Goal: Task Accomplishment & Management: Manage account settings

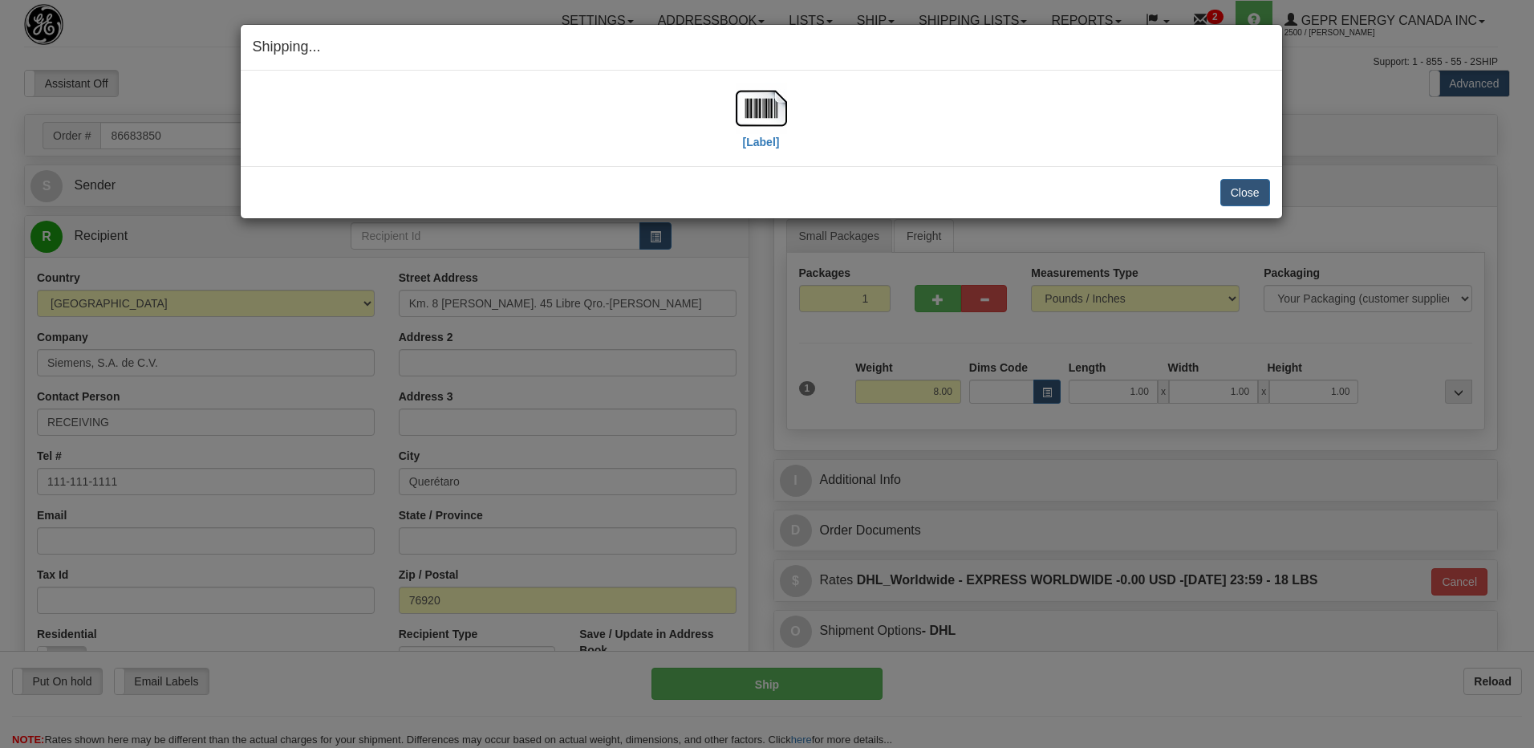
select select "0"
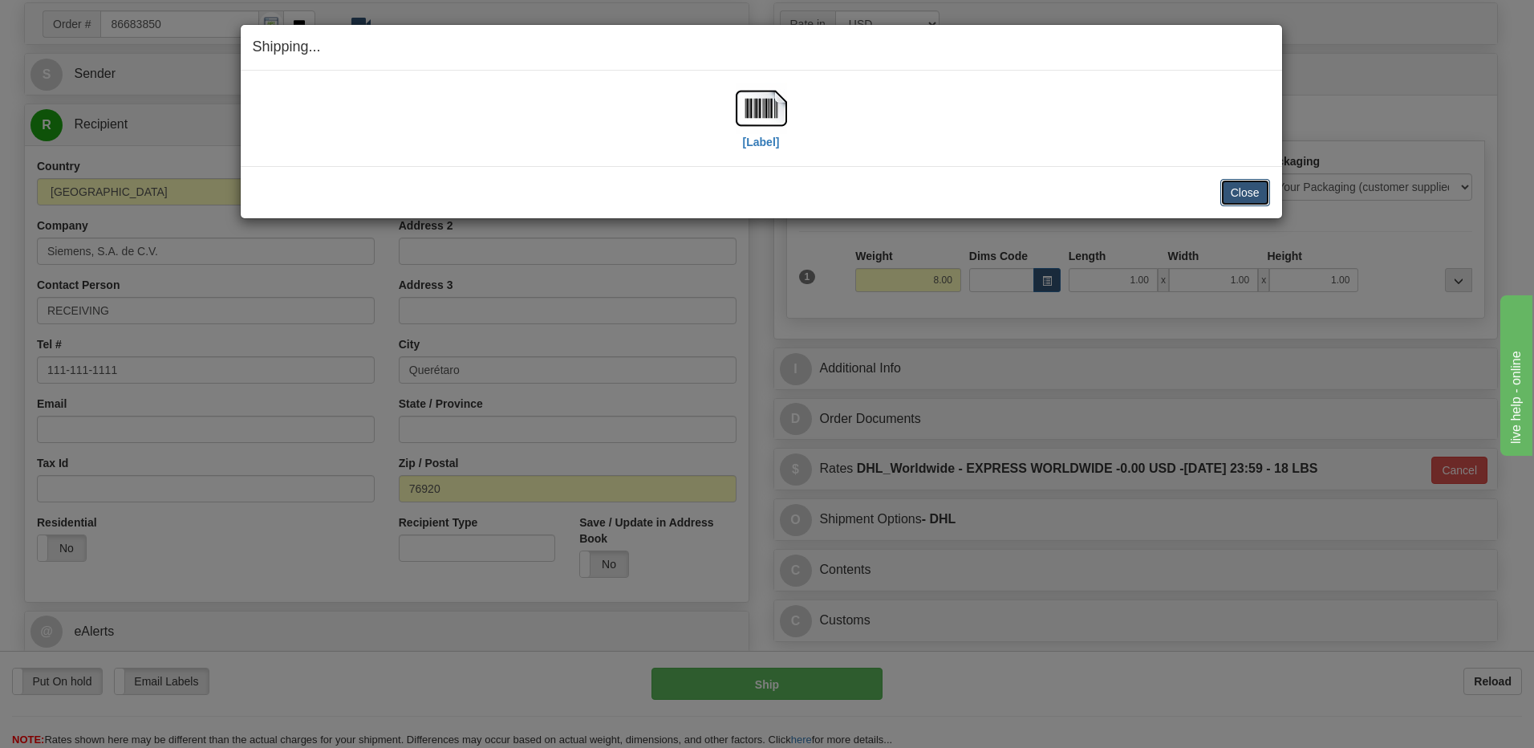
scroll to position [112, 0]
click at [1246, 185] on button "Close" at bounding box center [1245, 192] width 50 height 27
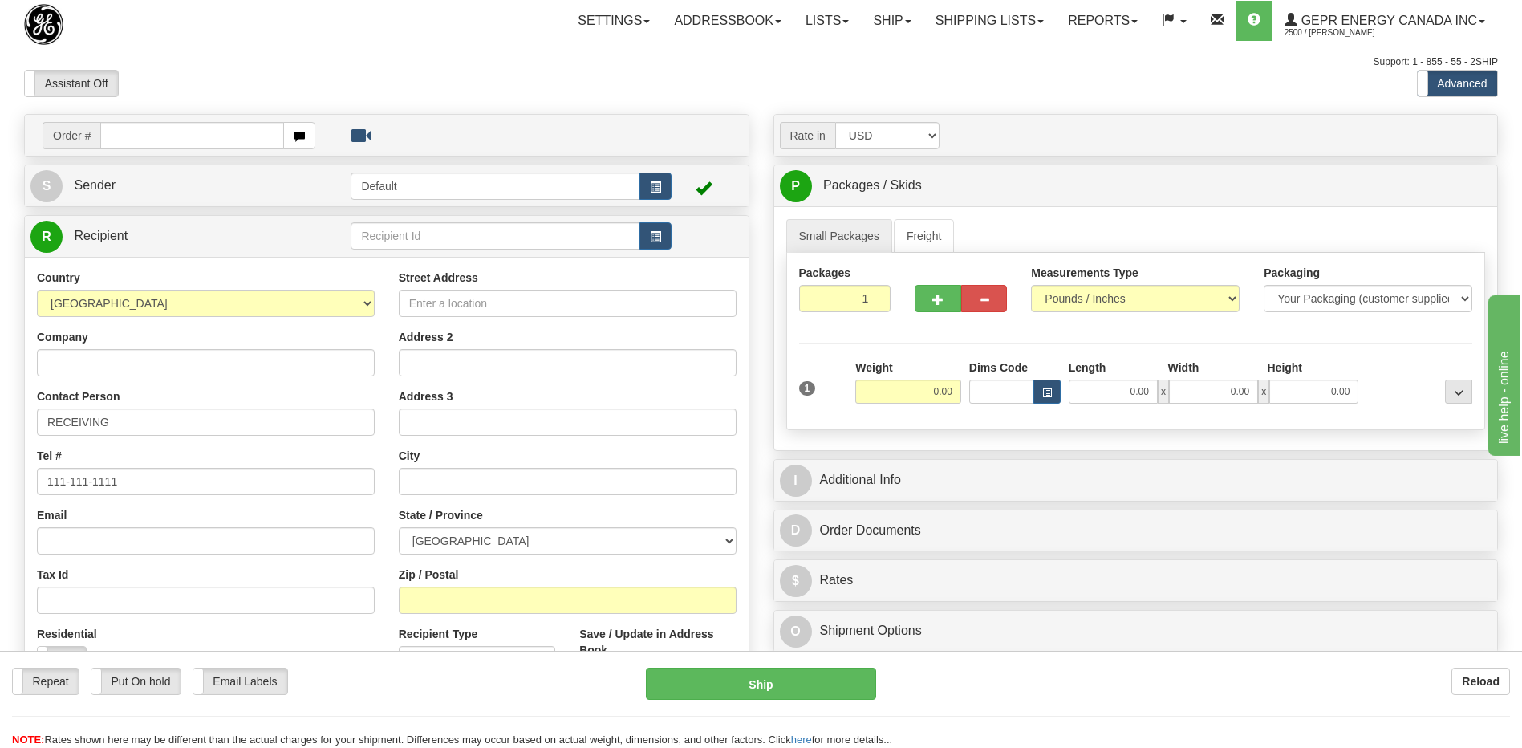
click at [154, 133] on input "text" at bounding box center [191, 135] width 183 height 27
type input "86684022"
click at [190, 76] on body "Training Course Close Toggle navigation Settings Shipping Preferences New Recip…" at bounding box center [767, 374] width 1534 height 748
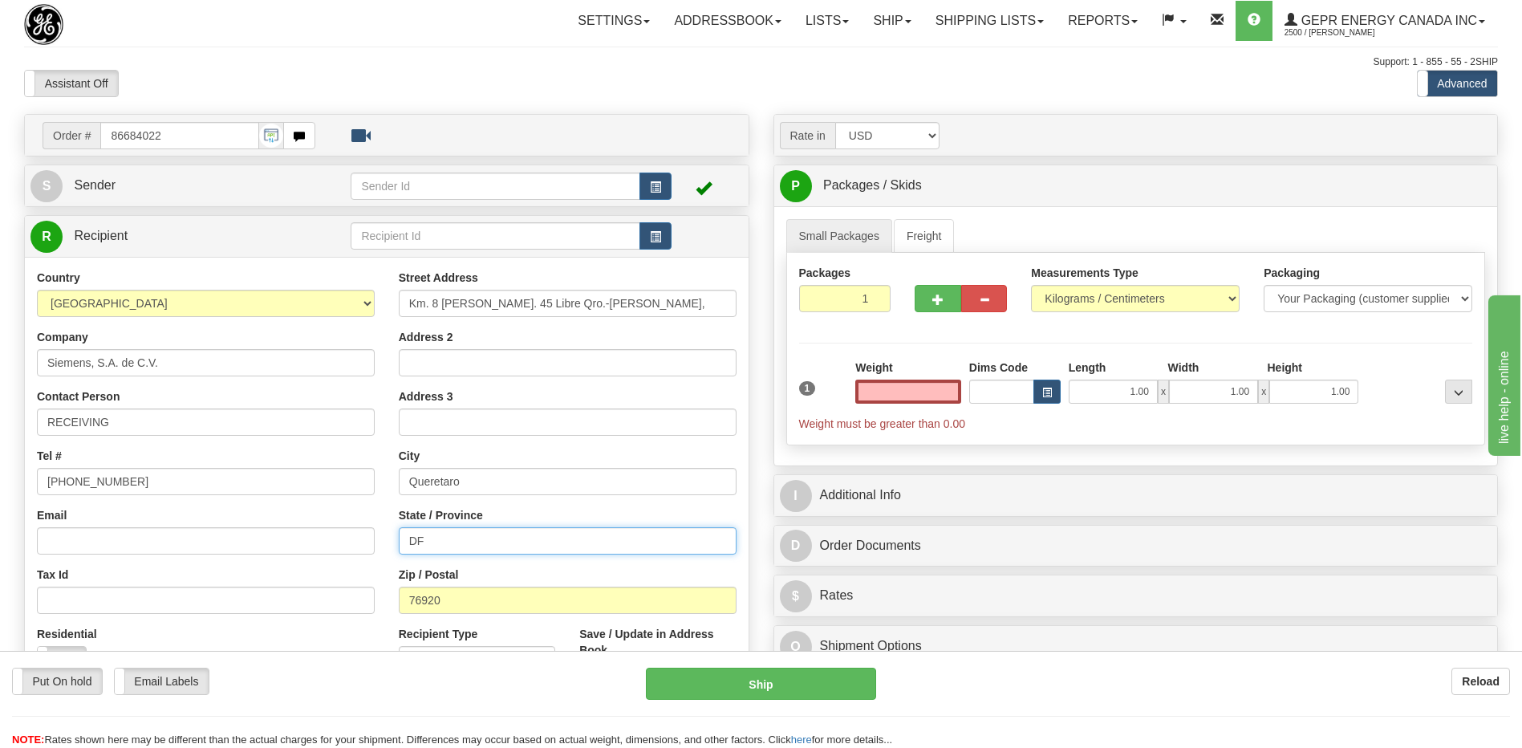
type input "0.00"
drag, startPoint x: 522, startPoint y: 537, endPoint x: 233, endPoint y: 512, distance: 289.9
click at [233, 512] on div "Country AFGHANISTAN ALAND ISLANDS ALBANIA ALGERIA AMERICAN SAMOA ANDORRA ANGOLA…" at bounding box center [387, 486] width 724 height 432
drag, startPoint x: 161, startPoint y: 478, endPoint x: -3, endPoint y: 481, distance: 164.5
click at [0, 481] on html "Training Course Close Toggle navigation Settings Shipping Preferences New Sende…" at bounding box center [761, 374] width 1522 height 748
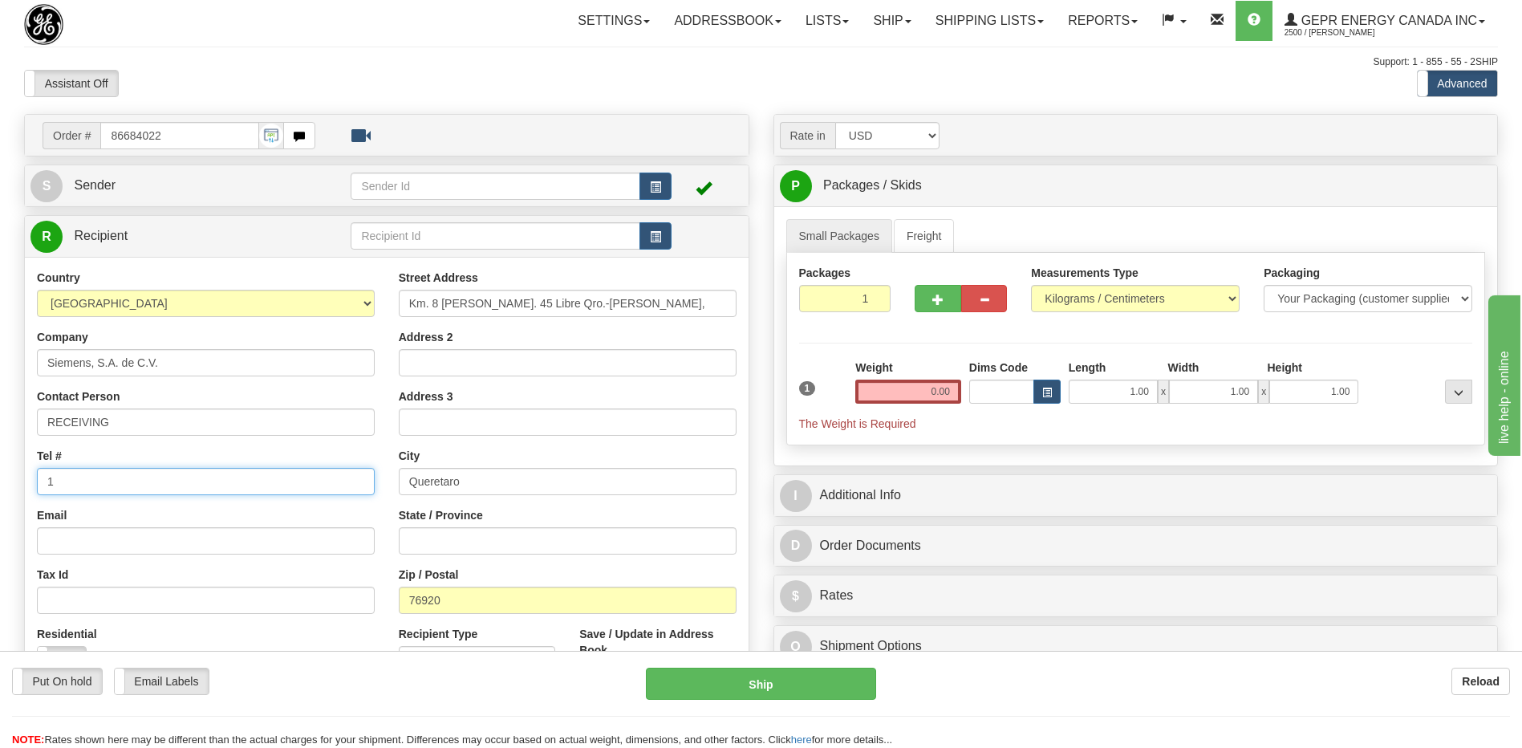
type input "1"
drag, startPoint x: 391, startPoint y: 68, endPoint x: 390, endPoint y: 79, distance: 10.5
click at [391, 68] on div "Support: 1 - 855 - 55 - 2SHIP" at bounding box center [761, 62] width 1474 height 14
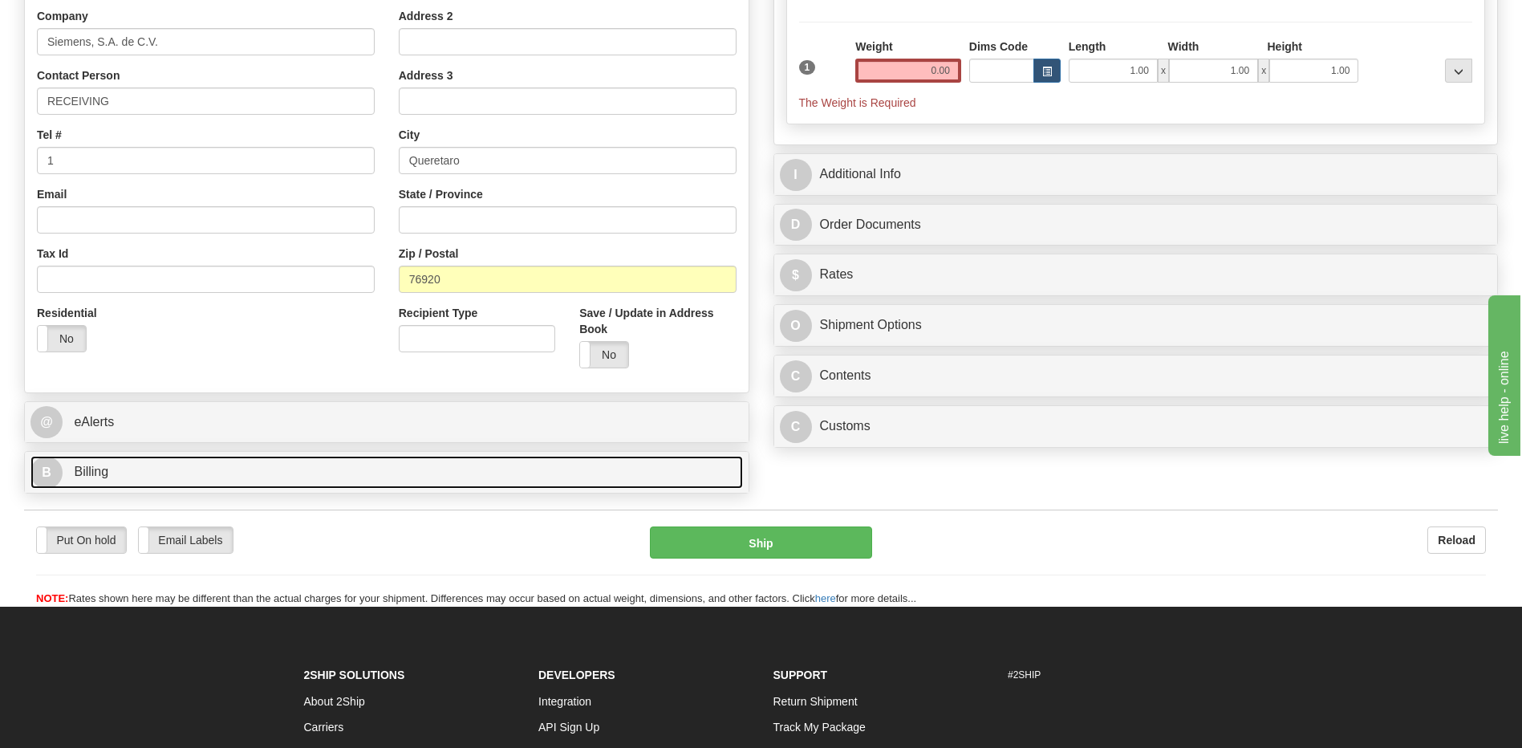
click at [204, 474] on link "B Billing" at bounding box center [386, 472] width 712 height 33
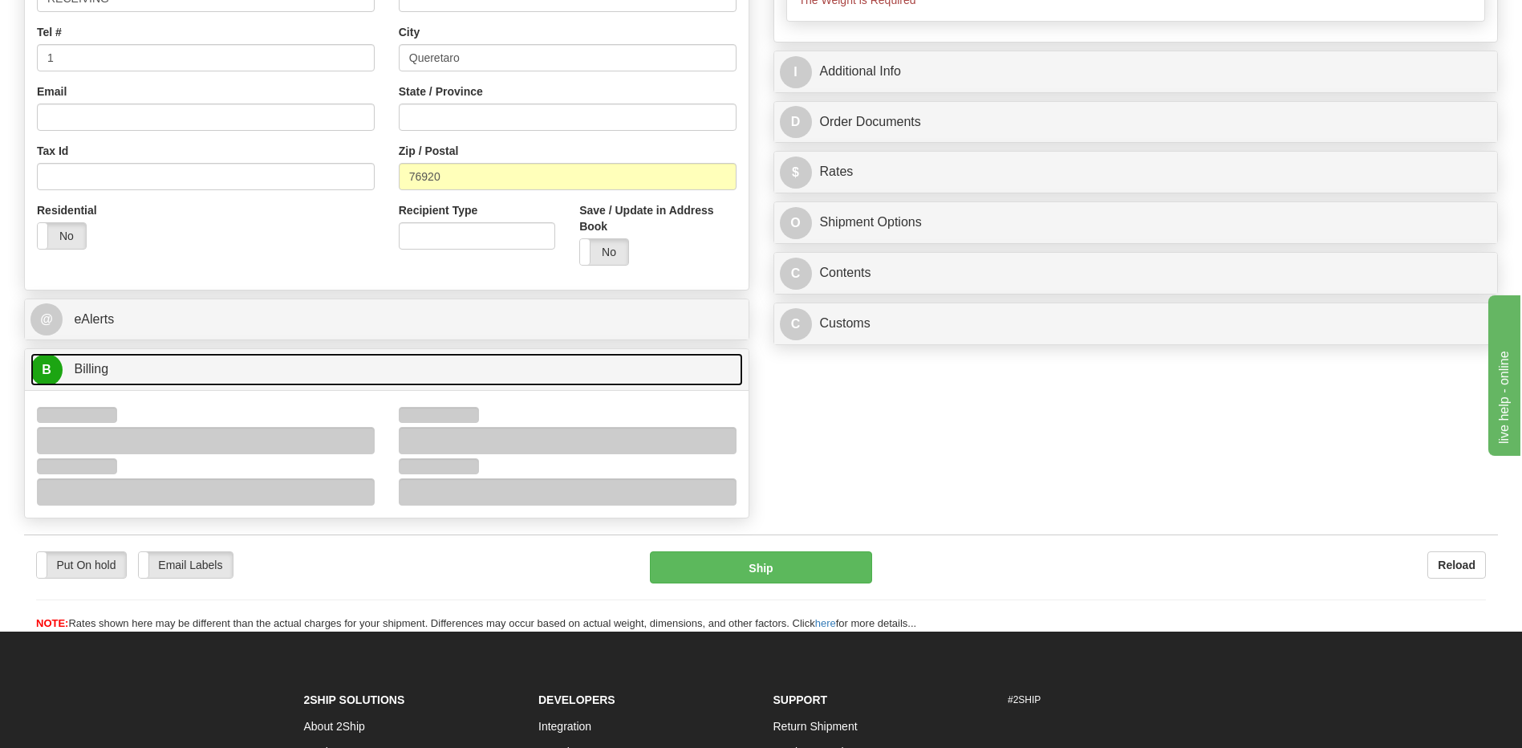
scroll to position [562, 0]
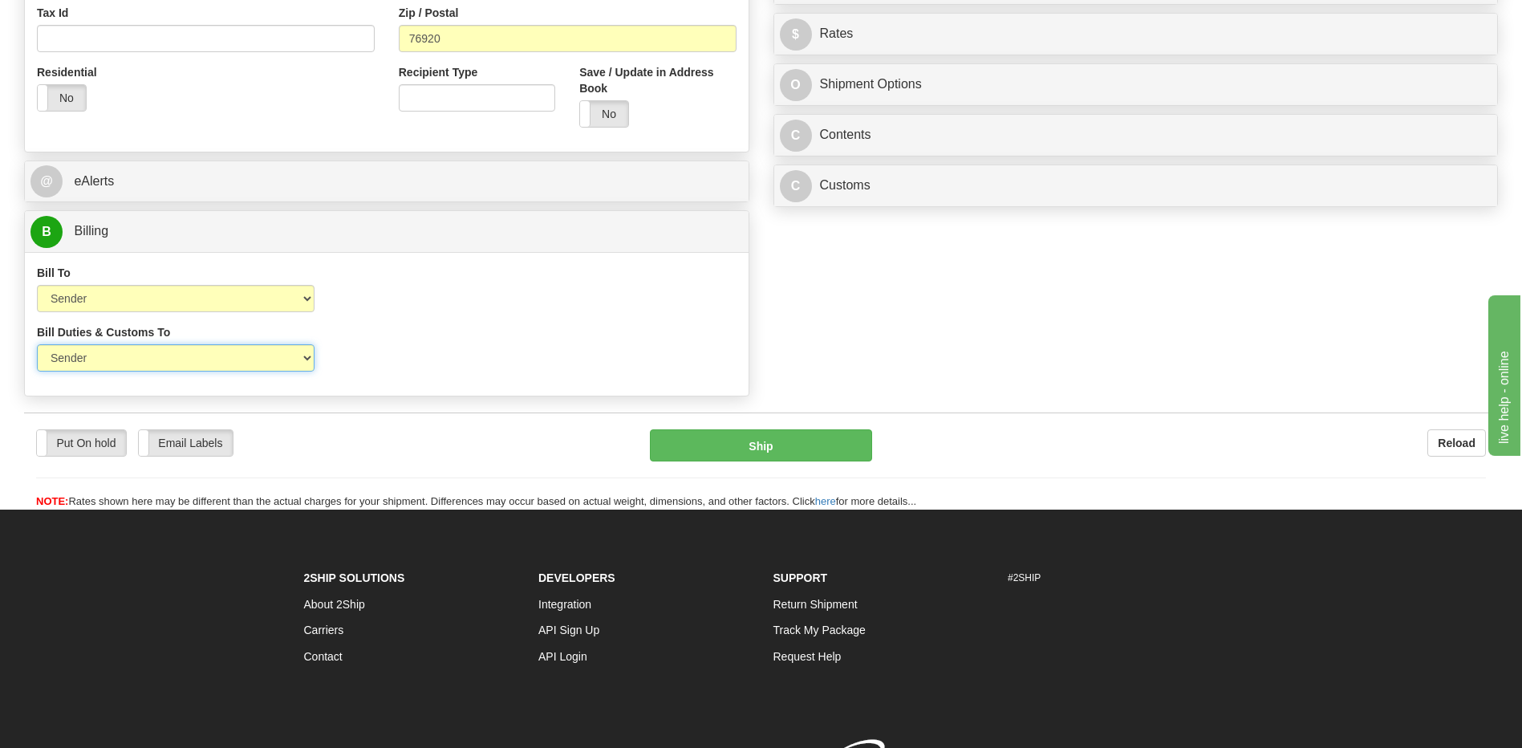
drag, startPoint x: 276, startPoint y: 359, endPoint x: 275, endPoint y: 373, distance: 14.5
click at [276, 359] on select "Sender Recipient Third Party" at bounding box center [176, 357] width 278 height 27
select select "2"
click at [37, 344] on select "Sender Recipient Third Party" at bounding box center [176, 357] width 278 height 27
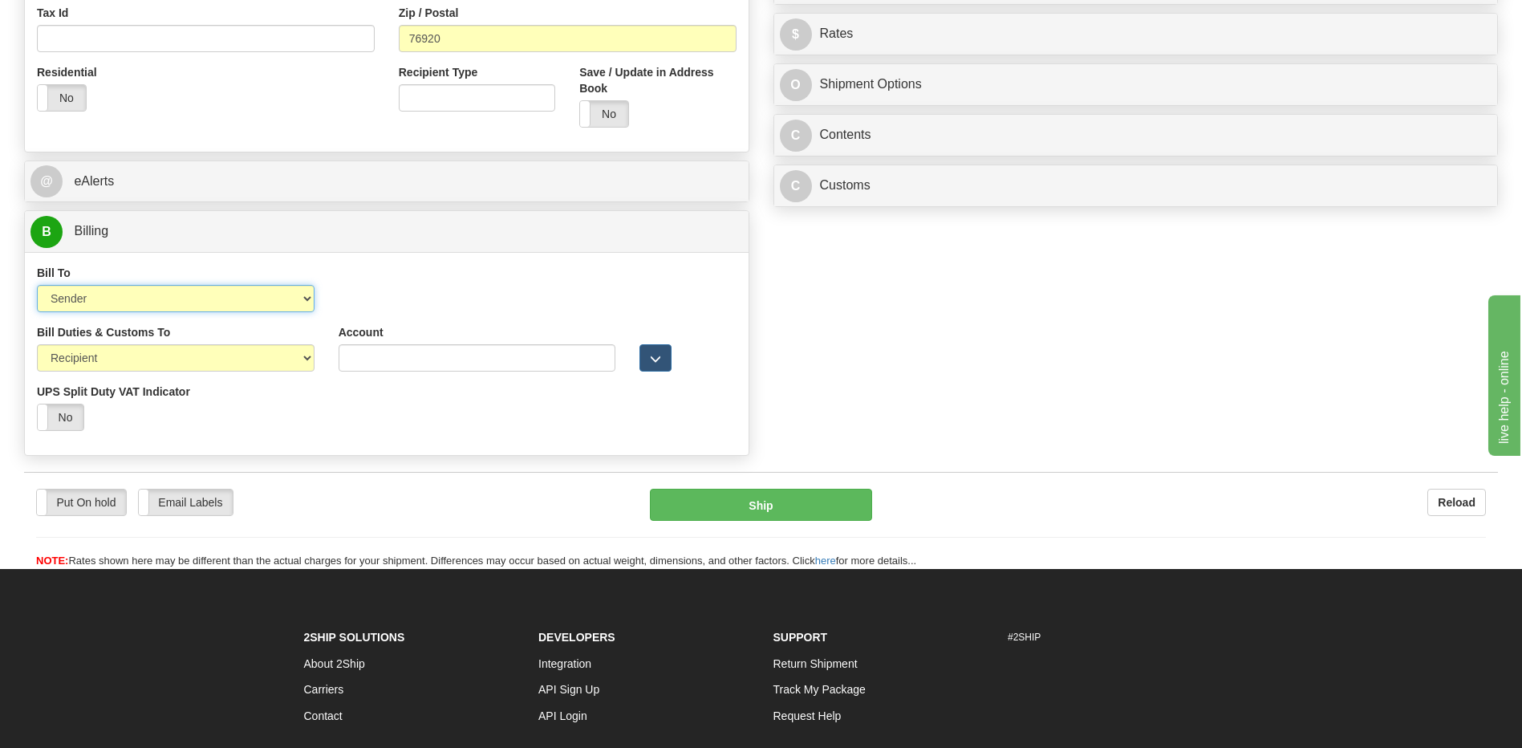
click at [215, 287] on select "Sender Recipient Third Party Collect" at bounding box center [176, 298] width 278 height 27
select select "2"
click at [37, 285] on select "Sender Recipient Third Party Collect" at bounding box center [176, 298] width 278 height 27
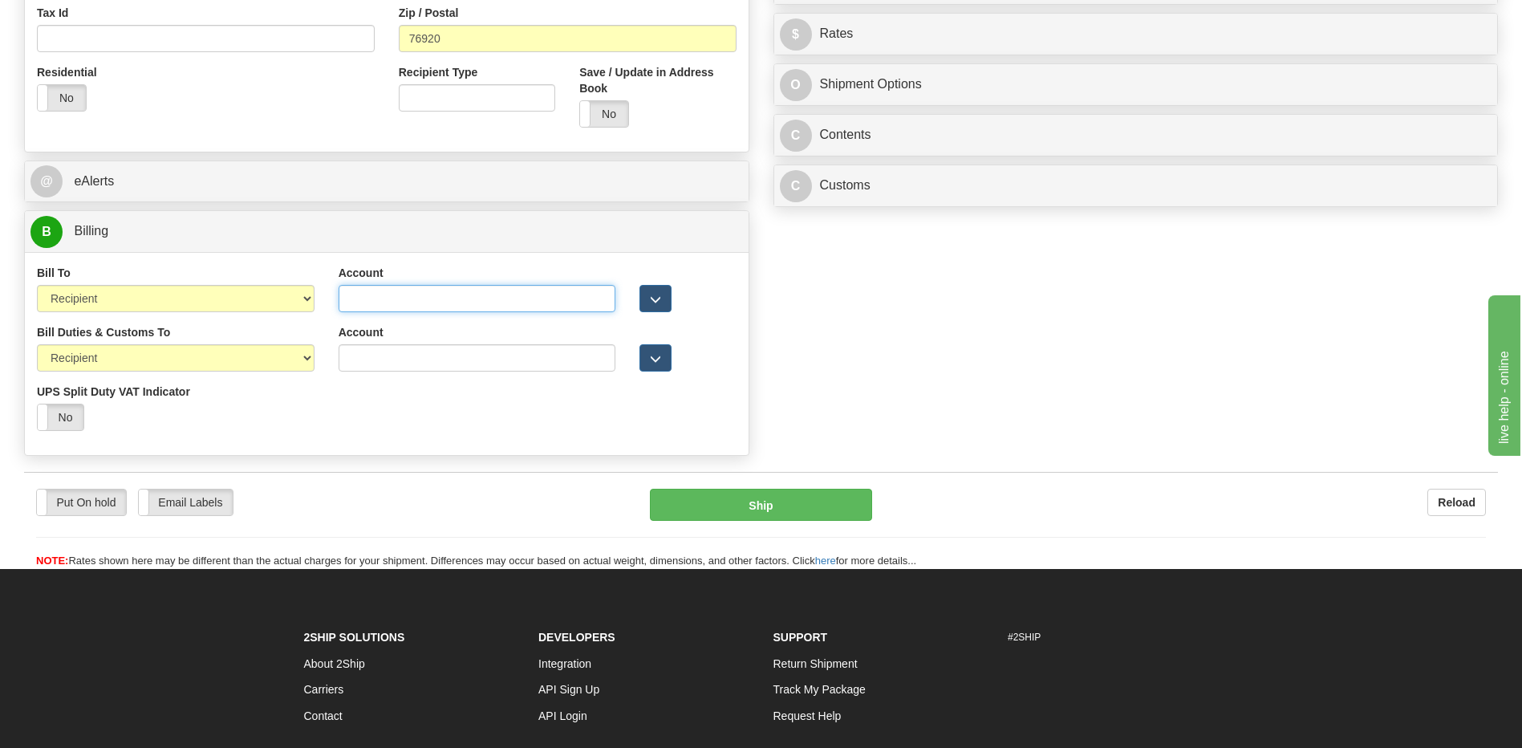
click at [351, 299] on input "Account" at bounding box center [478, 298] width 278 height 27
paste input "952593553"
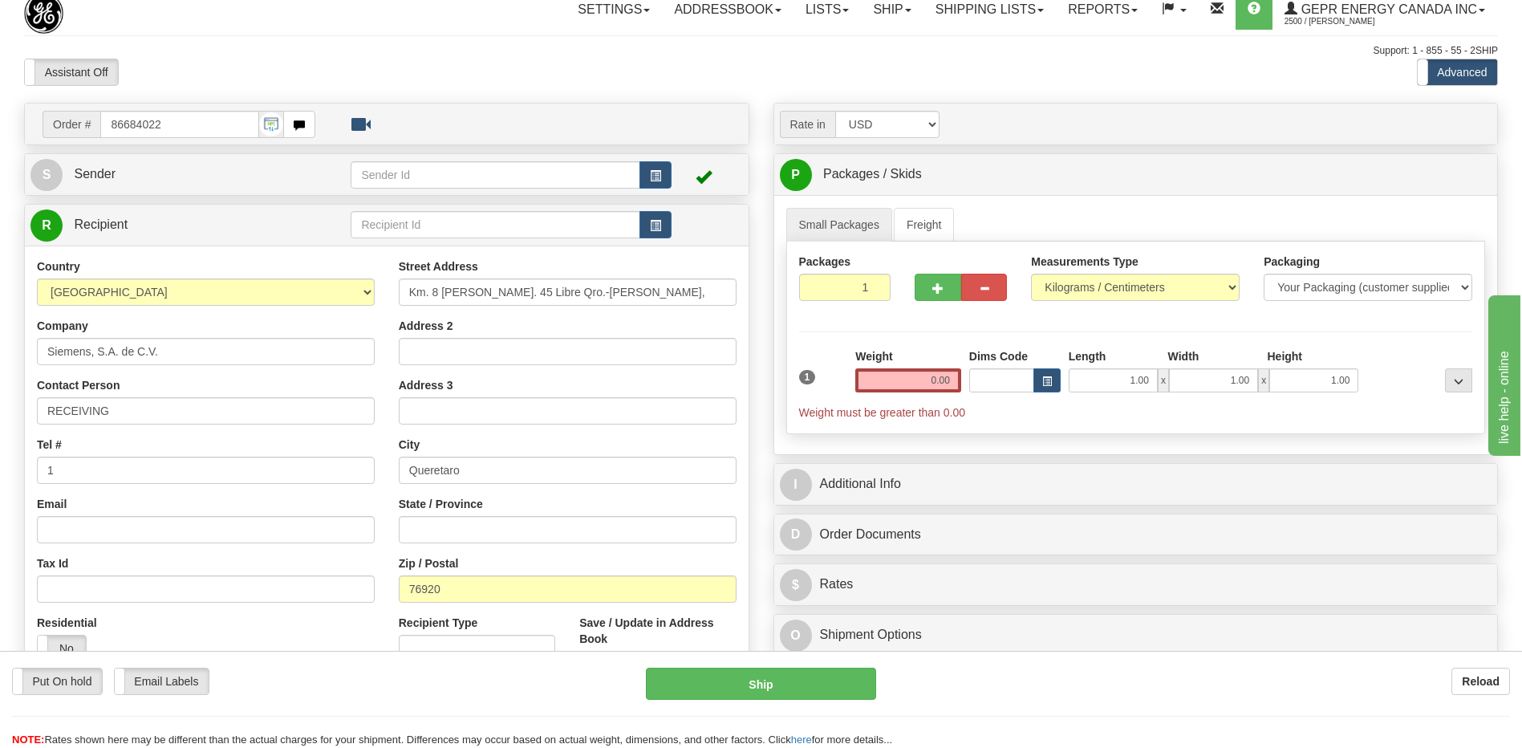
scroll to position [0, 0]
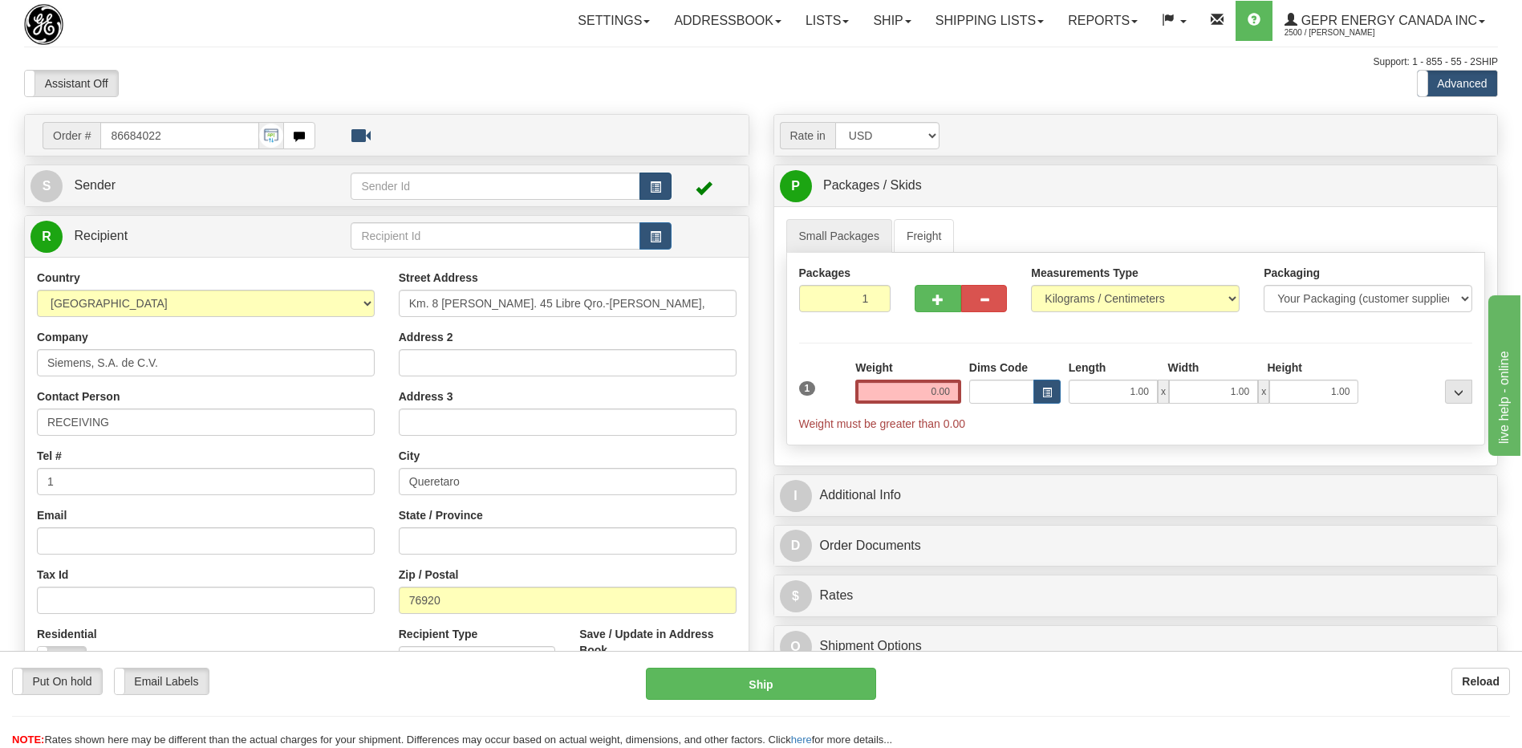
type input "952593553"
click at [654, 186] on span "button" at bounding box center [655, 187] width 11 height 10
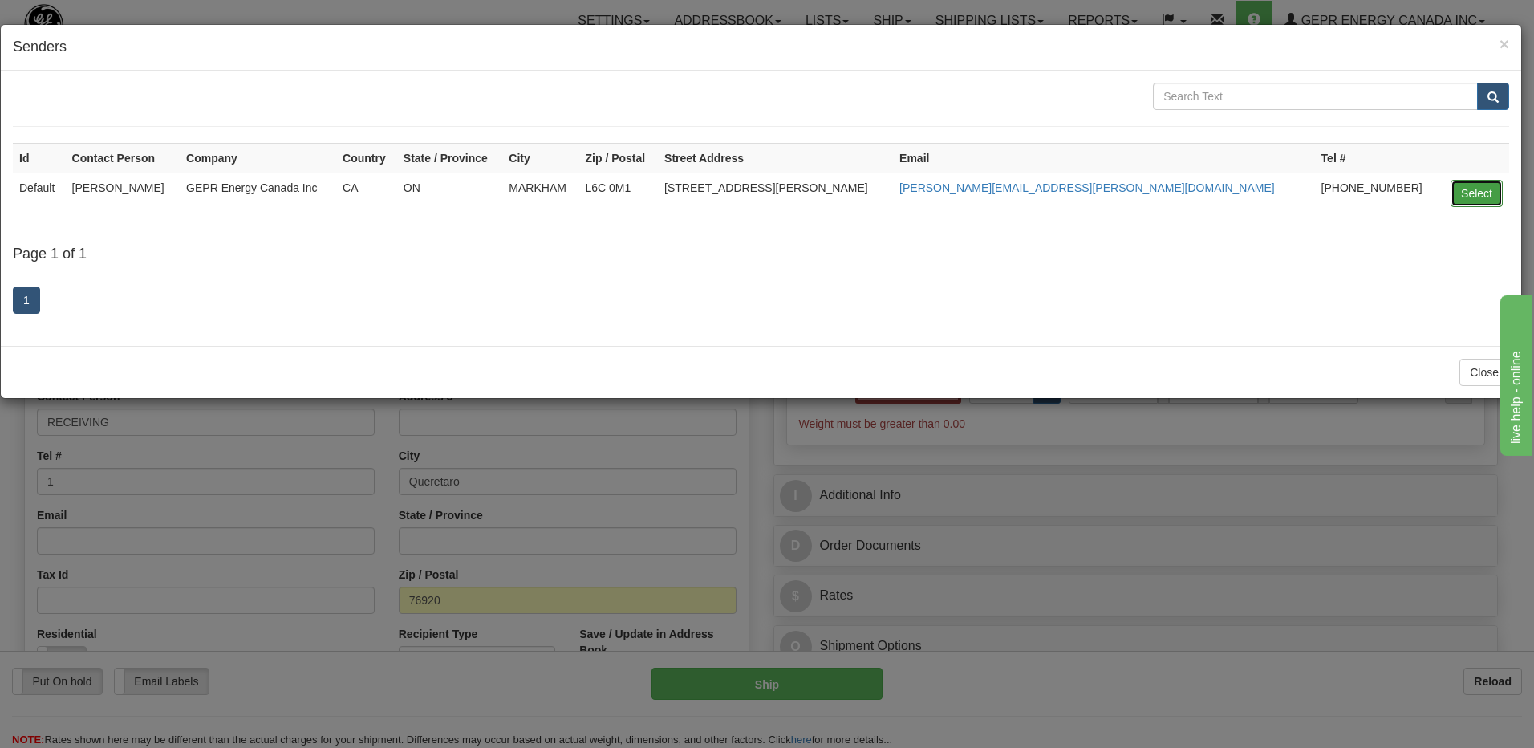
click at [1478, 190] on button "Select" at bounding box center [1476, 193] width 52 height 27
type input "Default"
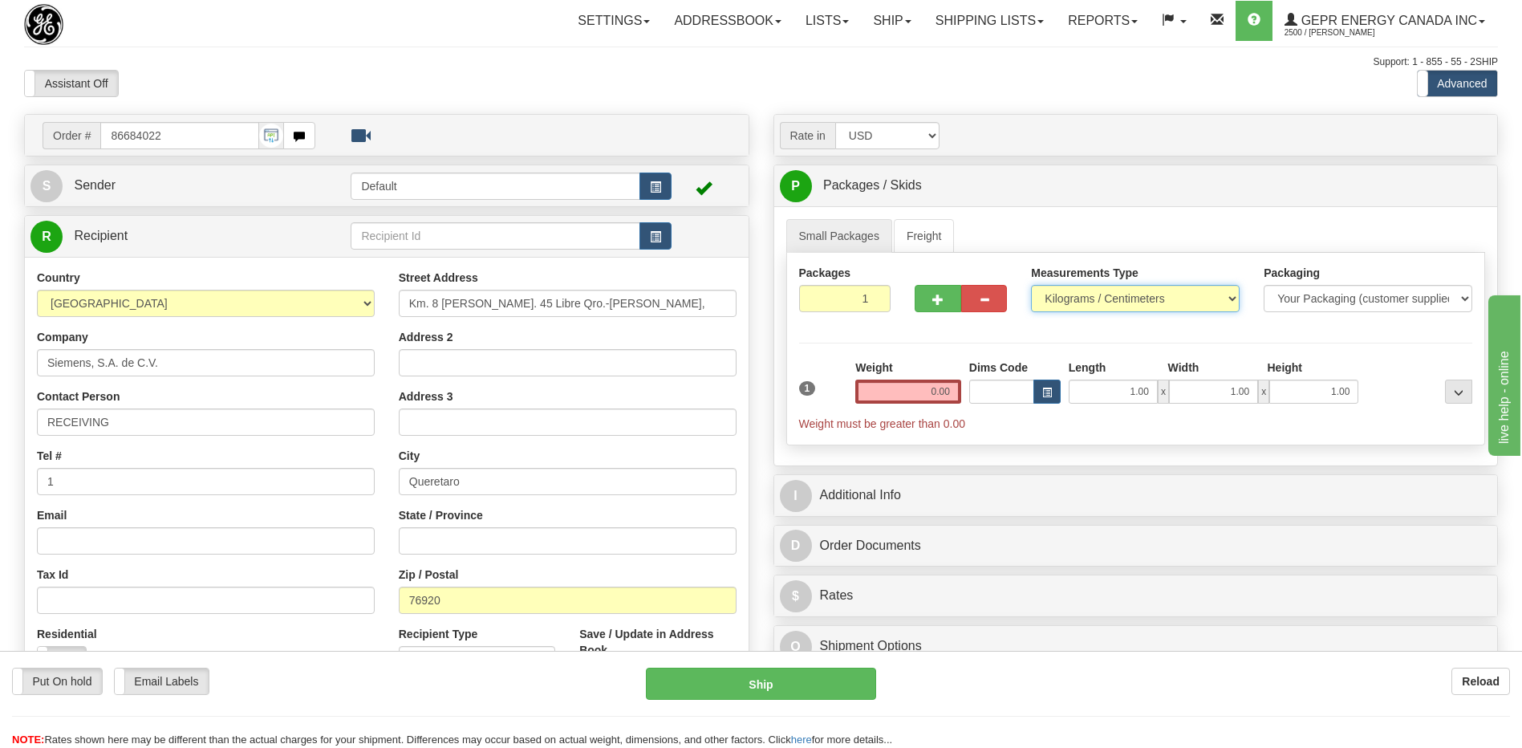
click at [1061, 287] on select "Pounds / Inches Kilograms / Centimeters" at bounding box center [1135, 298] width 209 height 27
select select "0"
click at [1031, 285] on select "Pounds / Inches Kilograms / Centimeters" at bounding box center [1135, 298] width 209 height 27
click at [842, 294] on input "1" at bounding box center [845, 298] width 92 height 27
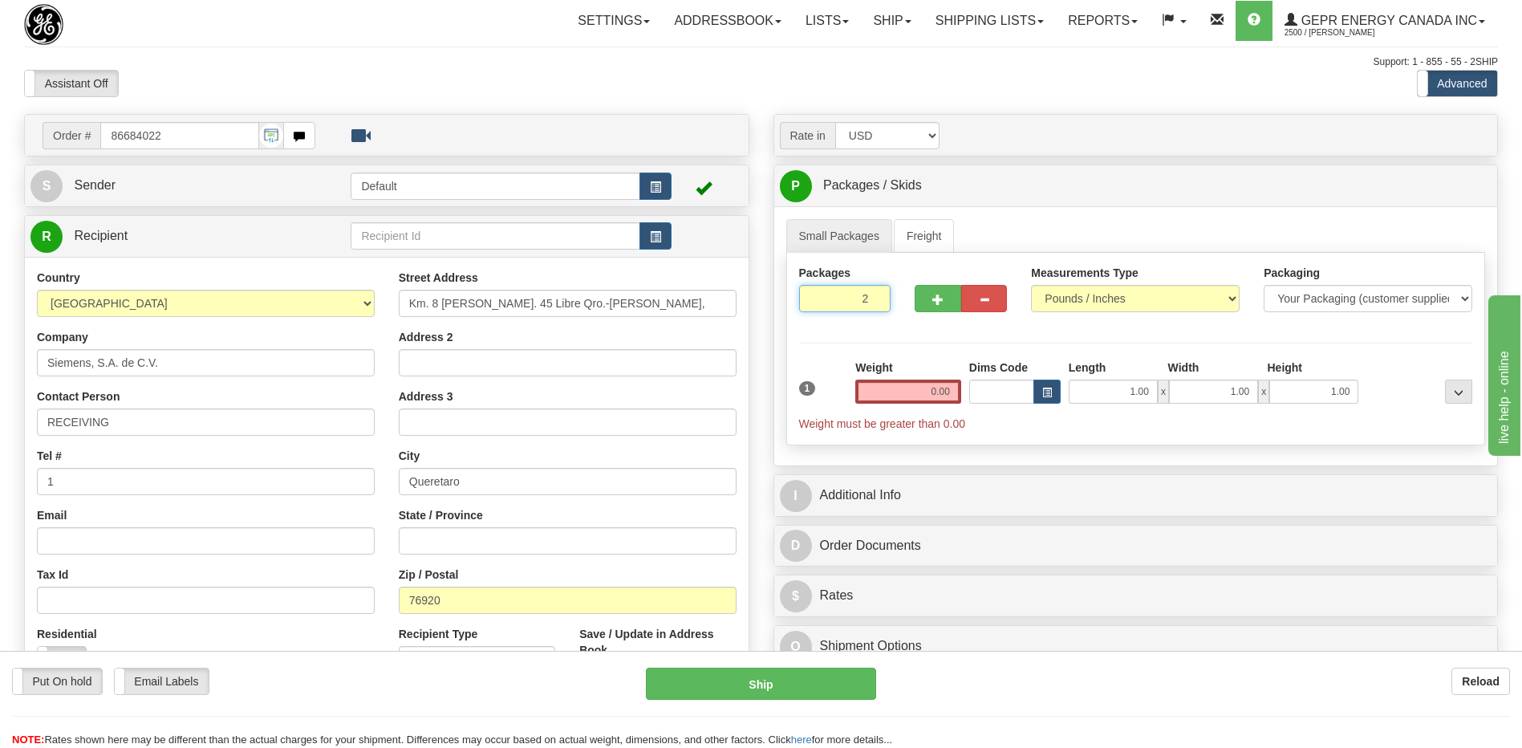
type input "2"
click at [931, 398] on div "Packages 2 1 Measurements Type" at bounding box center [1136, 349] width 700 height 193
click at [935, 393] on input "0.00" at bounding box center [908, 391] width 106 height 24
click at [935, 393] on input "text" at bounding box center [908, 391] width 106 height 24
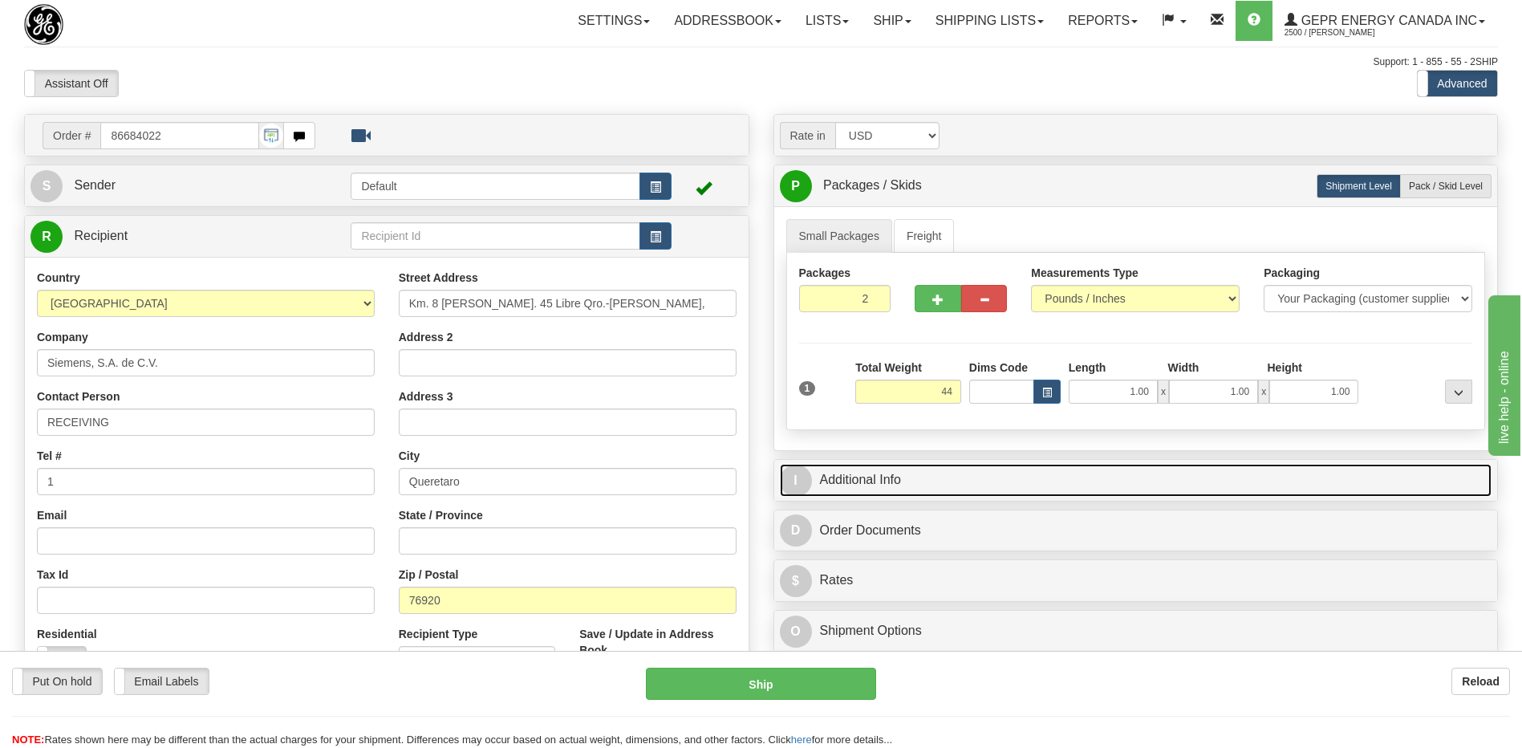
type input "44.00"
click at [942, 481] on link "I Additional Info" at bounding box center [1136, 480] width 712 height 33
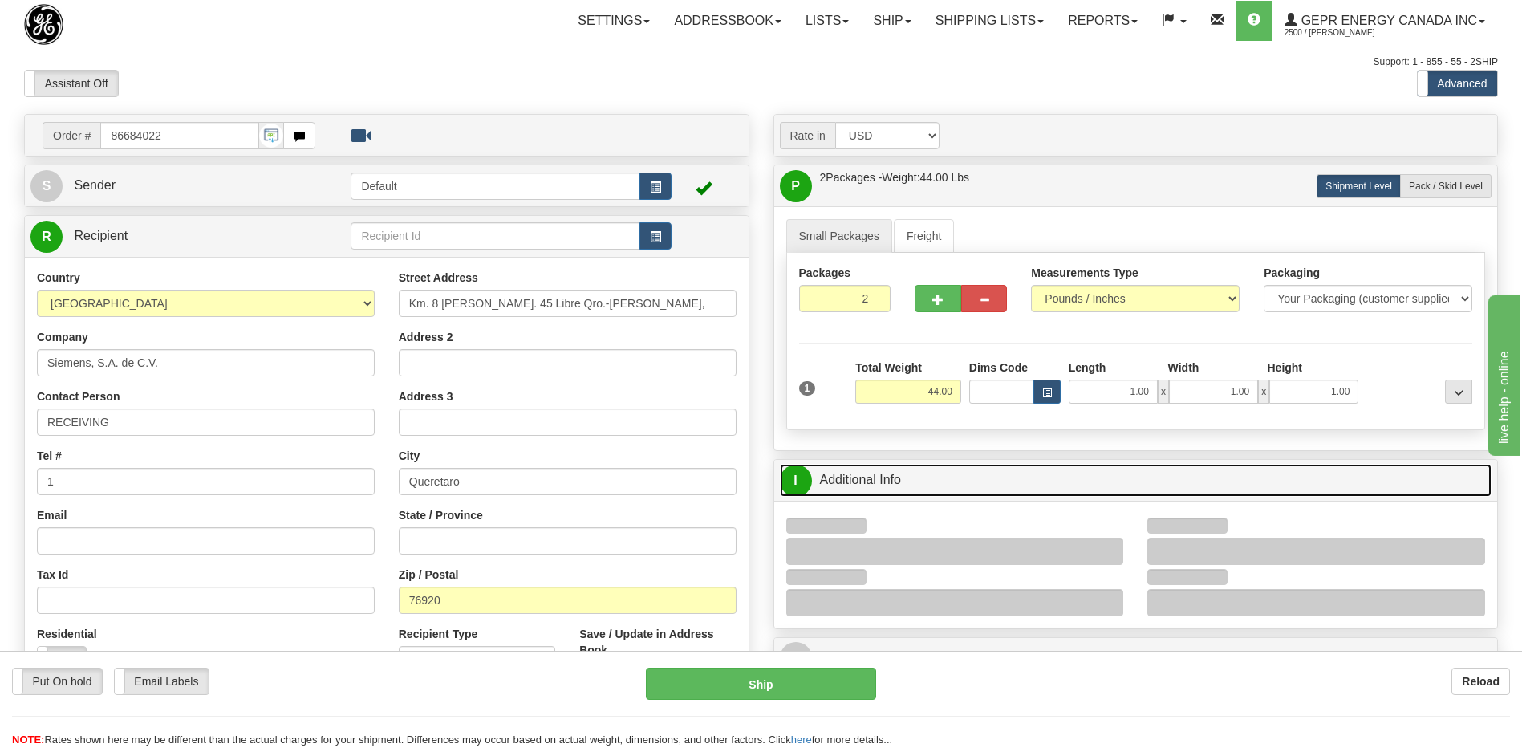
scroll to position [241, 0]
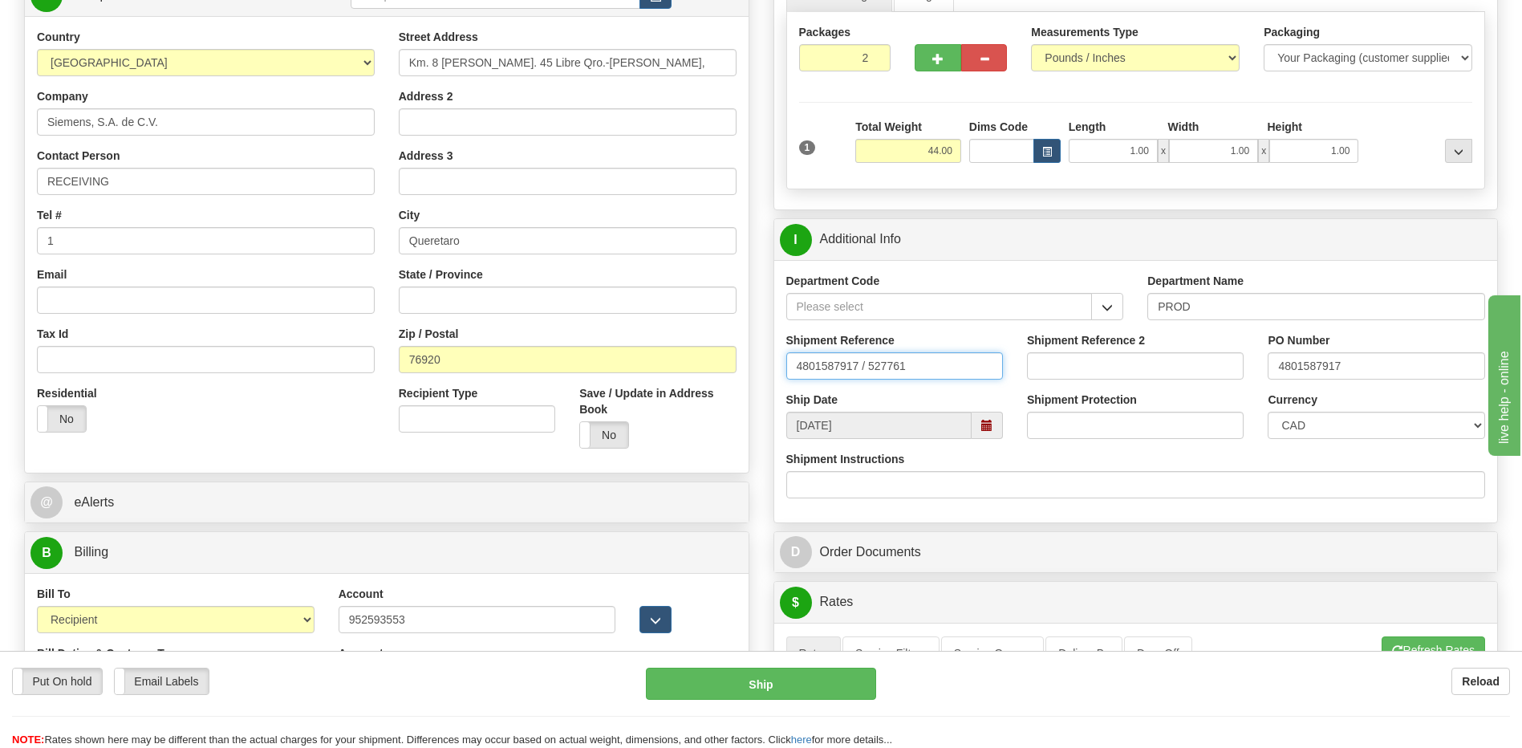
drag, startPoint x: 955, startPoint y: 373, endPoint x: 594, endPoint y: 366, distance: 361.9
type input "5399004804"
drag, startPoint x: 1362, startPoint y: 367, endPoint x: 1186, endPoint y: 360, distance: 175.8
click at [1186, 360] on div "Shipment Reference 5399004804 Shipment Reference 2 PO Number 4801587917" at bounding box center [1136, 361] width 724 height 59
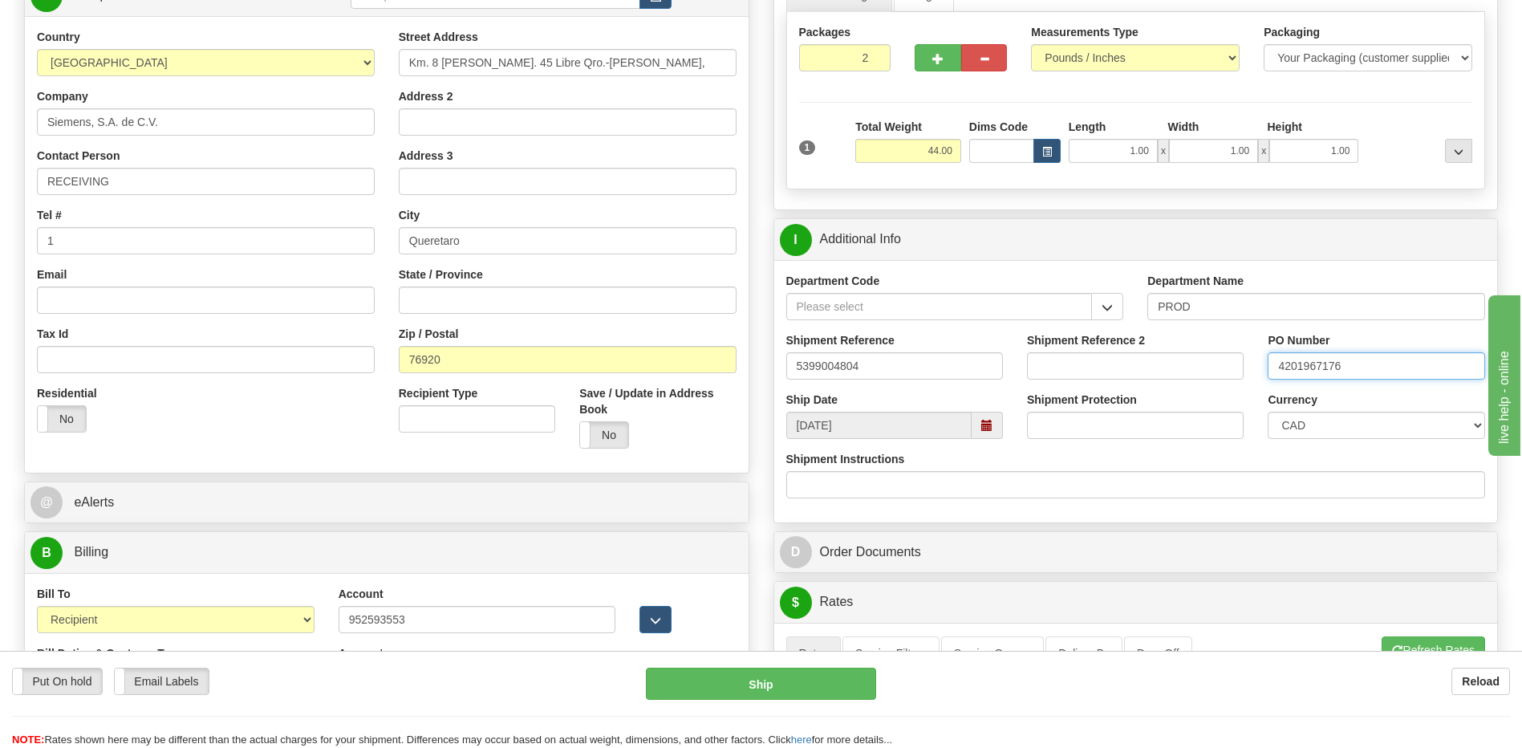
type input "4201967176"
click at [1329, 432] on select "CAD USD EUR ZAR RON ANG ARN AUD AUS AWG BBD BFR BGN BHD BMD BND BRC BRL CHP CKZ…" at bounding box center [1375, 425] width 217 height 27
select select "1"
click at [1267, 412] on select "CAD USD EUR ZAR RON ANG ARN AUD AUS AWG BBD BFR BGN BHD BMD BND BRC BRL CHP CKZ…" at bounding box center [1375, 425] width 217 height 27
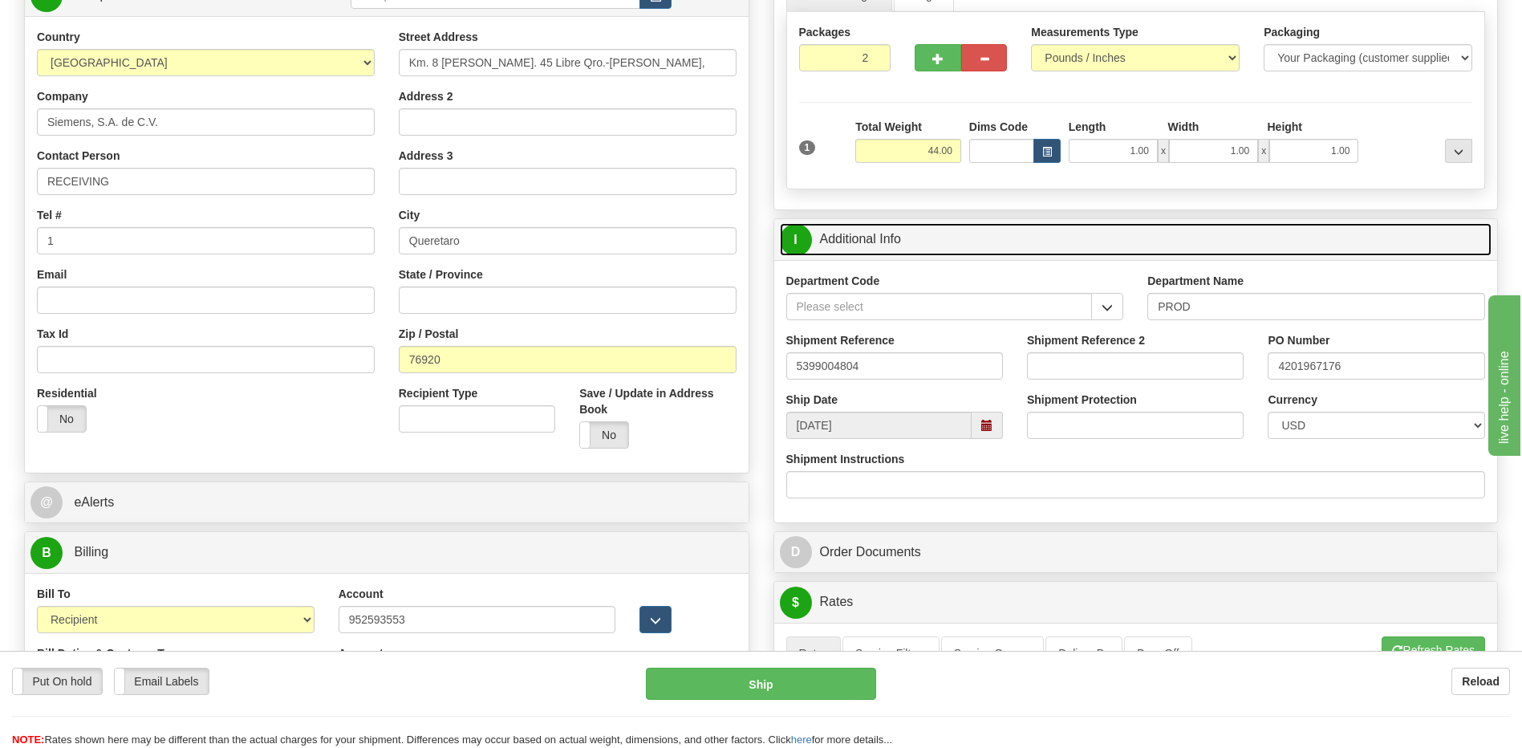
click at [902, 252] on link "I Additional Info" at bounding box center [1136, 239] width 712 height 33
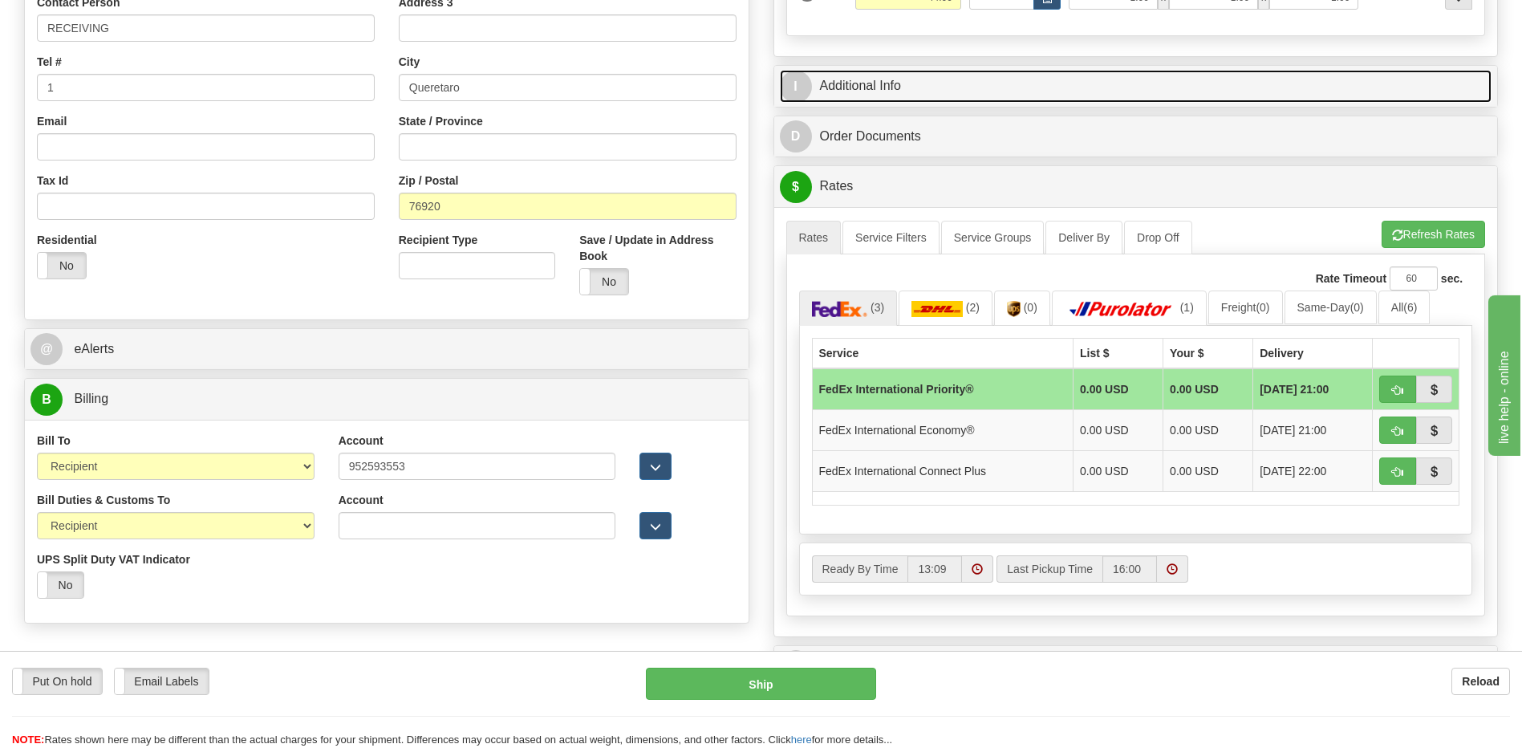
scroll to position [401, 0]
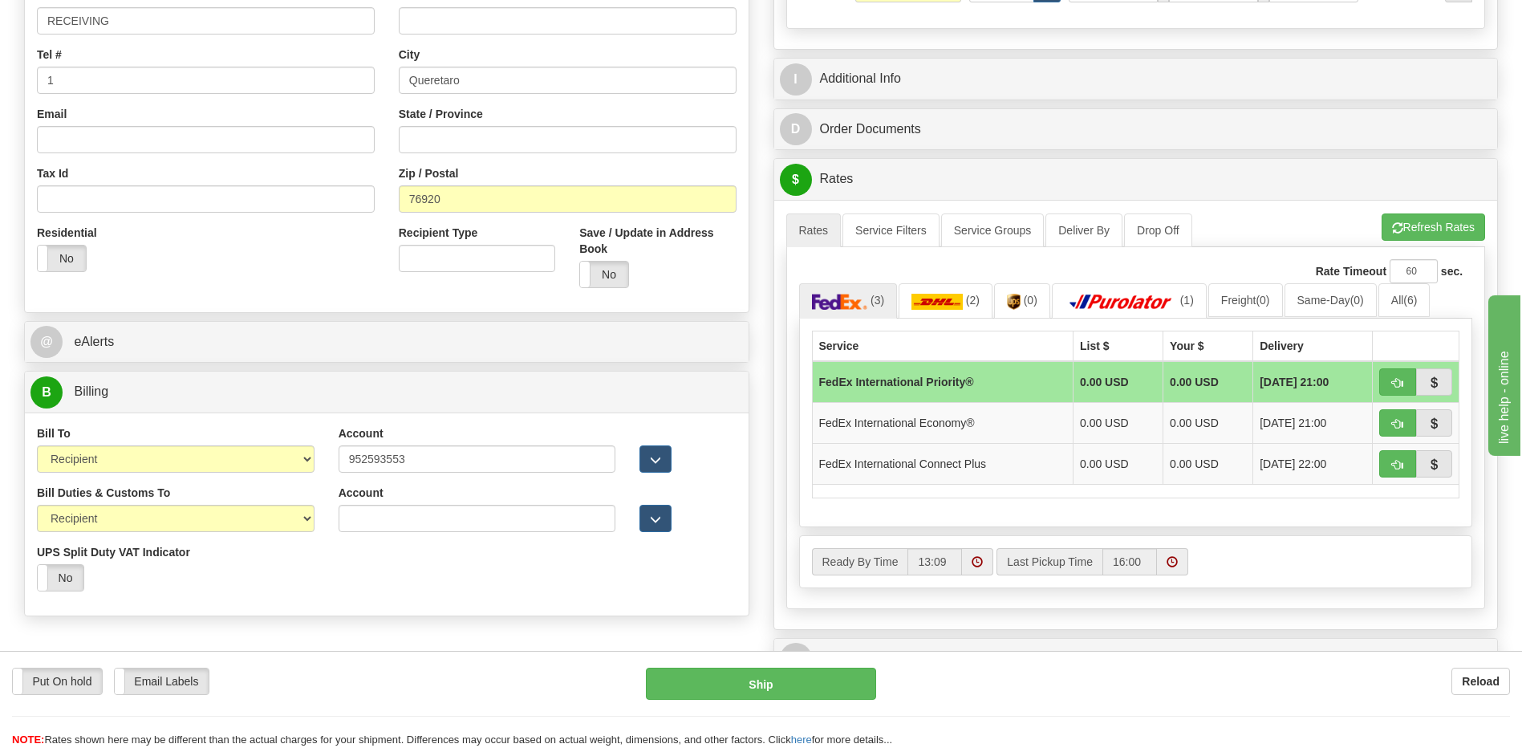
click at [554, 594] on div "Bill Duties & Customs To Sender Recipient Third Party UPS Split Duty VAT Indica…" at bounding box center [387, 544] width 724 height 119
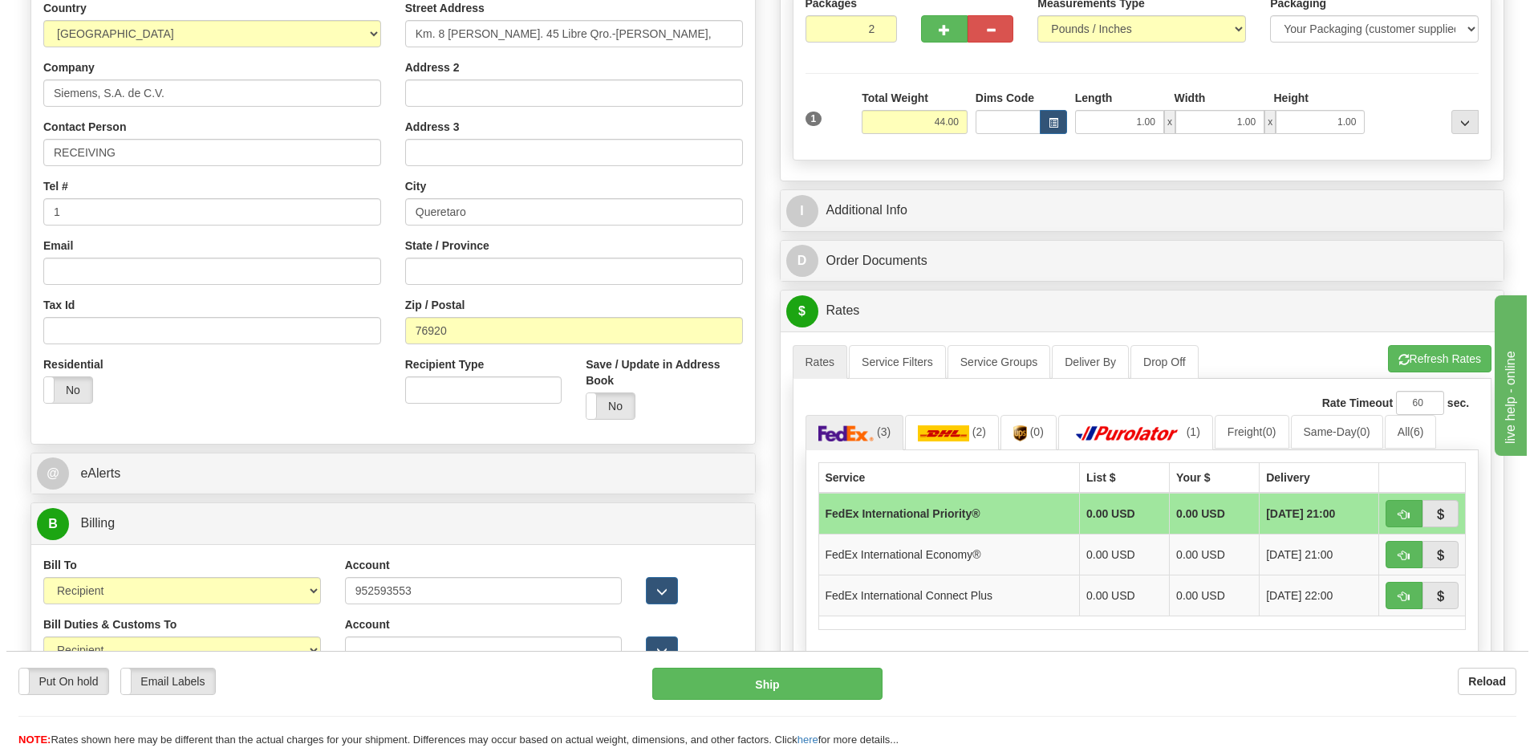
scroll to position [481, 0]
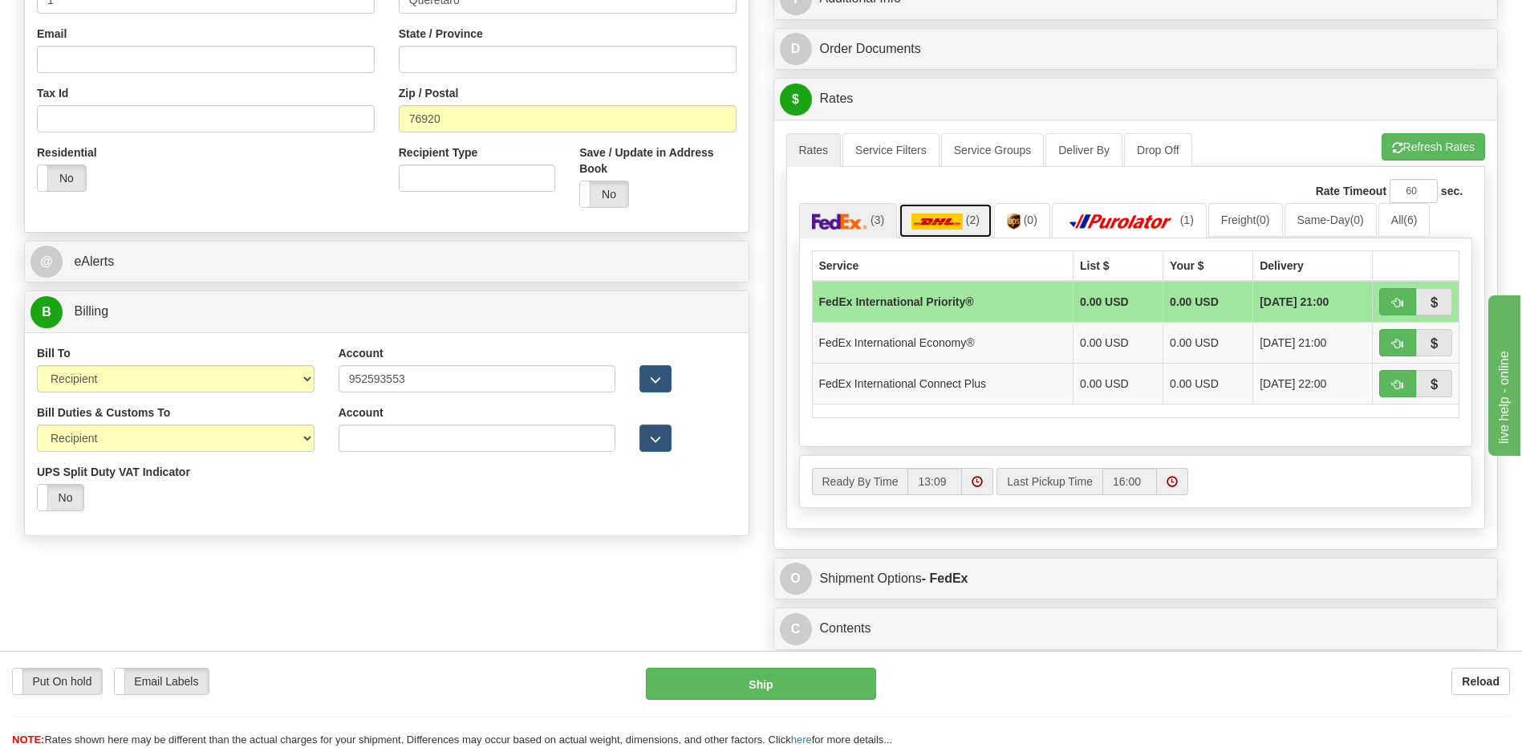
click at [957, 217] on img at bounding box center [936, 221] width 51 height 16
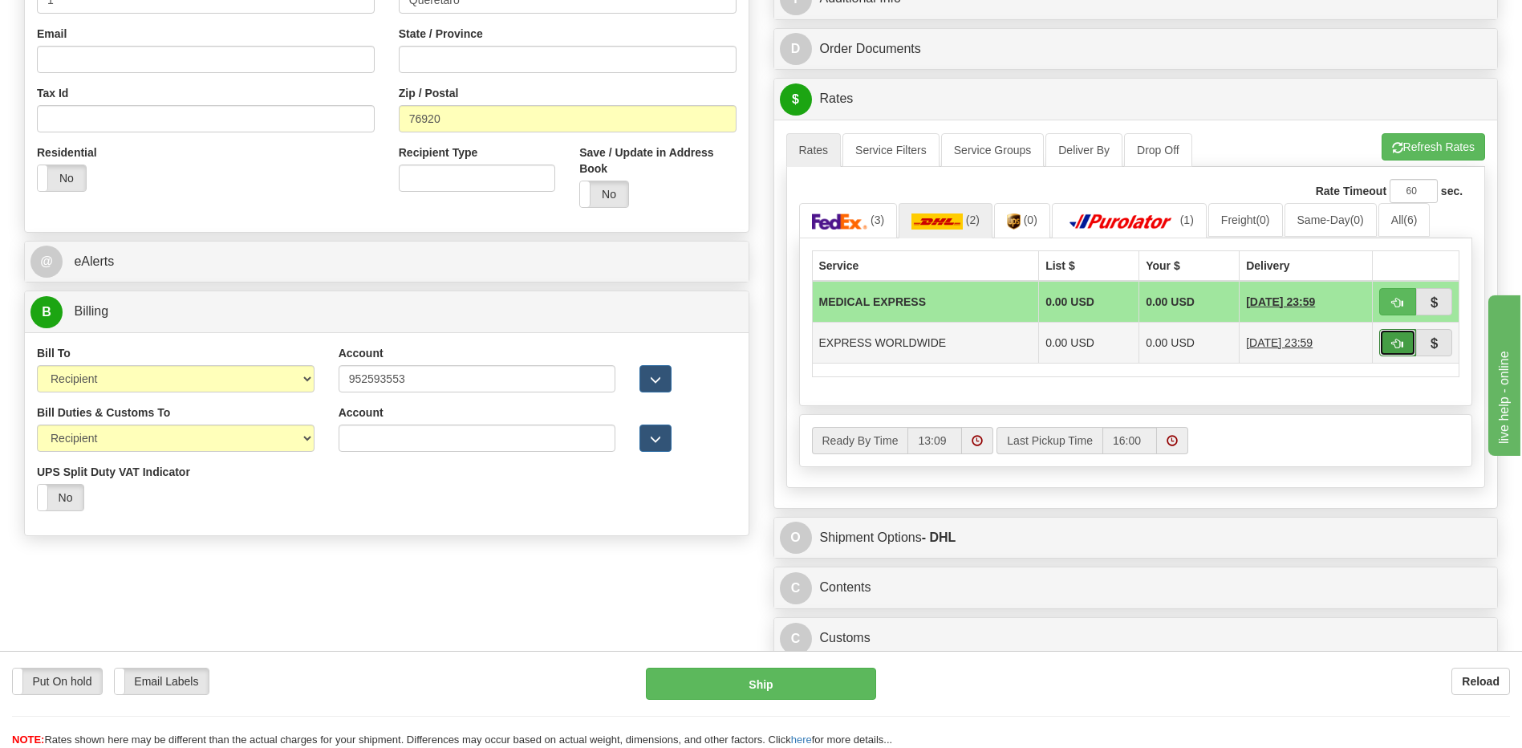
click at [1387, 343] on button "button" at bounding box center [1397, 342] width 37 height 27
type input "P"
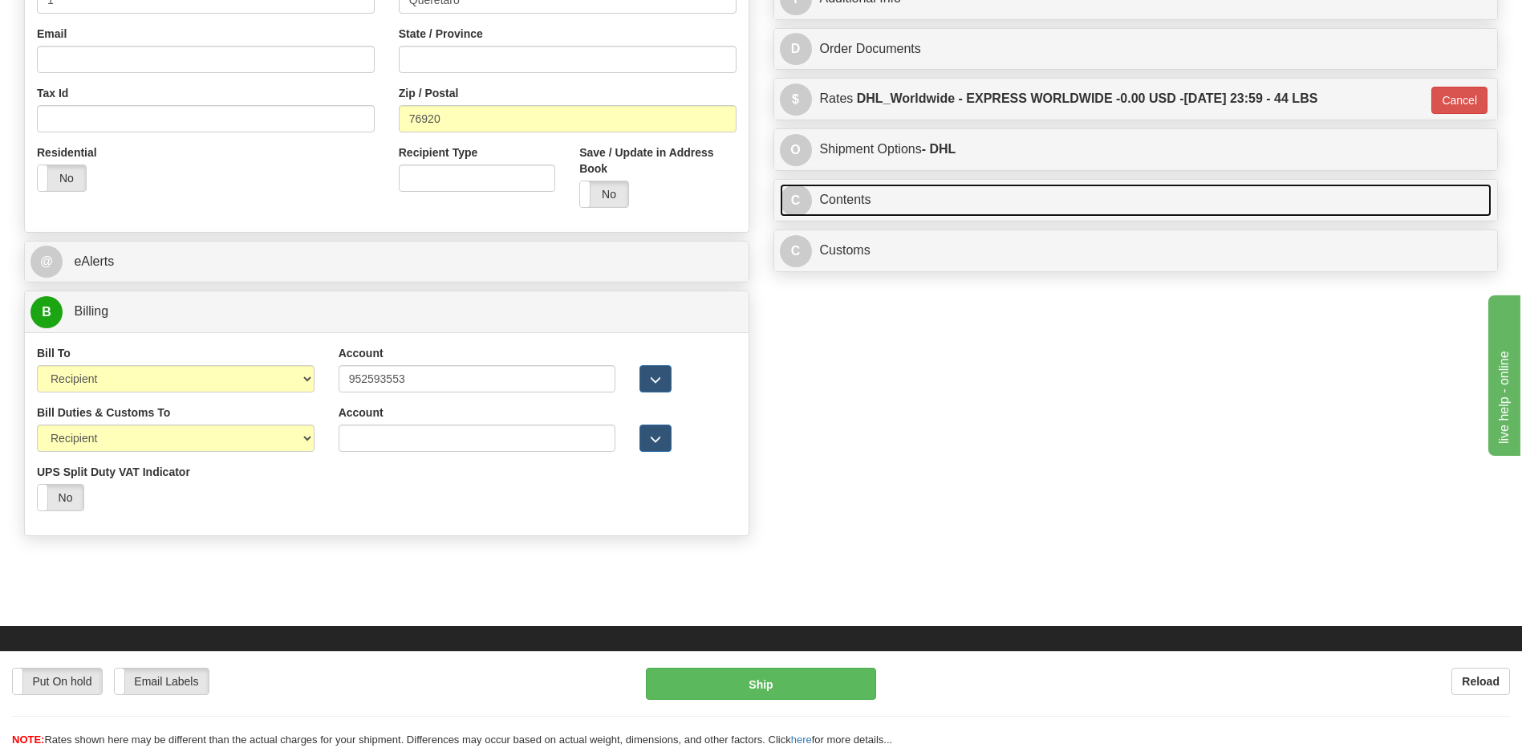
click at [947, 202] on link "C Contents" at bounding box center [1136, 200] width 712 height 33
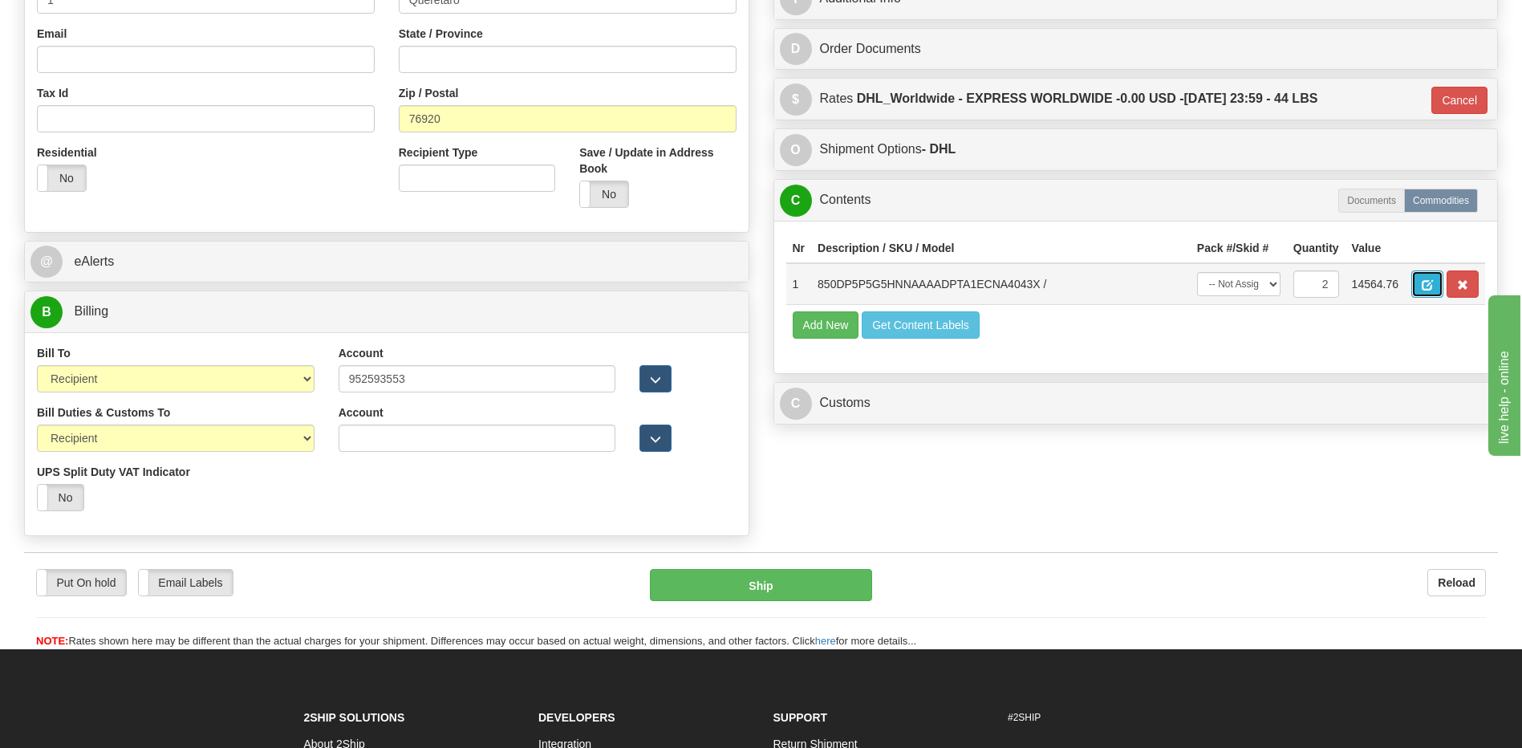
click at [1421, 286] on button "button" at bounding box center [1427, 283] width 32 height 27
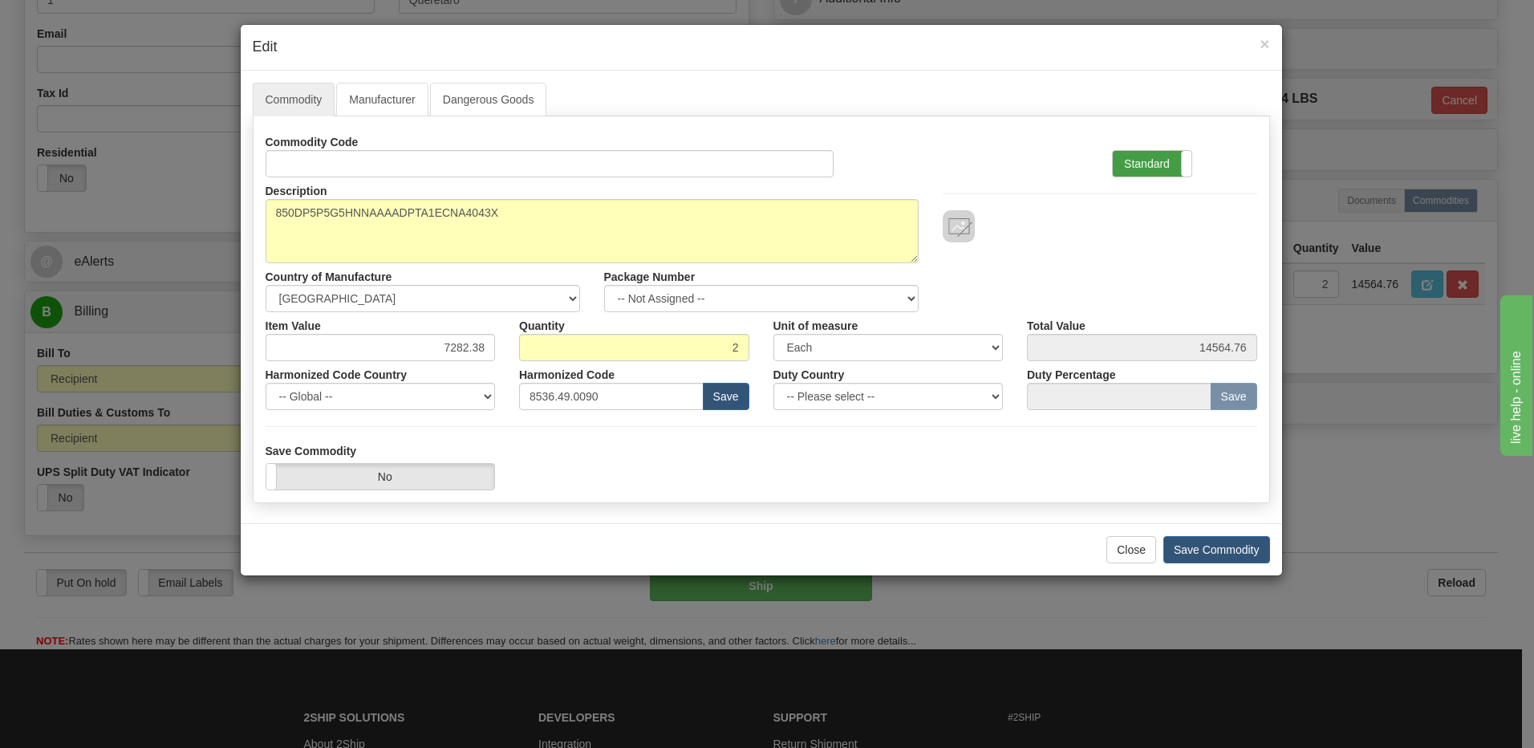
click at [1133, 161] on label "Standard" at bounding box center [1152, 164] width 79 height 26
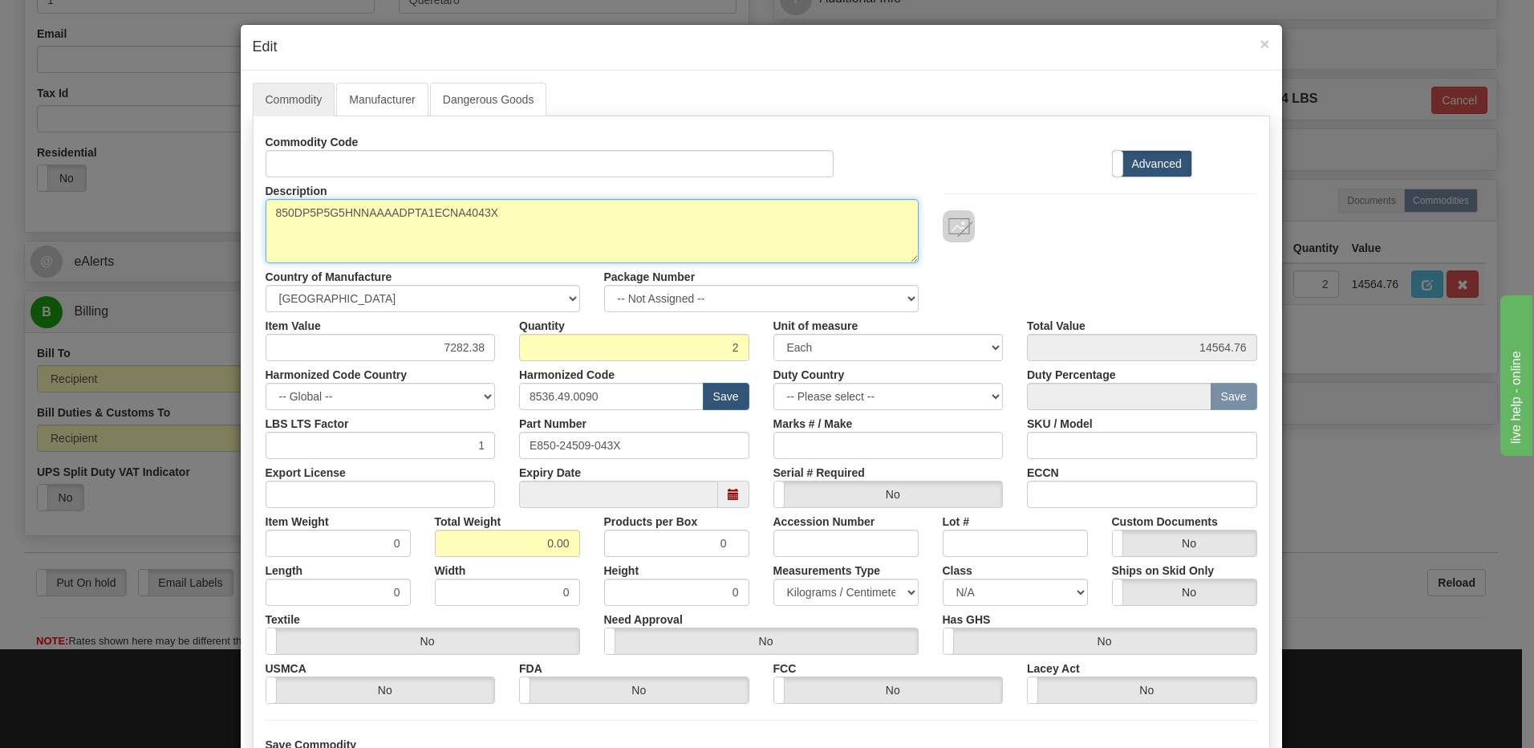
click at [266, 212] on textarea "850DP5P5G5HNNAAAADPTA1ECNA4043X" at bounding box center [592, 231] width 653 height 64
paste textarea "Feeder Protection System"
type textarea "Feeder Protection System P/N 850DP5P5G5HNNAAAADPTA1ECNA4043X"
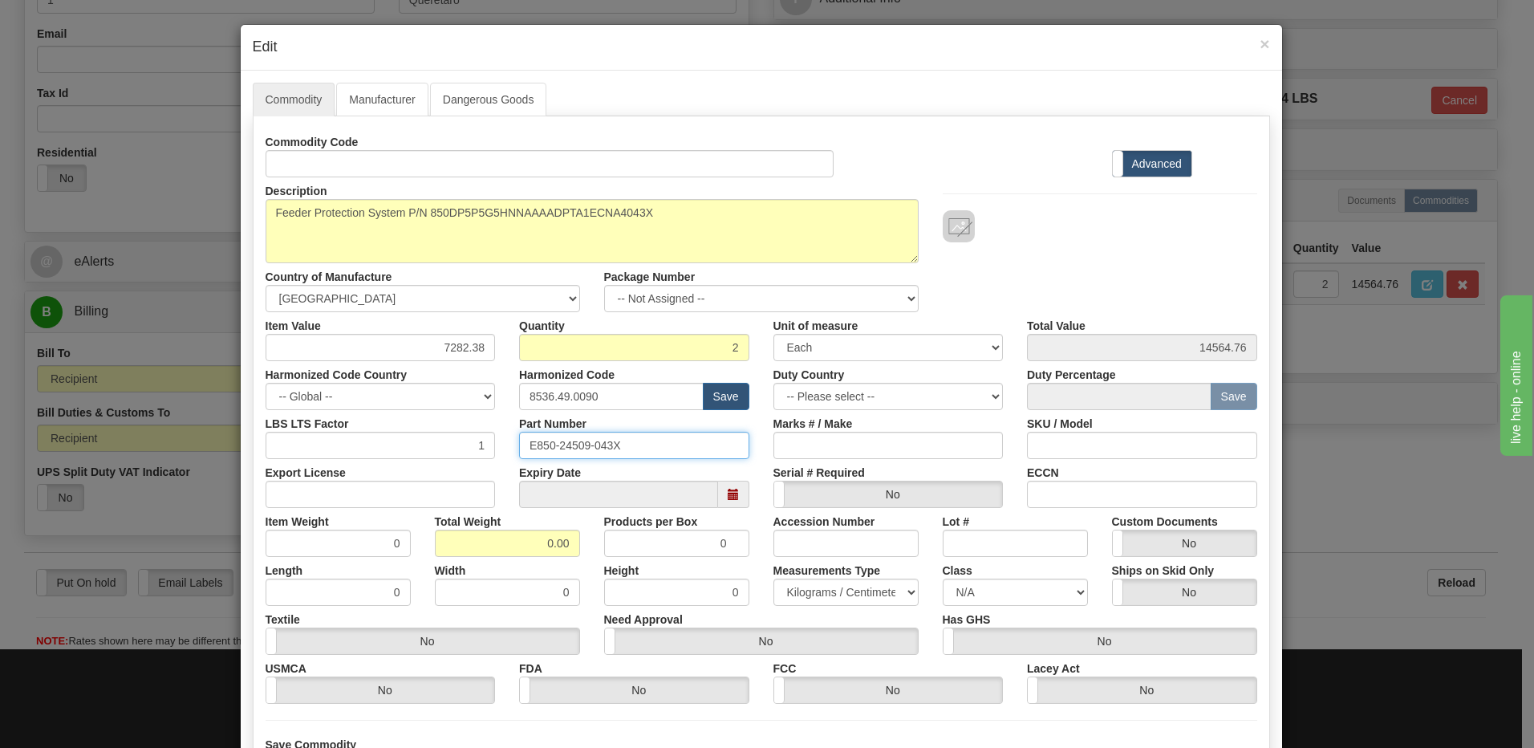
drag, startPoint x: 655, startPoint y: 447, endPoint x: 475, endPoint y: 449, distance: 180.5
click at [475, 449] on div "LBS LTS Factor 1 Part Number E850-24509-043X Marks # / Make SKU / Model" at bounding box center [761, 434] width 1016 height 49
drag, startPoint x: 515, startPoint y: 544, endPoint x: 610, endPoint y: 541, distance: 95.5
click at [610, 541] on div "Item Weight 0 Total Weight 0.00 Products per Box 0 Accession Number Lot # Custo…" at bounding box center [761, 532] width 1016 height 49
type input "2"
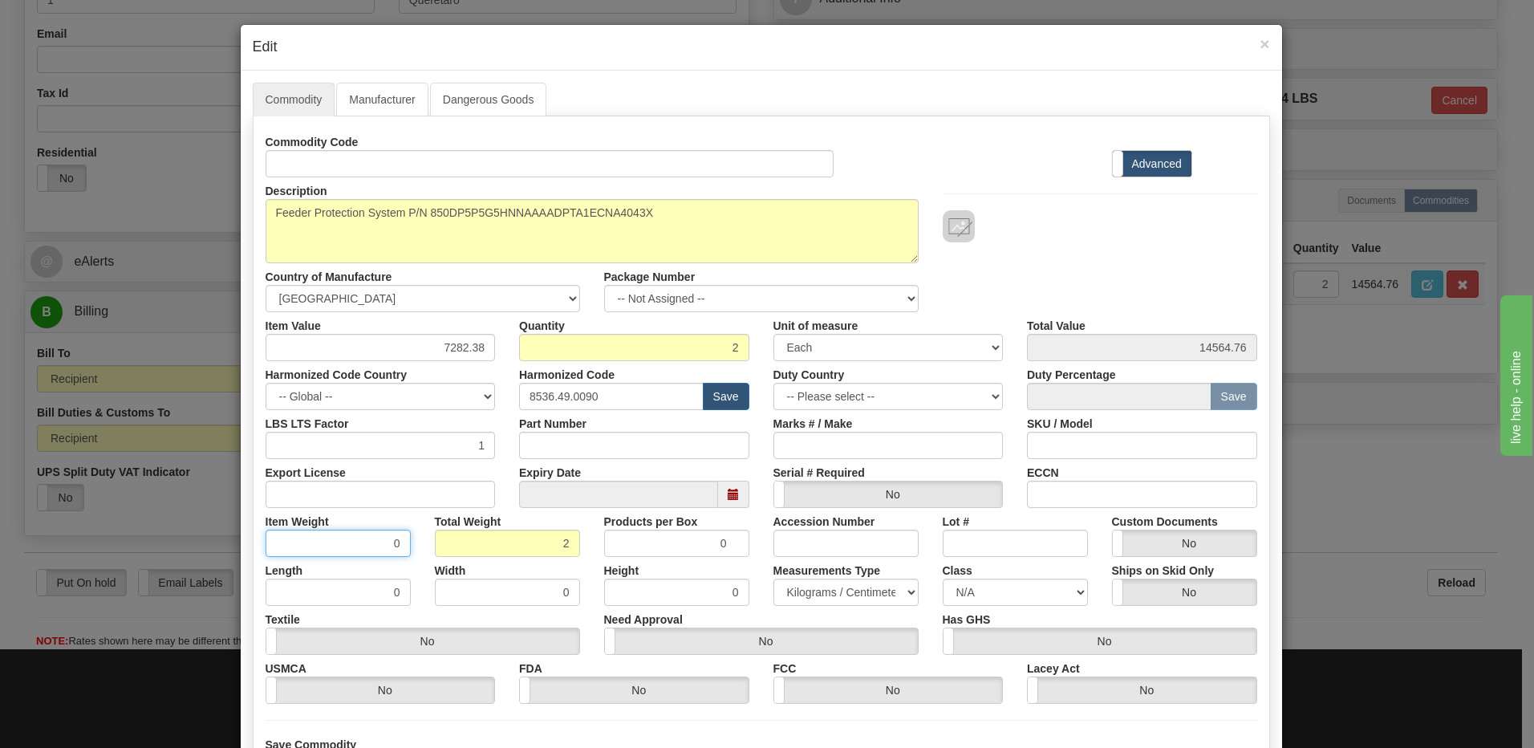
type input "1.0000"
click at [369, 541] on input "1.0000" at bounding box center [338, 542] width 145 height 27
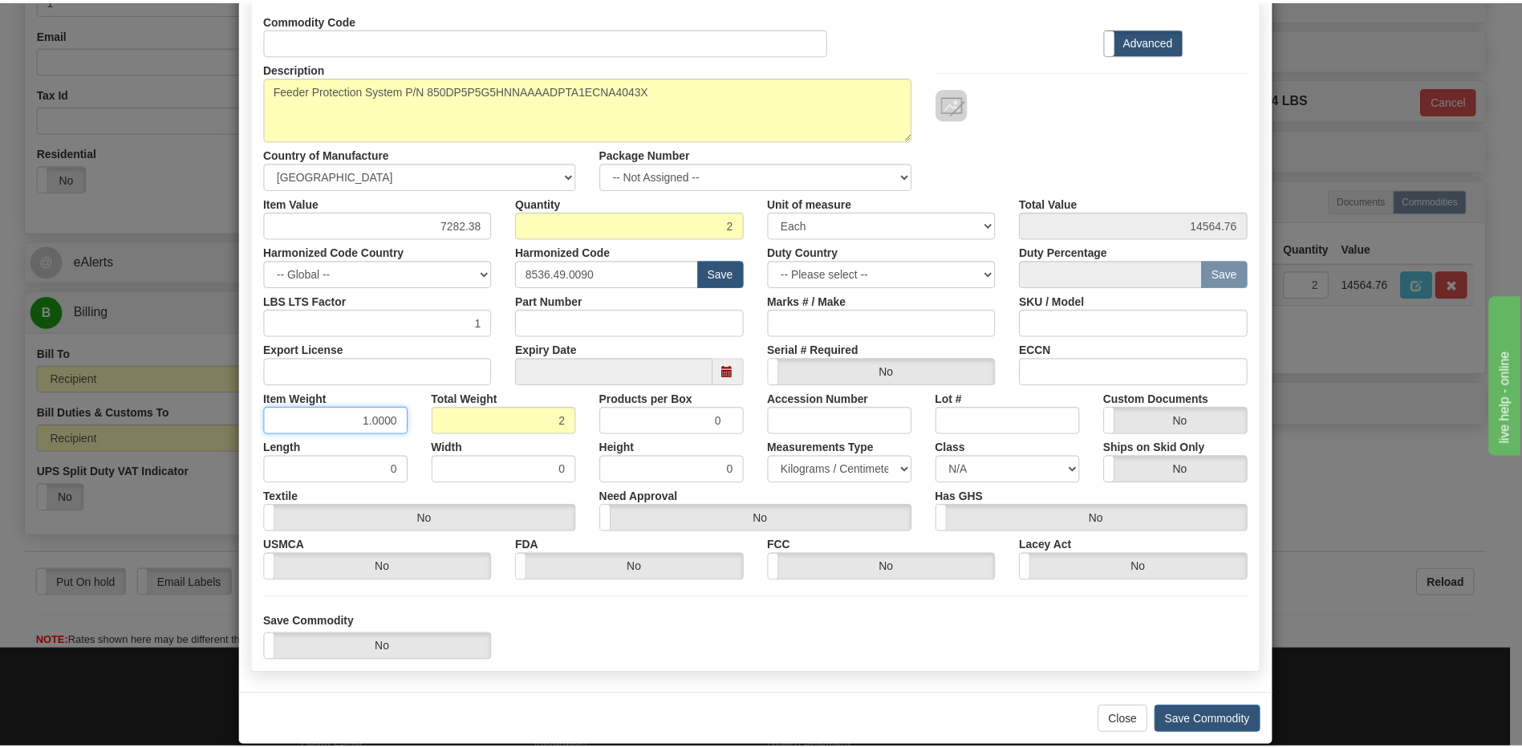
scroll to position [146, 0]
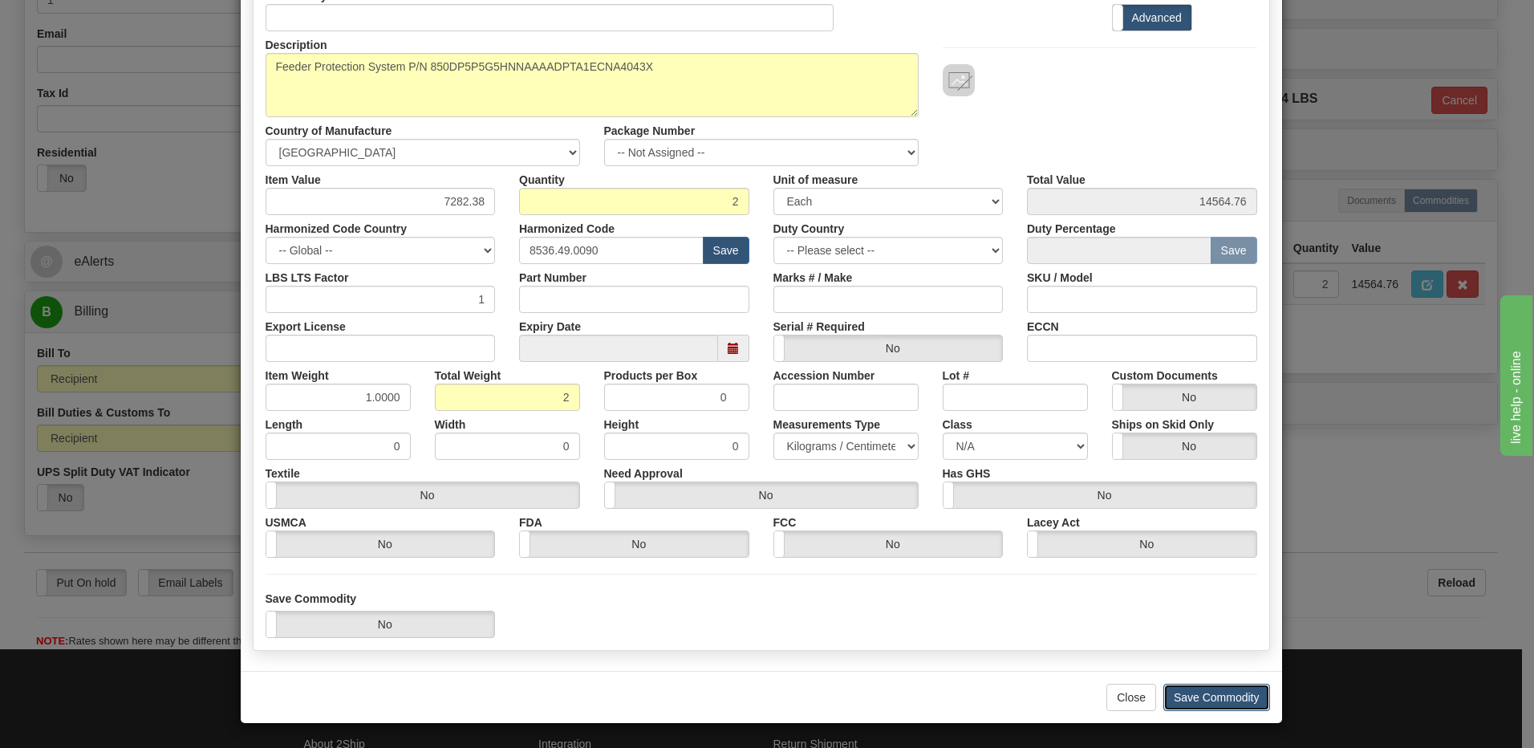
click at [1197, 700] on button "Save Commodity" at bounding box center [1216, 696] width 107 height 27
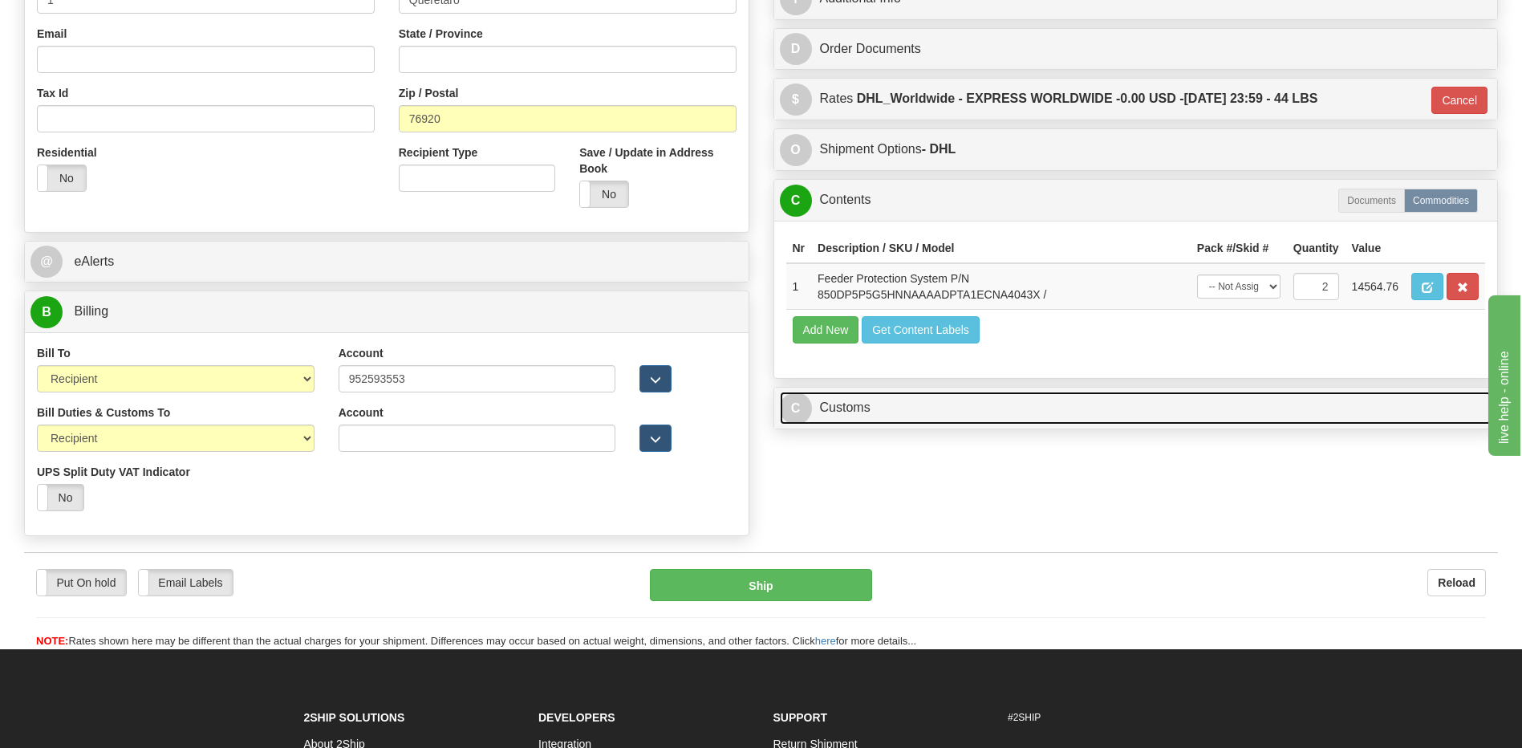
click at [888, 409] on link "C Customs" at bounding box center [1136, 407] width 712 height 33
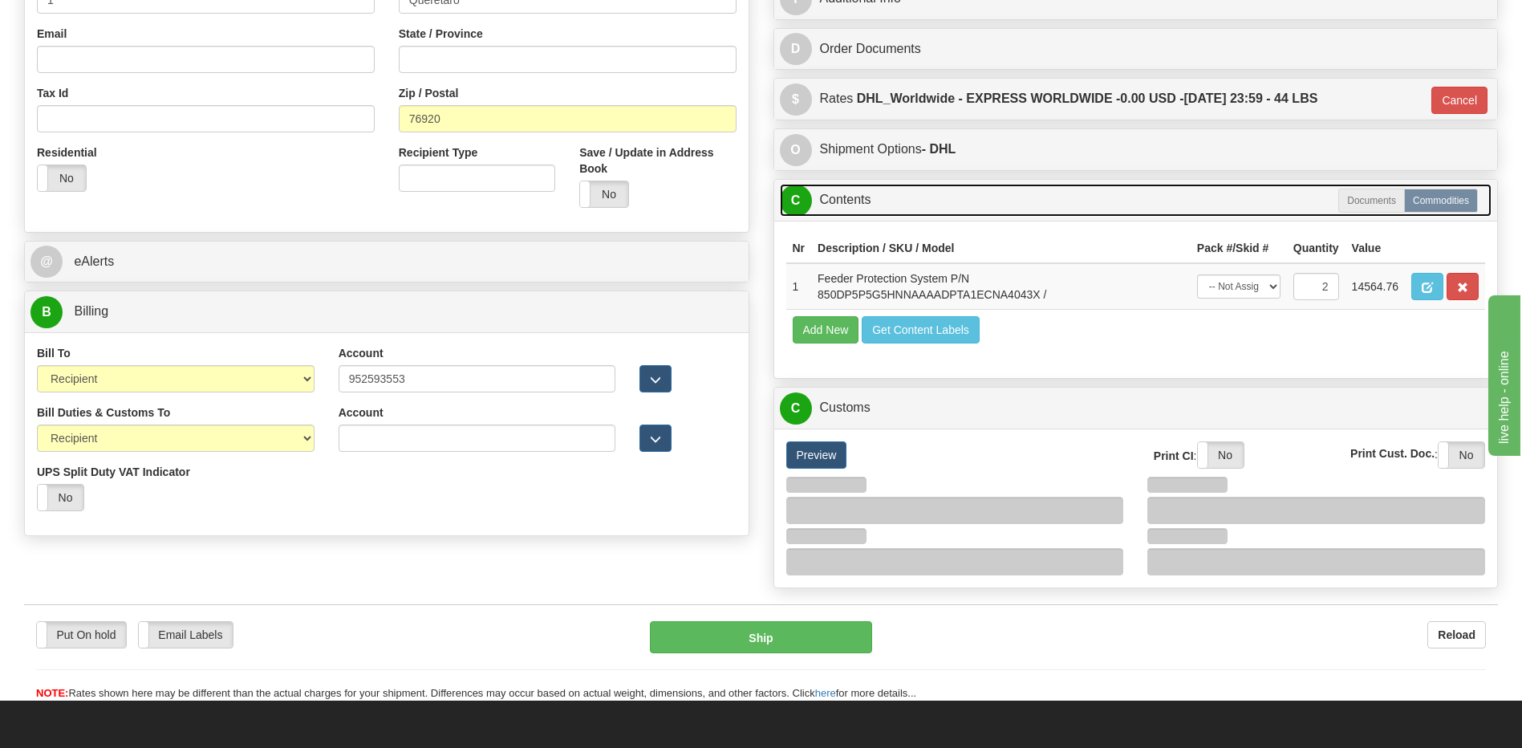
click at [869, 202] on link "C Contents" at bounding box center [1136, 200] width 712 height 33
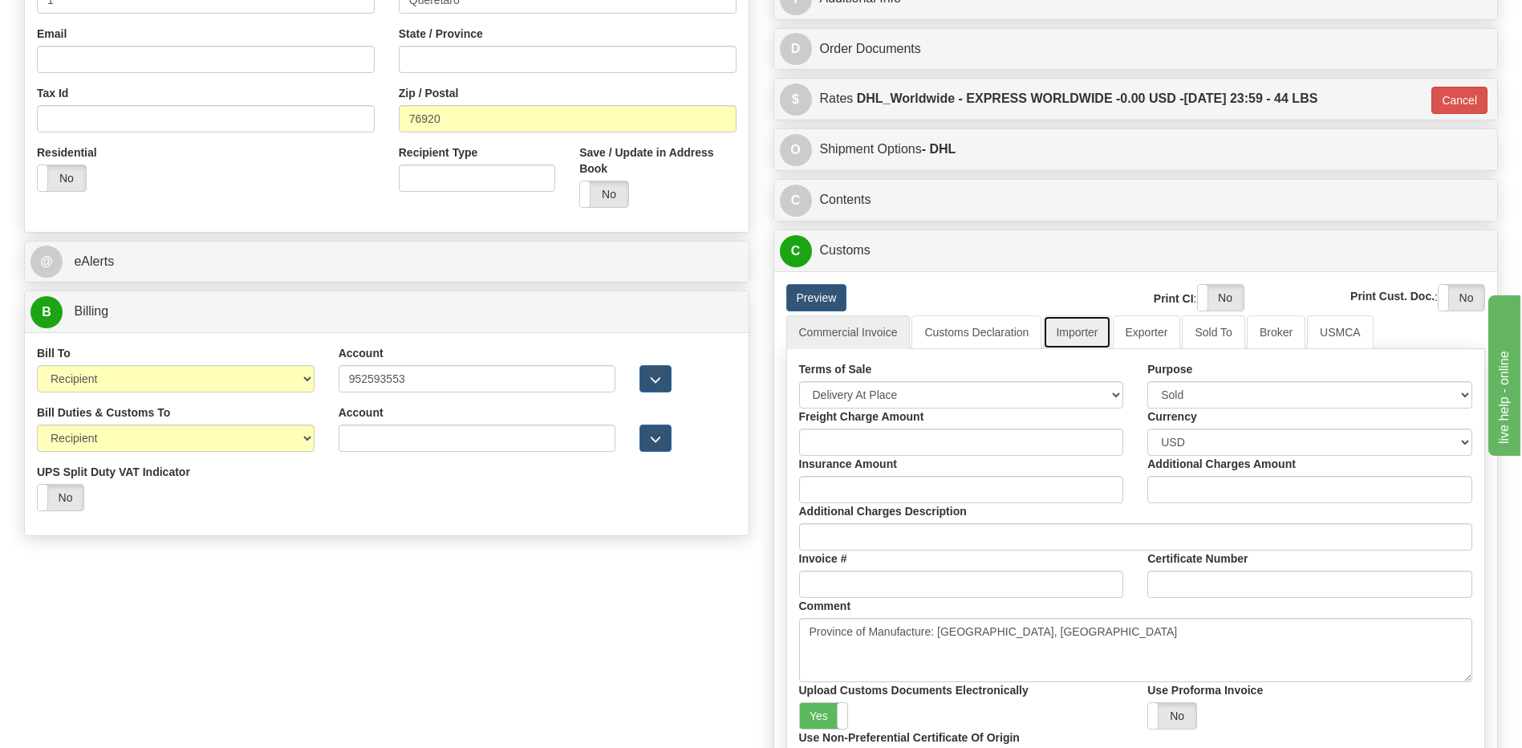
click at [1093, 334] on link "Importer" at bounding box center [1076, 332] width 67 height 34
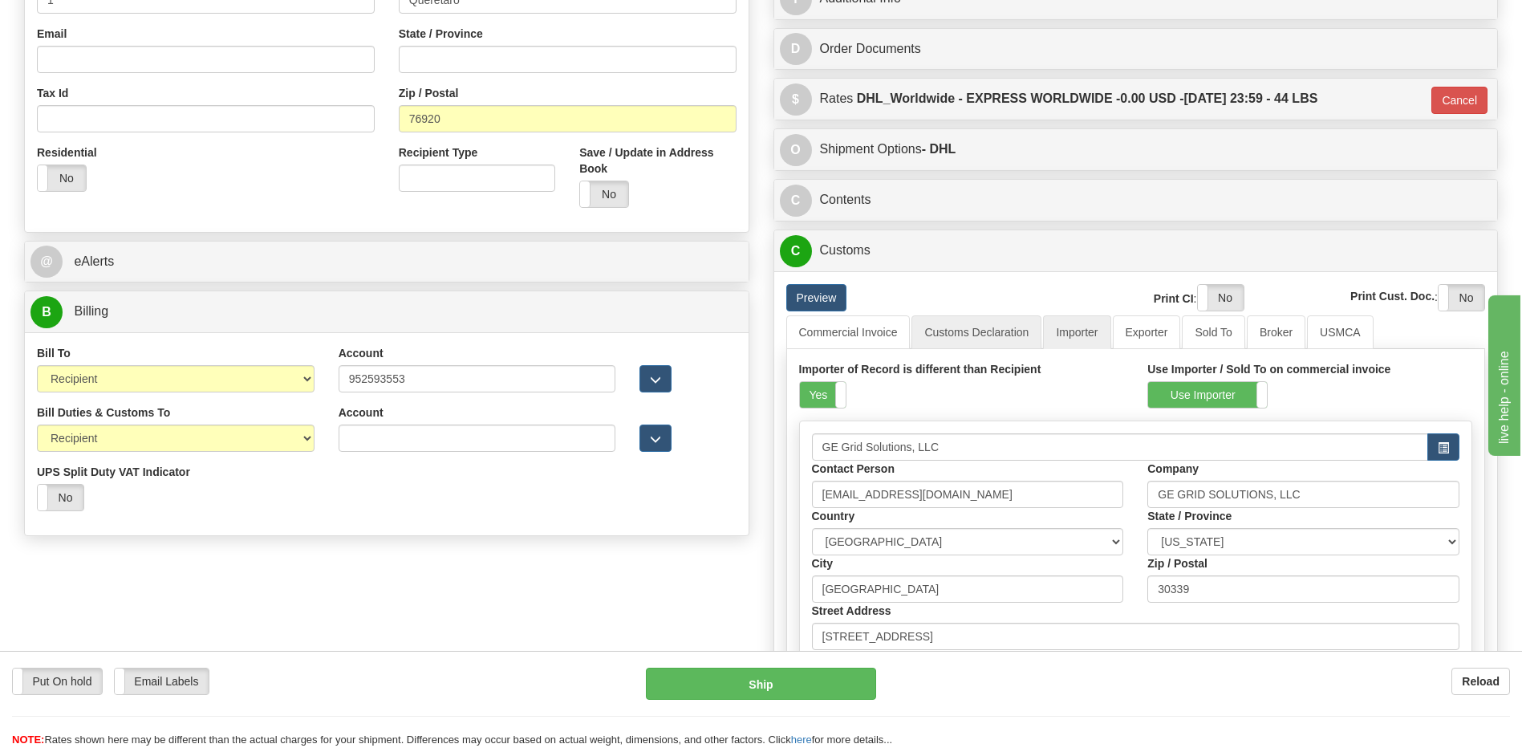
drag, startPoint x: 829, startPoint y: 394, endPoint x: 946, endPoint y: 342, distance: 127.5
click at [829, 394] on label "Yes" at bounding box center [823, 395] width 46 height 26
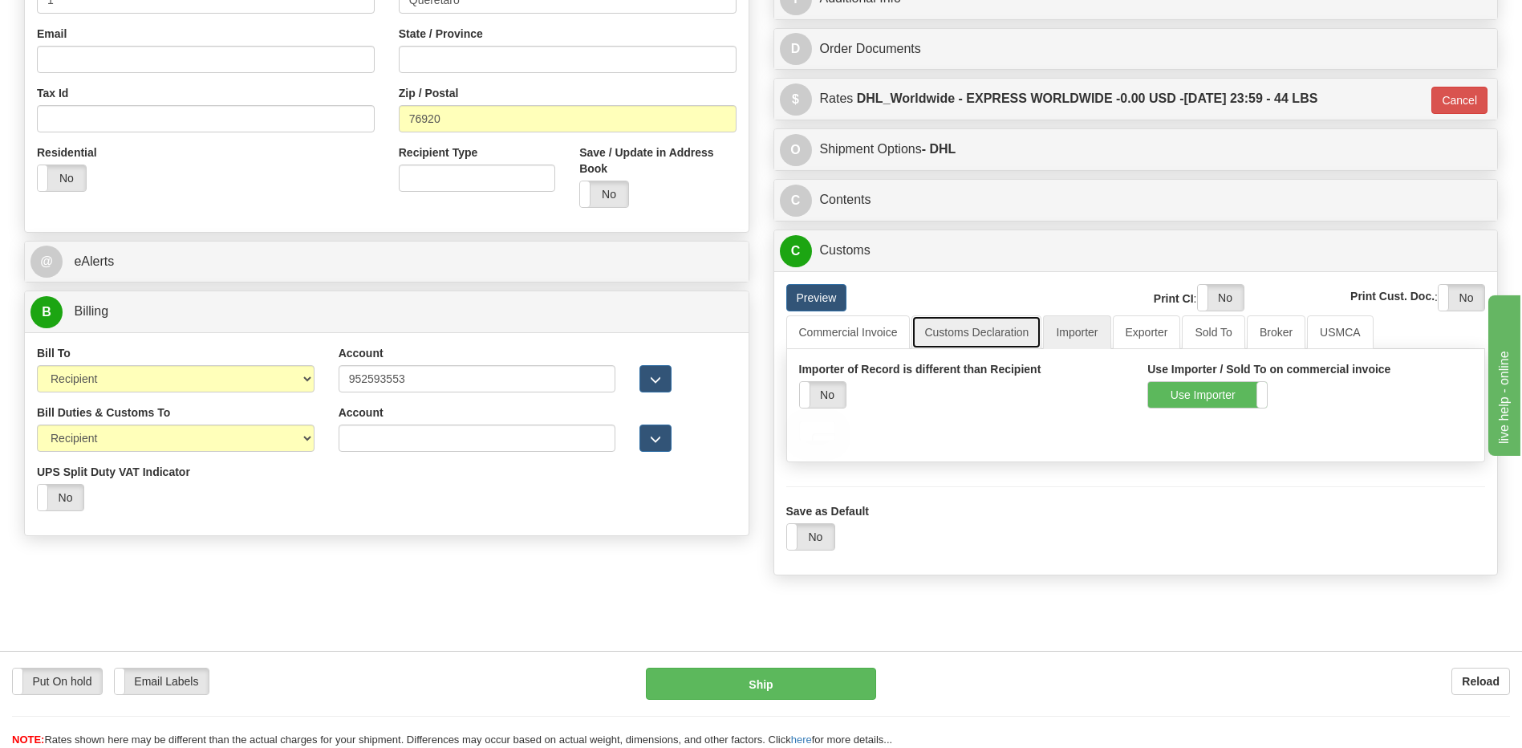
click at [964, 323] on link "Customs Declaration" at bounding box center [976, 332] width 130 height 34
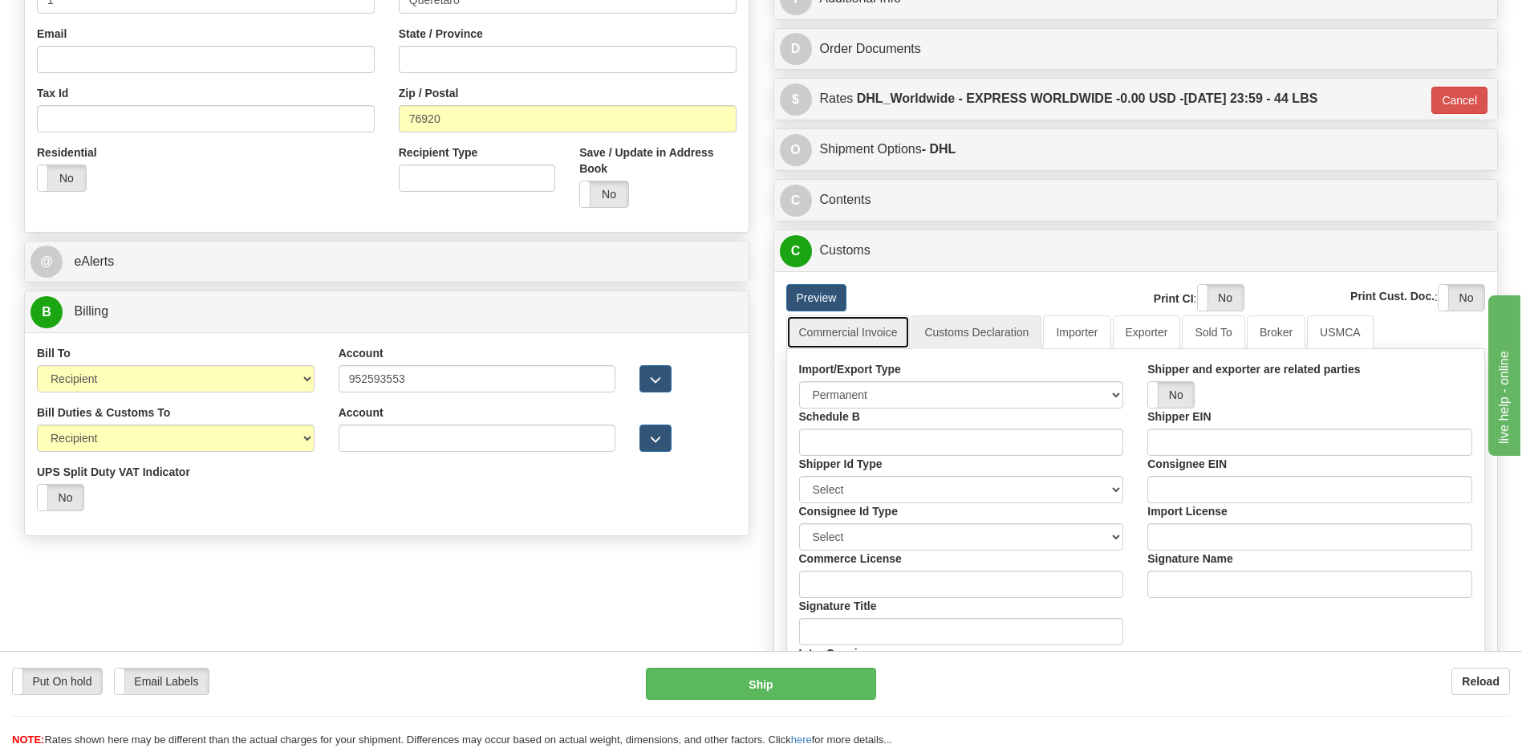
click at [846, 336] on link "Commercial Invoice" at bounding box center [848, 332] width 124 height 34
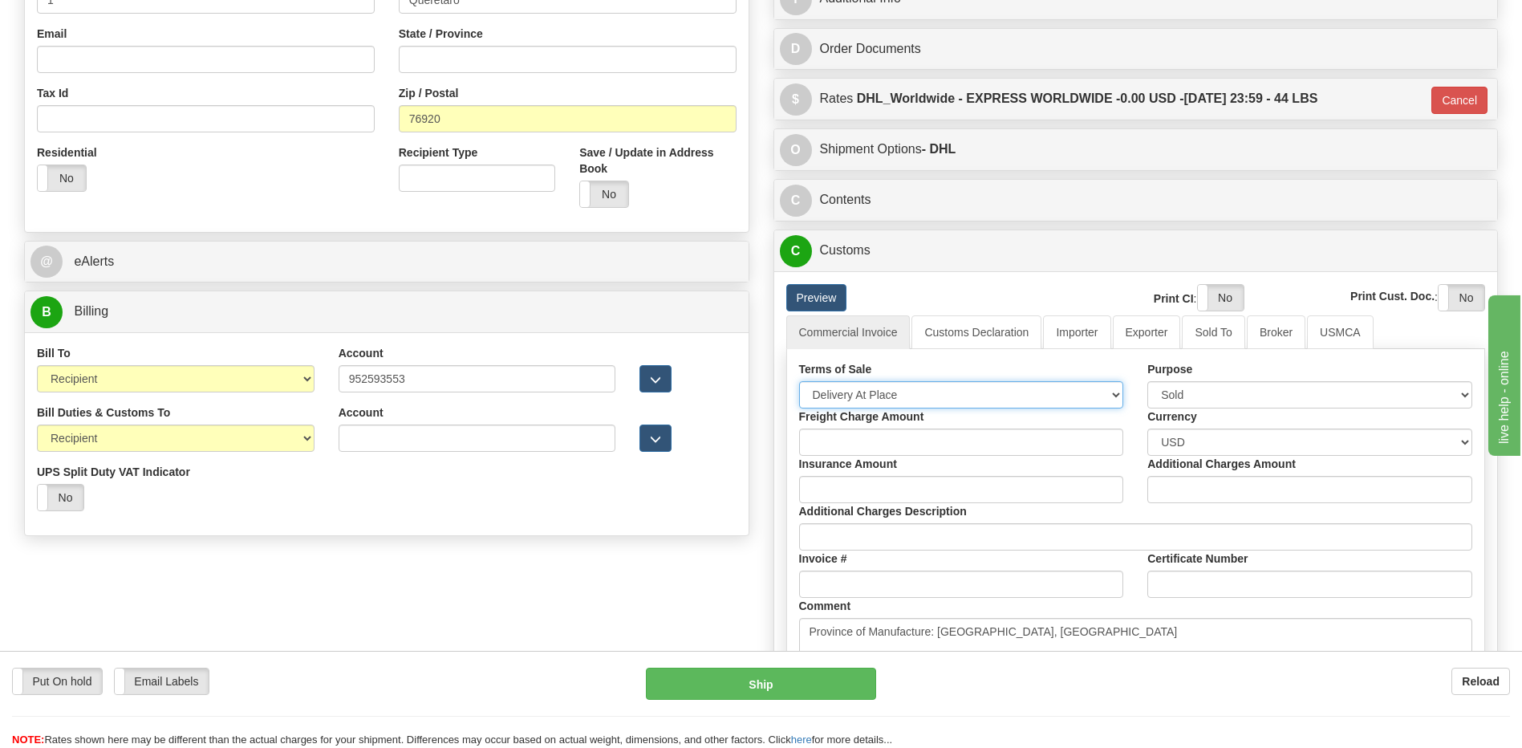
click at [855, 396] on select "Free Carrier Free On Board Ex Works Delivered Duty Unpaid Delivered Duty Paid C…" at bounding box center [961, 394] width 325 height 27
click at [799, 381] on select "Free Carrier Free On Board Ex Works Delivered Duty Unpaid Delivered Duty Paid C…" at bounding box center [961, 394] width 325 height 27
click at [859, 391] on select "Free Carrier Free On Board Ex Works Delivered Duty Unpaid Delivered Duty Paid C…" at bounding box center [961, 394] width 325 height 27
select select "7"
click at [799, 381] on select "Free Carrier Free On Board Ex Works Delivered Duty Unpaid Delivered Duty Paid C…" at bounding box center [961, 394] width 325 height 27
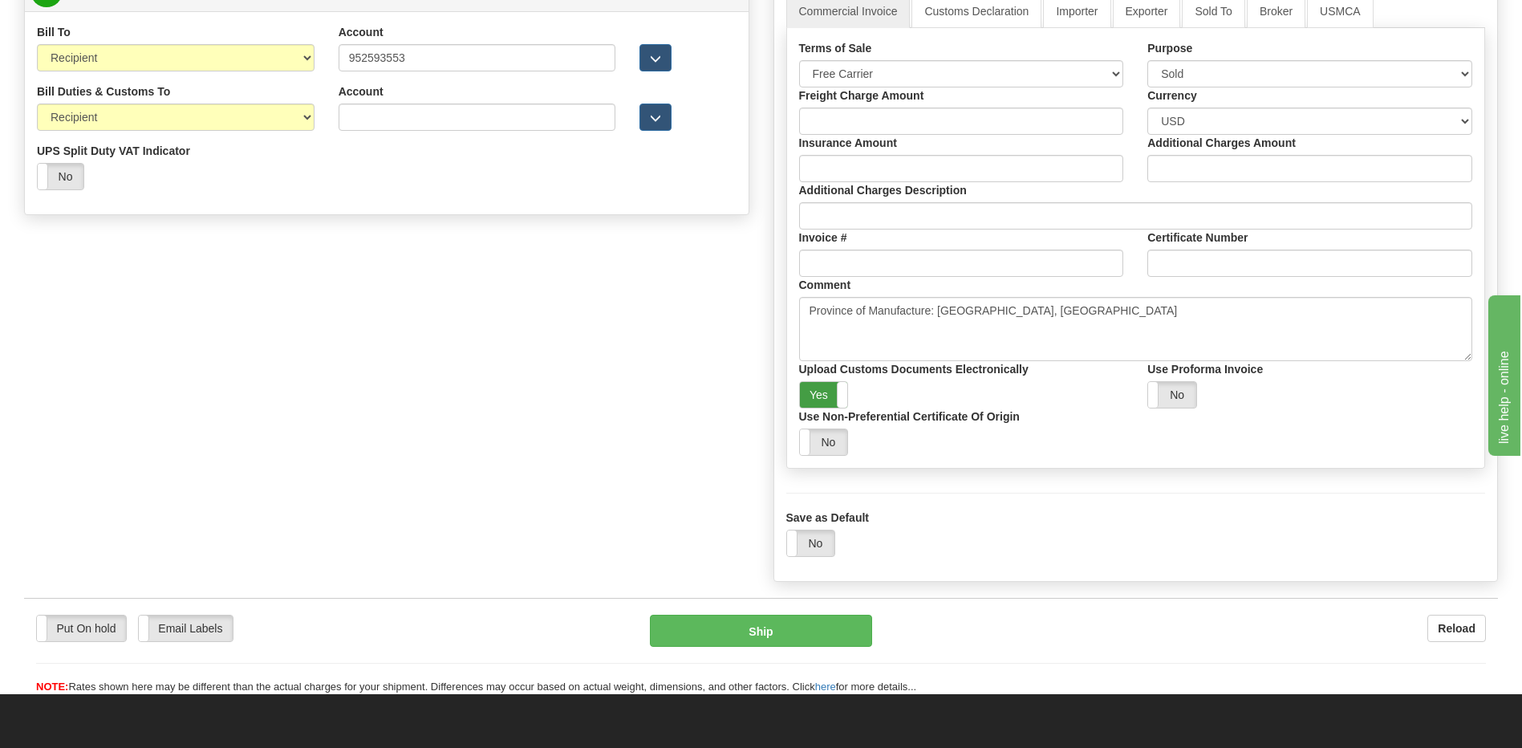
click at [812, 392] on label "Yes" at bounding box center [824, 395] width 48 height 26
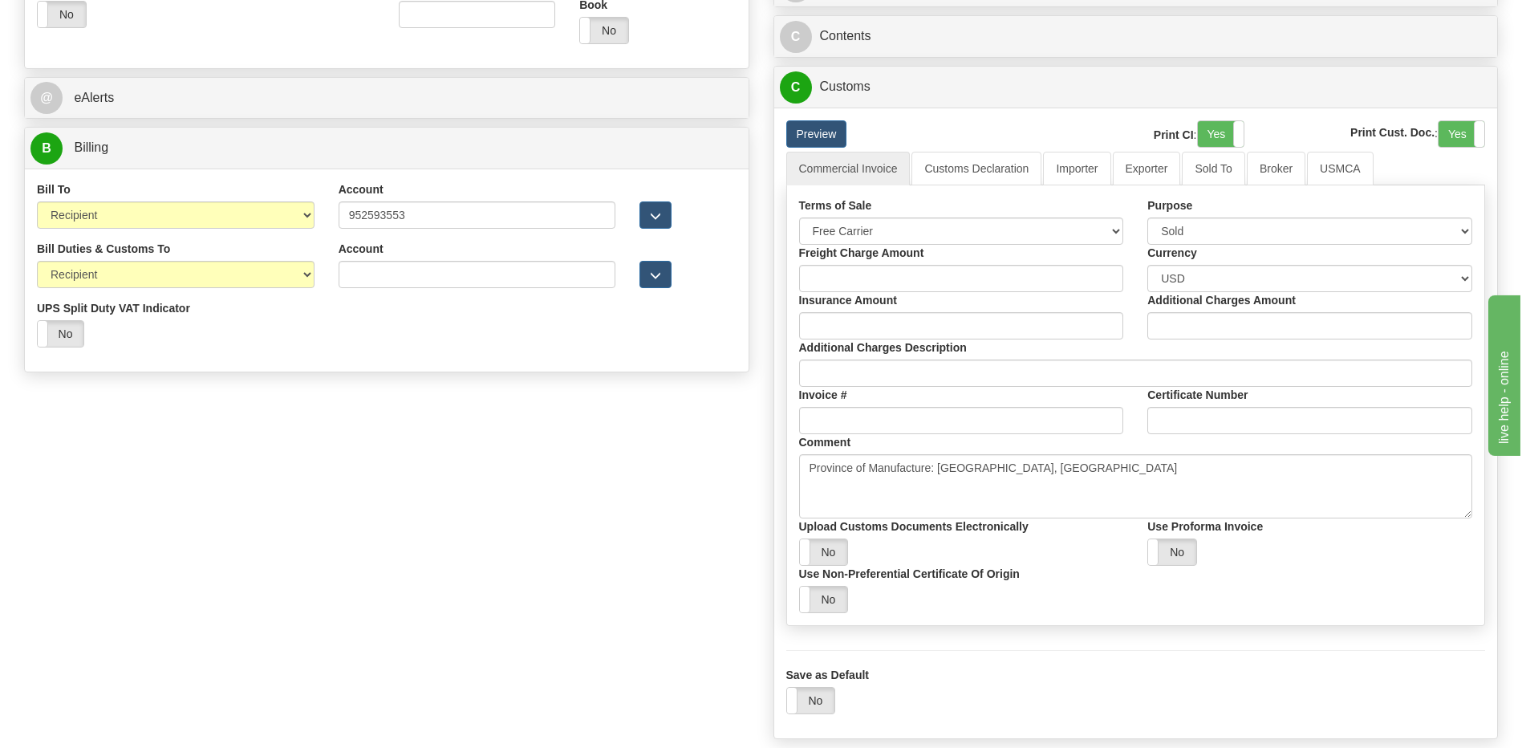
scroll to position [321, 0]
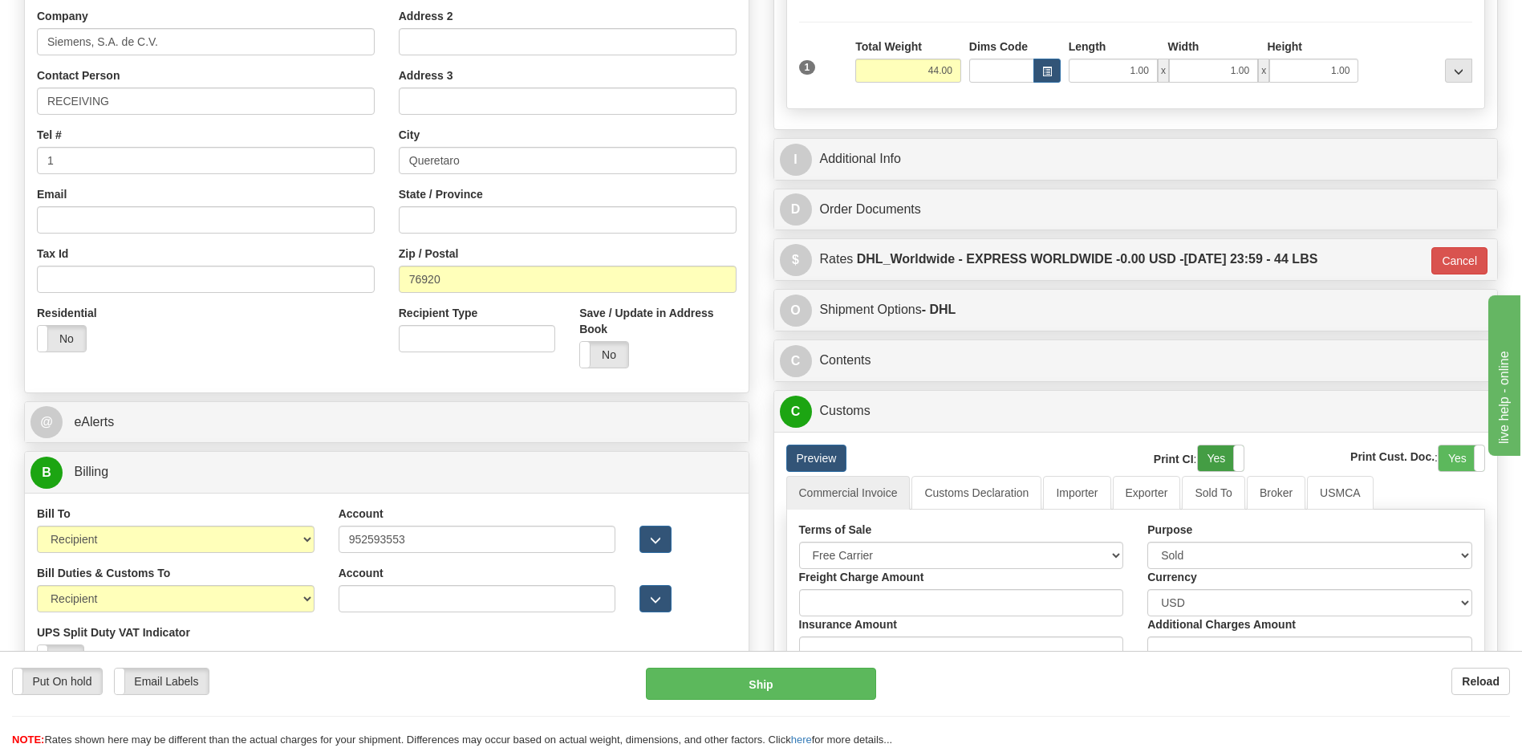
click at [1228, 457] on label "Yes" at bounding box center [1221, 458] width 46 height 26
click at [1466, 460] on label "Yes" at bounding box center [1461, 458] width 46 height 26
click at [965, 494] on link "Customs Declaration" at bounding box center [976, 493] width 130 height 34
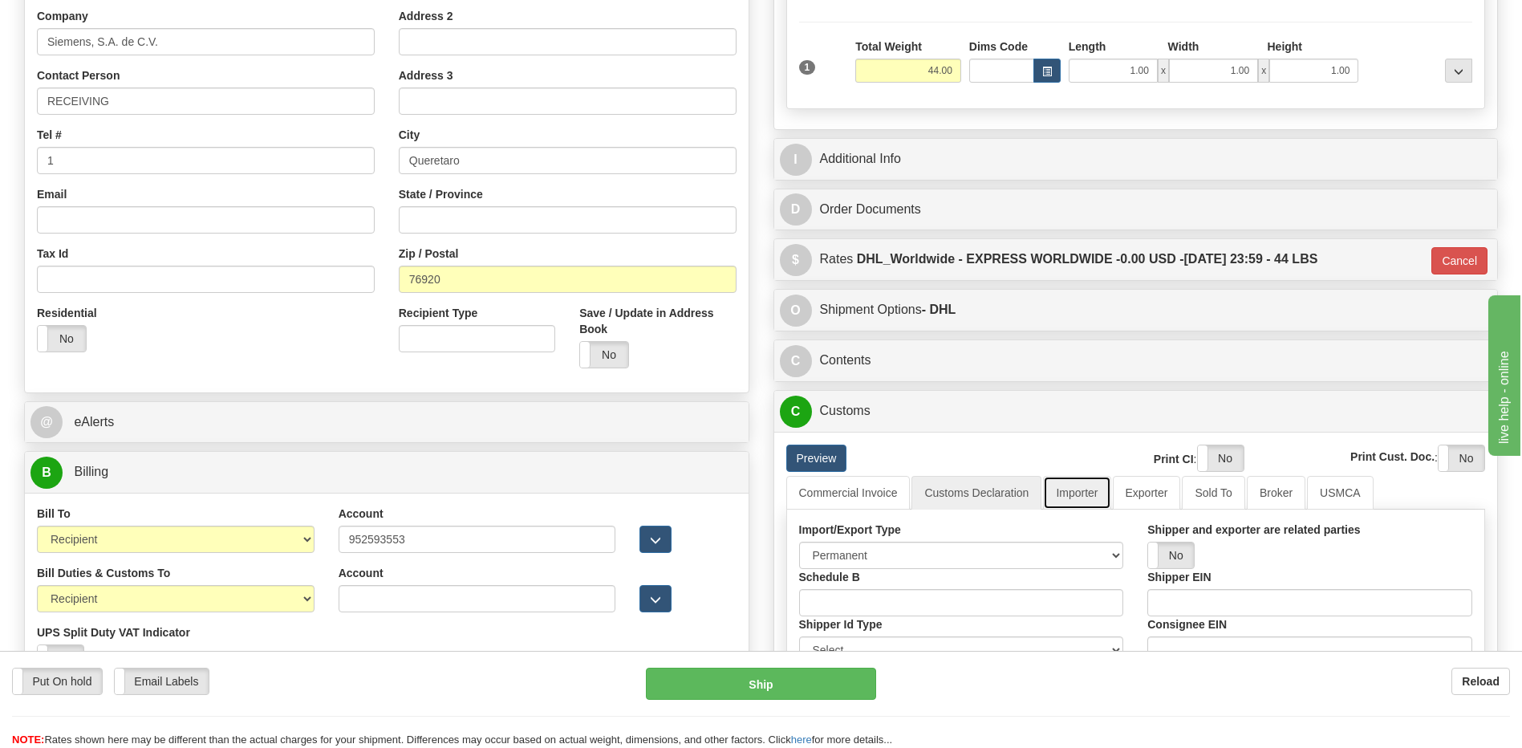
click at [1073, 490] on link "Importer" at bounding box center [1076, 493] width 67 height 34
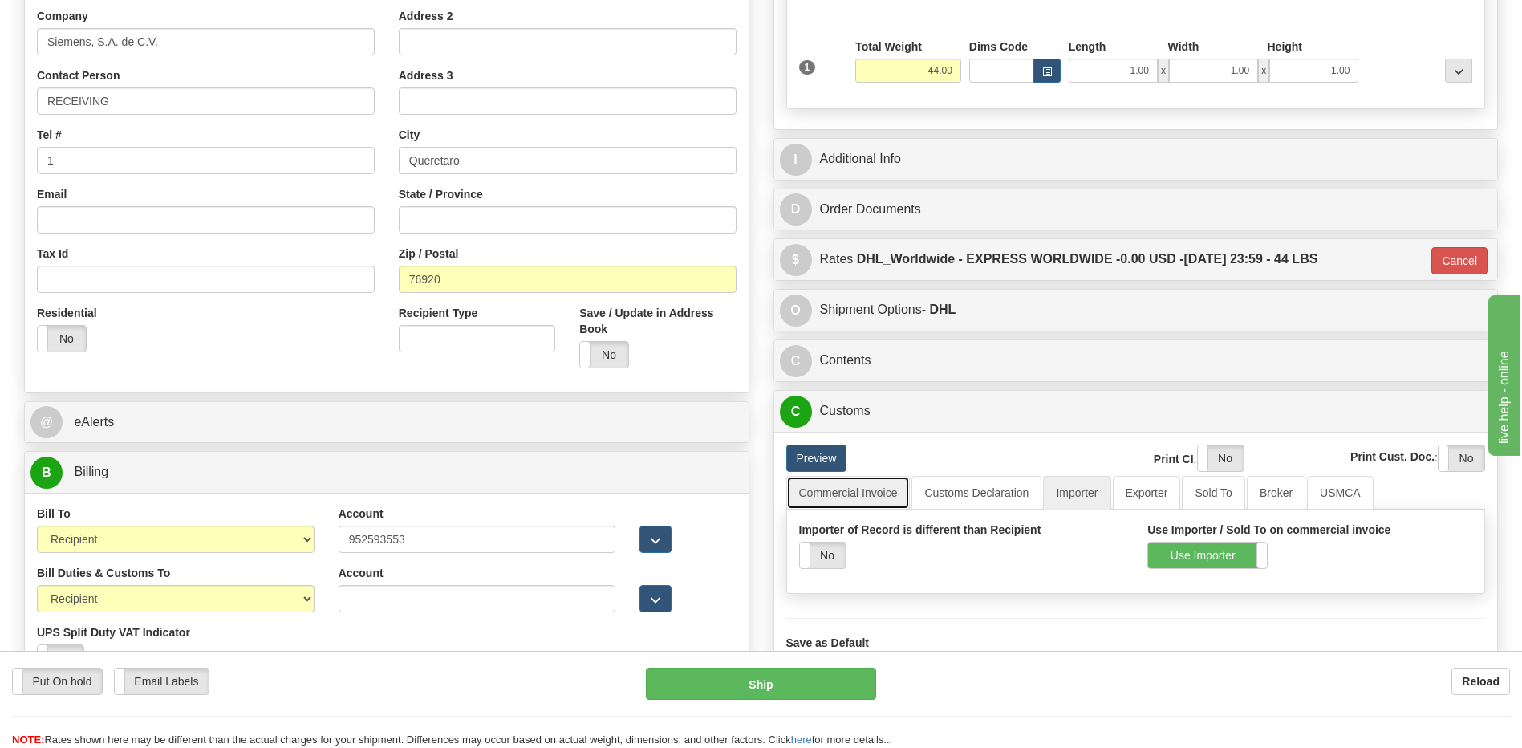
click at [854, 496] on link "Commercial Invoice" at bounding box center [848, 493] width 124 height 34
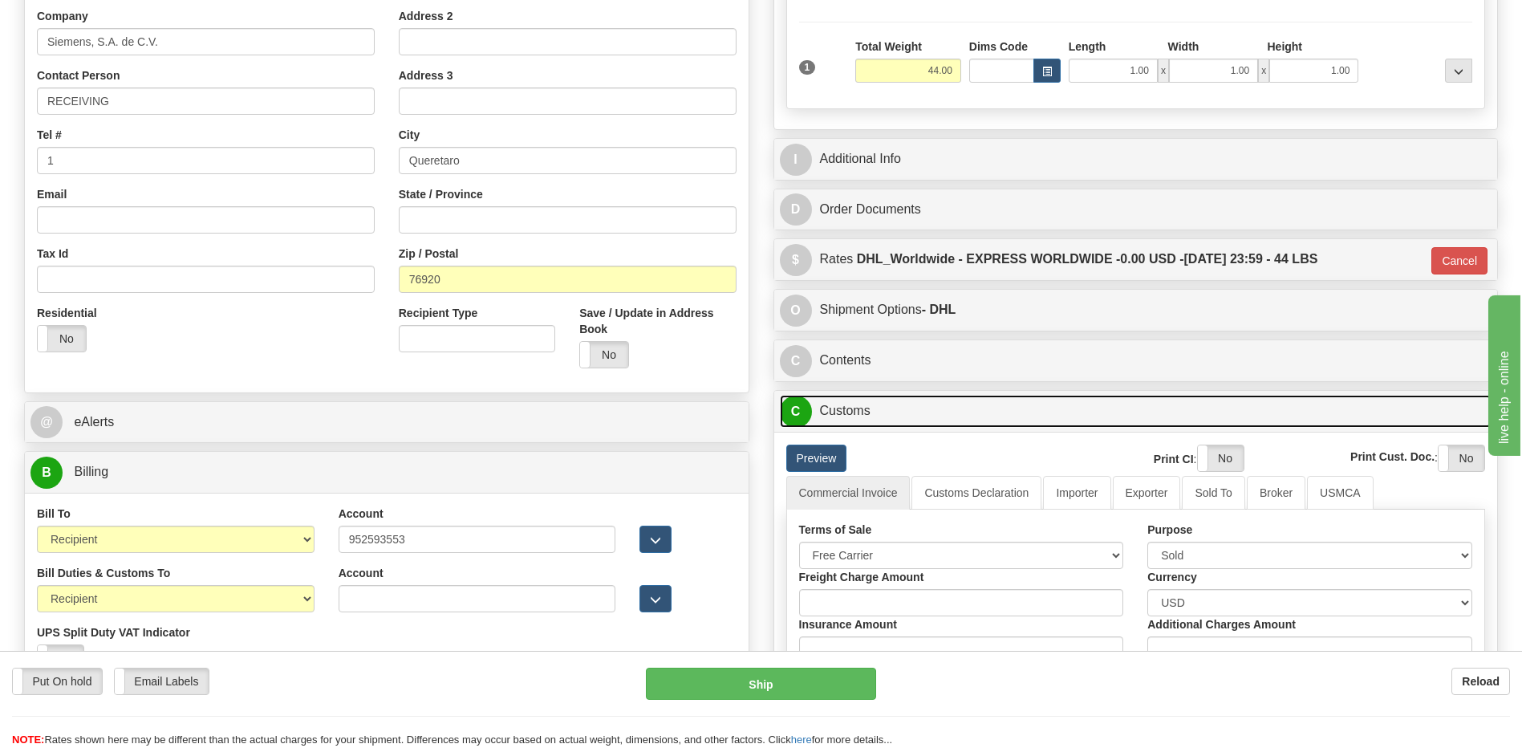
click at [880, 408] on link "C Customs" at bounding box center [1136, 411] width 712 height 33
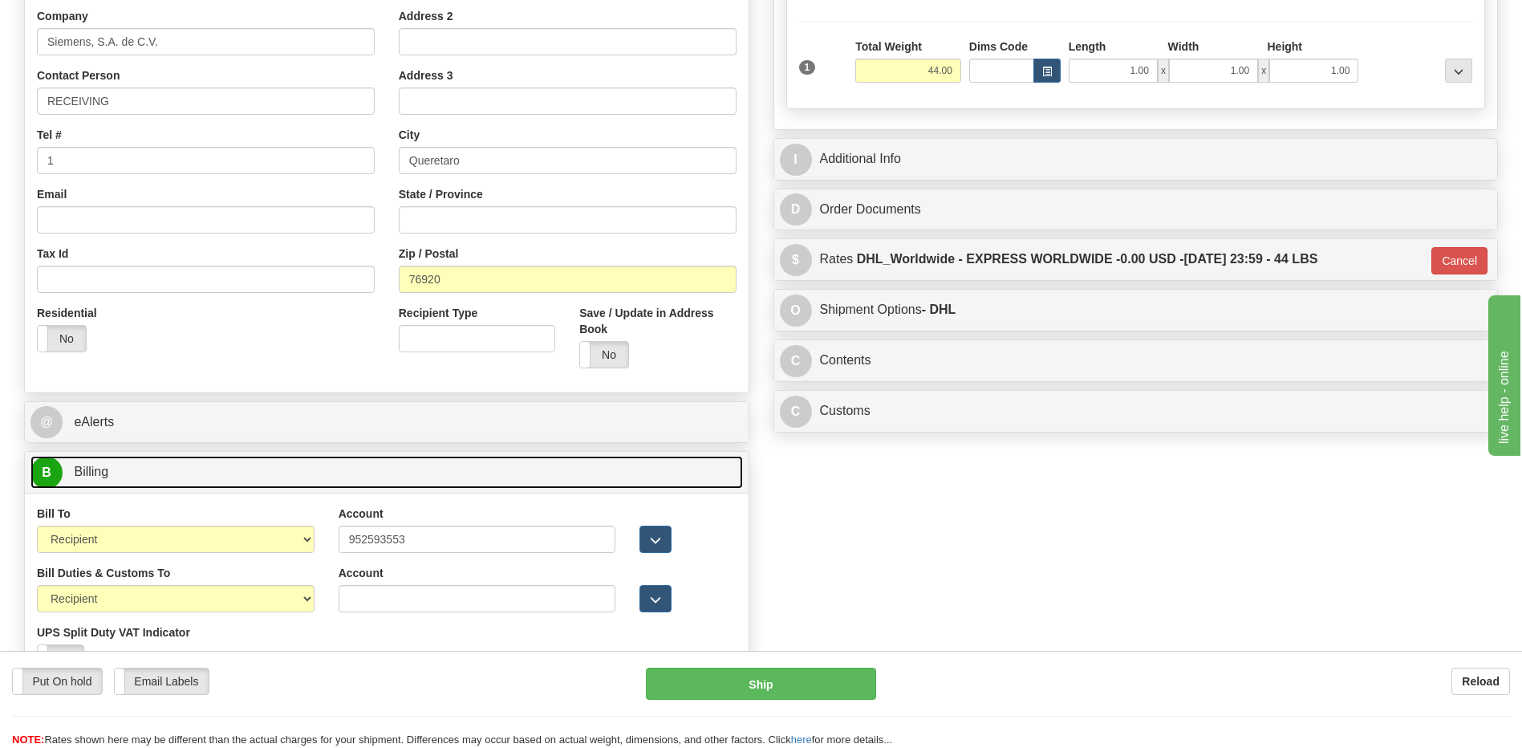
click at [469, 467] on link "B Billing" at bounding box center [386, 472] width 712 height 33
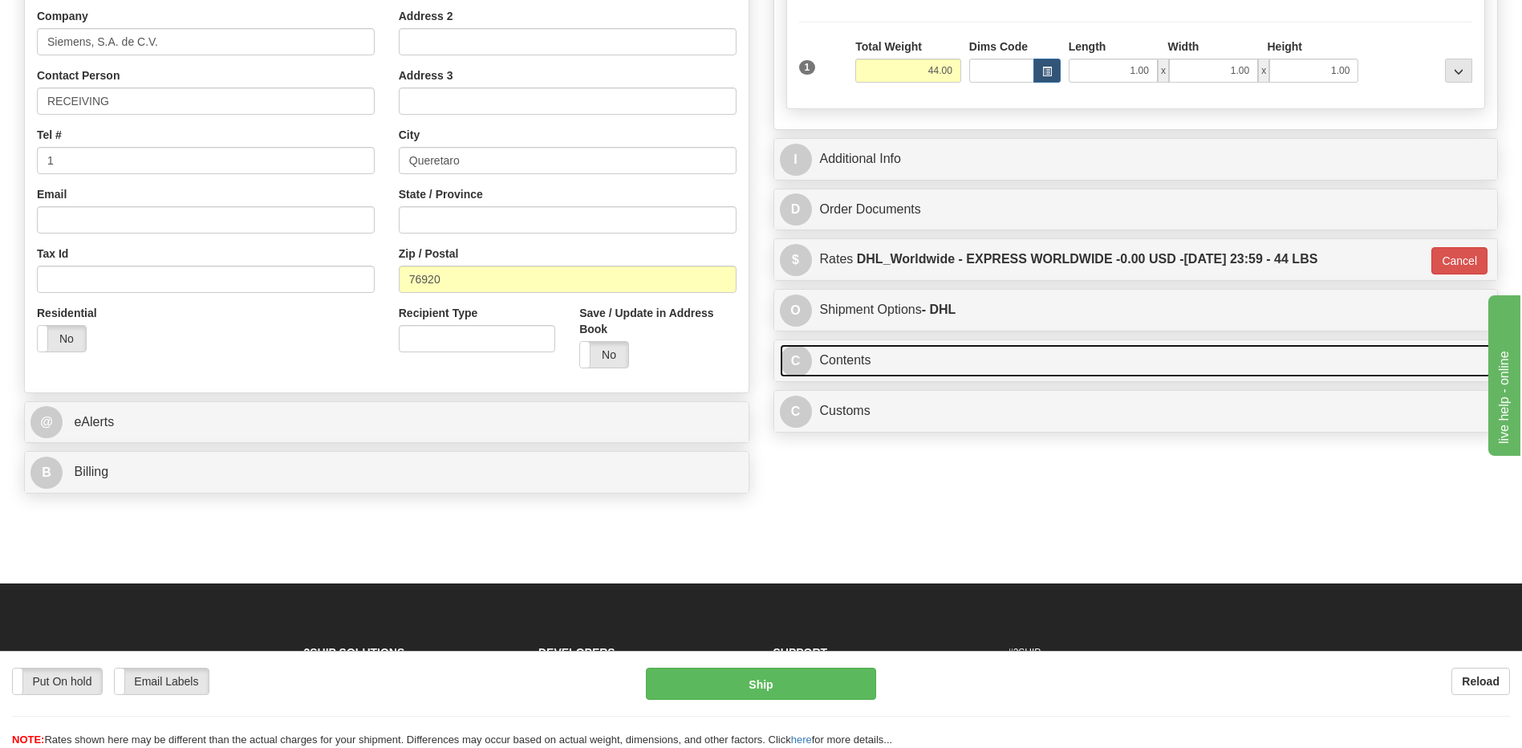
click at [895, 347] on link "C Contents" at bounding box center [1136, 360] width 712 height 33
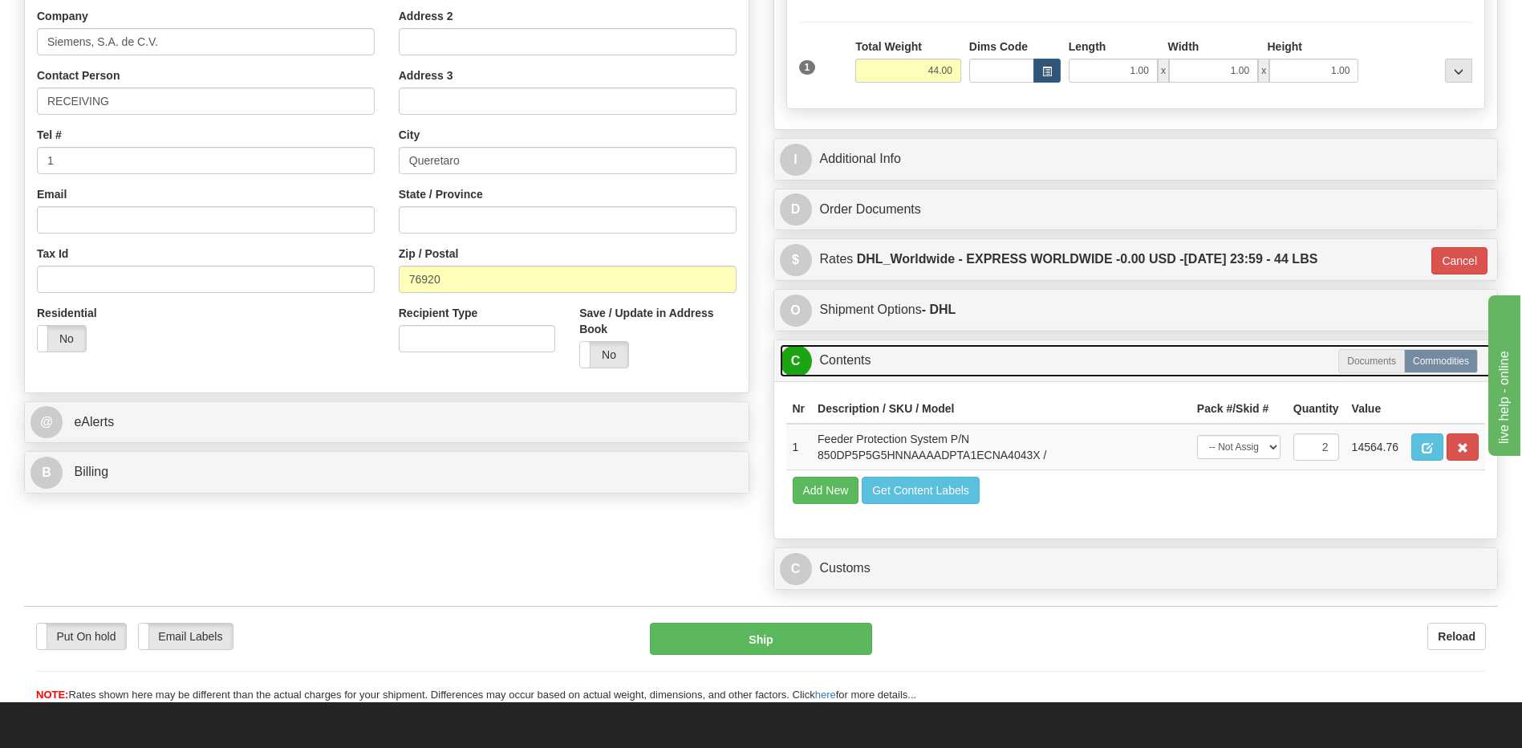
click at [895, 347] on link "C Contents" at bounding box center [1136, 360] width 712 height 33
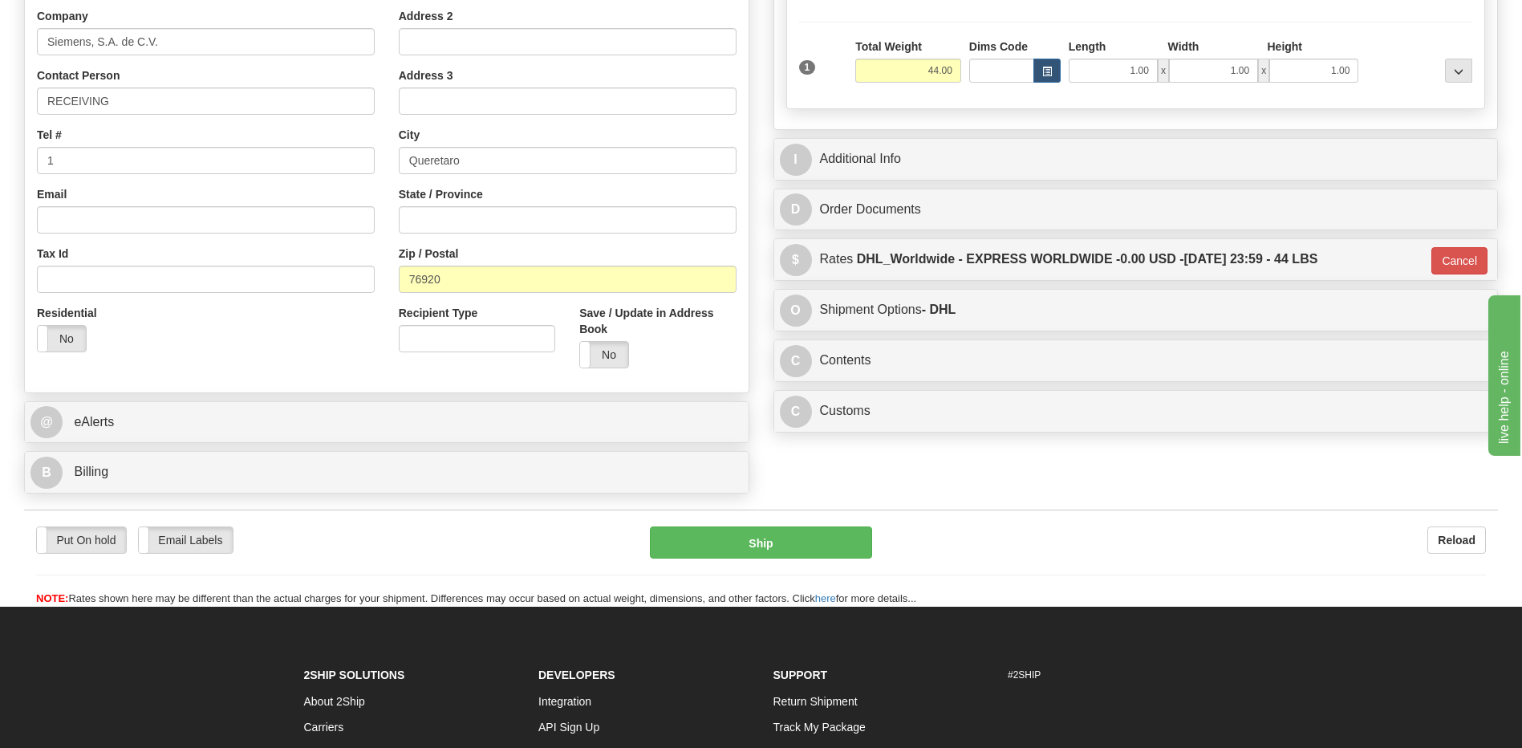
click at [908, 176] on div "I Additional Info" at bounding box center [1136, 159] width 724 height 41
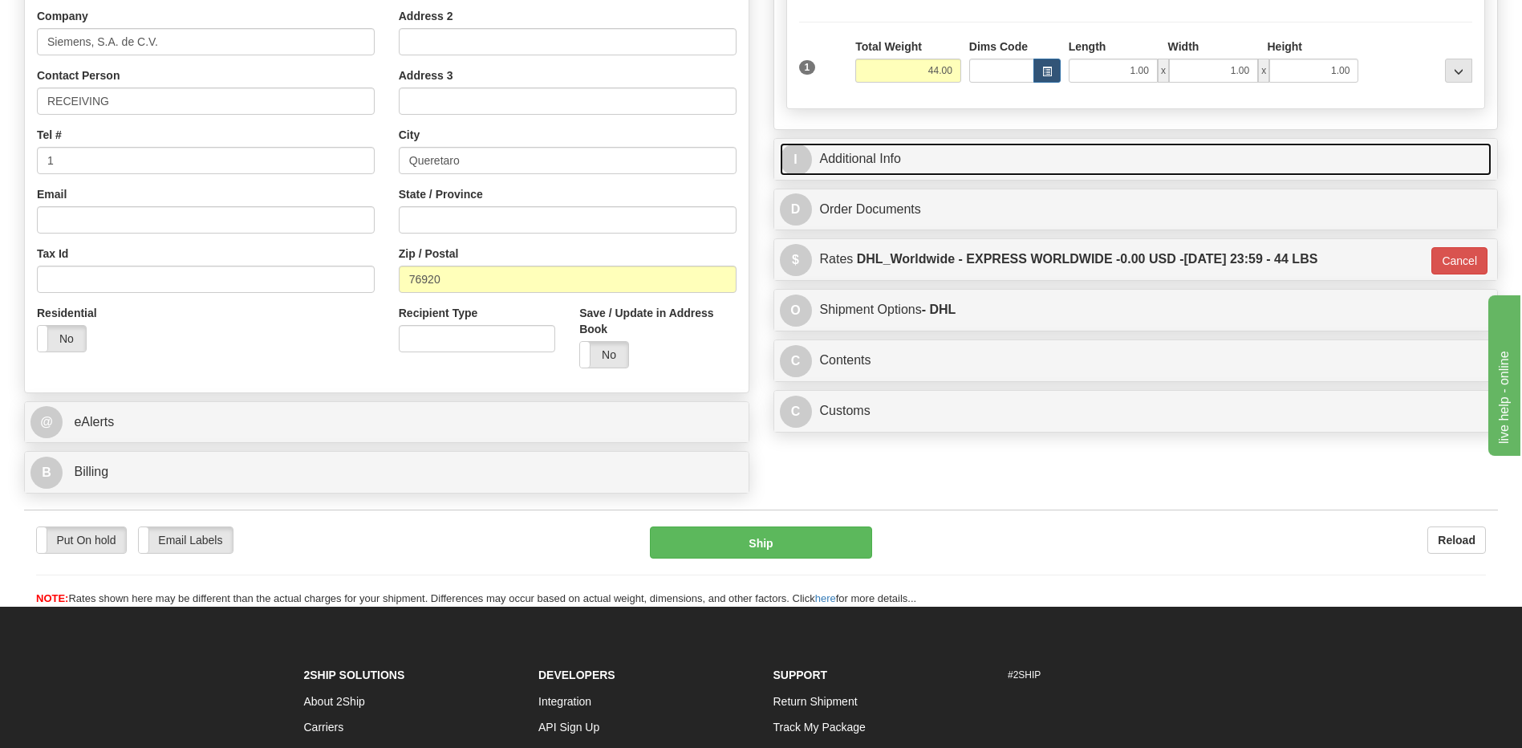
click at [895, 152] on link "I Additional Info" at bounding box center [1136, 159] width 712 height 33
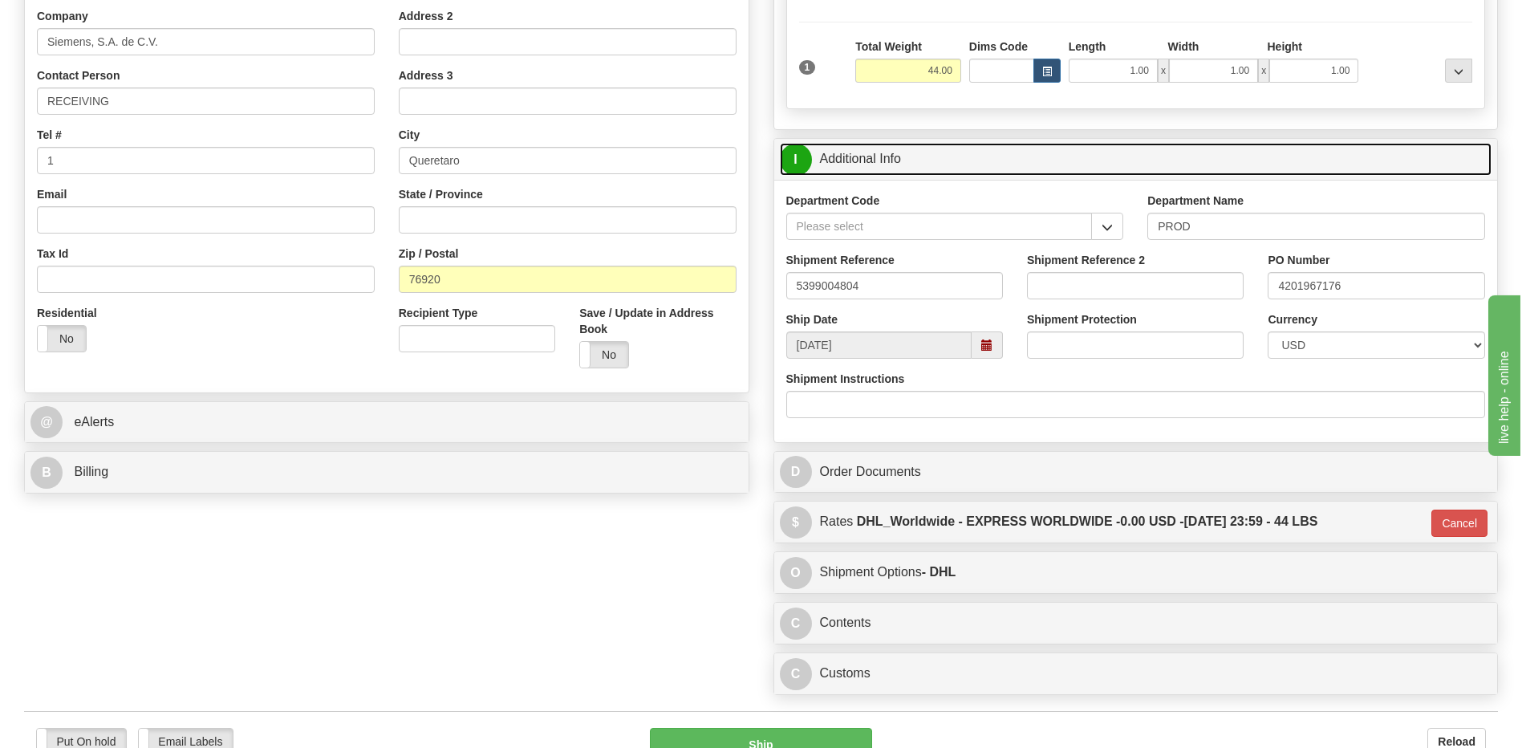
click at [895, 152] on link "I Additional Info" at bounding box center [1136, 159] width 712 height 33
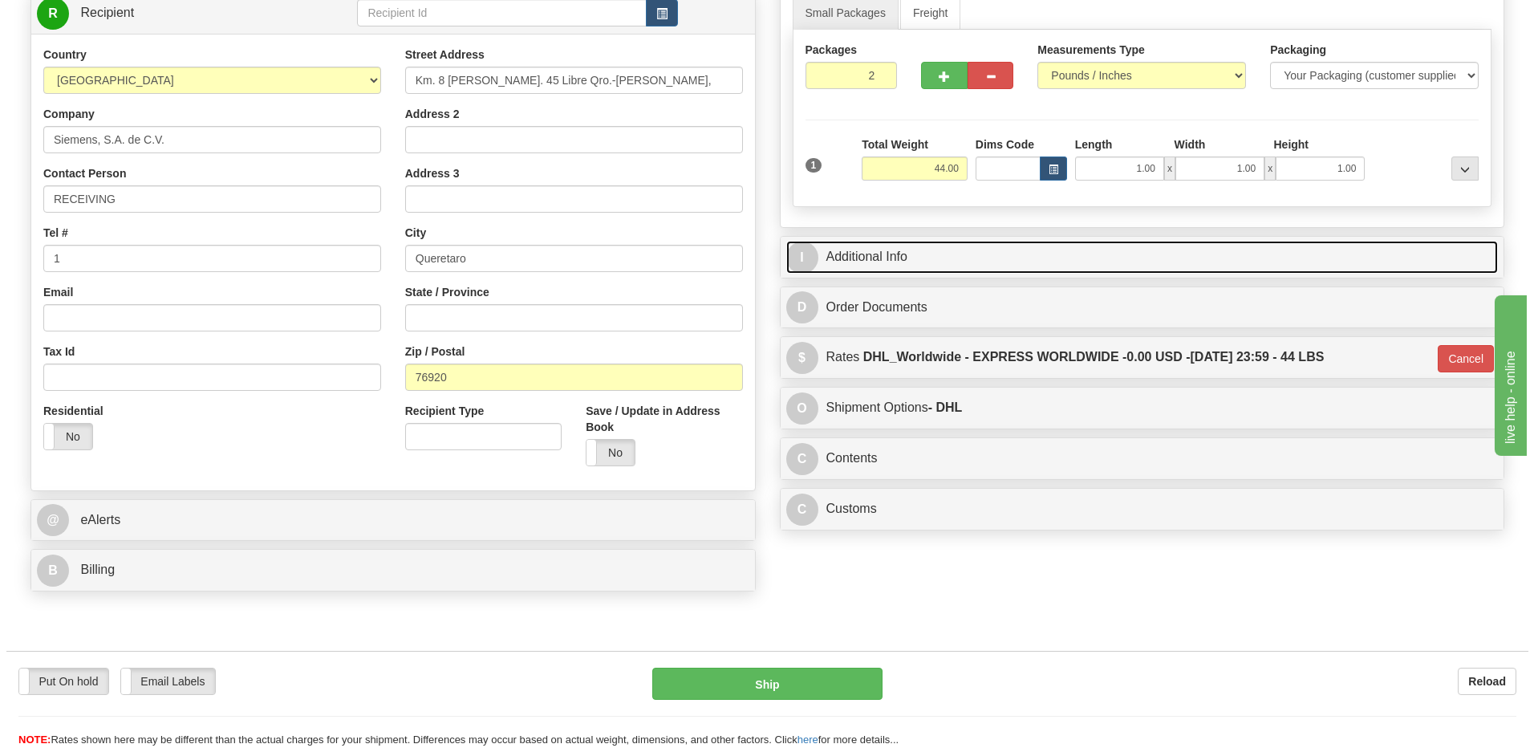
scroll to position [80, 0]
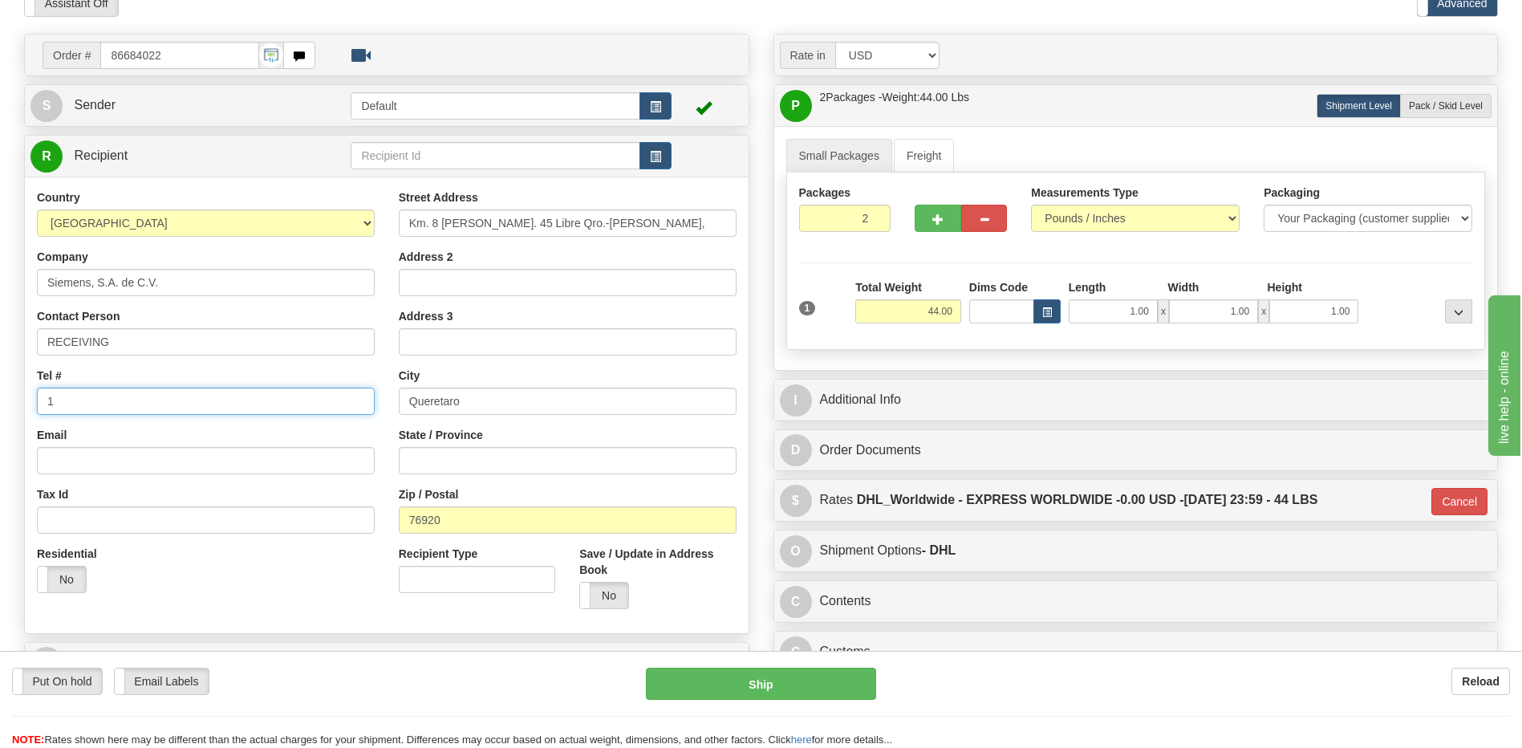
drag, startPoint x: 79, startPoint y: 402, endPoint x: 54, endPoint y: 402, distance: 25.7
click at [54, 402] on input "1" at bounding box center [206, 400] width 338 height 27
type input "111-111-1111"
click at [601, 228] on input "Km. 8 Carr. 45 Libre Qro.-Celaya," at bounding box center [568, 222] width 338 height 27
type input "Km. 8 Carr. 45 Libre Qro.-Celaya"
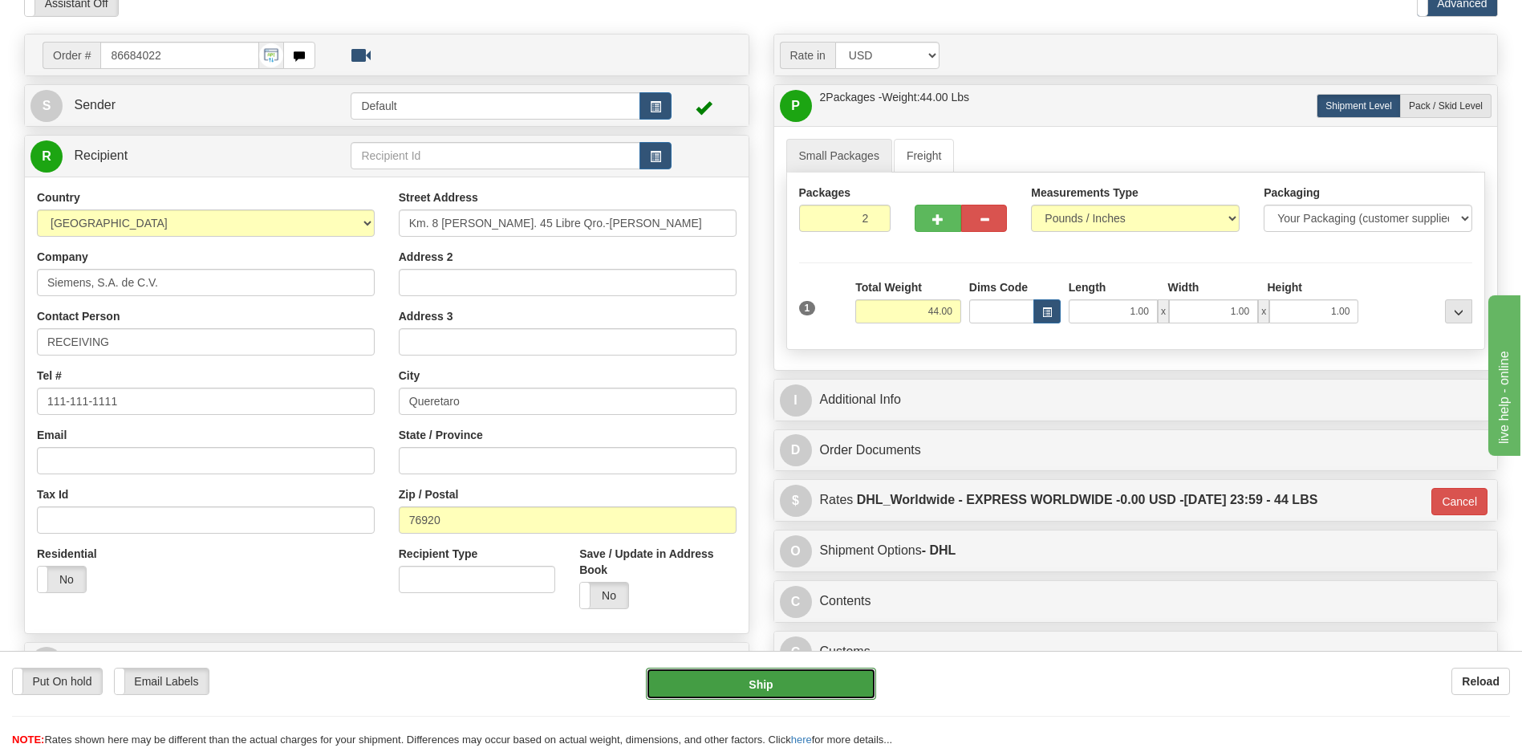
click at [720, 679] on button "Ship" at bounding box center [760, 683] width 229 height 32
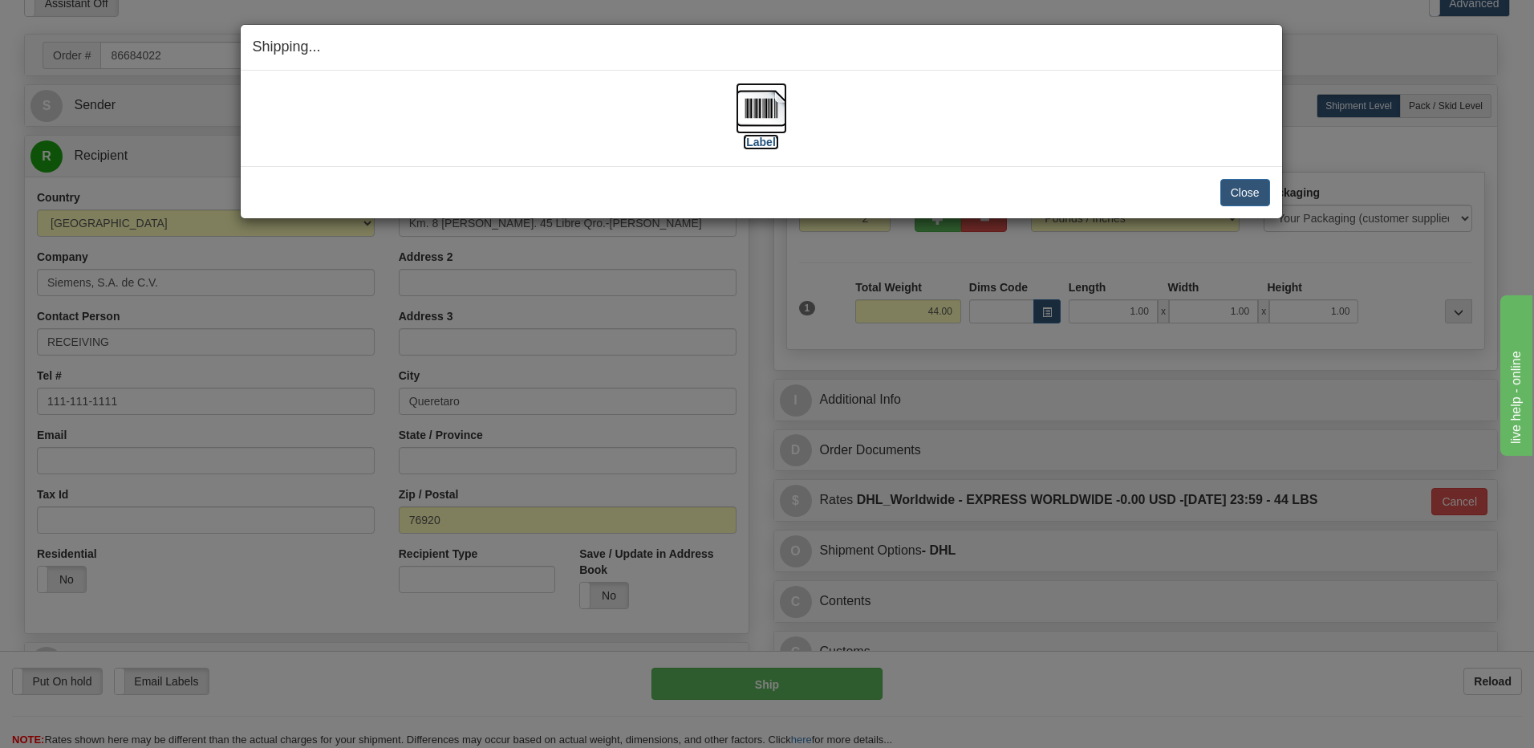
click at [771, 107] on img at bounding box center [761, 108] width 51 height 51
click at [1227, 193] on button "Close" at bounding box center [1245, 192] width 50 height 27
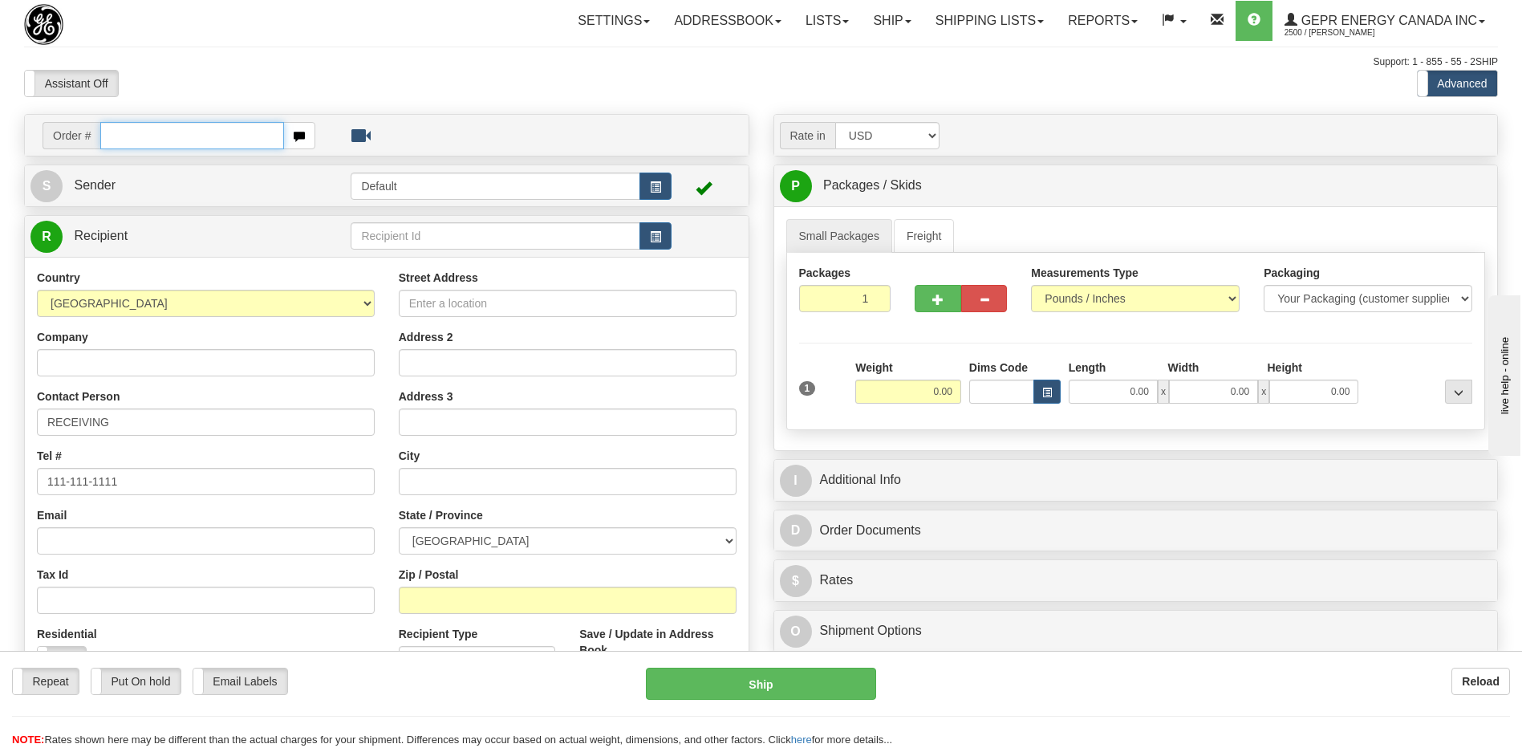
drag, startPoint x: 116, startPoint y: 137, endPoint x: 124, endPoint y: 152, distance: 17.6
click at [116, 137] on input "text" at bounding box center [191, 135] width 183 height 27
paste input "86680615"
type input "86680615"
click at [213, 84] on body "Training Course Close Toggle navigation Settings Shipping Preferences New Recip…" at bounding box center [761, 374] width 1522 height 748
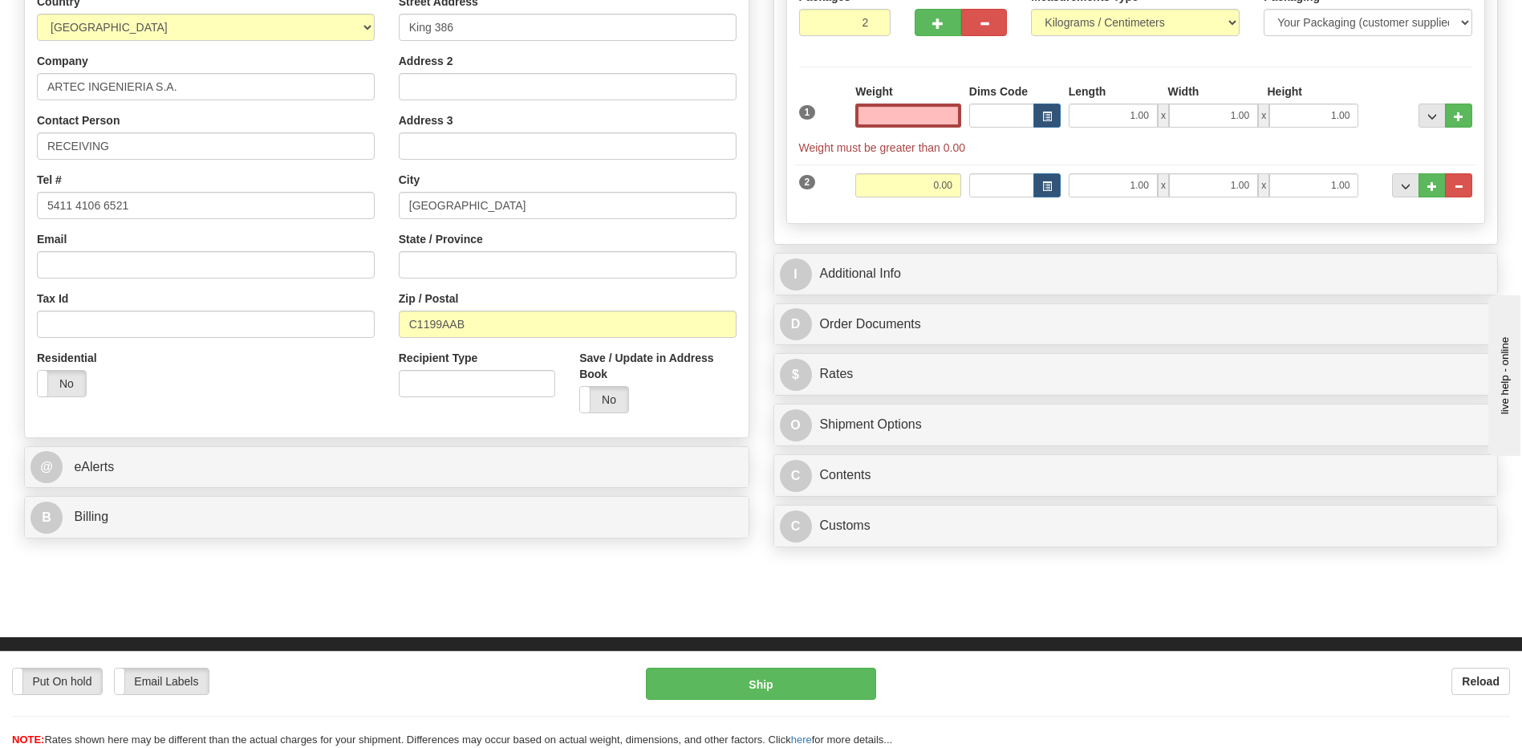
scroll to position [321, 0]
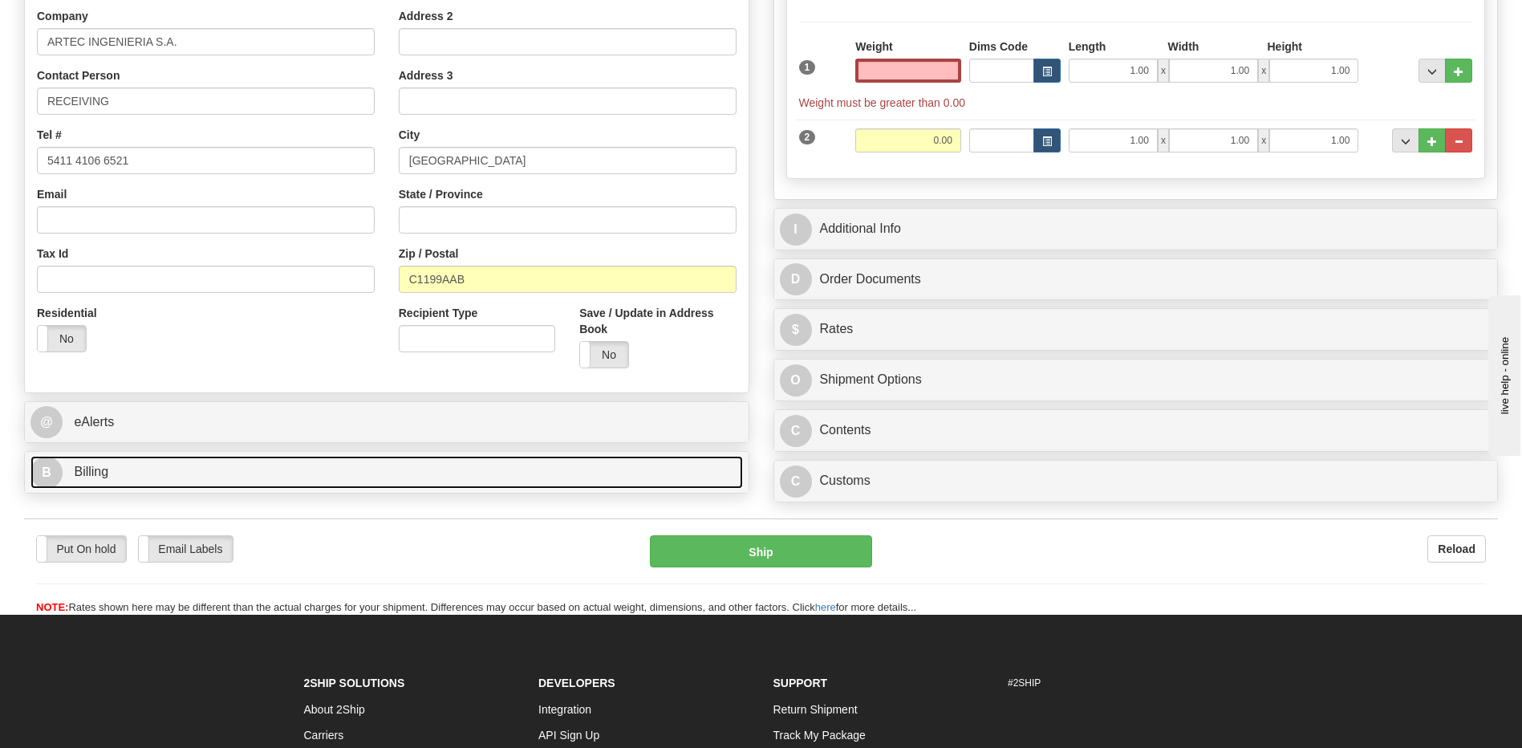
type input "0.00"
click at [278, 481] on link "B Billing" at bounding box center [386, 472] width 712 height 33
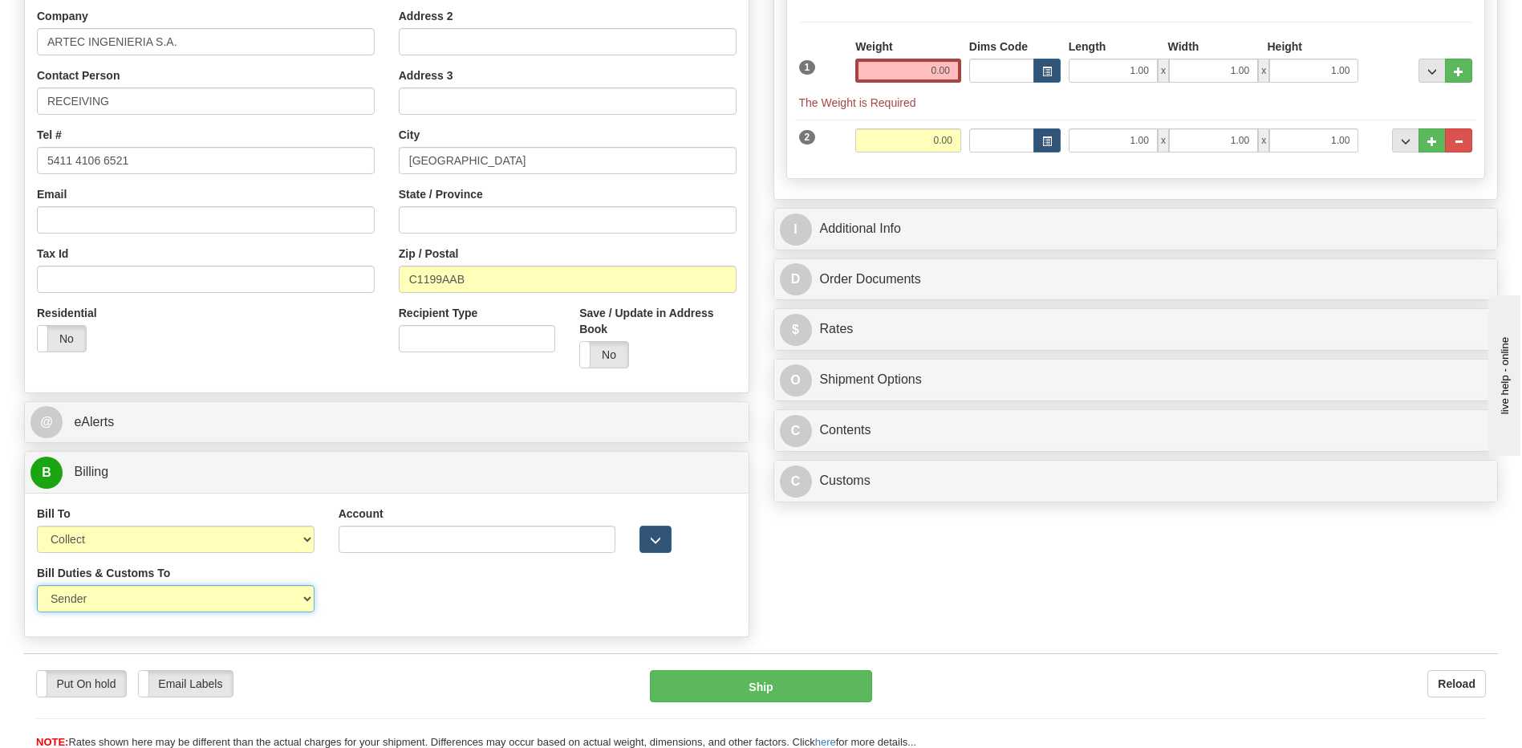
click at [260, 610] on select "Sender Recipient Third Party" at bounding box center [176, 598] width 278 height 27
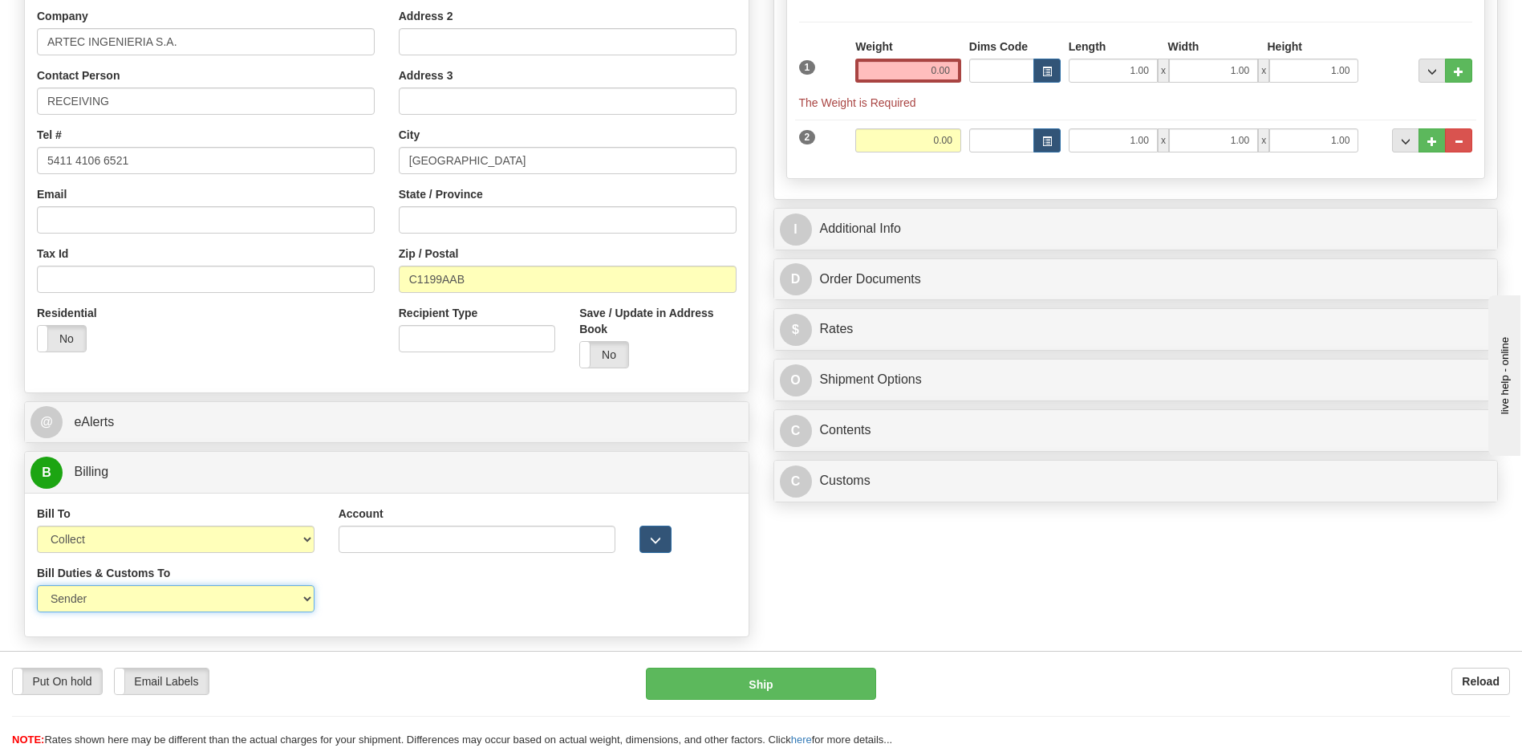
select select "2"
click at [37, 585] on select "Sender Recipient Third Party" at bounding box center [176, 598] width 278 height 27
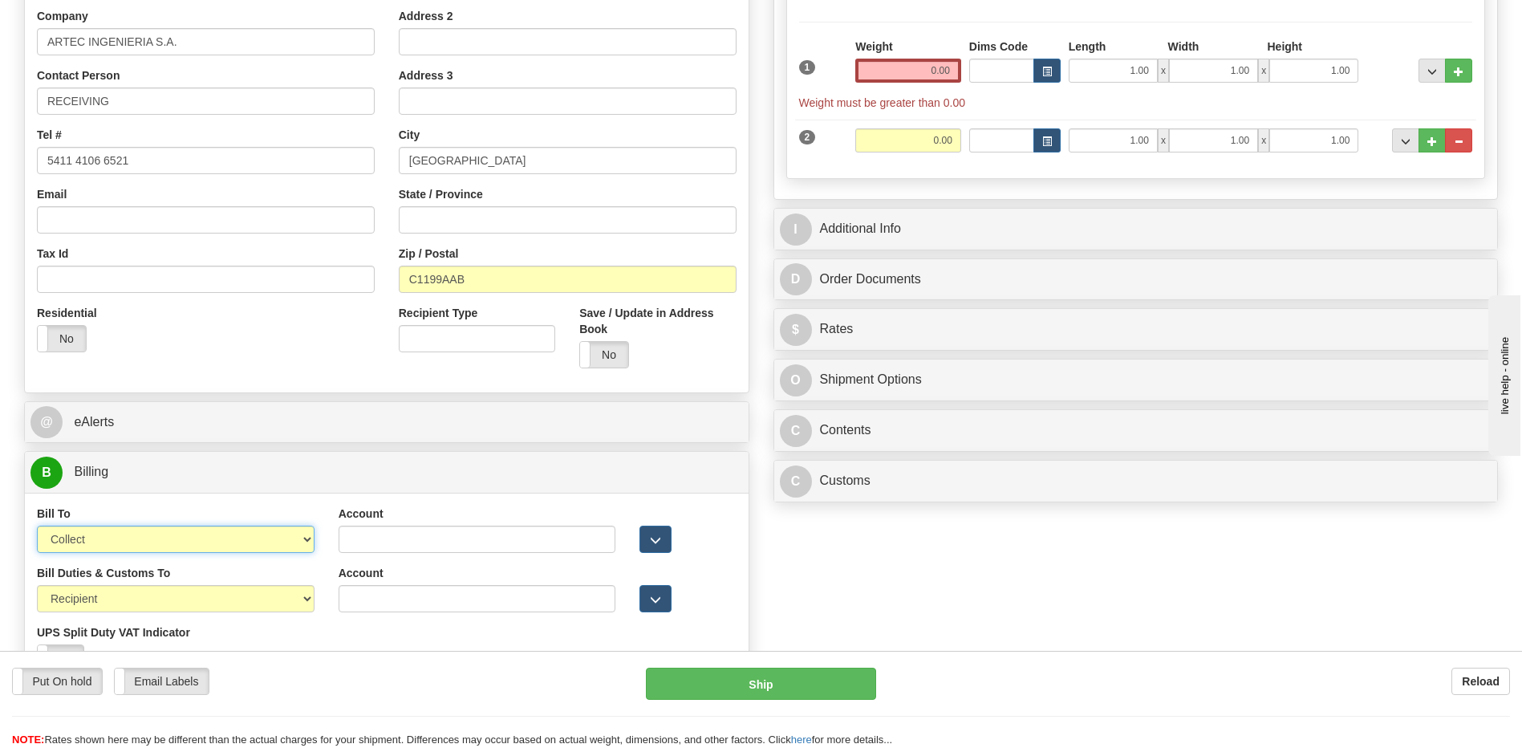
click at [201, 536] on select "Sender Recipient Third Party Collect" at bounding box center [176, 538] width 278 height 27
select select "2"
click at [37, 525] on select "Sender Recipient Third Party Collect" at bounding box center [176, 538] width 278 height 27
click at [349, 540] on input "Account" at bounding box center [478, 538] width 278 height 27
paste input "688243513"
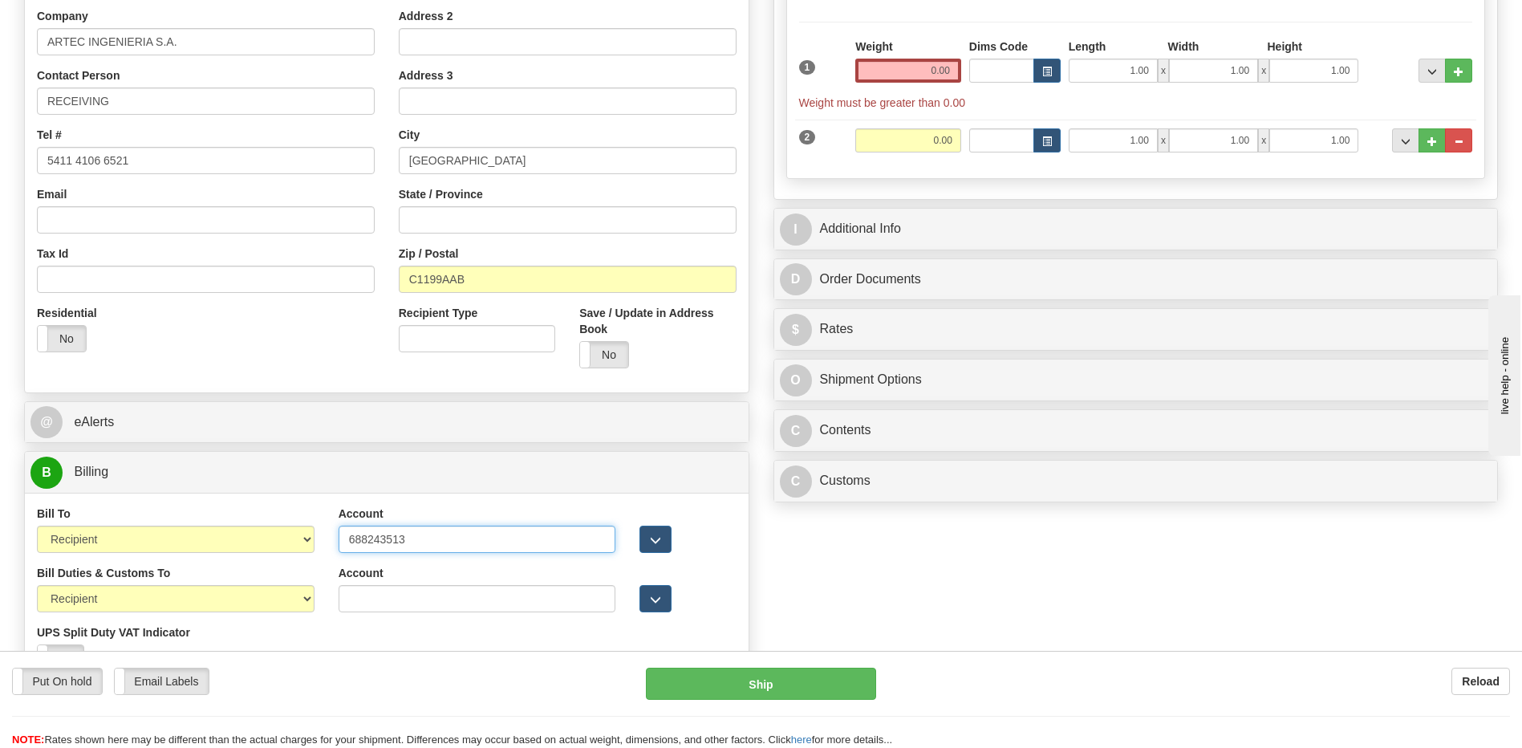
type input "688243513"
click at [338, 390] on div "Country AFGHANISTAN ALAND ISLANDS ALBANIA ALGERIA AMERICAN SAMOA ANDORRA ANGOLA…" at bounding box center [387, 164] width 724 height 456
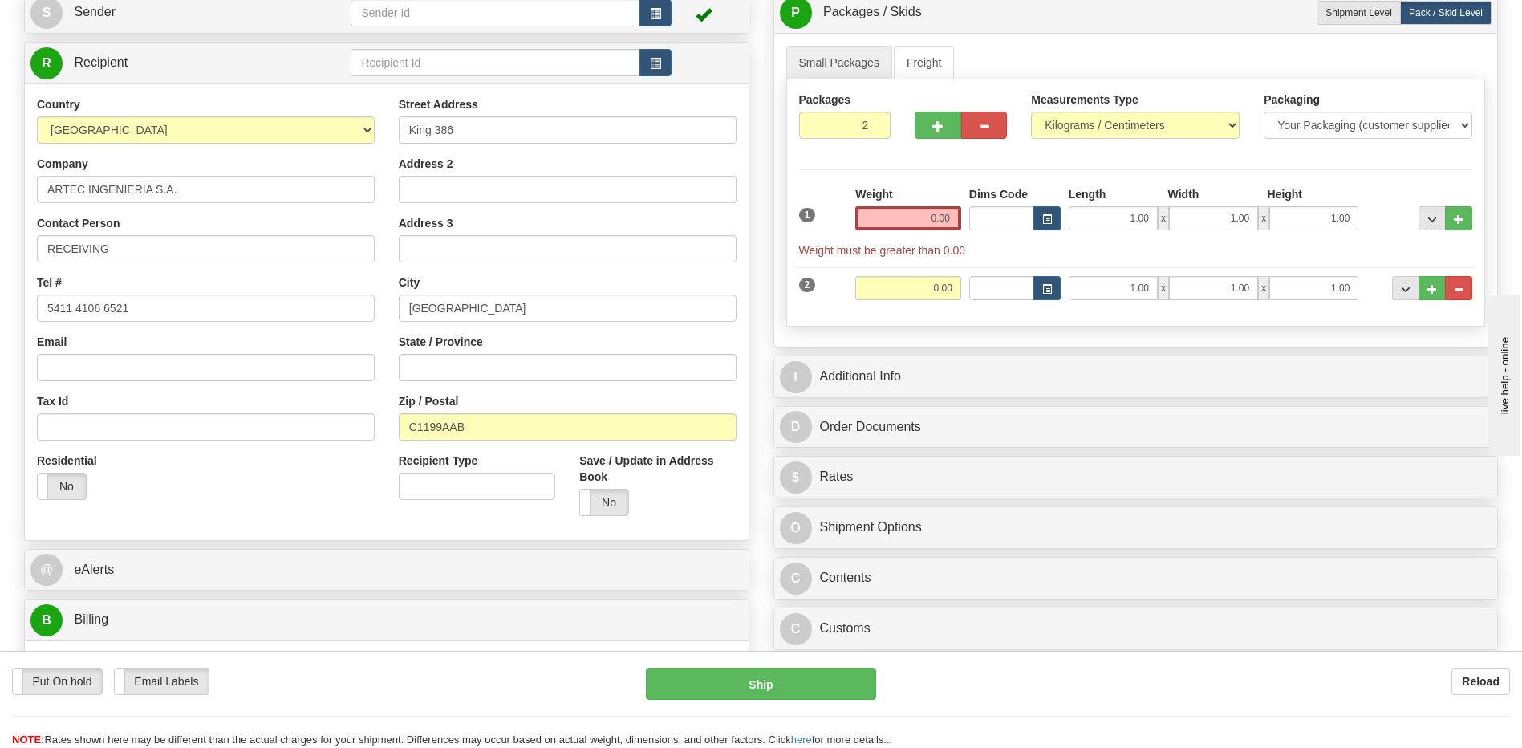
scroll to position [80, 0]
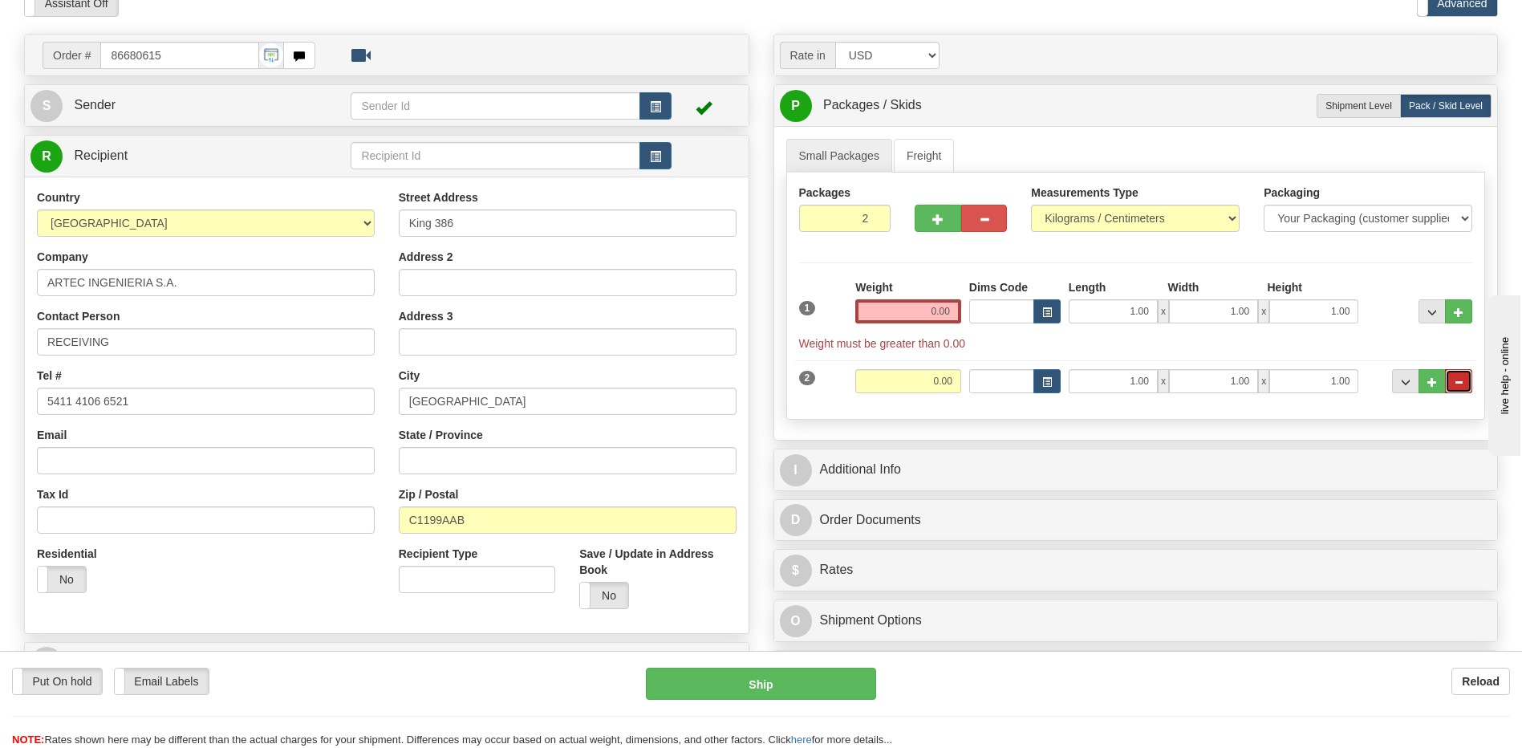
click at [1451, 380] on button "..." at bounding box center [1458, 381] width 27 height 24
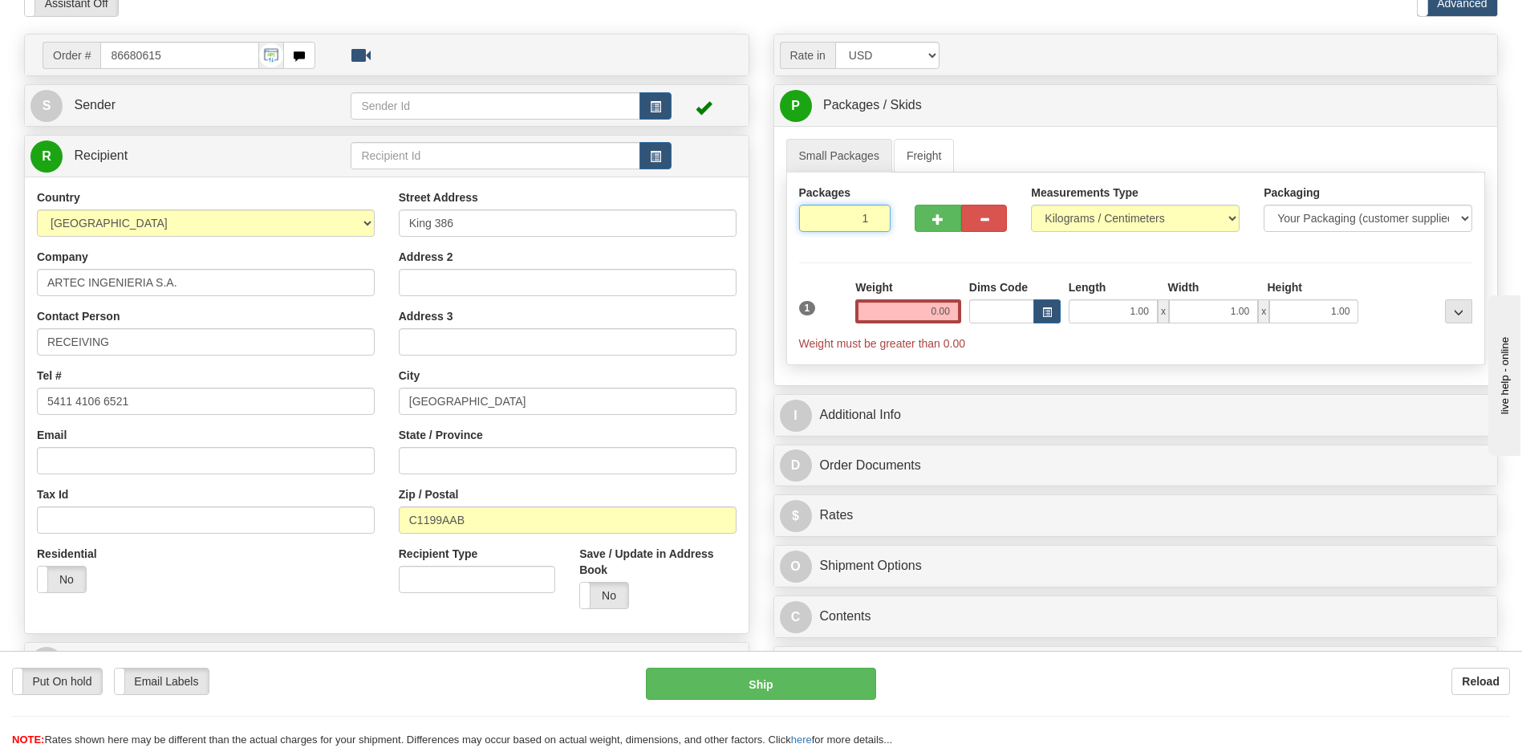
click at [837, 217] on input "1" at bounding box center [845, 218] width 92 height 27
type input "3"
click at [951, 307] on div "Packages 3 1 Measurements Type" at bounding box center [1136, 268] width 700 height 193
click at [949, 312] on input "0.00" at bounding box center [908, 311] width 106 height 24
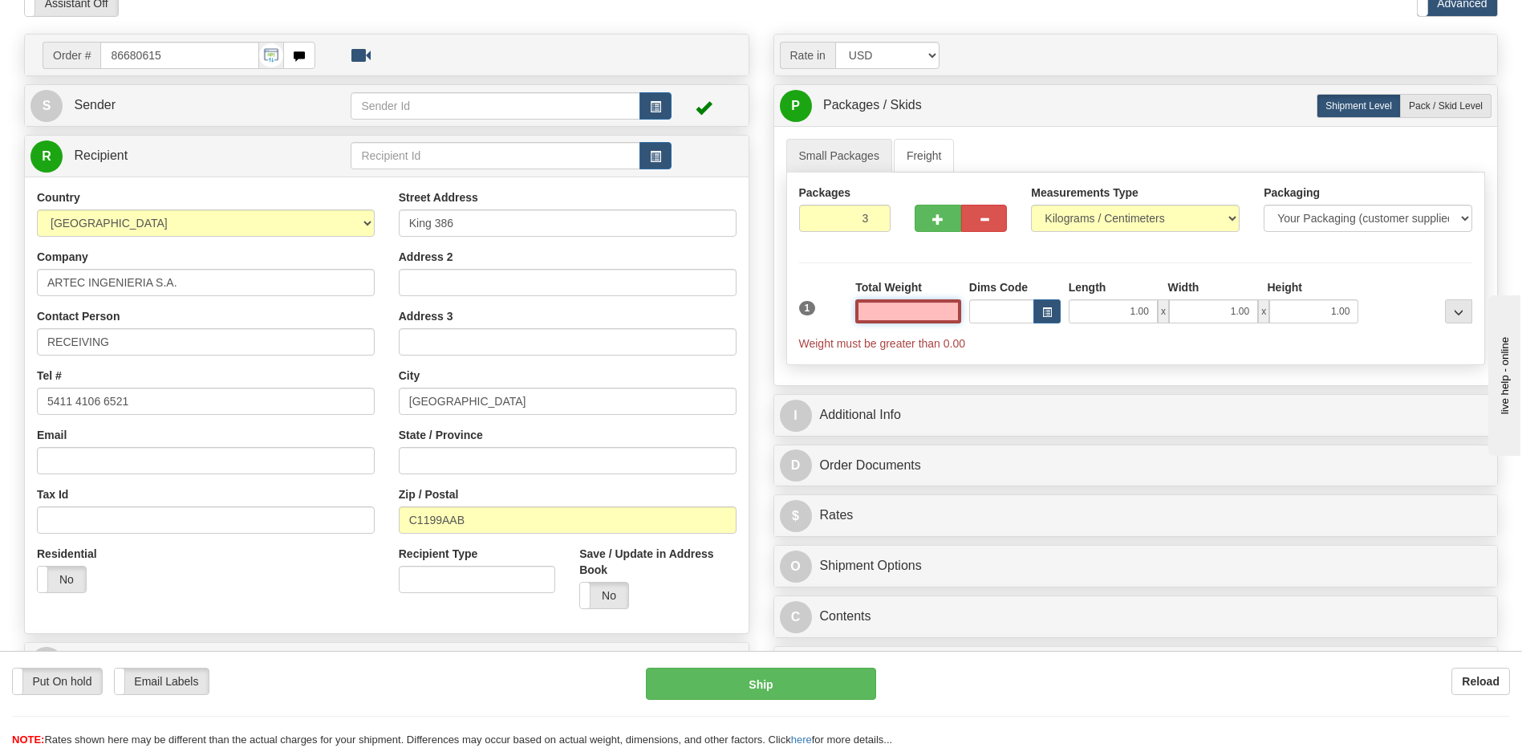
click at [949, 312] on input "text" at bounding box center [908, 311] width 106 height 24
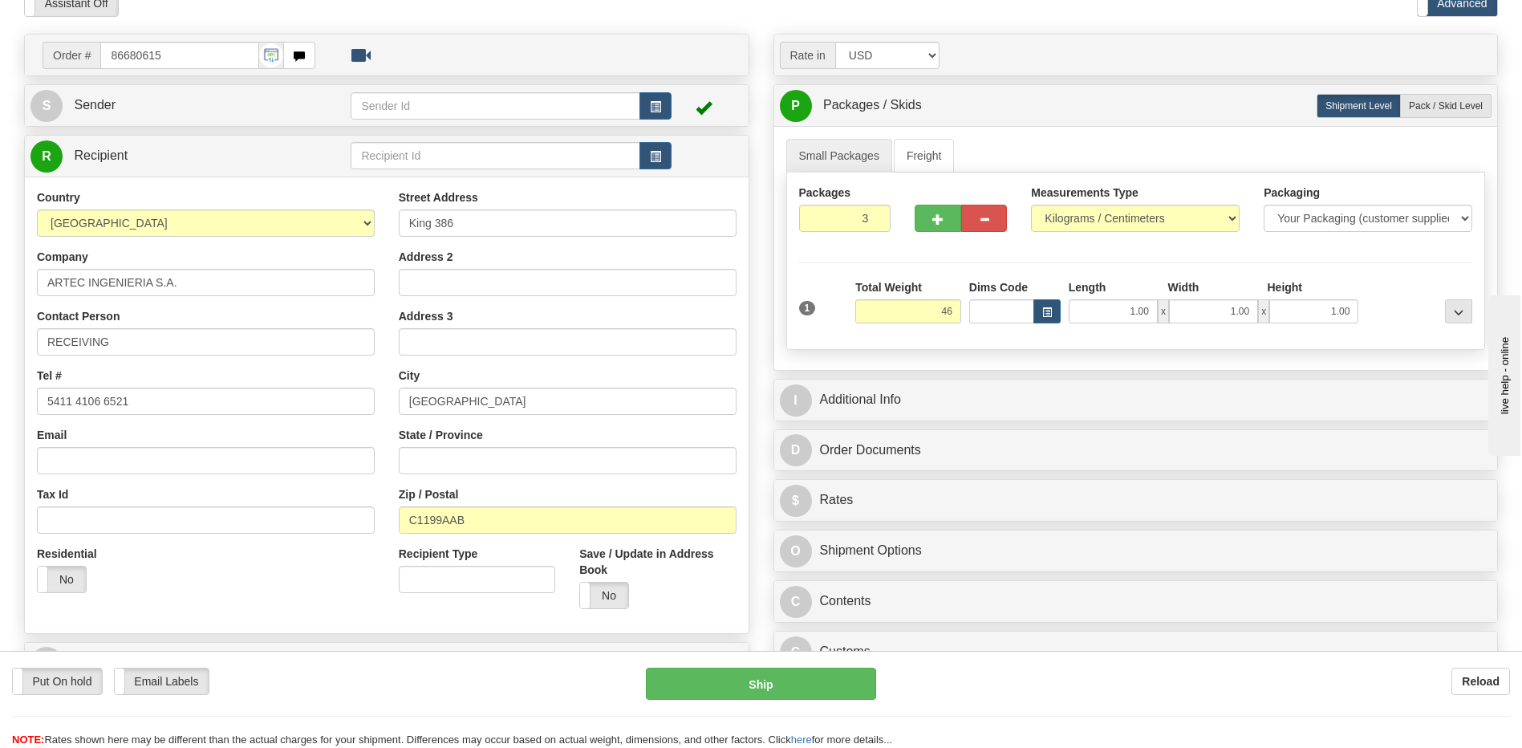
type input "46.00"
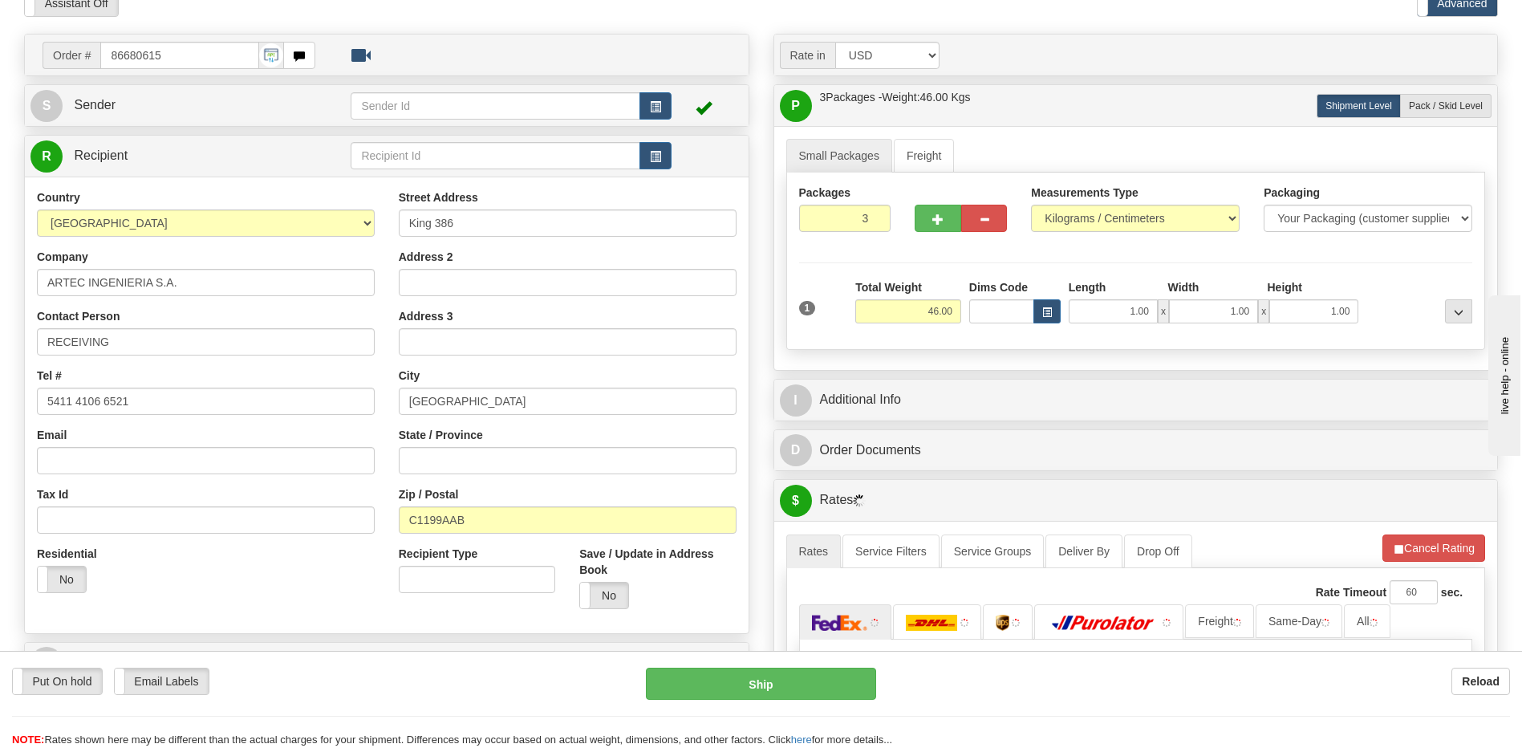
click at [670, 314] on div "Address 3" at bounding box center [568, 331] width 338 height 47
click at [655, 102] on span "button" at bounding box center [655, 107] width 11 height 10
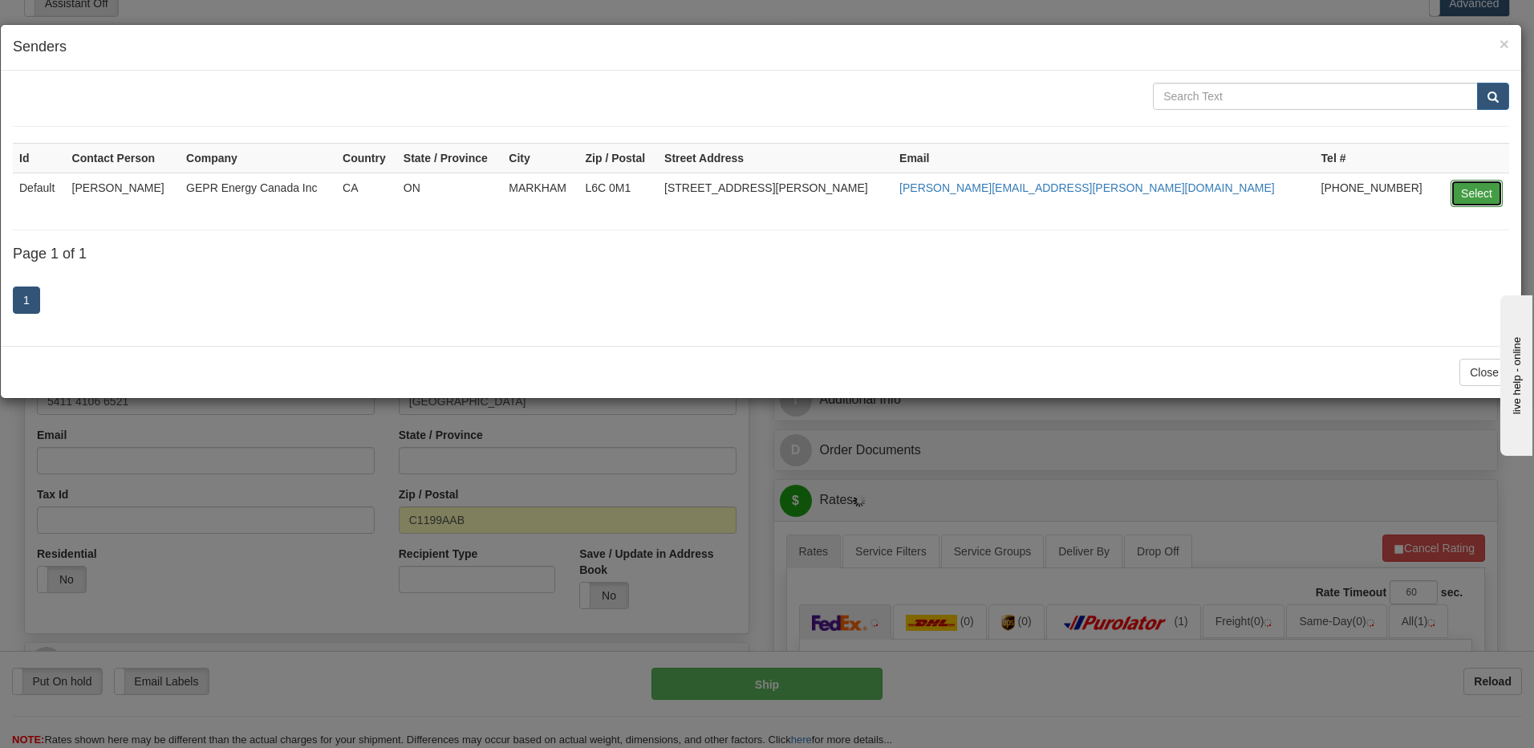
click at [1473, 184] on button "Select" at bounding box center [1476, 193] width 52 height 27
type input "Default"
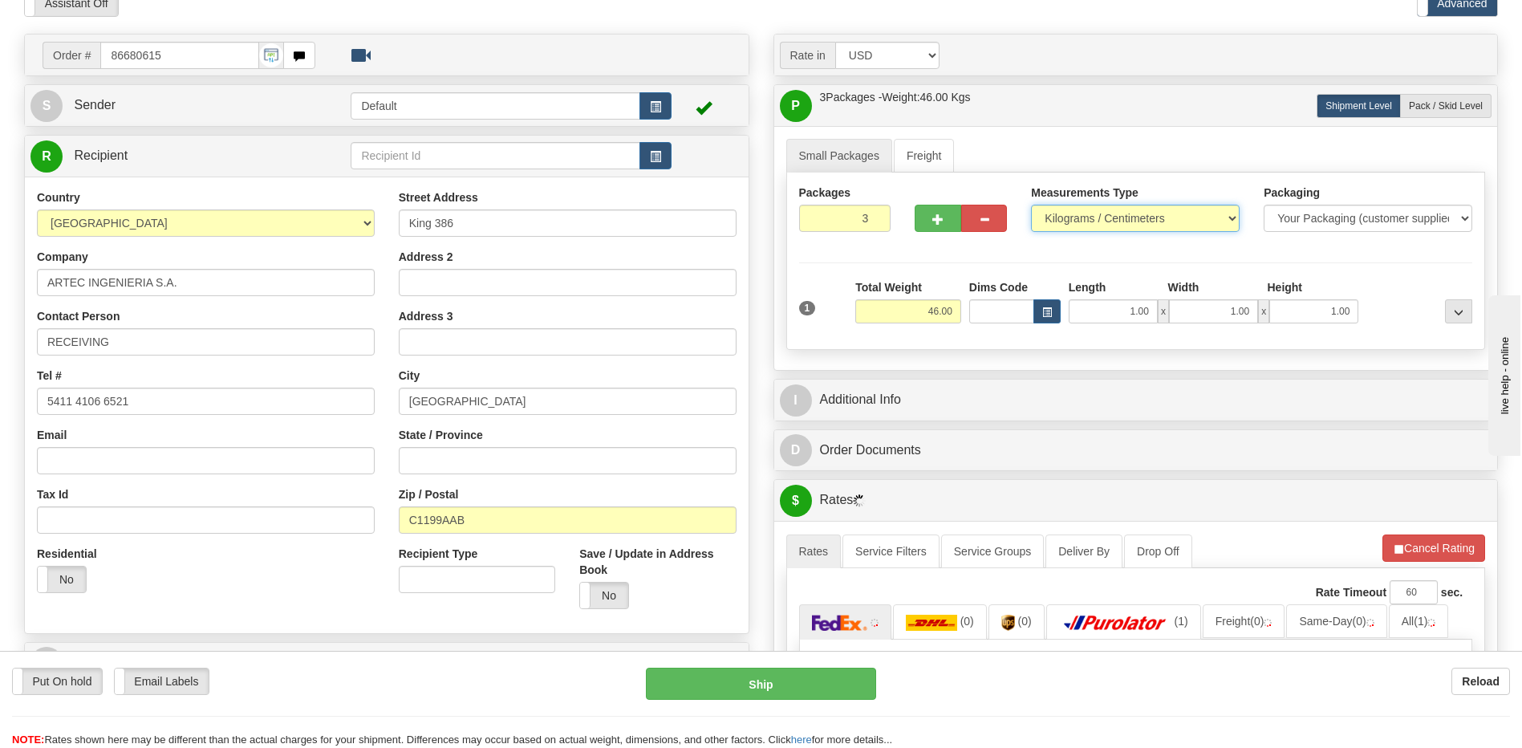
click at [1113, 213] on select "Pounds / Inches Kilograms / Centimeters" at bounding box center [1135, 218] width 209 height 27
select select "0"
click at [1031, 205] on select "Pounds / Inches Kilograms / Centimeters" at bounding box center [1135, 218] width 209 height 27
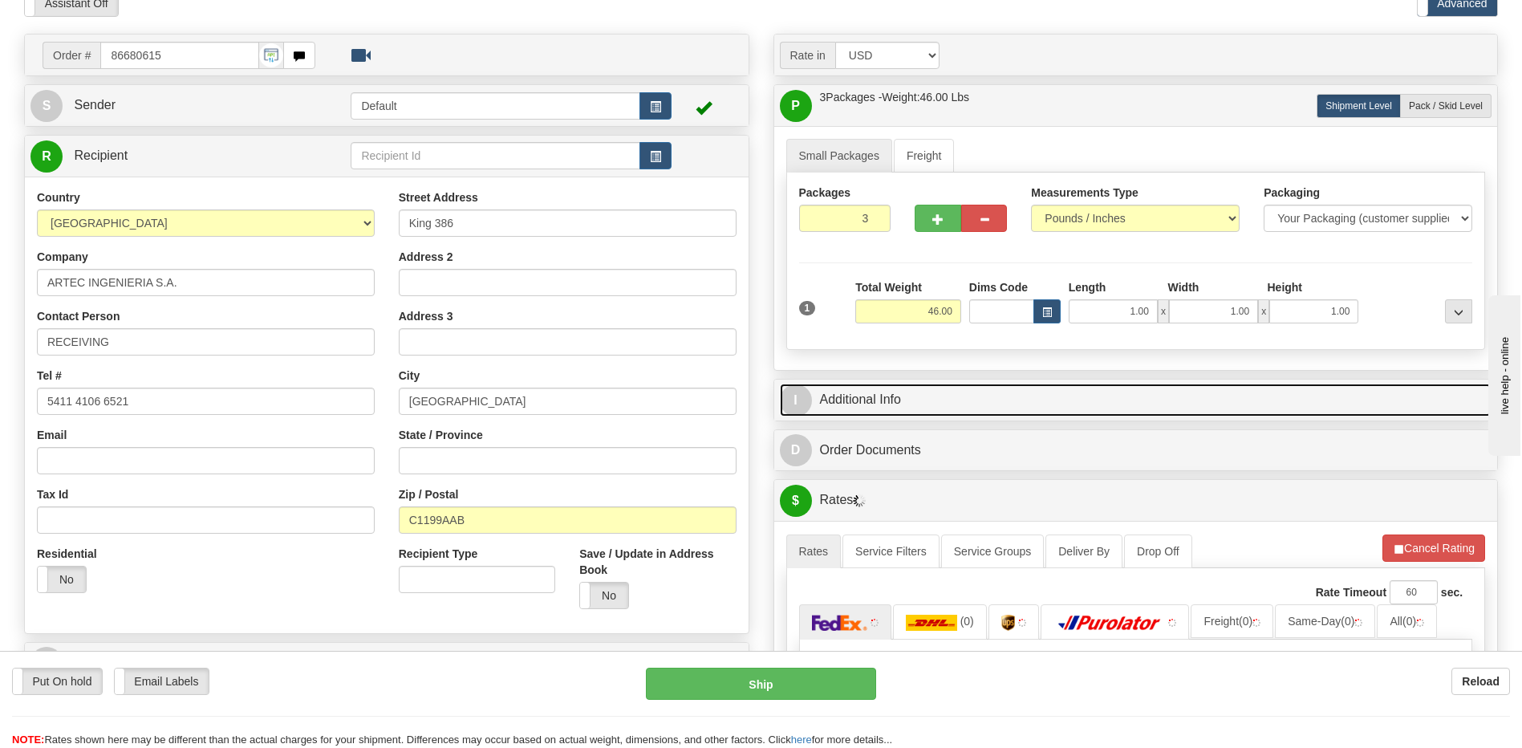
drag, startPoint x: 981, startPoint y: 396, endPoint x: 996, endPoint y: 398, distance: 15.3
click at [981, 396] on link "I Additional Info" at bounding box center [1136, 399] width 712 height 33
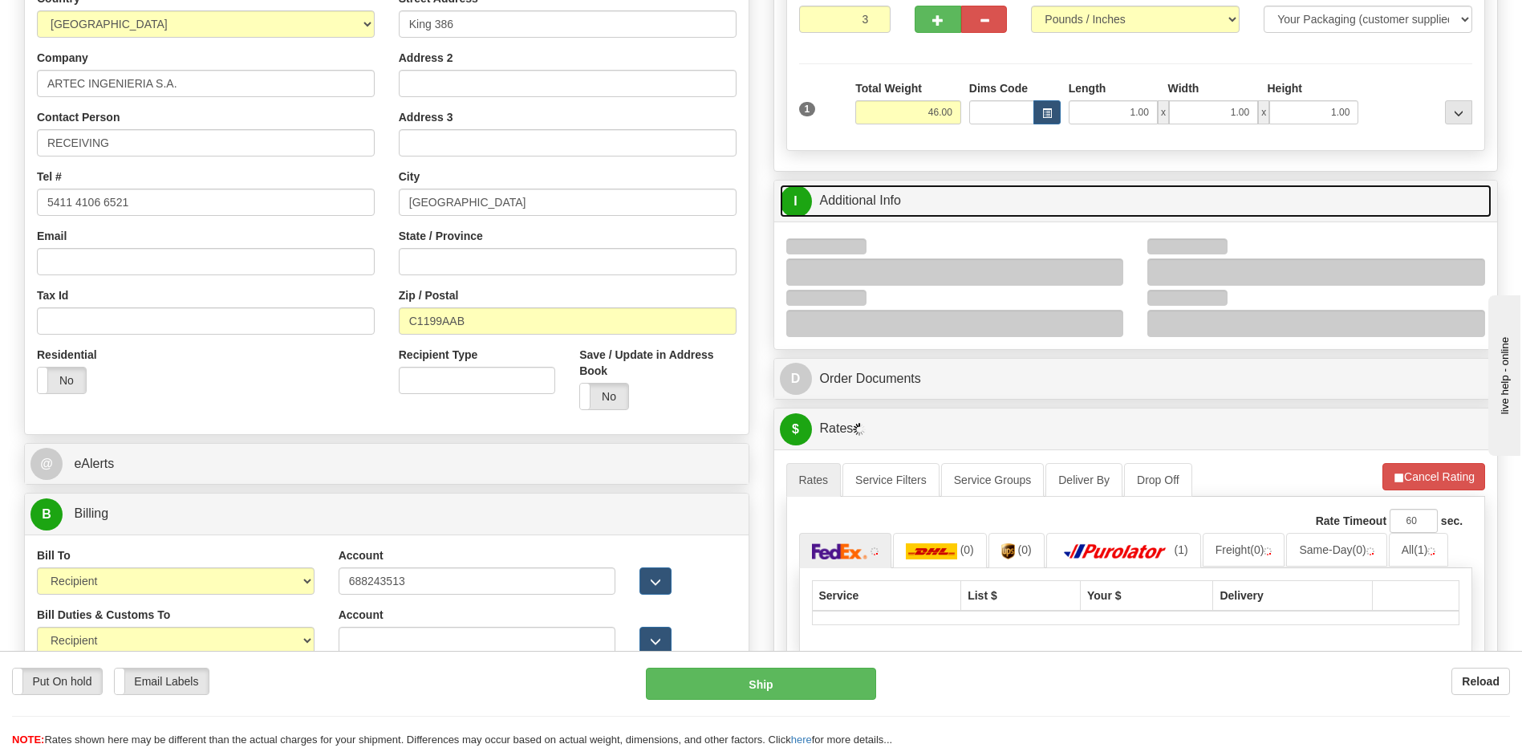
scroll to position [401, 0]
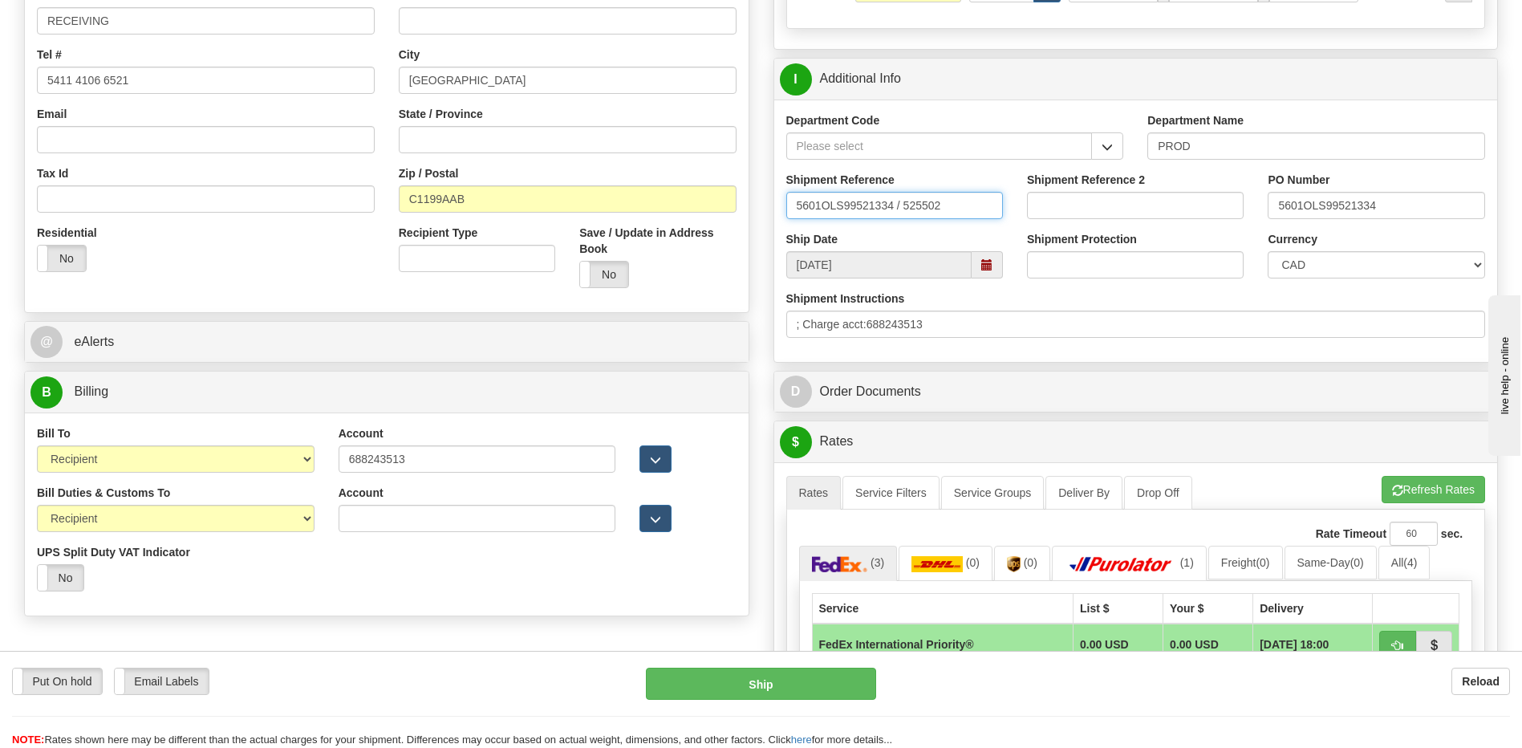
drag, startPoint x: 974, startPoint y: 209, endPoint x: 636, endPoint y: 212, distance: 337.7
type input "5399004579"
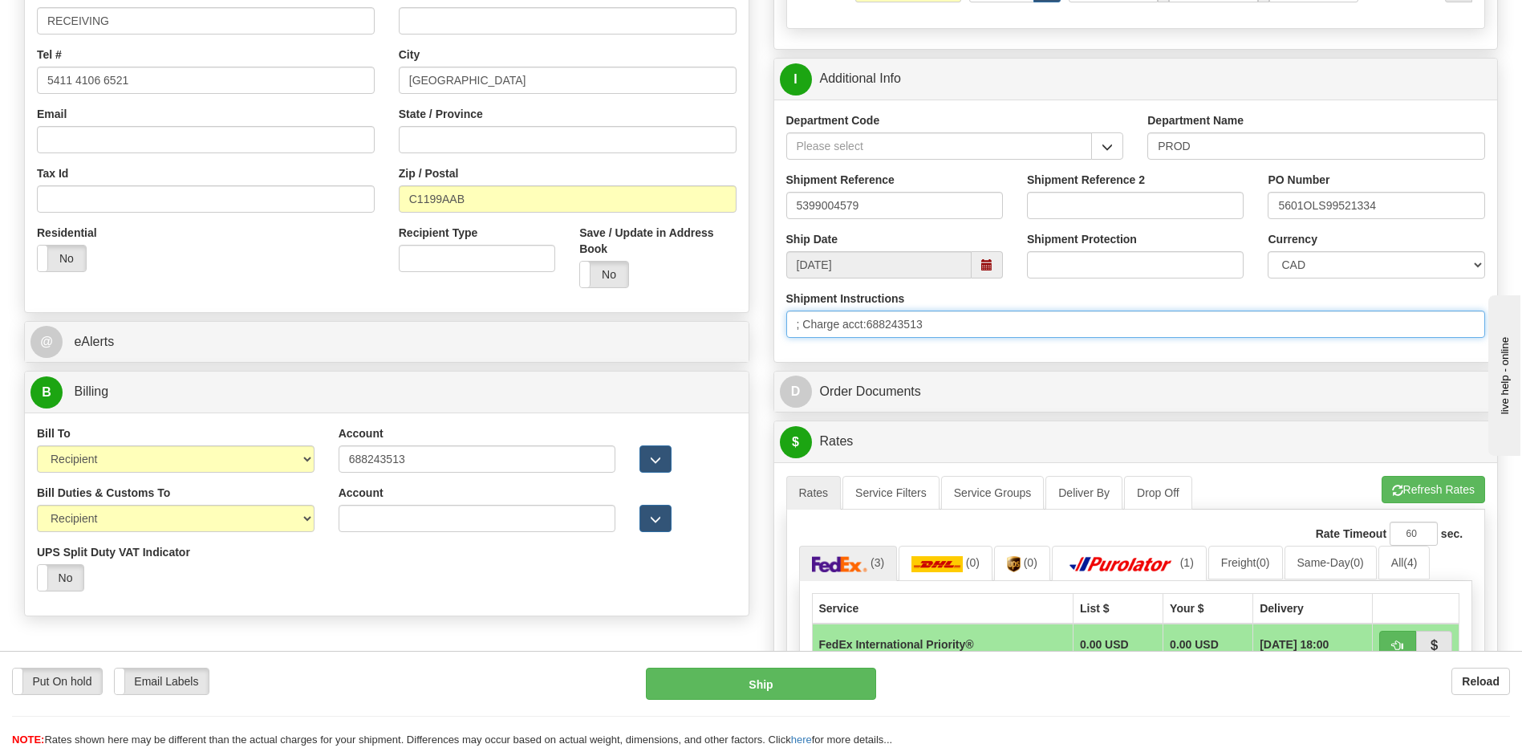
drag, startPoint x: 1133, startPoint y: 330, endPoint x: 643, endPoint y: 332, distance: 490.1
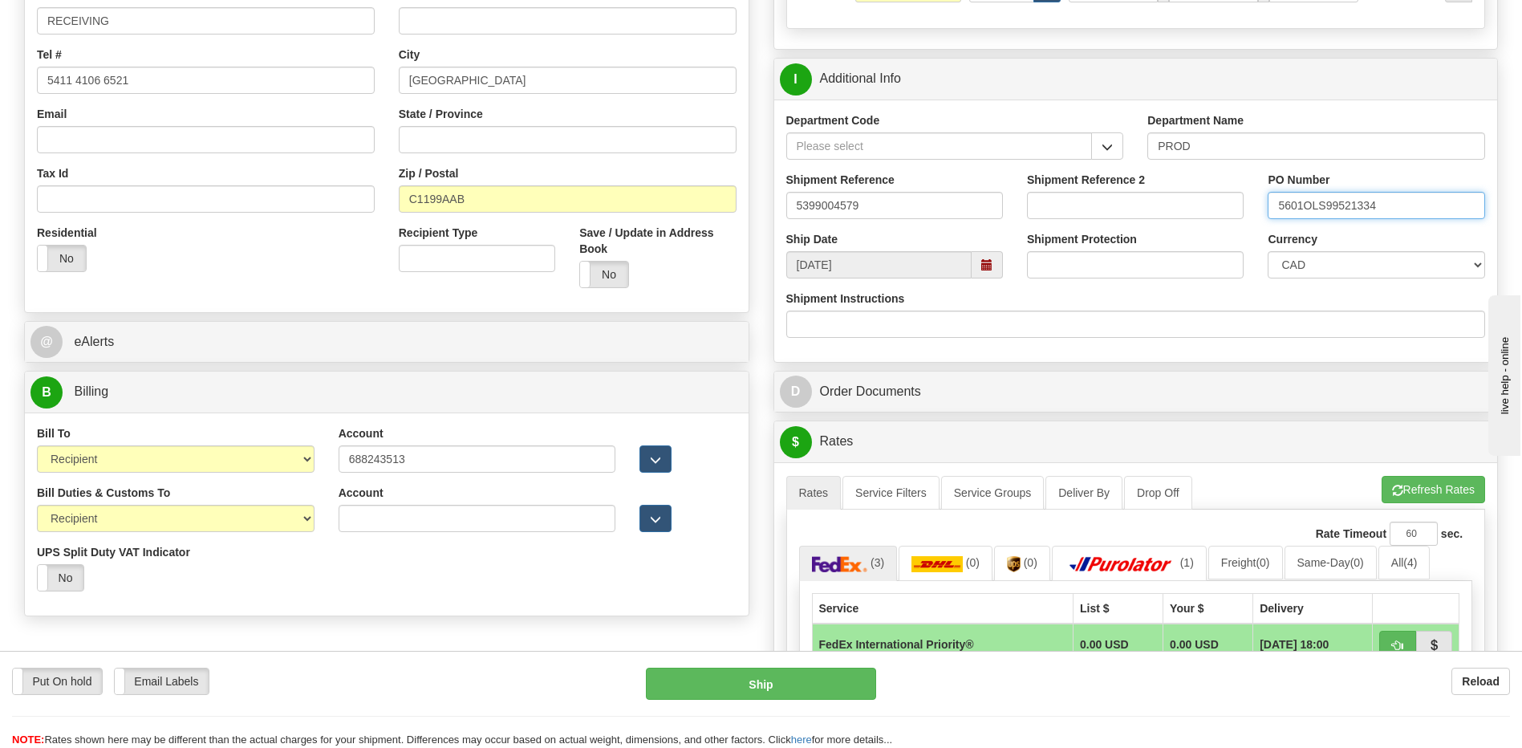
drag, startPoint x: 1414, startPoint y: 201, endPoint x: 1019, endPoint y: 192, distance: 395.6
click at [1019, 192] on div "Shipment Reference 5399004579 Shipment Reference 2 PO Number 5601OLS99521334" at bounding box center [1136, 201] width 724 height 59
click at [1344, 217] on input "420" at bounding box center [1375, 205] width 217 height 27
type input "4201960676"
click at [1328, 258] on select "CAD USD EUR ZAR RON ANG ARN AUD AUS AWG BBD BFR BGN BHD BMD BND BRC BRL CHP CKZ…" at bounding box center [1375, 264] width 217 height 27
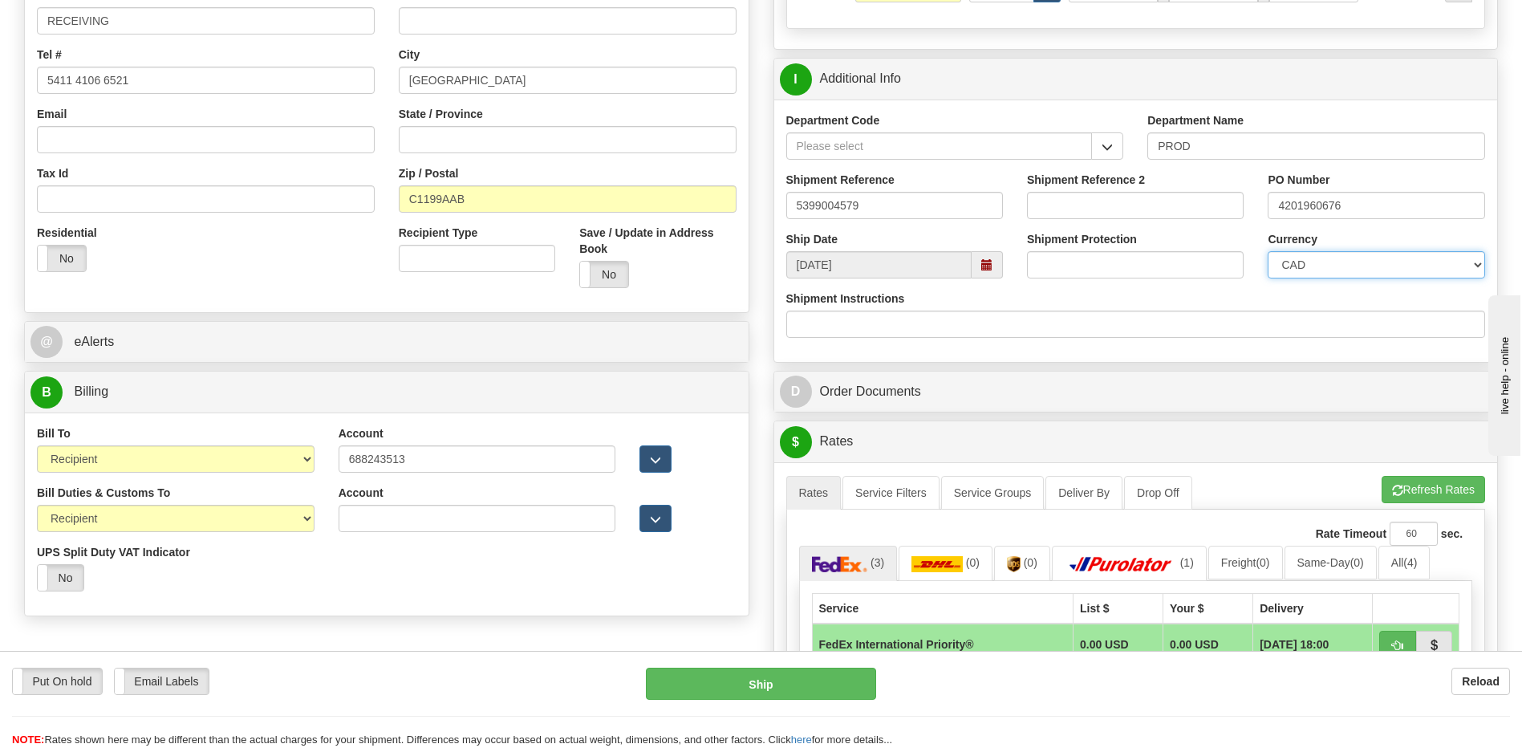
select select "1"
click at [1267, 251] on select "CAD USD EUR ZAR RON ANG ARN AUD AUS AWG BBD BFR BGN BHD BMD BND BRC BRL CHP CKZ…" at bounding box center [1375, 264] width 217 height 27
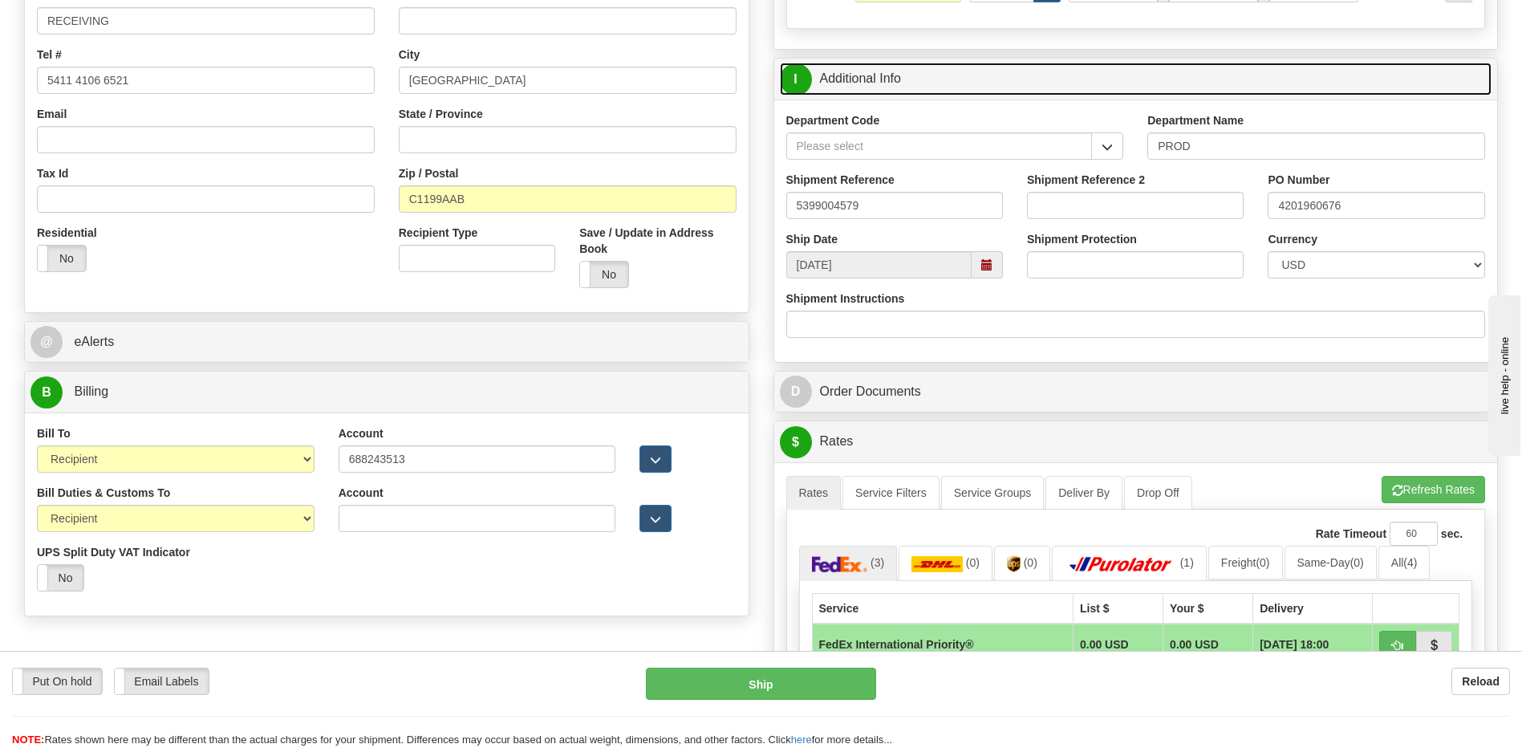
click at [962, 83] on link "I Additional Info" at bounding box center [1136, 79] width 712 height 33
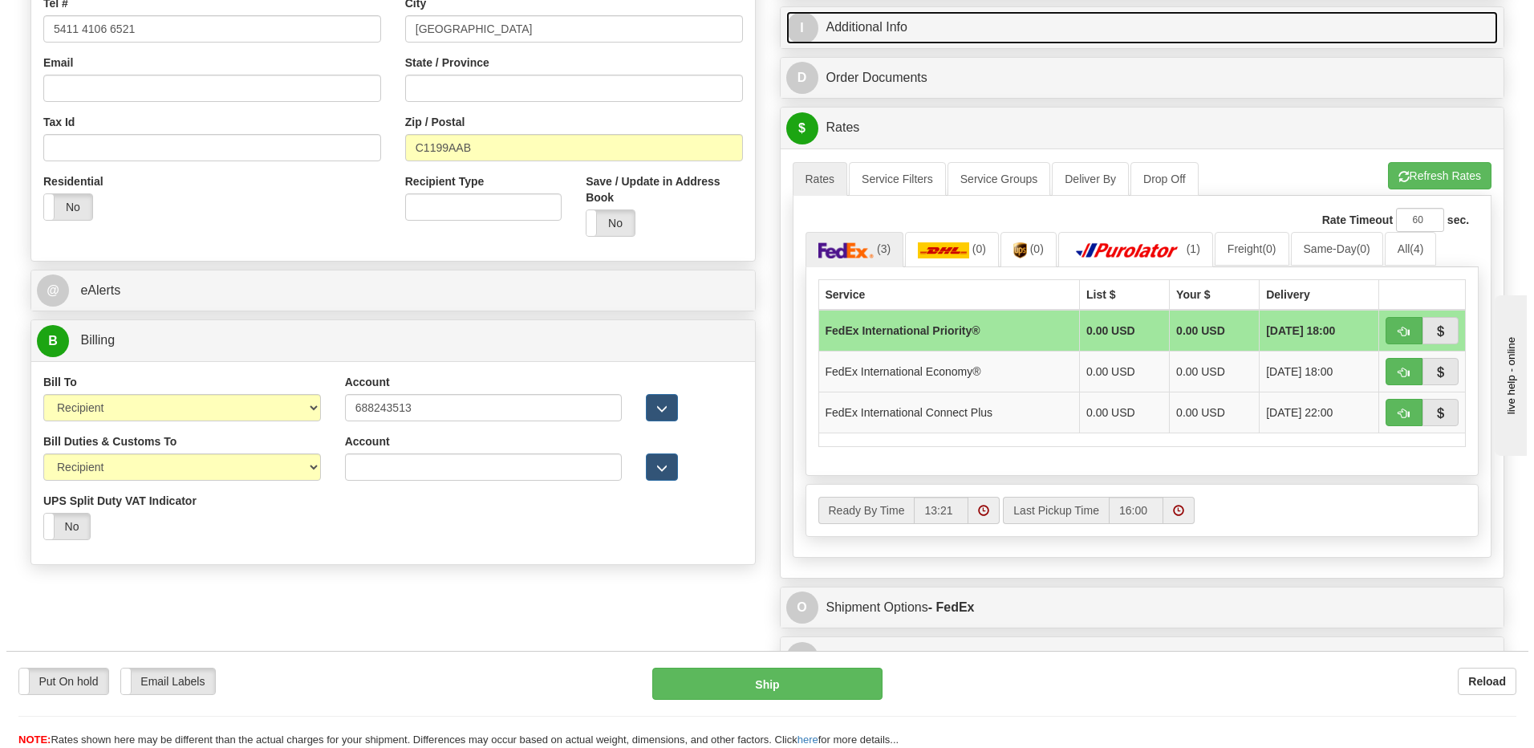
scroll to position [481, 0]
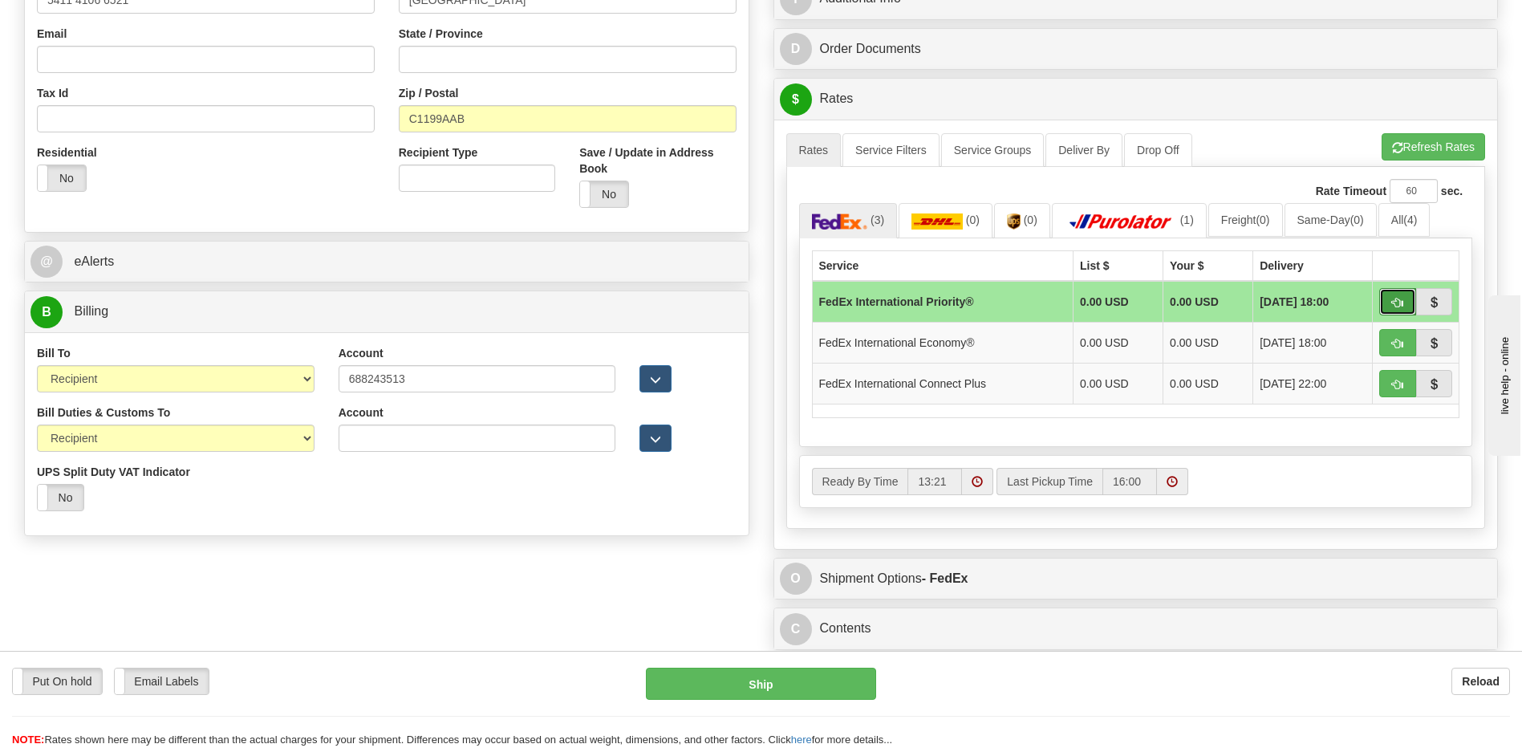
click at [1405, 301] on button "button" at bounding box center [1397, 301] width 37 height 27
type input "01"
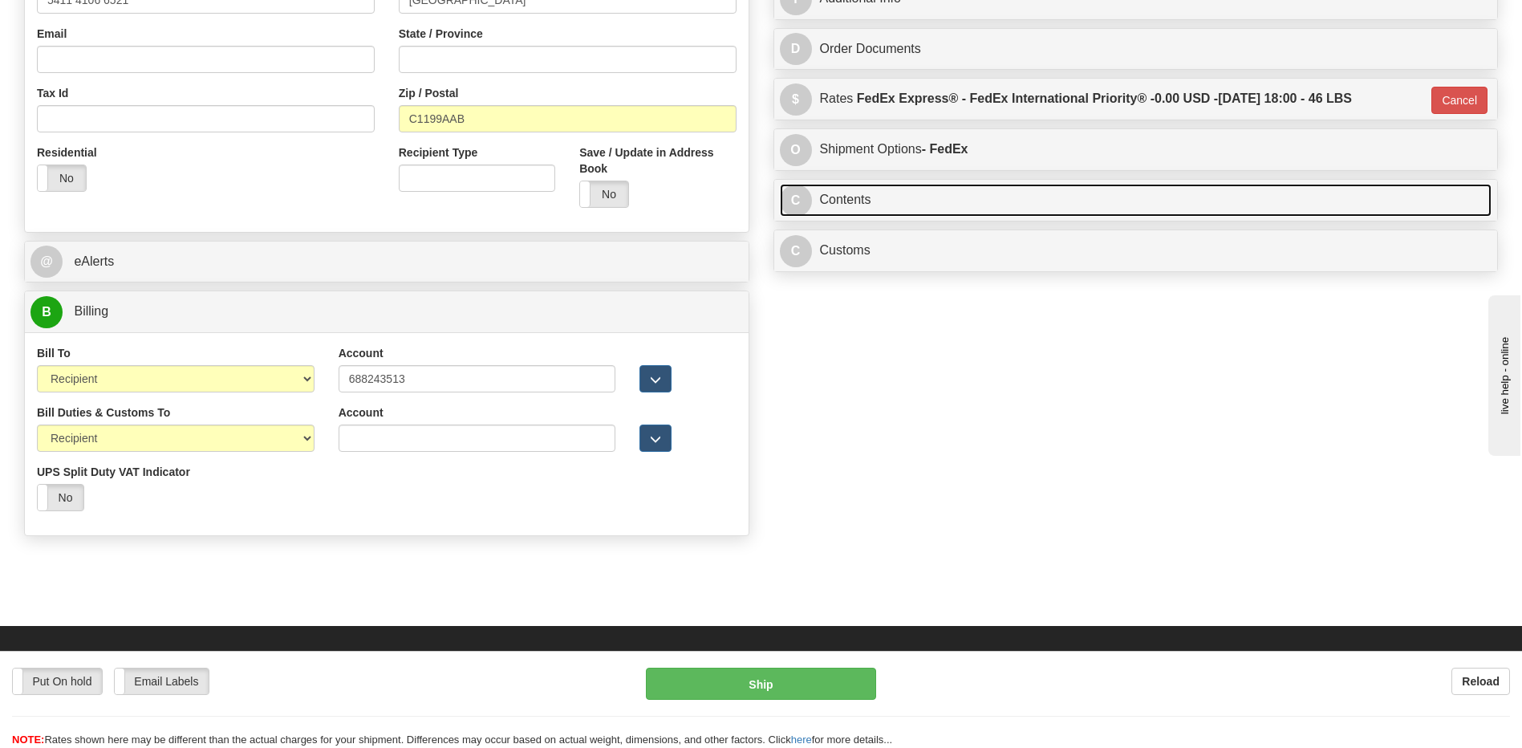
click at [989, 203] on link "C Contents" at bounding box center [1136, 200] width 712 height 33
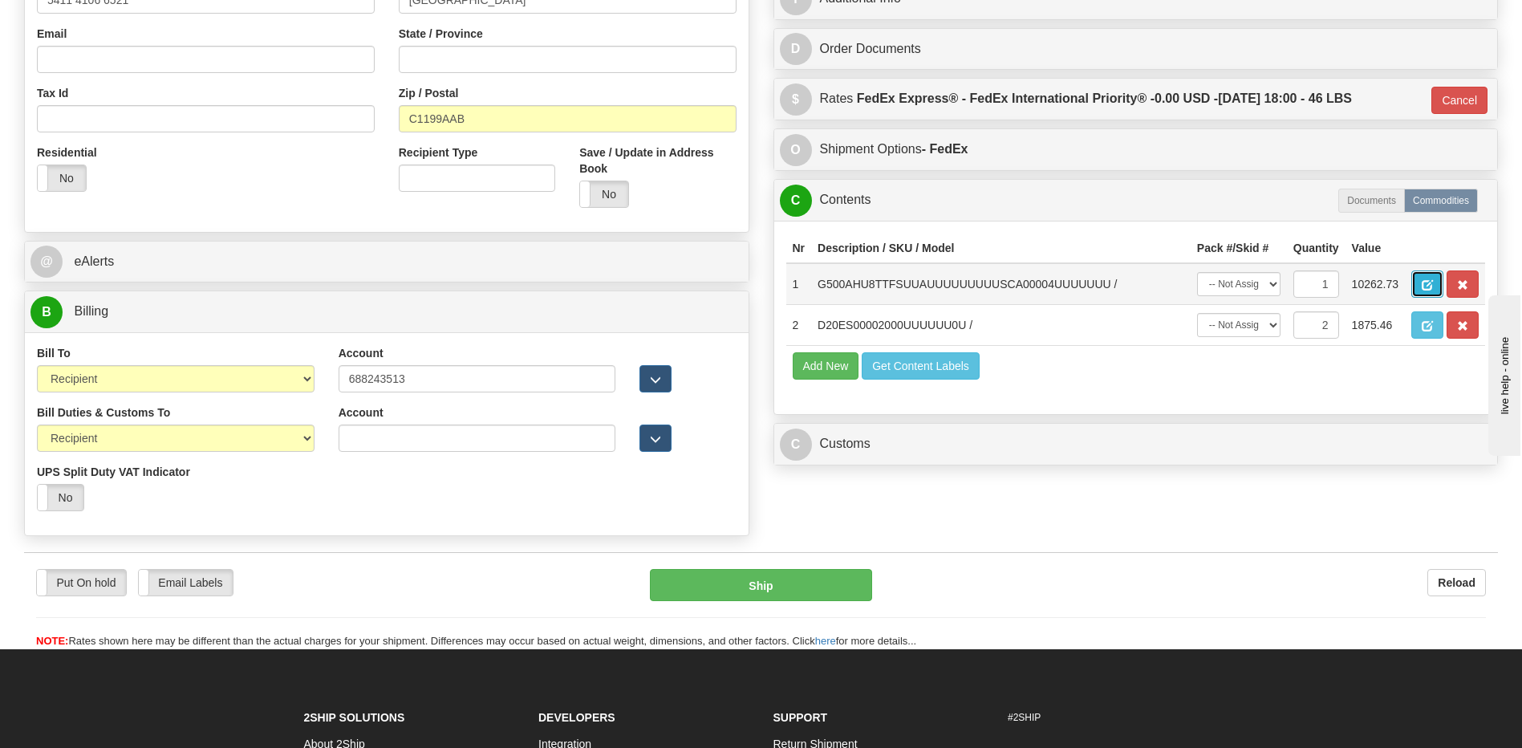
click at [1424, 285] on span "button" at bounding box center [1426, 285] width 11 height 10
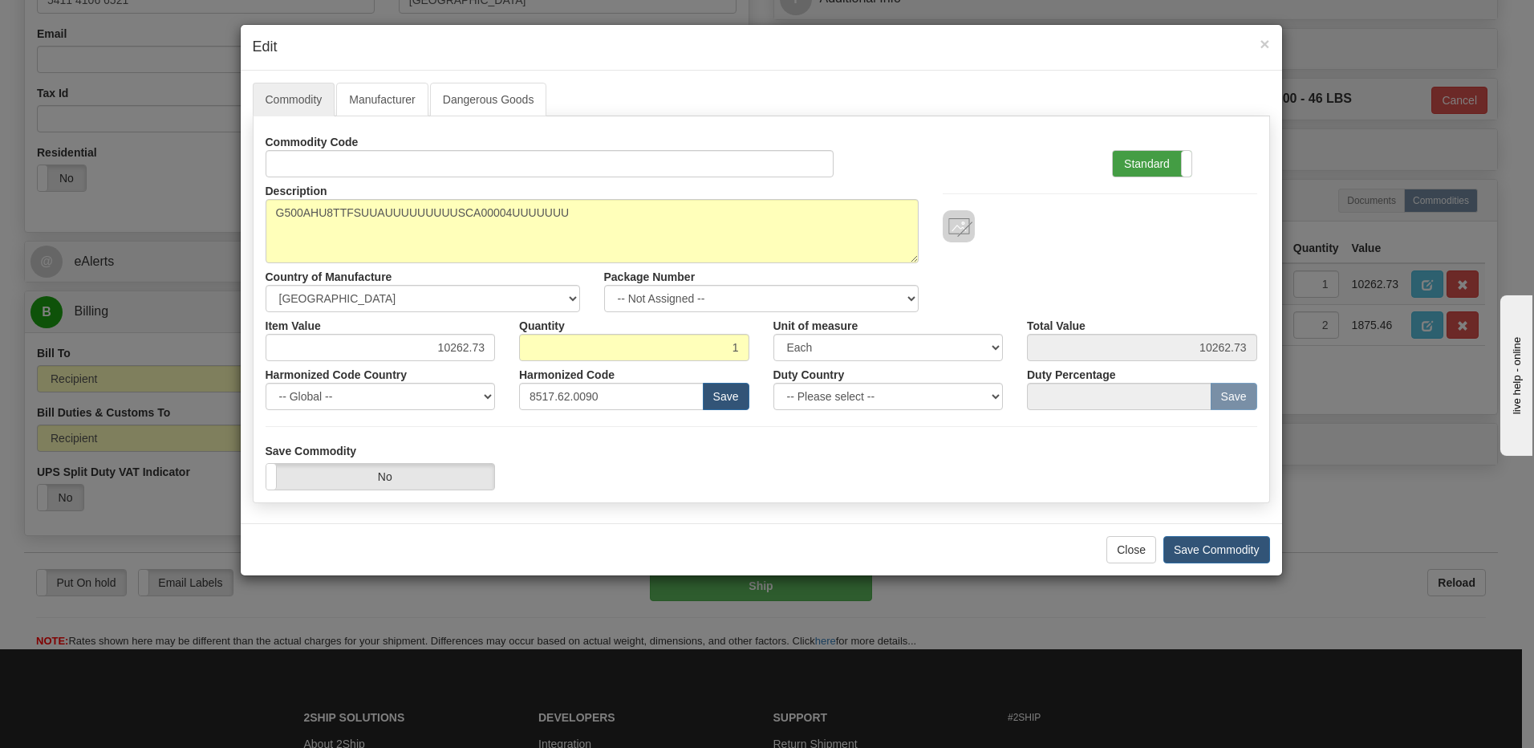
click at [1137, 171] on label "Standard" at bounding box center [1152, 164] width 79 height 26
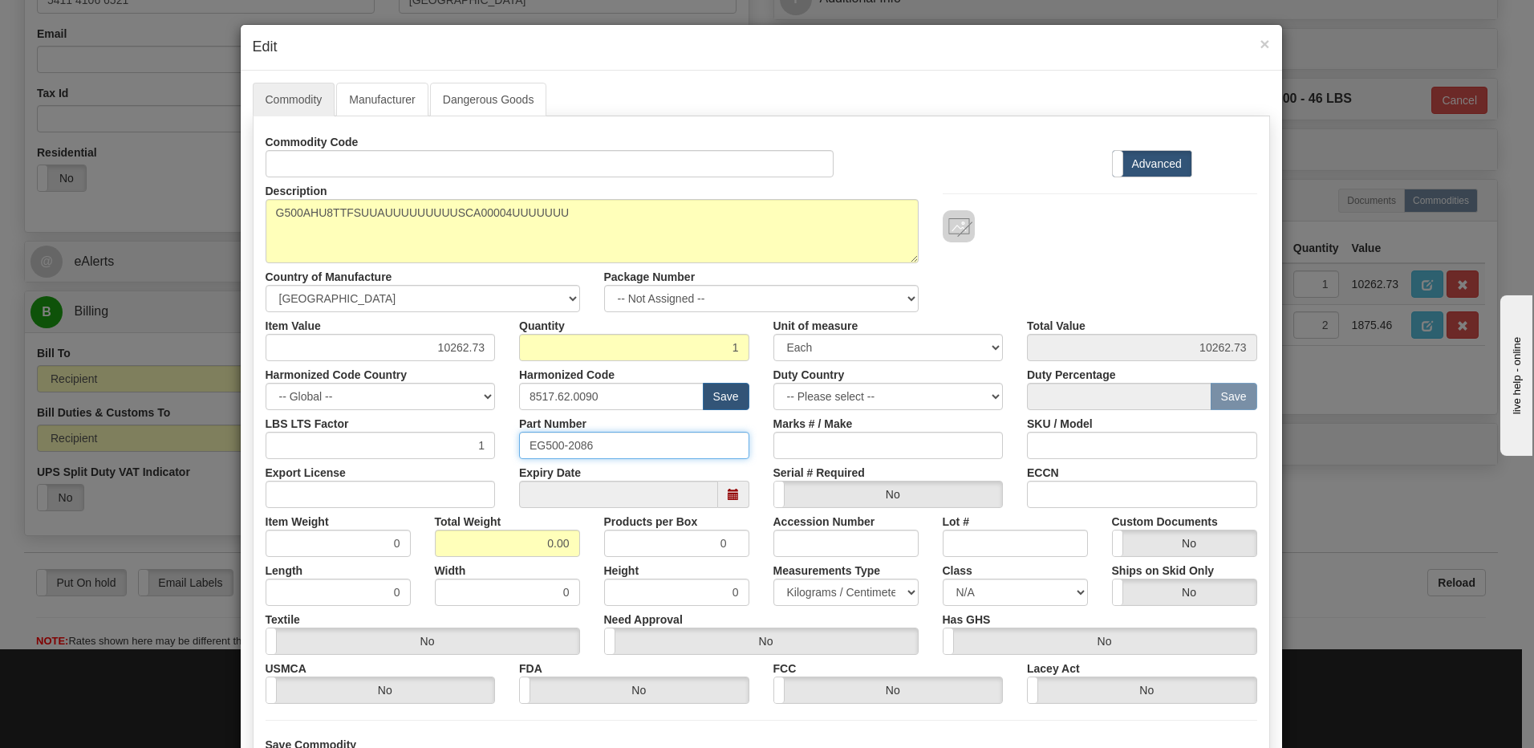
drag, startPoint x: 628, startPoint y: 451, endPoint x: 471, endPoint y: 458, distance: 157.4
click at [471, 458] on div "Commodity Code Standard Advanced Description G500AHU8TTFSUUAUUUUUUUUUSCA00004UU…" at bounding box center [761, 415] width 991 height 575
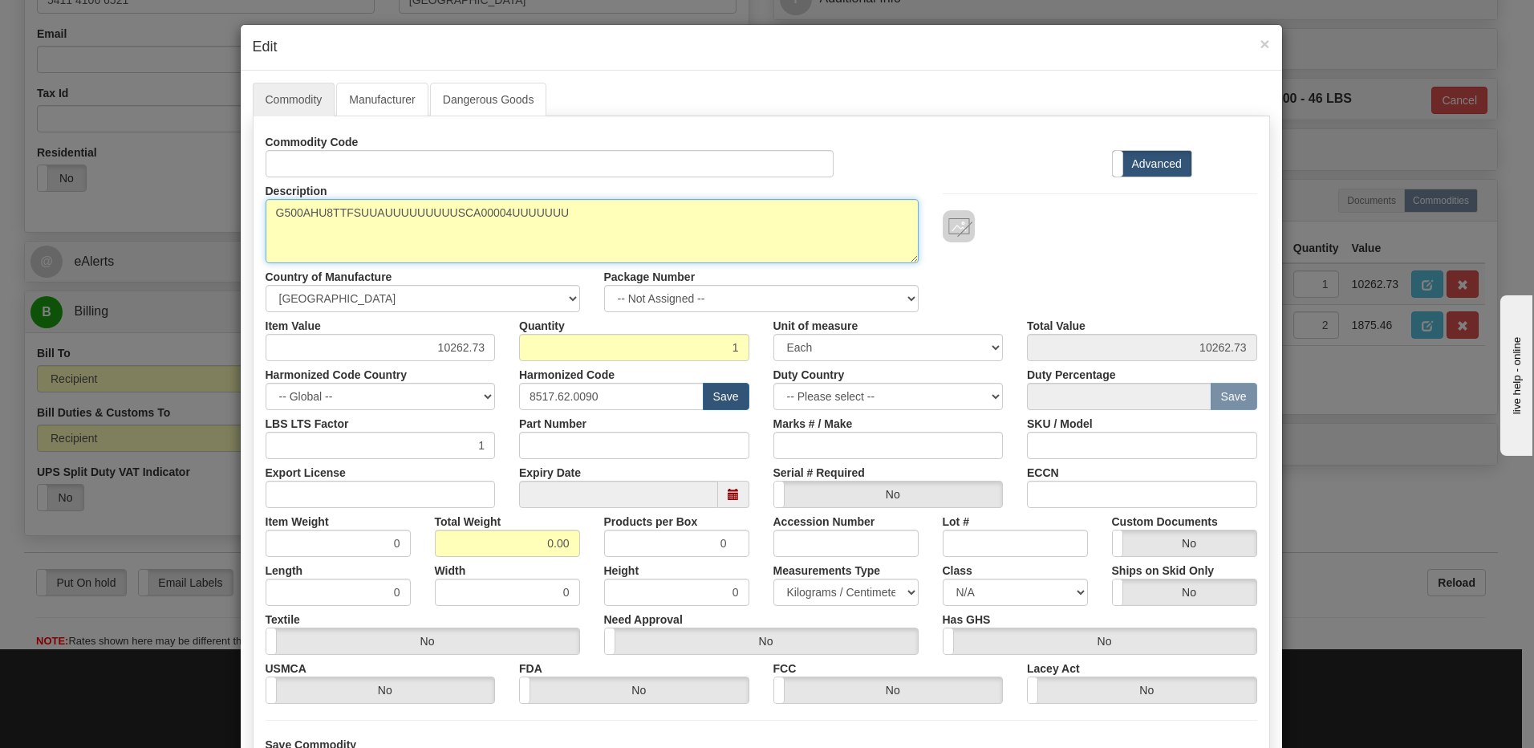
click at [269, 212] on textarea "G500AHU8TTFSUUAUUUUUUUUUSCA00004UUUUUUU" at bounding box center [592, 231] width 653 height 64
paste textarea "Substation Gateway"
type textarea "Substation Gateway P/N G500AHU8TTFSUUAUUUUUUUUUSCA00004UUUUUUU"
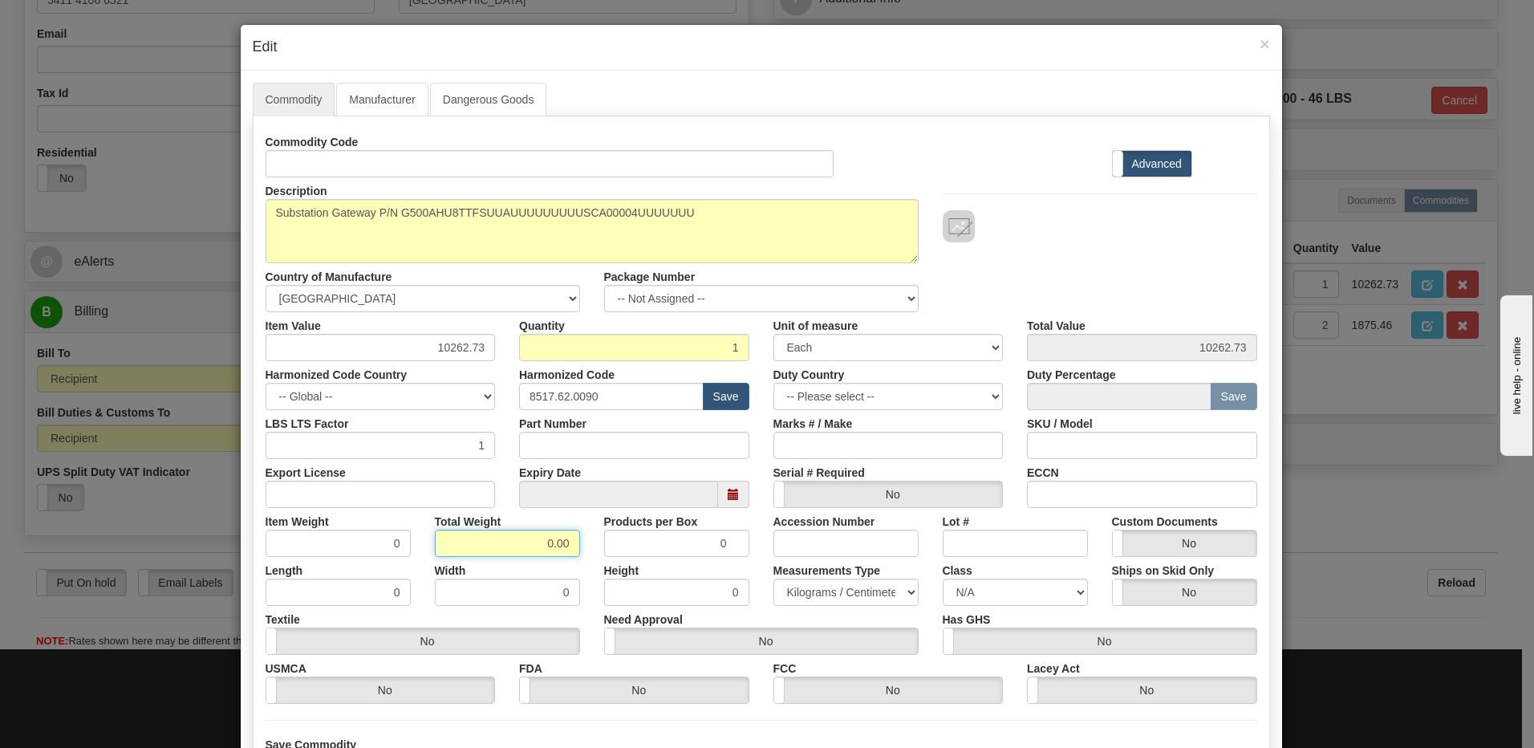
drag, startPoint x: 514, startPoint y: 550, endPoint x: 744, endPoint y: 553, distance: 230.2
click at [744, 553] on div "Item Weight 0 Total Weight 0.00 Products per Box 0 Accession Number Lot # Custo…" at bounding box center [761, 532] width 1016 height 49
type input "1"
type input "1.0000"
click at [291, 543] on input "1.0000" at bounding box center [338, 542] width 145 height 27
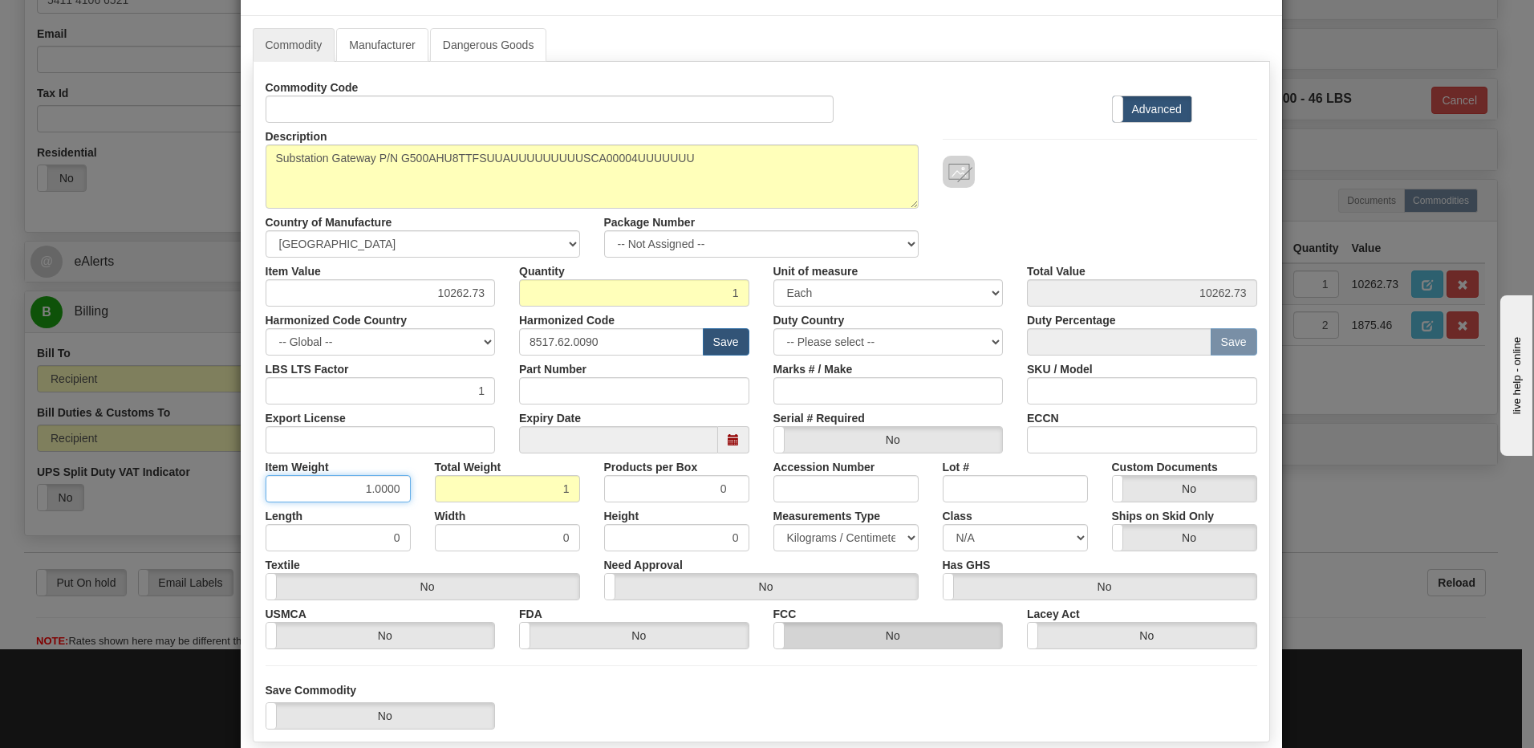
scroll to position [146, 0]
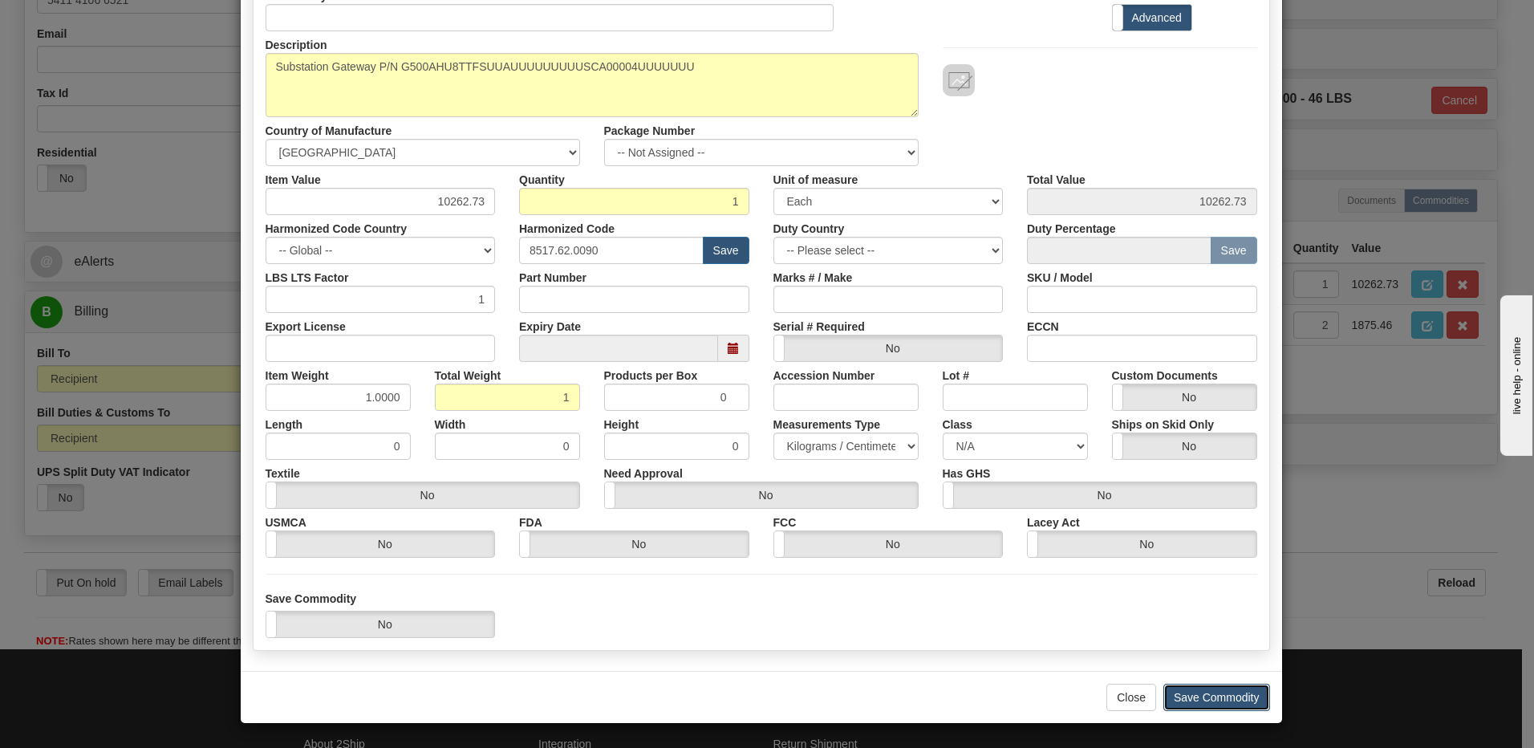
click at [1199, 704] on button "Save Commodity" at bounding box center [1216, 696] width 107 height 27
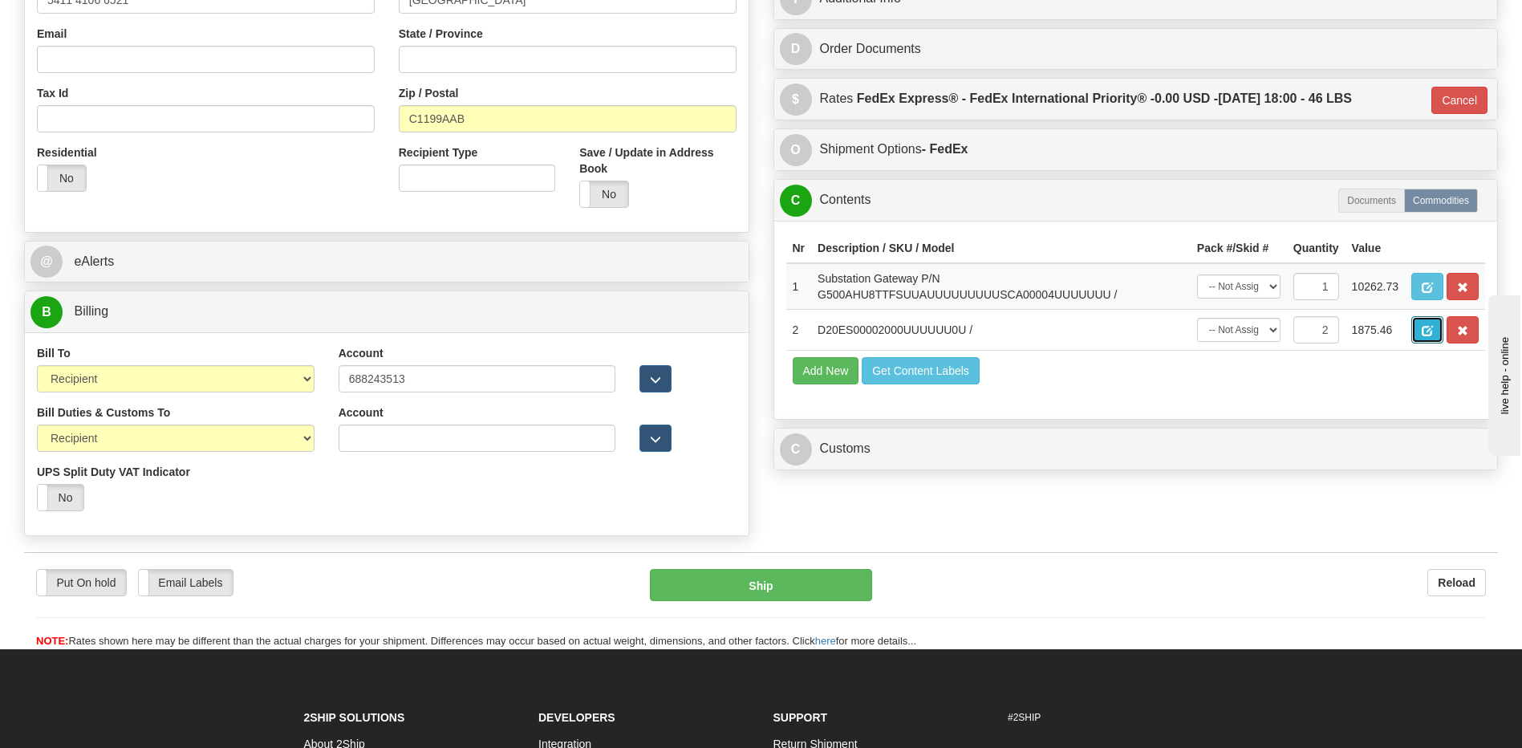
click at [1421, 329] on span "button" at bounding box center [1426, 331] width 11 height 10
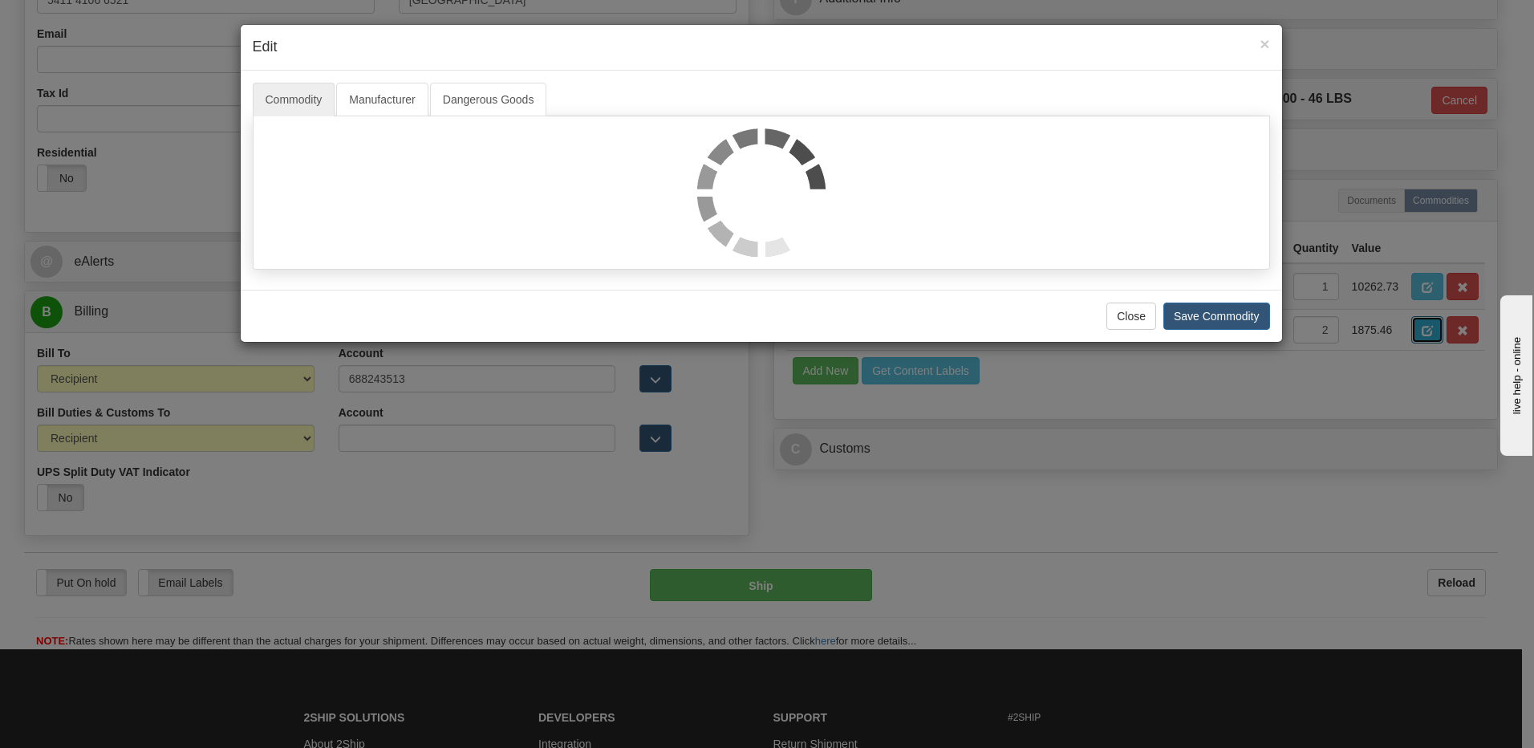
scroll to position [0, 0]
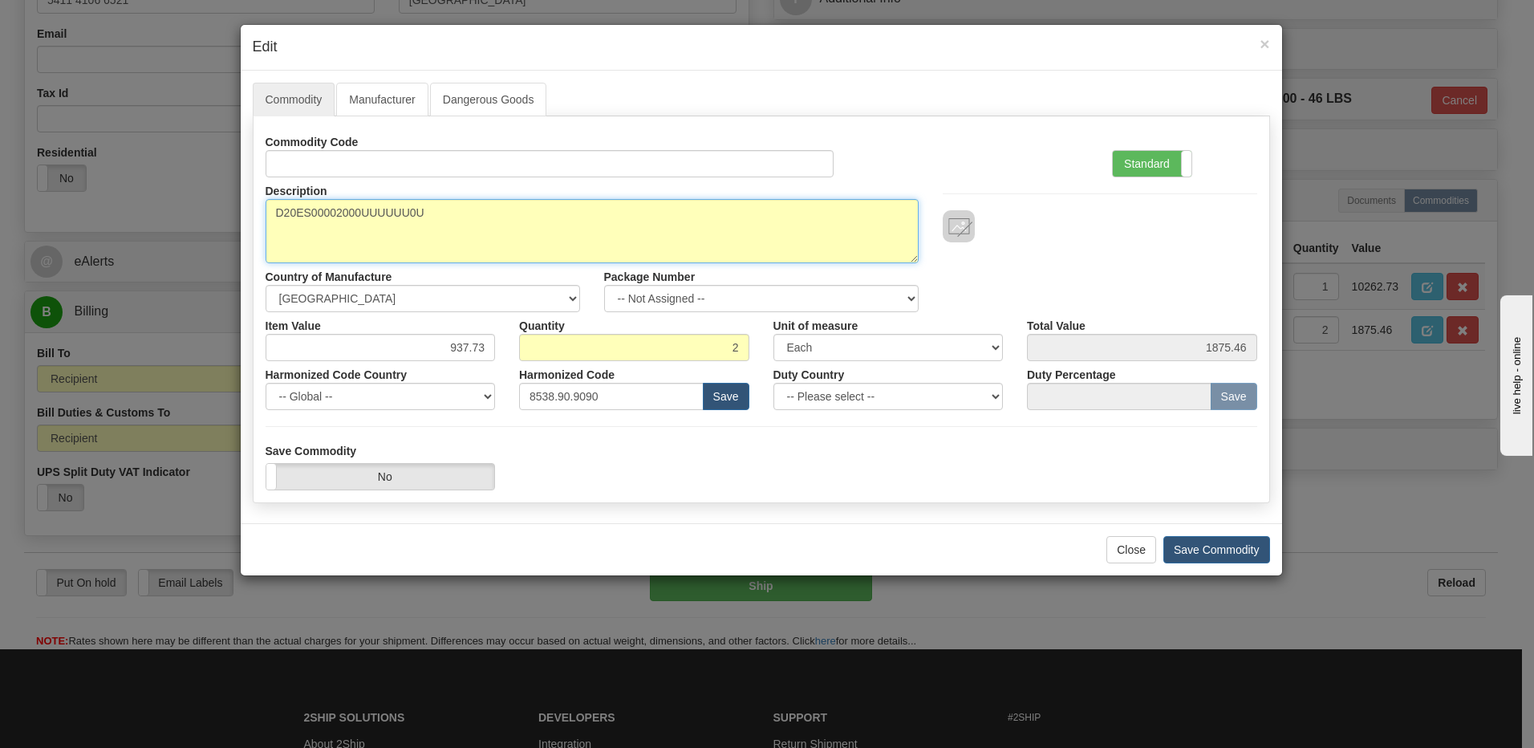
click at [278, 217] on textarea "D20ES00002000UUUUUU0U" at bounding box center [592, 231] width 653 height 64
paste textarea "D20E Ethernet I/O Module"
type textarea "D20E Ethernet I/O Module P/N D20ES00002000UUUUUU0U"
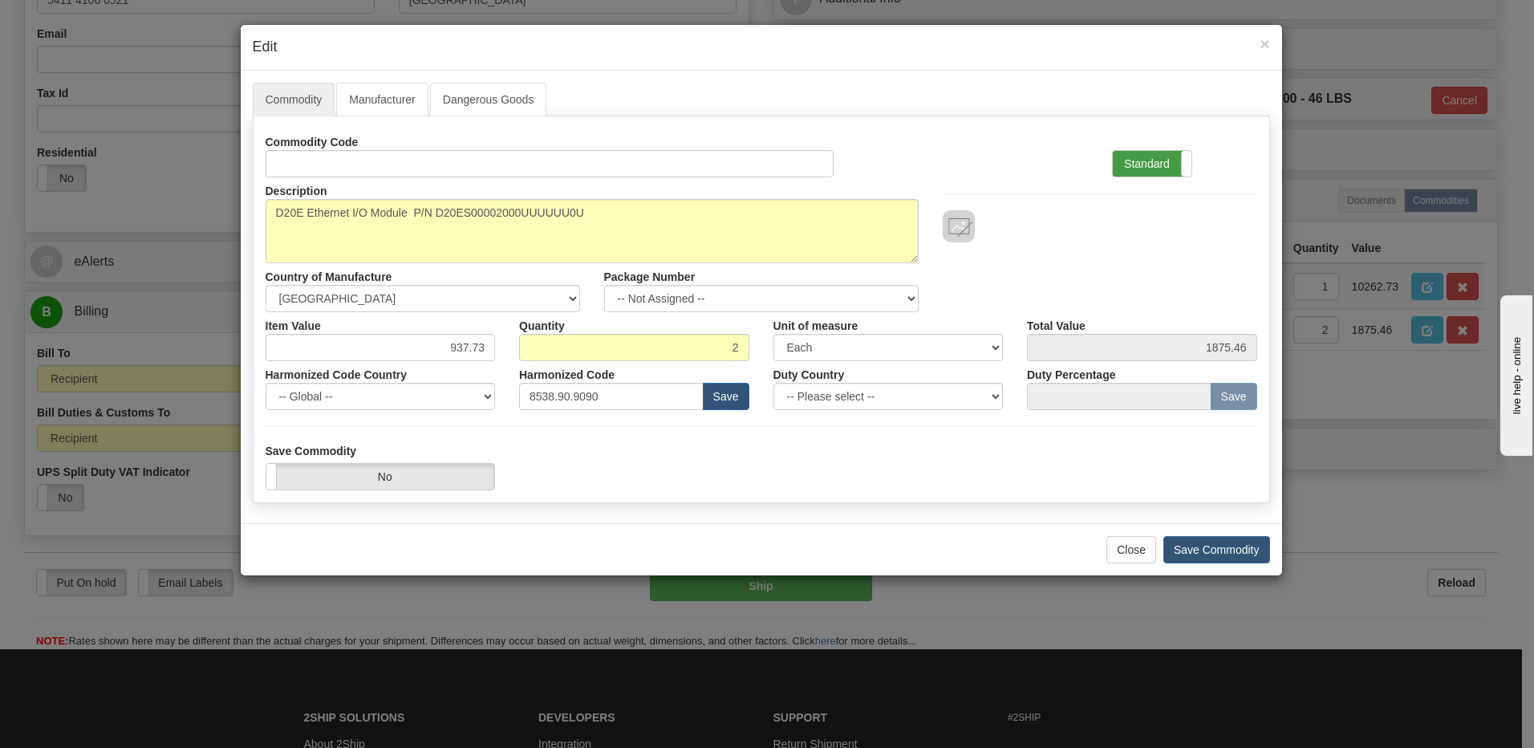
click at [1150, 161] on label "Standard" at bounding box center [1152, 164] width 79 height 26
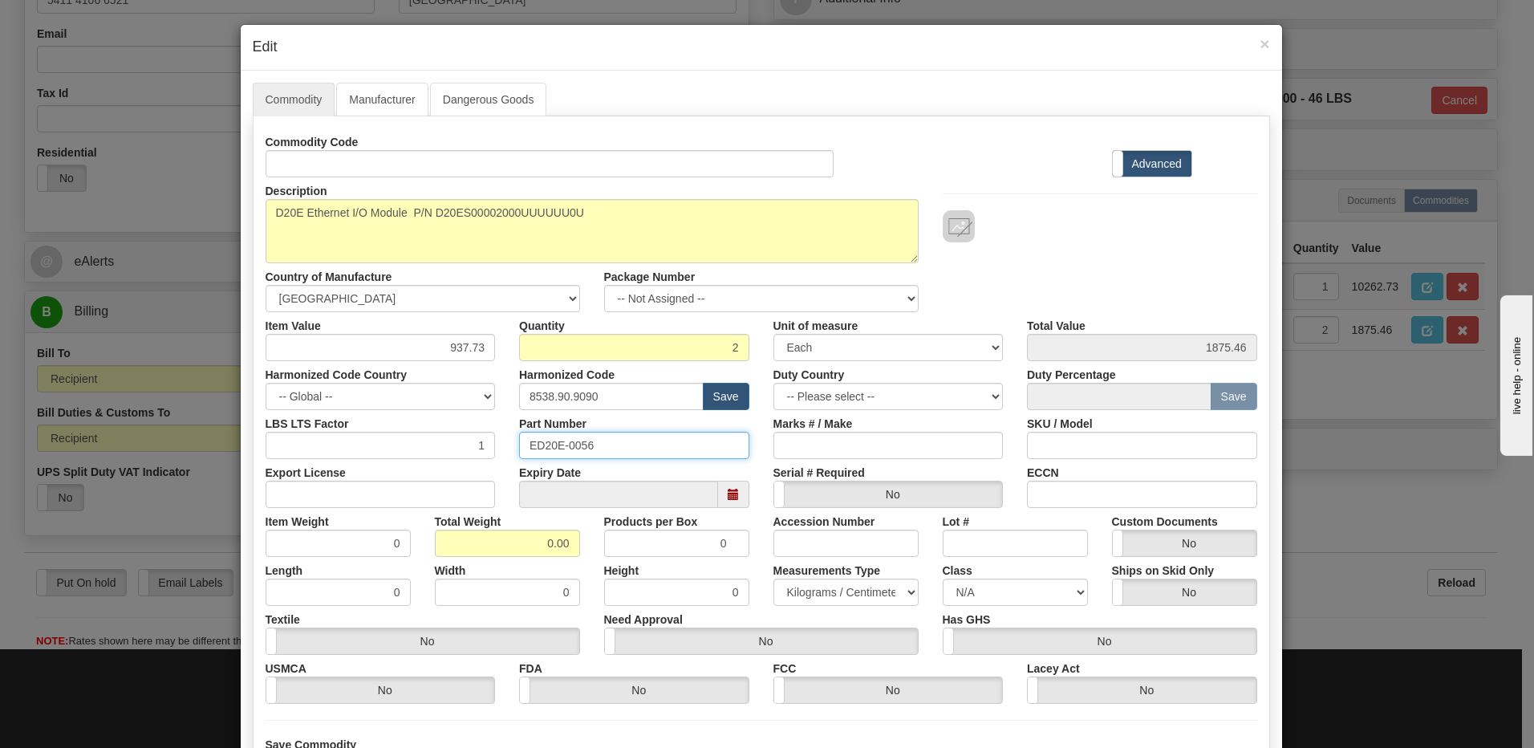
drag, startPoint x: 622, startPoint y: 452, endPoint x: 463, endPoint y: 436, distance: 159.7
click at [474, 437] on div "LBS LTS Factor 1 Part Number ED20E-0056 Marks # / Make SKU / Model" at bounding box center [761, 434] width 1016 height 49
drag, startPoint x: 520, startPoint y: 541, endPoint x: 687, endPoint y: 531, distance: 167.9
click at [685, 531] on div "Item Weight 0 Total Weight 0.00 Products per Box 0 Accession Number Lot # Custo…" at bounding box center [761, 532] width 1016 height 49
type input "2"
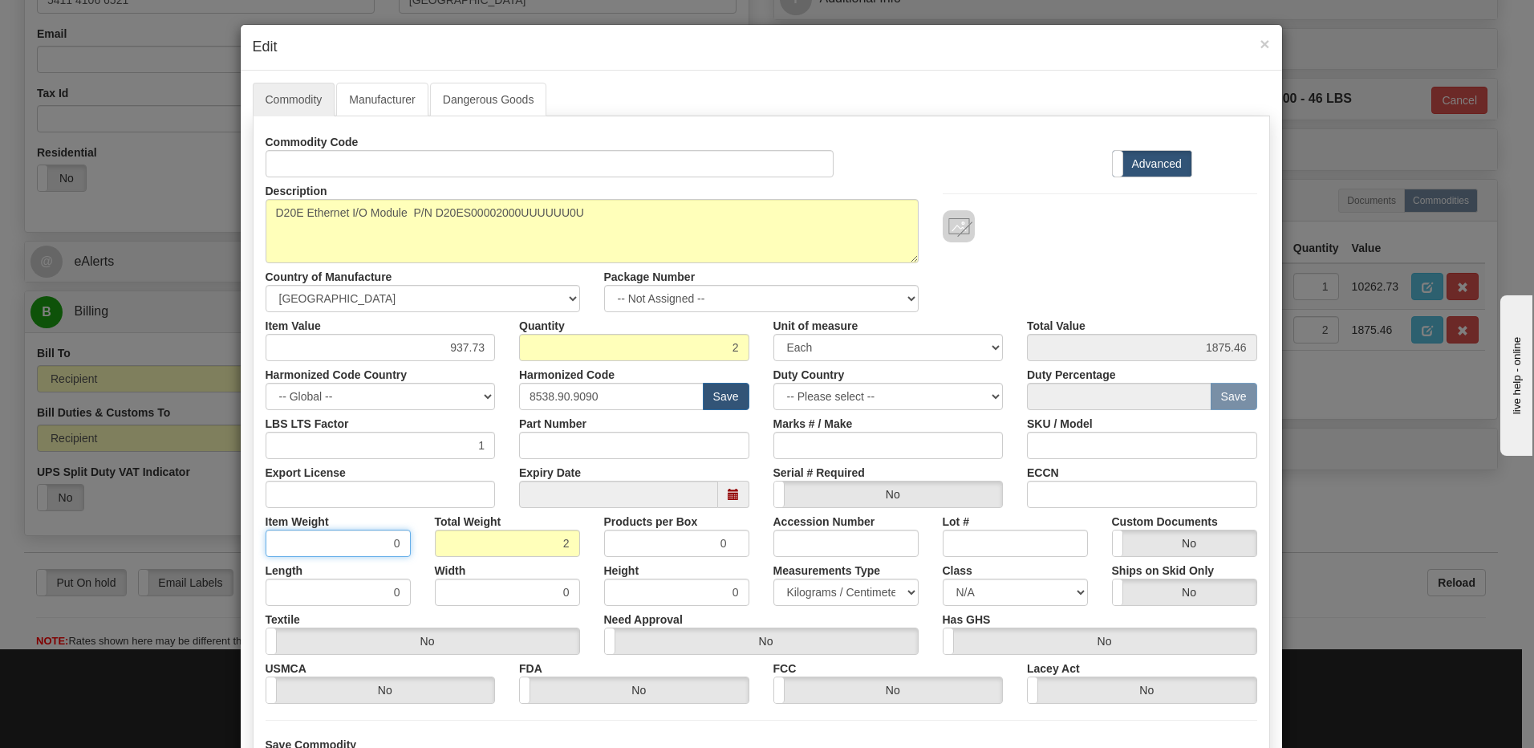
type input "1.0000"
click at [322, 542] on input "1.0000" at bounding box center [338, 542] width 145 height 27
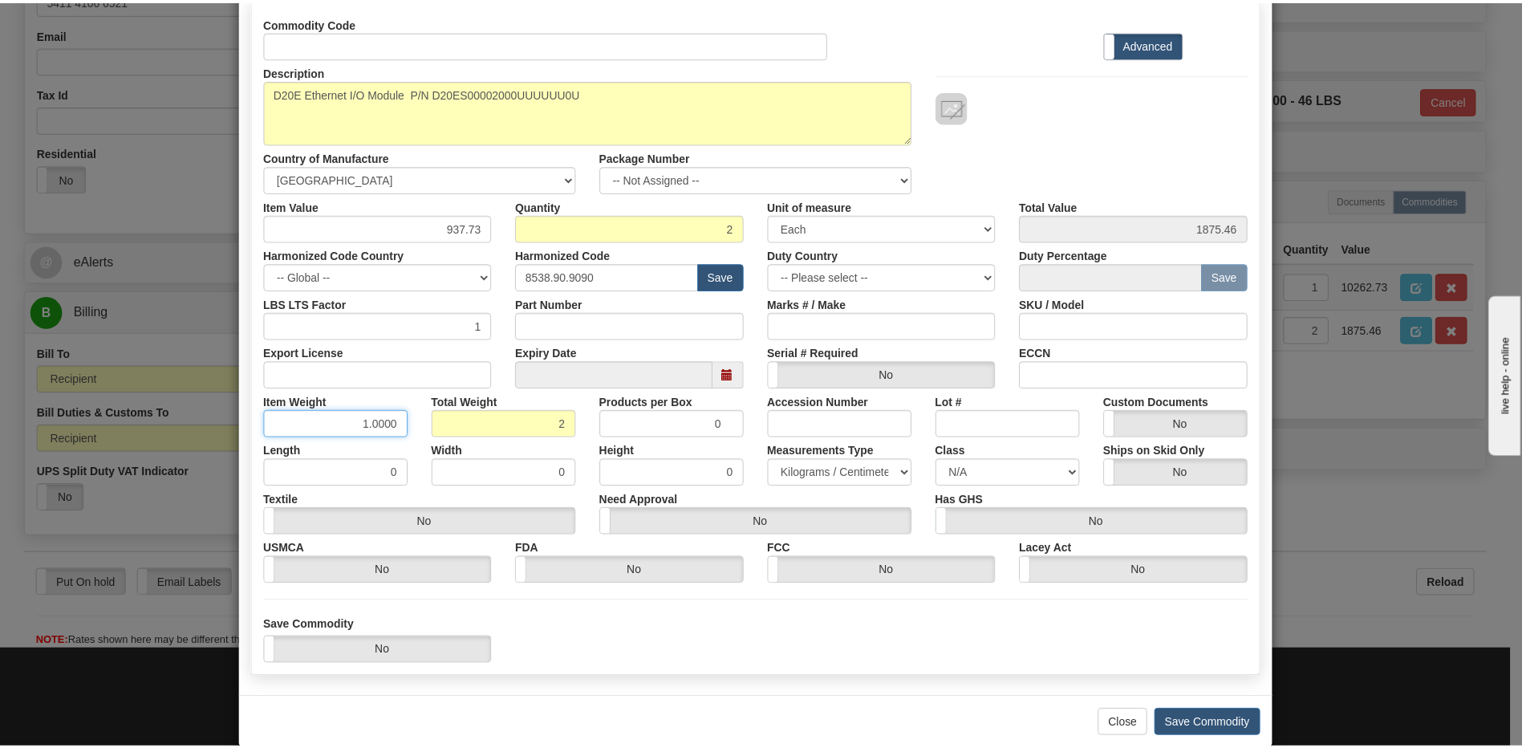
scroll to position [146, 0]
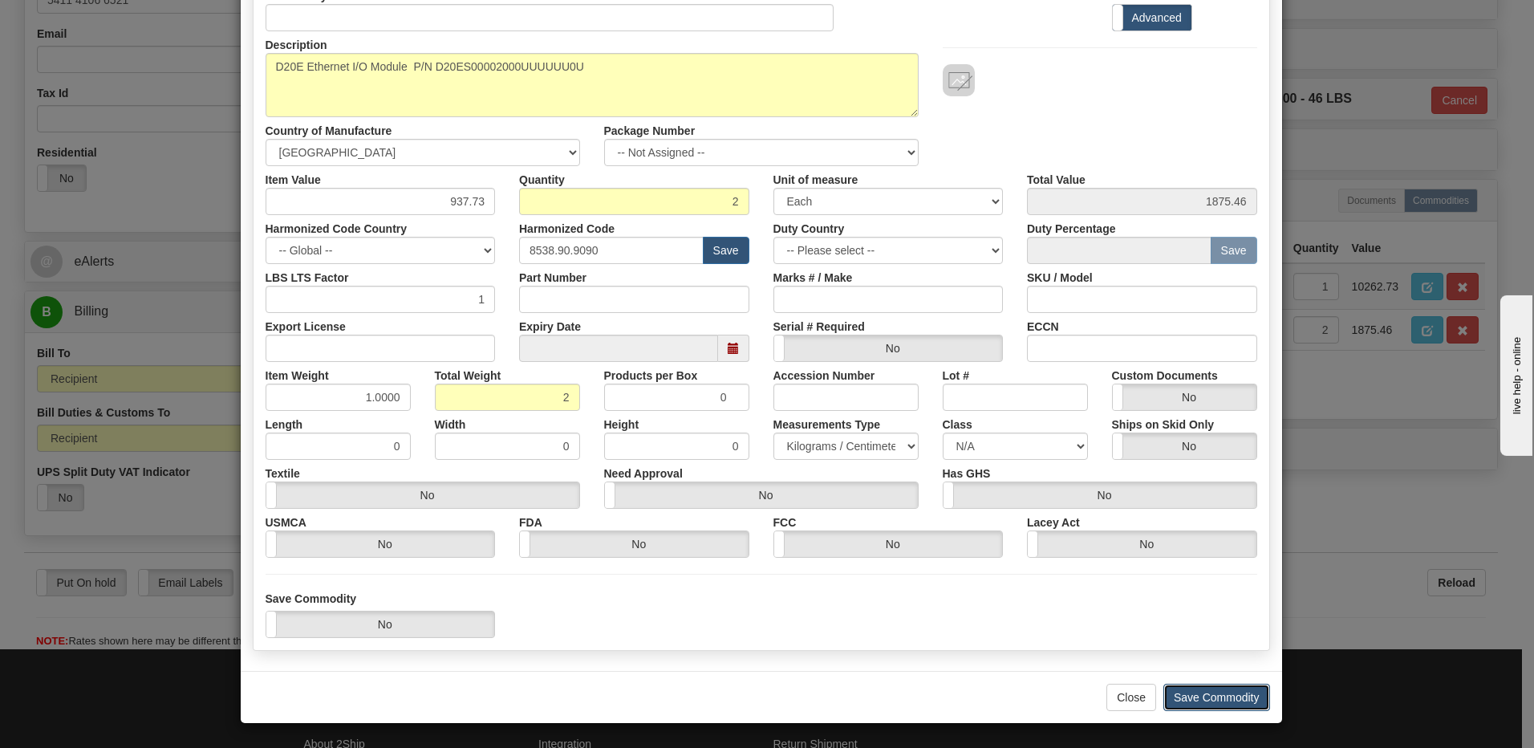
click at [1202, 700] on button "Save Commodity" at bounding box center [1216, 696] width 107 height 27
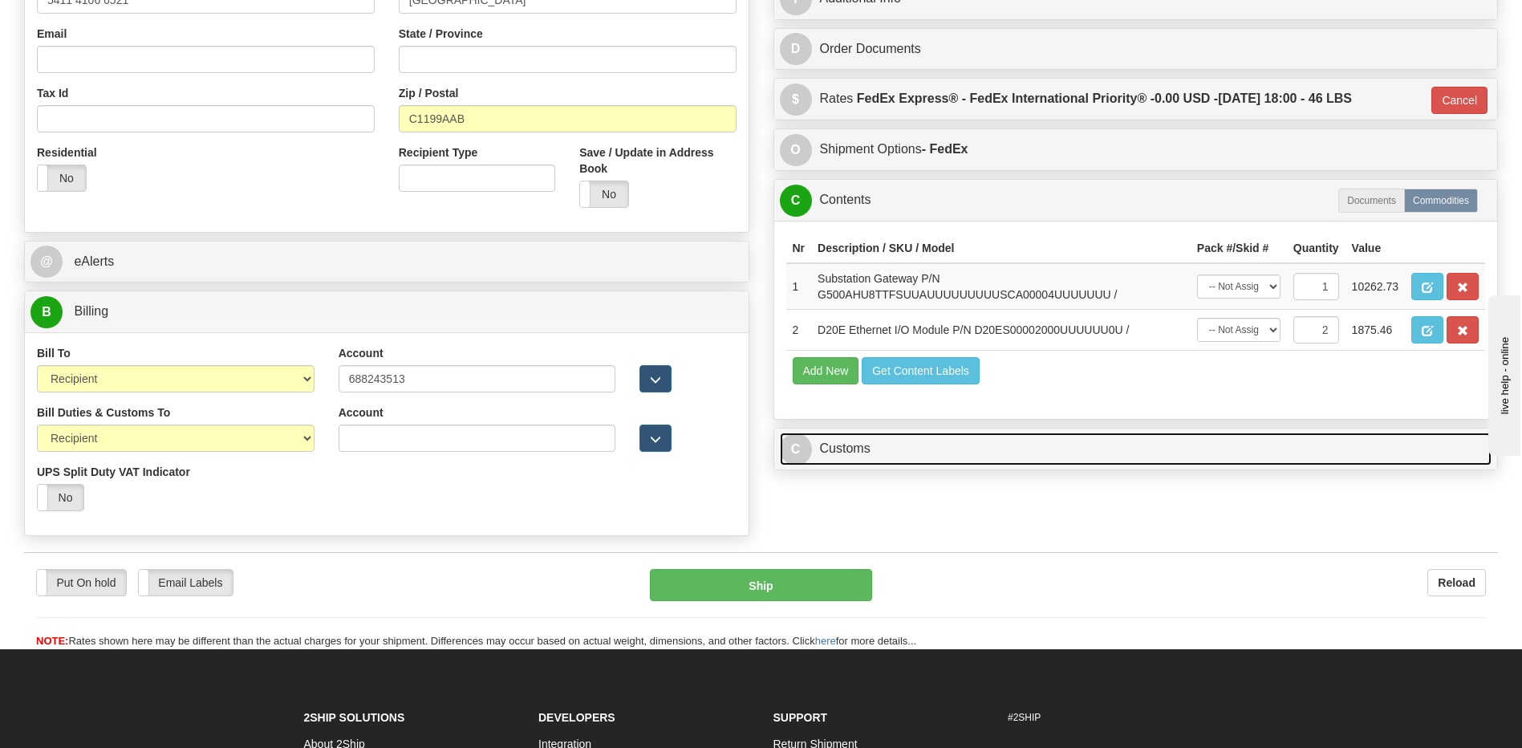
click at [909, 448] on link "C Customs" at bounding box center [1136, 448] width 712 height 33
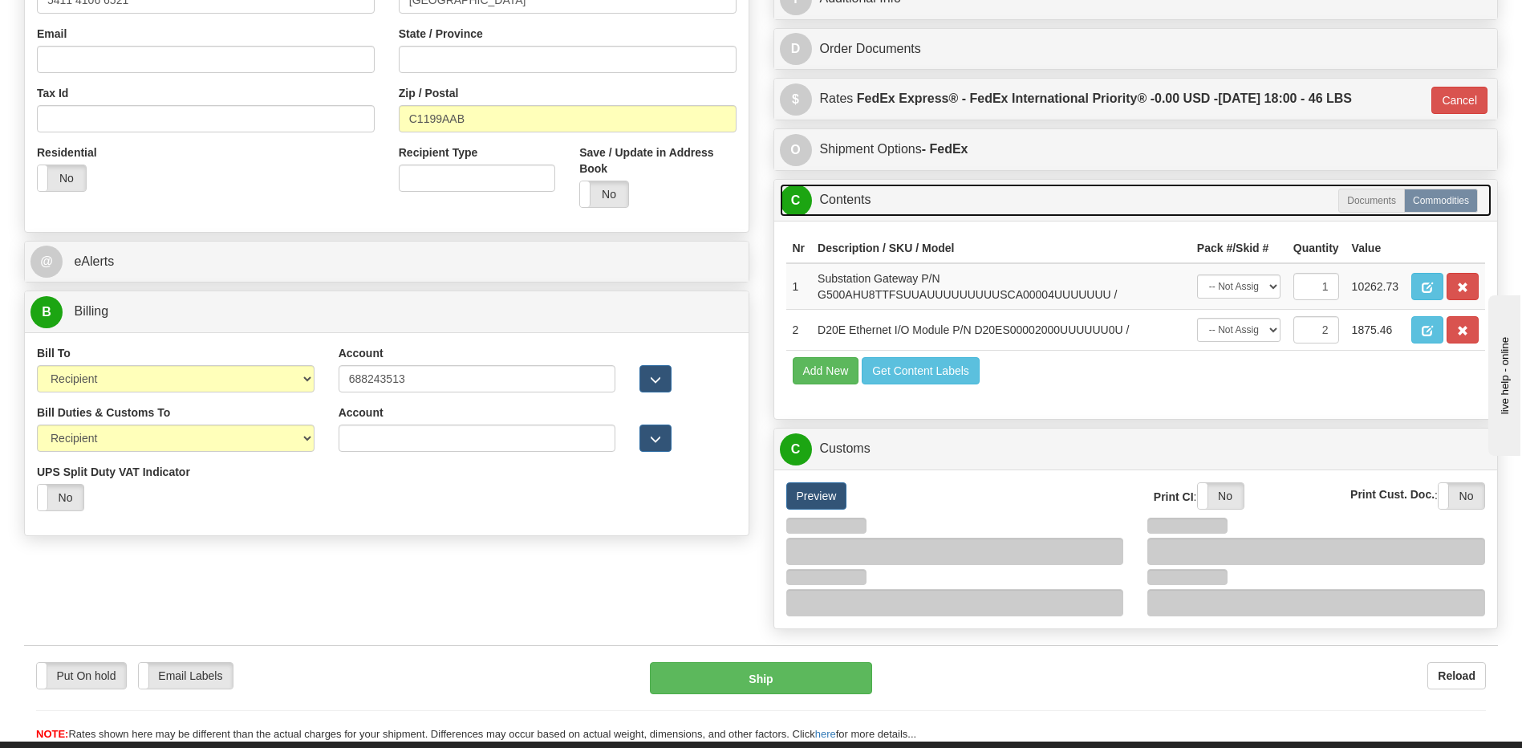
click at [869, 202] on link "C Contents" at bounding box center [1136, 200] width 712 height 33
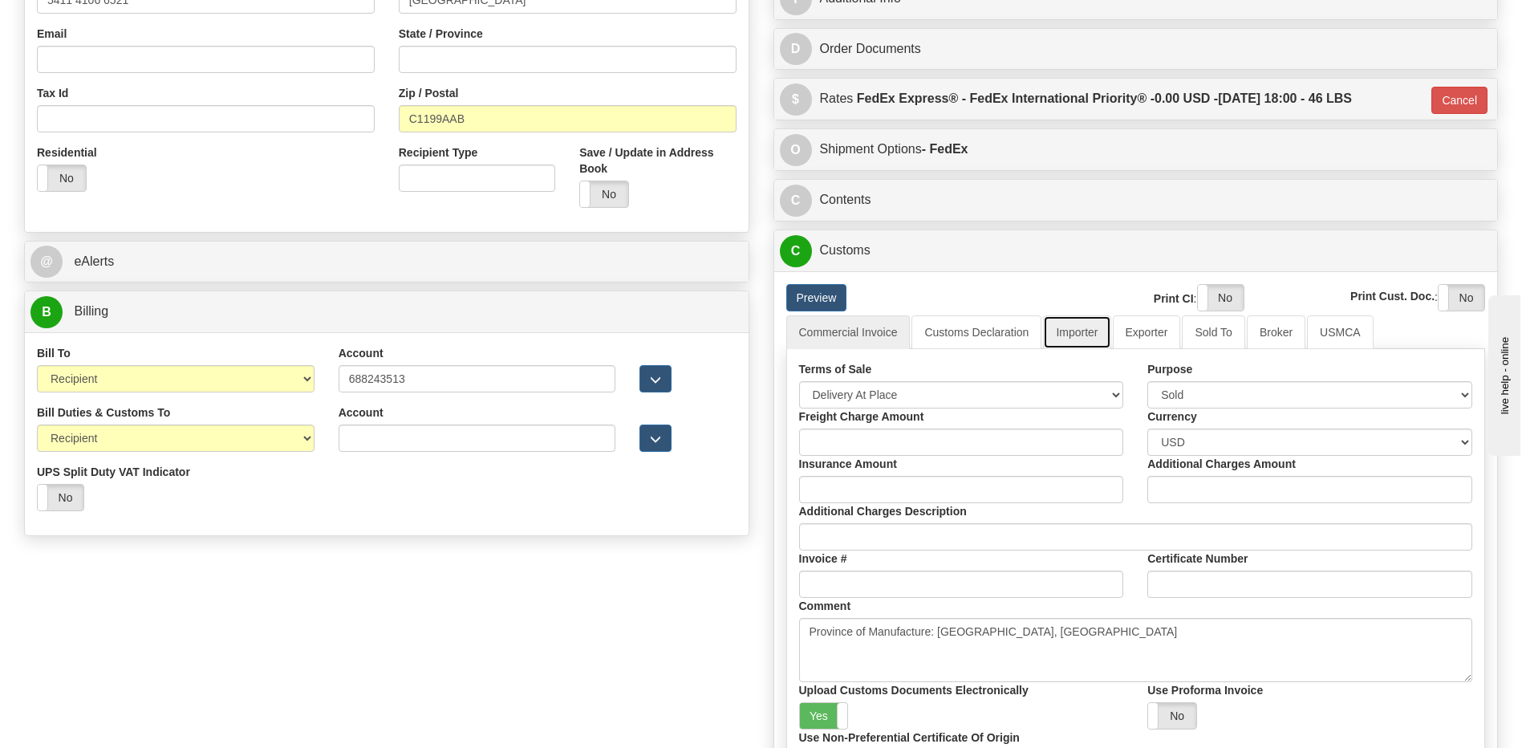
click at [1075, 323] on link "Importer" at bounding box center [1076, 332] width 67 height 34
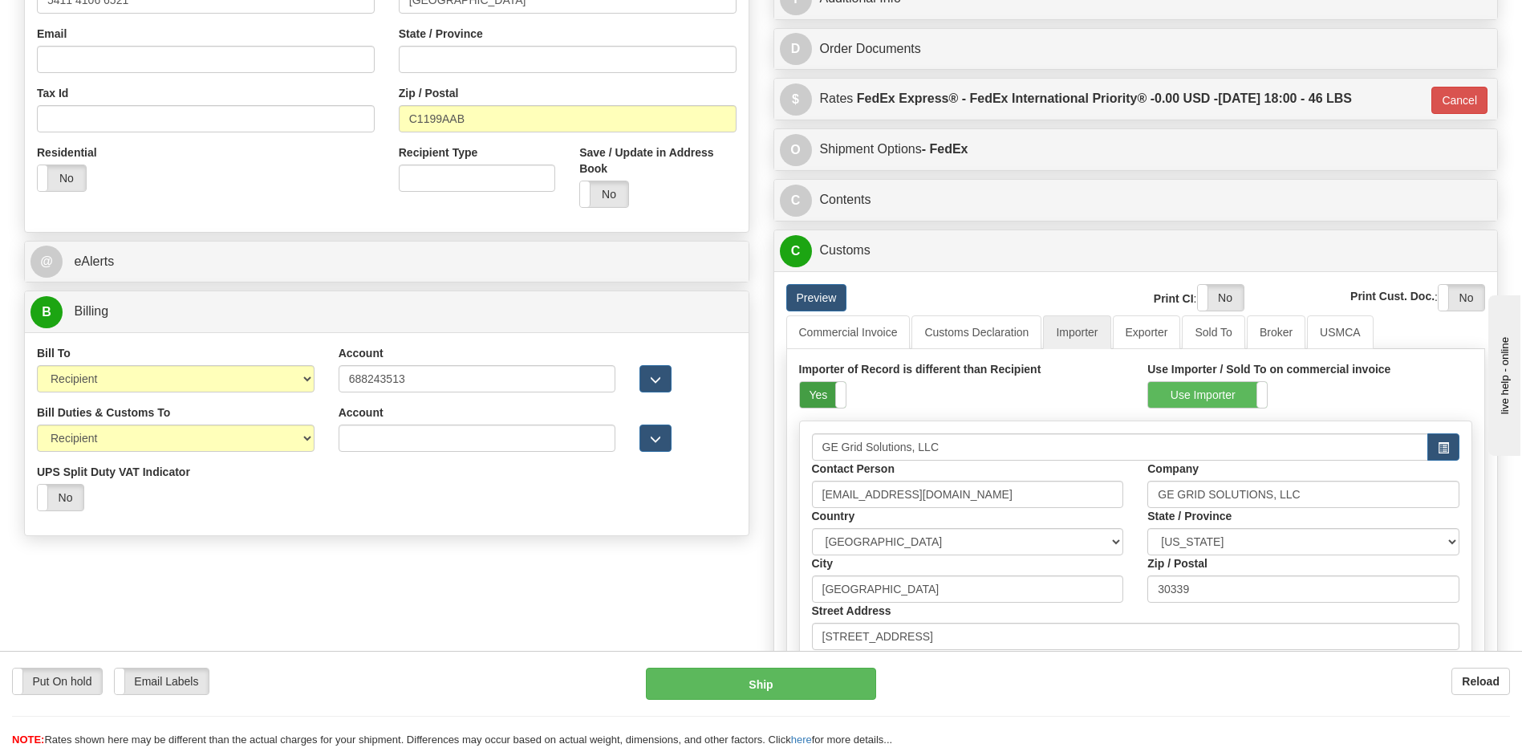
click at [817, 390] on label "Yes" at bounding box center [823, 395] width 46 height 26
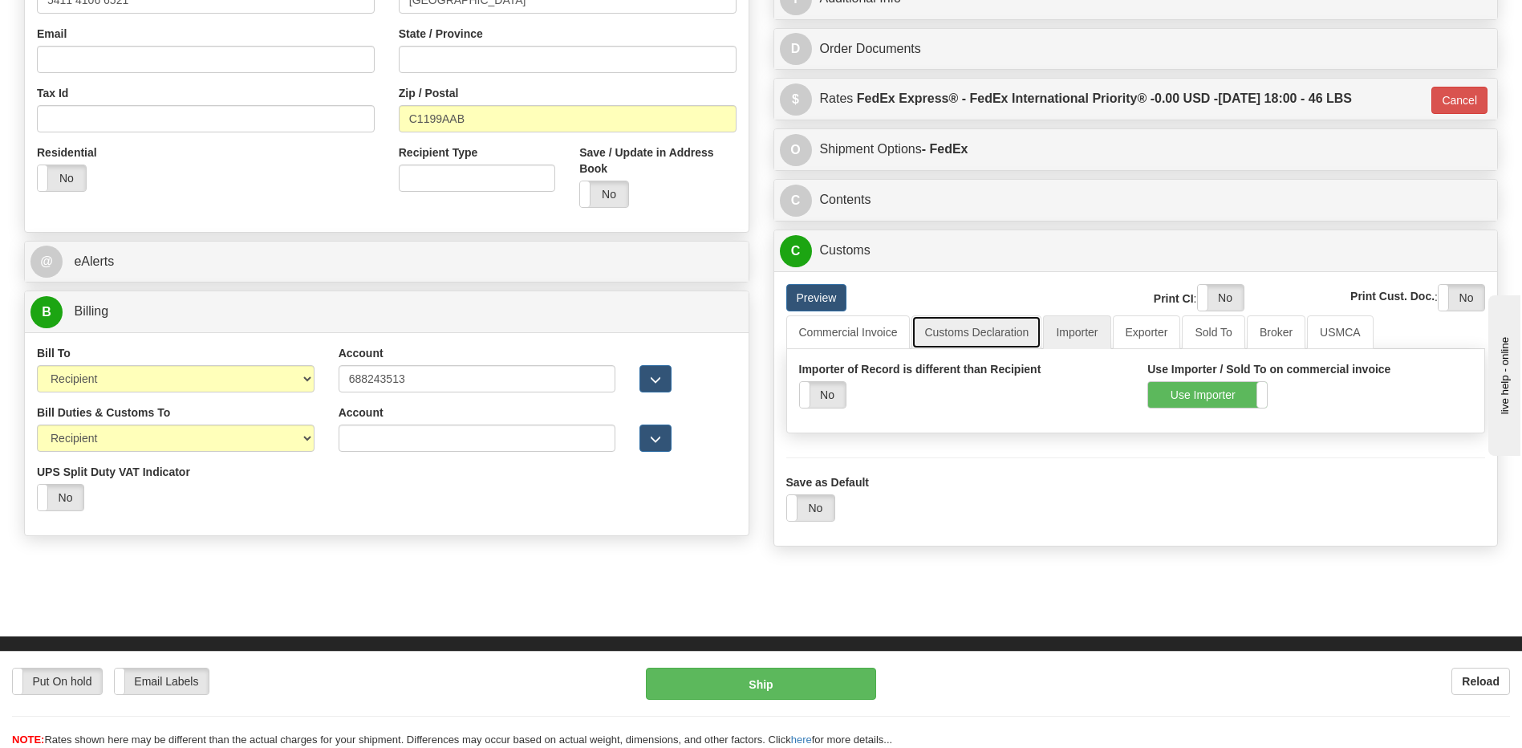
click at [958, 338] on link "Customs Declaration" at bounding box center [976, 332] width 130 height 34
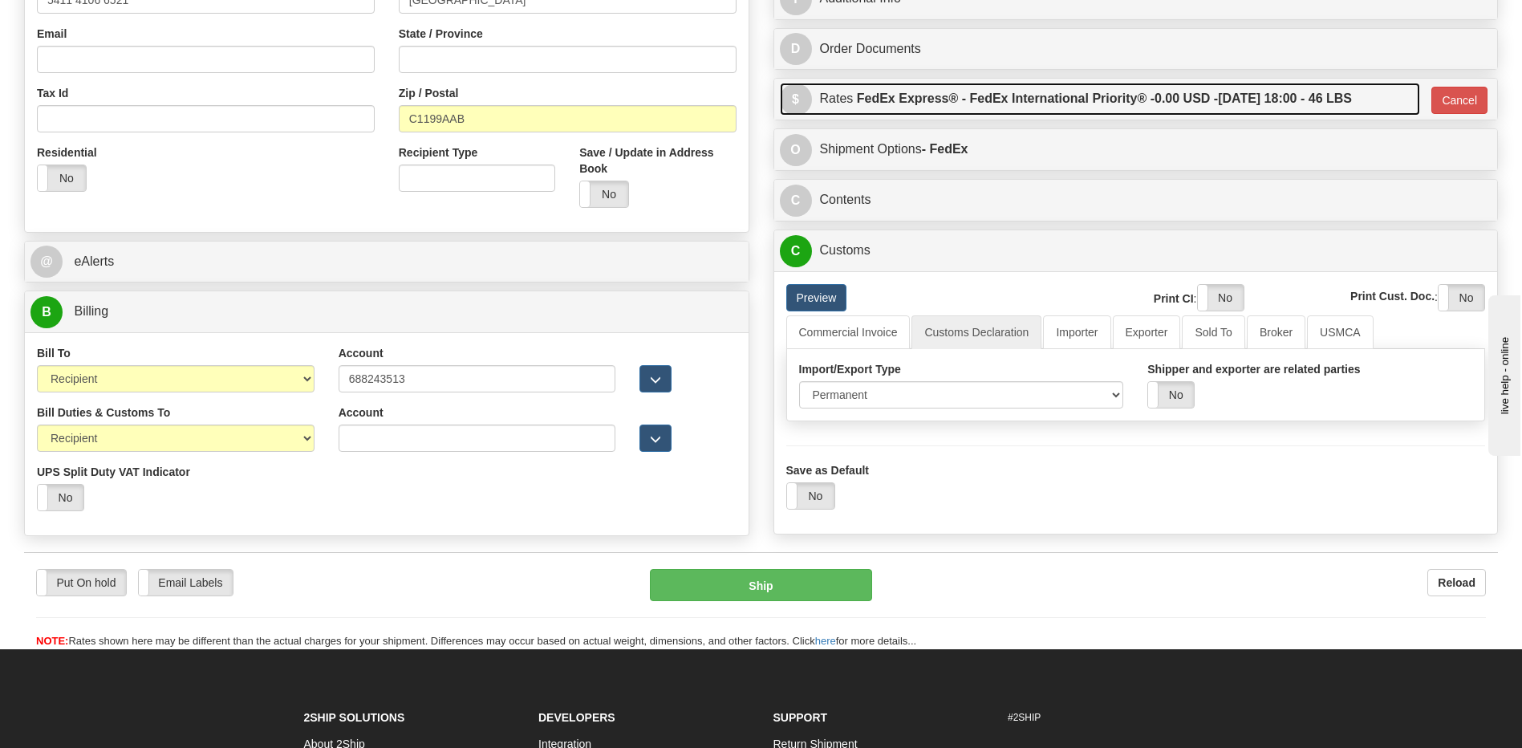
click at [1050, 89] on label "FedEx Express® - FedEx International Priority® - 0.00 USD - 08/28/2025 18:00 - …" at bounding box center [1104, 99] width 495 height 32
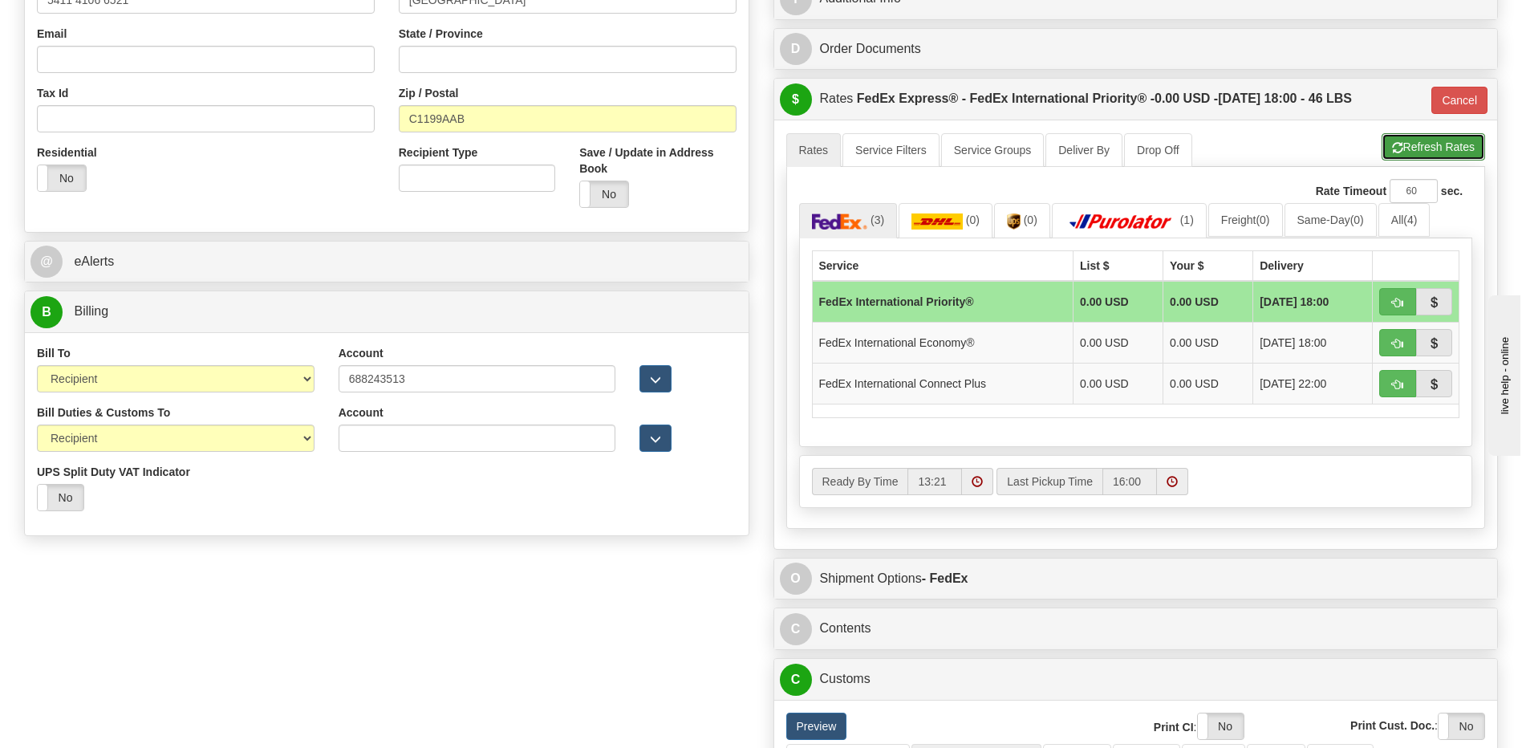
click at [1417, 148] on button "Refresh Rates" at bounding box center [1432, 146] width 103 height 27
type input "01"
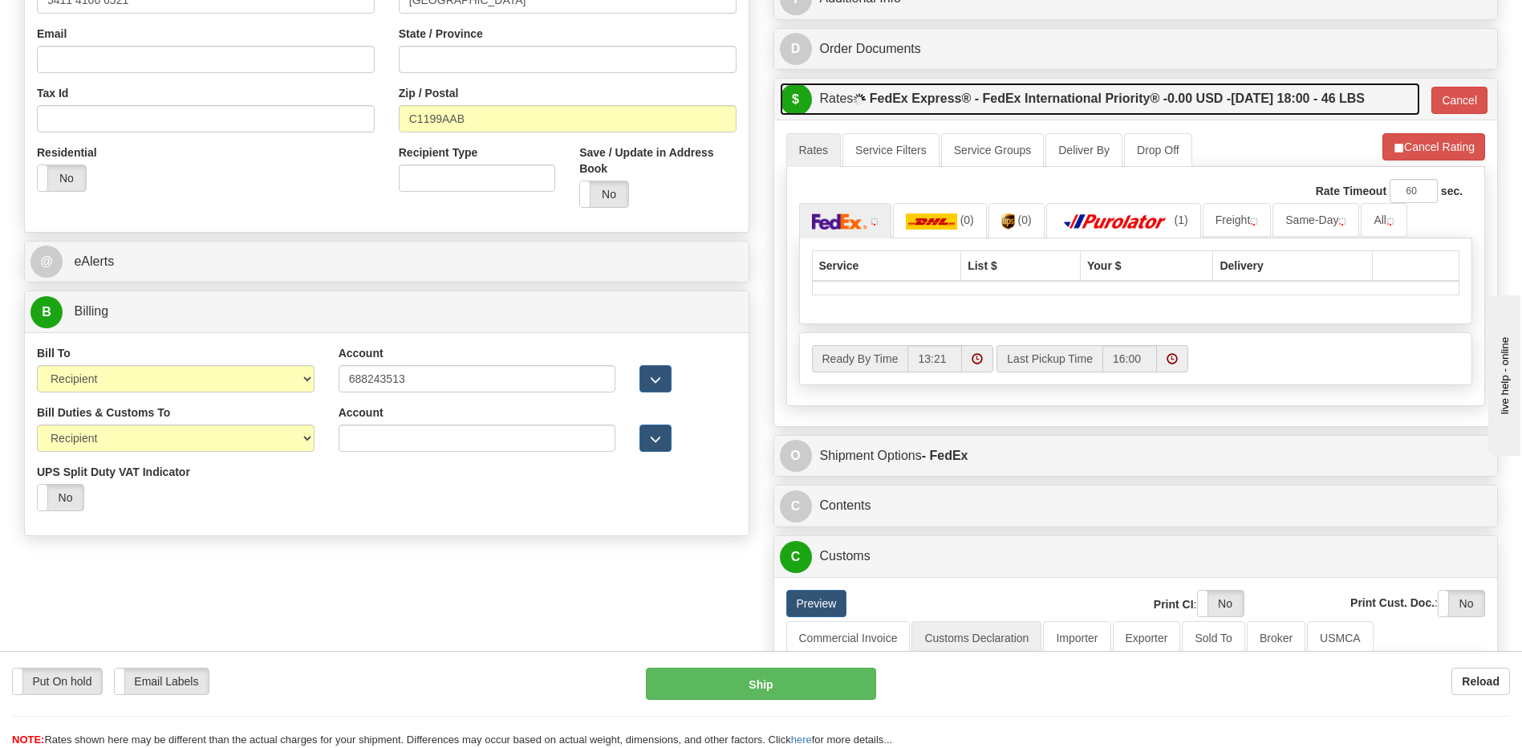
click at [1295, 105] on label "FedEx Express® - FedEx International Priority® - 0.00 USD - 08/28/2025 18:00 - …" at bounding box center [1117, 99] width 495 height 32
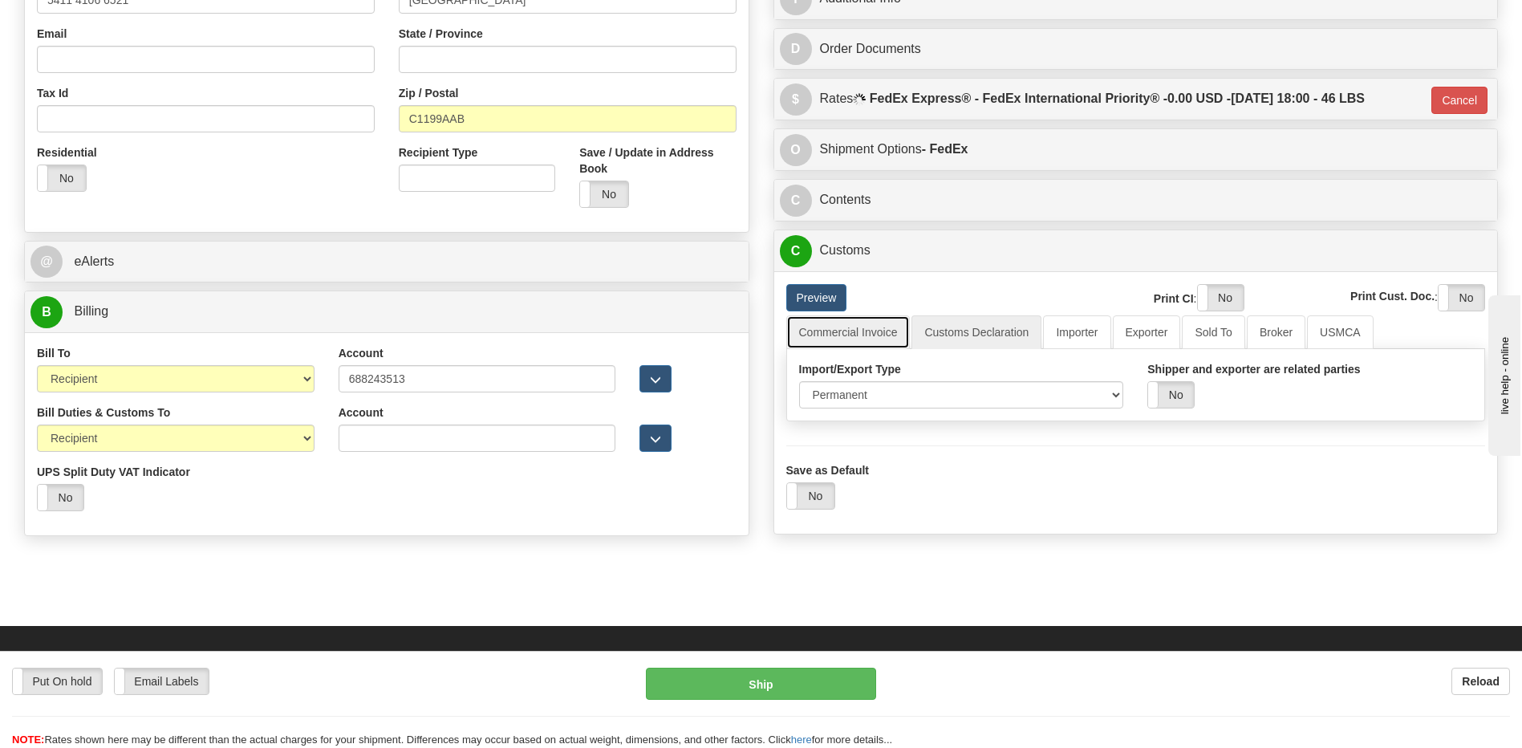
click at [874, 341] on link "Commercial Invoice" at bounding box center [848, 332] width 124 height 34
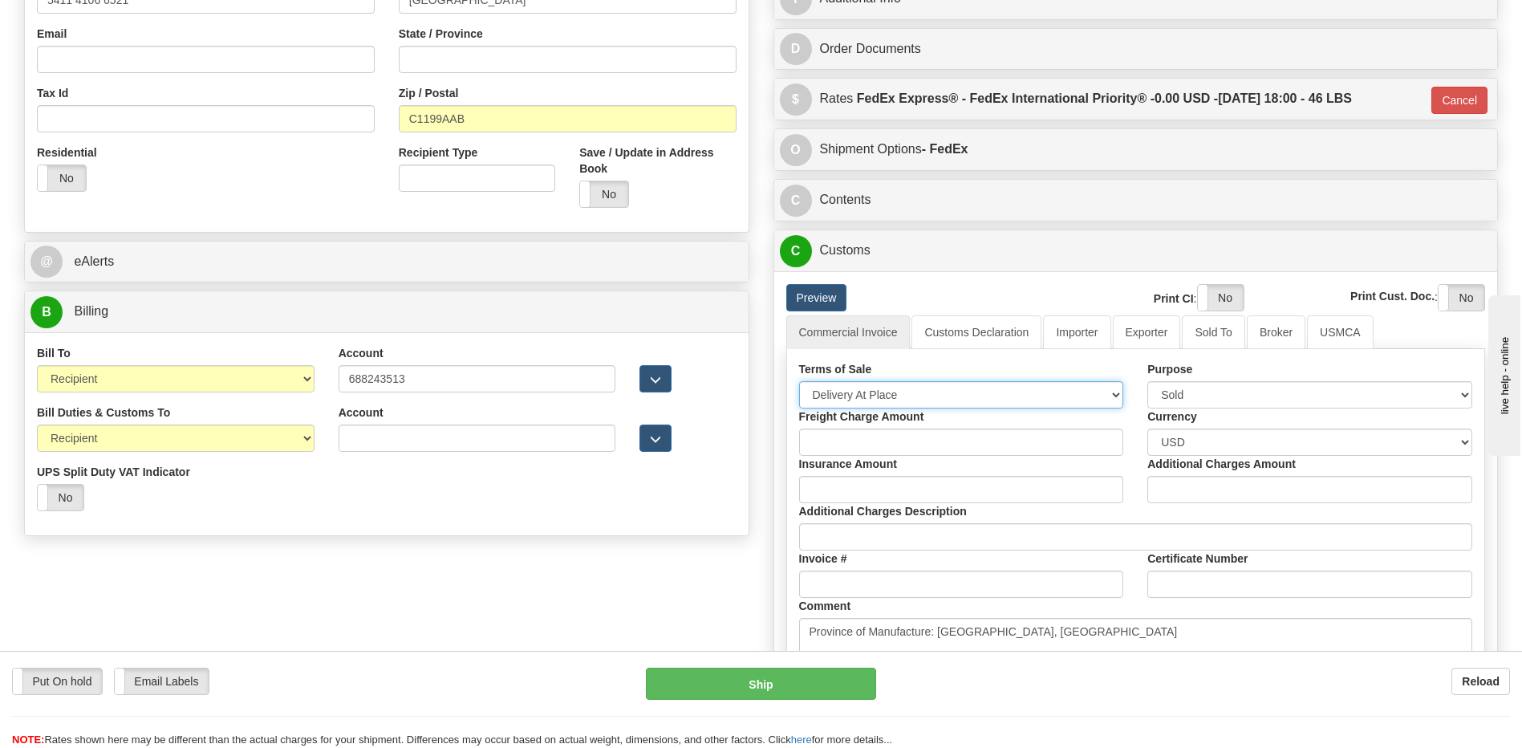
click at [885, 395] on select "Free Carrier Free On Board Ex Works Delivered Duty Unpaid Delivered Duty Paid C…" at bounding box center [961, 394] width 325 height 27
select select "7"
click at [799, 381] on select "Free Carrier Free On Board Ex Works Delivered Duty Unpaid Delivered Duty Paid C…" at bounding box center [961, 394] width 325 height 27
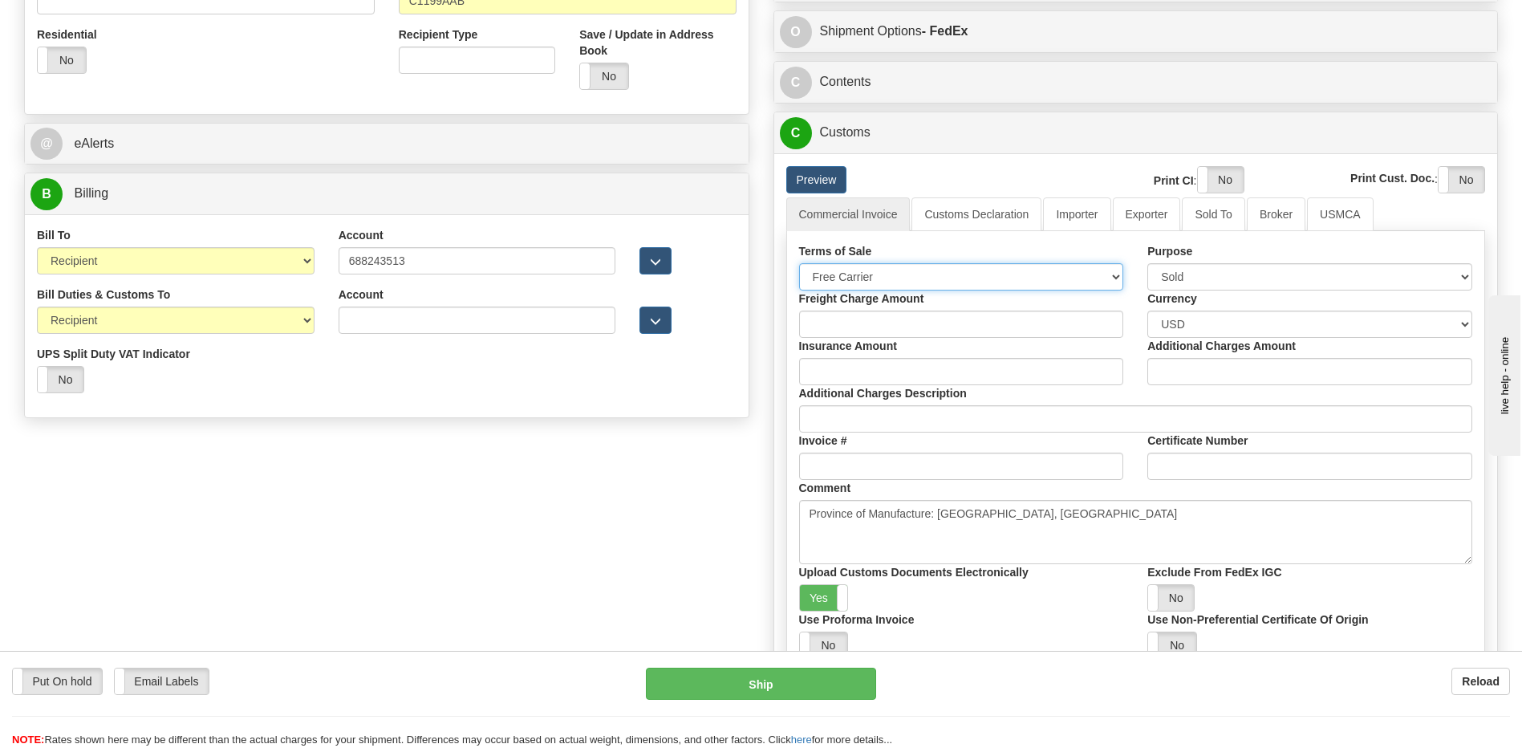
scroll to position [722, 0]
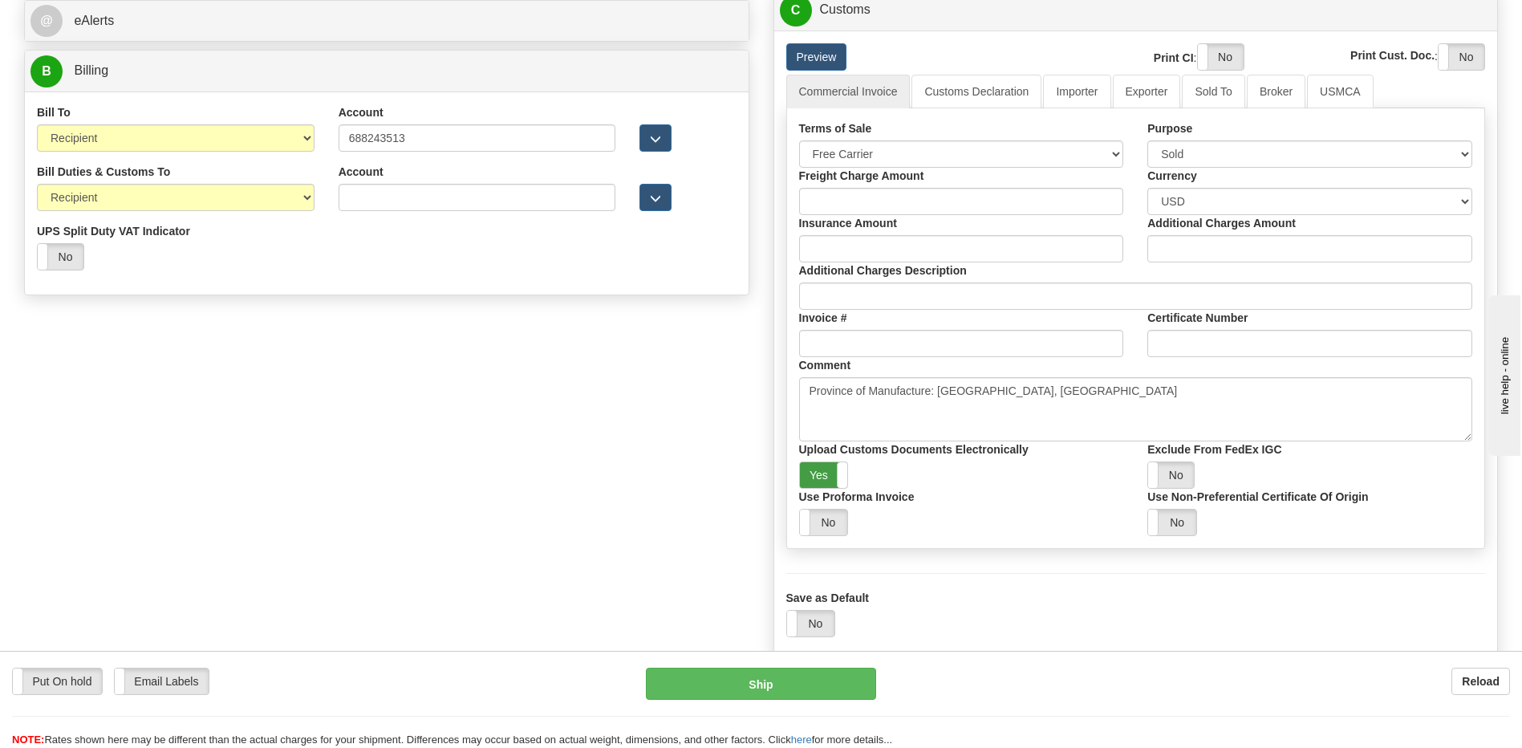
click at [833, 472] on label "Yes" at bounding box center [824, 475] width 48 height 26
click at [1220, 63] on label "Yes" at bounding box center [1221, 57] width 46 height 26
click at [1452, 53] on label "Yes" at bounding box center [1461, 57] width 46 height 26
click at [987, 91] on link "Customs Declaration" at bounding box center [976, 92] width 130 height 34
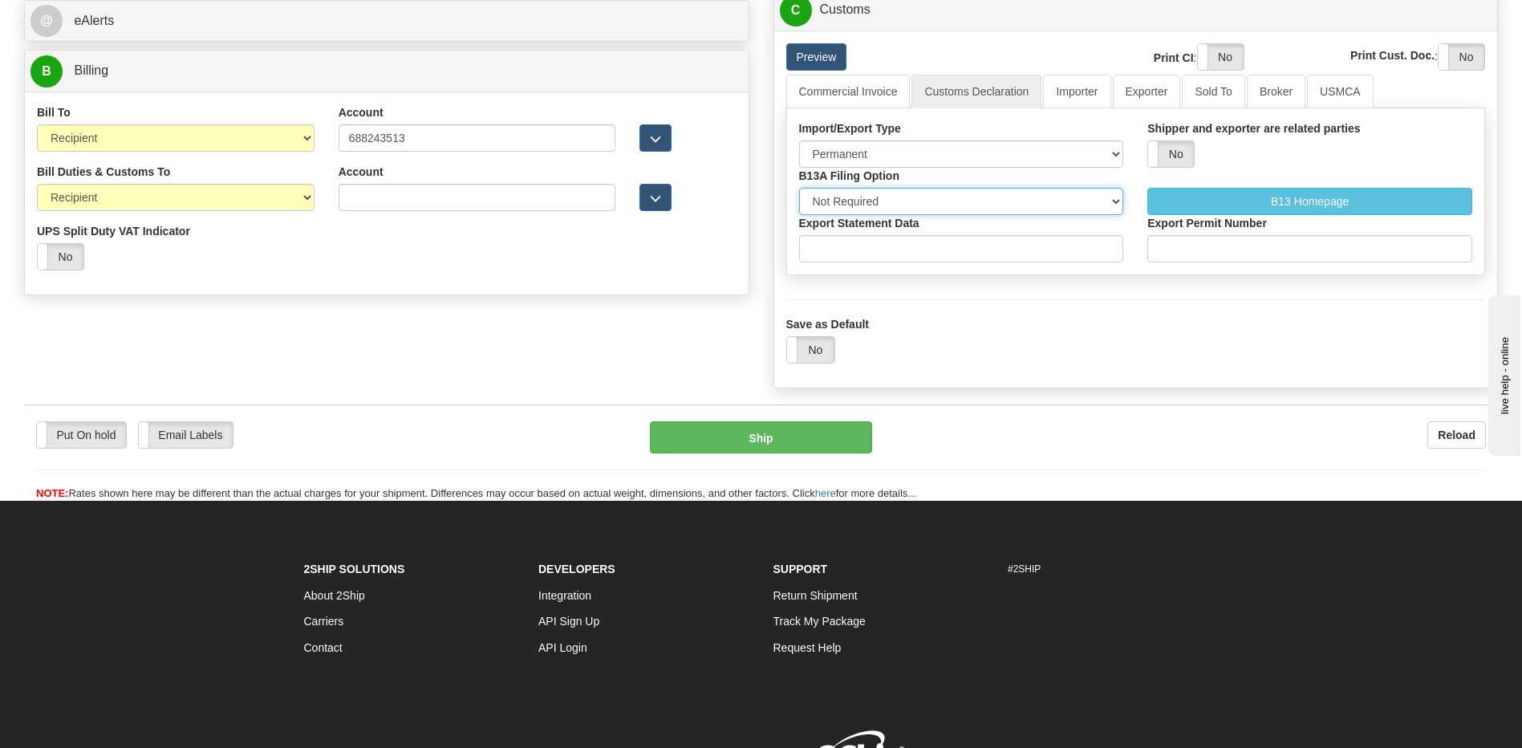
click at [943, 198] on select "Not Required Manual Electronic Summary Reporting" at bounding box center [961, 201] width 325 height 27
select select "3"
click at [799, 188] on select "Not Required Manual Electronic Summary Reporting" at bounding box center [961, 201] width 325 height 27
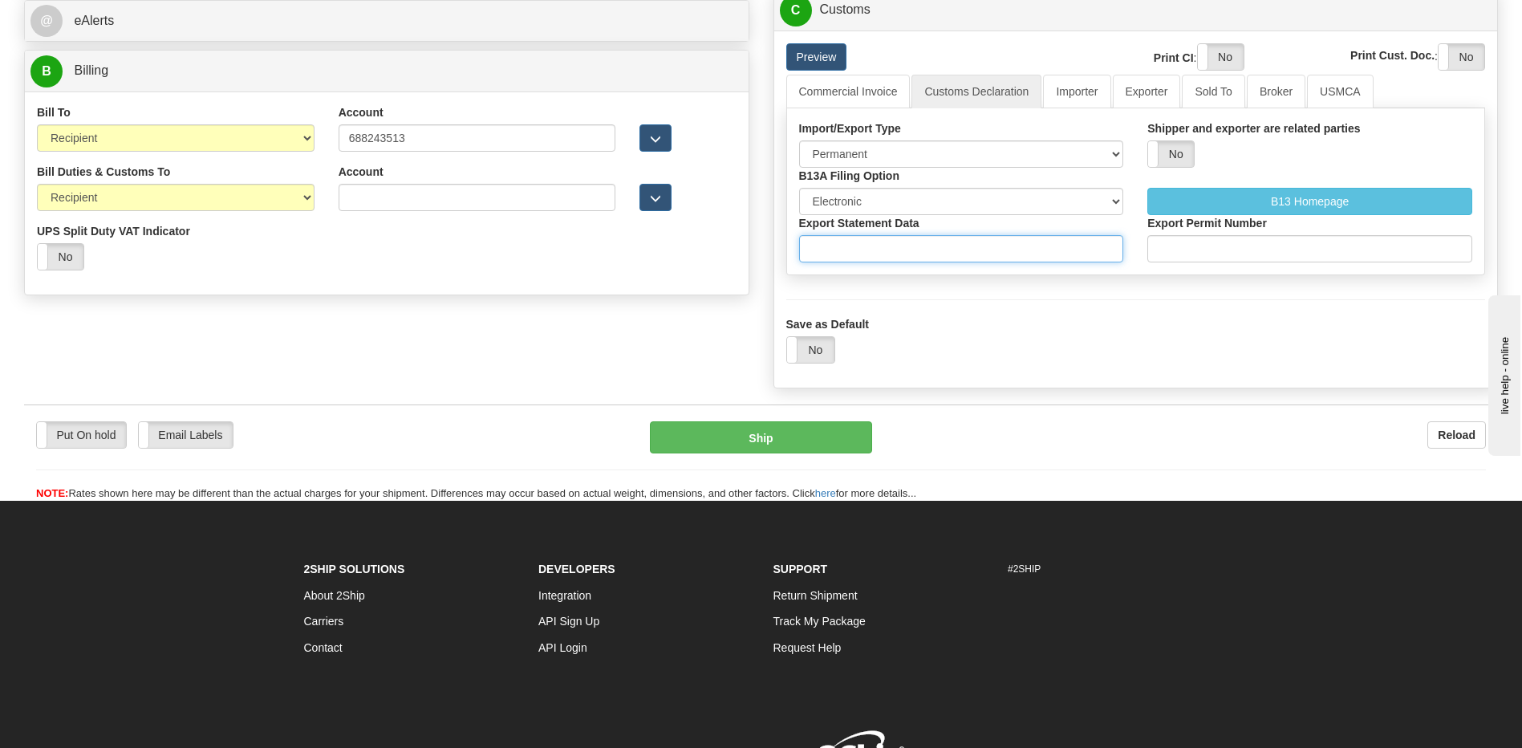
click at [923, 259] on input "Export Statement Data" at bounding box center [961, 248] width 325 height 27
type input "11111111111111111"
click at [1082, 79] on link "Importer" at bounding box center [1076, 92] width 67 height 34
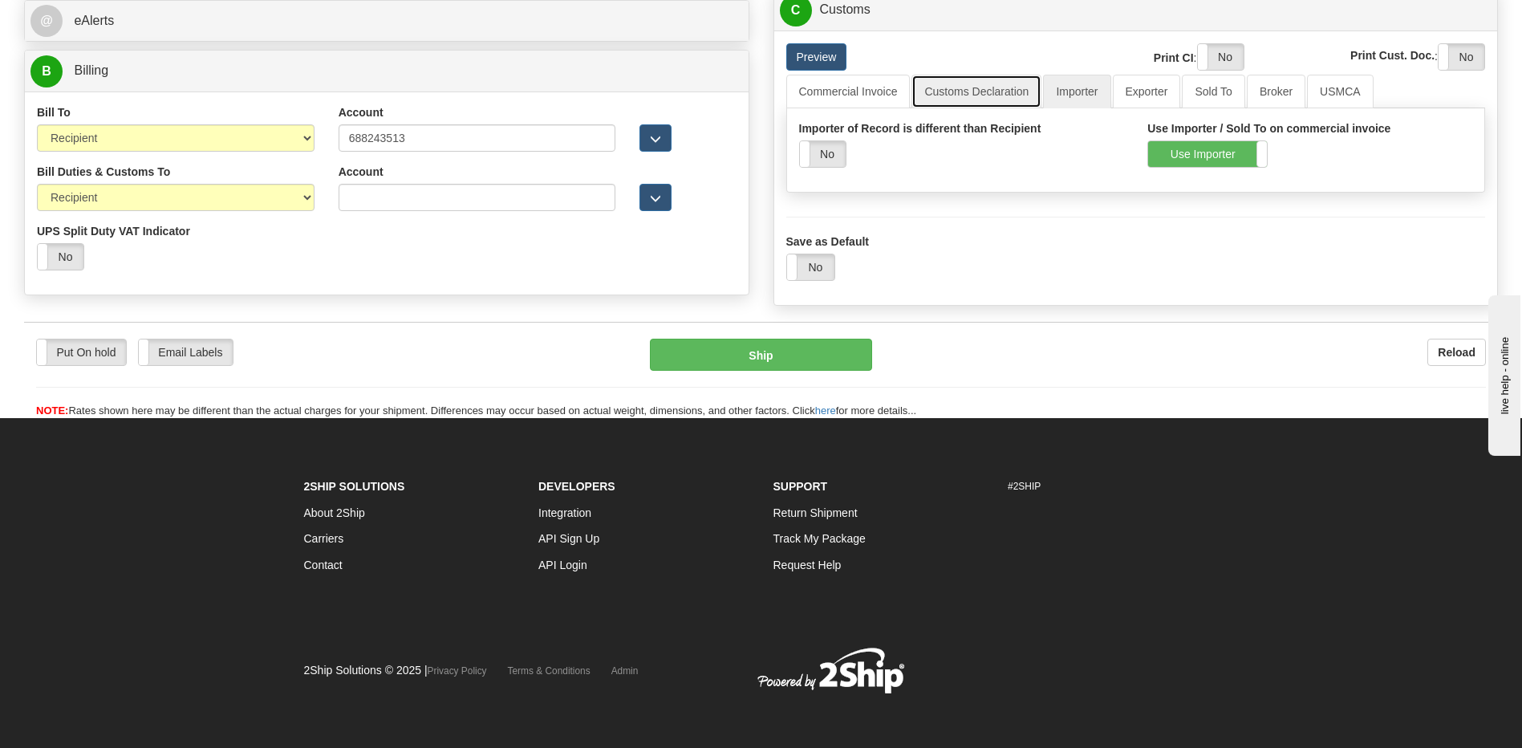
click at [985, 80] on link "Customs Declaration" at bounding box center [976, 92] width 130 height 34
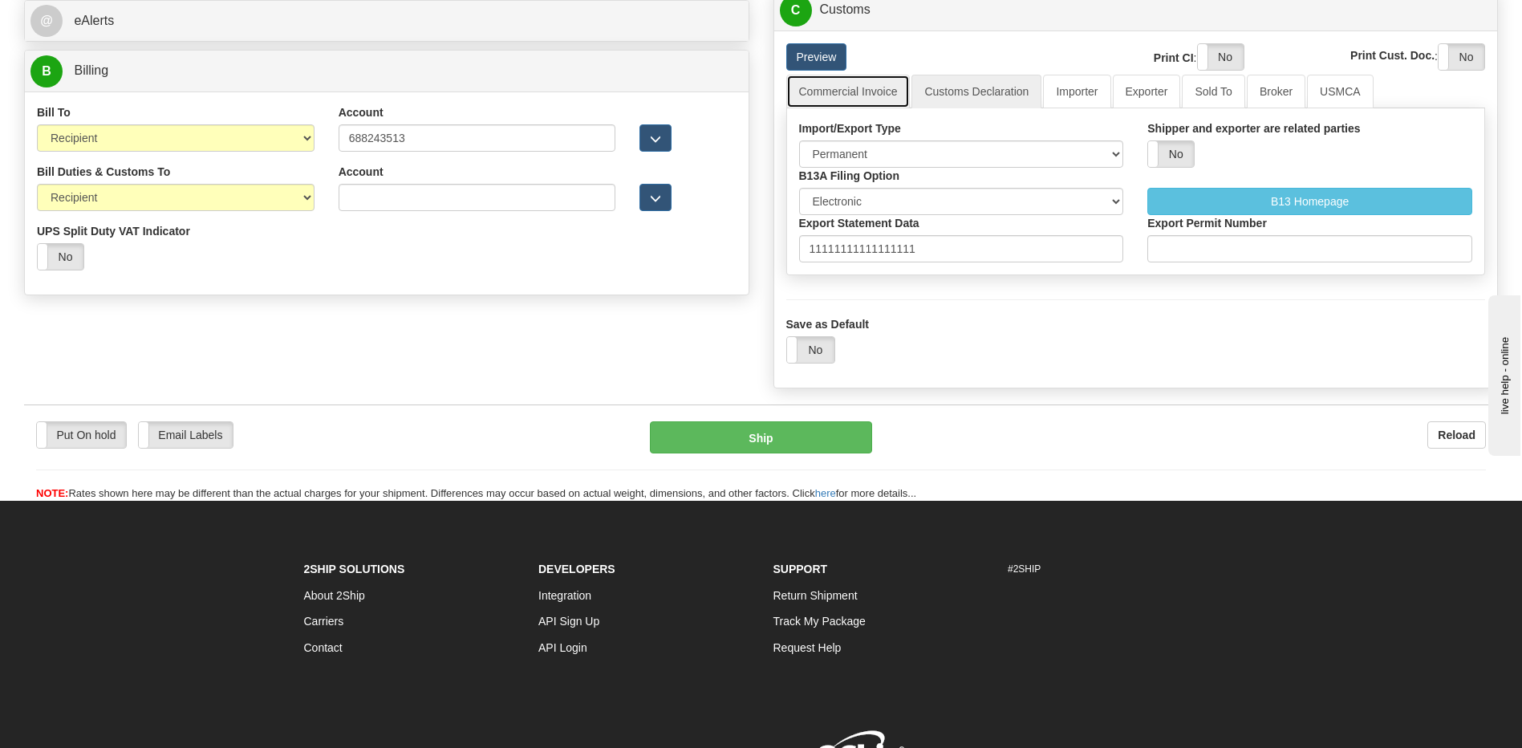
click at [848, 95] on link "Commercial Invoice" at bounding box center [848, 92] width 124 height 34
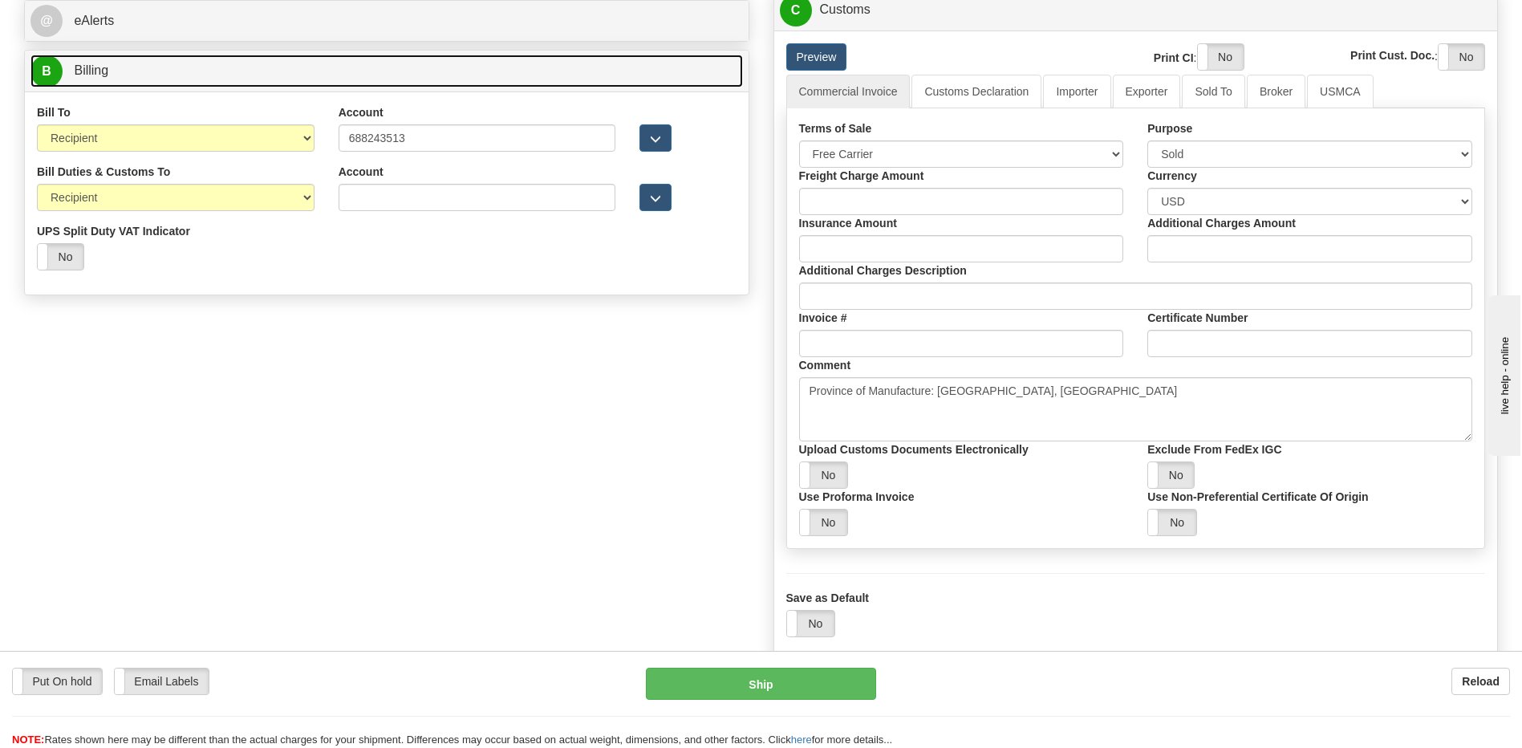
click at [136, 79] on link "B Billing" at bounding box center [386, 71] width 712 height 33
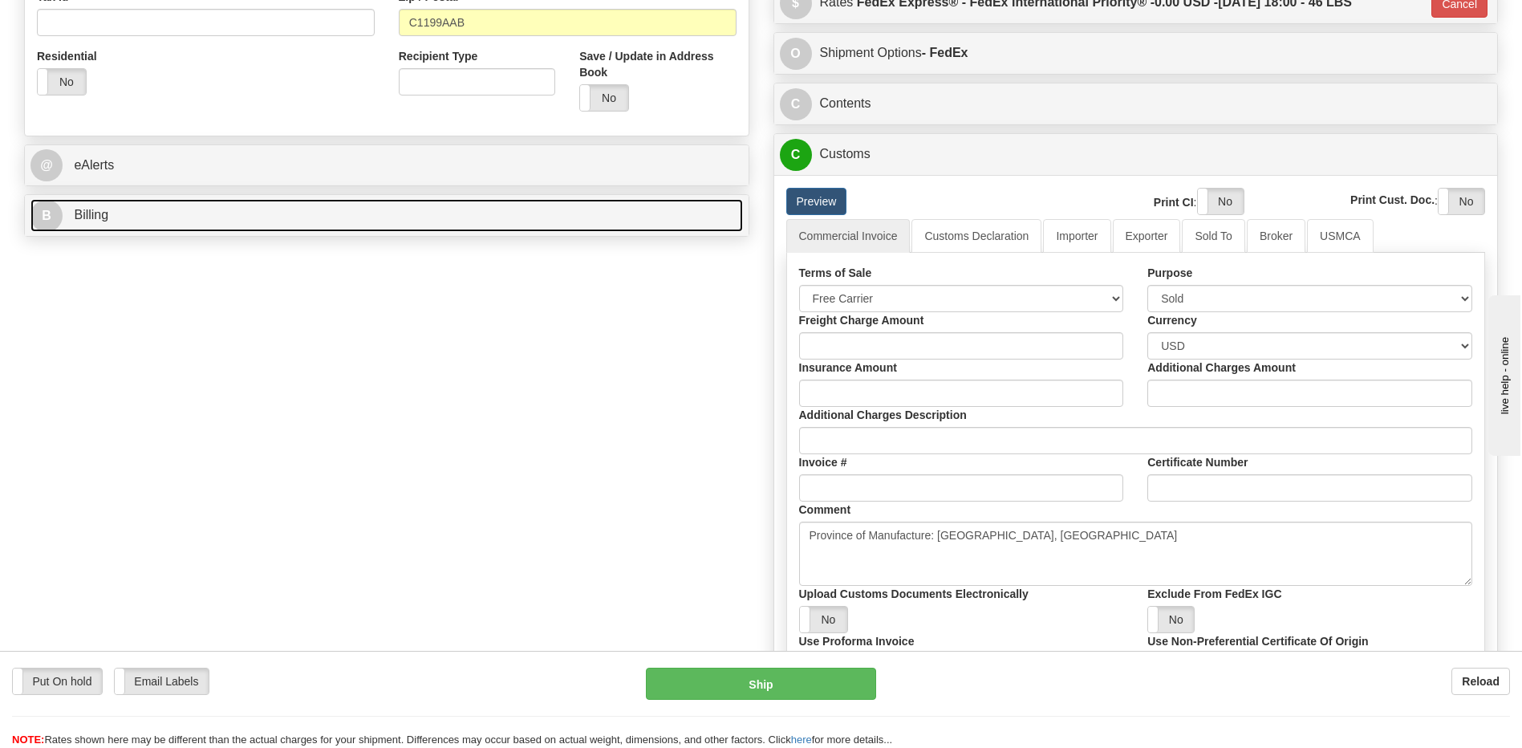
scroll to position [562, 0]
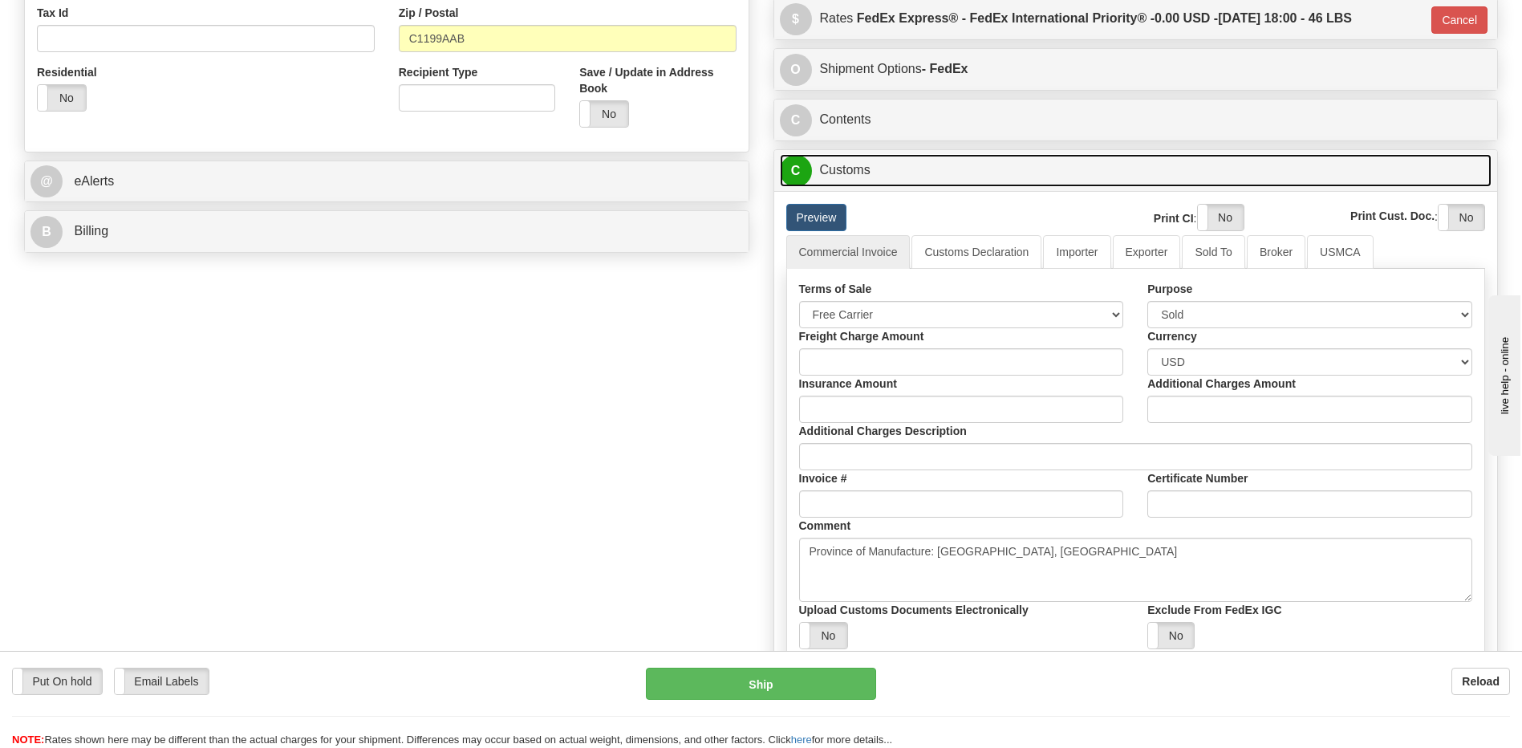
click at [868, 172] on link "C Customs" at bounding box center [1136, 170] width 712 height 33
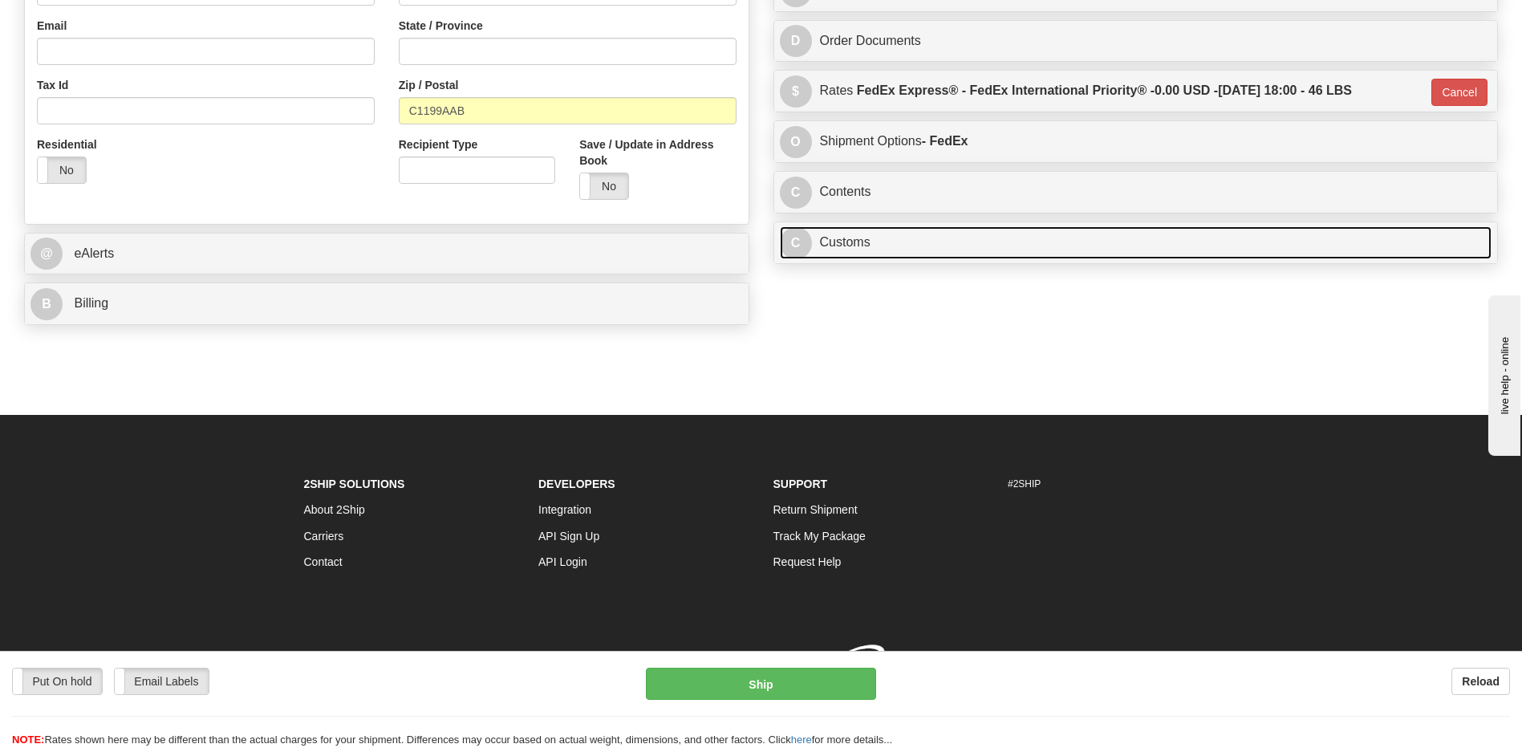
scroll to position [513, 0]
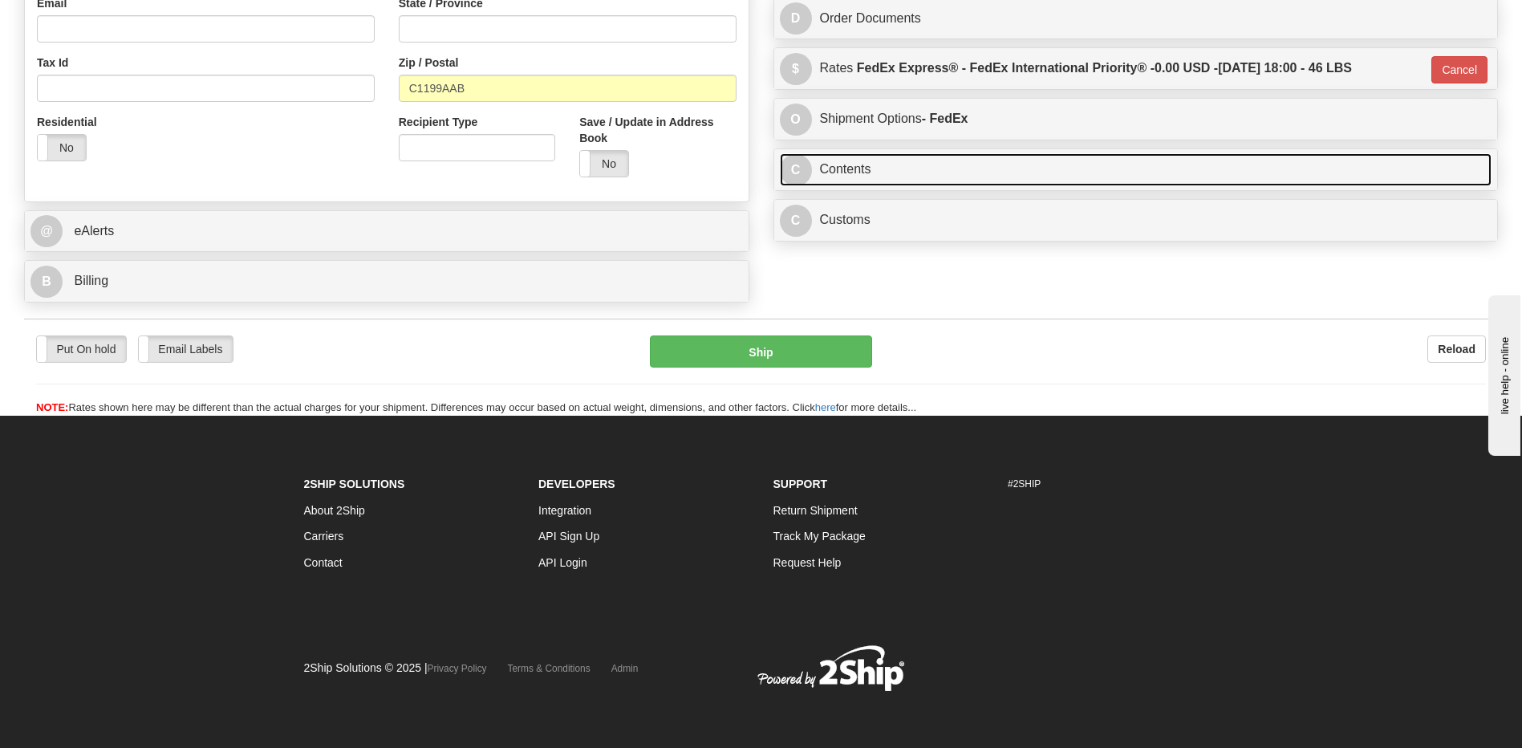
click at [868, 172] on link "C Contents" at bounding box center [1136, 169] width 712 height 33
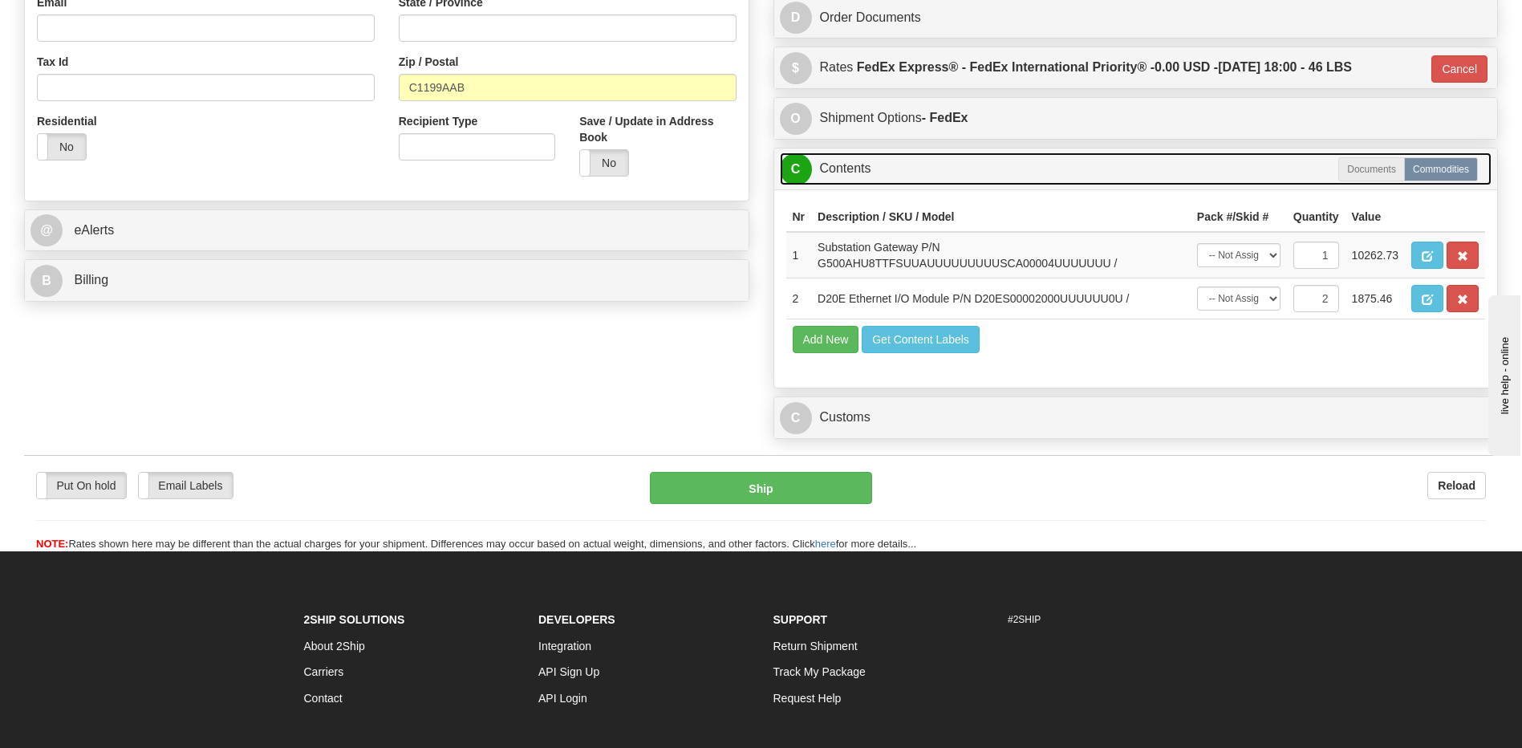
click at [868, 172] on link "C Contents" at bounding box center [1136, 168] width 712 height 33
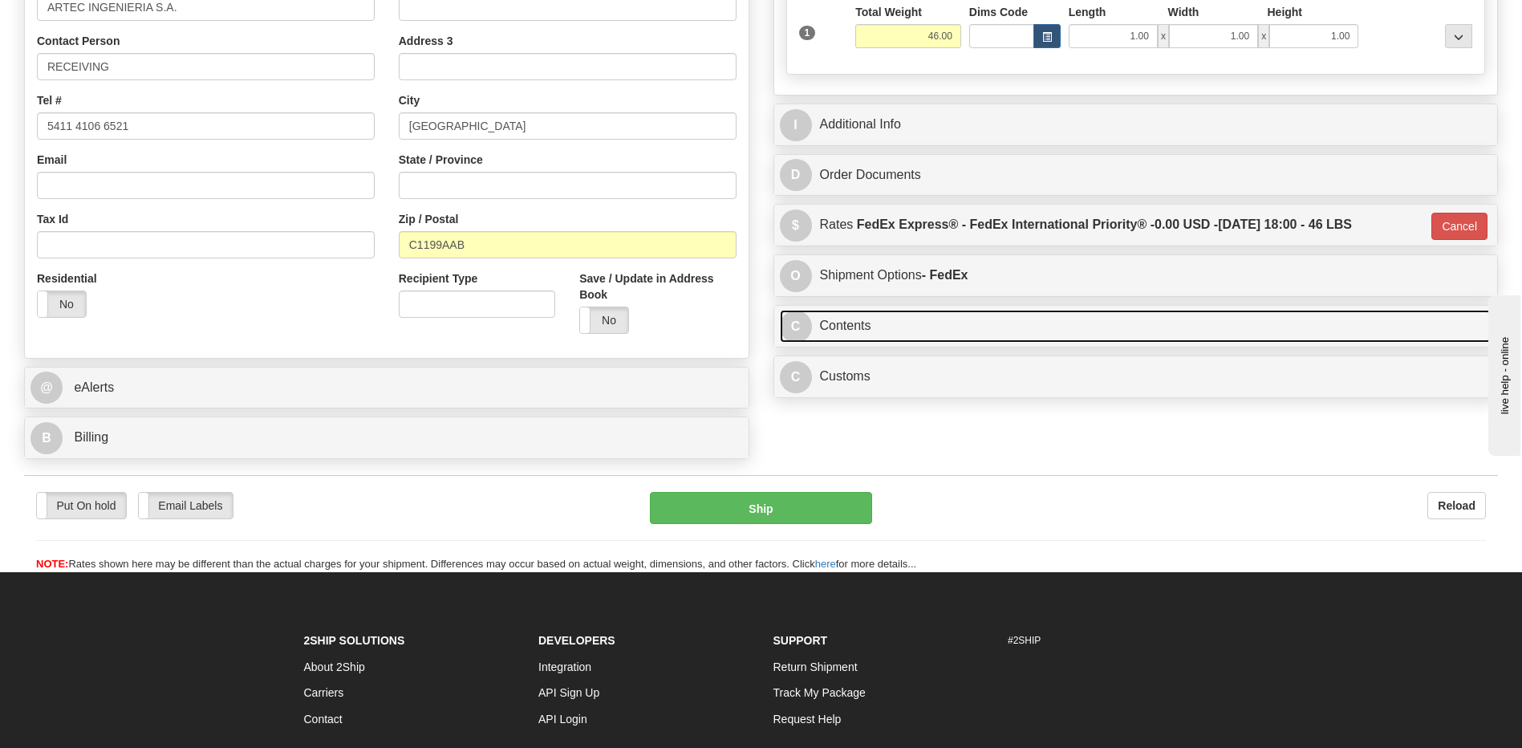
scroll to position [352, 0]
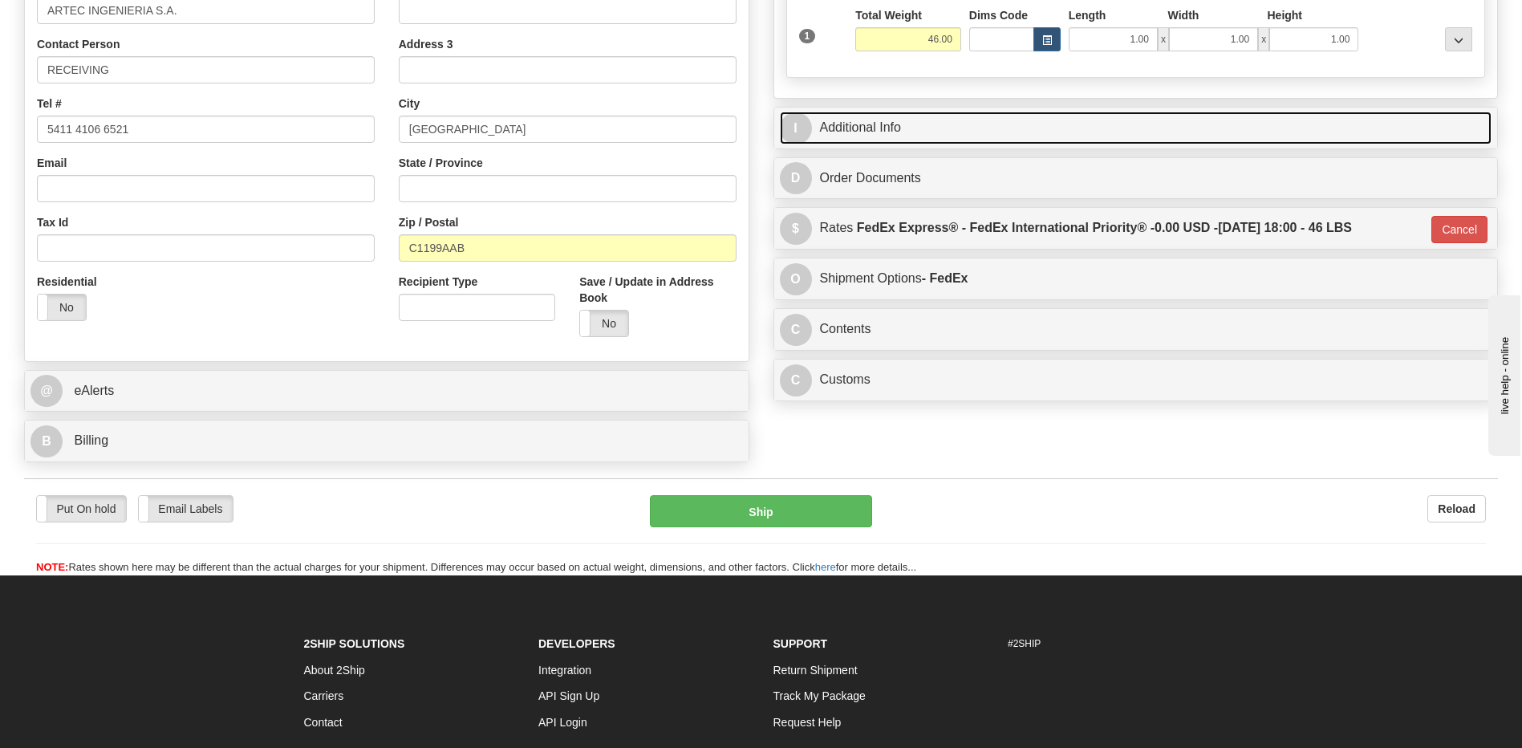
click at [890, 142] on link "I Additional Info" at bounding box center [1136, 128] width 712 height 33
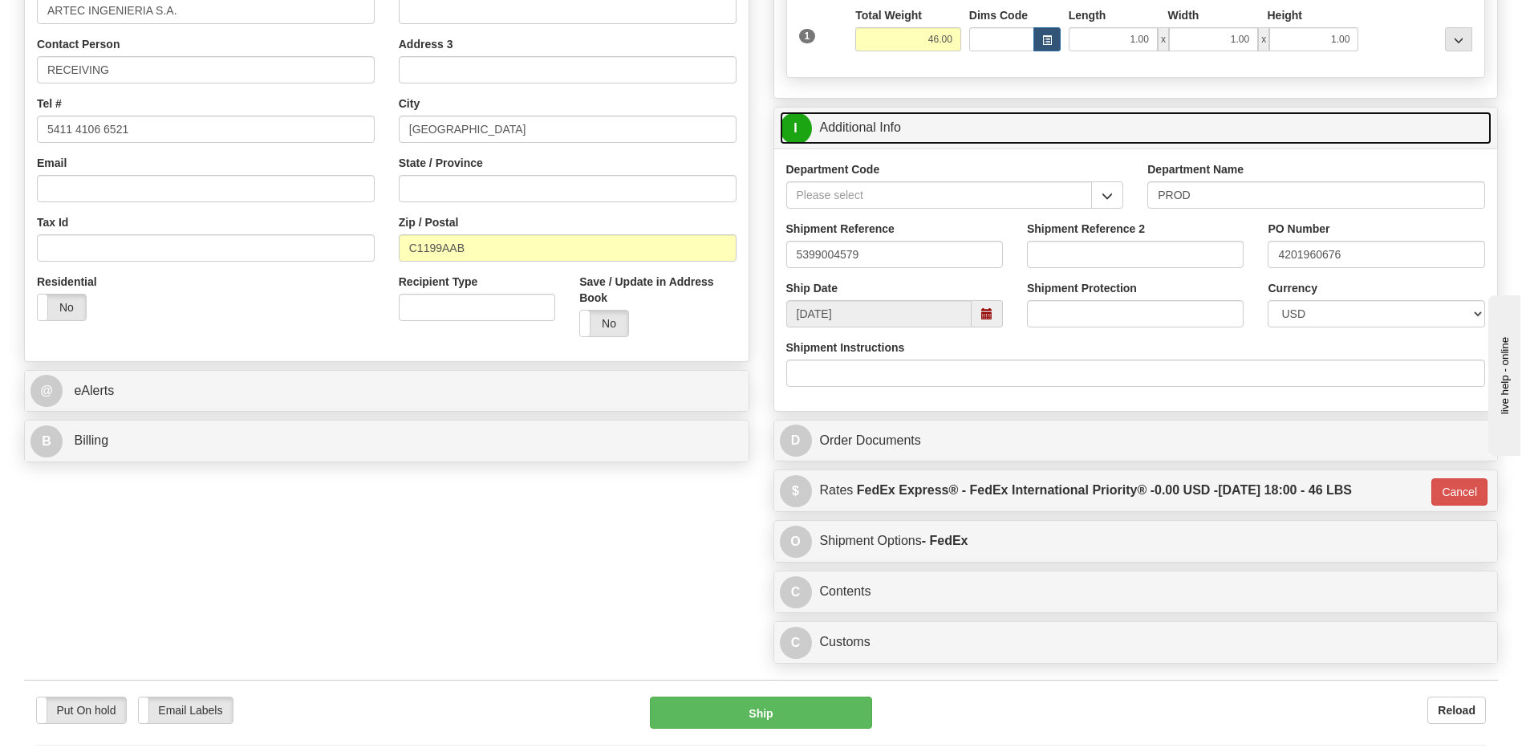
click at [890, 142] on link "I Additional Info" at bounding box center [1136, 128] width 712 height 33
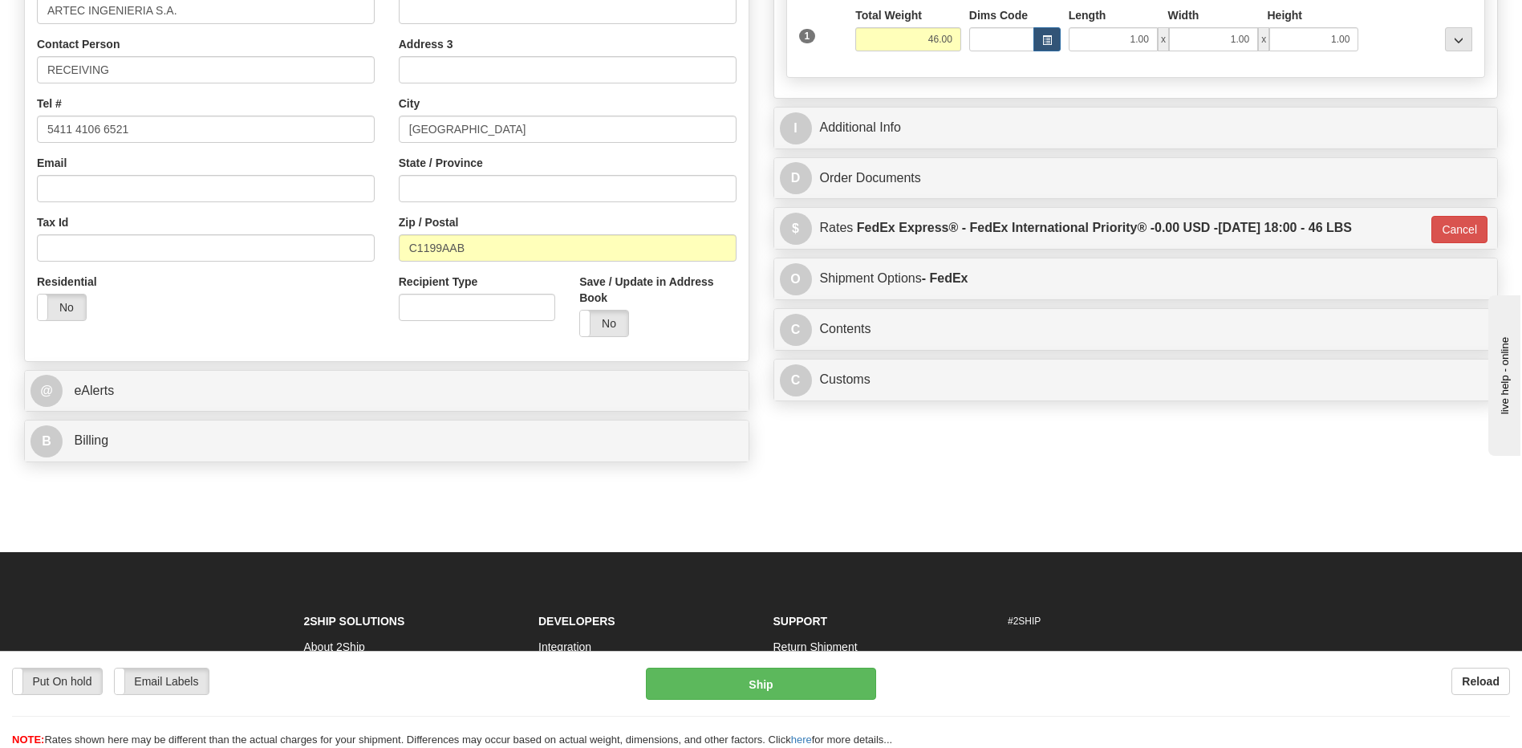
click at [302, 330] on div "Residential Yes No" at bounding box center [206, 303] width 362 height 59
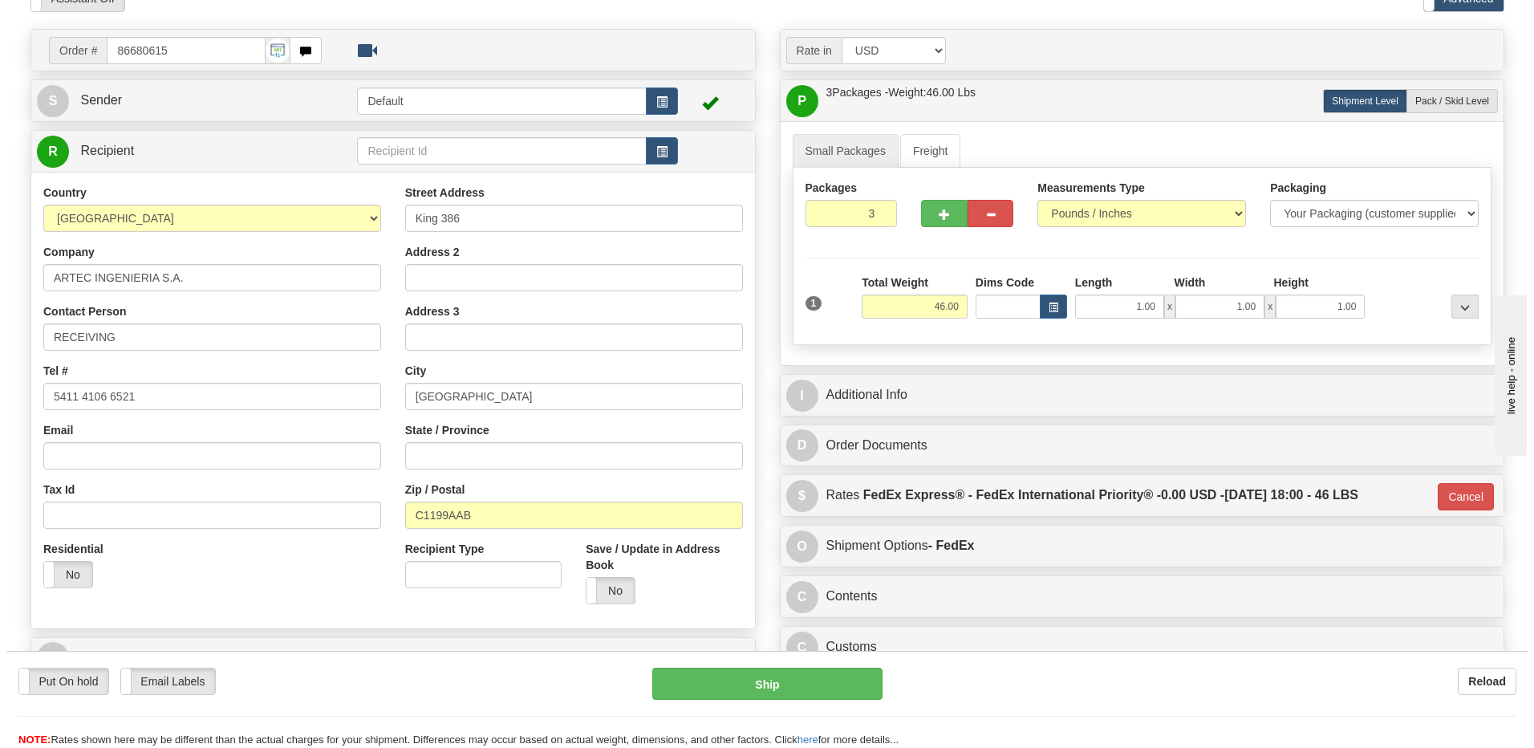
scroll to position [31, 0]
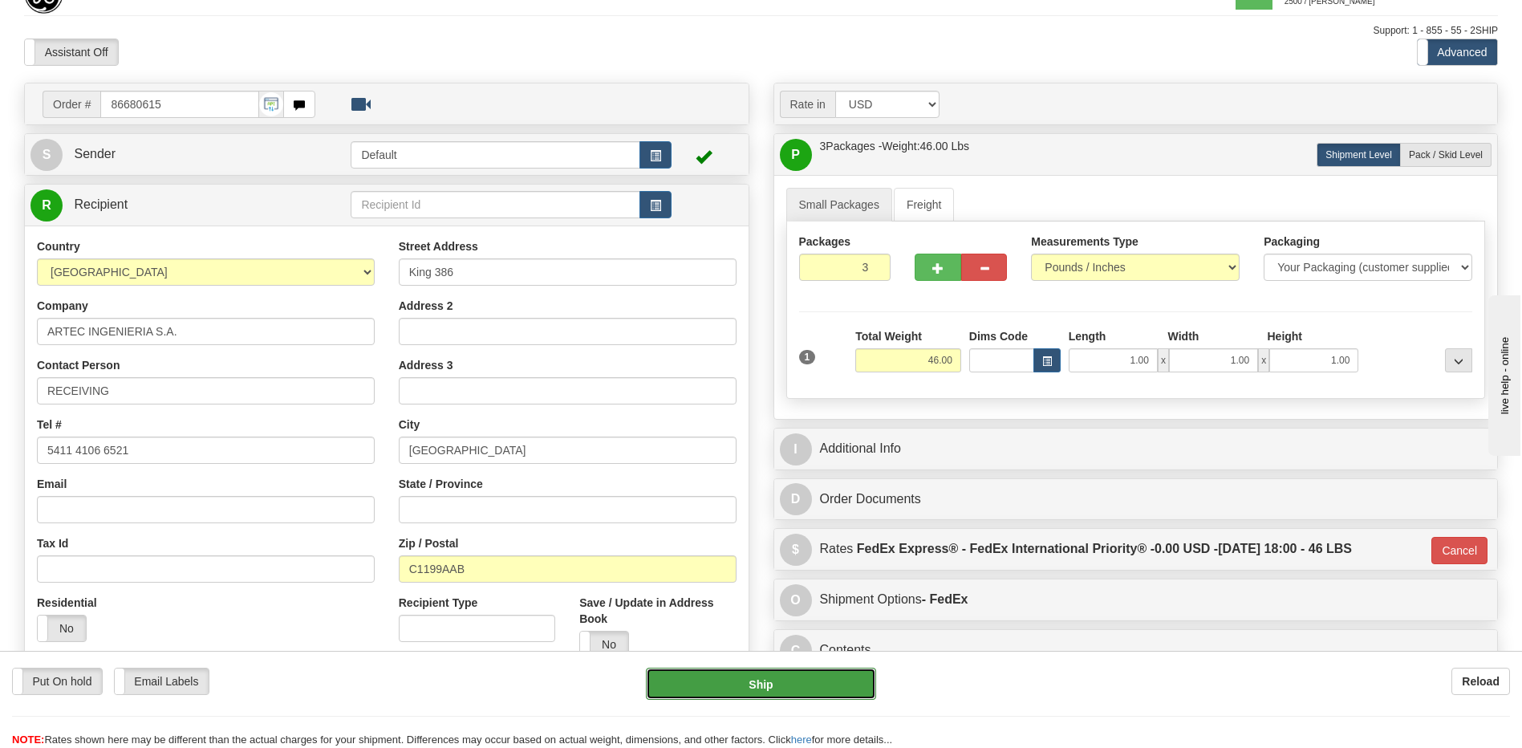
click at [778, 692] on button "Ship" at bounding box center [760, 683] width 229 height 32
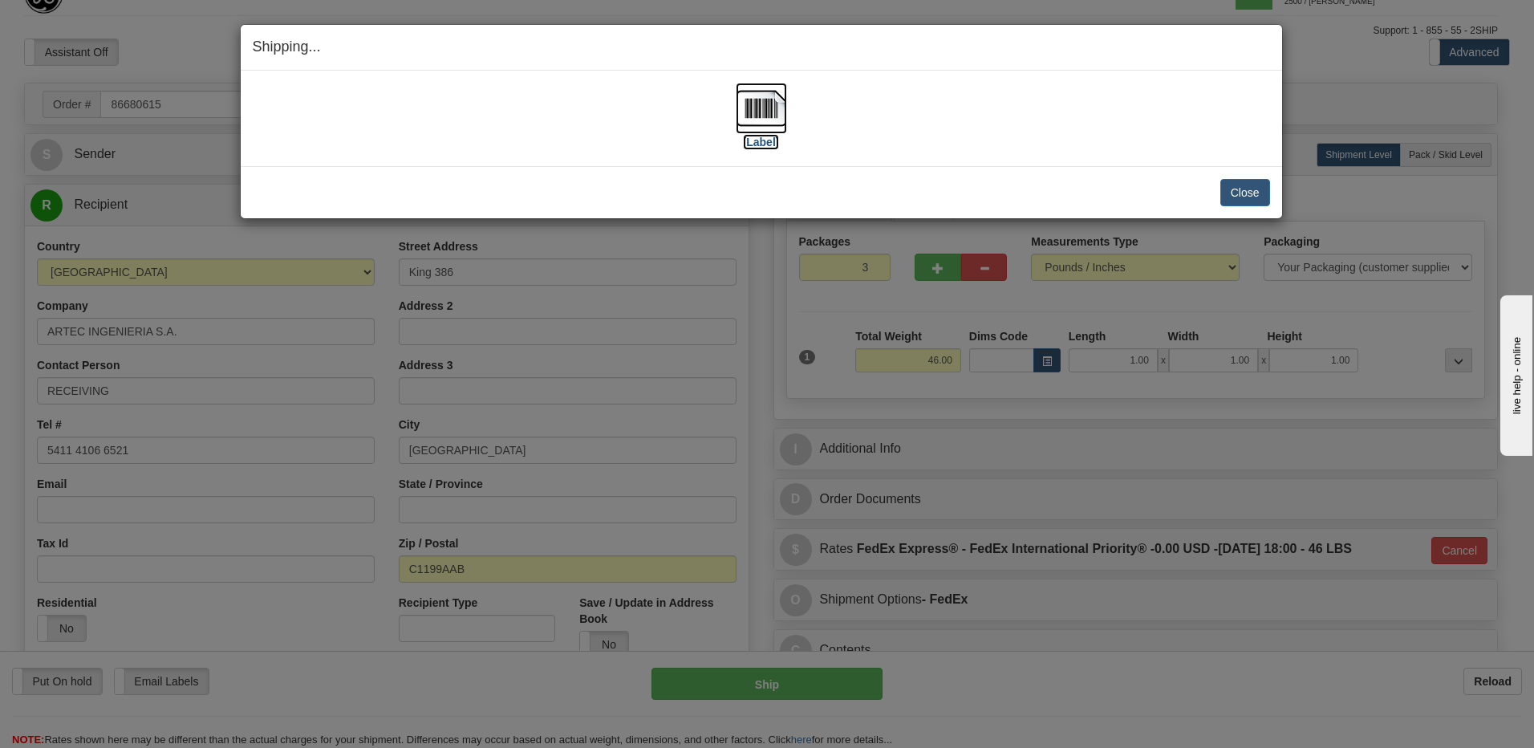
click at [756, 116] on img at bounding box center [761, 108] width 51 height 51
click at [1245, 197] on button "Close" at bounding box center [1245, 192] width 50 height 27
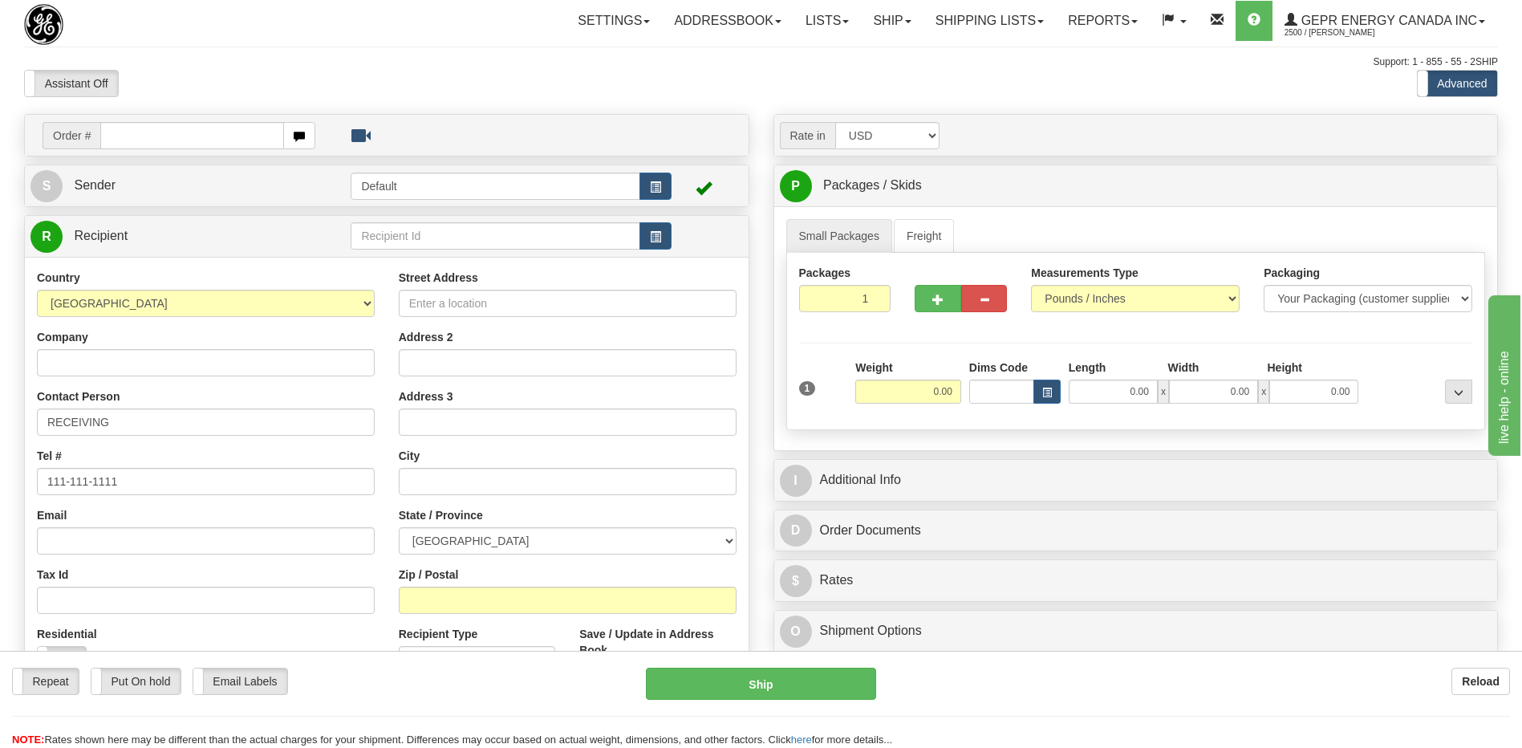
click at [112, 133] on input "text" at bounding box center [191, 135] width 183 height 27
click at [122, 136] on input "0086684174" at bounding box center [191, 135] width 183 height 27
type input "86684174"
click at [207, 71] on body "Training Course Close Toggle navigation Settings Shipping Preferences New Recip…" at bounding box center [761, 374] width 1522 height 748
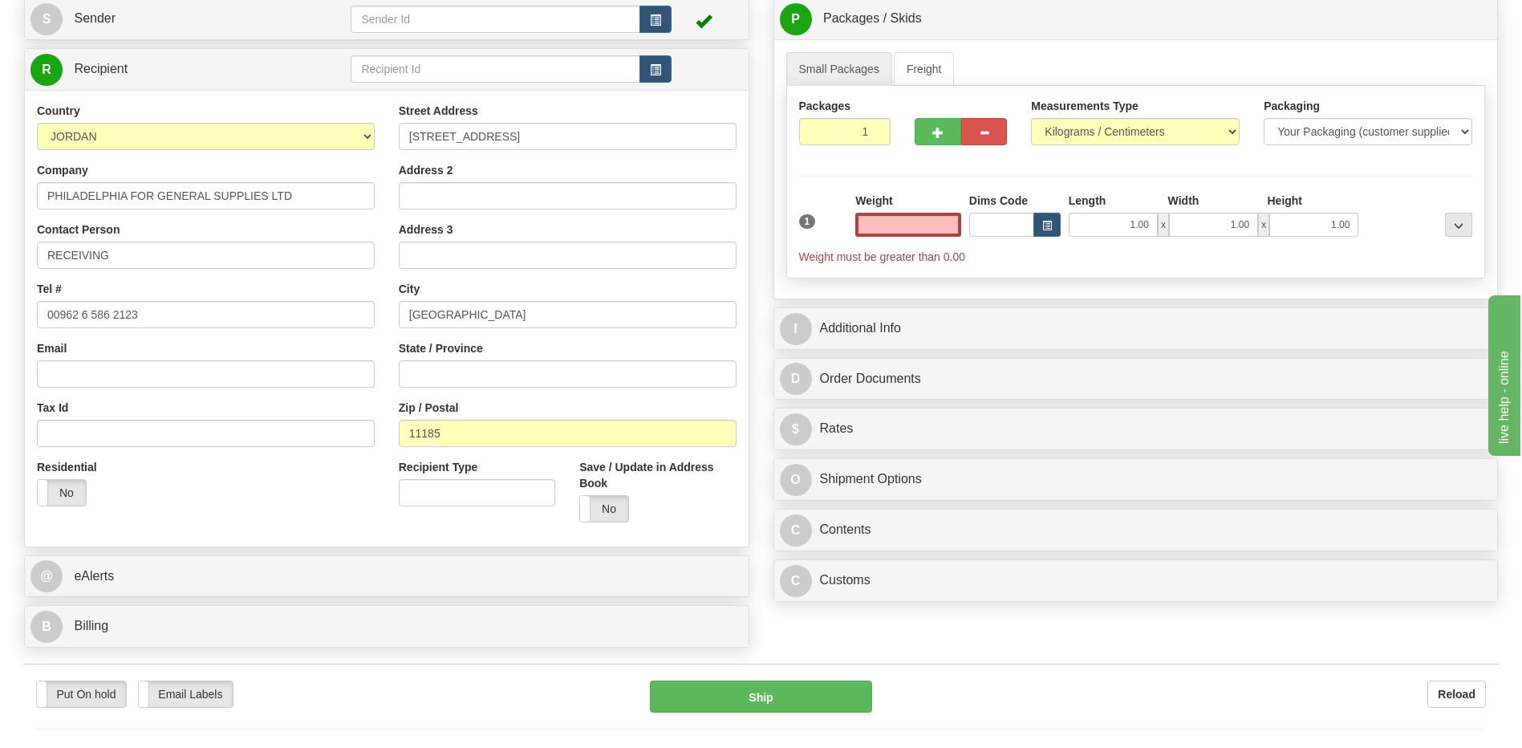
scroll to position [321, 0]
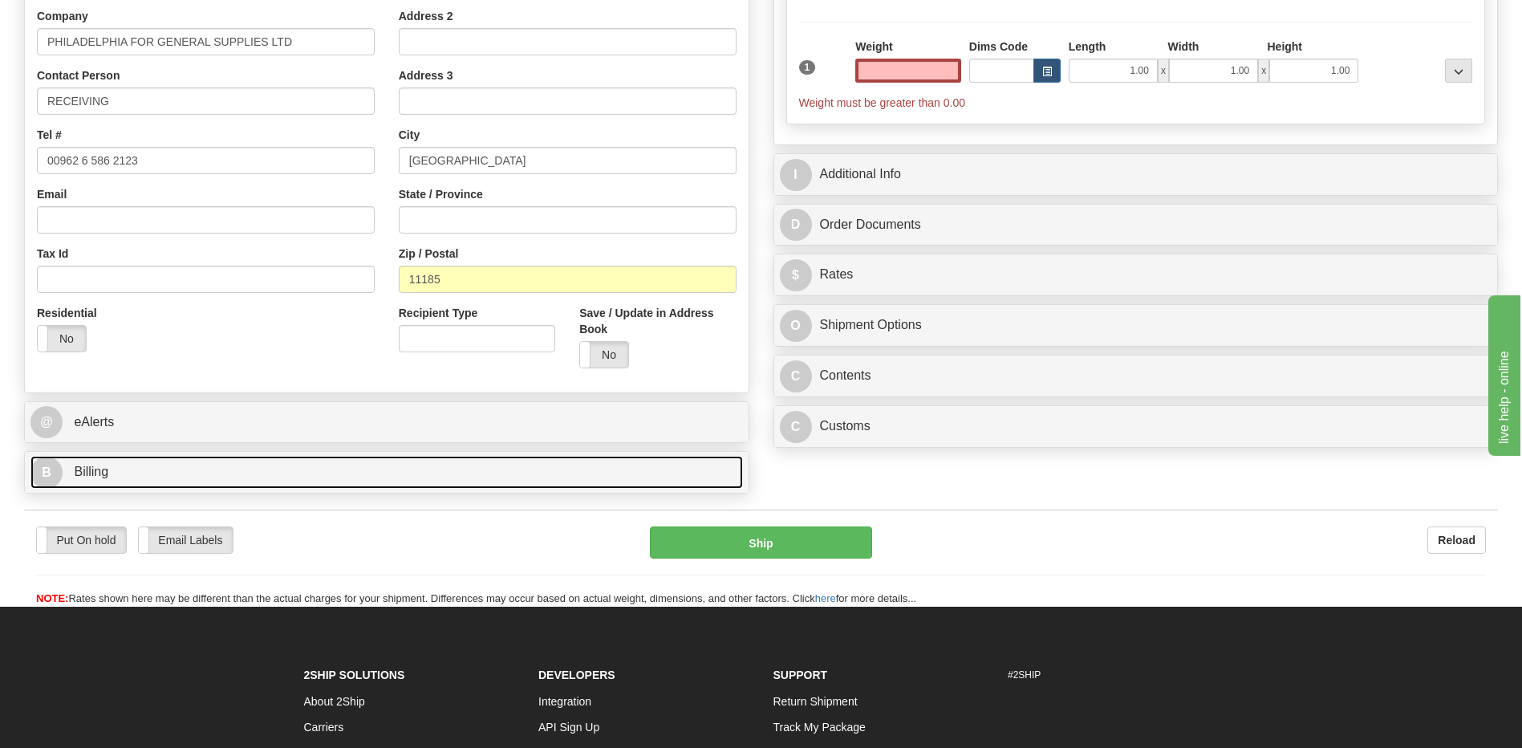
type input "0.00"
click at [193, 464] on link "B Billing" at bounding box center [386, 472] width 712 height 33
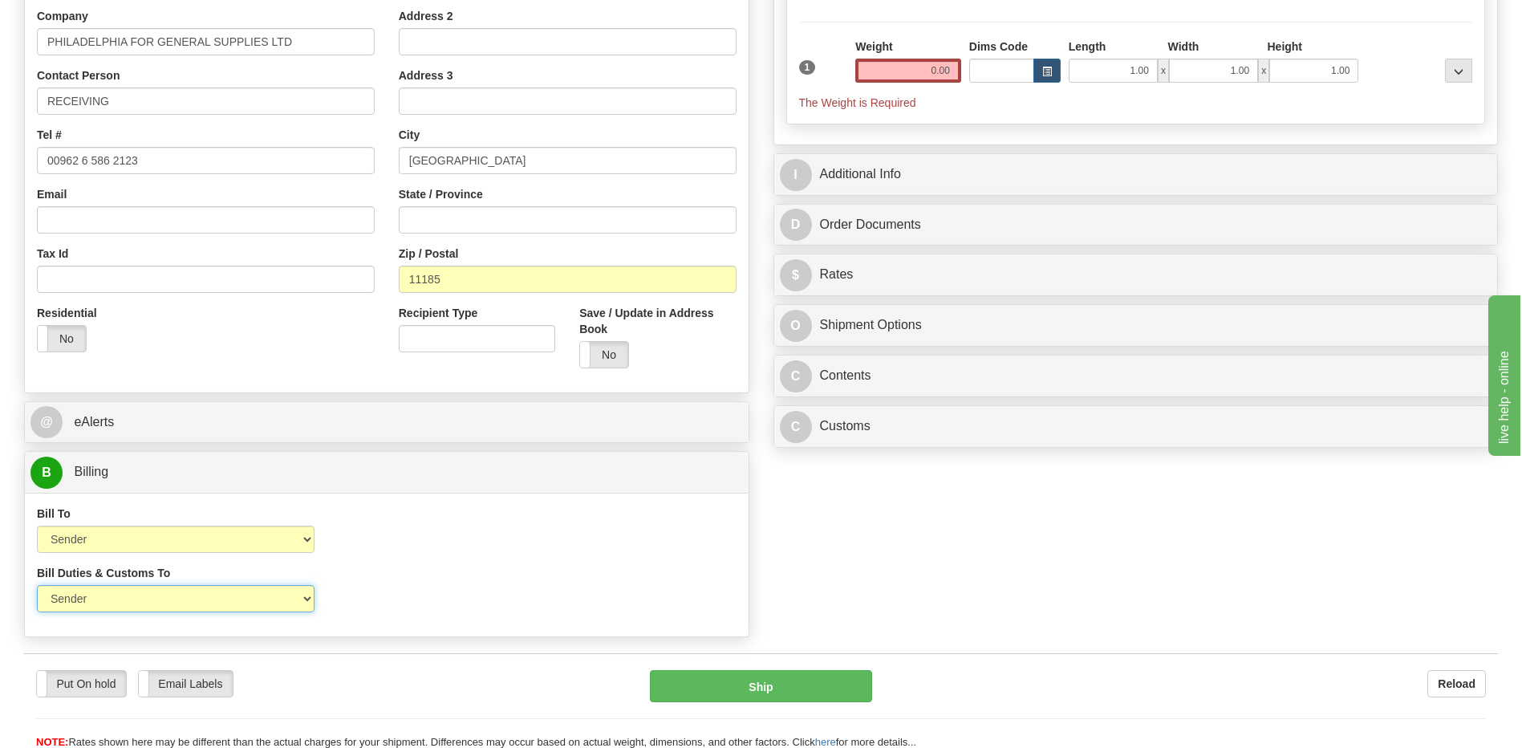
click at [220, 604] on select "Sender Recipient Third Party" at bounding box center [176, 598] width 278 height 27
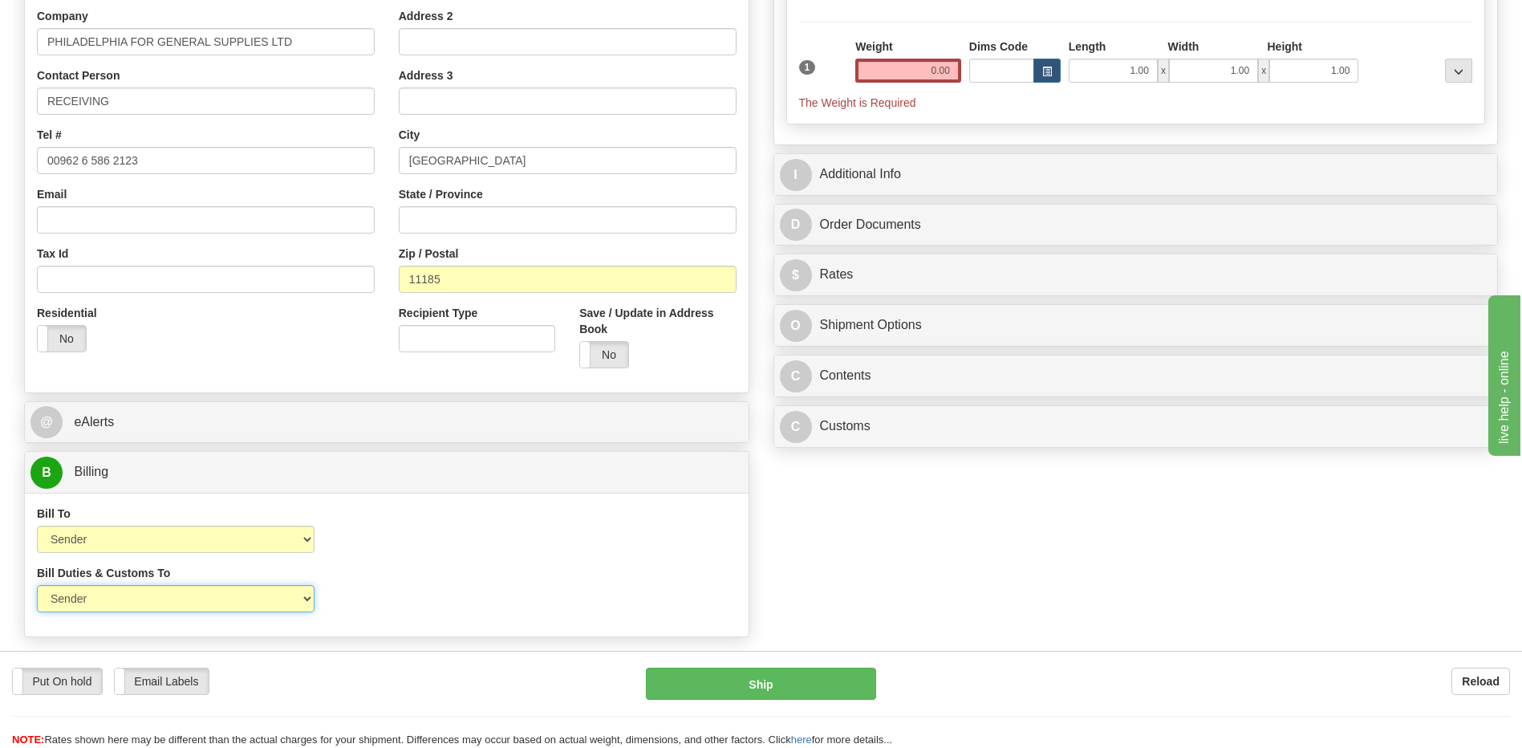
select select "2"
click at [37, 585] on select "Sender Recipient Third Party" at bounding box center [176, 598] width 278 height 27
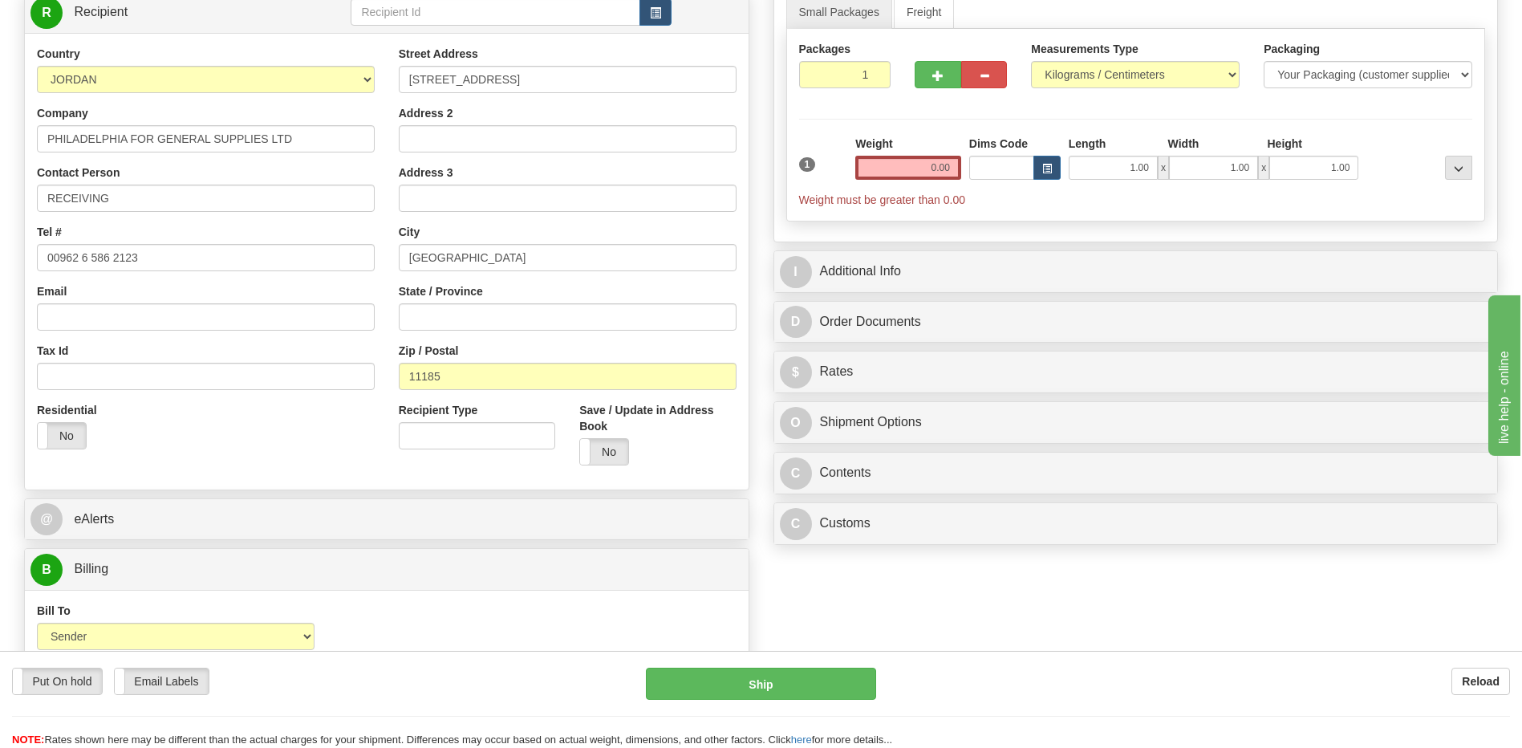
scroll to position [80, 0]
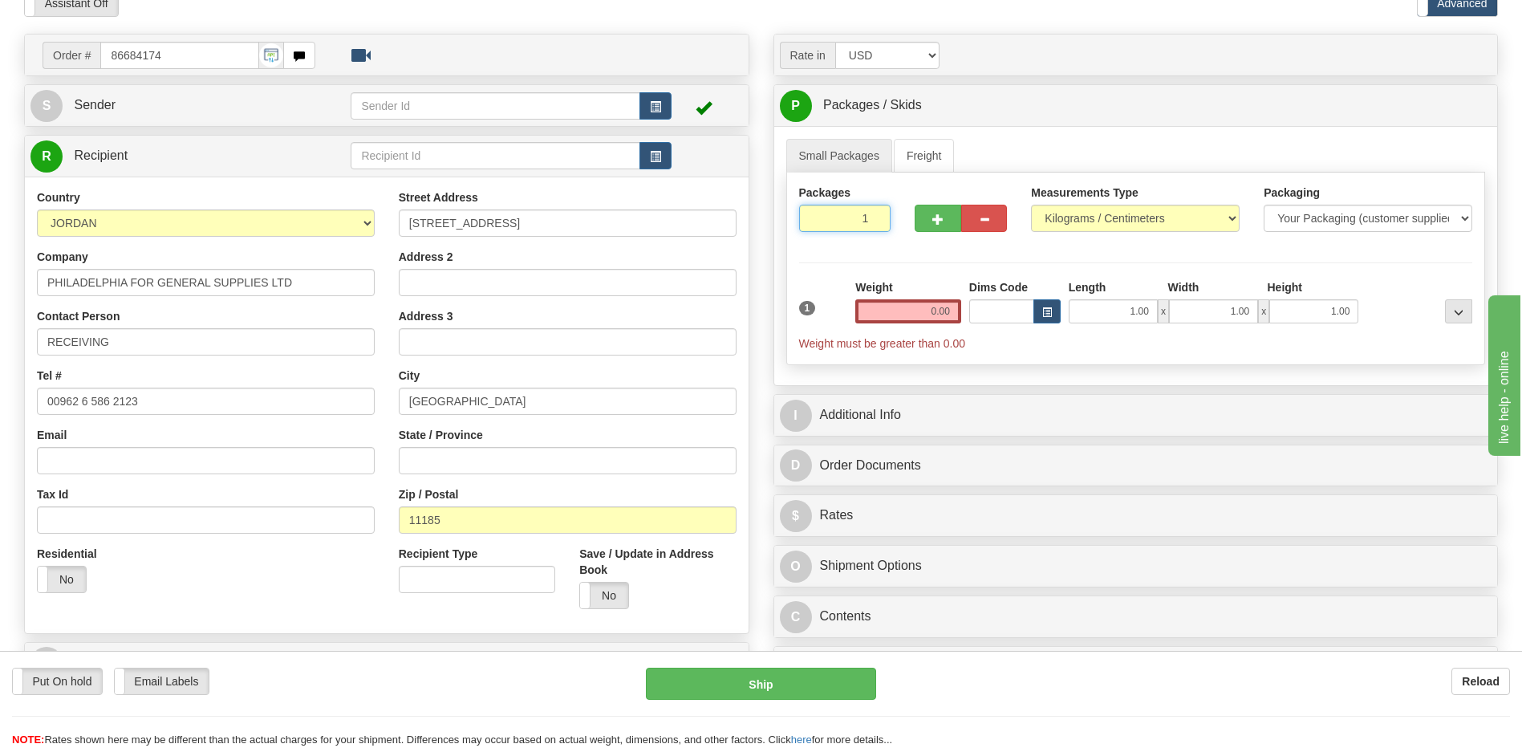
click at [822, 221] on input "1" at bounding box center [845, 218] width 92 height 27
type input "4"
click at [948, 313] on input "0.00" at bounding box center [908, 311] width 106 height 24
click at [948, 313] on input "text" at bounding box center [908, 311] width 106 height 24
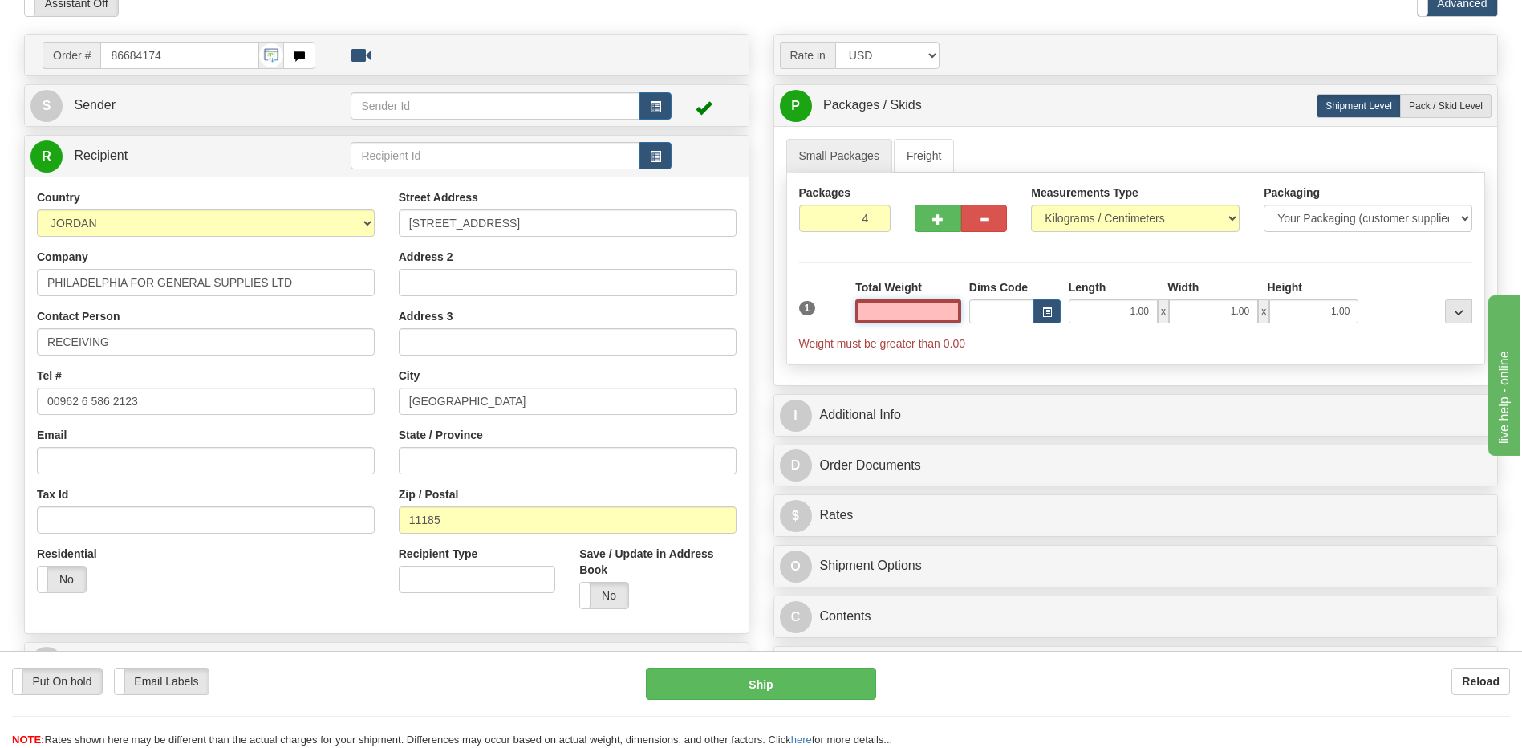
click at [936, 310] on input "text" at bounding box center [908, 311] width 106 height 24
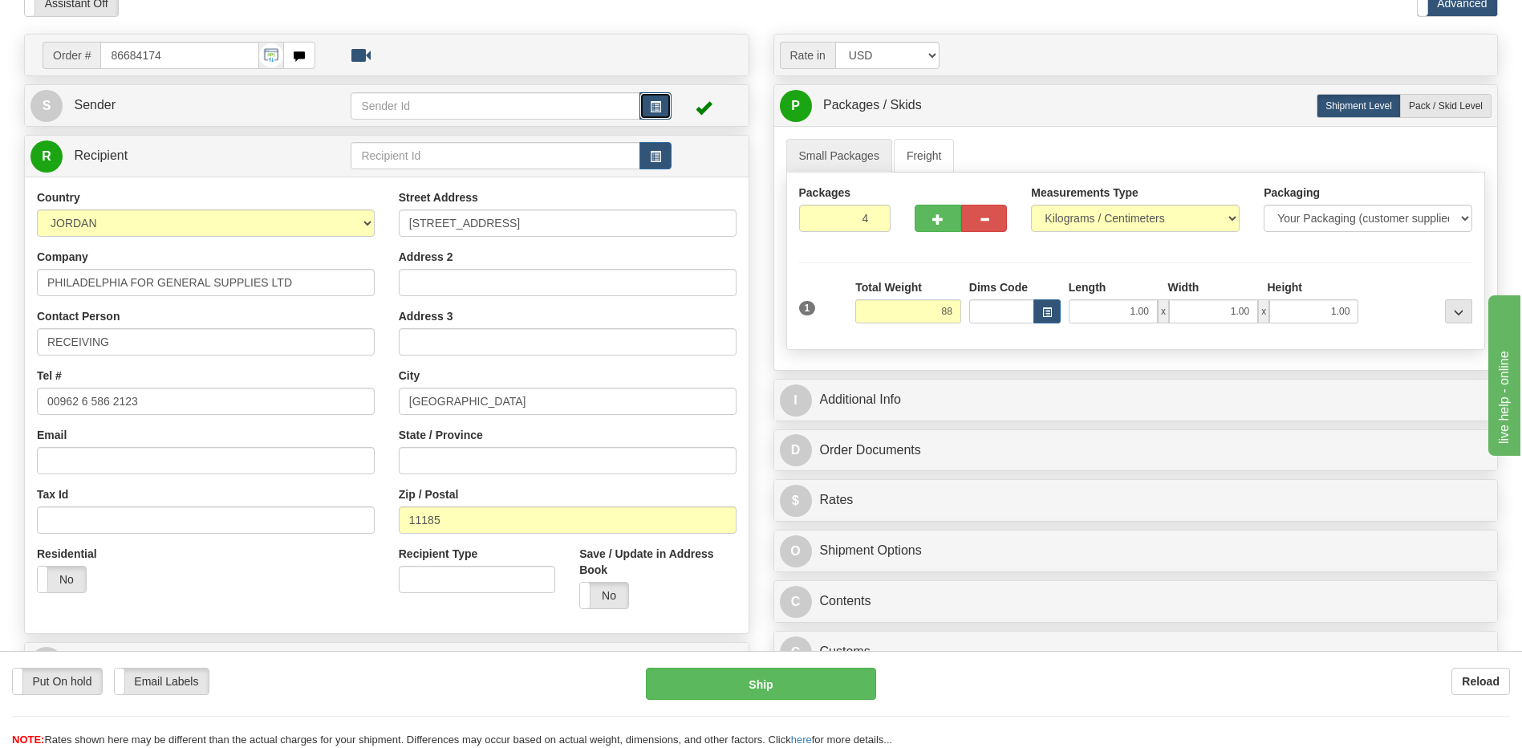
type input "88.00"
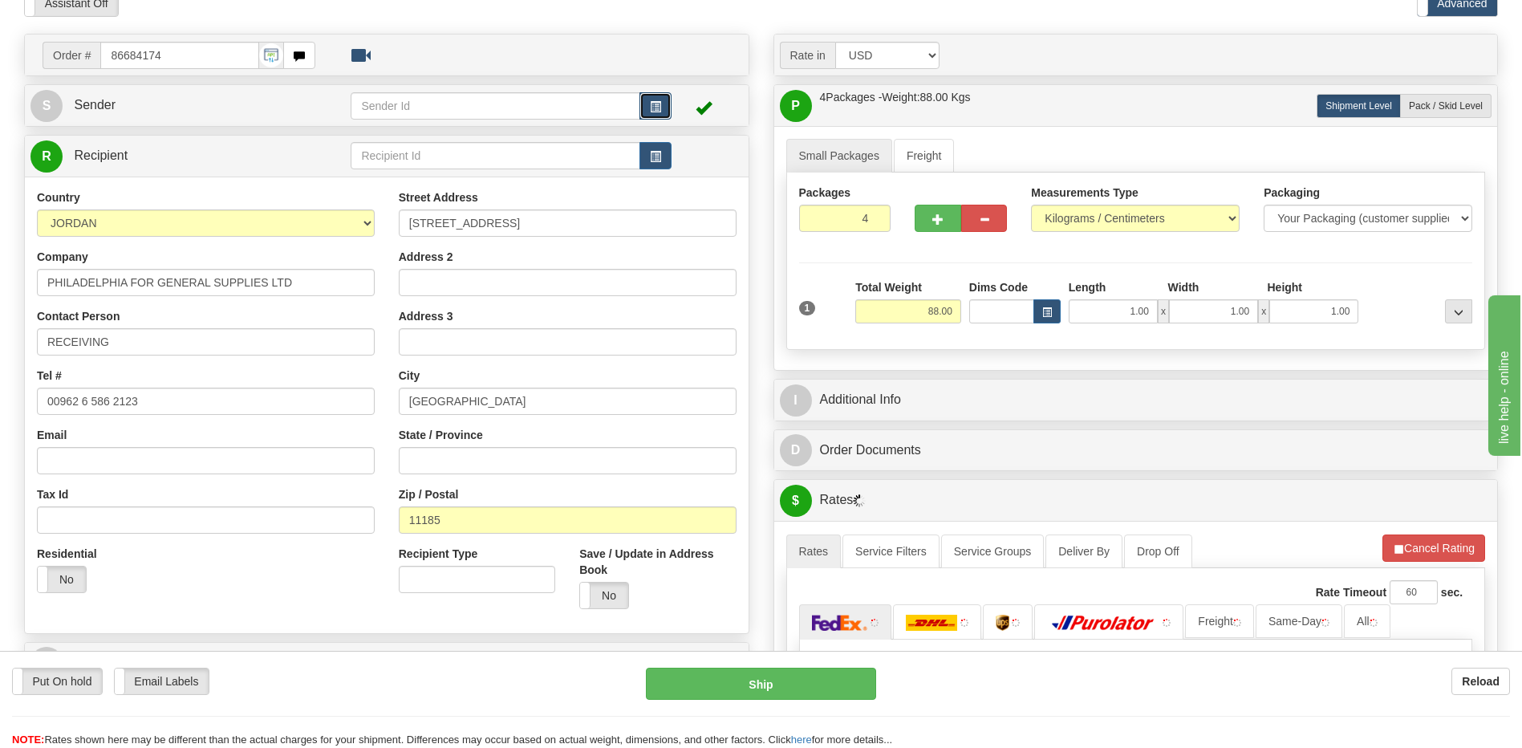
click at [659, 108] on span "button" at bounding box center [655, 107] width 11 height 10
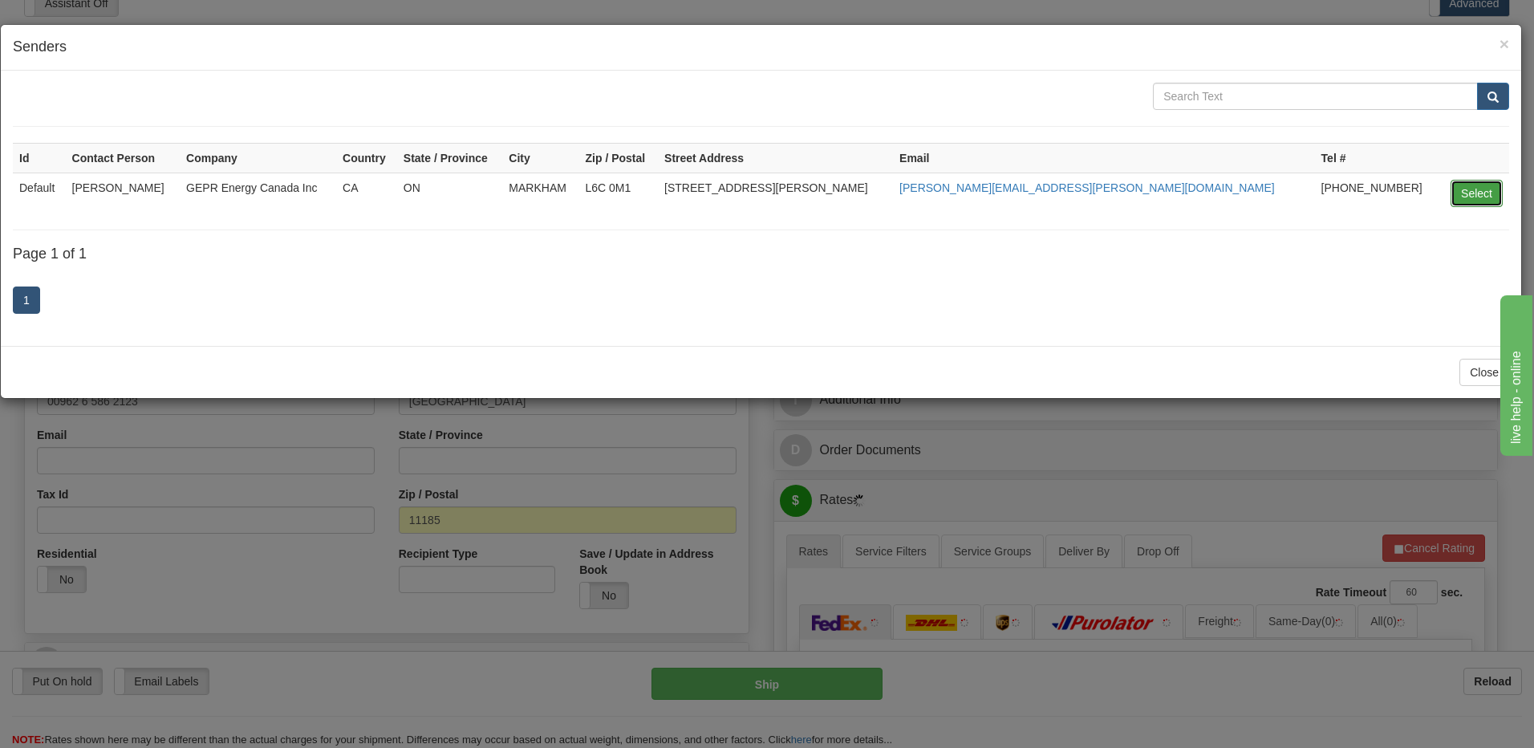
click at [1462, 193] on button "Select" at bounding box center [1476, 193] width 52 height 27
type input "Default"
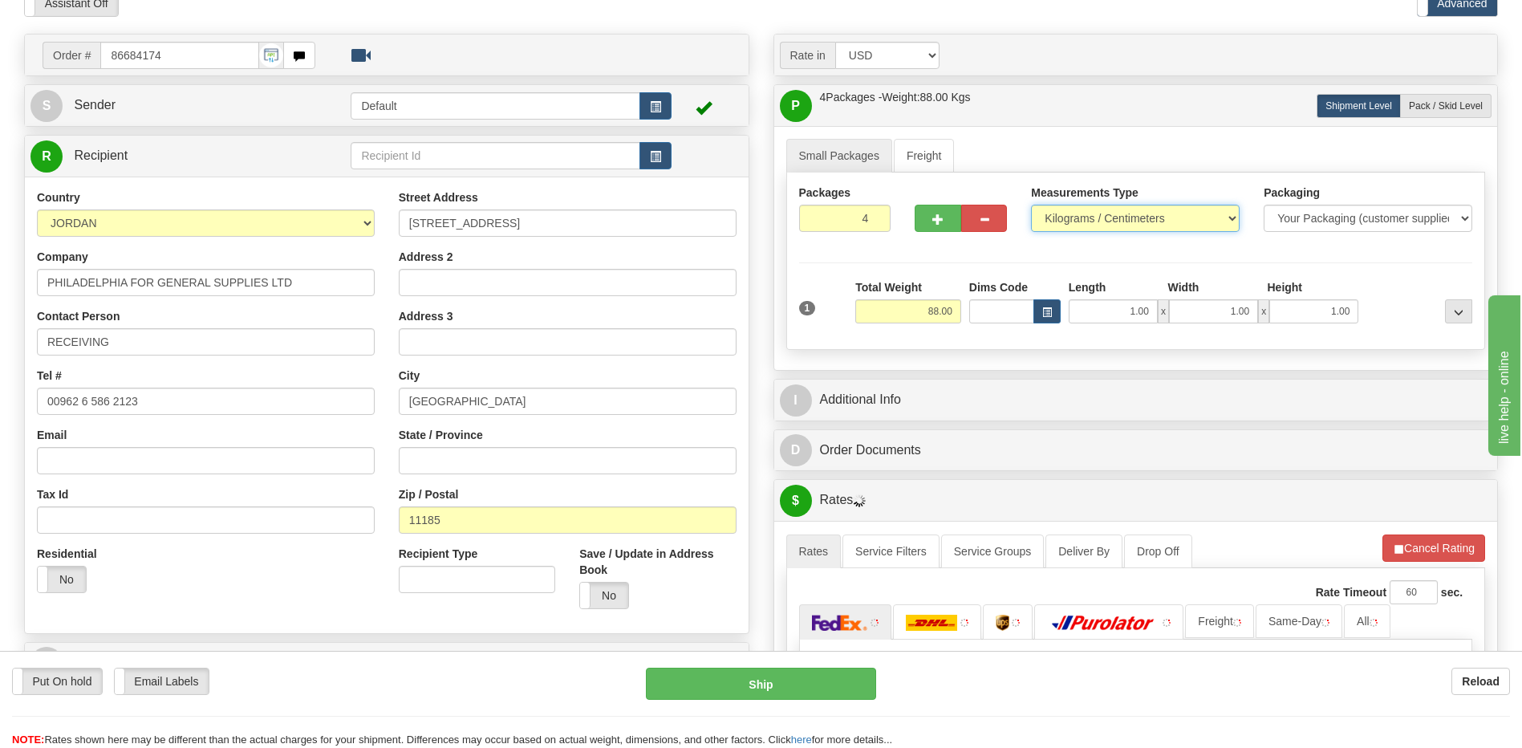
click at [1135, 216] on select "Pounds / Inches Kilograms / Centimeters" at bounding box center [1135, 218] width 209 height 27
select select "0"
click at [1031, 205] on select "Pounds / Inches Kilograms / Centimeters" at bounding box center [1135, 218] width 209 height 27
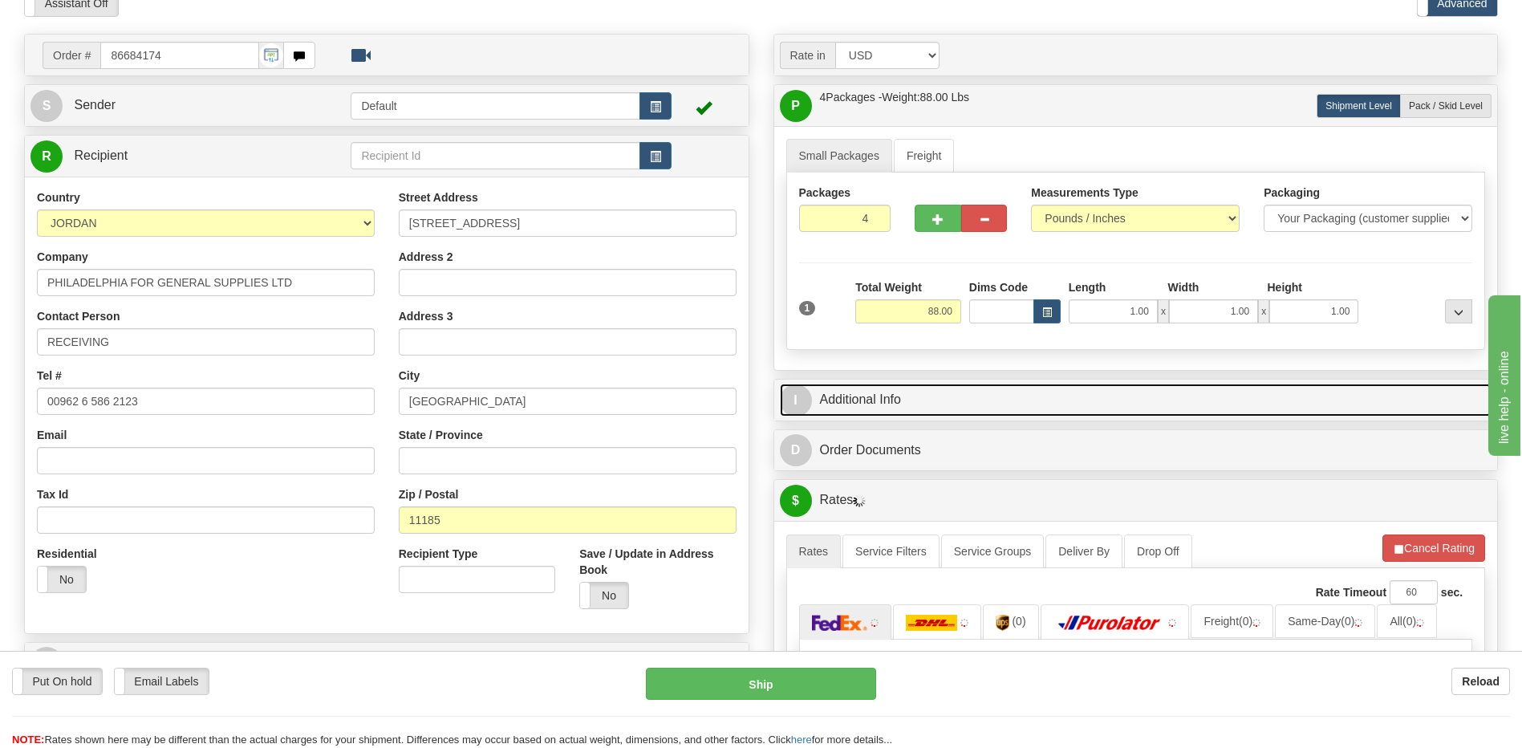
click at [1091, 397] on link "I Additional Info" at bounding box center [1136, 399] width 712 height 33
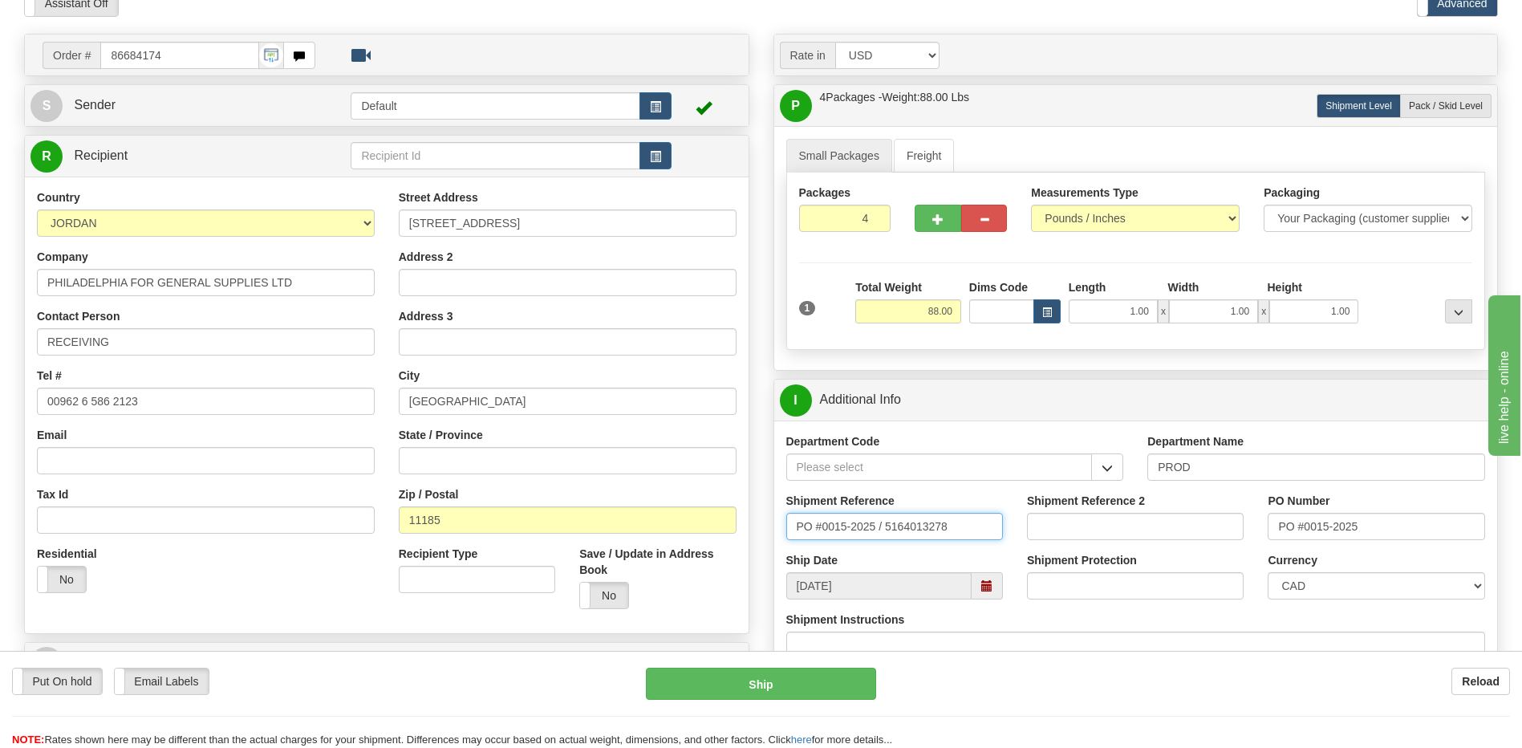
drag, startPoint x: 965, startPoint y: 524, endPoint x: 552, endPoint y: 536, distance: 413.3
click at [554, 34] on div "Order # 86684174" at bounding box center [761, 34] width 1498 height 0
type input "5399004814"
drag, startPoint x: 1392, startPoint y: 541, endPoint x: 1318, endPoint y: 549, distance: 74.2
click at [1318, 549] on div "PO Number PO #0015-2025" at bounding box center [1375, 522] width 241 height 59
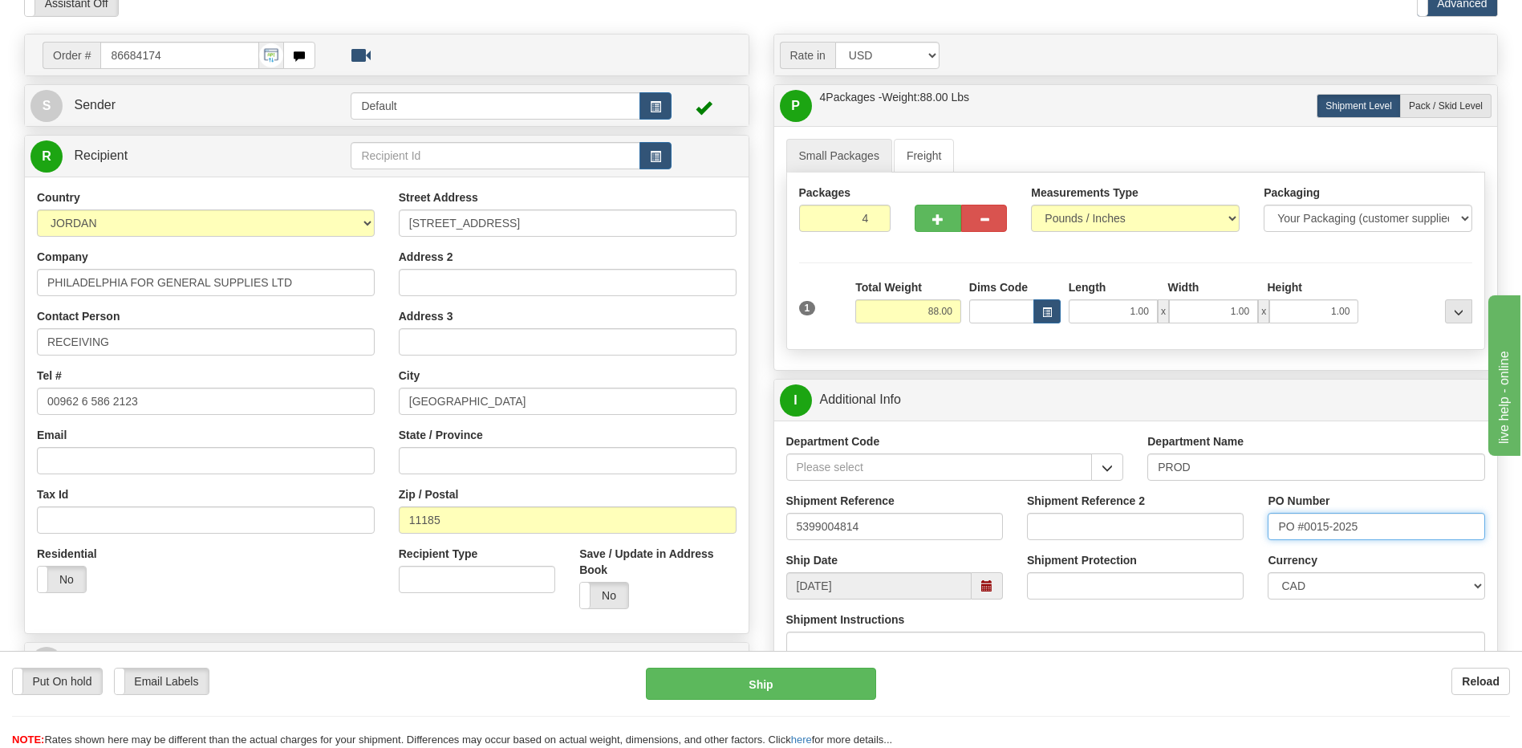
drag, startPoint x: 1318, startPoint y: 549, endPoint x: 1404, endPoint y: 534, distance: 87.0
click at [1416, 528] on input "PO #0015-2025" at bounding box center [1375, 526] width 217 height 27
drag, startPoint x: 1388, startPoint y: 531, endPoint x: 1213, endPoint y: 517, distance: 175.5
click at [1213, 517] on div "Shipment Reference 5399004814 Shipment Reference 2 PO Number PO #0015-2025" at bounding box center [1136, 522] width 724 height 59
type input "4201967765"
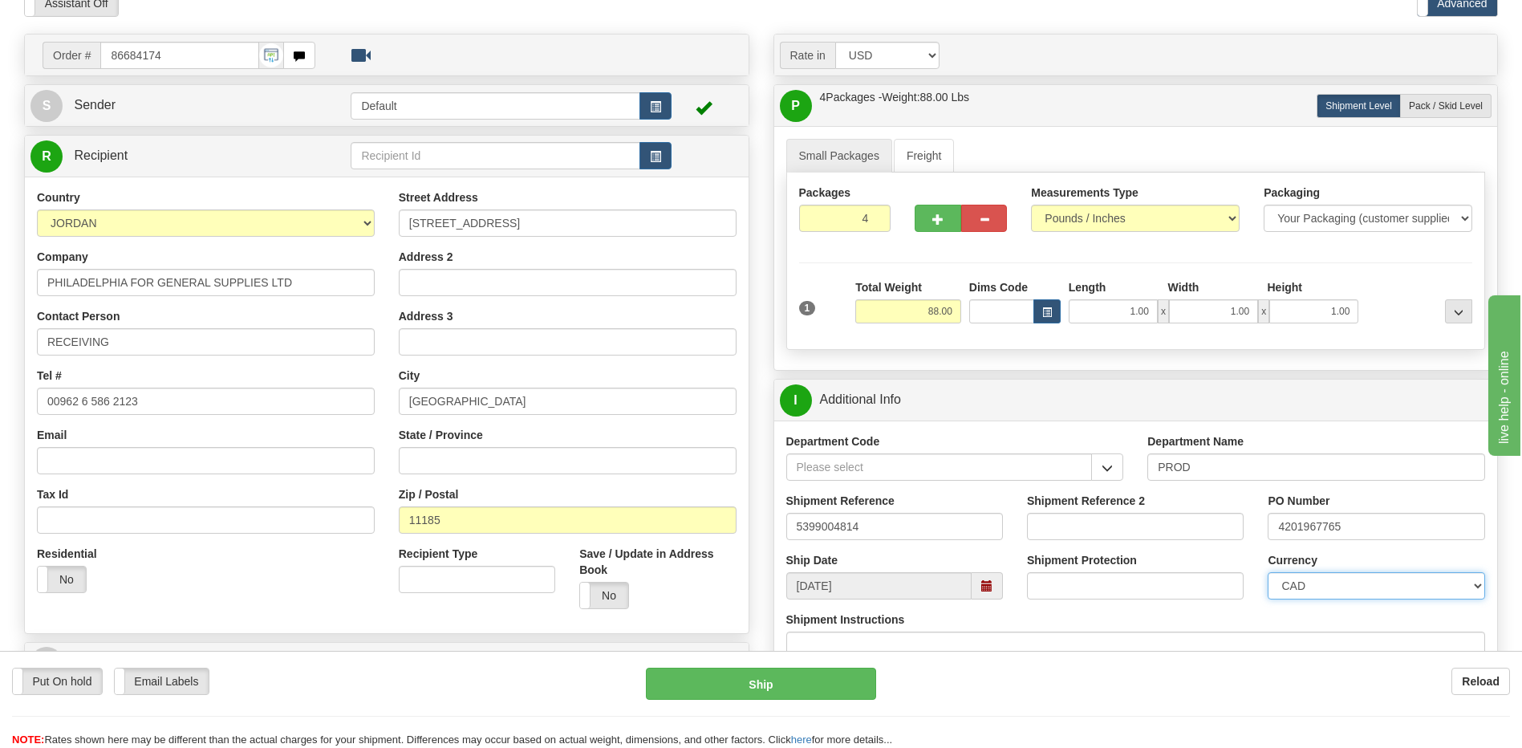
click at [1336, 589] on select "CAD USD EUR ZAR RON ANG ARN AUD AUS AWG BBD BFR BGN BHD BMD BND BRC BRL CHP CKZ…" at bounding box center [1375, 585] width 217 height 27
select select "1"
click at [1267, 572] on select "CAD USD EUR ZAR RON ANG ARN AUD AUS AWG BBD BFR BGN BHD BMD BND BRC BRL CHP CKZ…" at bounding box center [1375, 585] width 217 height 27
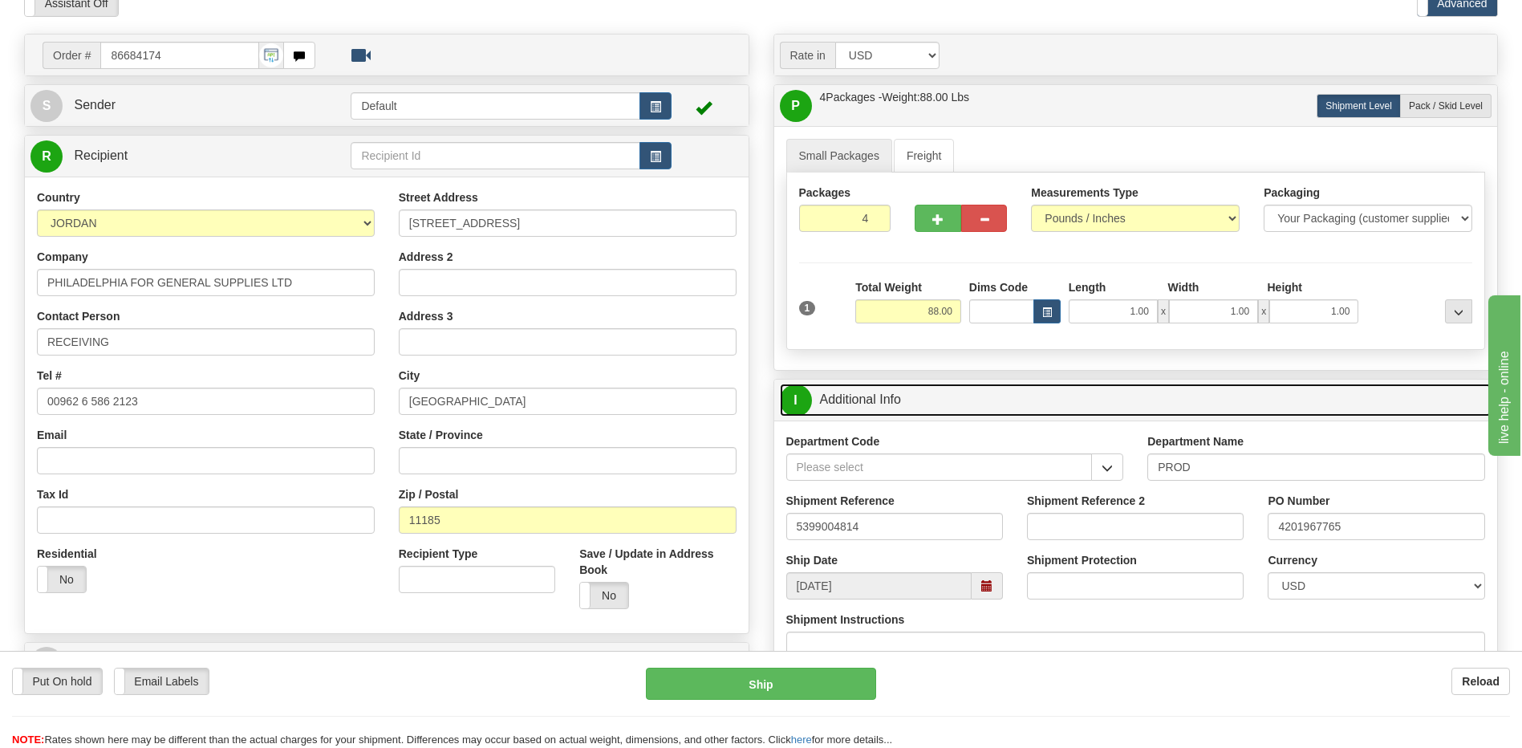
click at [927, 403] on link "I Additional Info" at bounding box center [1136, 399] width 712 height 33
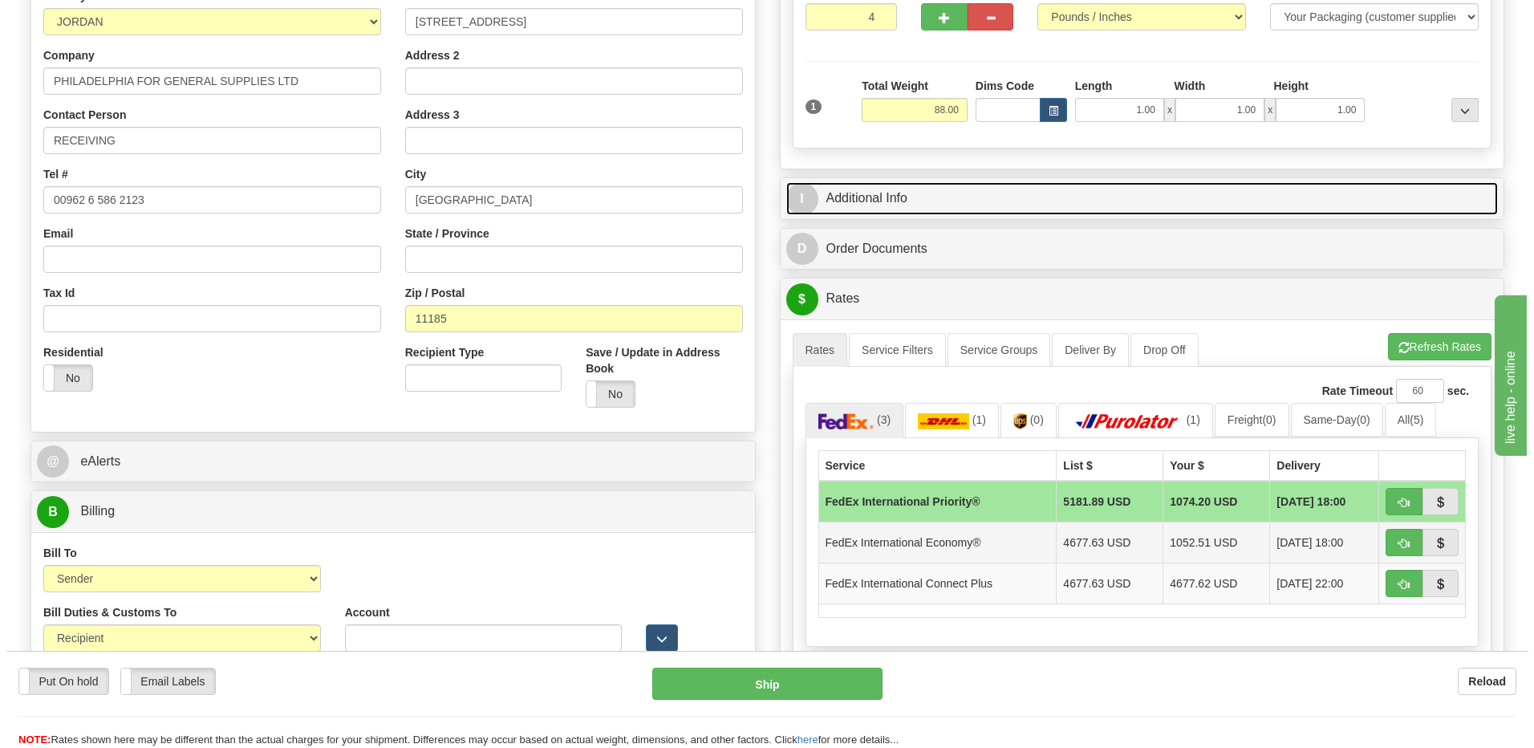
scroll to position [321, 0]
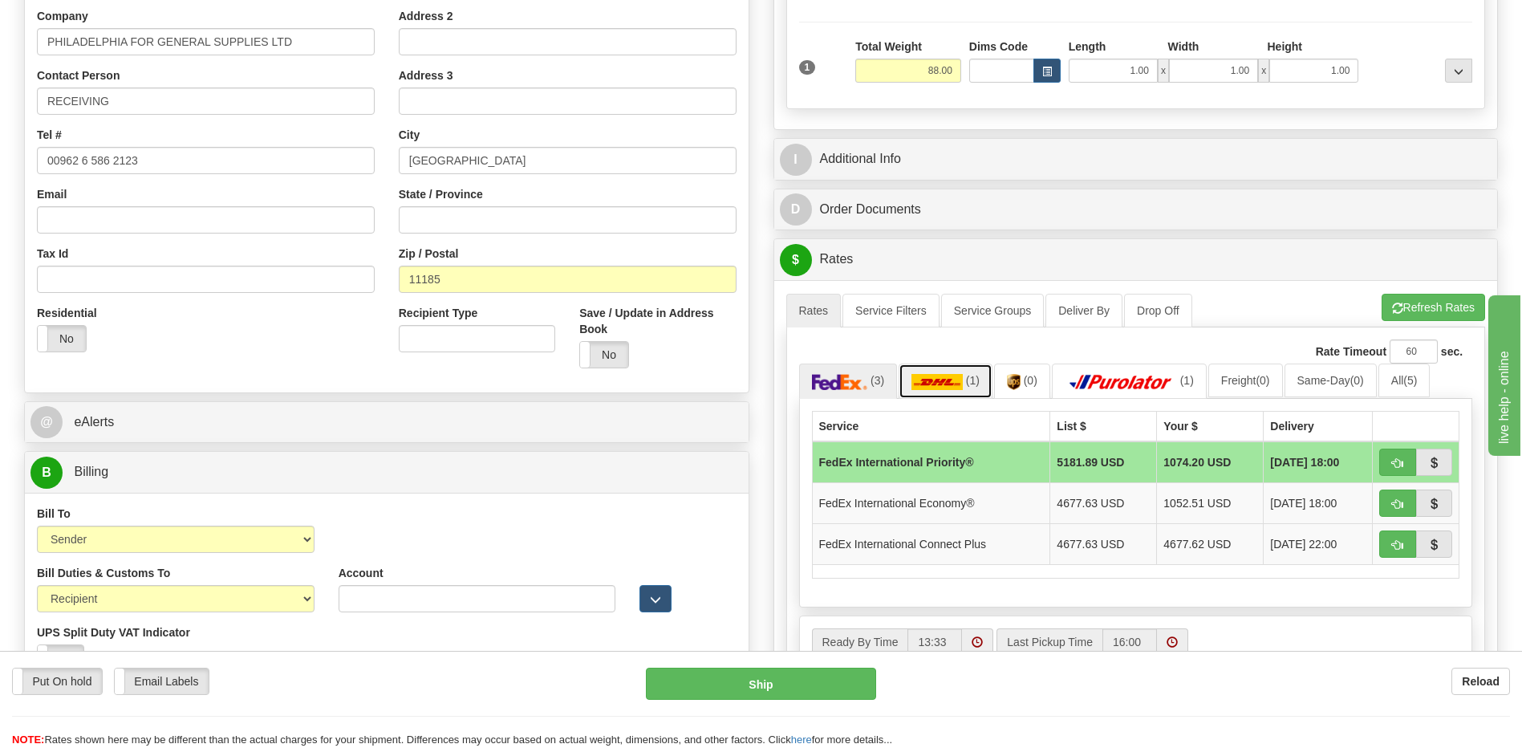
click at [951, 387] on img at bounding box center [936, 382] width 51 height 16
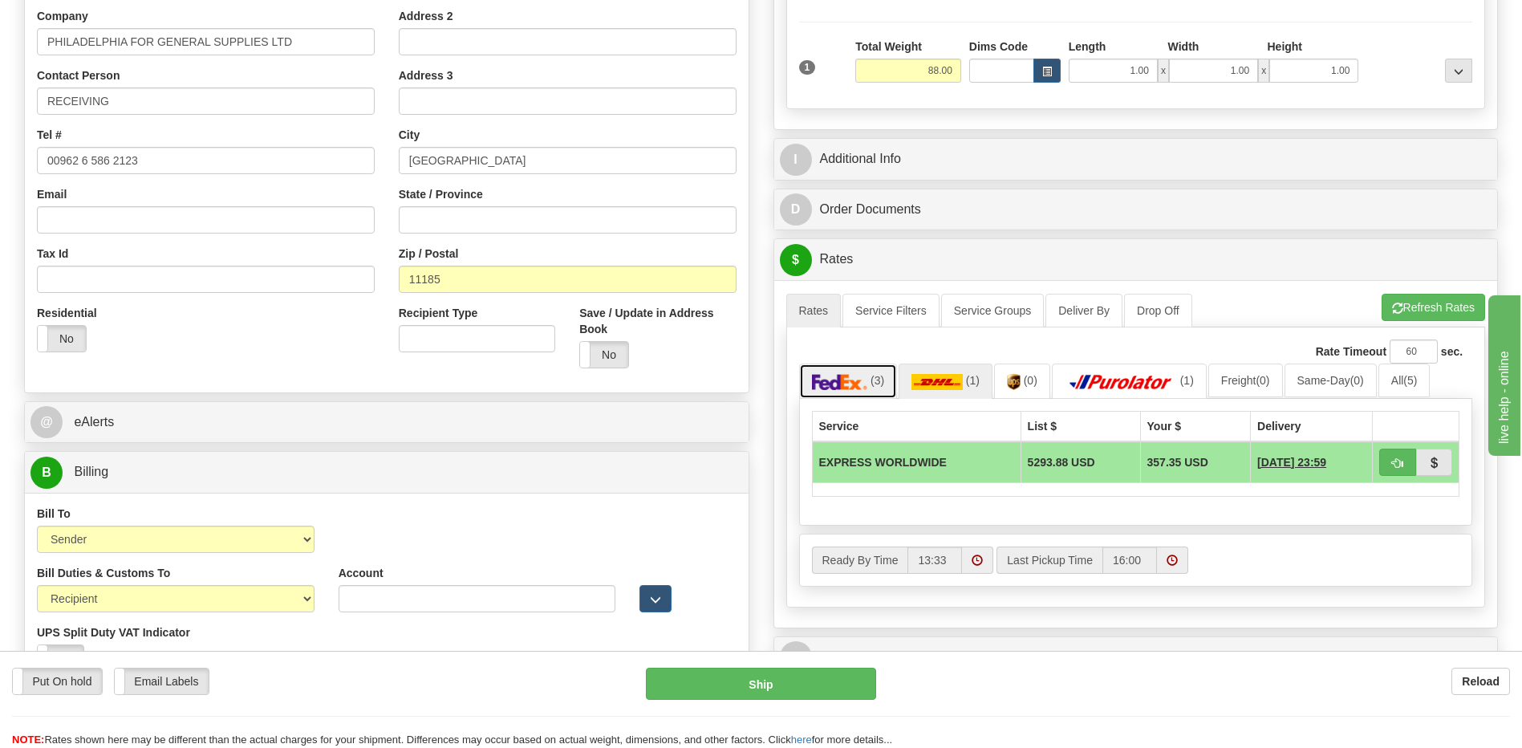
click at [849, 387] on img at bounding box center [840, 382] width 56 height 16
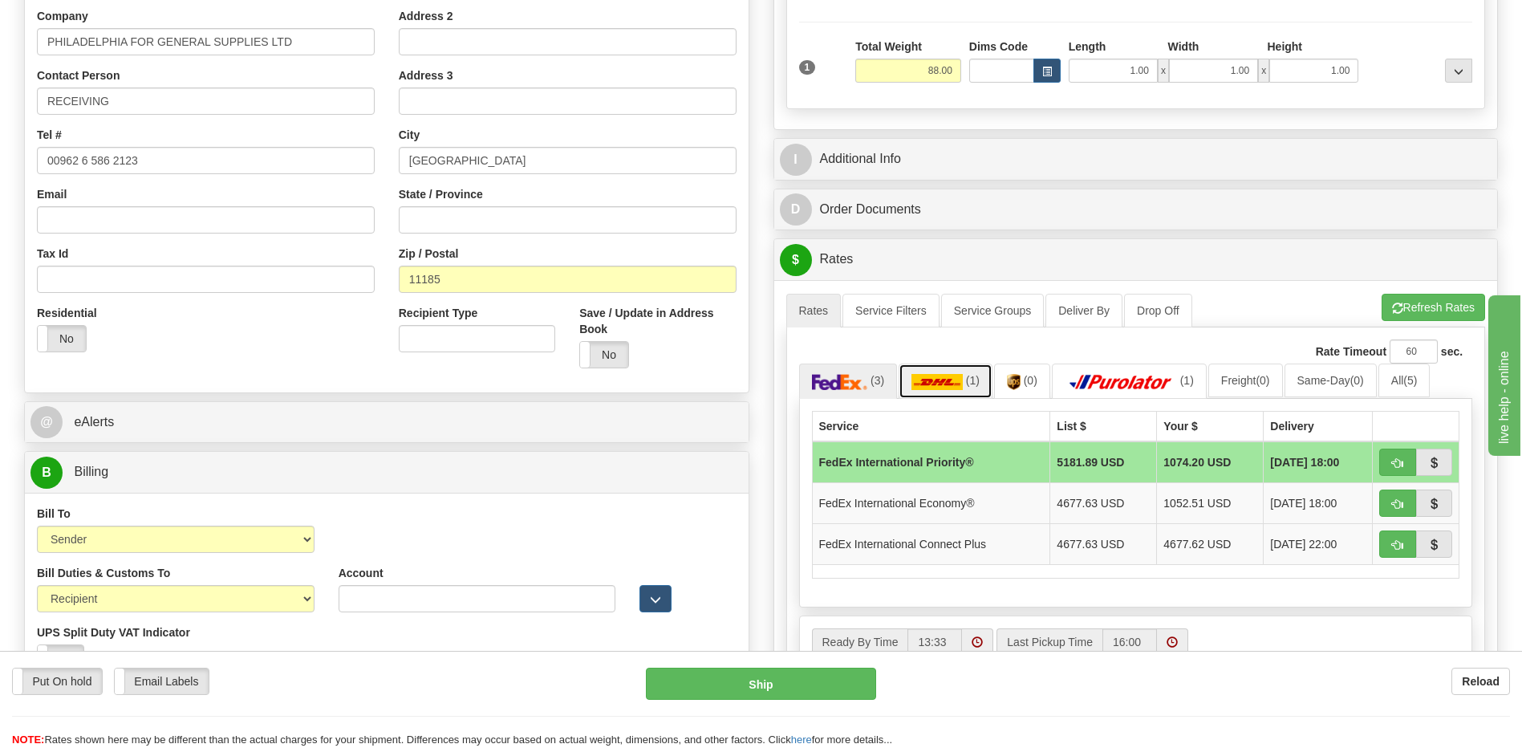
click at [963, 384] on link "(1)" at bounding box center [945, 380] width 94 height 34
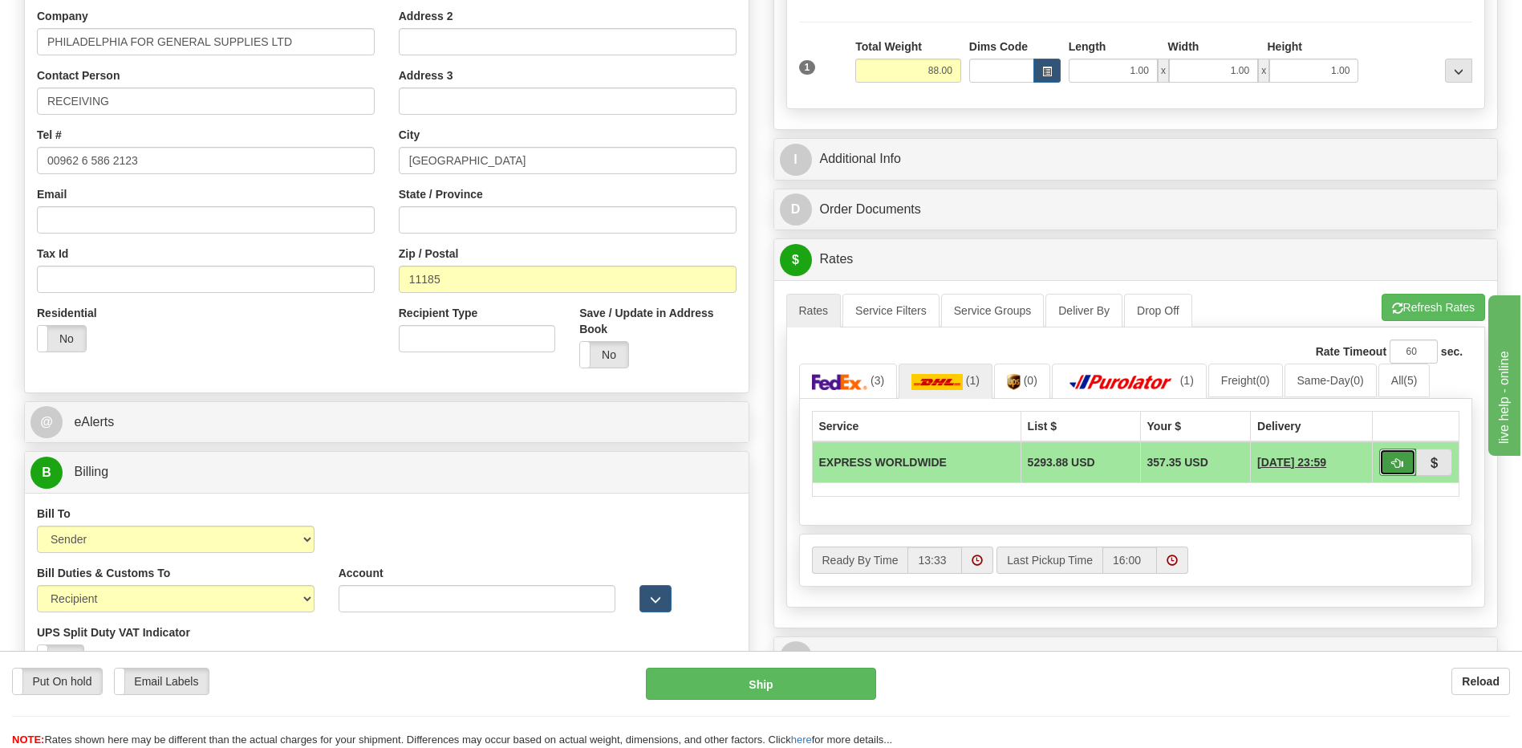
click at [1394, 466] on span "button" at bounding box center [1397, 463] width 11 height 10
type input "P"
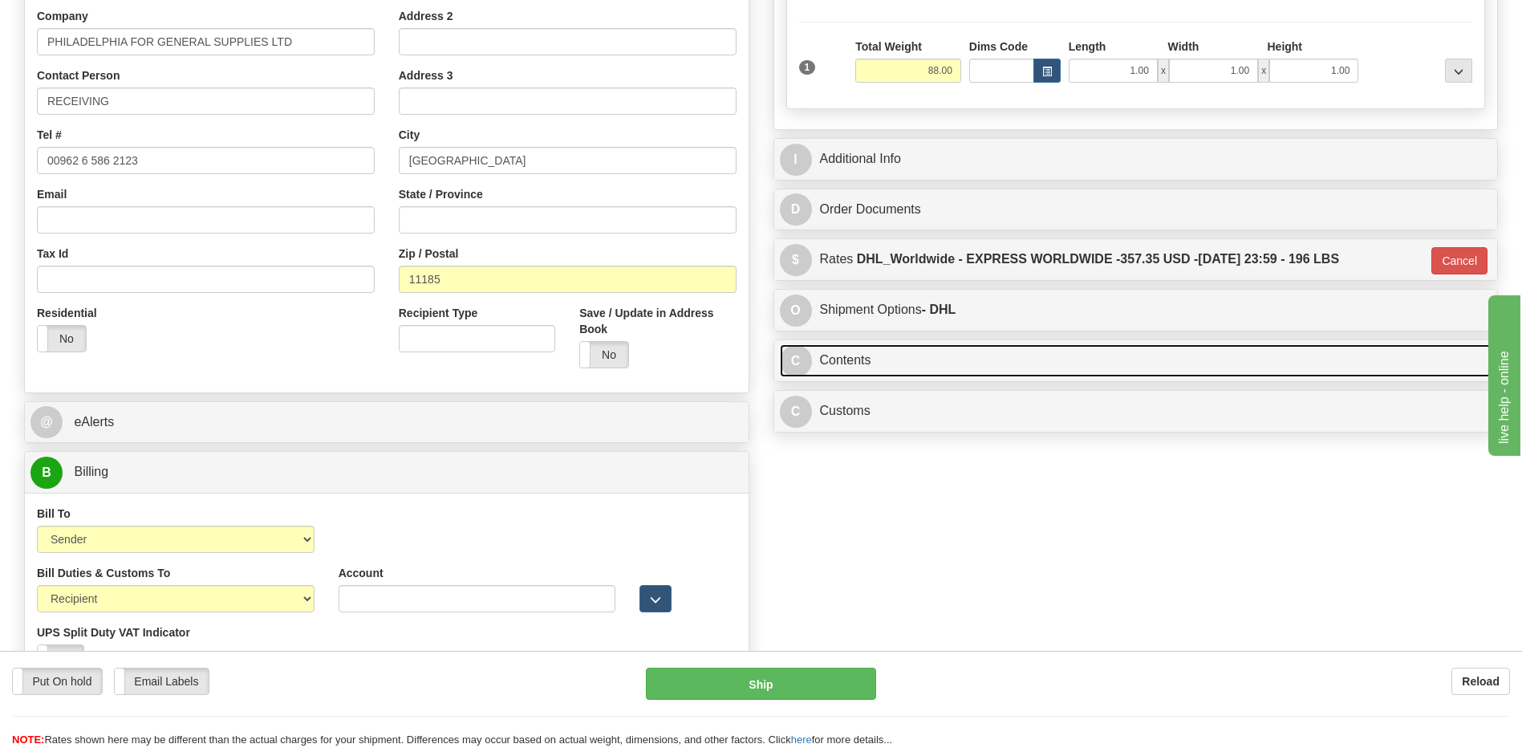
click at [878, 349] on link "C Contents" at bounding box center [1136, 360] width 712 height 33
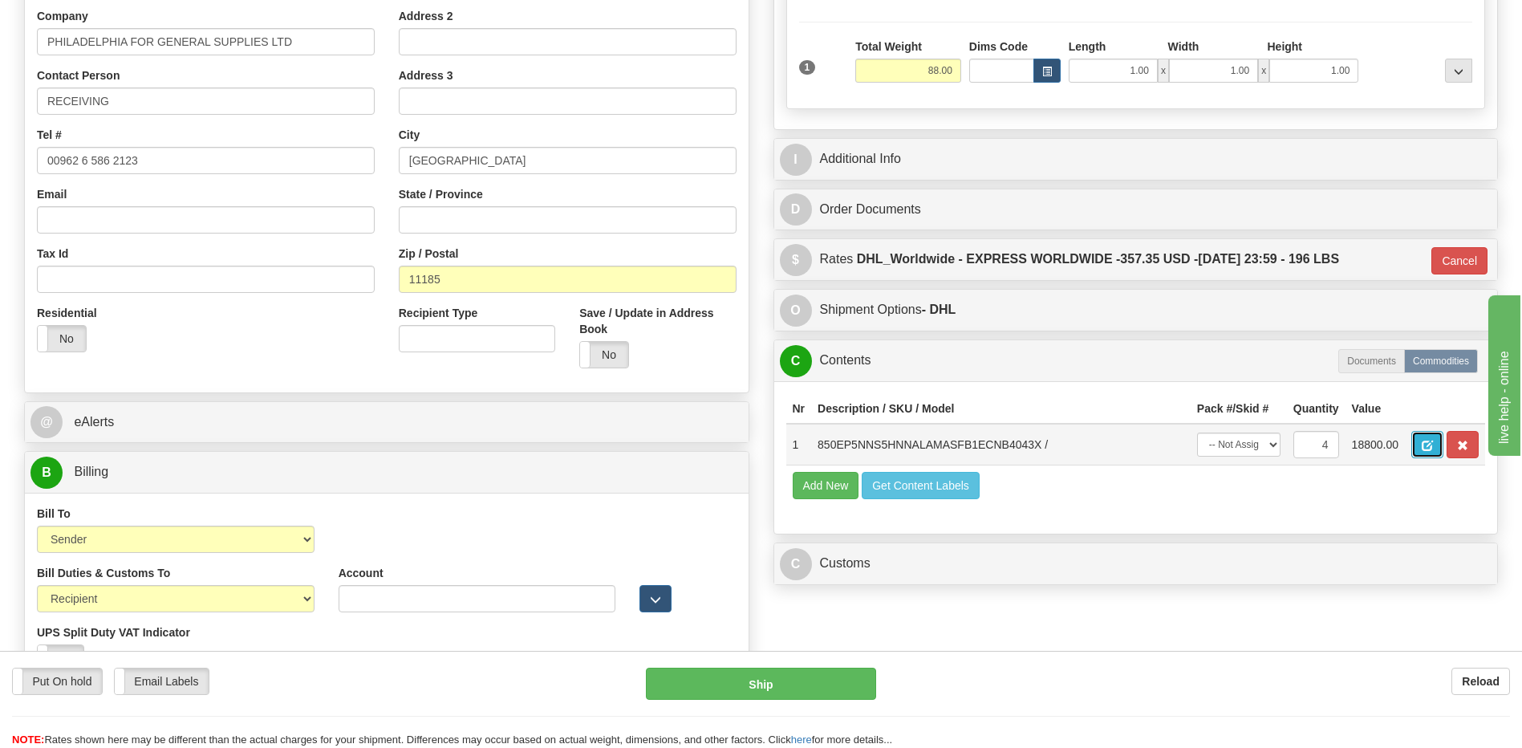
click at [1418, 446] on button "button" at bounding box center [1427, 444] width 32 height 27
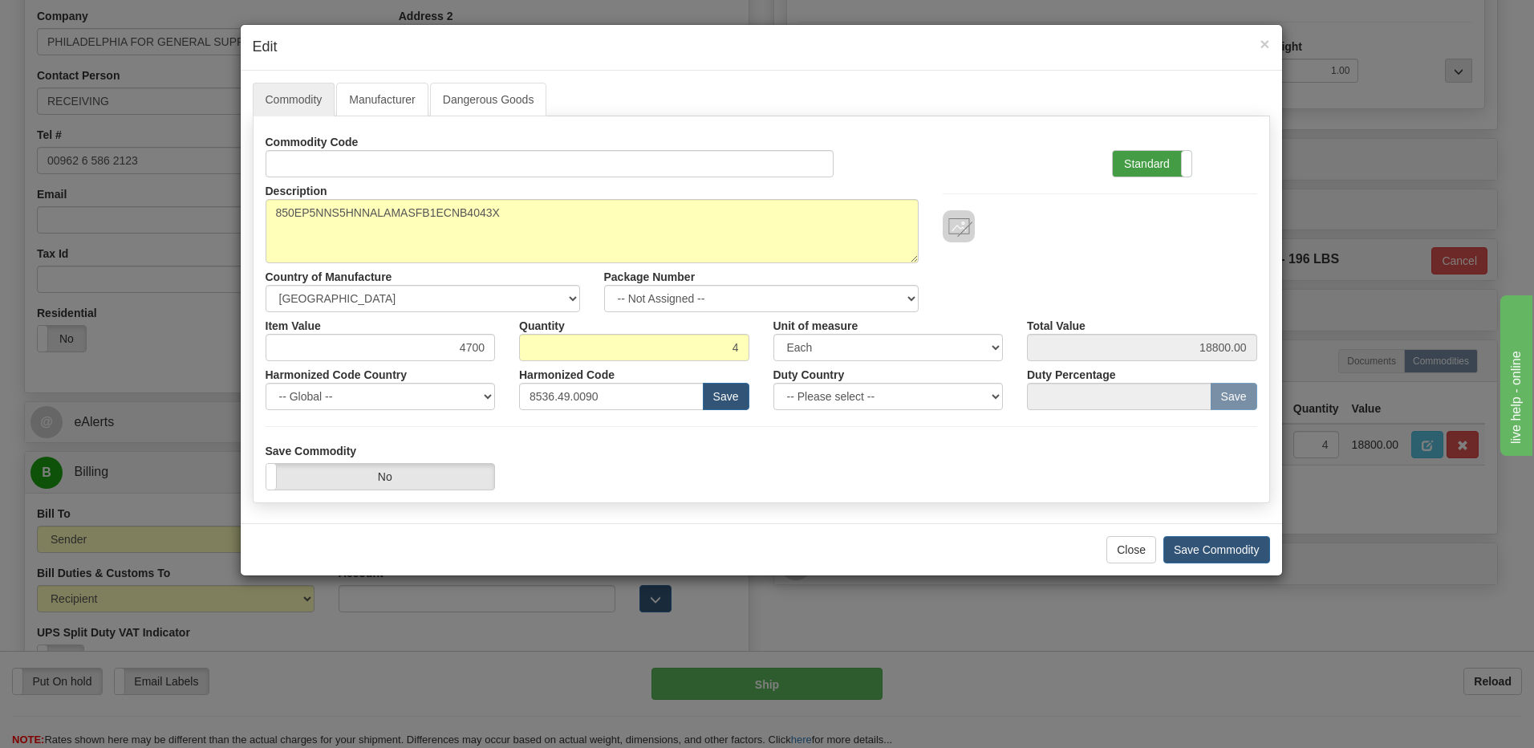
click at [1174, 161] on label "Standard" at bounding box center [1152, 164] width 79 height 26
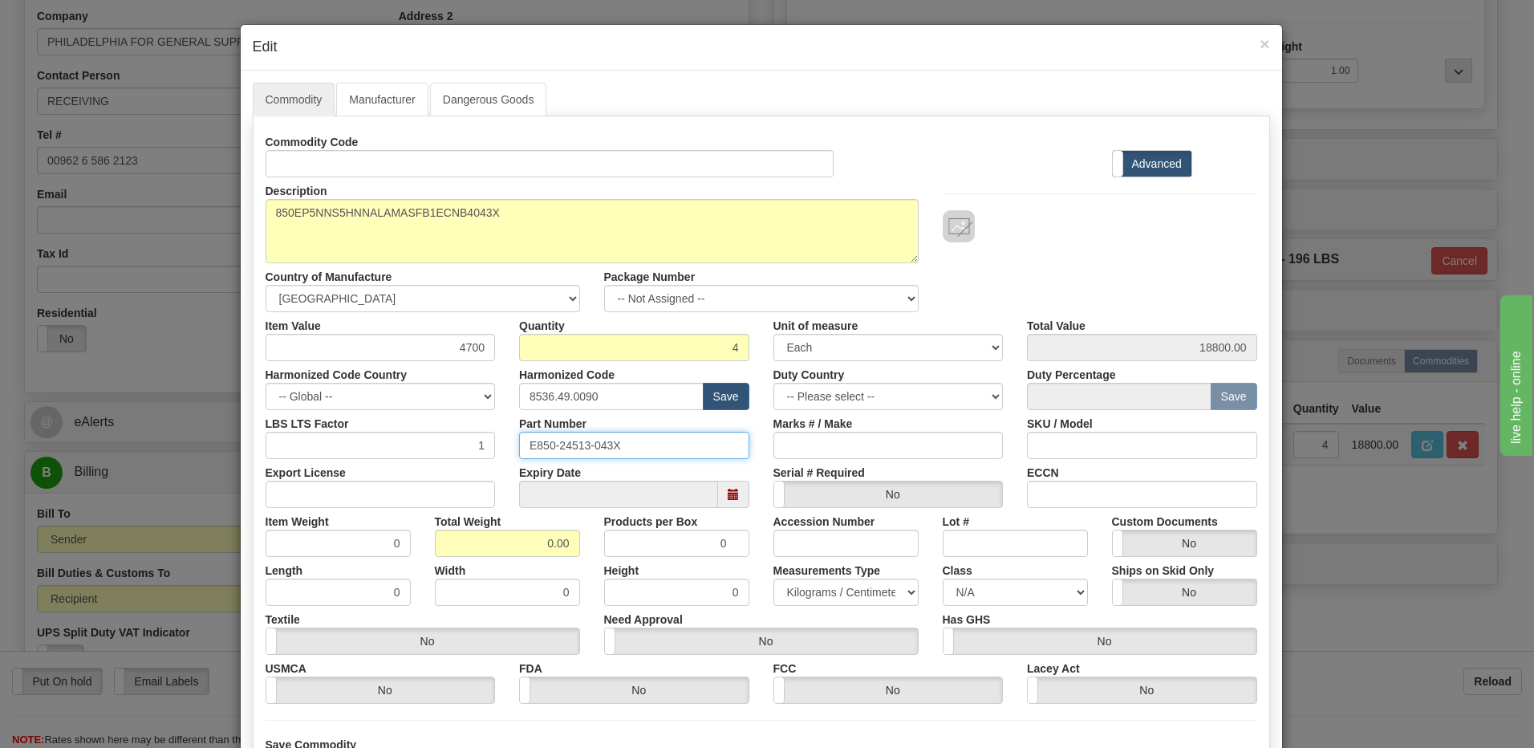
drag, startPoint x: 643, startPoint y: 447, endPoint x: 422, endPoint y: 453, distance: 221.5
click at [422, 453] on div "LBS LTS Factor 1 Part Number E850-24513-043X Marks # / Make SKU / Model" at bounding box center [761, 434] width 1016 height 49
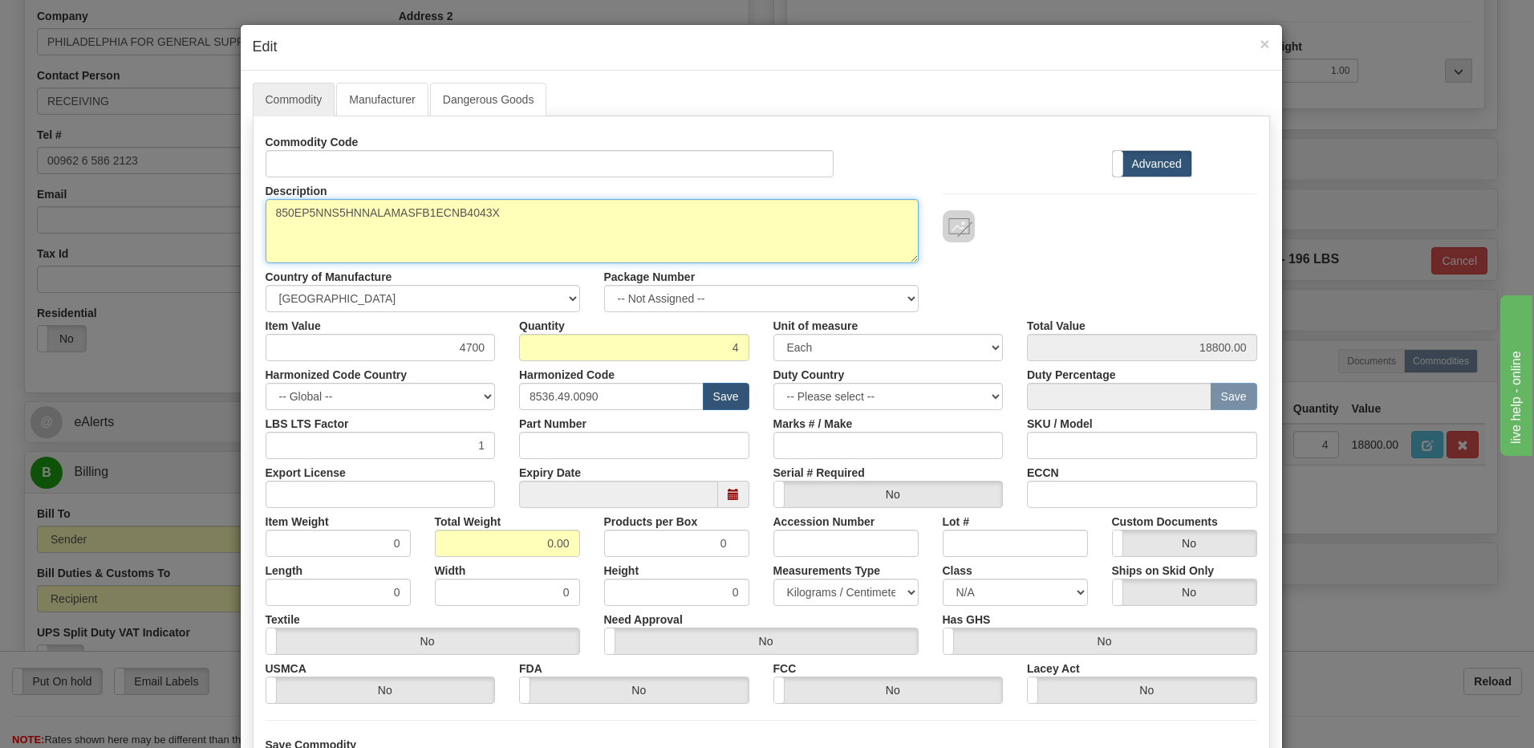
click at [520, 210] on textarea "850EP5NNS5HNNALAMASFB1ECNB4043X" at bounding box center [592, 231] width 653 height 64
paste textarea "E850-24513-043X"
type textarea "850EP5NNS5HNNALAMASFB1ECNB4043X P/N E850-24513-043X"
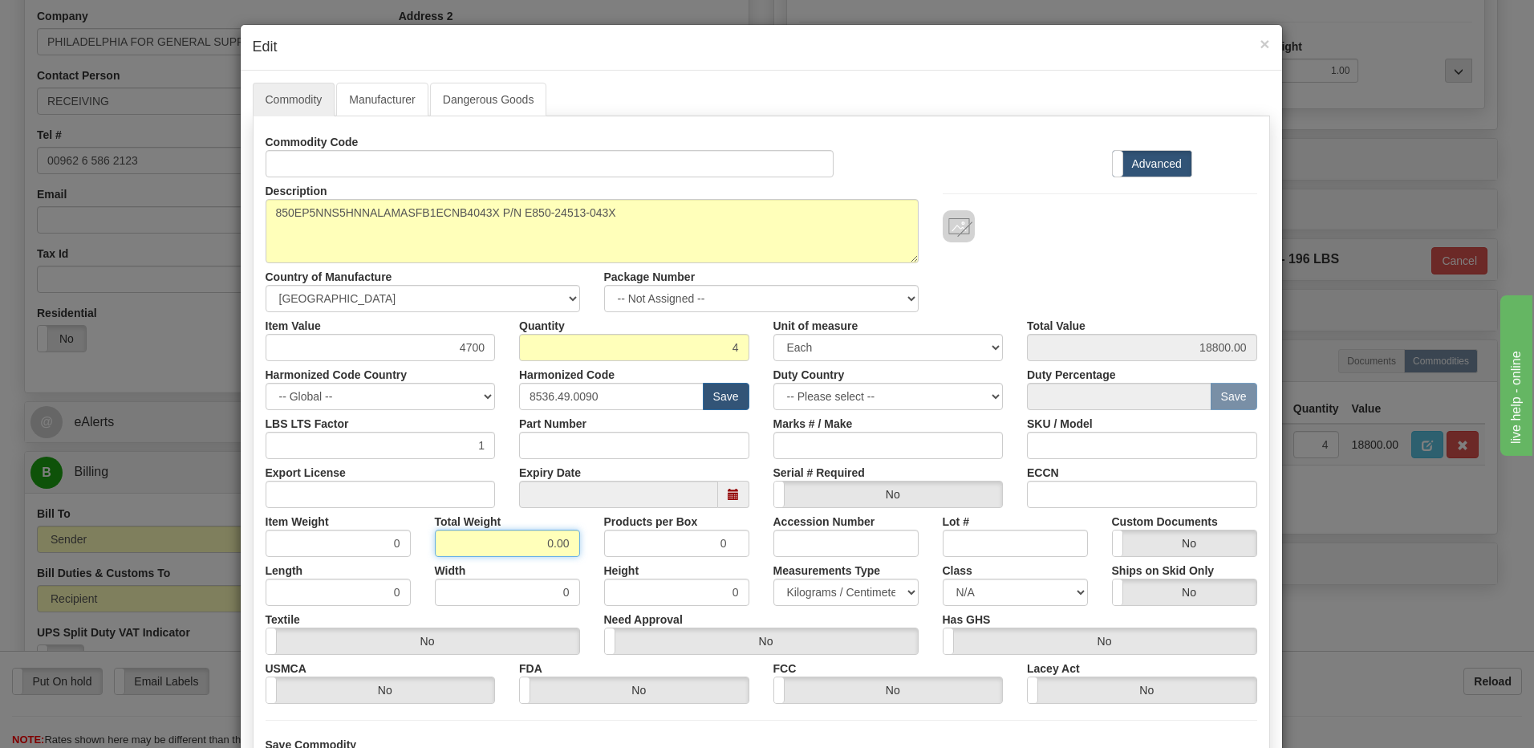
drag, startPoint x: 531, startPoint y: 546, endPoint x: 690, endPoint y: 543, distance: 158.9
click at [690, 543] on div "Item Weight 0 Total Weight 0.00 Products per Box 0 Accession Number Lot # Custo…" at bounding box center [761, 532] width 1016 height 49
type input "4"
type input "1.0000"
click at [371, 540] on input "1.0000" at bounding box center [338, 542] width 145 height 27
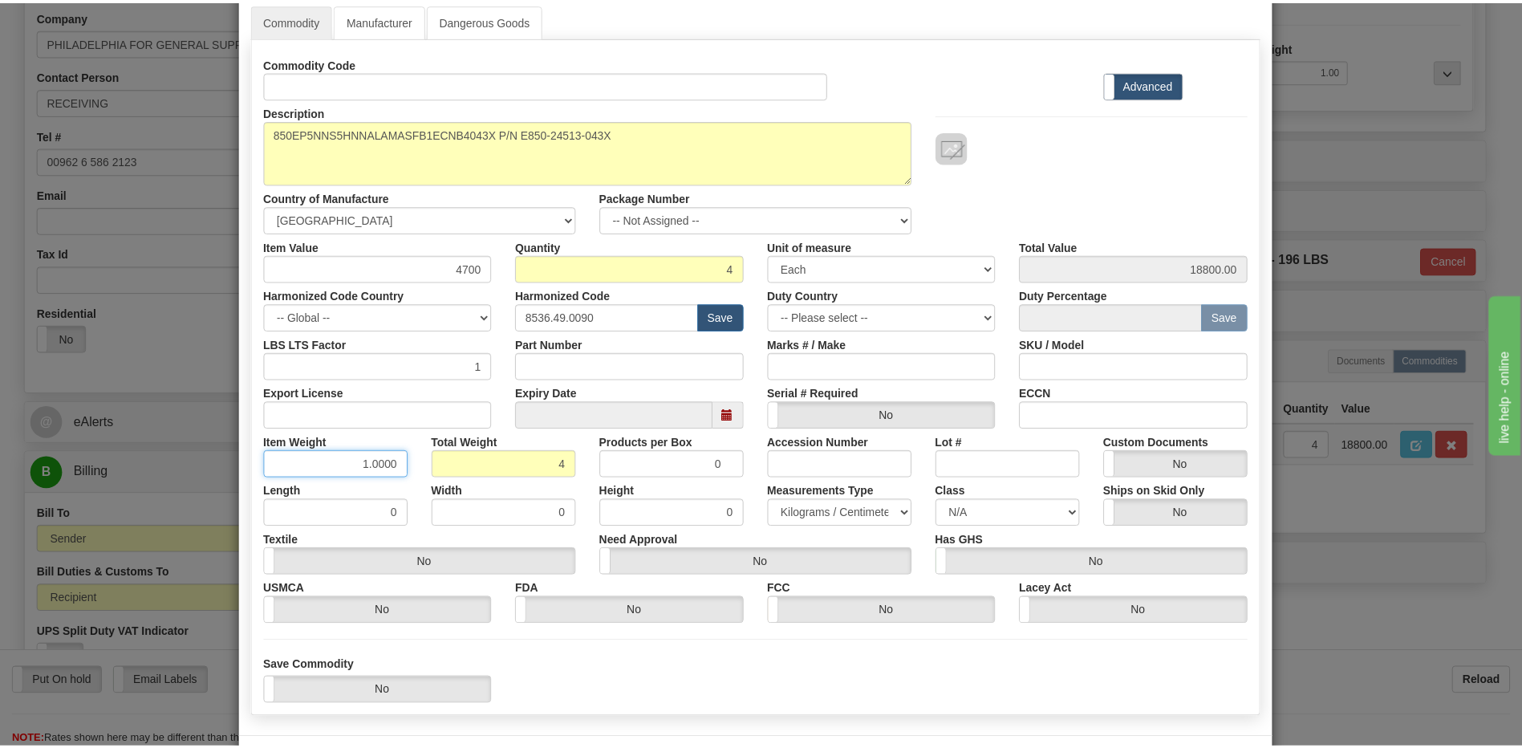
scroll to position [146, 0]
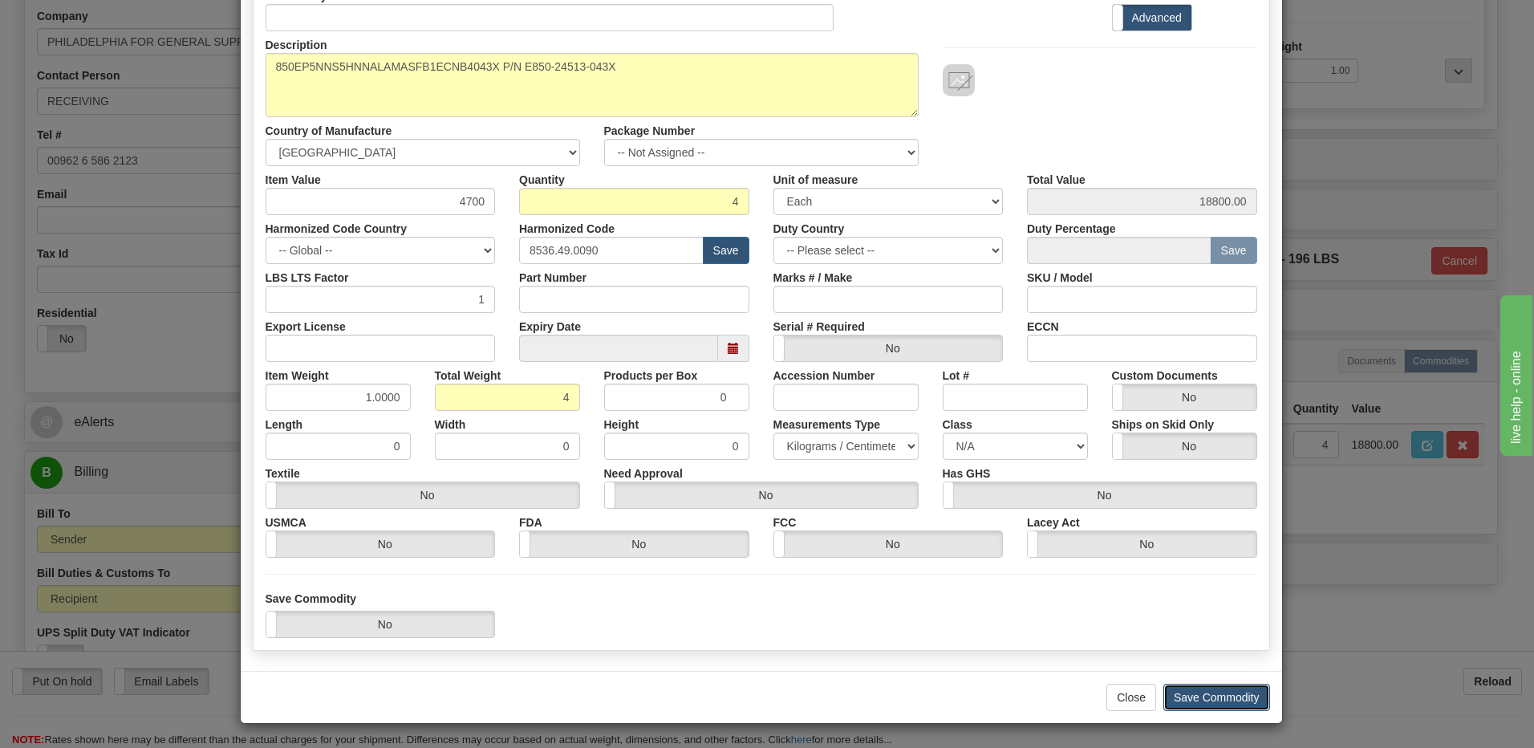
click at [1194, 704] on button "Save Commodity" at bounding box center [1216, 696] width 107 height 27
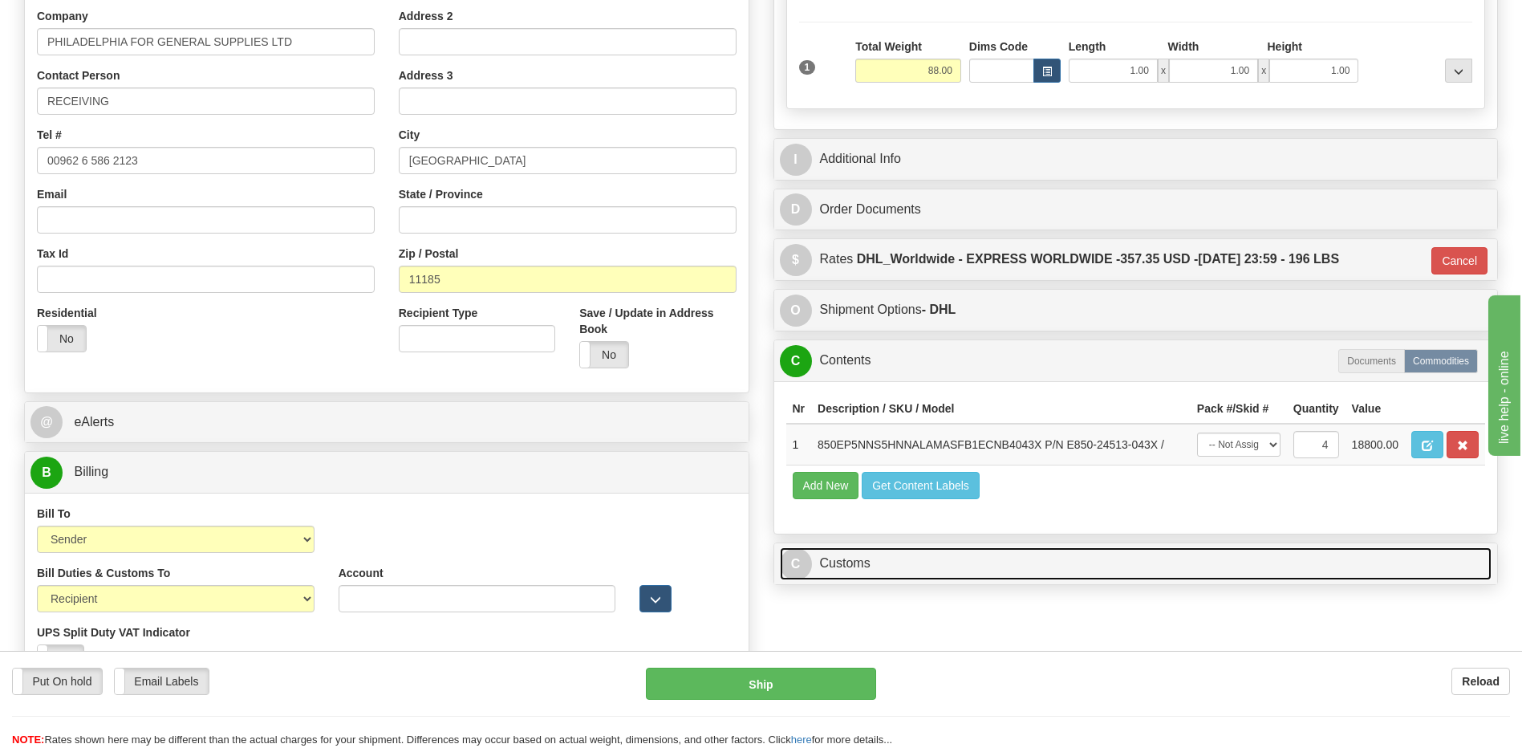
drag, startPoint x: 931, startPoint y: 578, endPoint x: 932, endPoint y: 540, distance: 37.7
click at [931, 578] on link "C Customs" at bounding box center [1136, 563] width 712 height 33
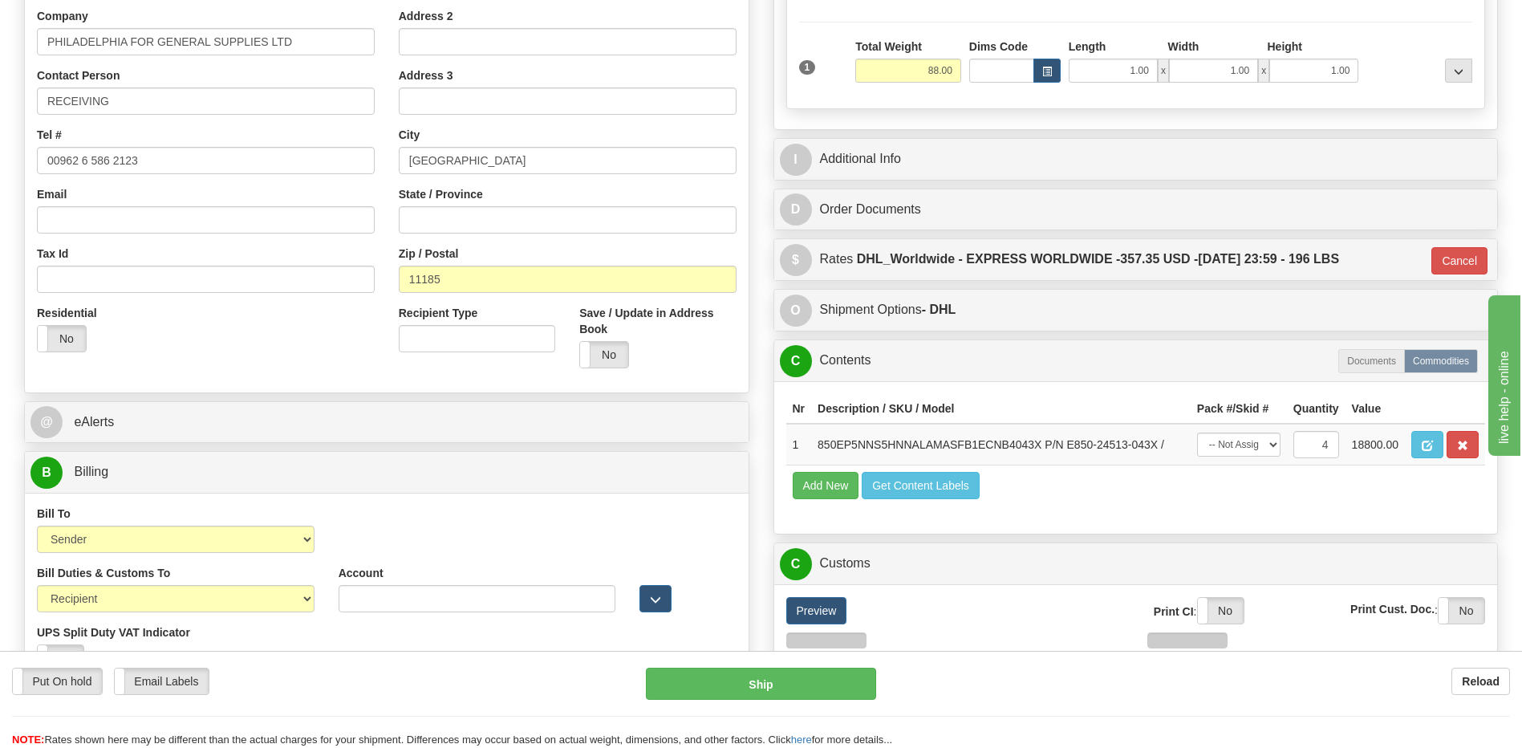
click at [916, 380] on div "C Contents Documents Commodities" at bounding box center [1136, 360] width 724 height 41
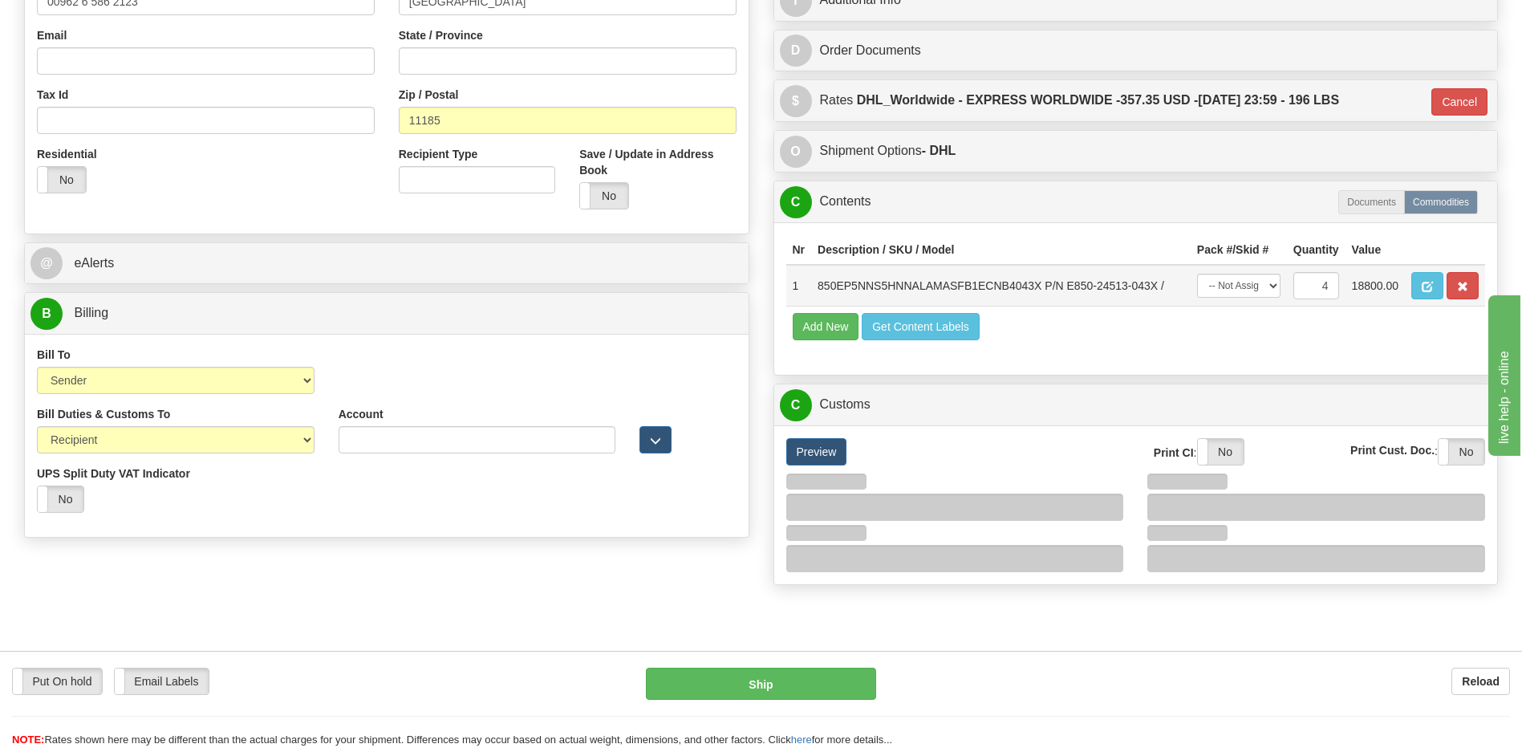
scroll to position [481, 0]
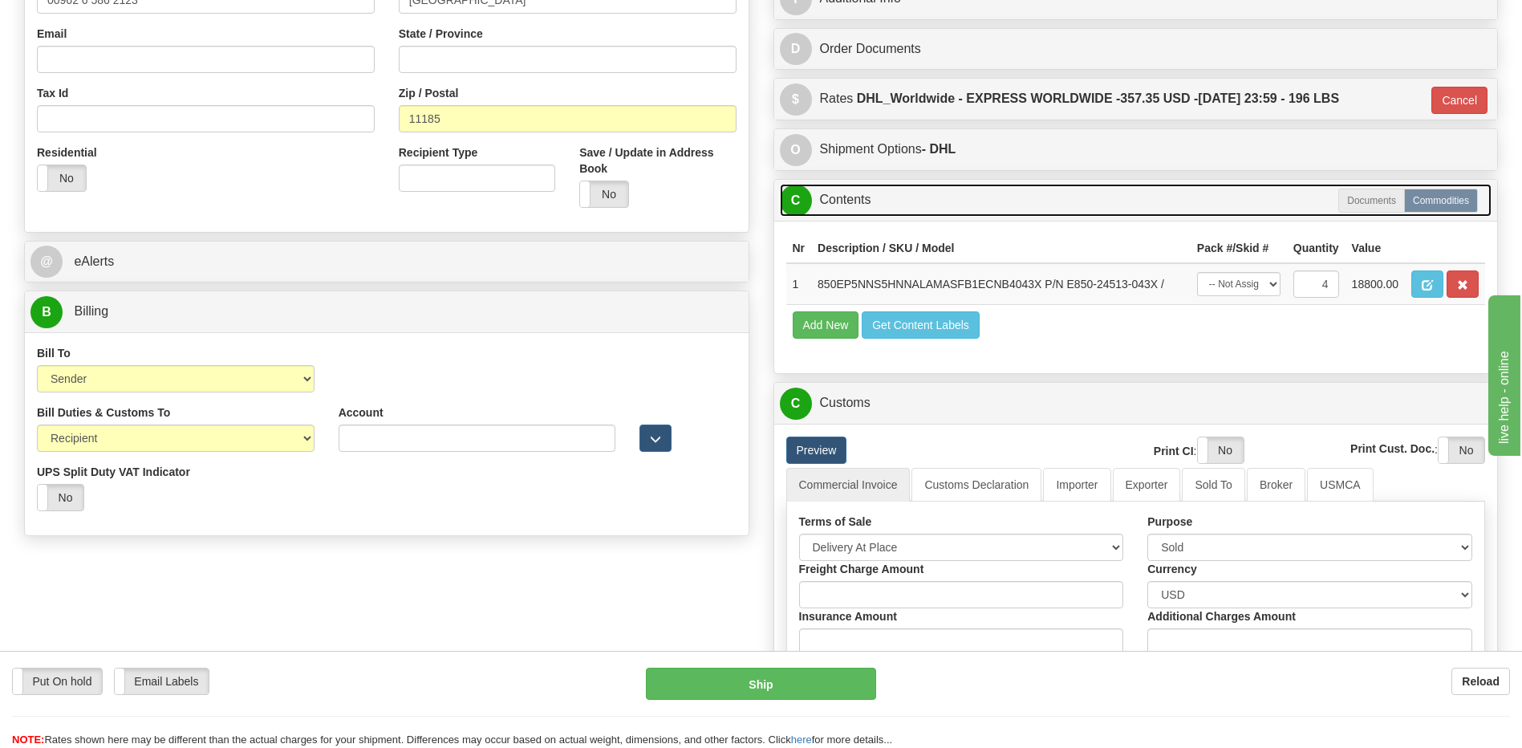
click at [863, 193] on link "C Contents" at bounding box center [1136, 200] width 712 height 33
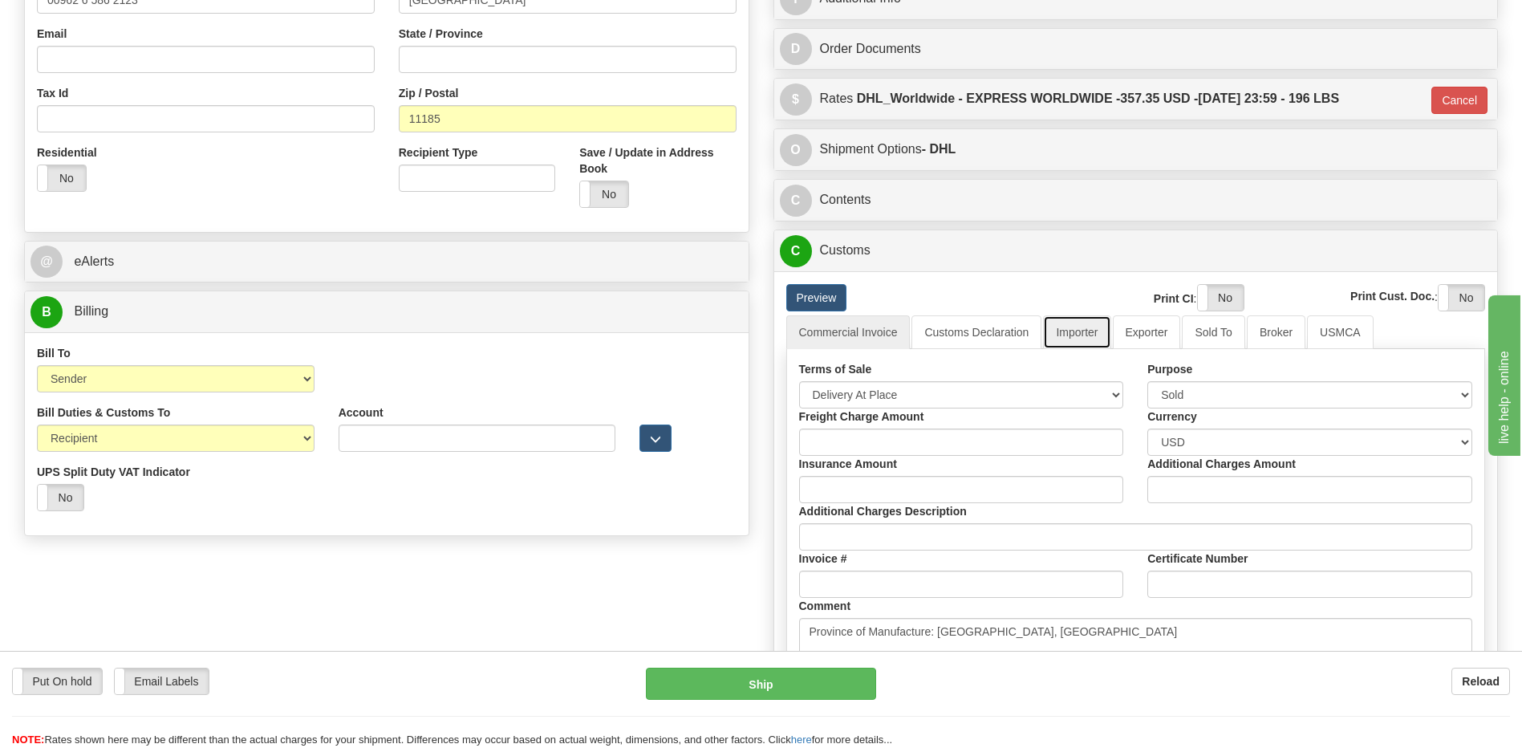
click at [1077, 335] on link "Importer" at bounding box center [1076, 332] width 67 height 34
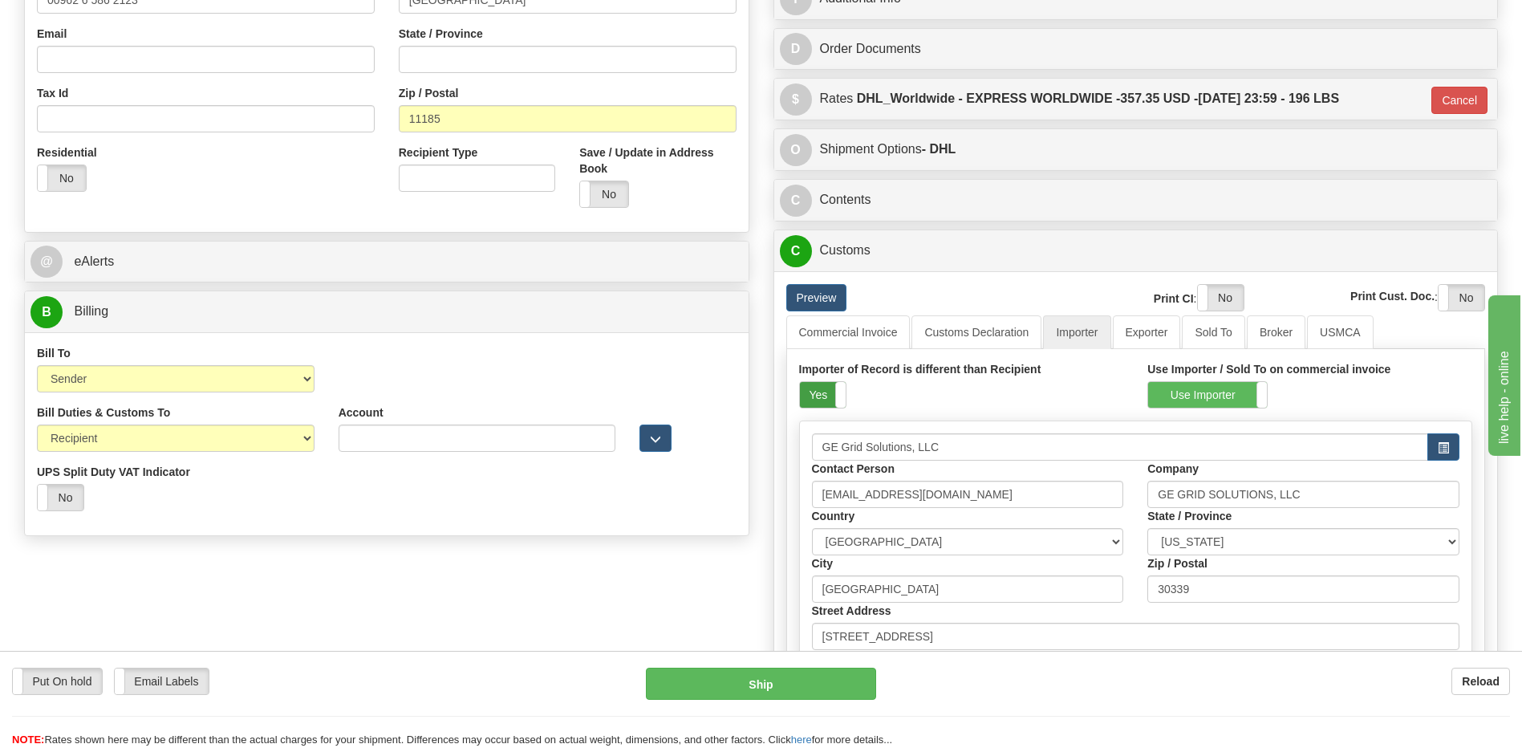
click at [821, 388] on label "Yes" at bounding box center [823, 395] width 46 height 26
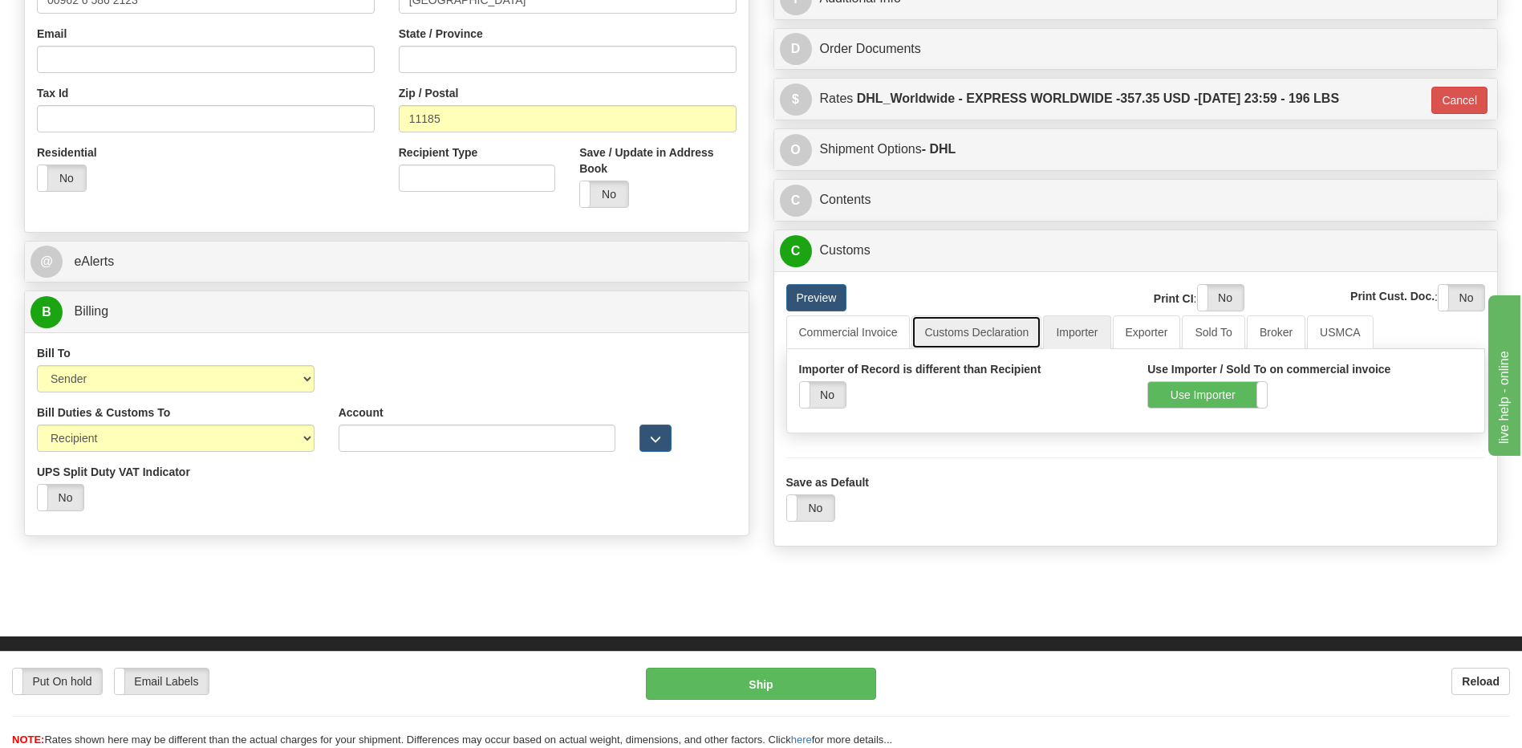
click at [943, 342] on link "Customs Declaration" at bounding box center [976, 332] width 130 height 34
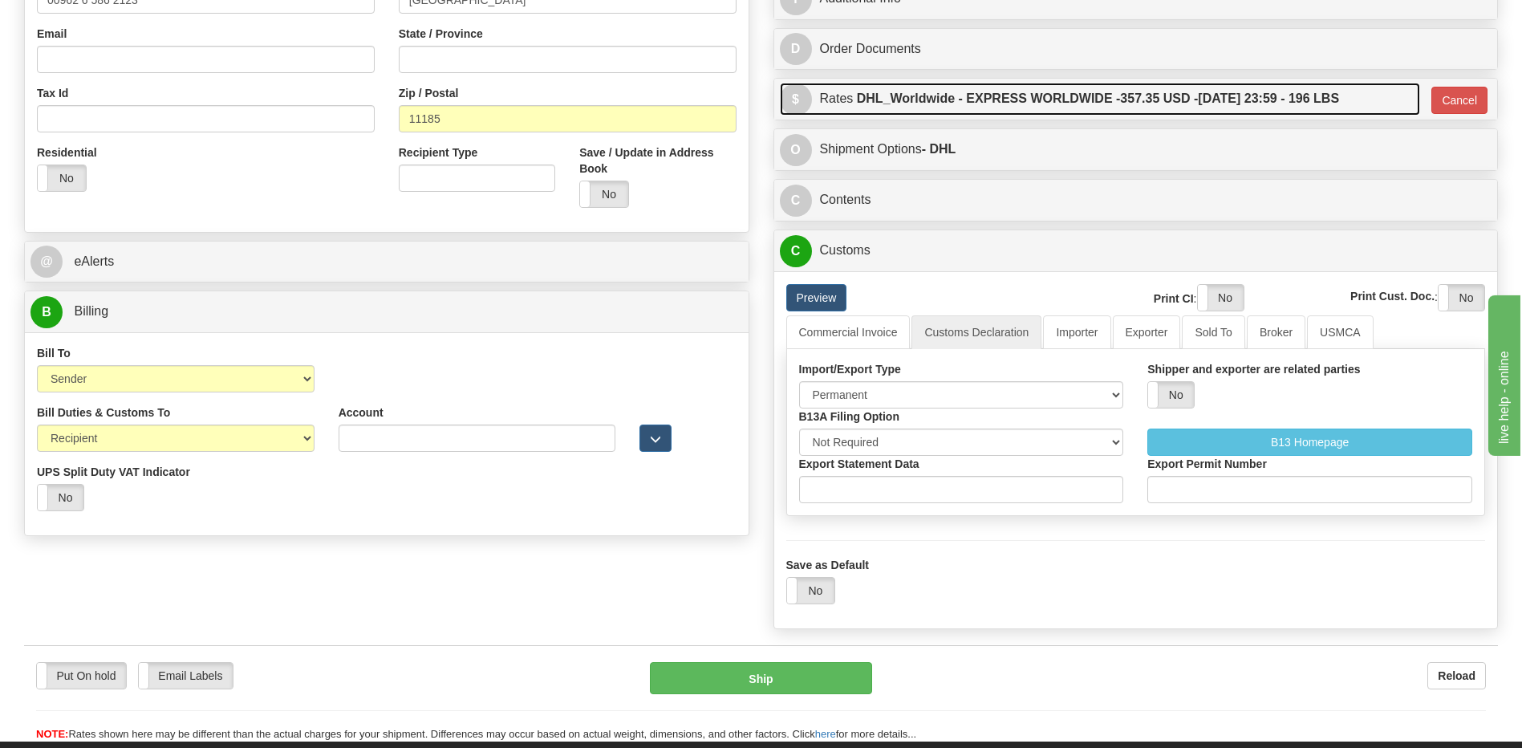
click at [1048, 97] on label "DHL_Worldwide - EXPRESS WORLDWIDE - 357.35 USD - 08/28/2025 23:59 - 196 LBS" at bounding box center [1098, 99] width 482 height 32
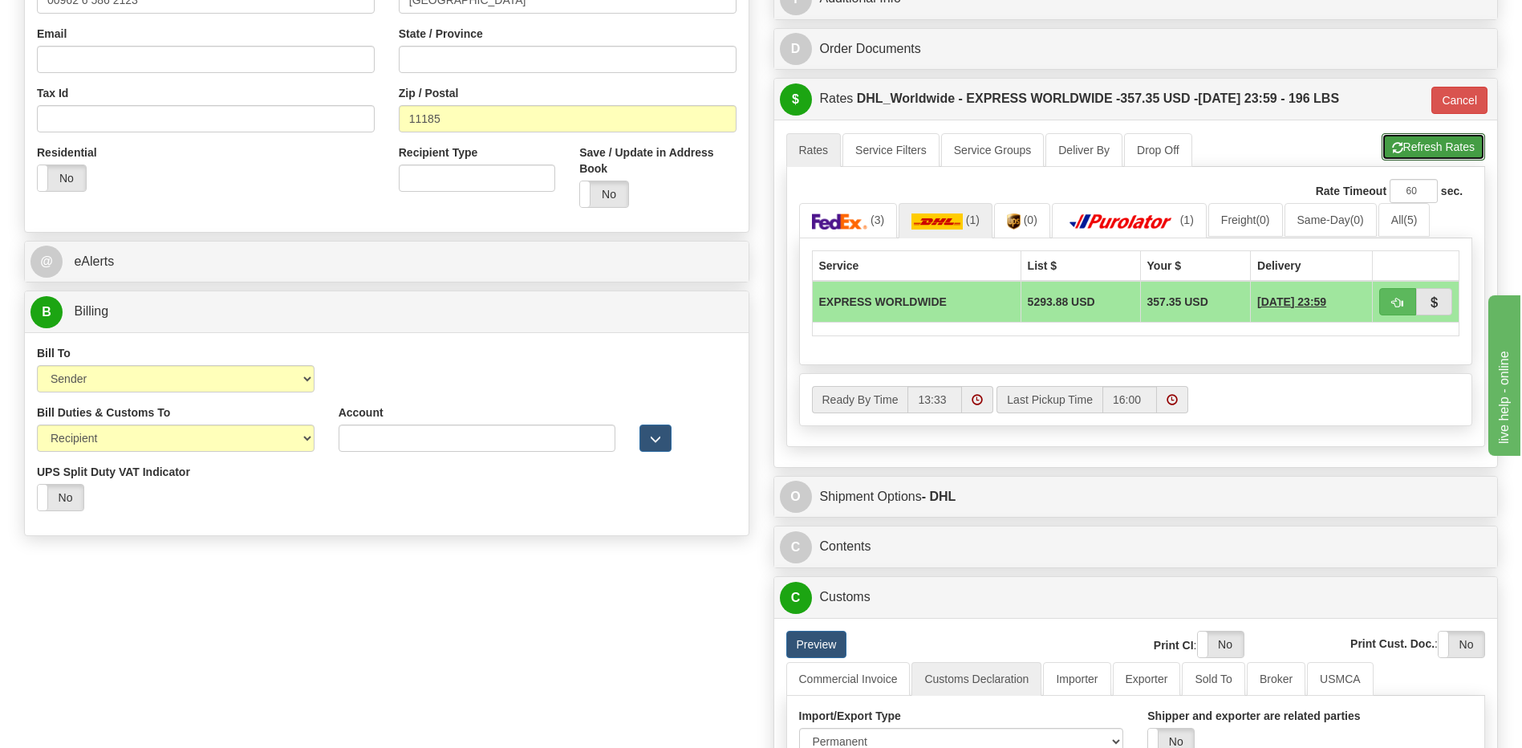
drag, startPoint x: 1389, startPoint y: 136, endPoint x: 1377, endPoint y: 136, distance: 12.8
click at [1389, 136] on button "Refresh Rates" at bounding box center [1432, 146] width 103 height 27
type input "P"
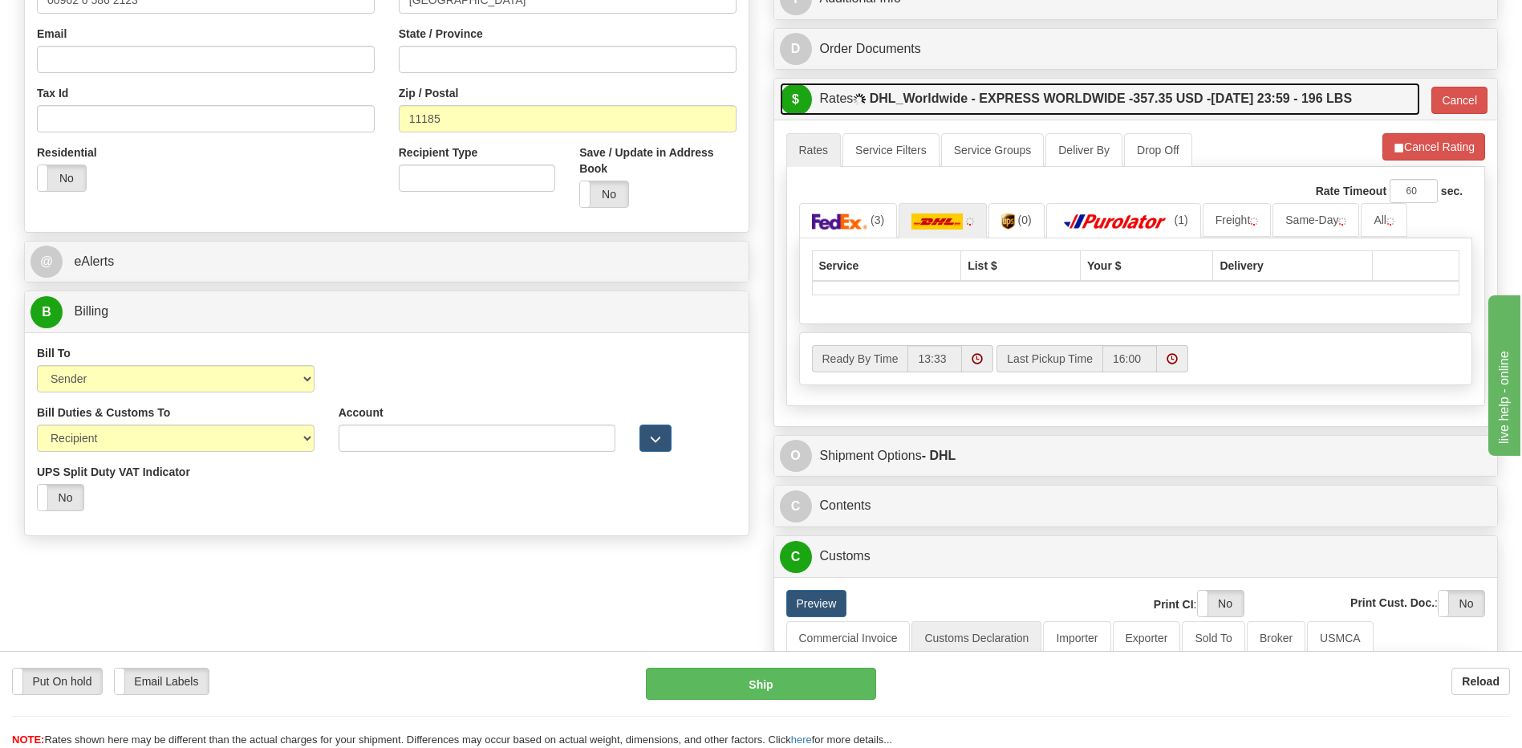
click at [1265, 111] on label "DHL_Worldwide - EXPRESS WORLDWIDE - 357.35 USD - 08/28/2025 23:59 - 196 LBS" at bounding box center [1111, 99] width 482 height 32
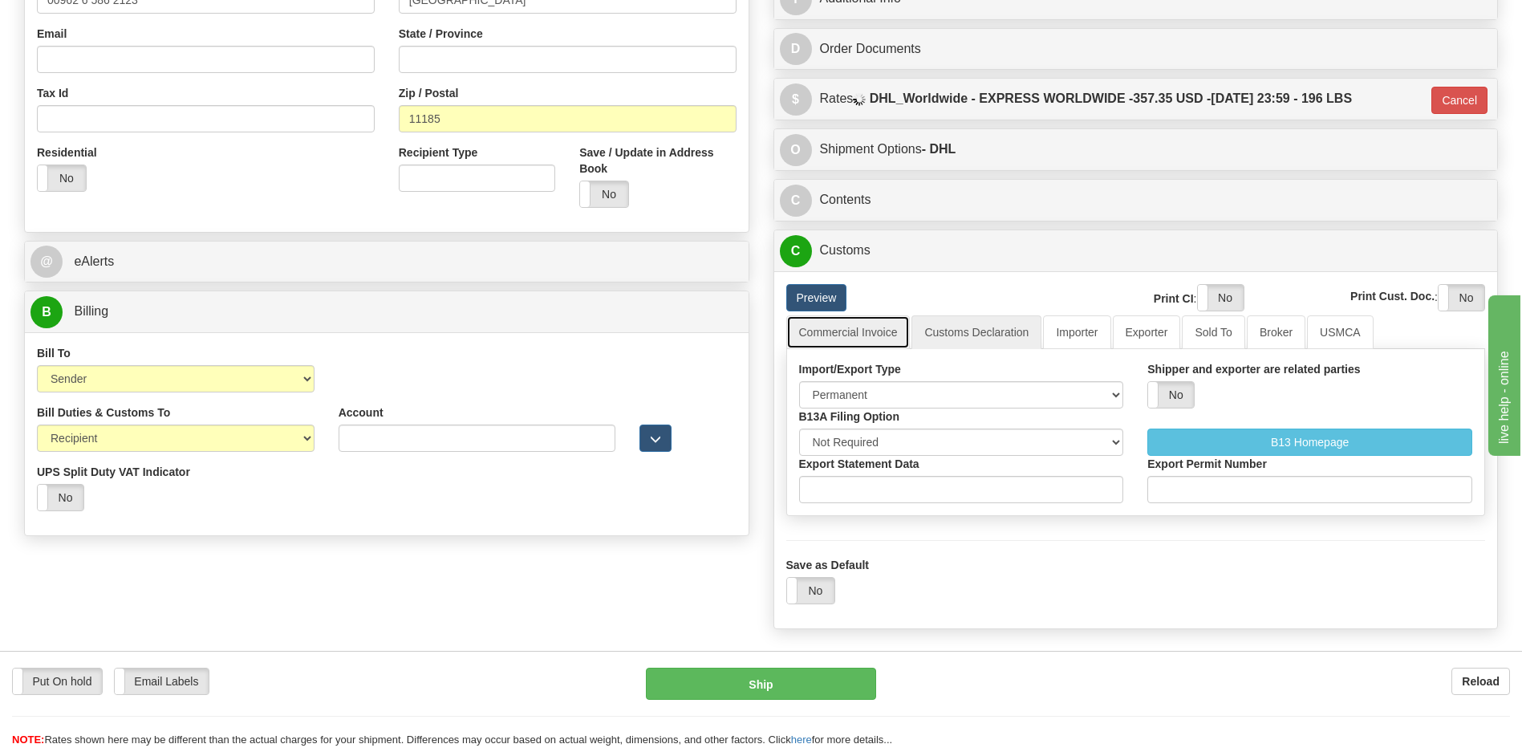
click at [860, 338] on link "Commercial Invoice" at bounding box center [848, 332] width 124 height 34
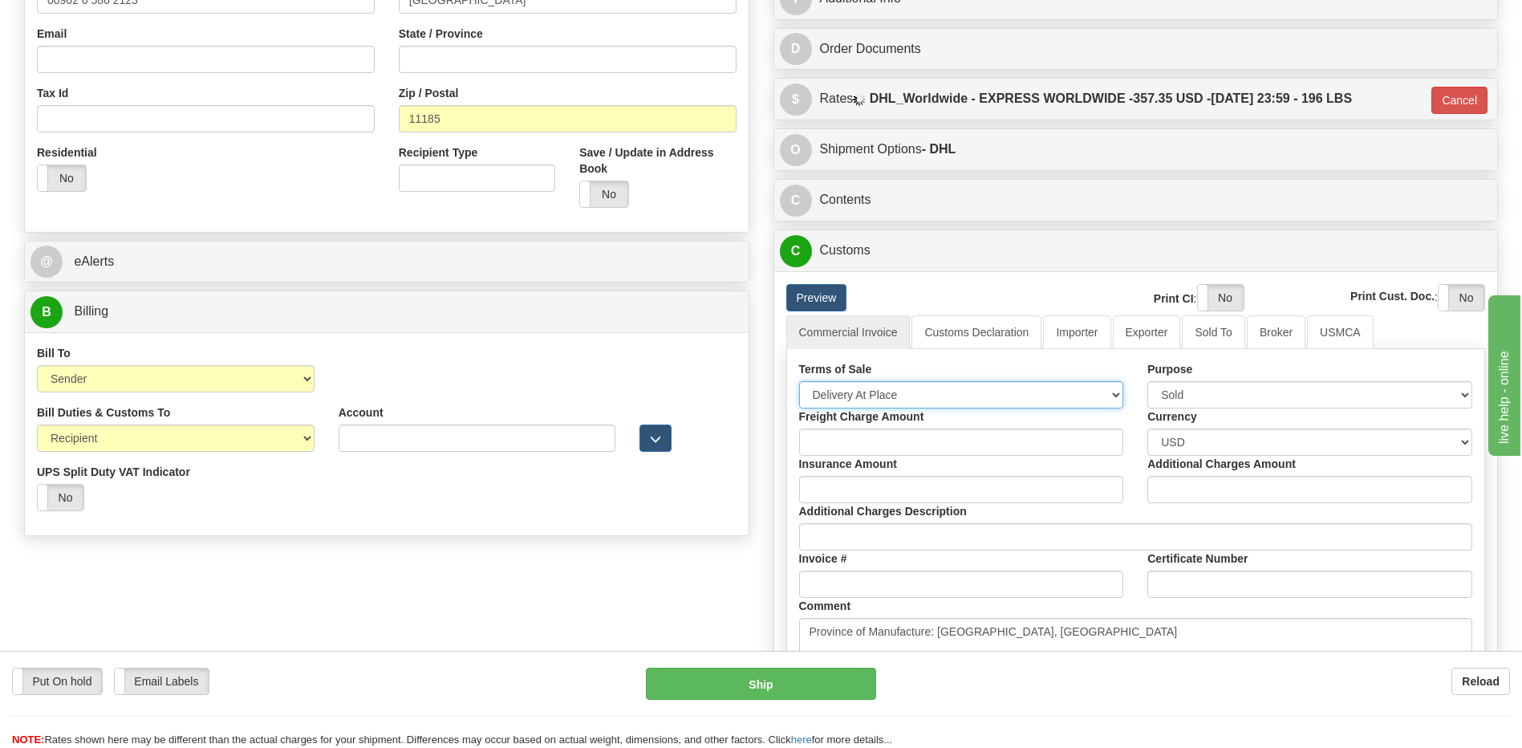
click at [862, 394] on select "Free Carrier Free On Board Ex Works Delivered Duty Unpaid Delivered Duty Paid C…" at bounding box center [961, 394] width 325 height 27
click at [799, 381] on select "Free Carrier Free On Board Ex Works Delivered Duty Unpaid Delivered Duty Paid C…" at bounding box center [961, 394] width 325 height 27
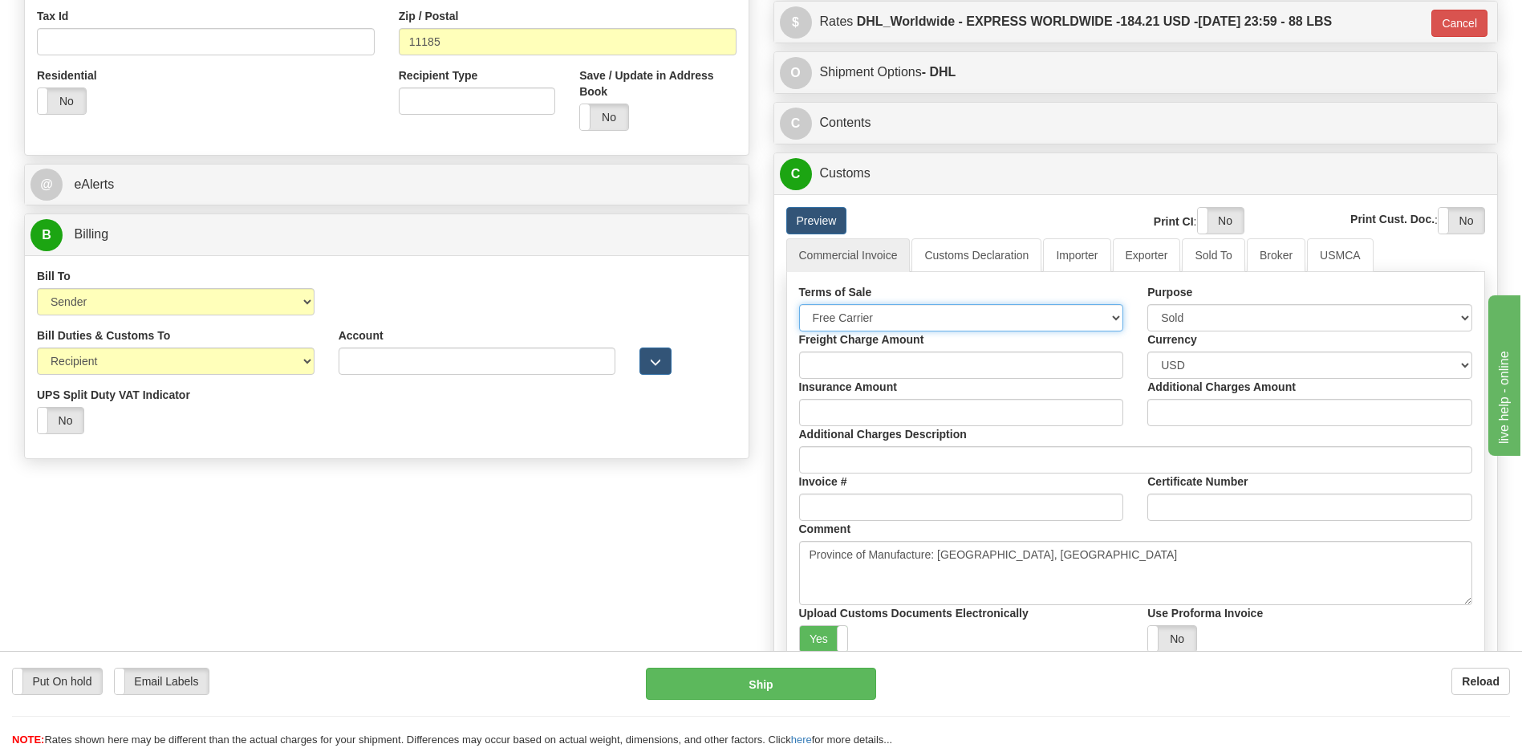
scroll to position [562, 0]
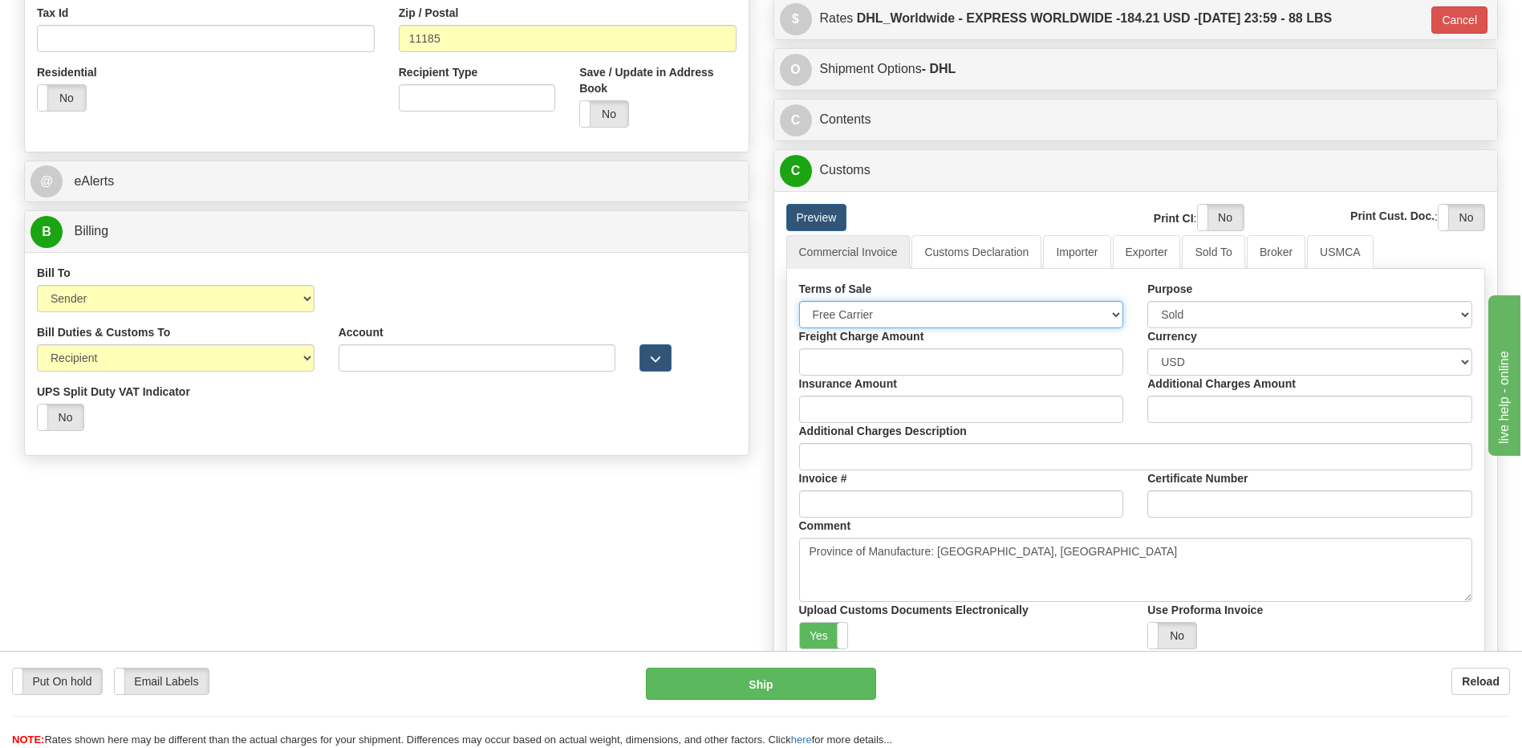
drag, startPoint x: 878, startPoint y: 322, endPoint x: 890, endPoint y: 330, distance: 13.8
click at [878, 322] on select "Free Carrier Free On Board Ex Works Delivered Duty Unpaid Delivered Duty Paid C…" at bounding box center [961, 314] width 325 height 27
click at [293, 579] on div "Order # 86684174 S Sender" at bounding box center [761, 190] width 1498 height 1277
click at [371, 512] on div "Order # 86684174 S Sender" at bounding box center [761, 190] width 1498 height 1277
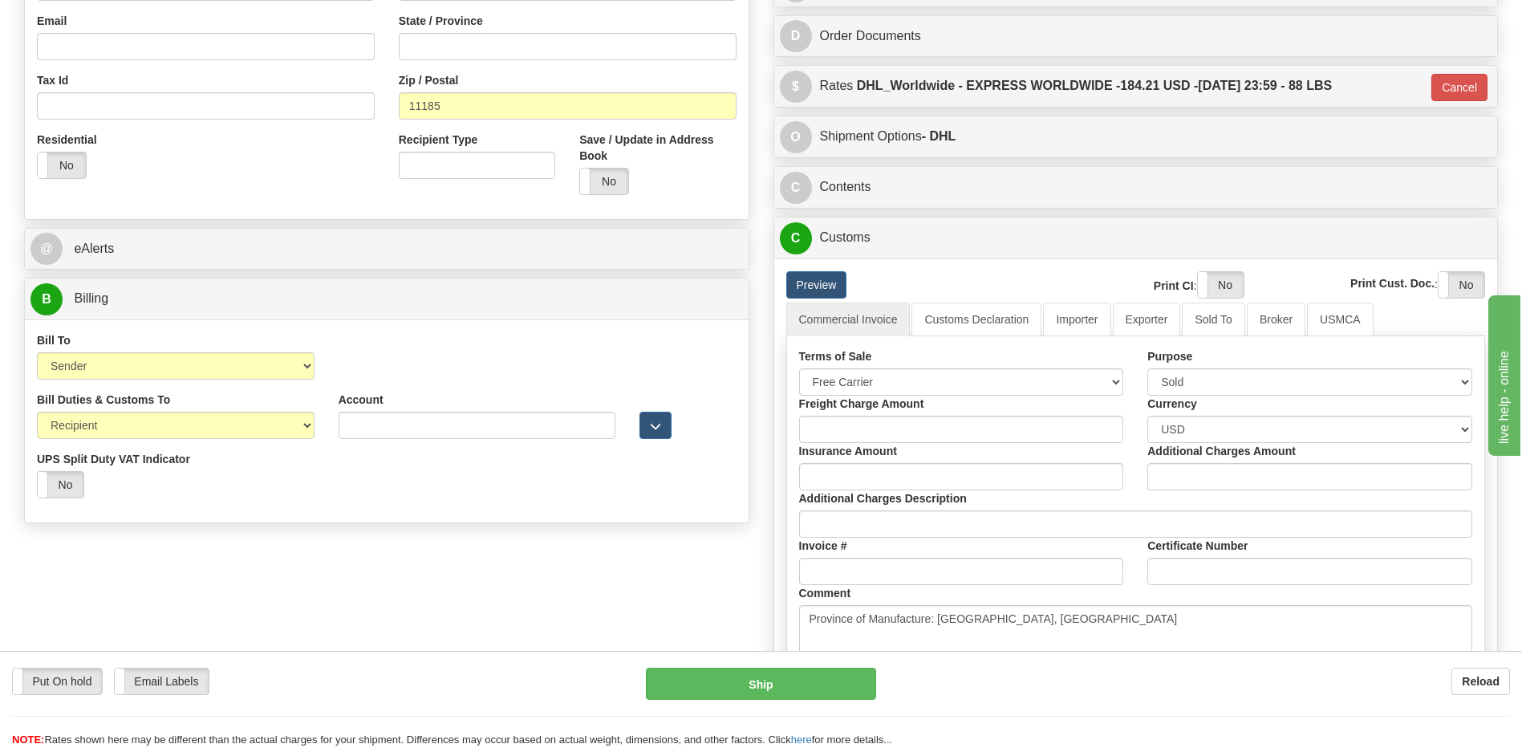
scroll to position [401, 0]
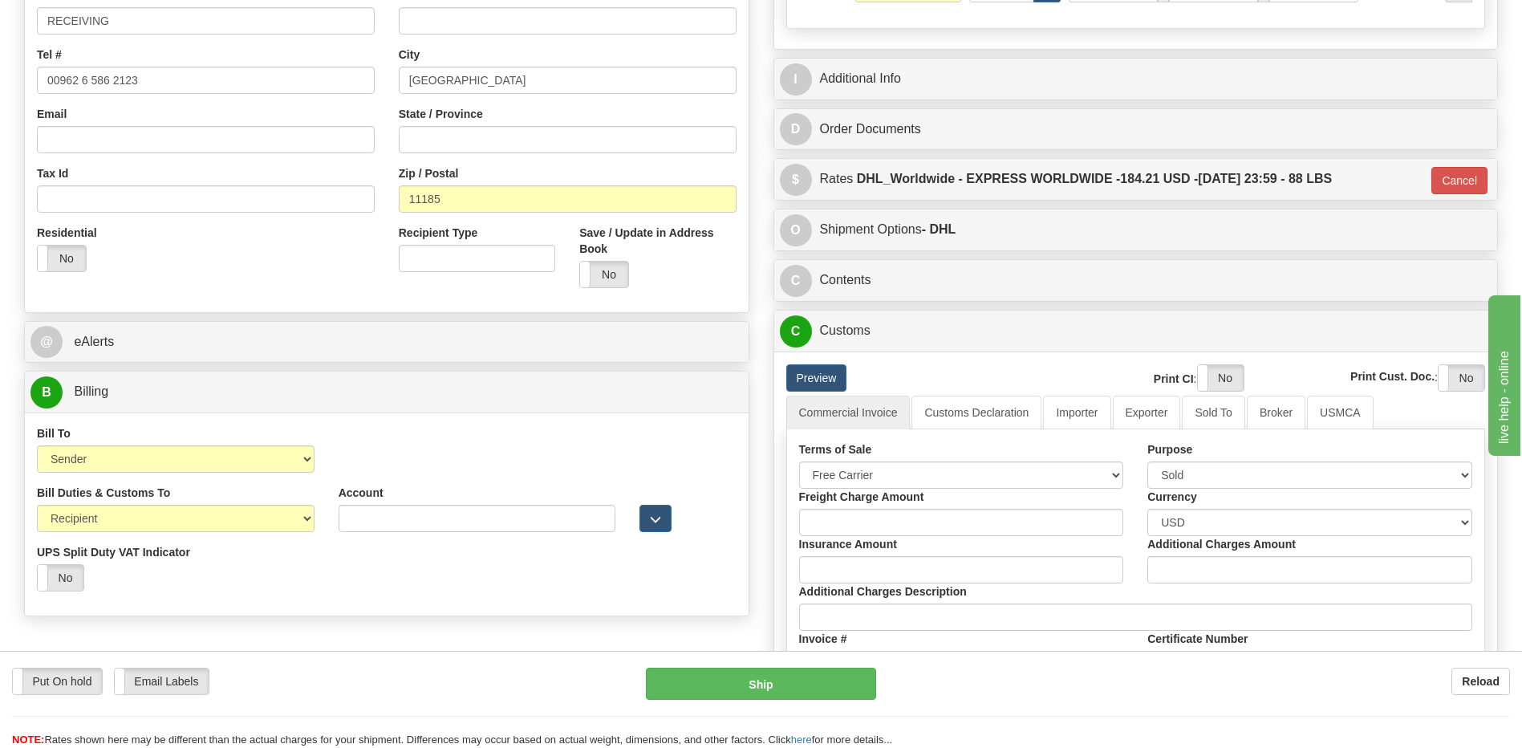
click at [1088, 395] on div "Print CI : Yes No" at bounding box center [1165, 379] width 156 height 31
click at [1087, 396] on link "Importer" at bounding box center [1076, 412] width 67 height 34
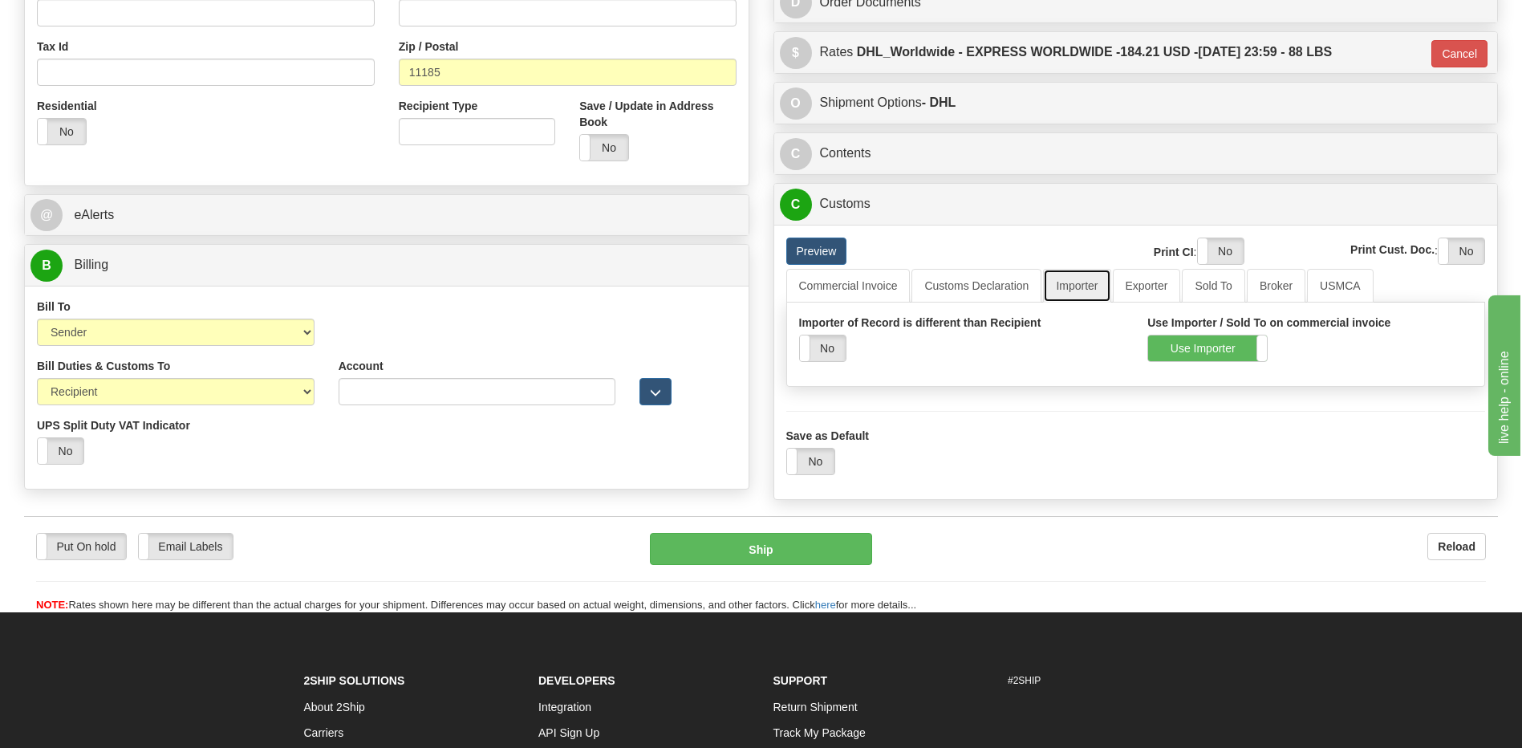
scroll to position [642, 0]
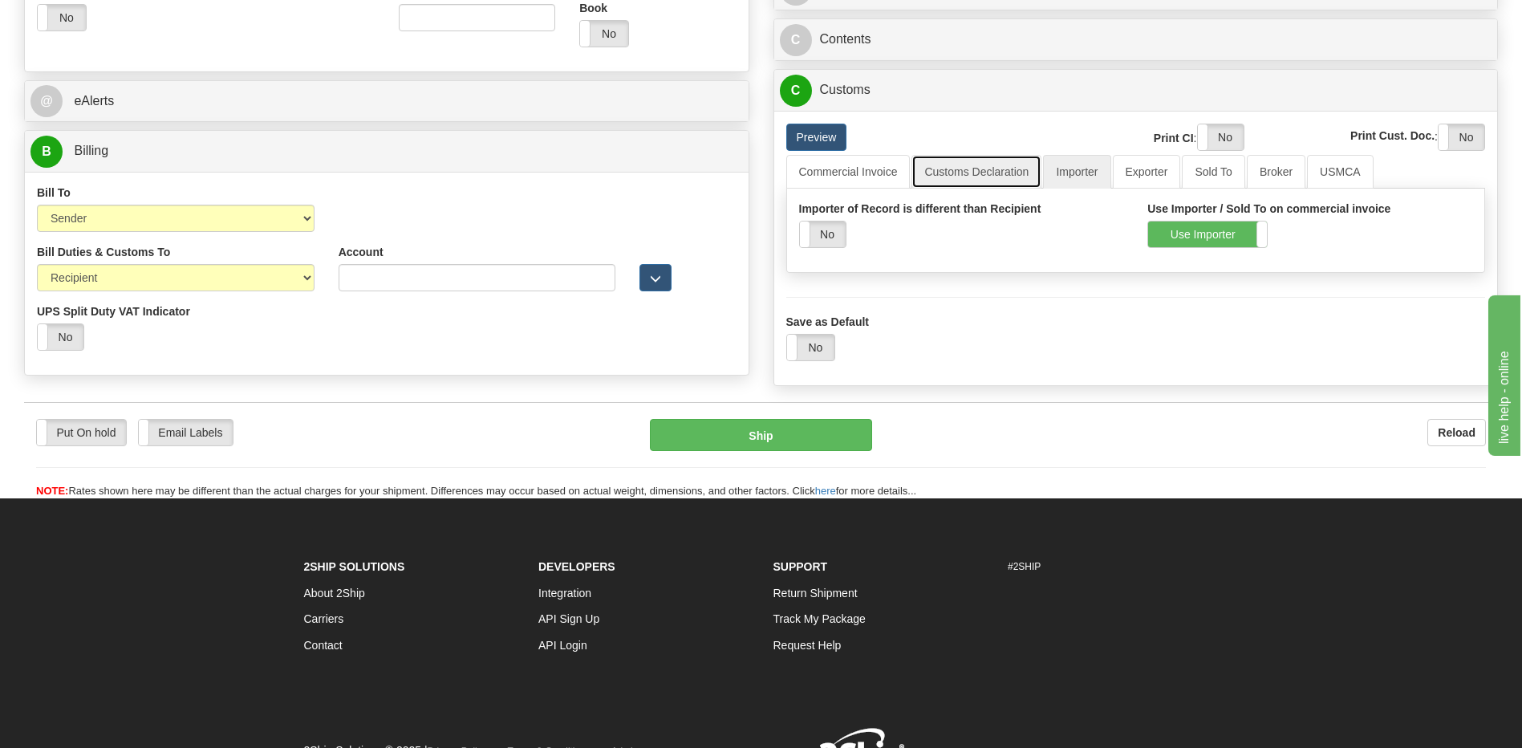
click at [999, 183] on link "Customs Declaration" at bounding box center [976, 172] width 130 height 34
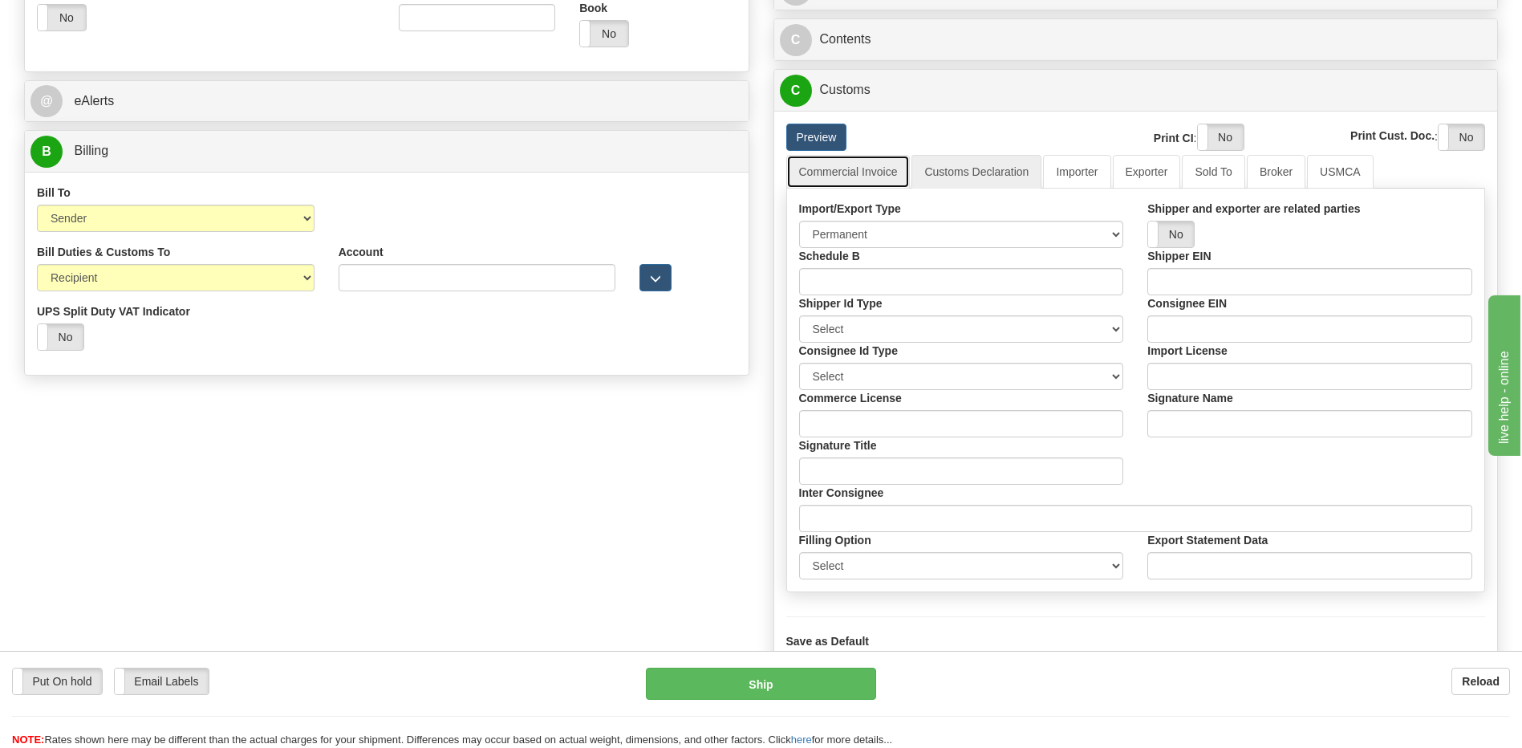
click at [870, 180] on link "Commercial Invoice" at bounding box center [848, 172] width 124 height 34
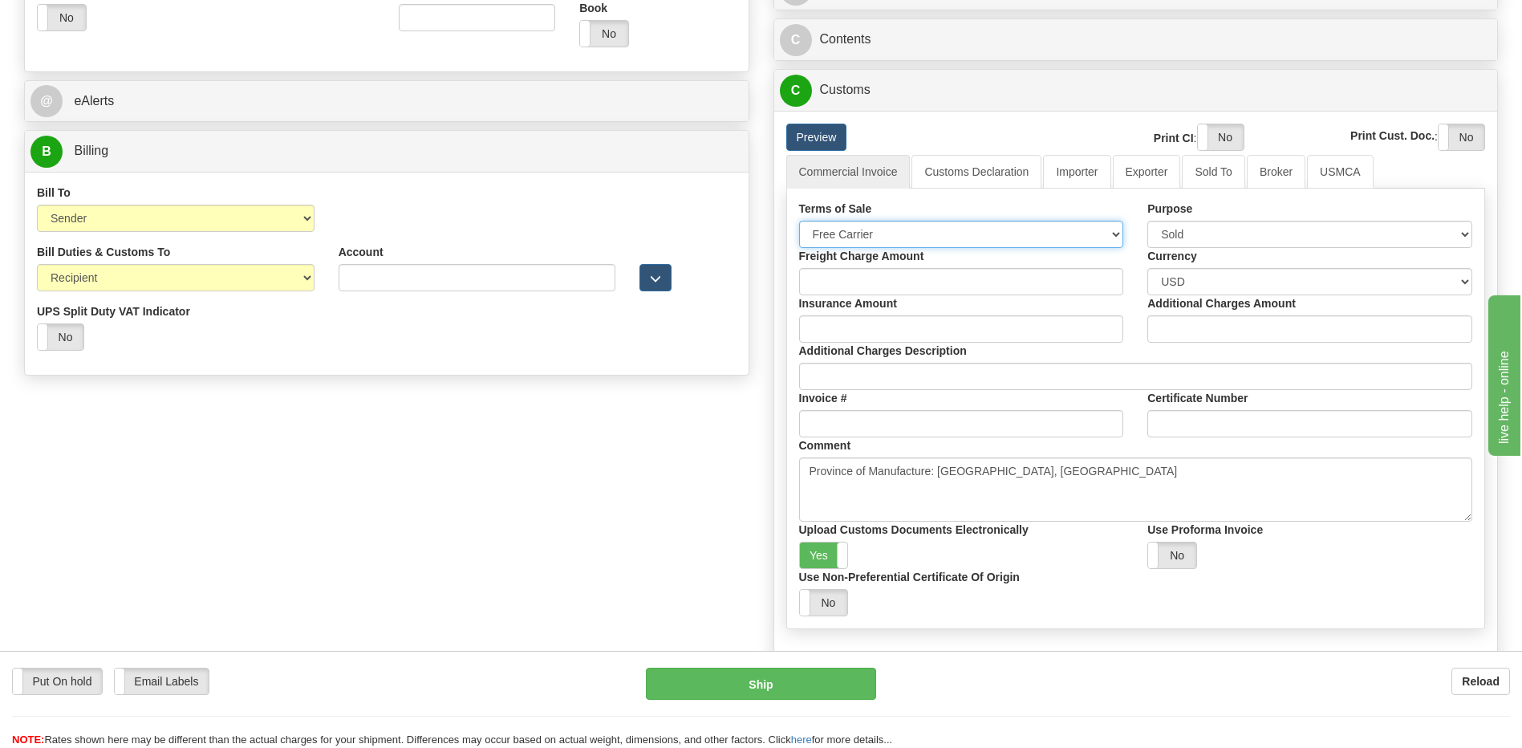
click at [930, 240] on select "Free Carrier Free On Board Ex Works Delivered Duty Unpaid Delivered Duty Paid C…" at bounding box center [961, 234] width 325 height 27
select select "16"
click at [799, 221] on select "Free Carrier Free On Board Ex Works Delivered Duty Unpaid Delivered Duty Paid C…" at bounding box center [961, 234] width 325 height 27
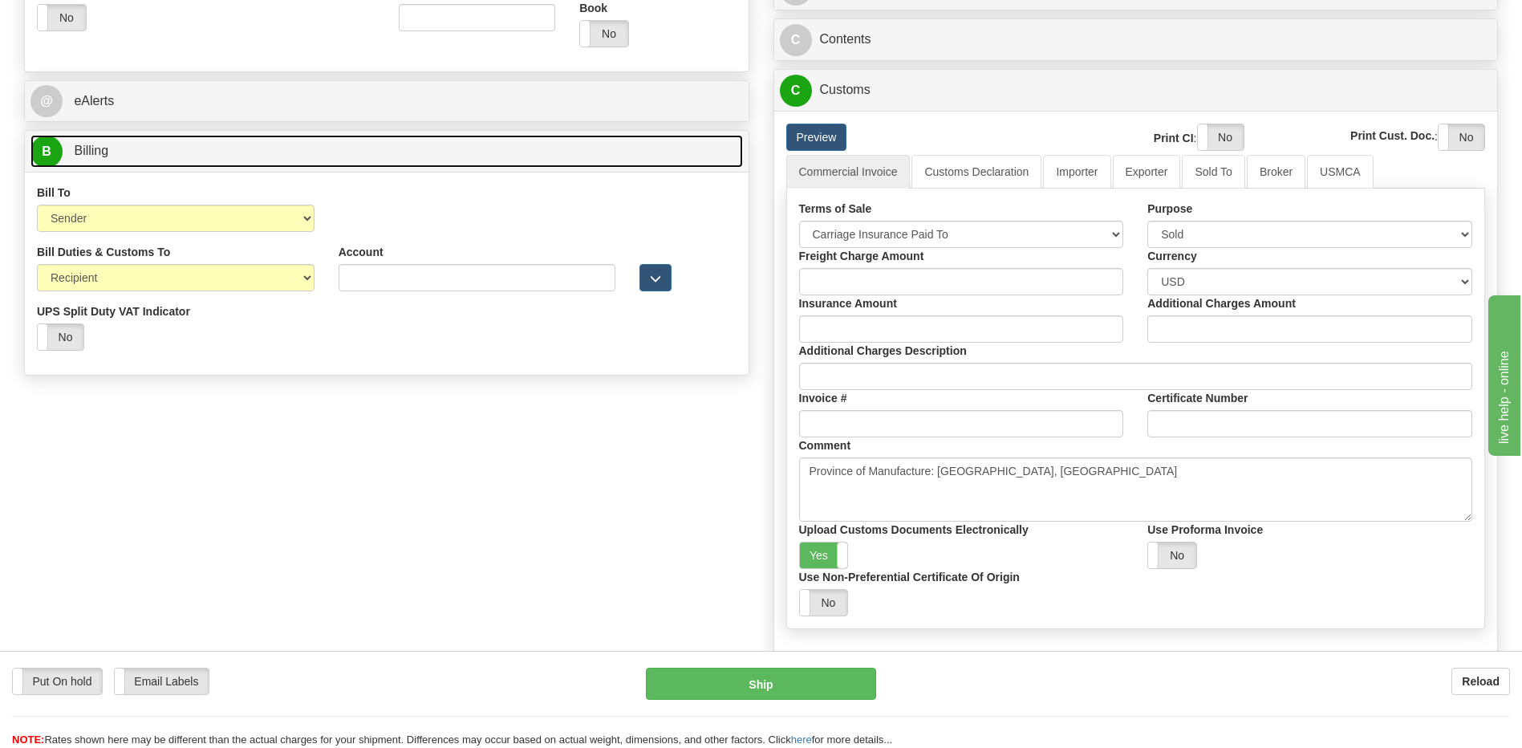
click at [205, 152] on link "B Billing" at bounding box center [386, 151] width 712 height 33
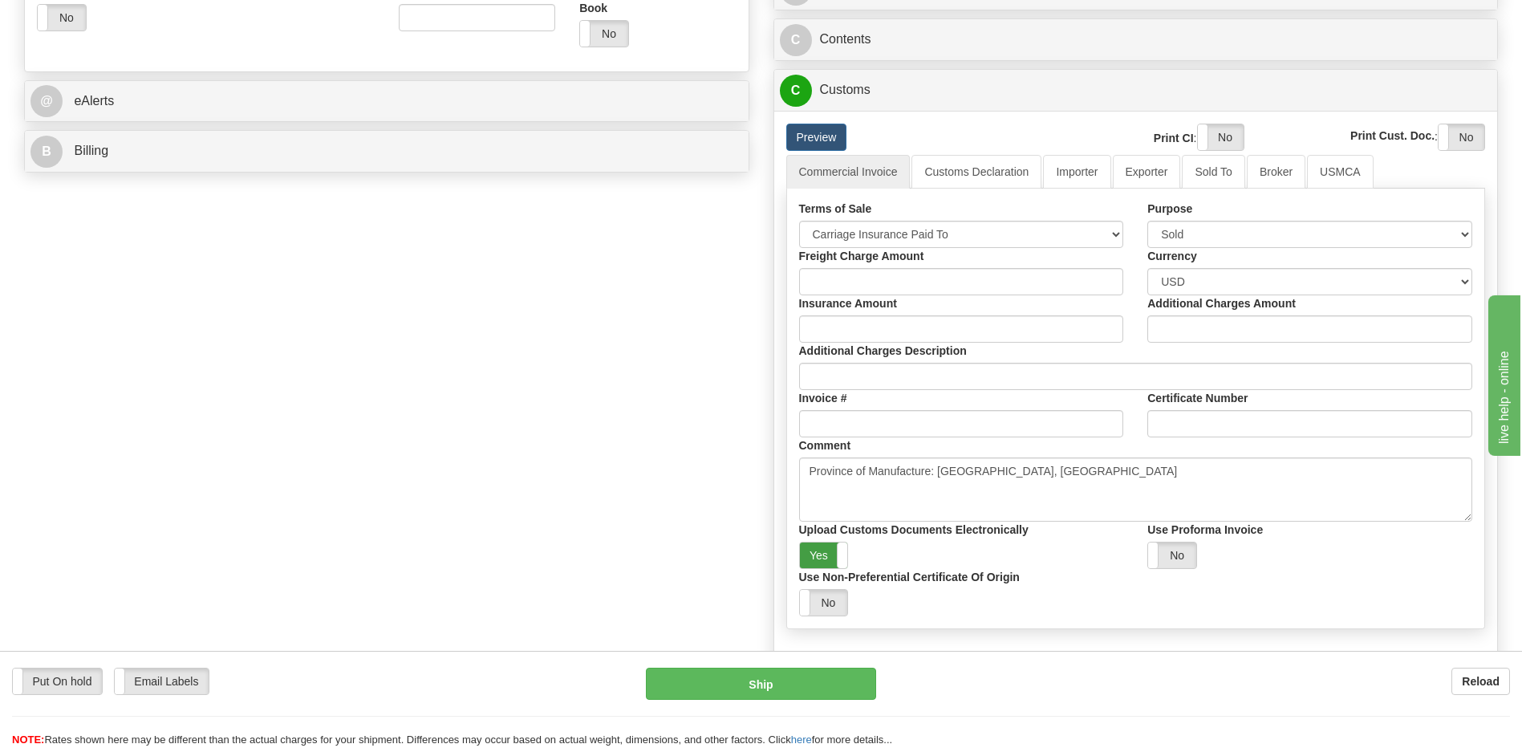
click at [833, 561] on label "Yes" at bounding box center [824, 555] width 48 height 26
click at [1201, 136] on label "Yes" at bounding box center [1221, 137] width 46 height 26
click at [1436, 137] on div "Print Cust. Doc. : Yes No" at bounding box center [1376, 137] width 217 height 27
click at [1446, 132] on label "Yes" at bounding box center [1461, 137] width 46 height 26
click at [1063, 168] on link "Importer" at bounding box center [1076, 172] width 67 height 34
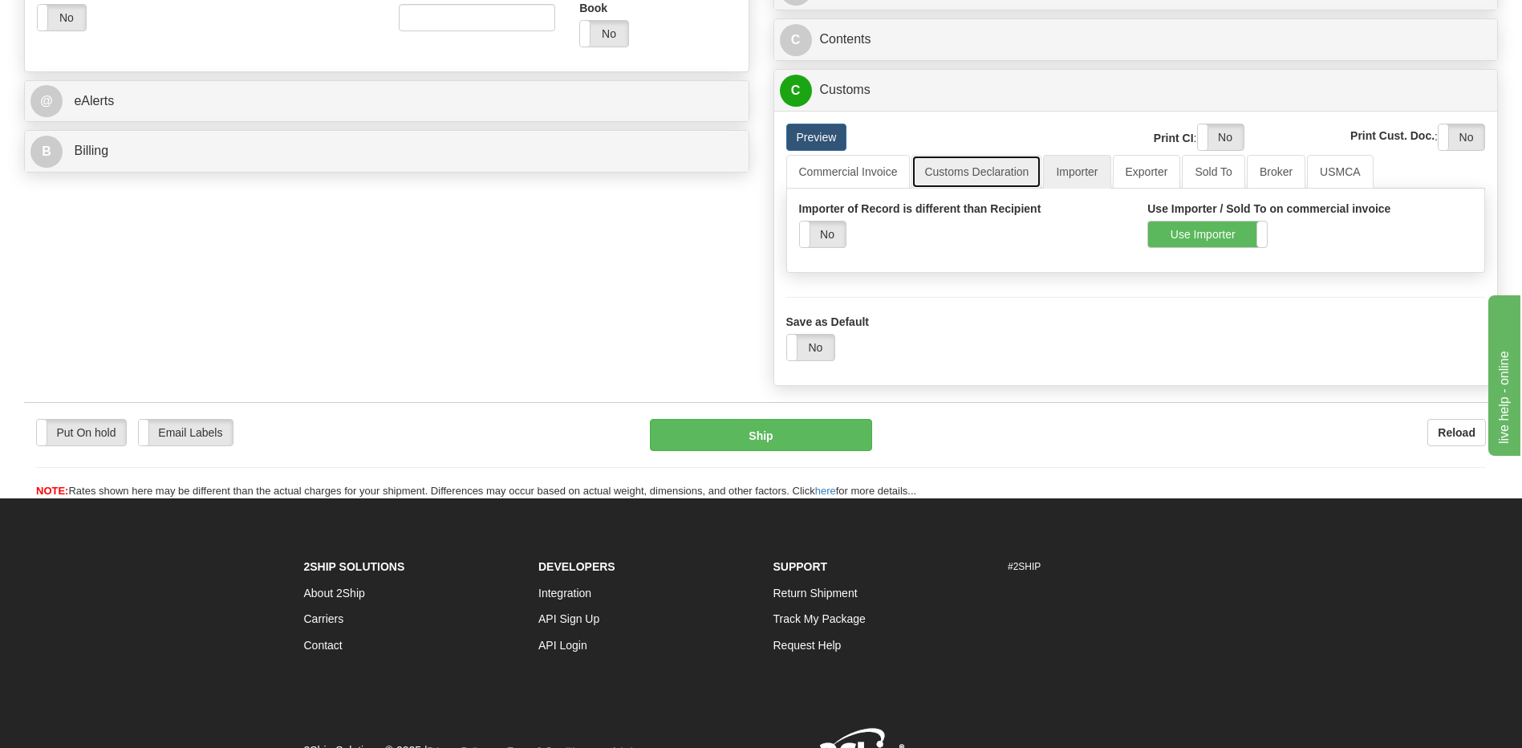
click at [978, 166] on link "Customs Declaration" at bounding box center [976, 172] width 130 height 34
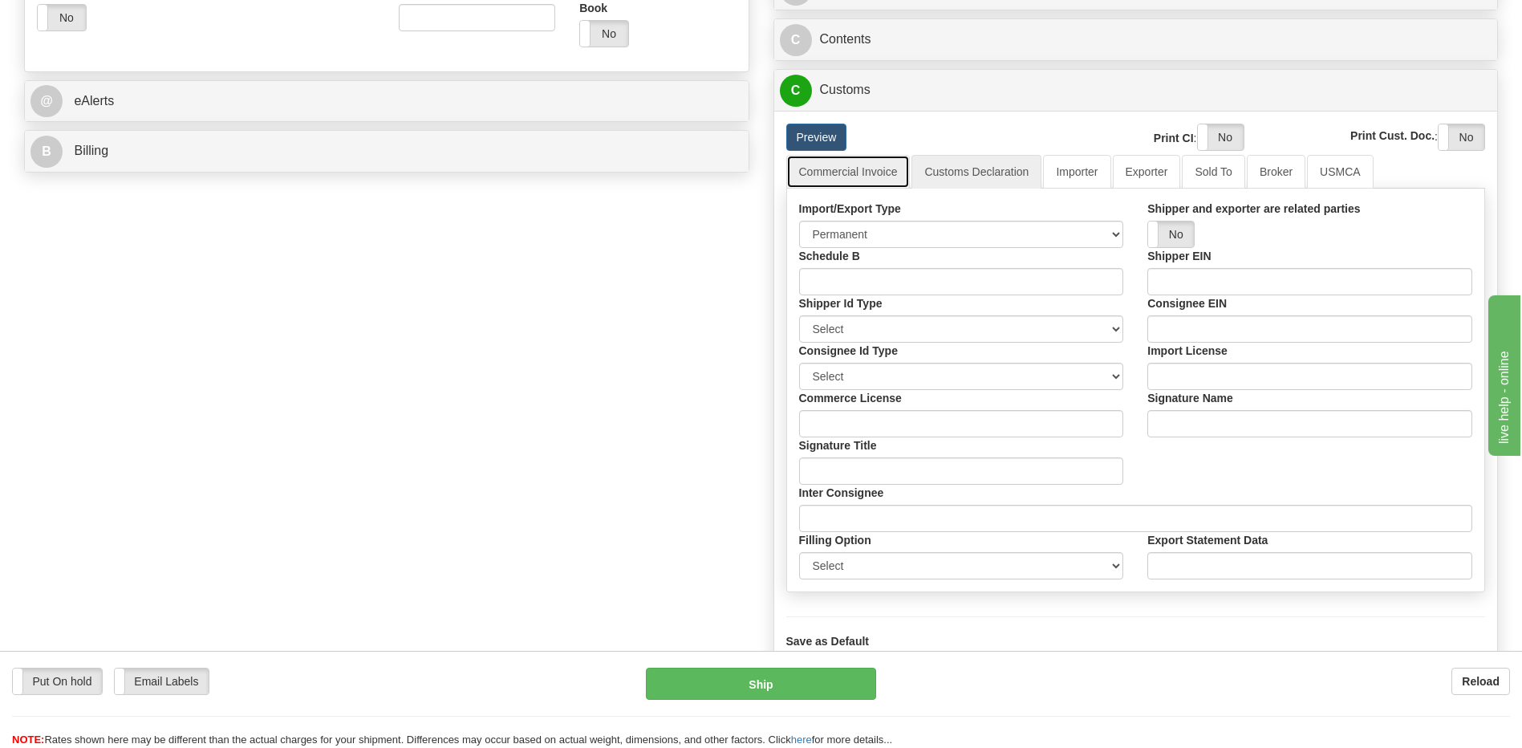
click at [886, 177] on link "Commercial Invoice" at bounding box center [848, 172] width 124 height 34
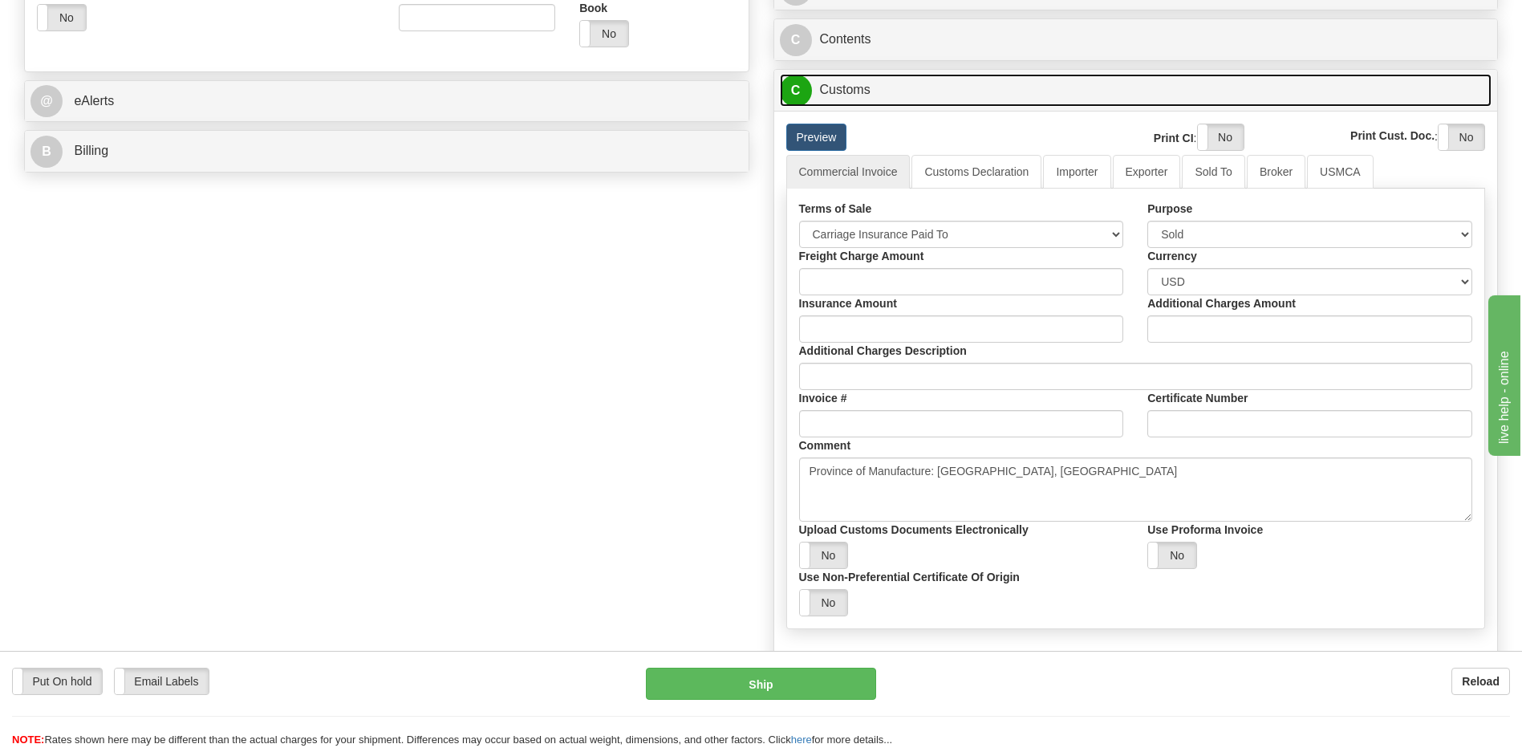
click at [874, 98] on link "C Customs" at bounding box center [1136, 90] width 712 height 33
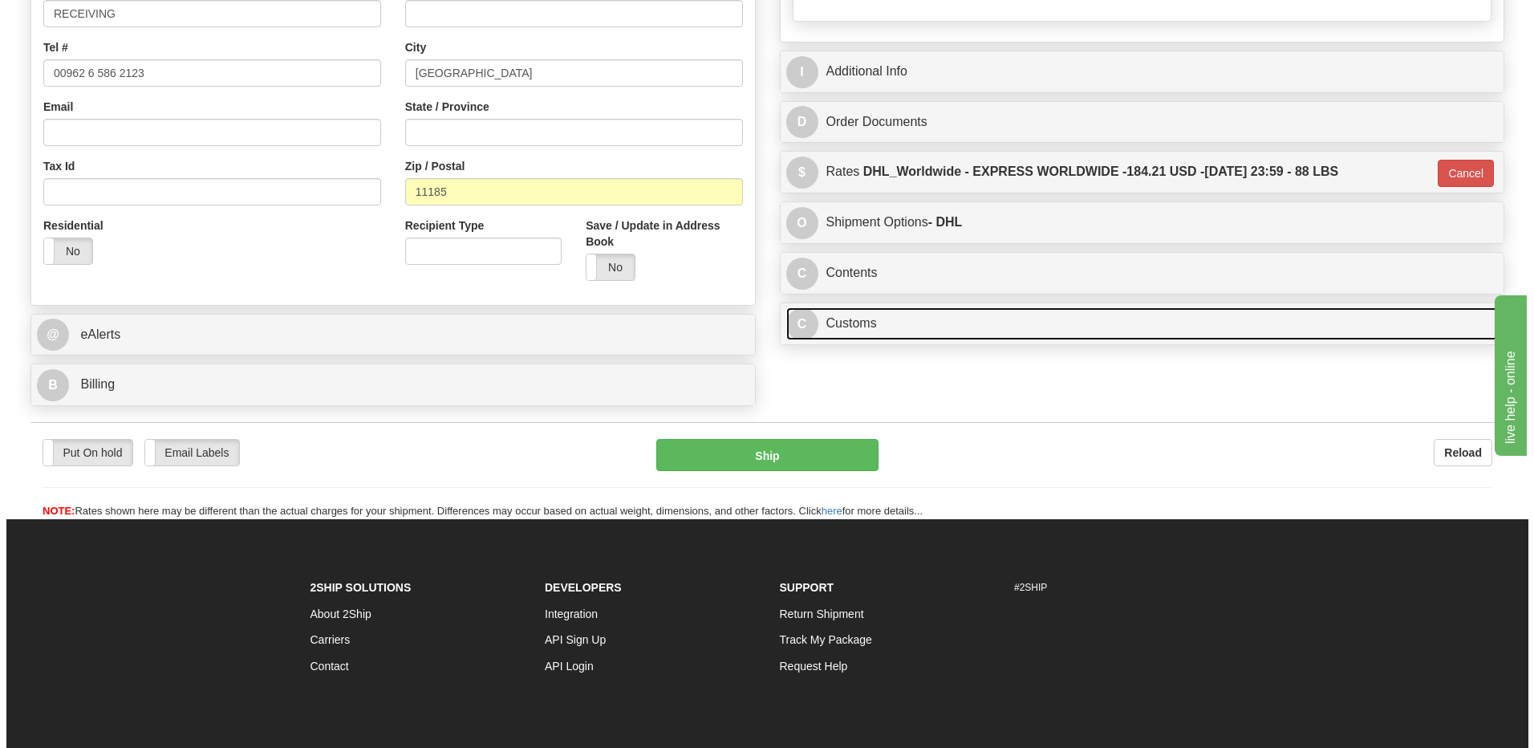
scroll to position [192, 0]
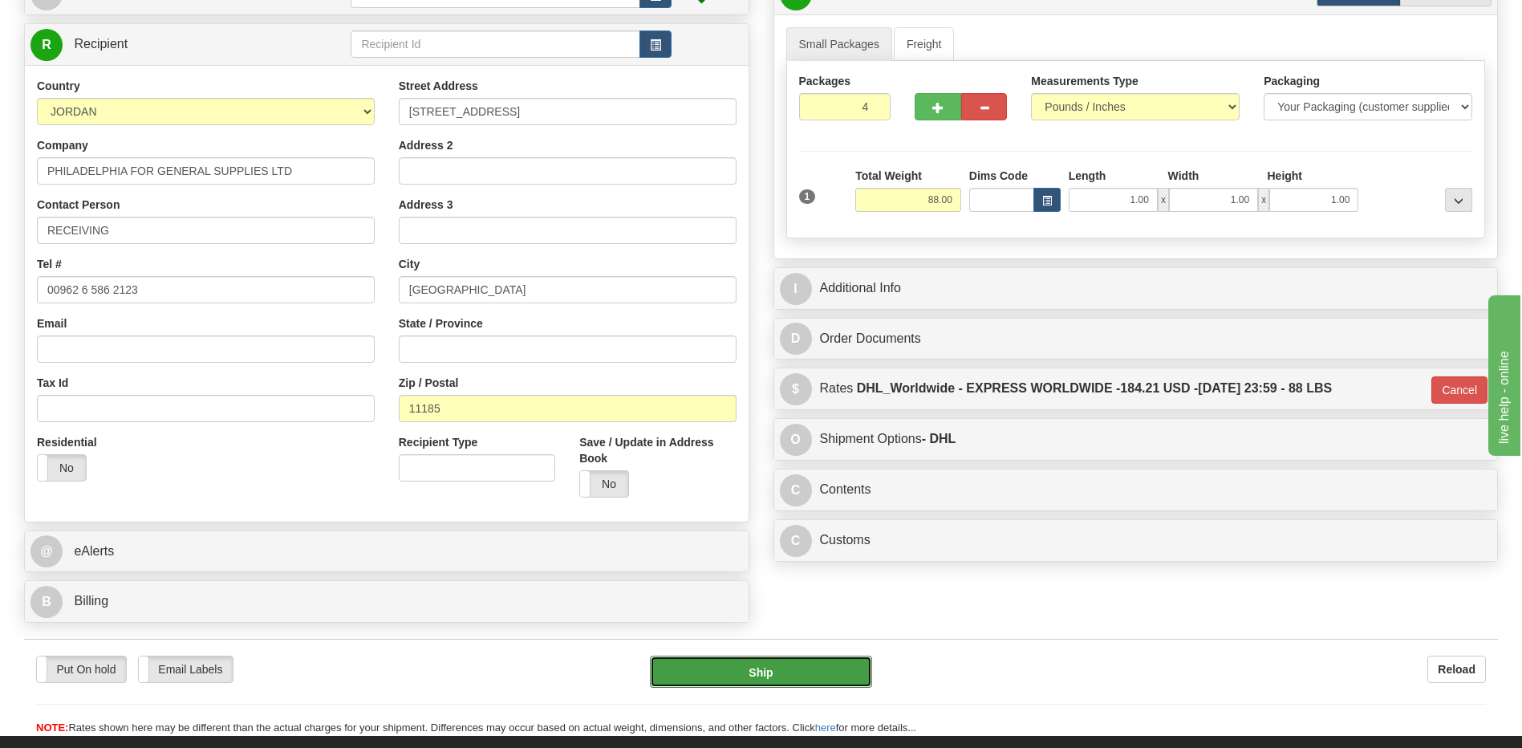
click at [797, 672] on button "Ship" at bounding box center [760, 671] width 221 height 32
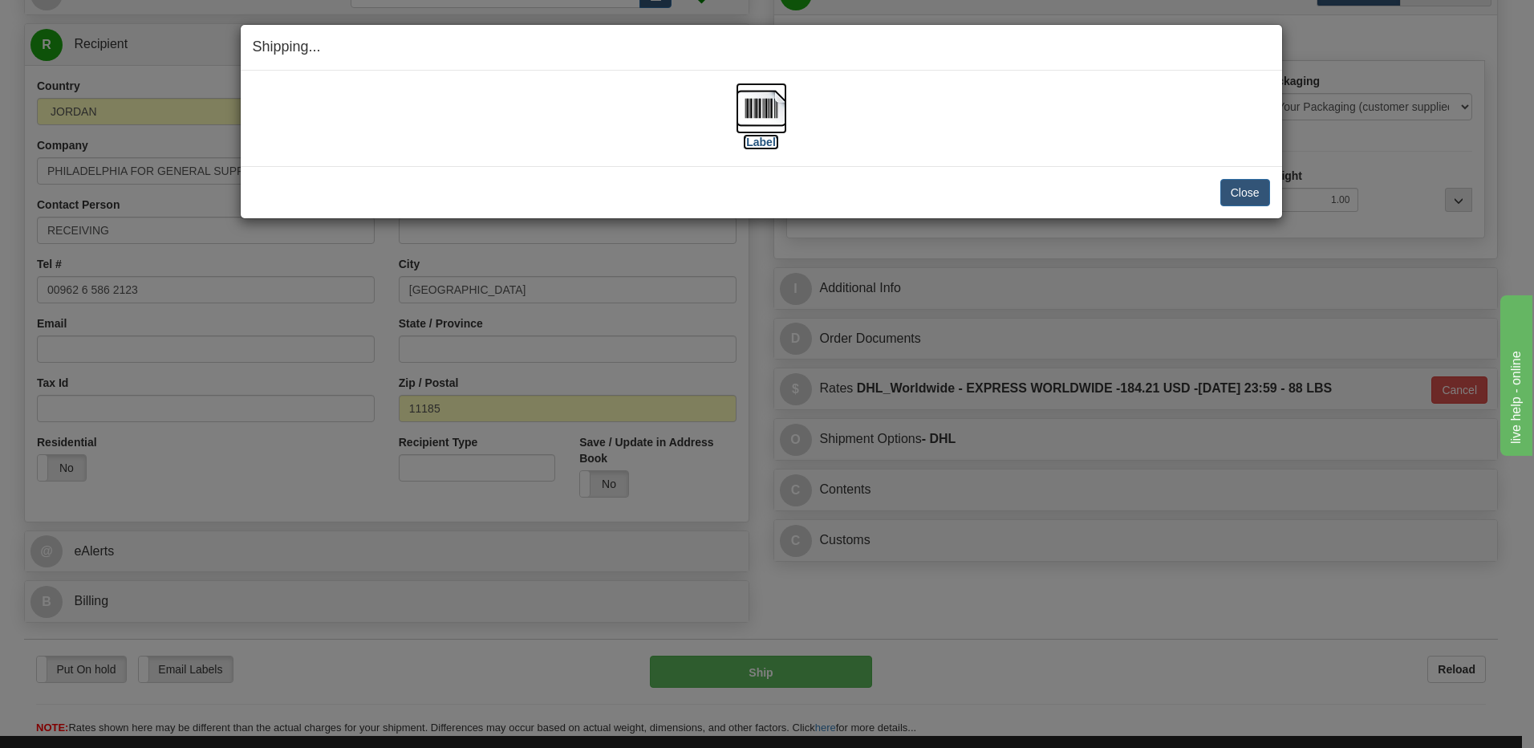
click at [757, 105] on img at bounding box center [761, 108] width 51 height 51
drag, startPoint x: 1246, startPoint y: 191, endPoint x: 1235, endPoint y: 188, distance: 10.9
click at [1246, 191] on button "Close" at bounding box center [1245, 192] width 50 height 27
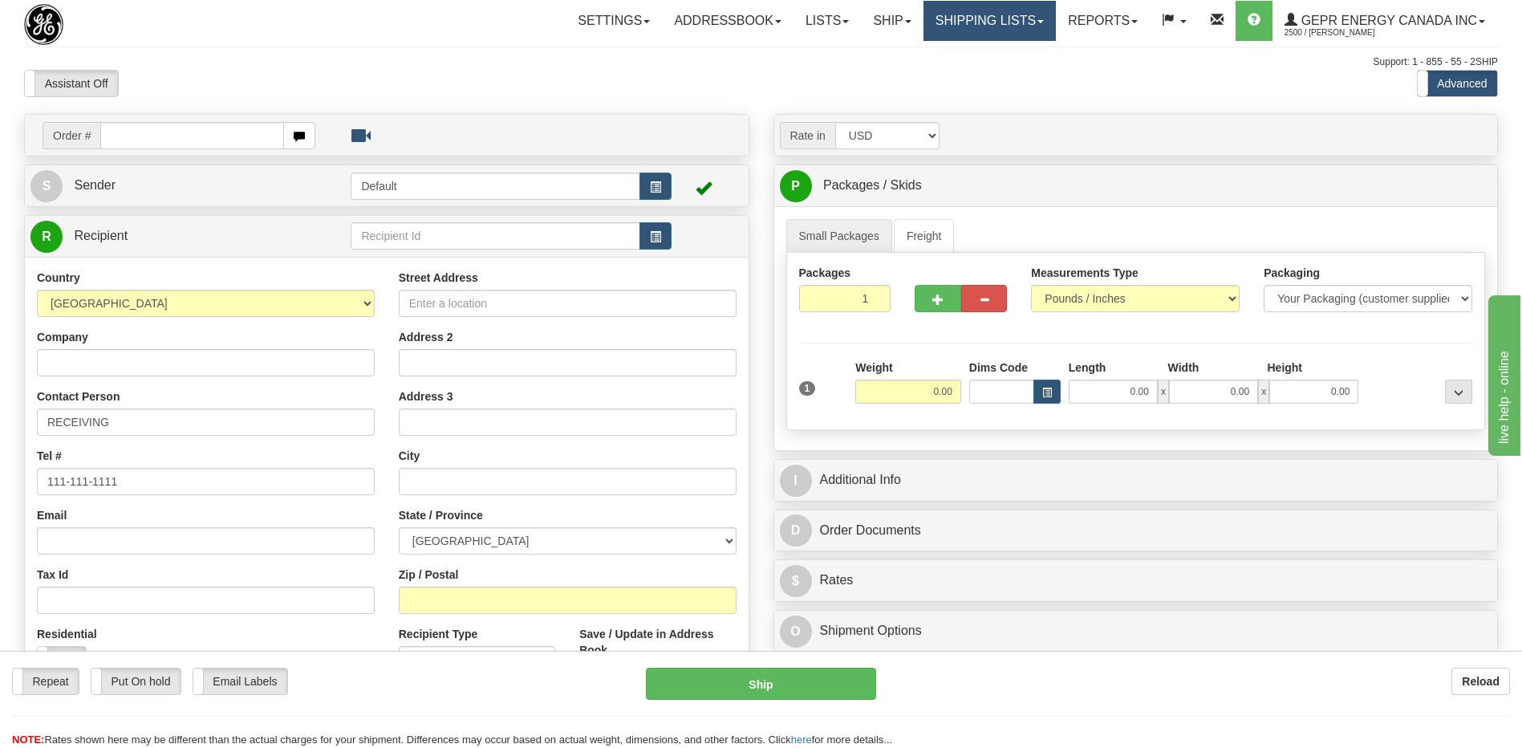
click at [982, 22] on link "Shipping lists" at bounding box center [989, 21] width 132 height 40
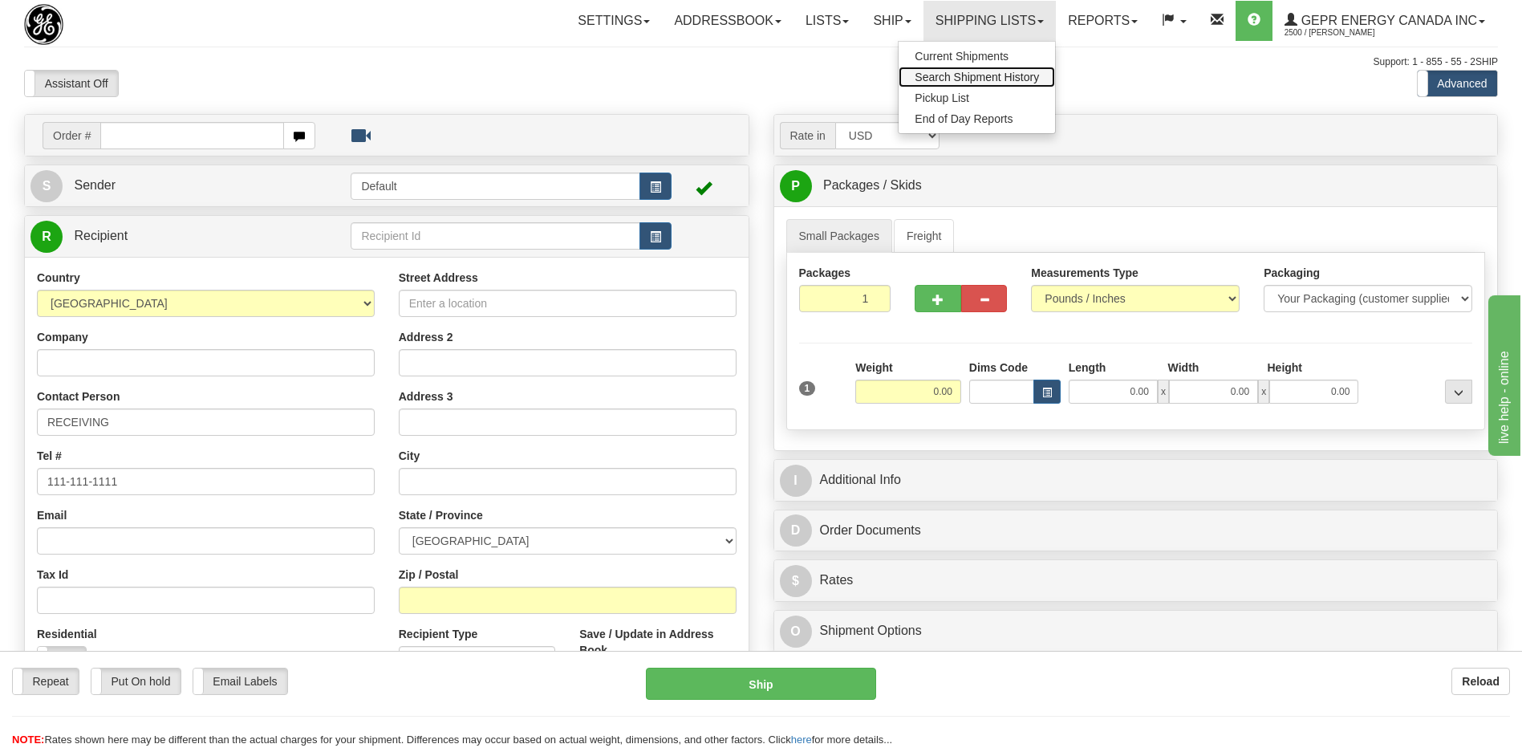
click at [949, 76] on span "Search Shipment History" at bounding box center [976, 77] width 124 height 13
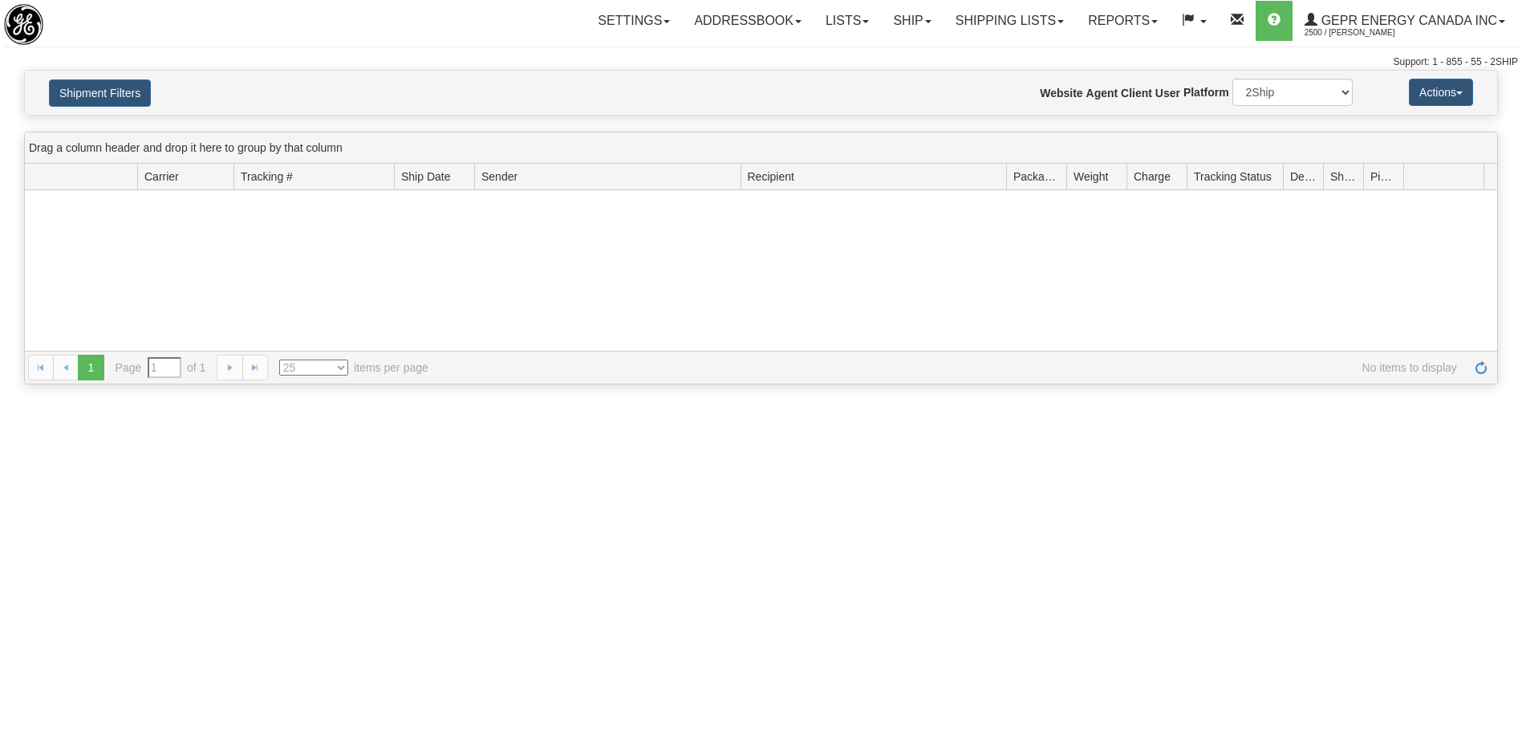
type input "From [DATE] To [DATE]"
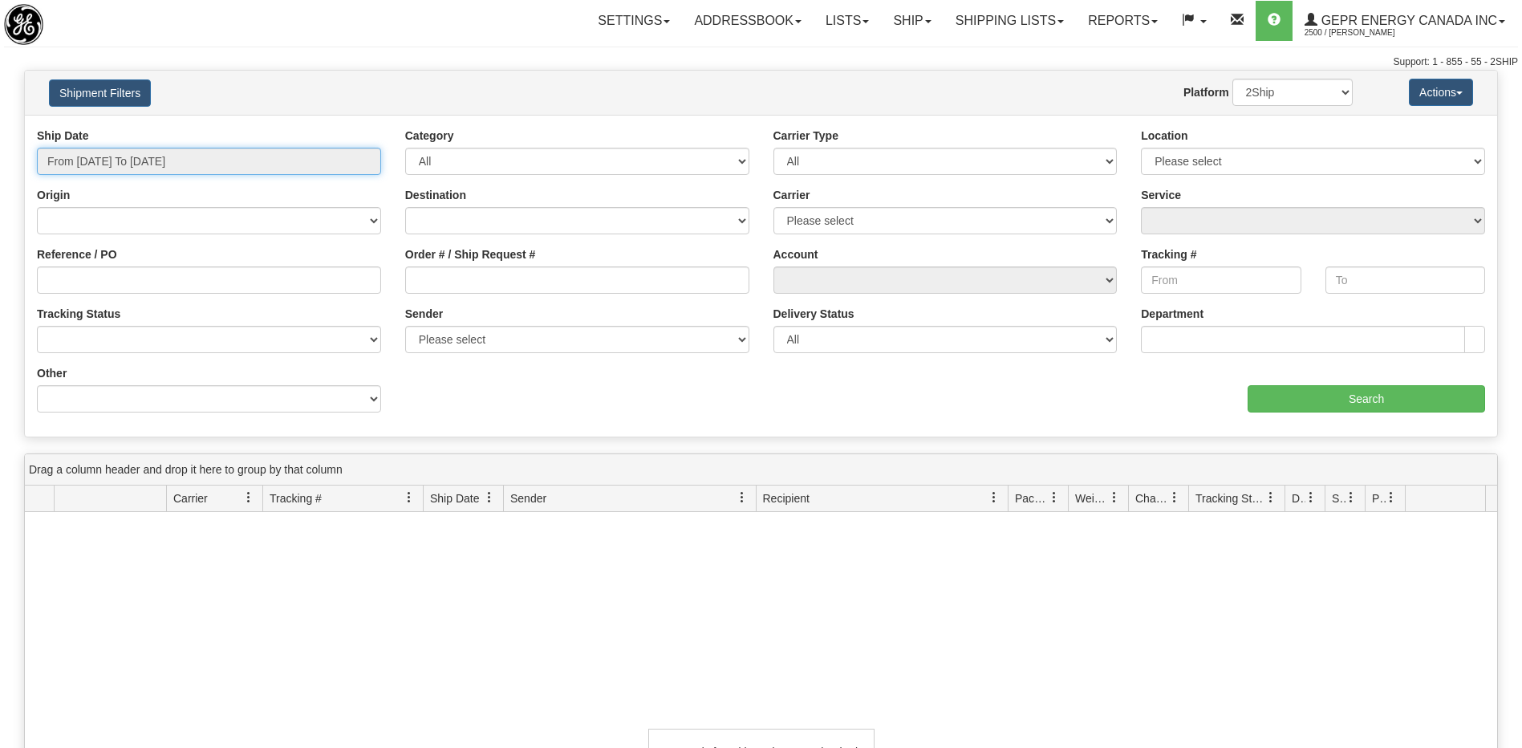
type input "[DATE]"
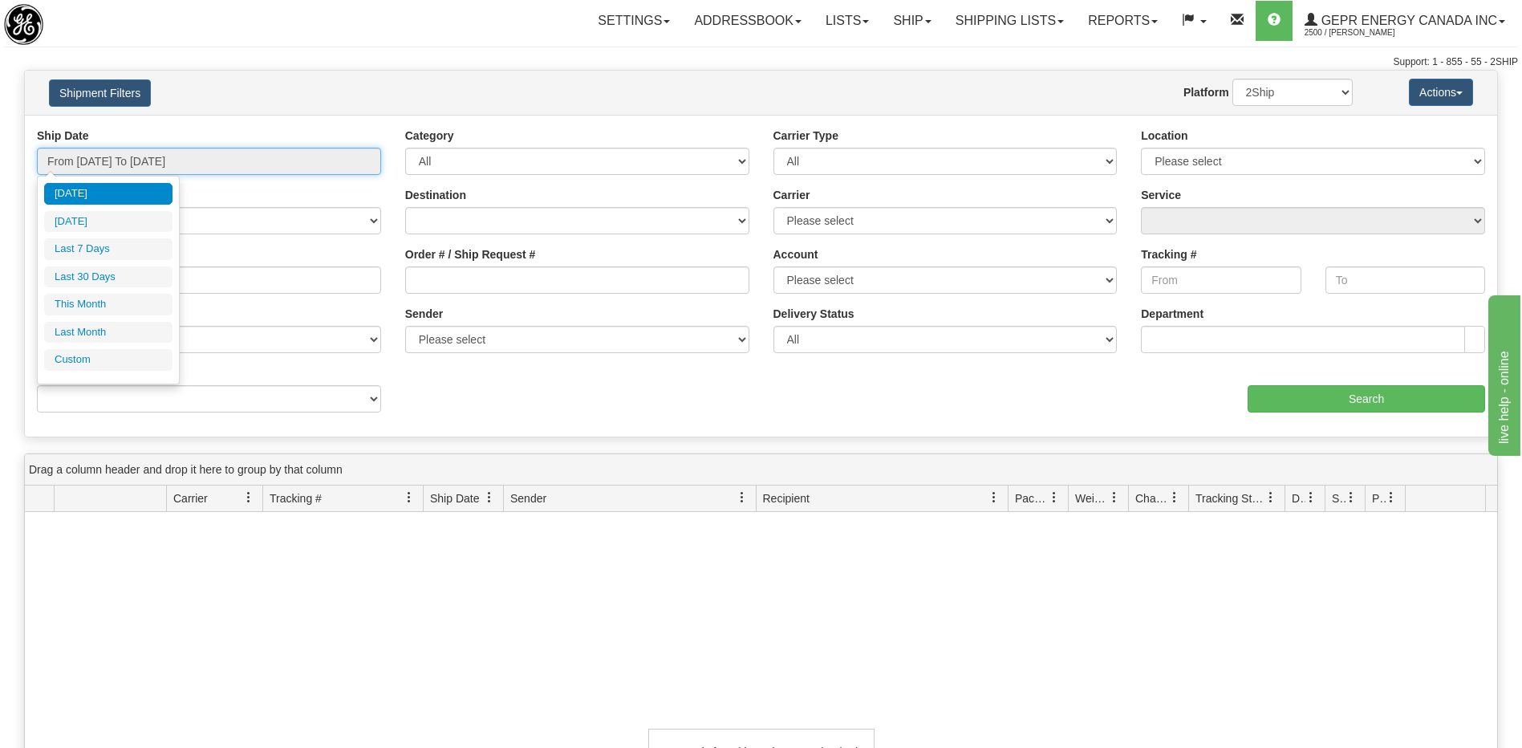
click at [124, 169] on input "From [DATE] To [DATE]" at bounding box center [209, 161] width 344 height 27
type input "[DATE]"
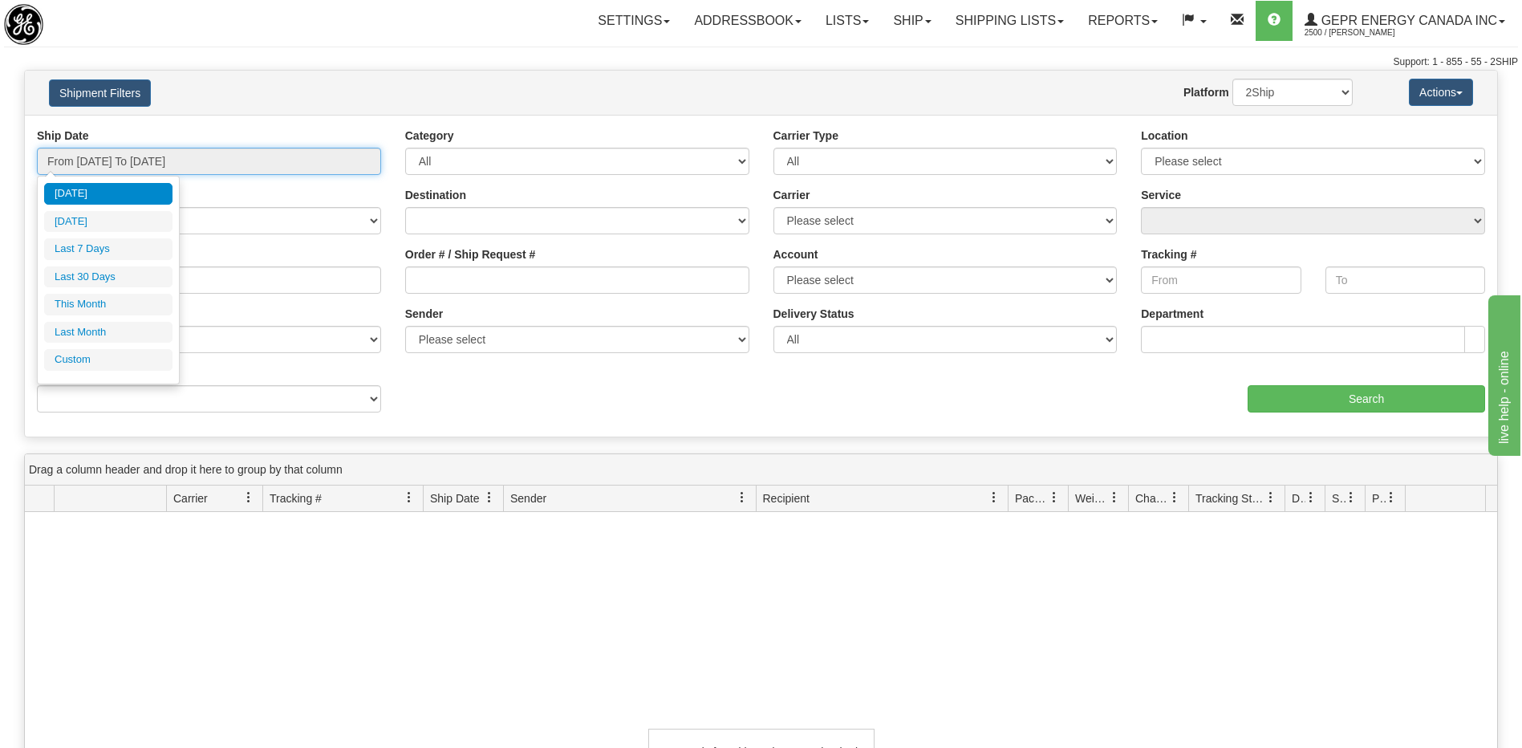
type input "[DATE]"
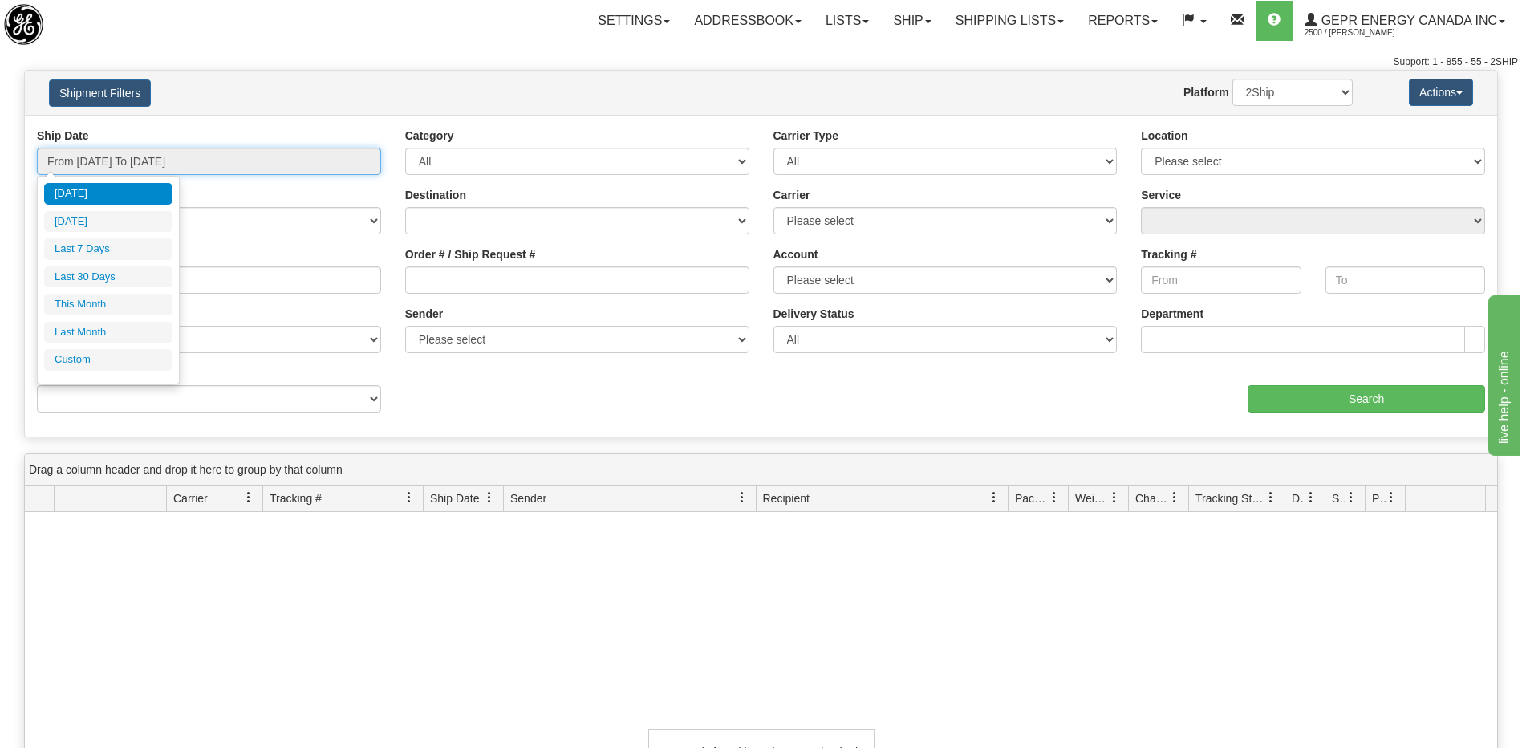
type input "[DATE]"
click at [98, 355] on li "Custom" at bounding box center [108, 360] width 128 height 22
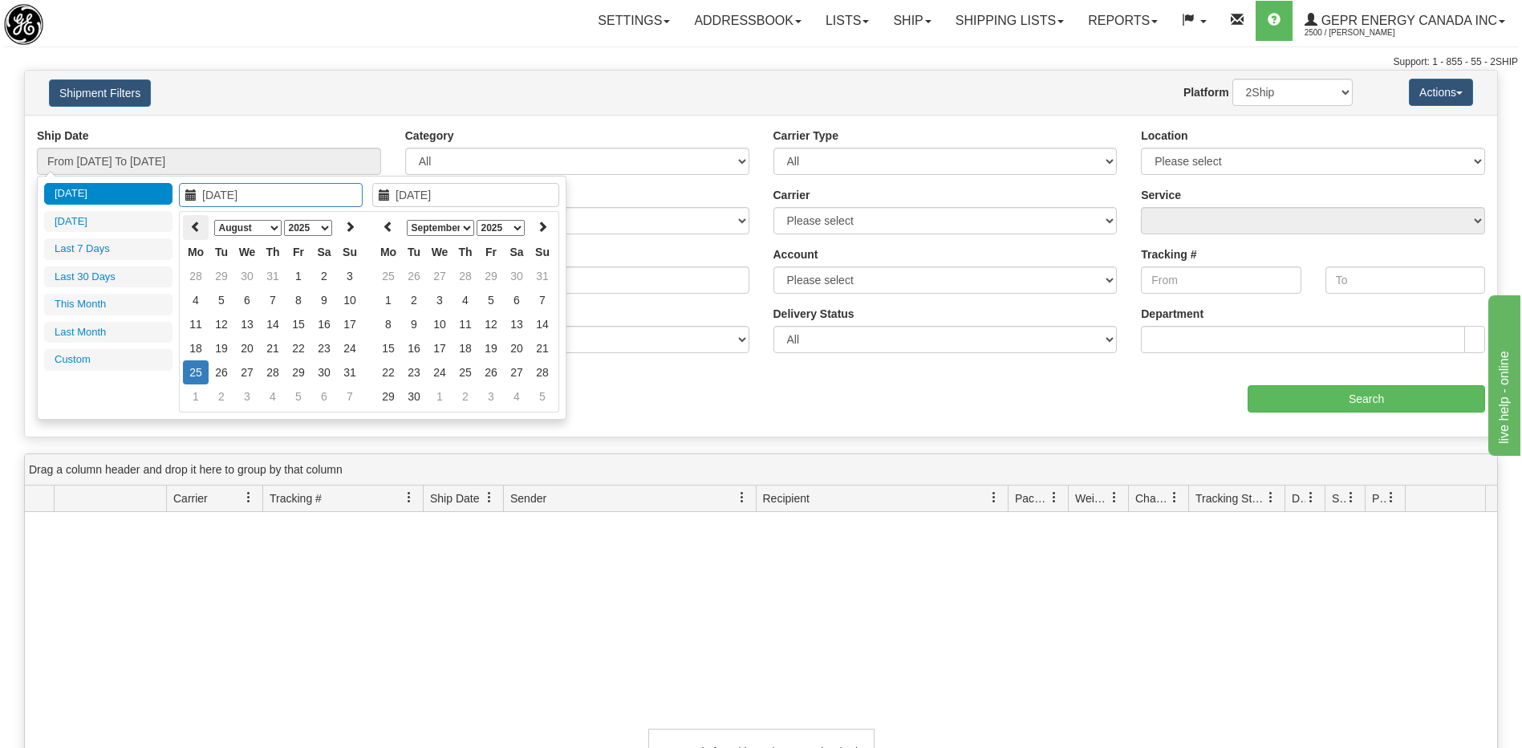
click at [198, 225] on icon at bounding box center [195, 226] width 11 height 11
type input "[DATE]"
click at [274, 351] on td "19" at bounding box center [273, 348] width 26 height 24
click at [387, 234] on th at bounding box center [388, 227] width 26 height 25
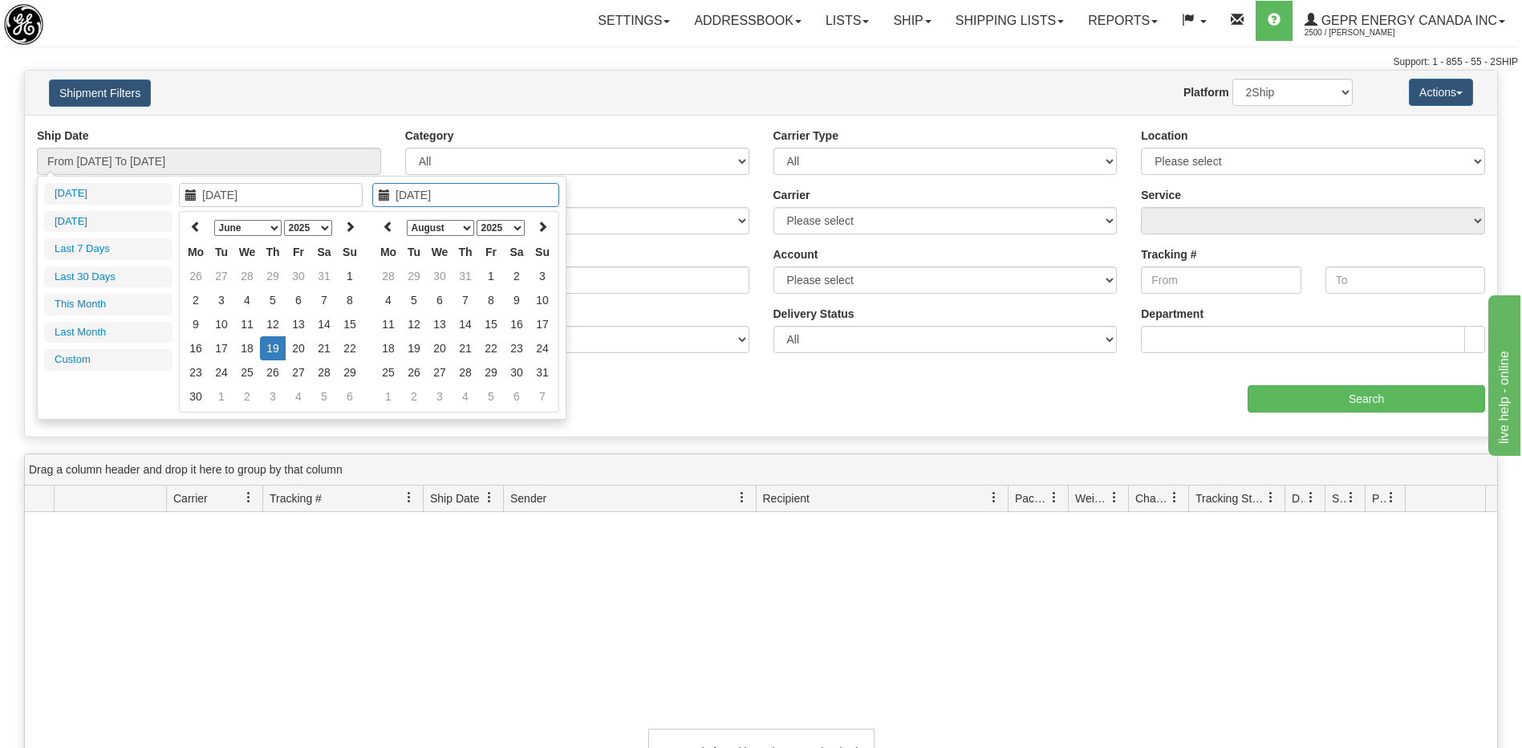
click at [387, 234] on th at bounding box center [388, 227] width 26 height 25
type input "[DATE]"
click at [462, 357] on td "19" at bounding box center [465, 348] width 26 height 24
type input "From [DATE] To [DATE]"
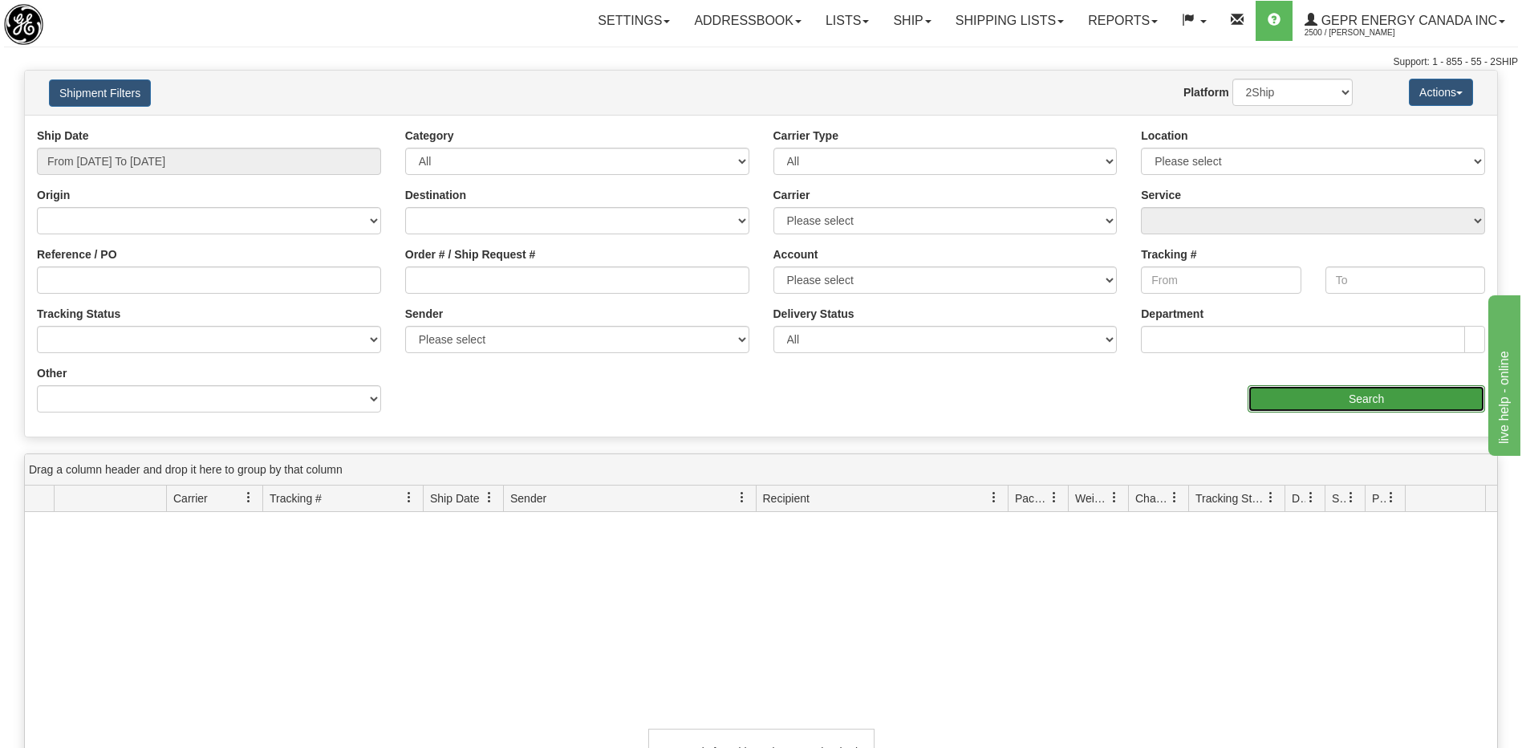
click at [1314, 403] on input "Search" at bounding box center [1365, 398] width 237 height 27
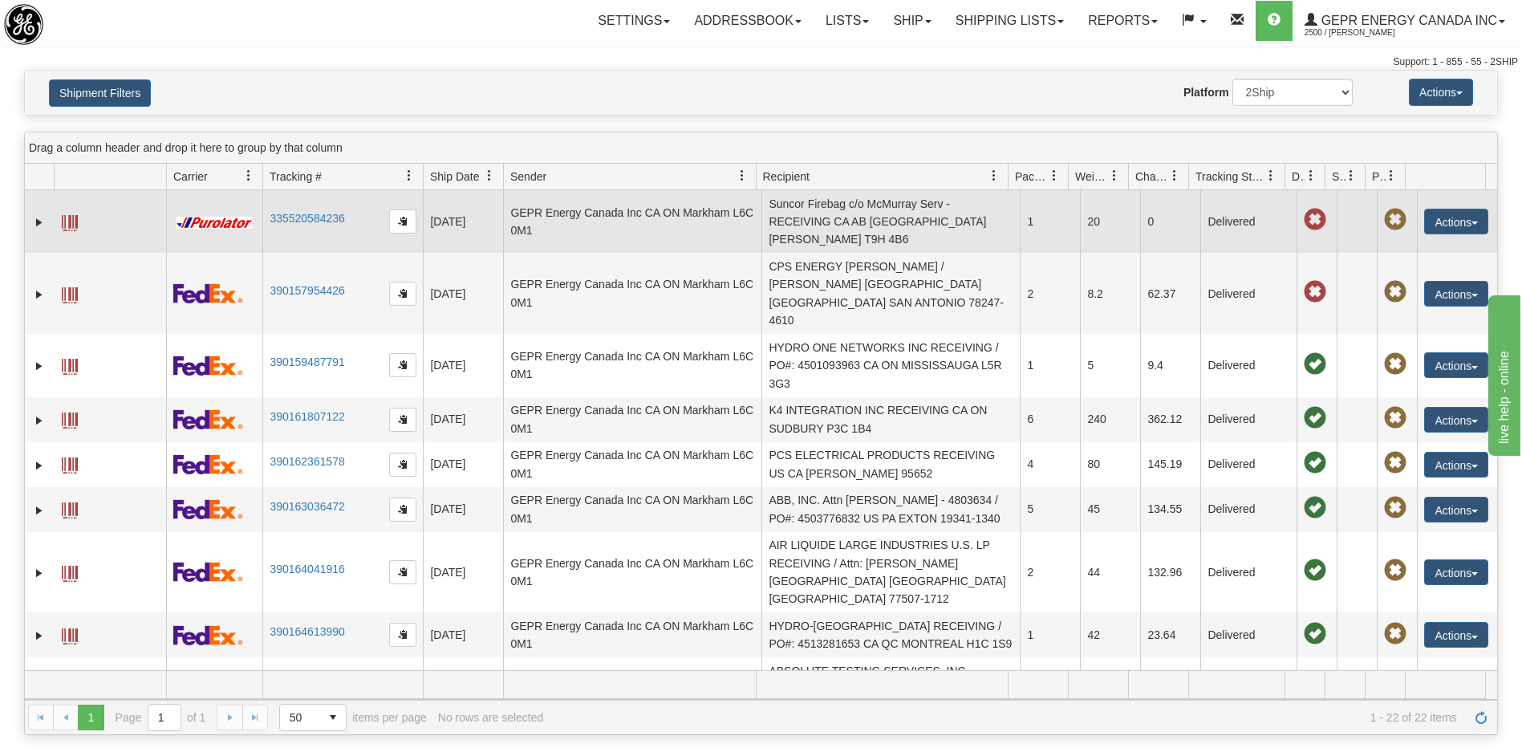
click at [878, 231] on td "Suncor Firebag c/o McMurray Serv - RECEIVING CA AB [GEOGRAPHIC_DATA][PERSON_NAM…" at bounding box center [890, 221] width 258 height 63
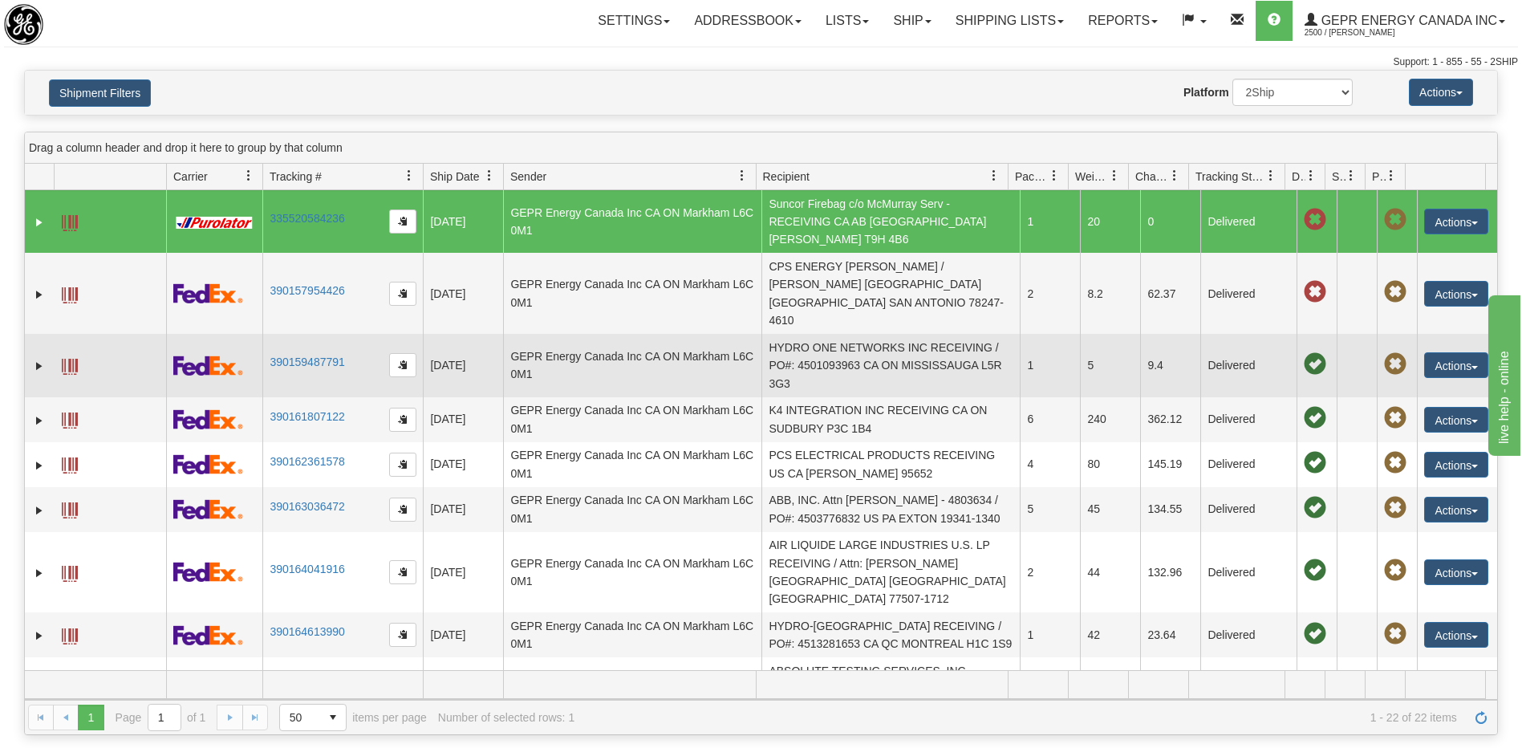
drag, startPoint x: 876, startPoint y: 275, endPoint x: 881, endPoint y: 310, distance: 35.6
click at [876, 277] on td "CPS ENERGY [PERSON_NAME] / [PERSON_NAME] [GEOGRAPHIC_DATA] [GEOGRAPHIC_DATA] SA…" at bounding box center [890, 293] width 258 height 81
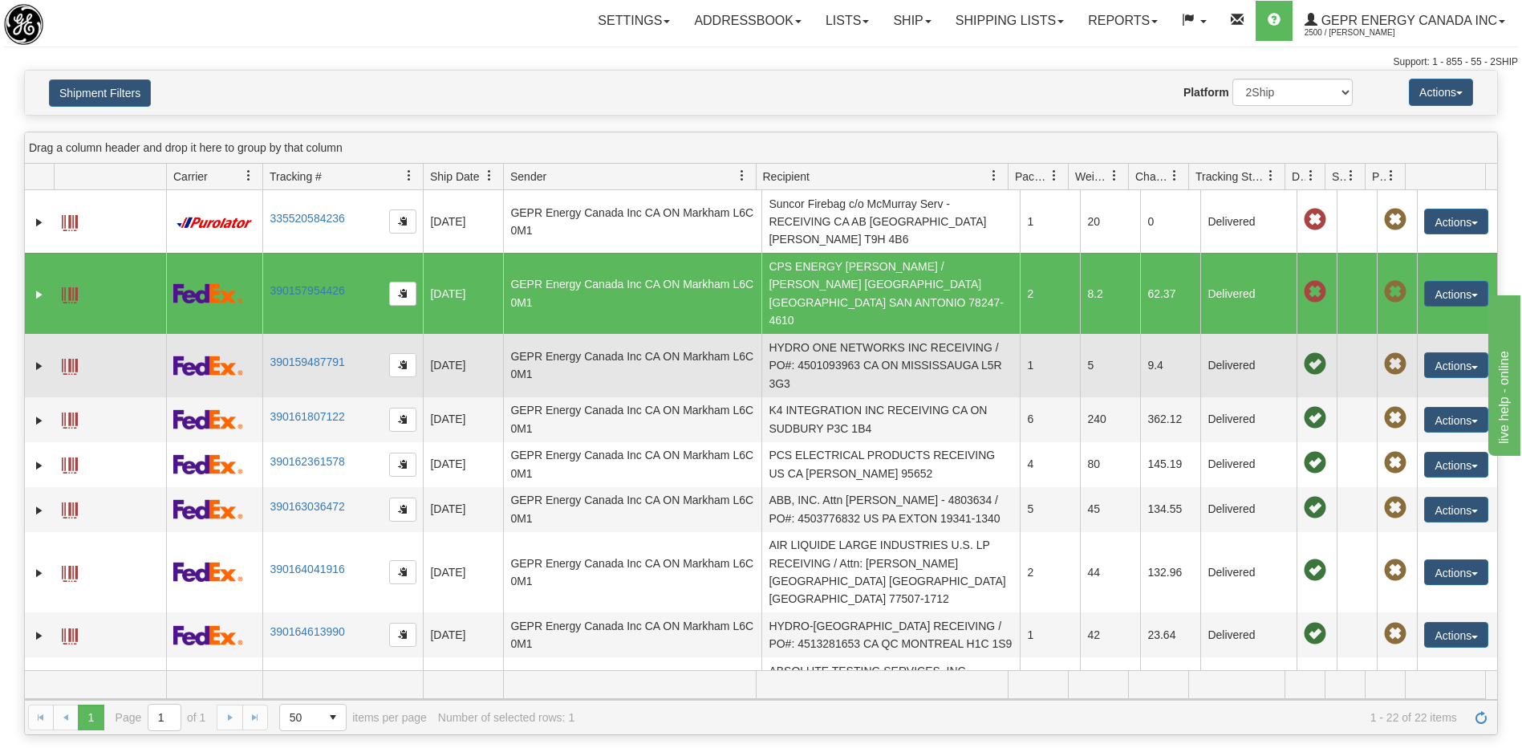
click at [881, 334] on td "HYDRO ONE NETWORKS INC RECEIVING / PO#: 4501093963 CA ON MISSISSAUGA L5R 3G3" at bounding box center [890, 365] width 258 height 63
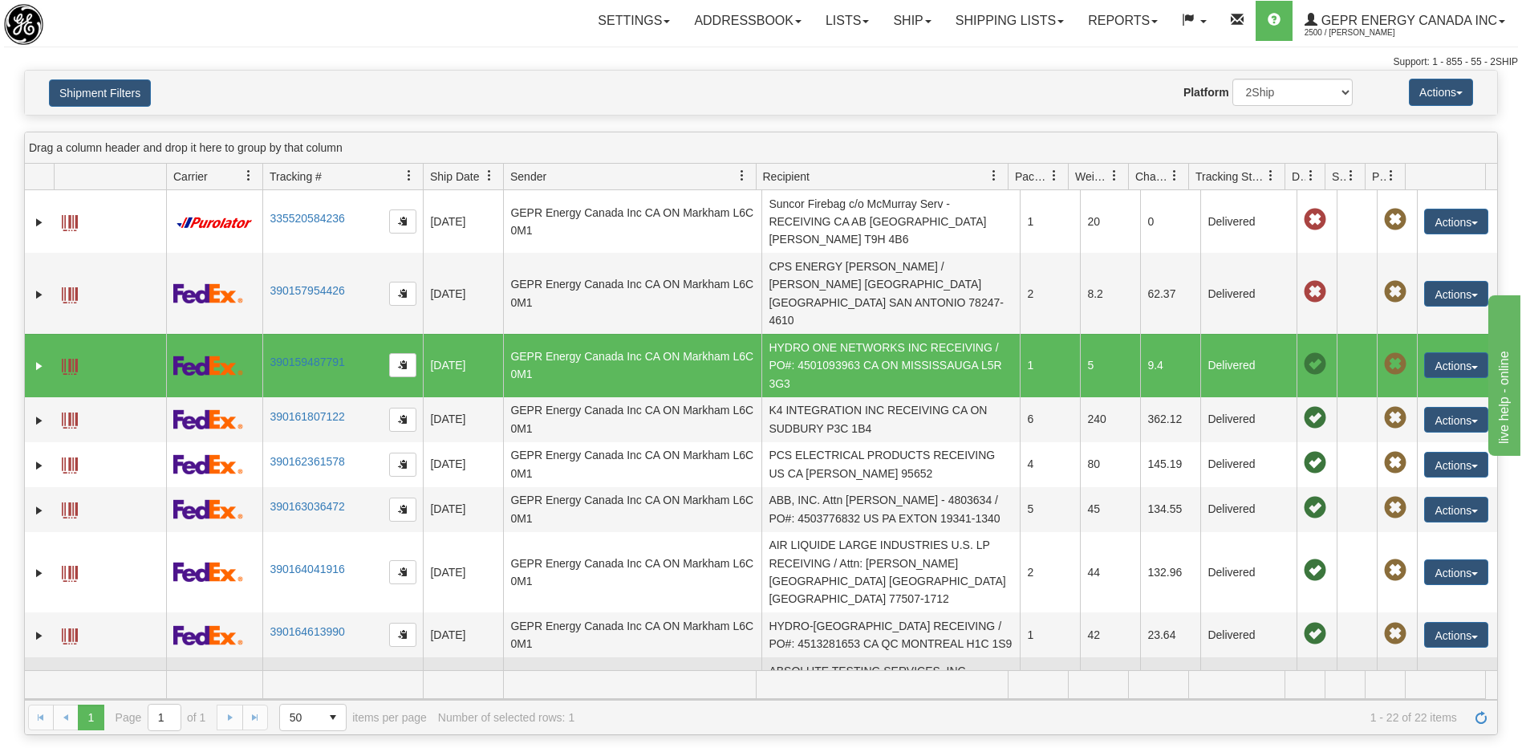
click at [852, 657] on td "ABSOLUTE TESTING SERVICES, INC. RECEIVING / PO#: GS-03488472//LSN-[GEOGRAPHIC_D…" at bounding box center [890, 688] width 258 height 63
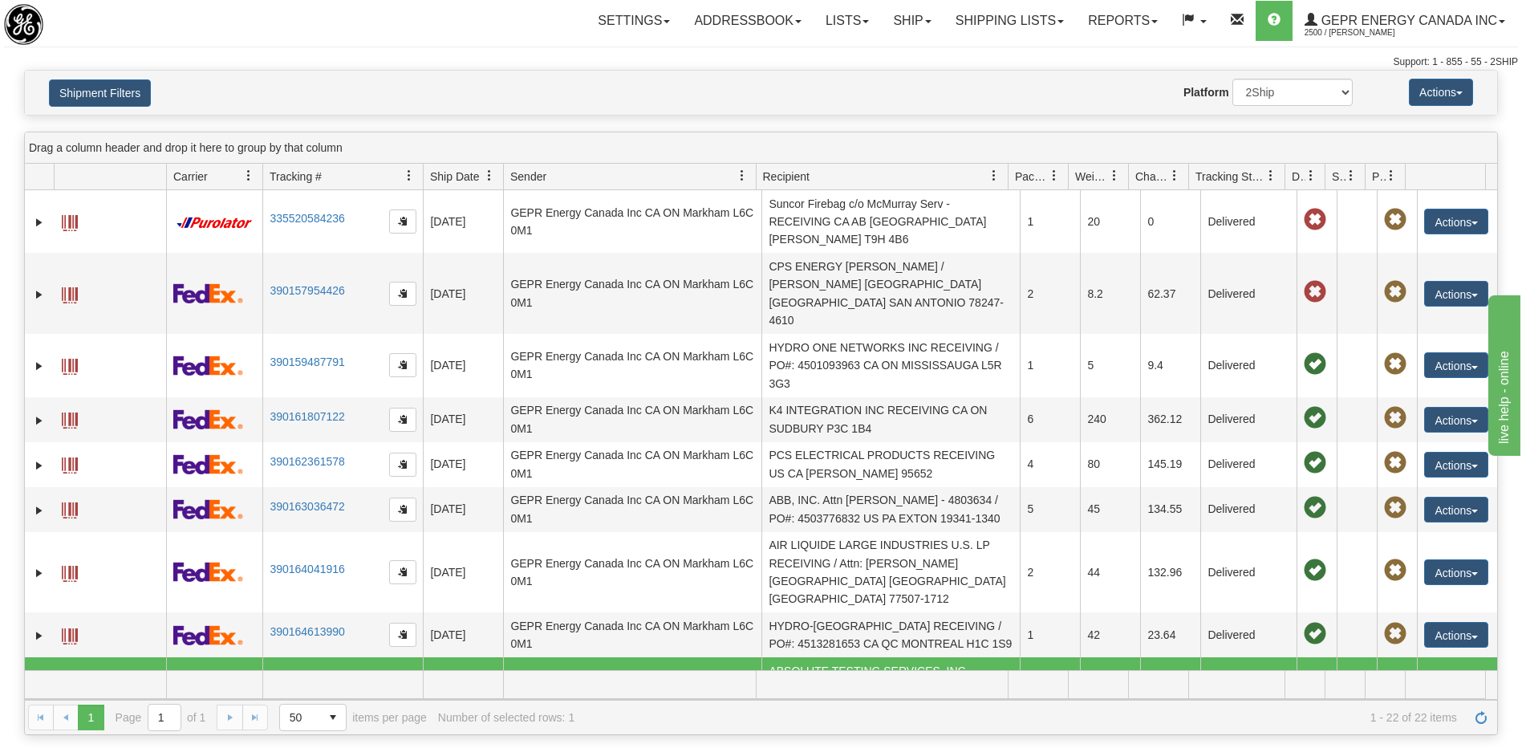
scroll to position [401, 0]
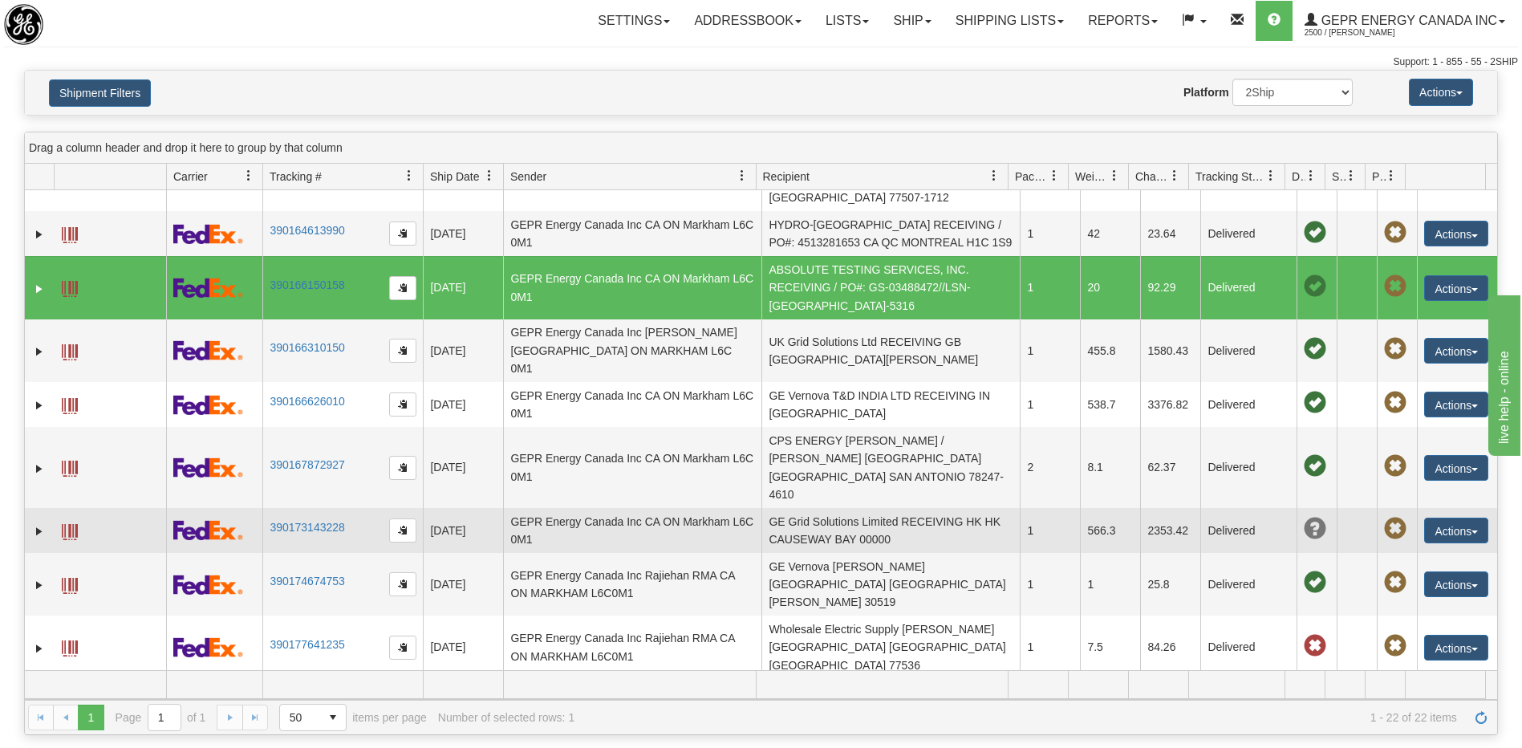
click at [836, 508] on td "GE Grid Solutions Limited RECEIVING HK HK CAUSEWAY BAY 00000" at bounding box center [890, 530] width 258 height 45
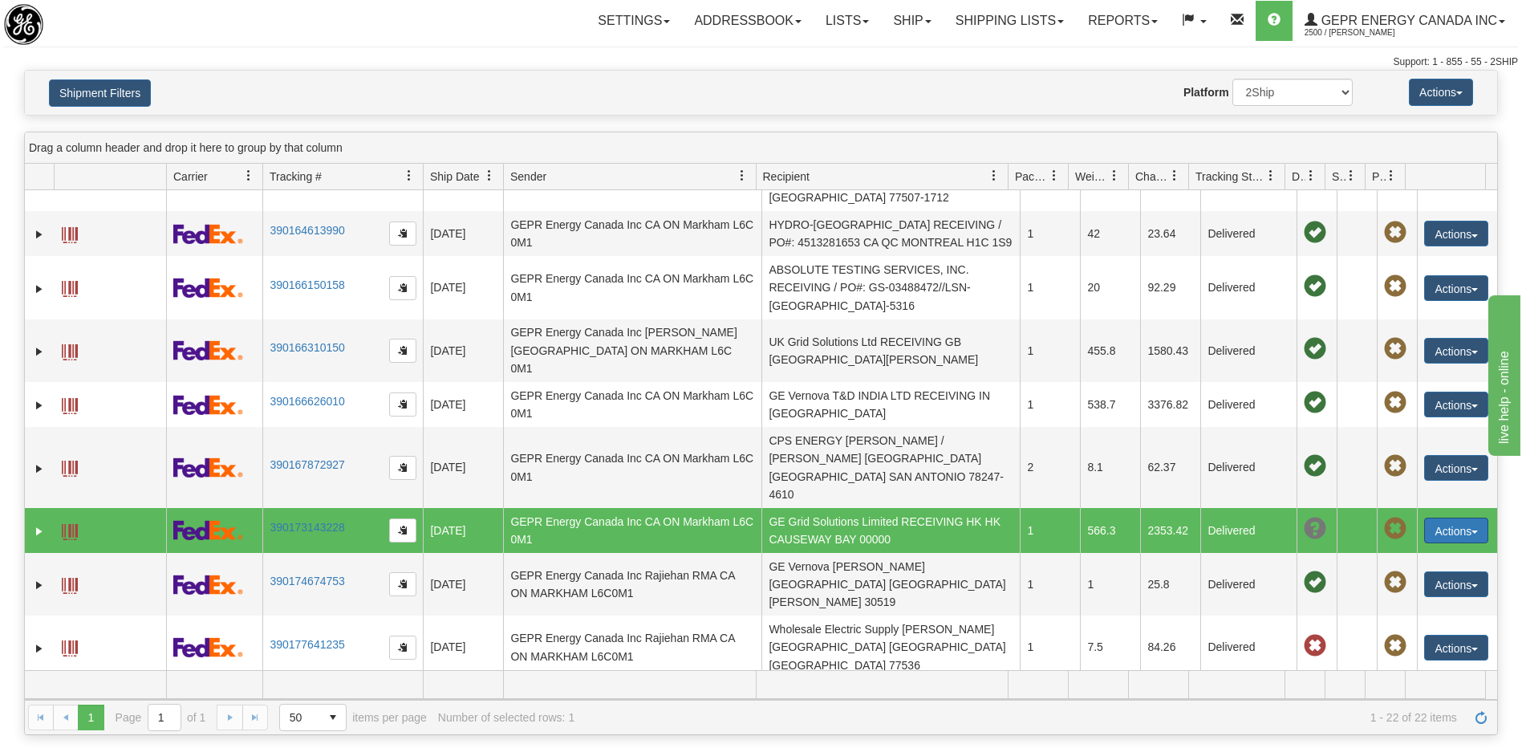
click at [1439, 517] on button "Actions" at bounding box center [1456, 530] width 64 height 26
click at [62, 524] on span at bounding box center [70, 532] width 16 height 16
click at [1429, 517] on button "Actions" at bounding box center [1456, 530] width 64 height 26
click at [1397, 549] on link "Repeat" at bounding box center [1423, 559] width 128 height 21
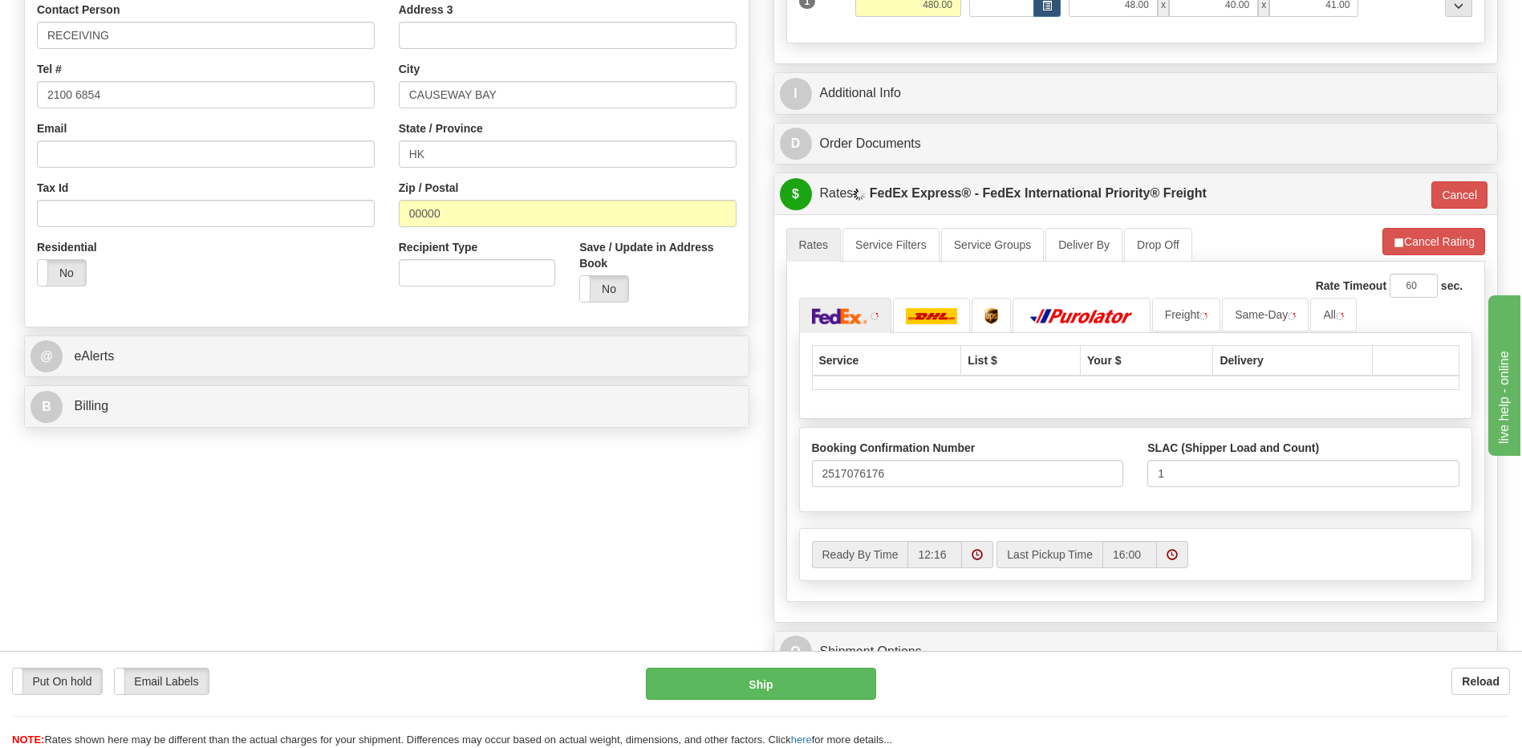
scroll to position [562, 0]
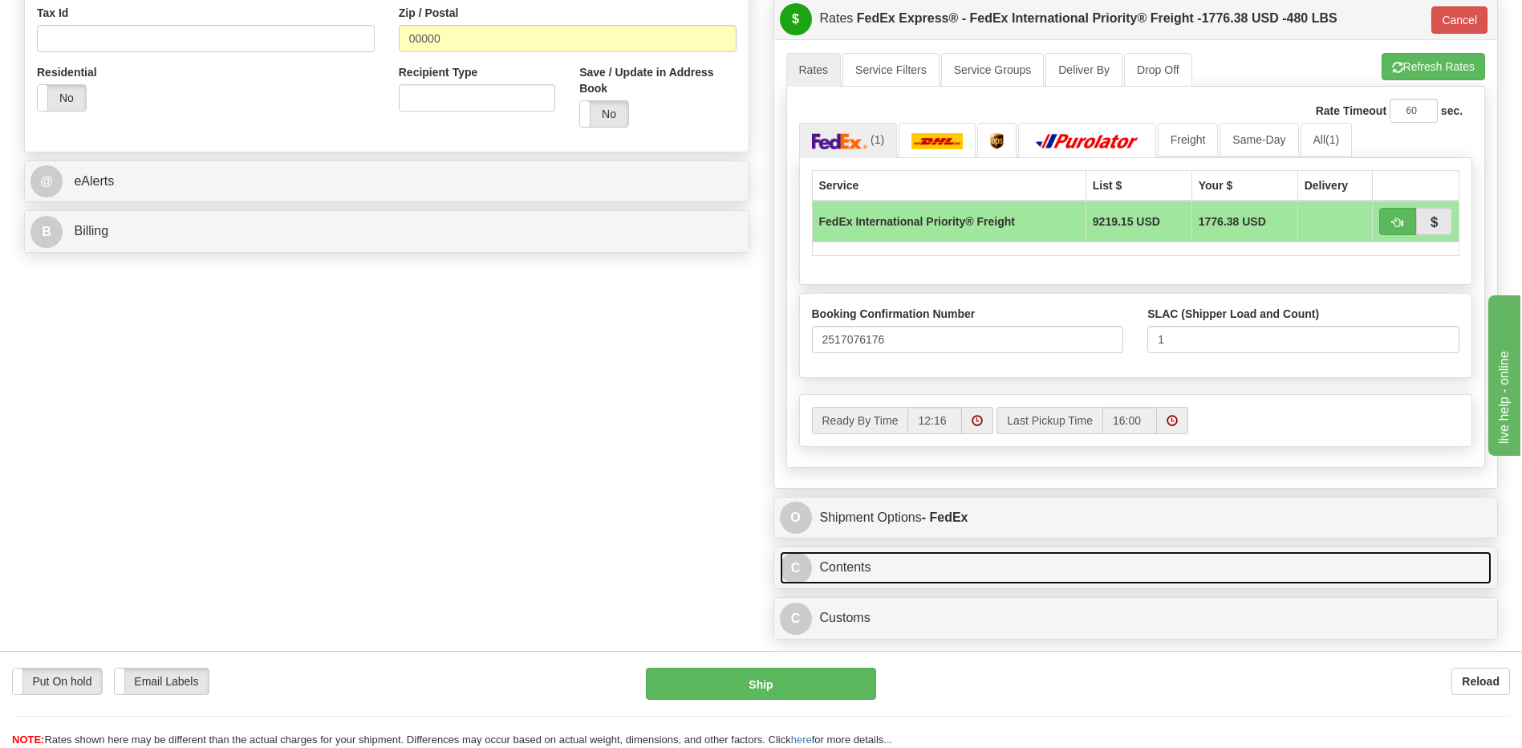
click at [867, 573] on link "C Contents" at bounding box center [1136, 567] width 712 height 33
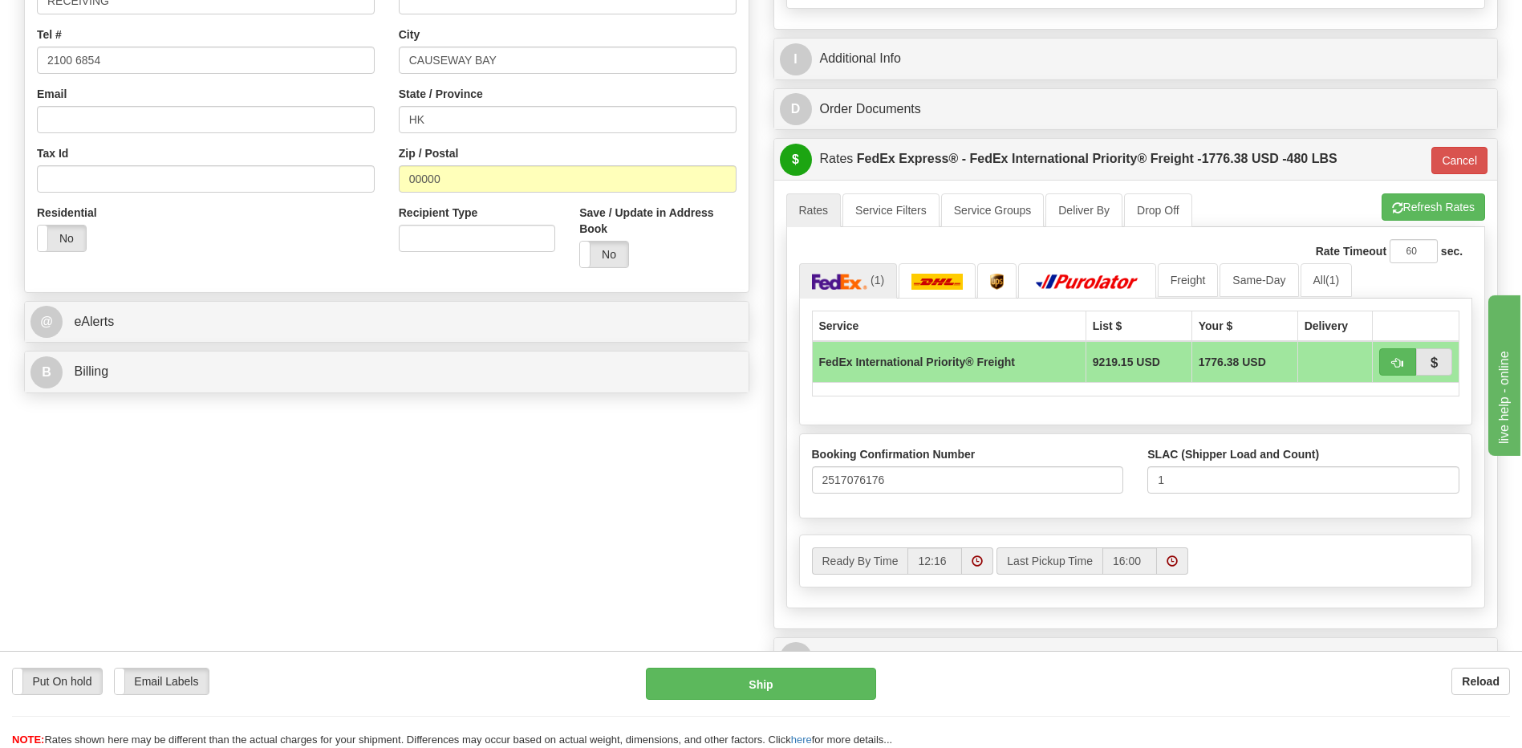
scroll to position [401, 0]
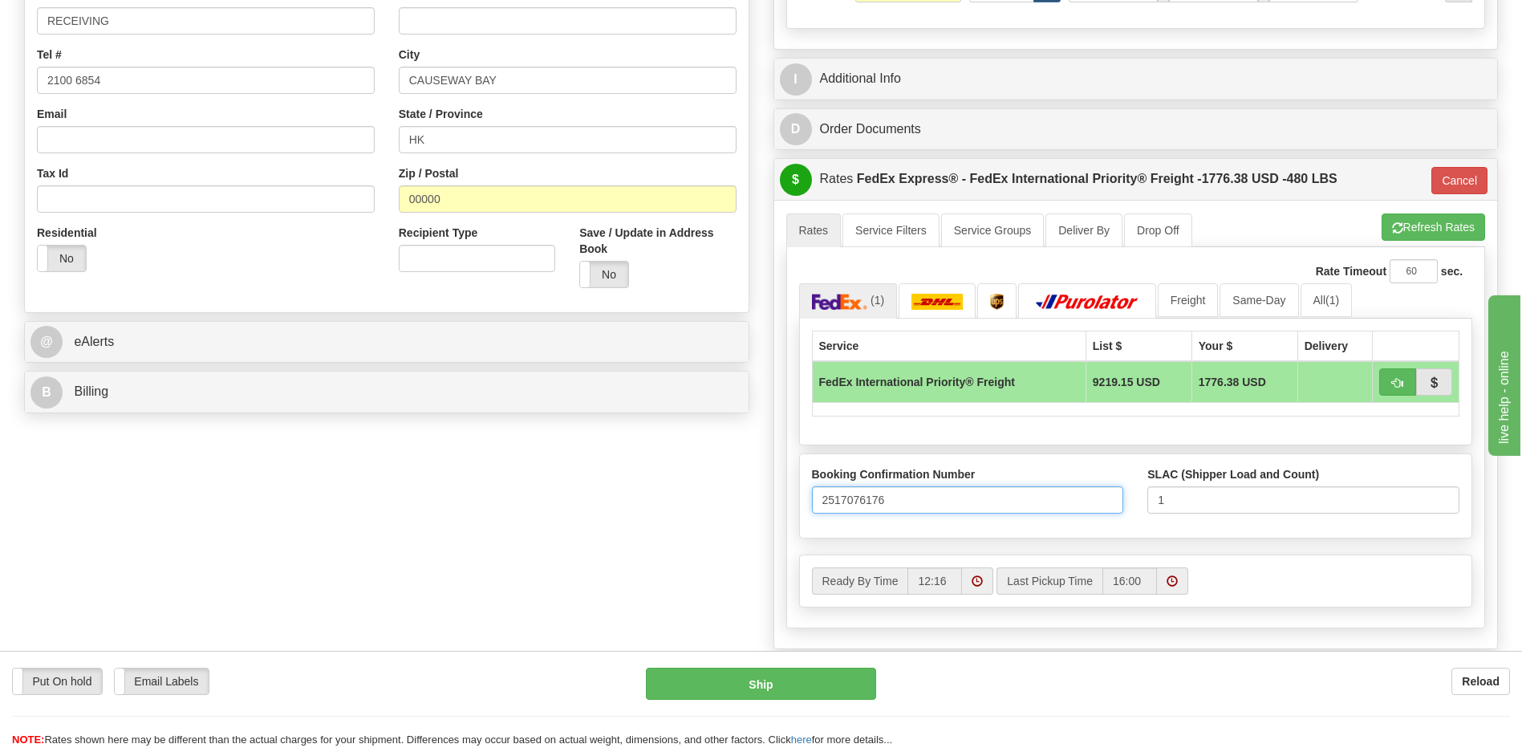
click at [870, 503] on input "2517076176" at bounding box center [968, 499] width 312 height 27
click at [649, 534] on div "Order # 86655032 -R S Sender" at bounding box center [761, 377] width 1498 height 1329
click at [959, 160] on div "$ Rates FedEx Express® - FedEx International Priority® Freight - 1776.38 USD - …" at bounding box center [1136, 179] width 724 height 41
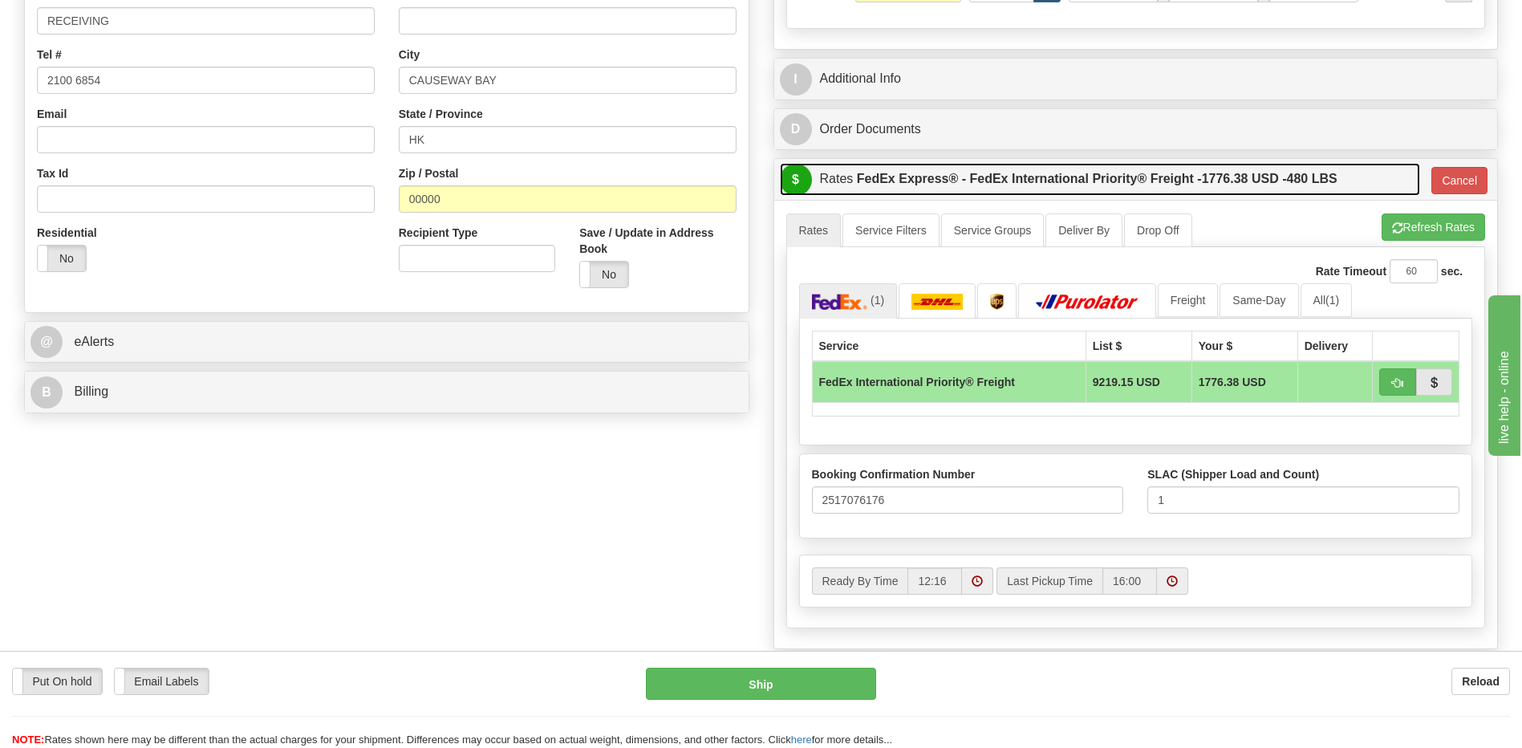
click at [952, 184] on label "FedEx Express® - FedEx International Priority® Freight - 1776.38 USD - 480 LBS" at bounding box center [1097, 179] width 481 height 32
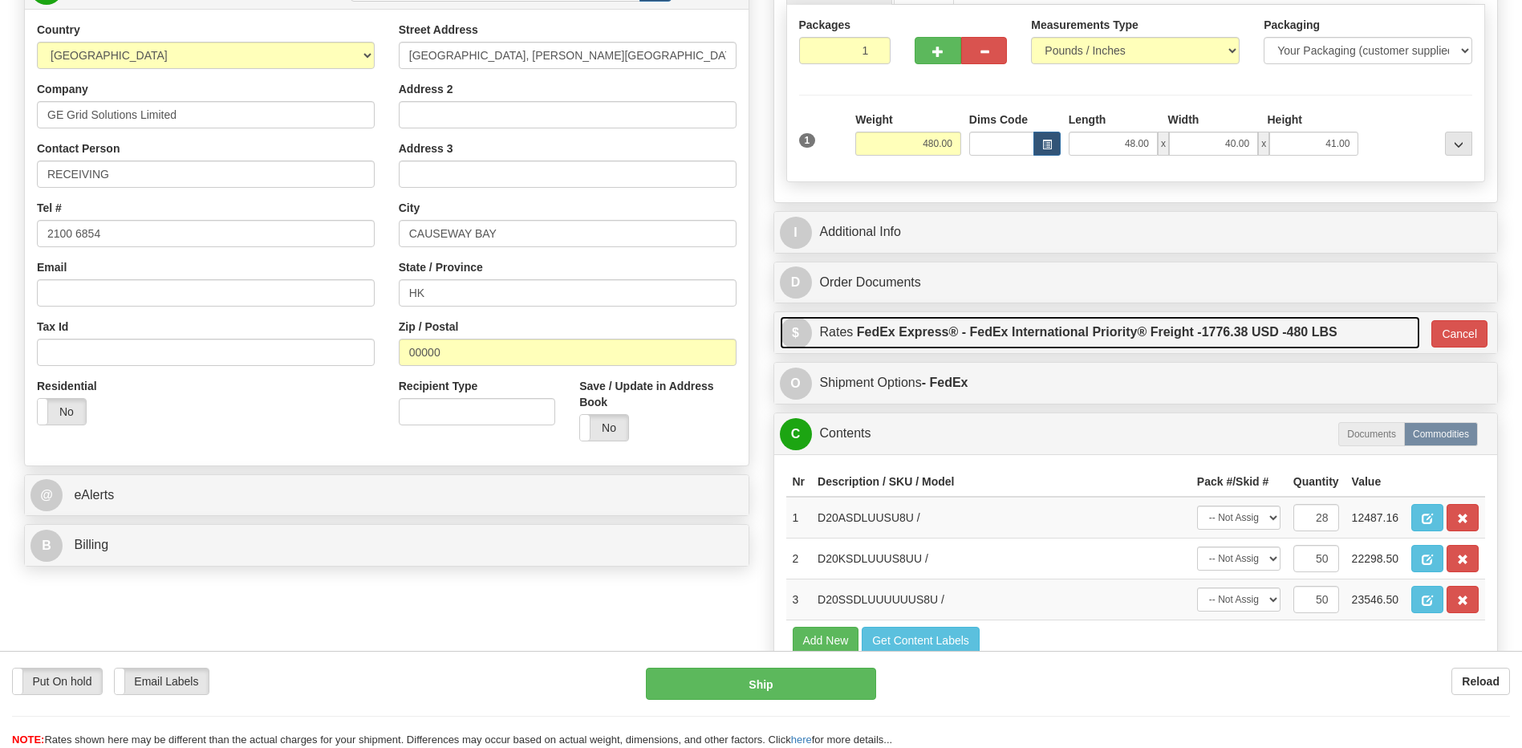
scroll to position [481, 0]
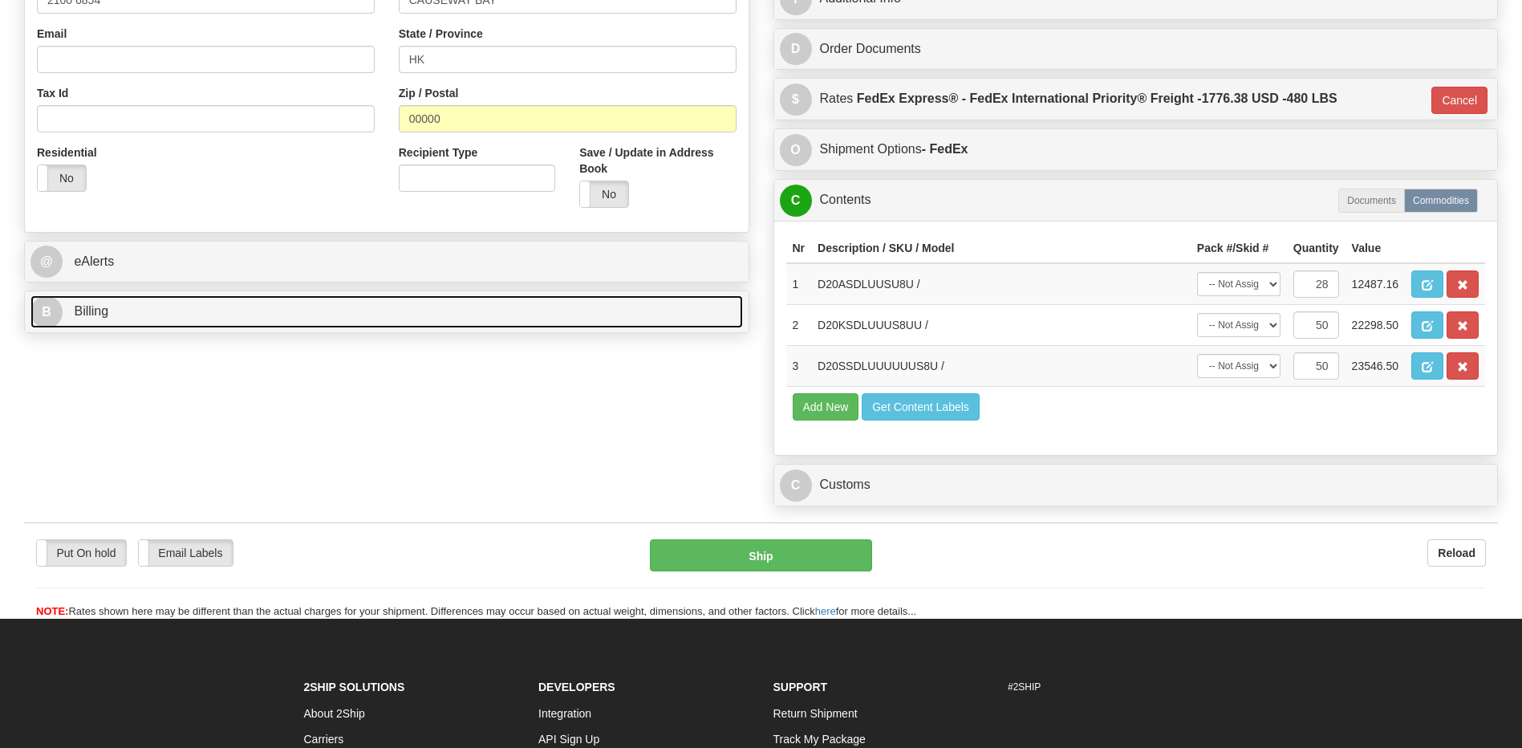
click at [207, 315] on link "B Billing" at bounding box center [386, 311] width 712 height 33
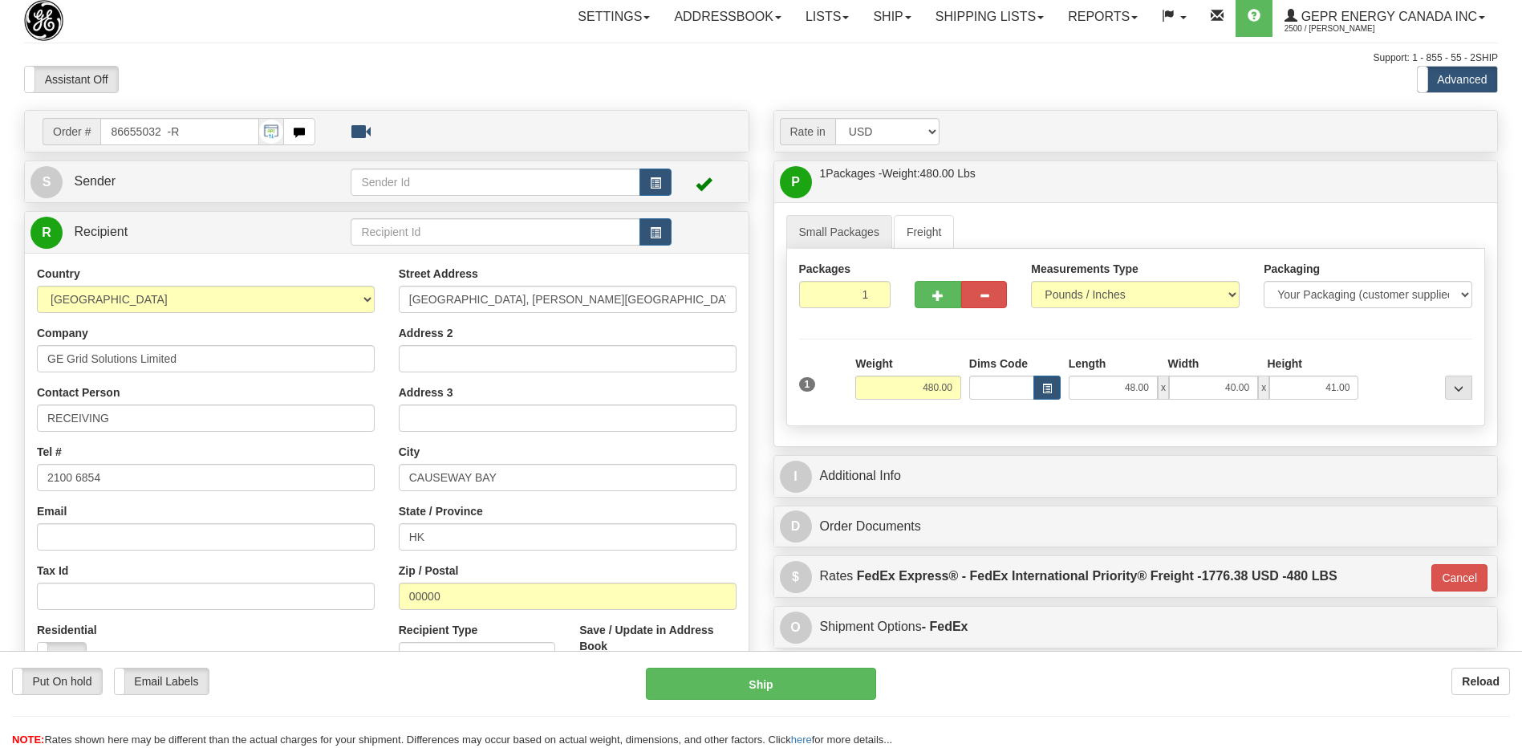
scroll to position [0, 0]
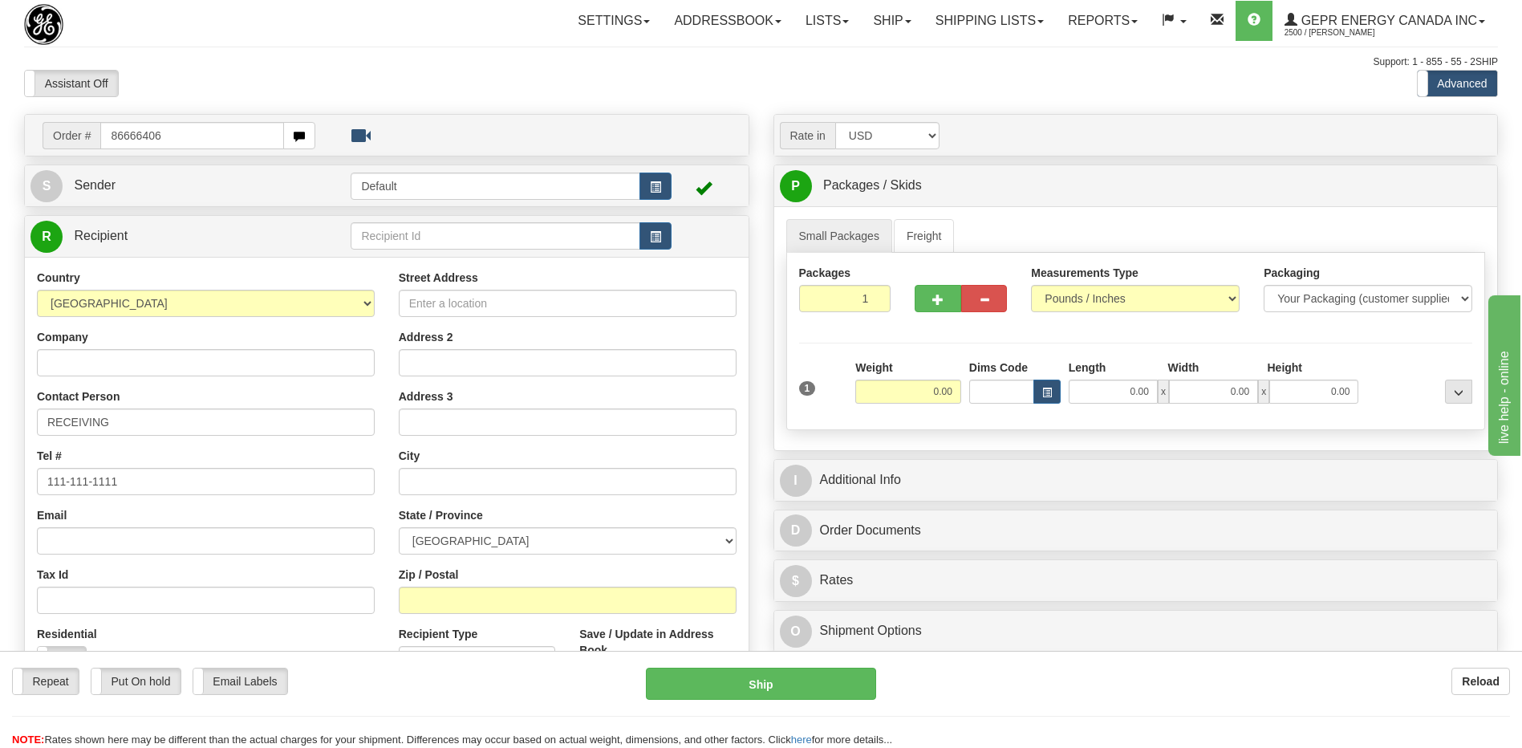
type input "86666406"
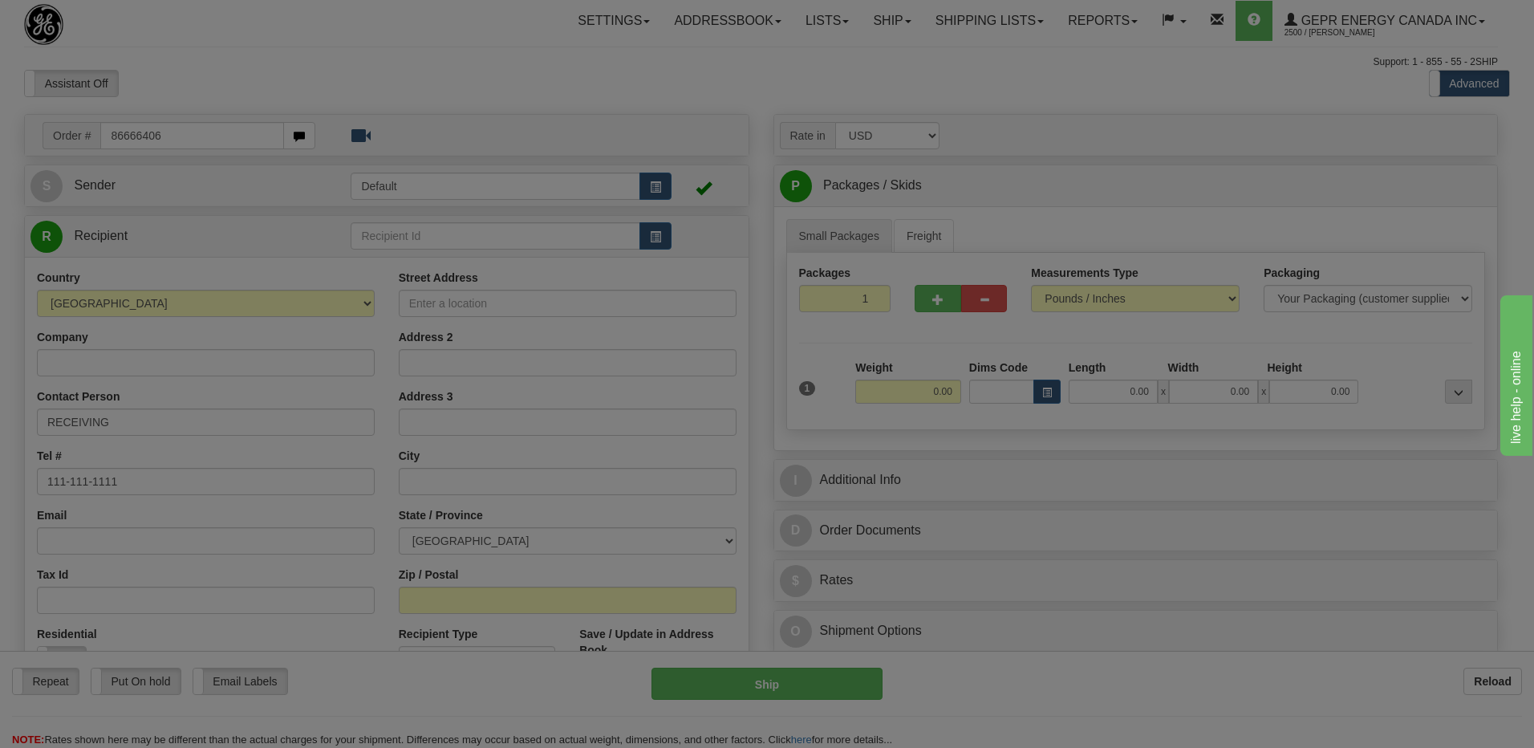
click at [272, 78] on body "Training Course Close Toggle navigation Settings Shipping Preferences New Recip…" at bounding box center [767, 374] width 1534 height 748
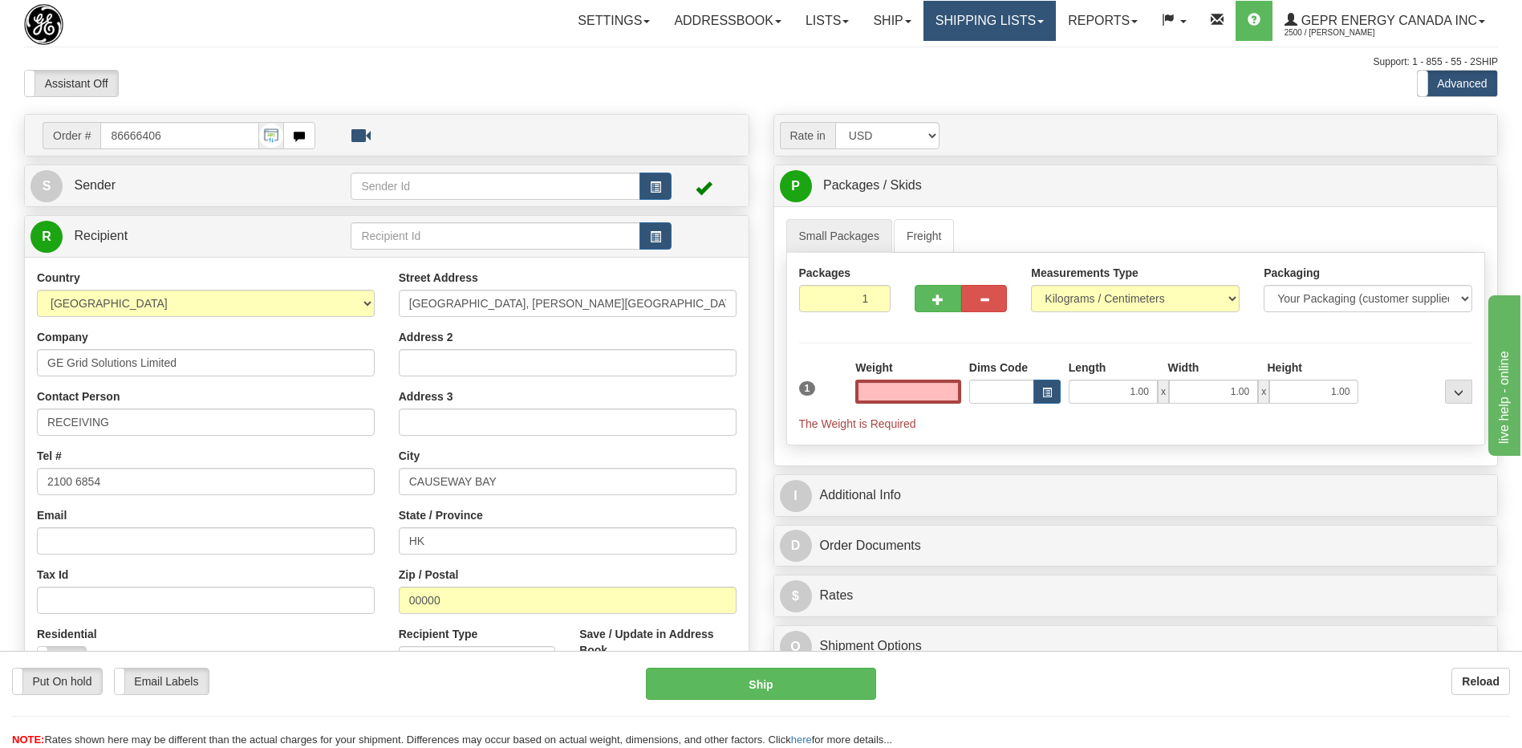
type input "0.00"
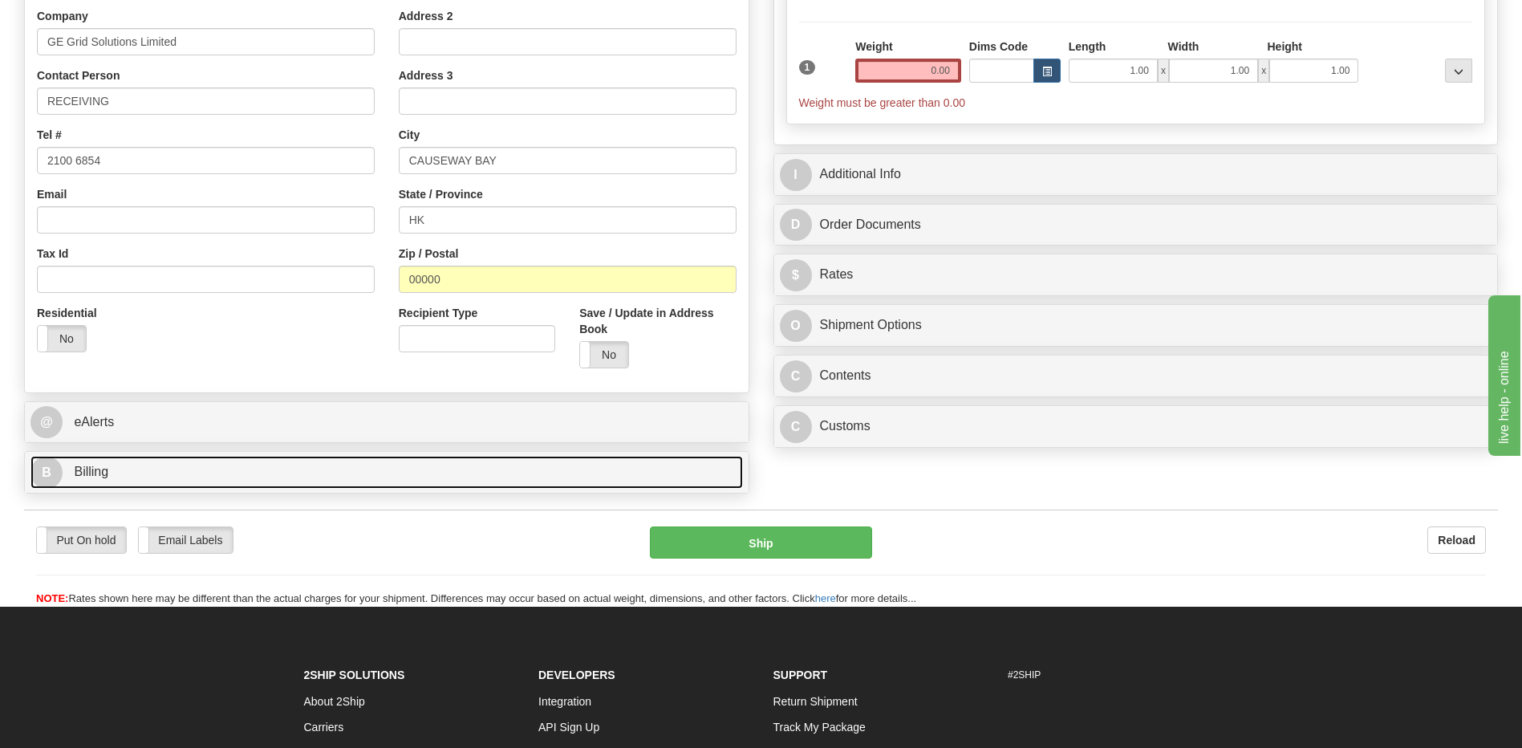
click at [302, 483] on link "B Billing" at bounding box center [386, 472] width 712 height 33
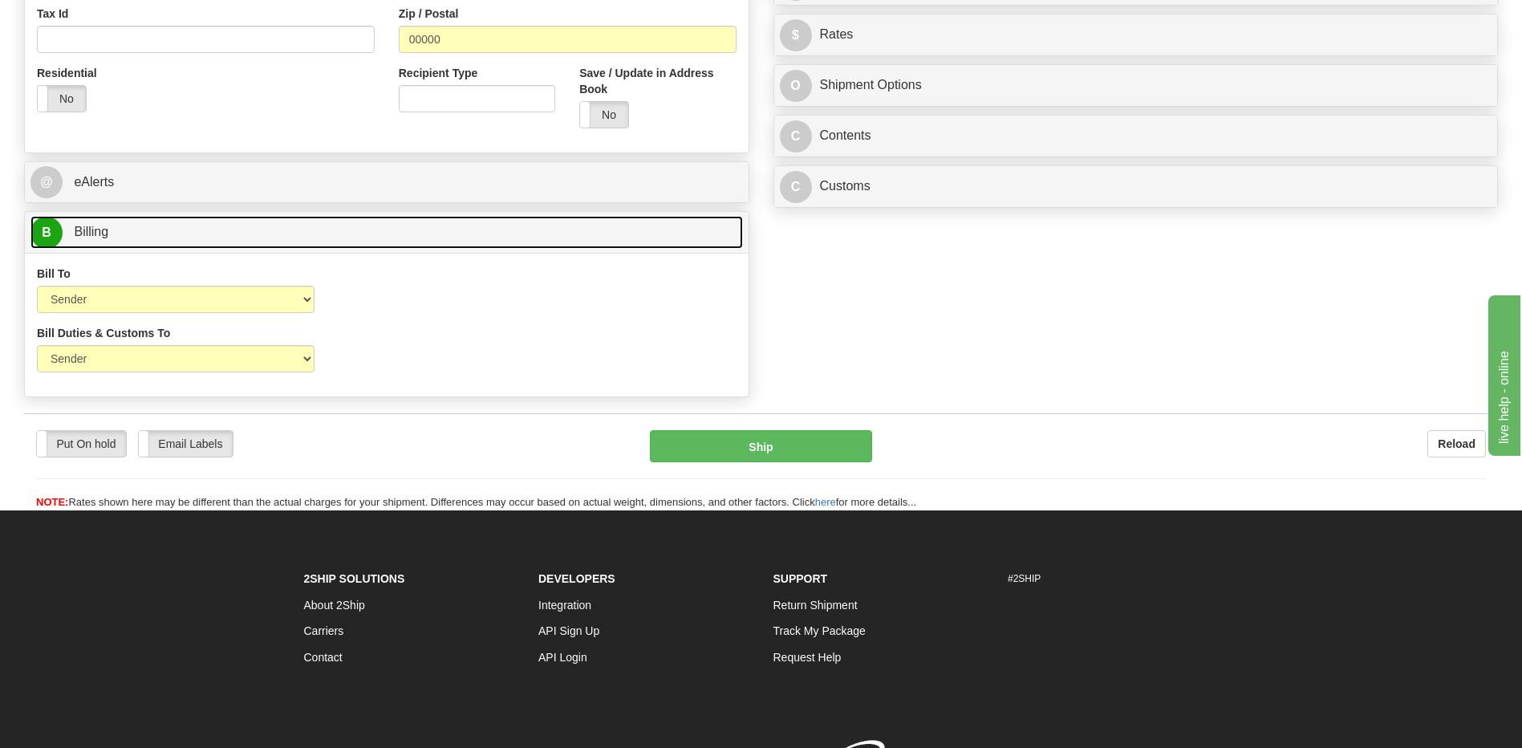
scroll to position [562, 0]
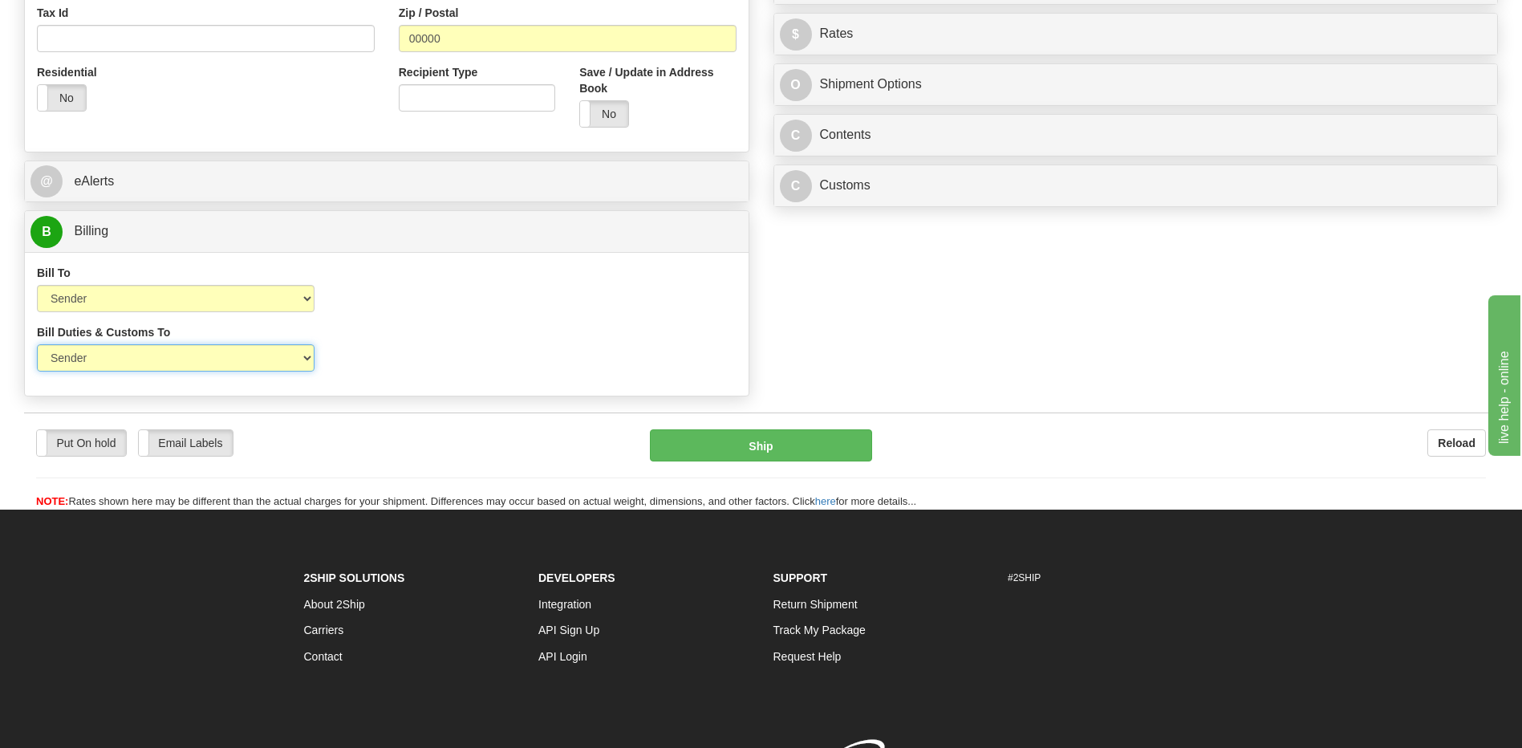
drag, startPoint x: 283, startPoint y: 359, endPoint x: 283, endPoint y: 371, distance: 12.8
click at [283, 359] on select "Sender Recipient Third Party" at bounding box center [176, 357] width 278 height 27
select select "2"
click at [37, 344] on select "Sender Recipient Third Party" at bounding box center [176, 357] width 278 height 27
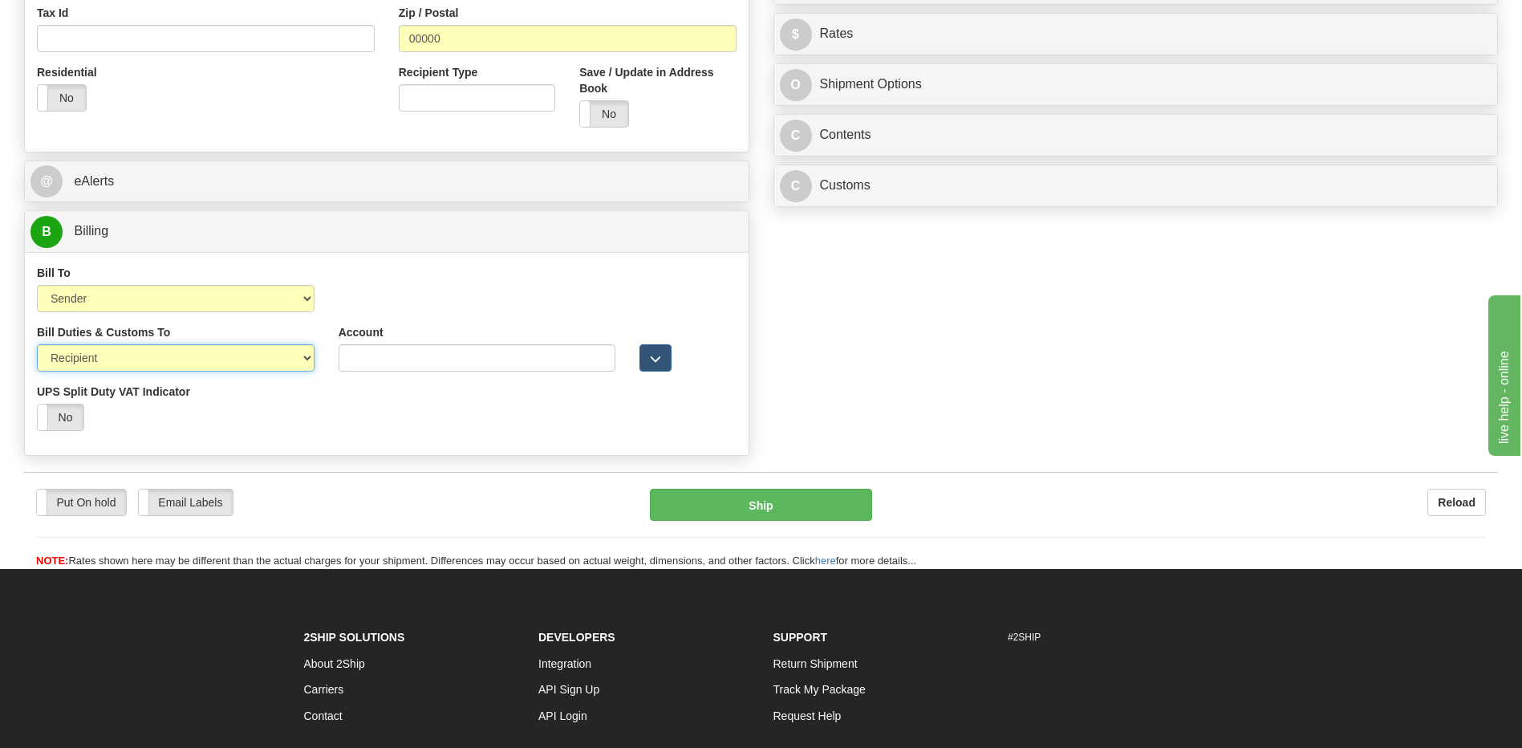
scroll to position [241, 0]
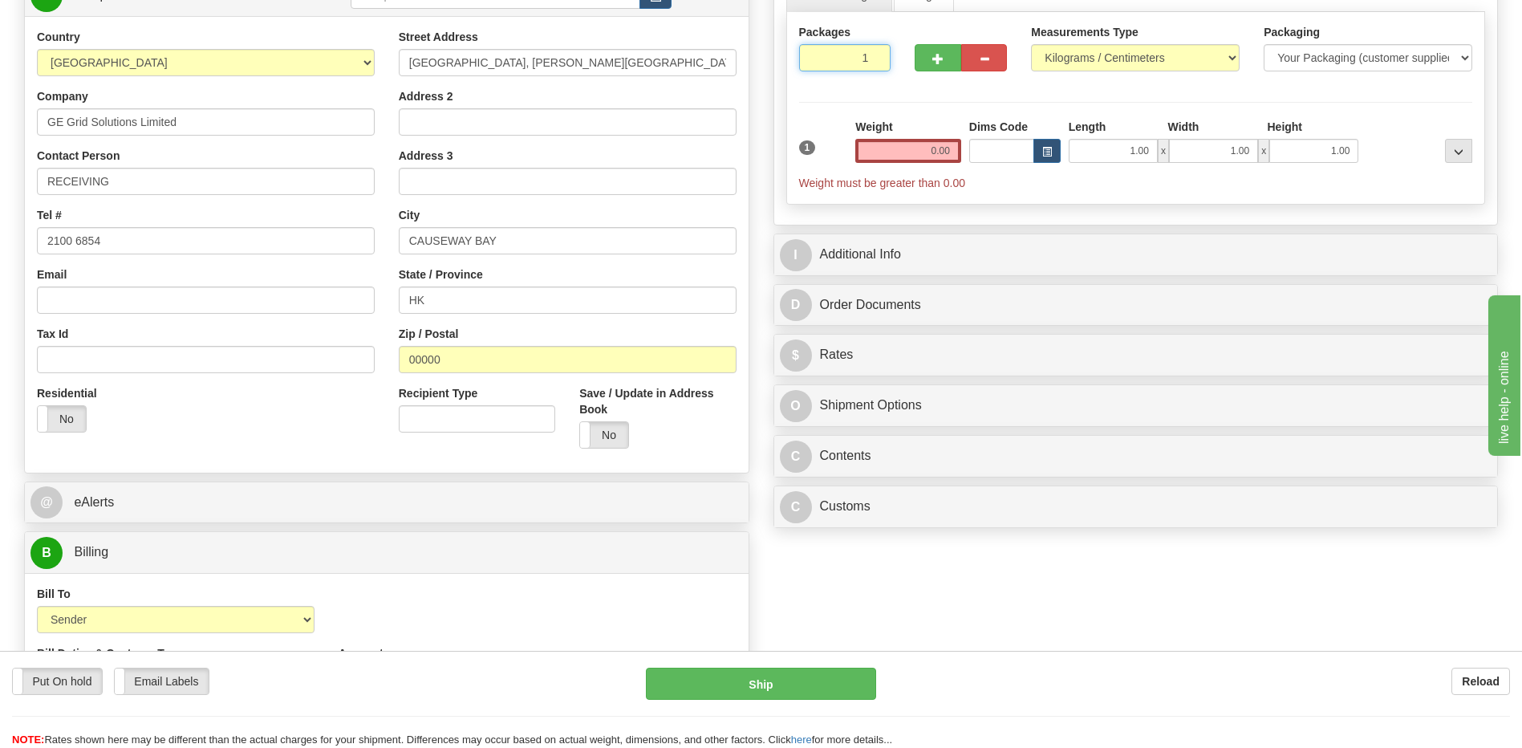
click at [849, 57] on input "1" at bounding box center [845, 57] width 92 height 27
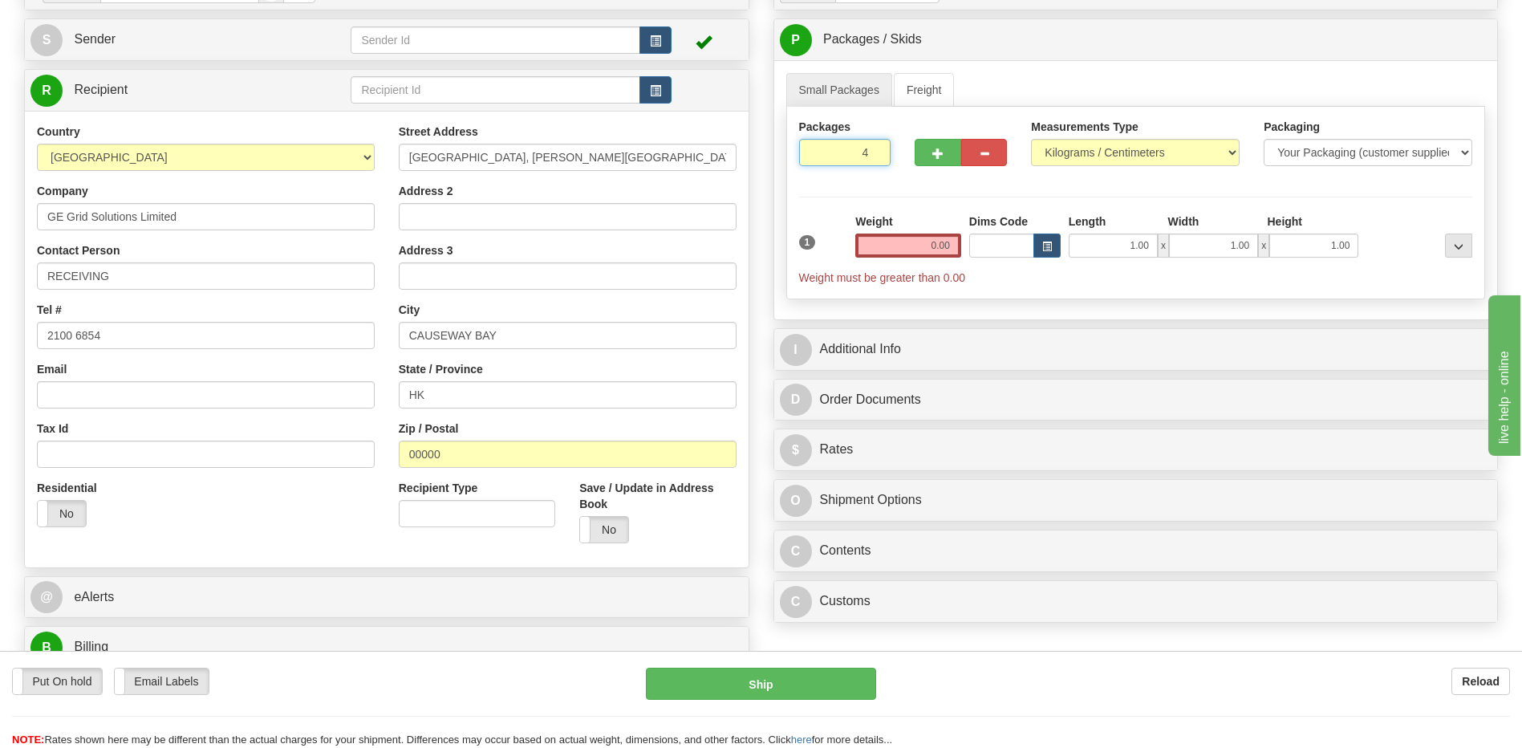
scroll to position [0, 0]
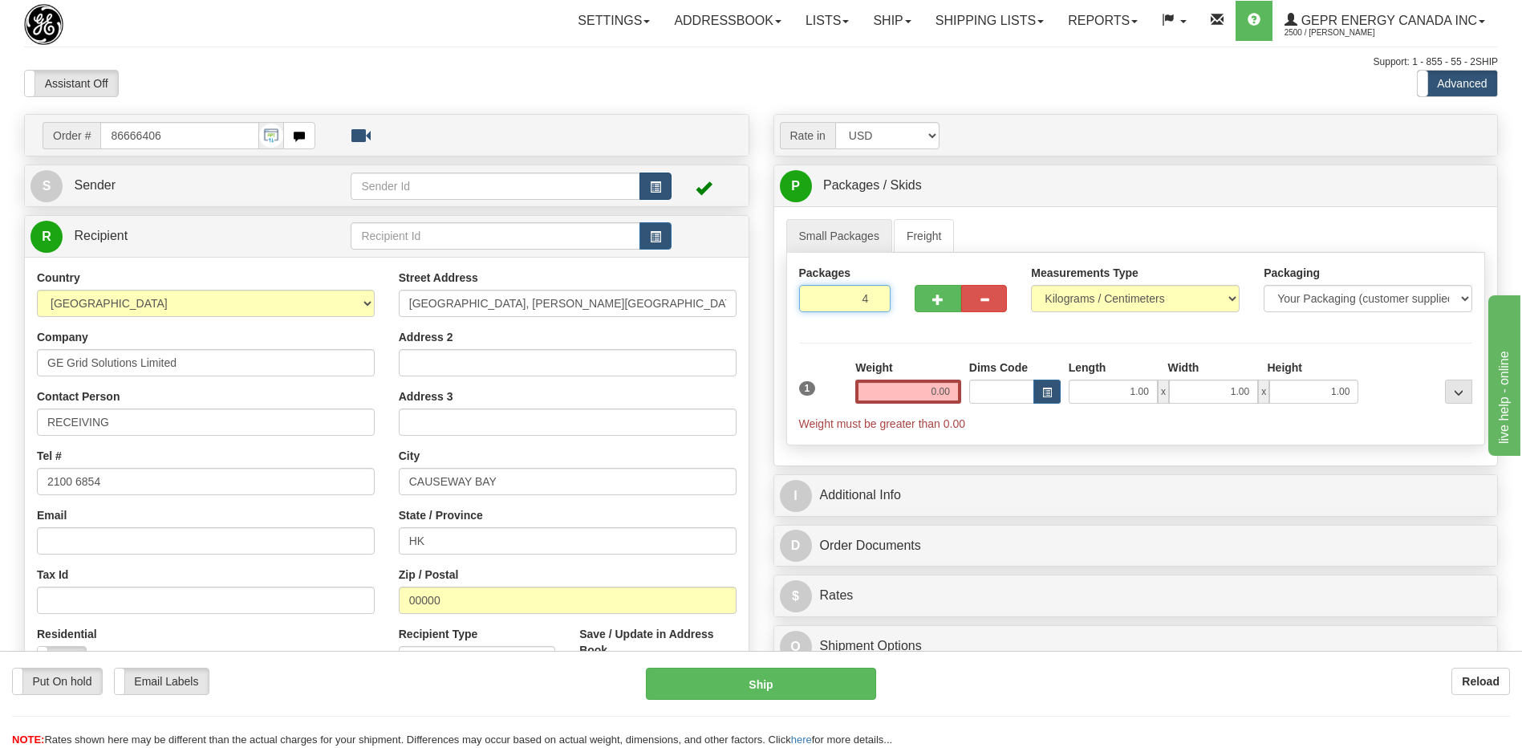
type input "4"
click at [657, 187] on span "button" at bounding box center [655, 187] width 11 height 10
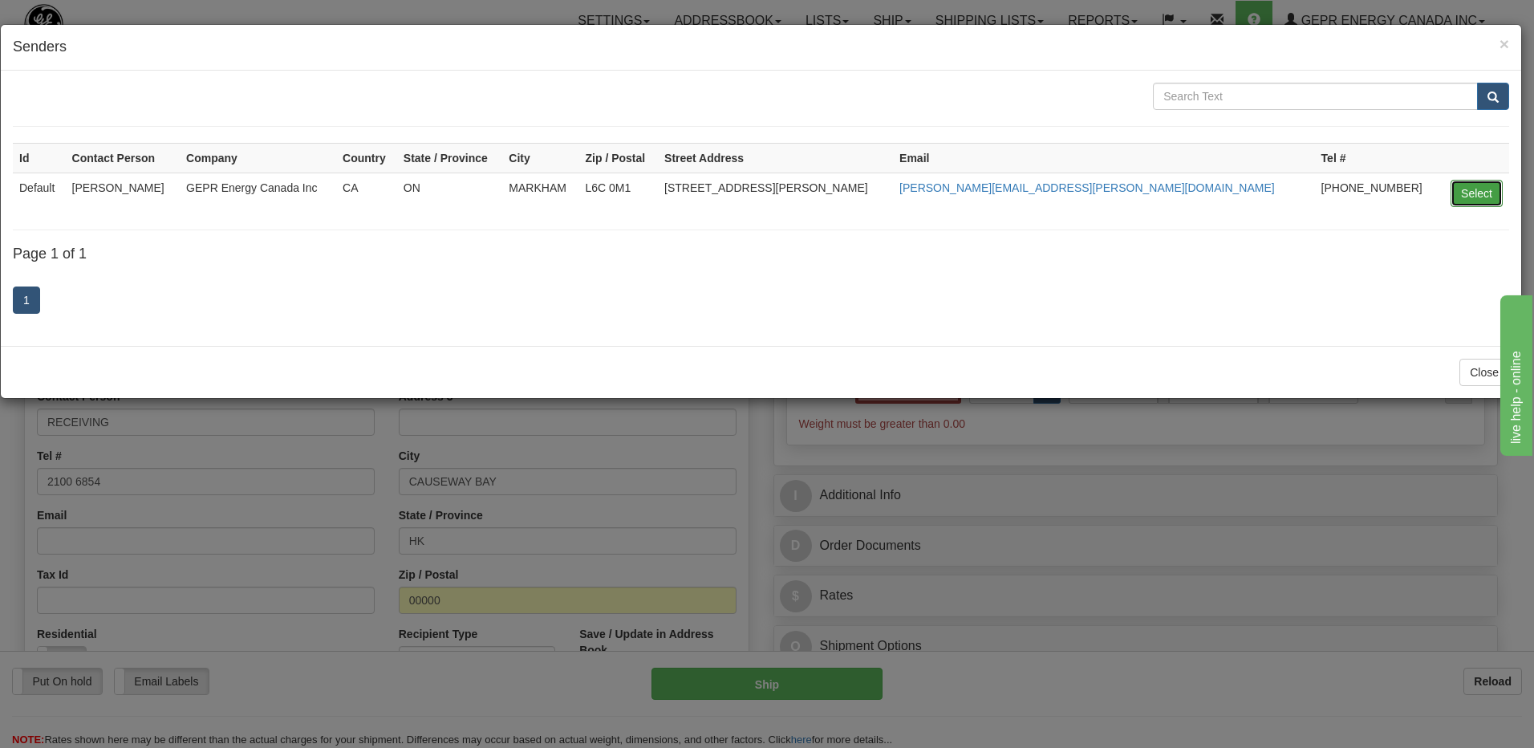
click at [1472, 206] on button "Select" at bounding box center [1476, 193] width 52 height 27
type input "Default"
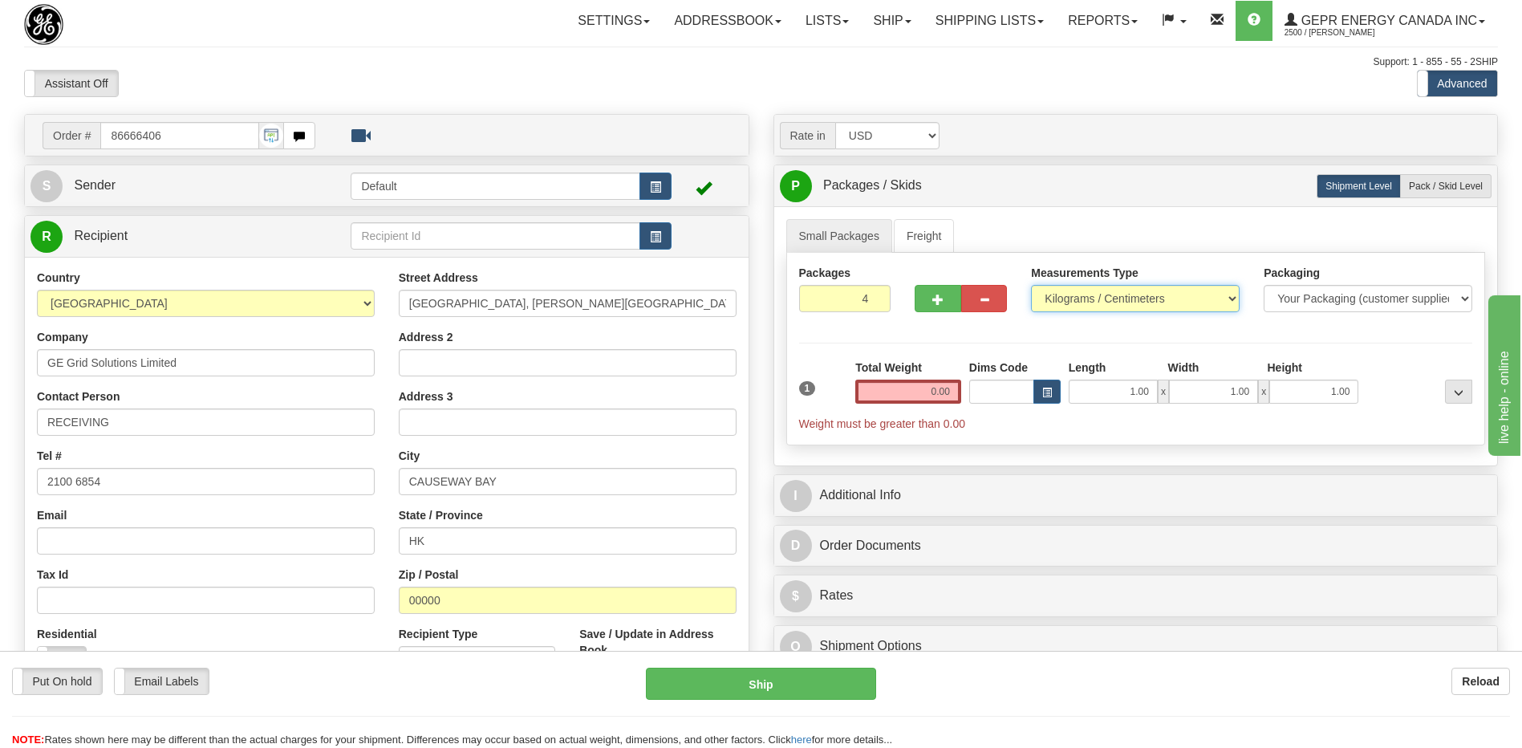
click at [1143, 294] on select "Pounds / Inches Kilograms / Centimeters" at bounding box center [1135, 298] width 209 height 27
select select "0"
click at [1031, 285] on select "Pounds / Inches Kilograms / Centimeters" at bounding box center [1135, 298] width 209 height 27
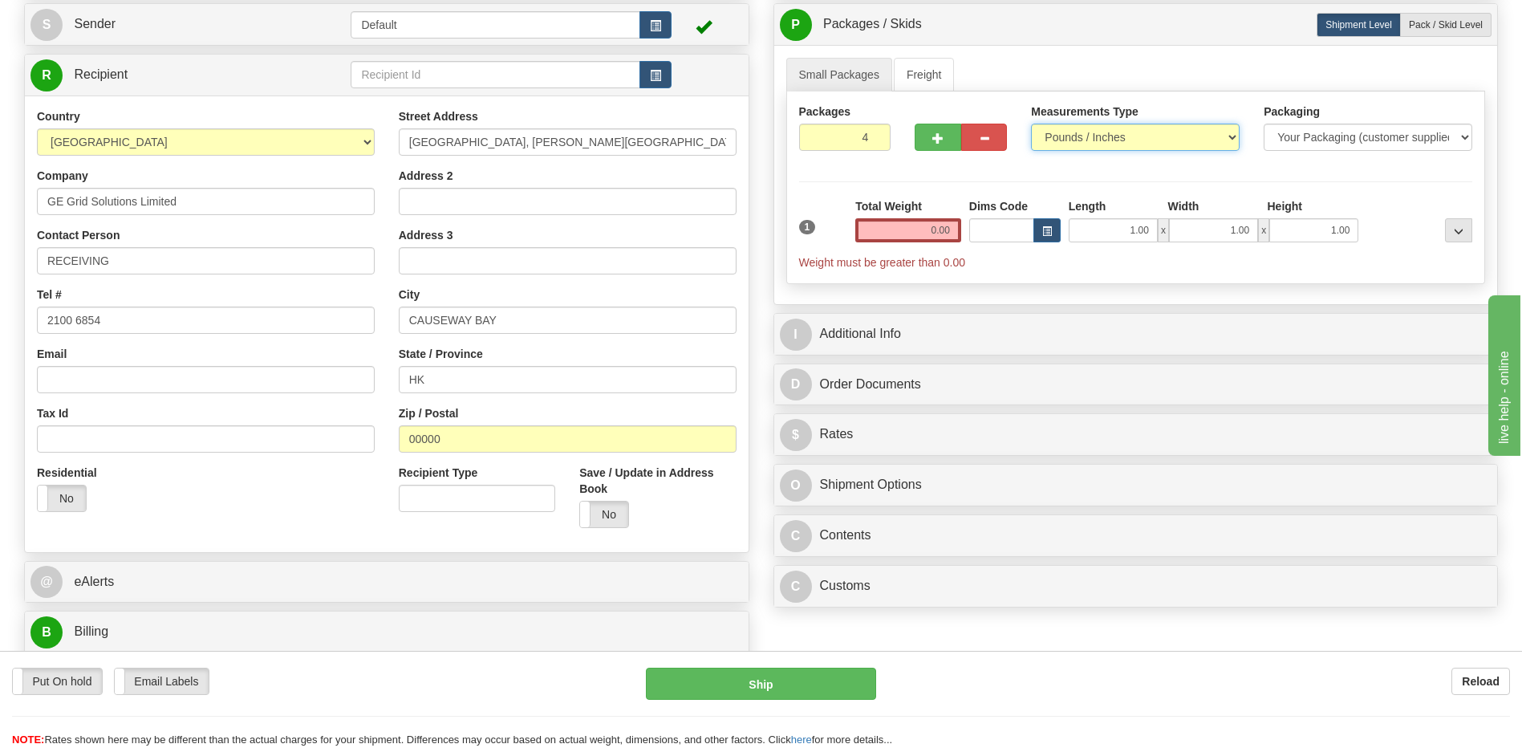
scroll to position [160, 0]
click at [946, 227] on input "0.00" at bounding box center [908, 231] width 106 height 24
type input "0.00"
click at [844, 133] on input "4" at bounding box center [845, 137] width 92 height 27
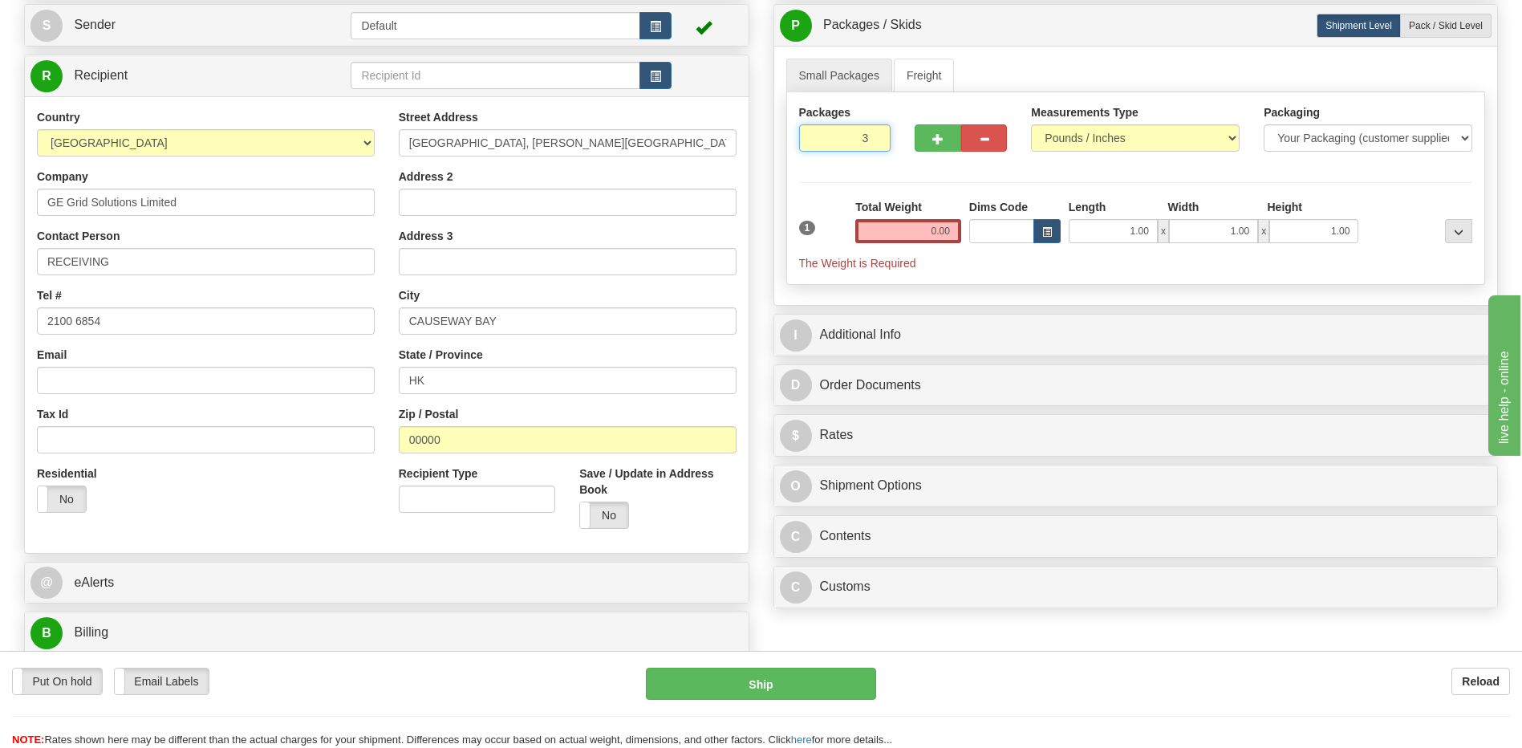
type input "3"
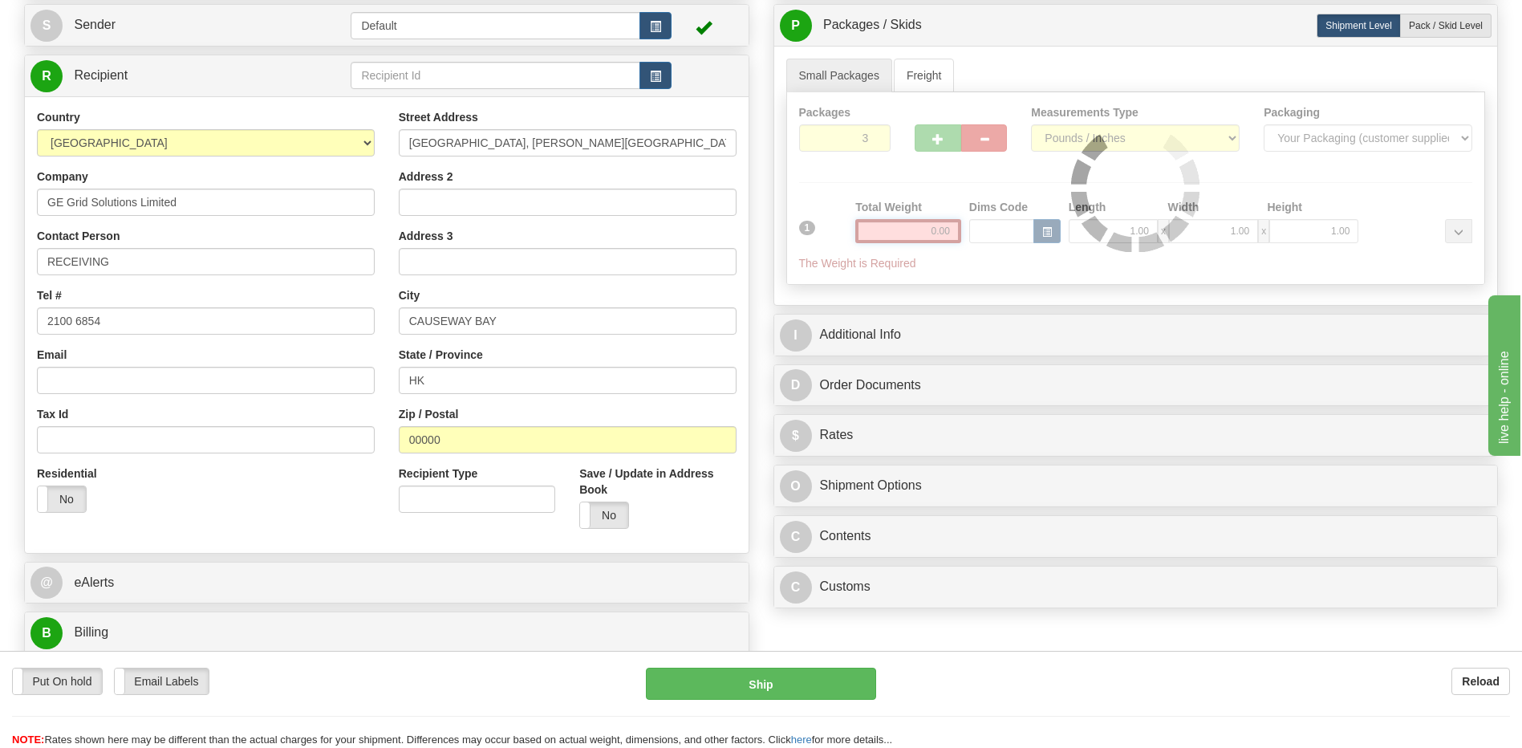
click at [943, 227] on div "Packages 3 1 Measurements Type" at bounding box center [1136, 188] width 700 height 193
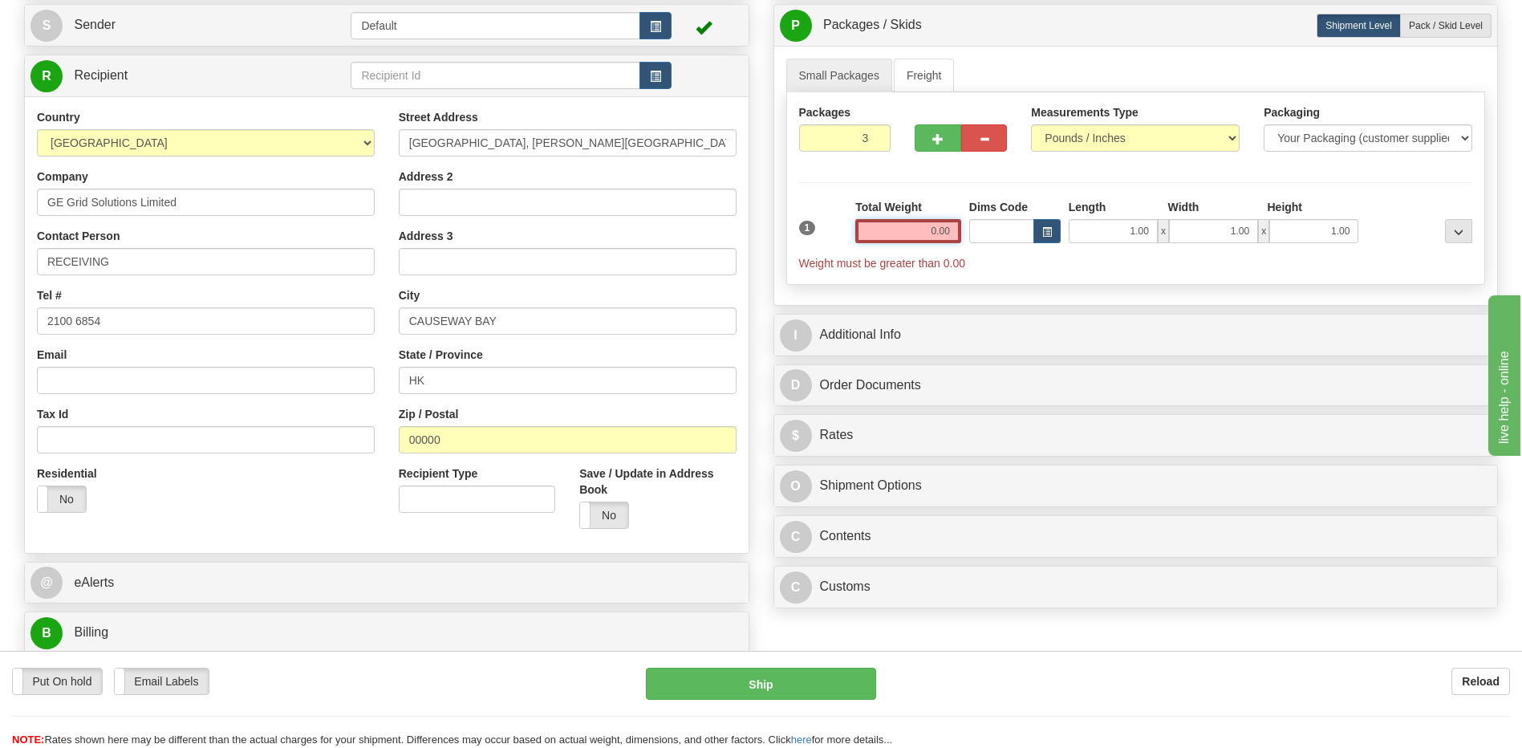
click at [943, 227] on input "0.00" at bounding box center [908, 231] width 106 height 24
click at [943, 227] on input "text" at bounding box center [908, 231] width 106 height 24
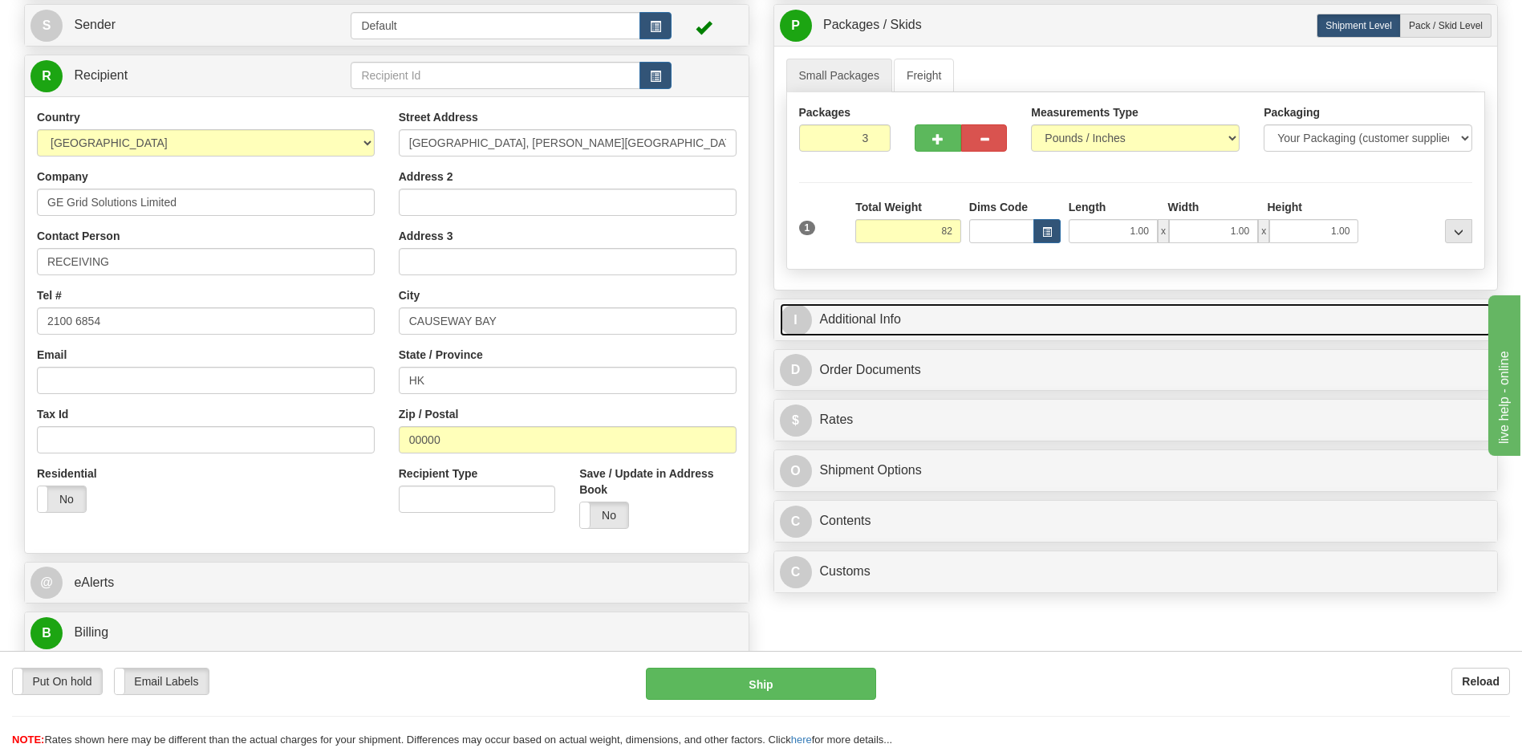
type input "82.00"
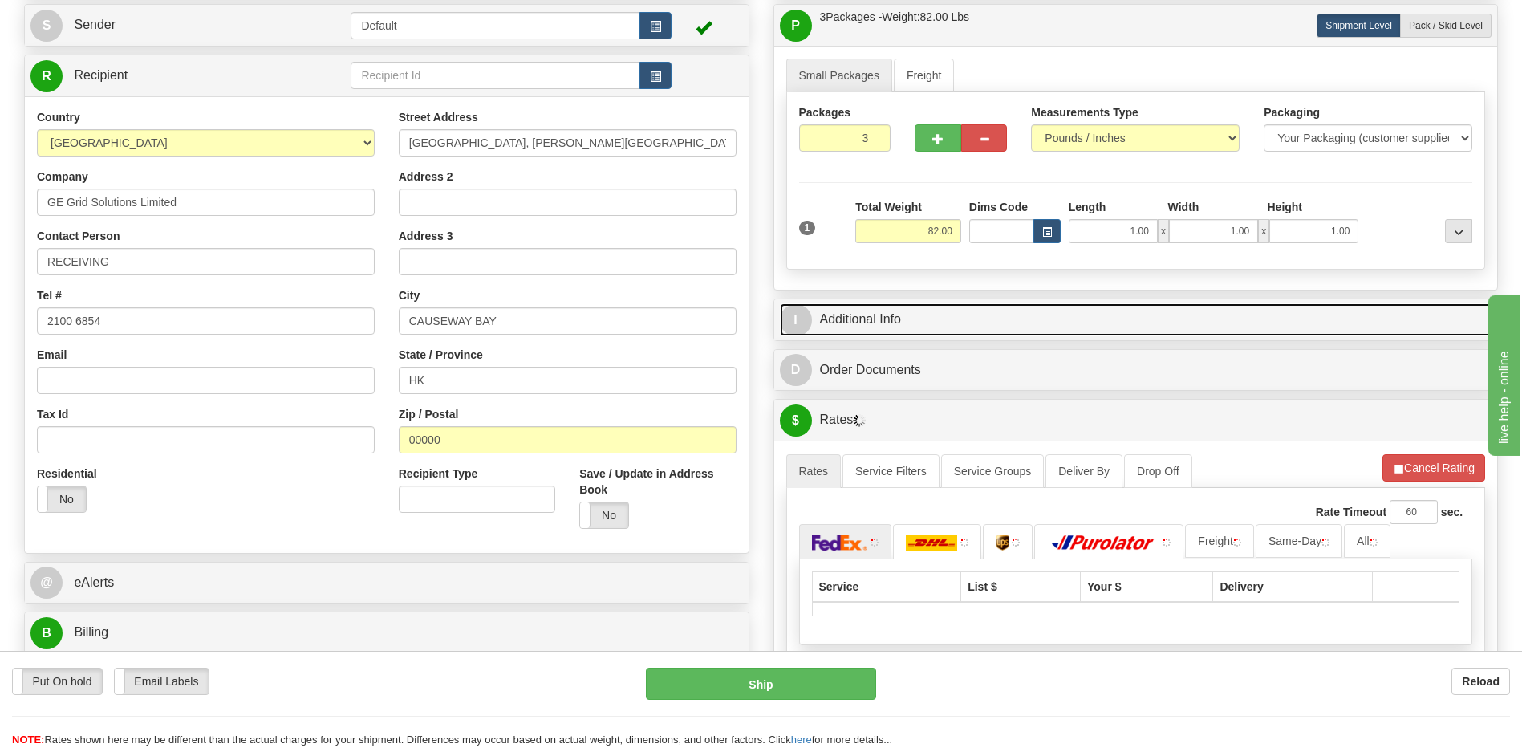
click at [963, 306] on link "I Additional Info" at bounding box center [1136, 319] width 712 height 33
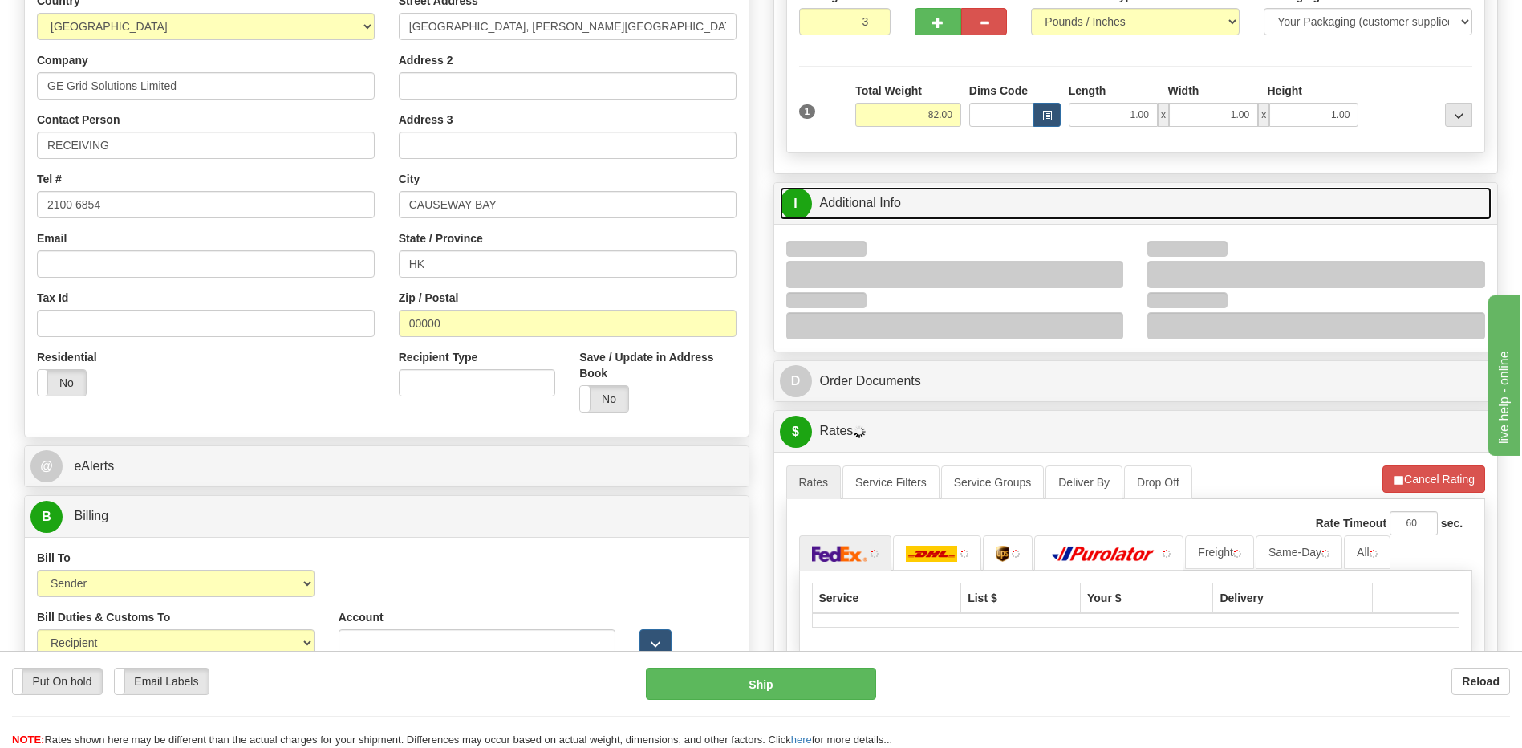
scroll to position [401, 0]
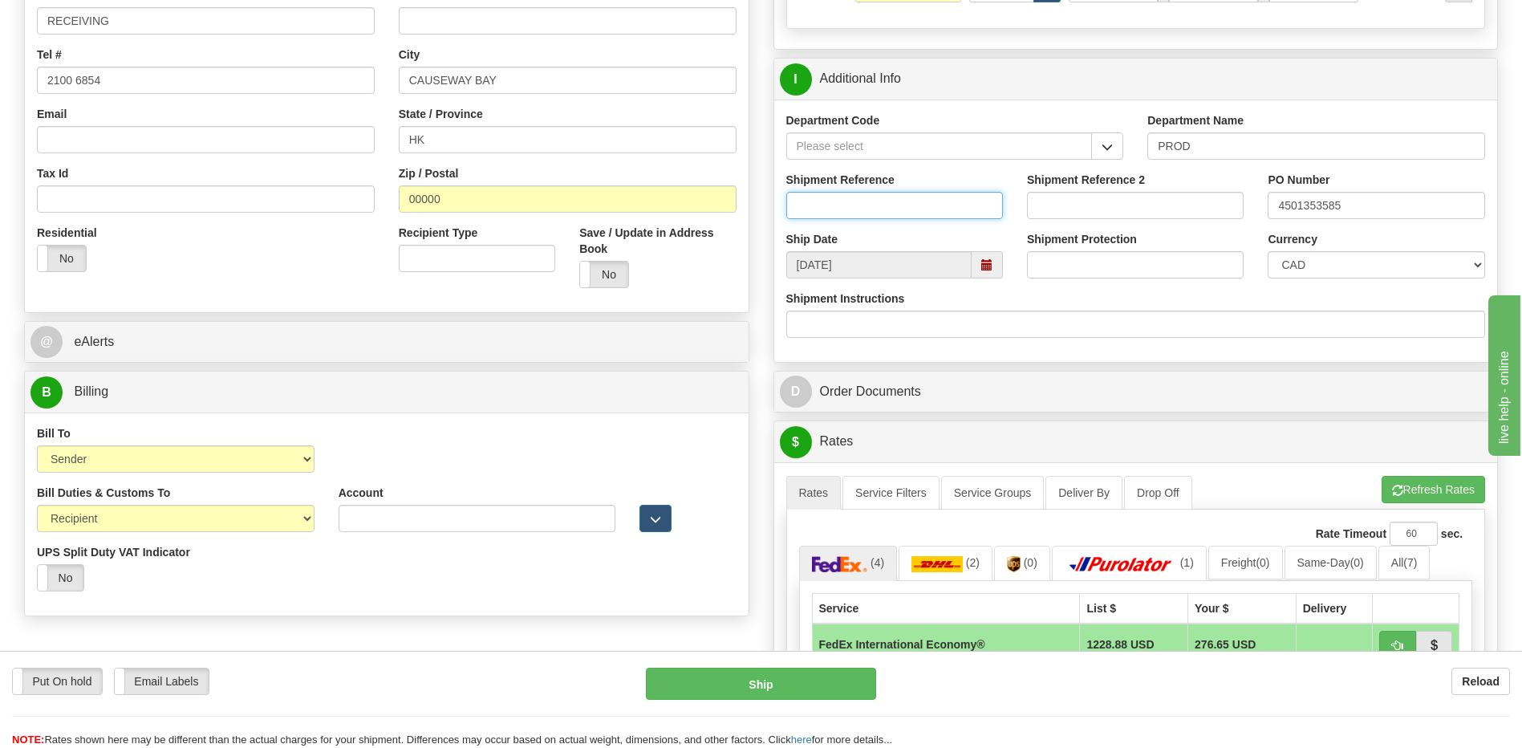
click at [890, 205] on input "Shipment Reference" at bounding box center [894, 205] width 217 height 27
type input "5399001818"
click at [1371, 265] on select "CAD USD EUR ZAR RON ANG ARN AUD AUS AWG BBD BFR BGN BHD BMD BND BRC BRL CHP CKZ…" at bounding box center [1375, 264] width 217 height 27
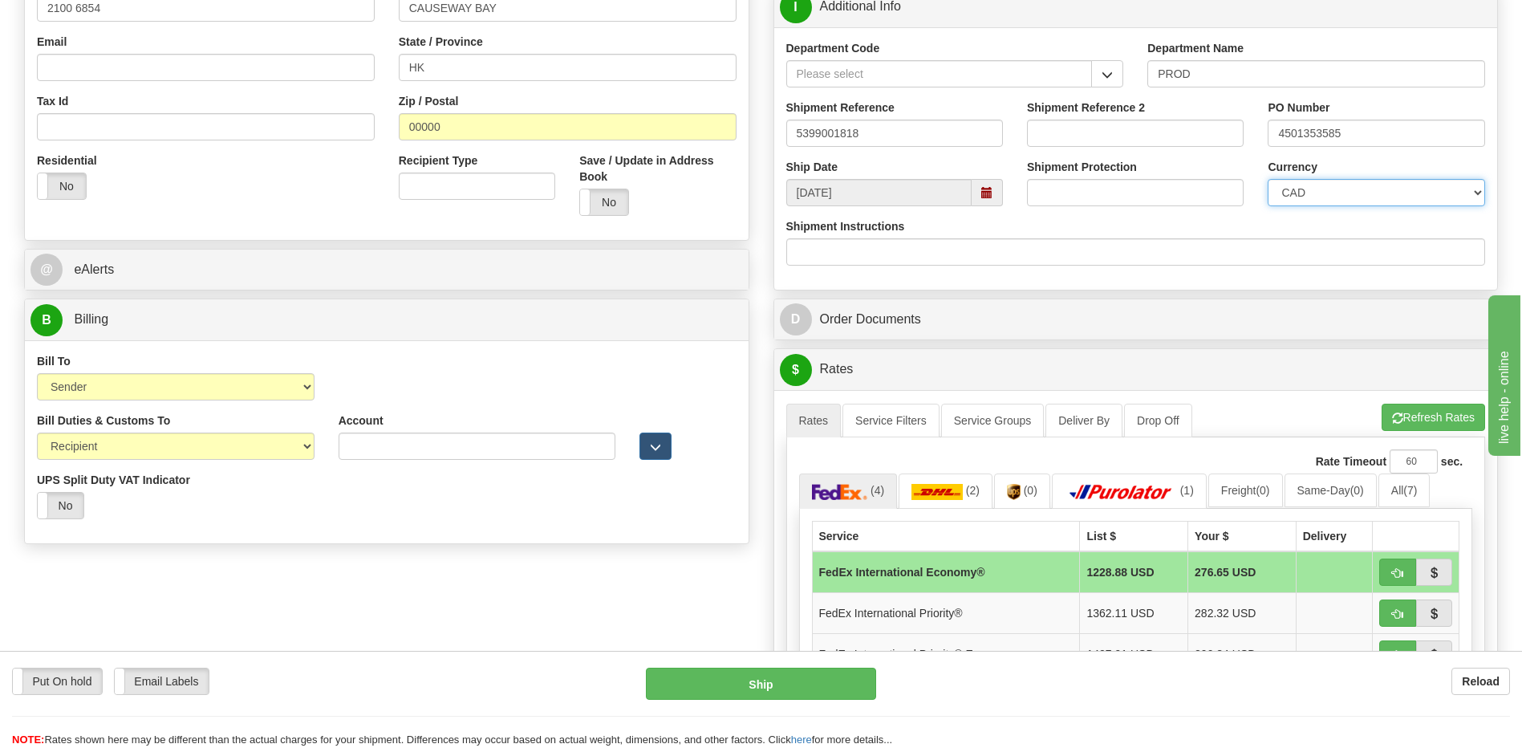
scroll to position [481, 0]
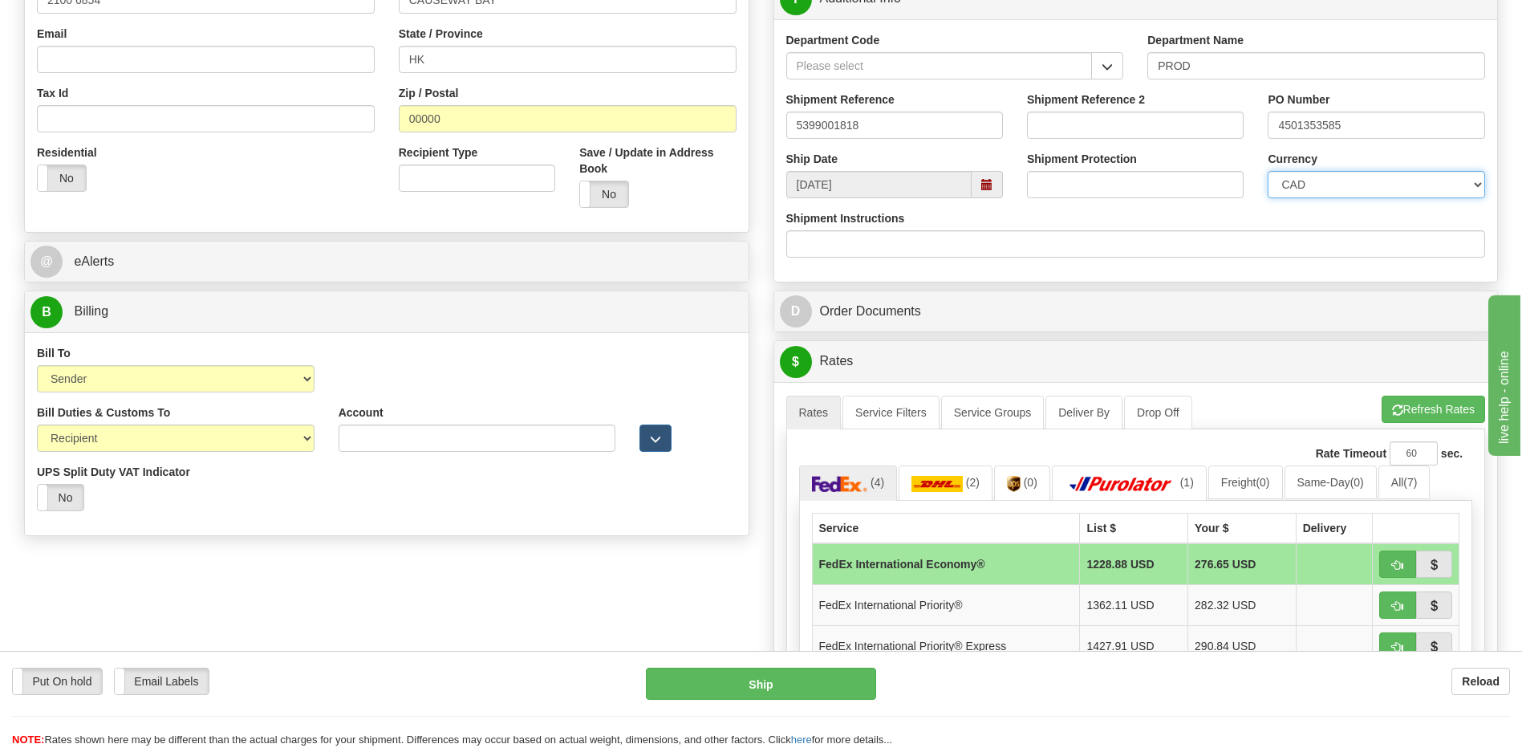
click at [1369, 190] on select "CAD USD EUR ZAR RON ANG ARN AUD AUS AWG BBD BFR BGN BHD BMD BND BRC BRL CHP CKZ…" at bounding box center [1375, 184] width 217 height 27
select select "1"
click at [1267, 171] on select "CAD USD EUR ZAR RON ANG ARN AUD AUS AWG BBD BFR BGN BHD BMD BND BRC BRL CHP CKZ…" at bounding box center [1375, 184] width 217 height 27
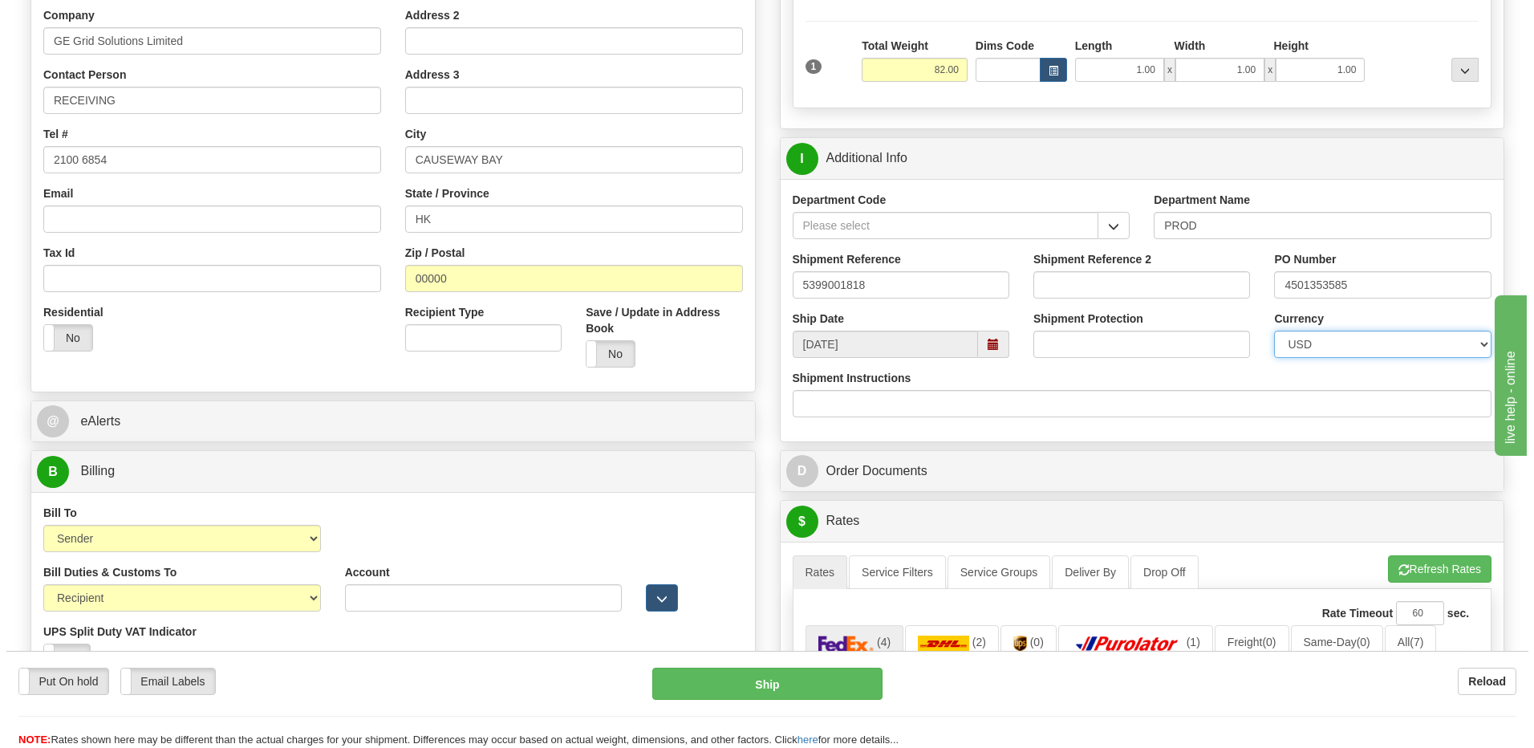
scroll to position [321, 0]
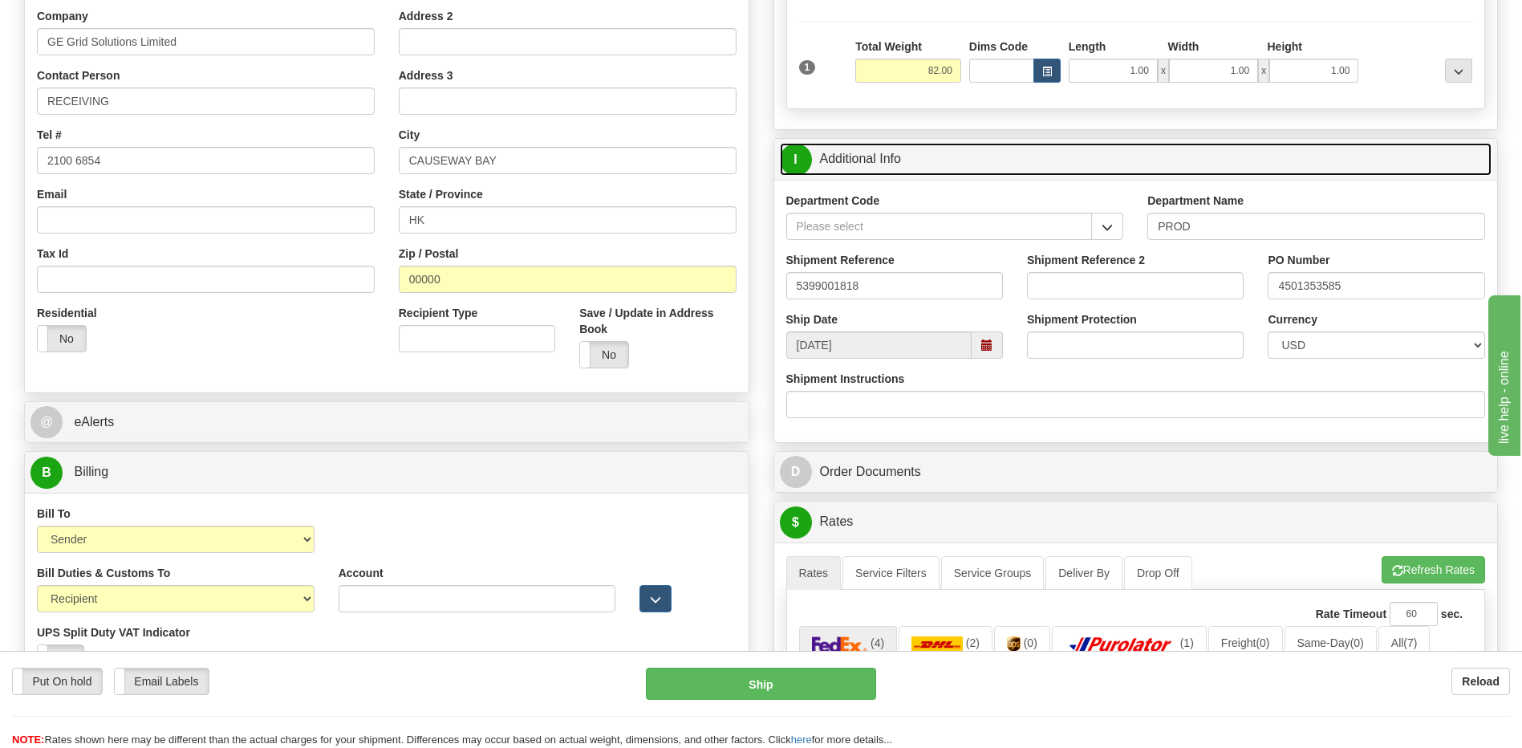
click at [991, 159] on link "I Additional Info" at bounding box center [1136, 159] width 712 height 33
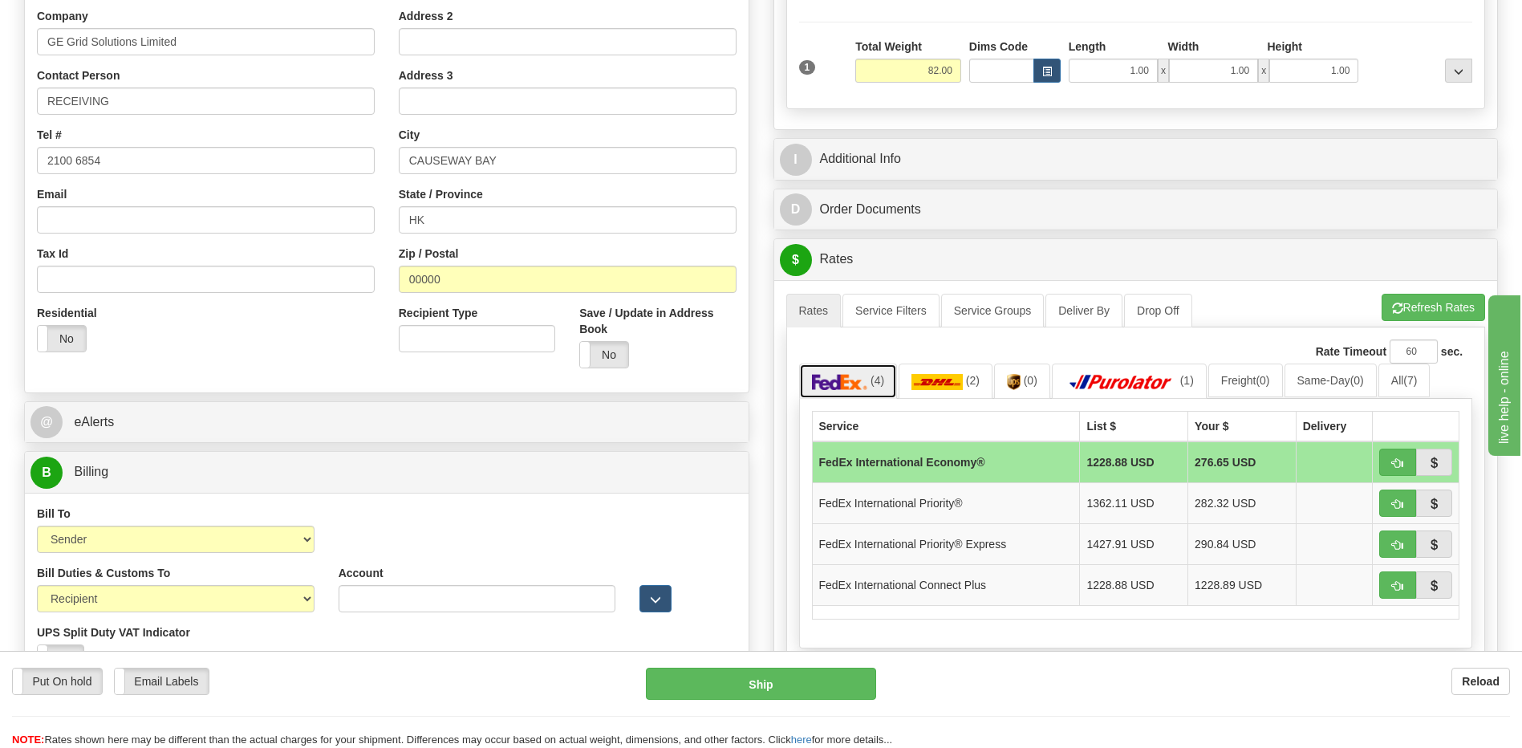
drag, startPoint x: 874, startPoint y: 388, endPoint x: 923, endPoint y: 481, distance: 104.8
click at [874, 388] on link "(4)" at bounding box center [848, 380] width 99 height 34
click at [953, 391] on link "(2)" at bounding box center [945, 380] width 94 height 34
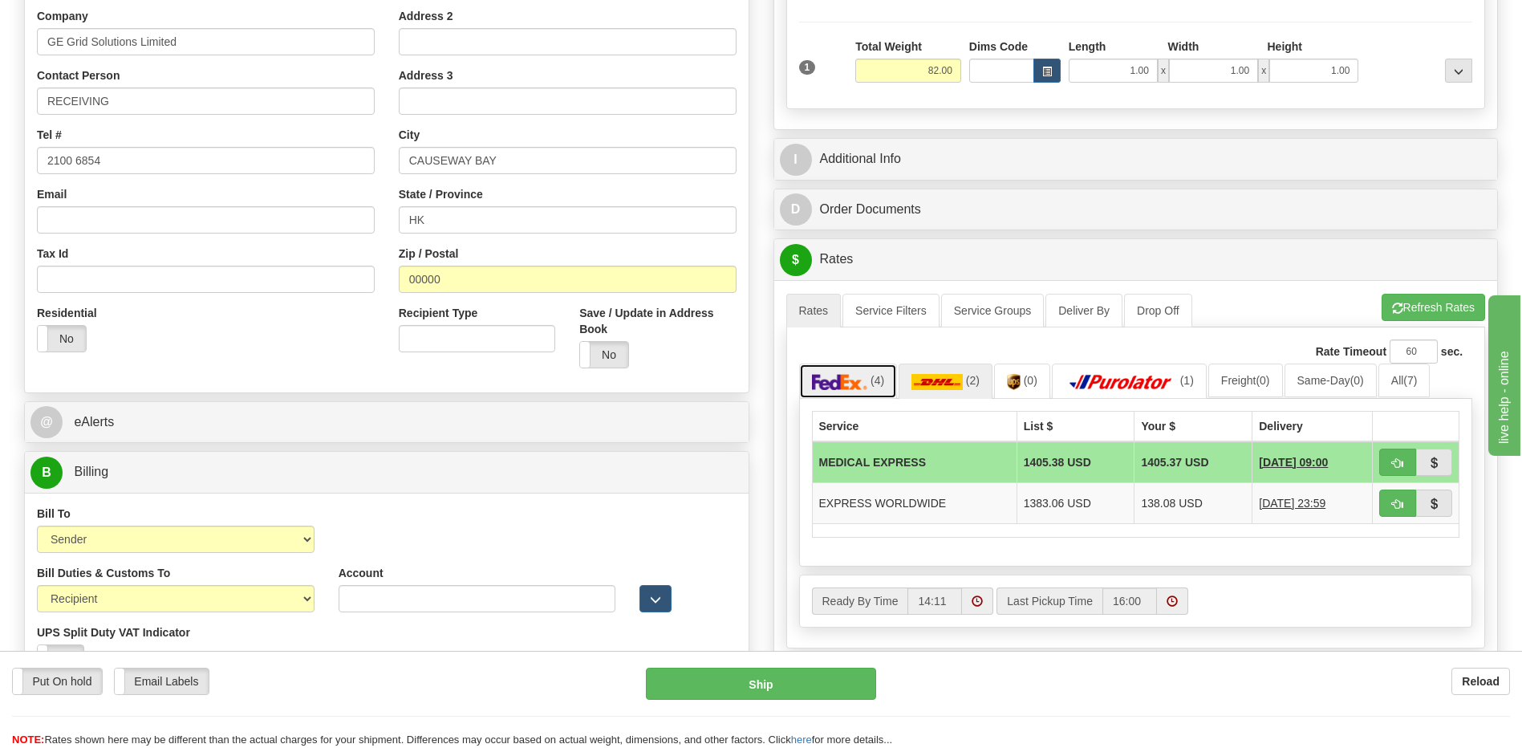
click at [871, 376] on span "(4)" at bounding box center [877, 380] width 14 height 13
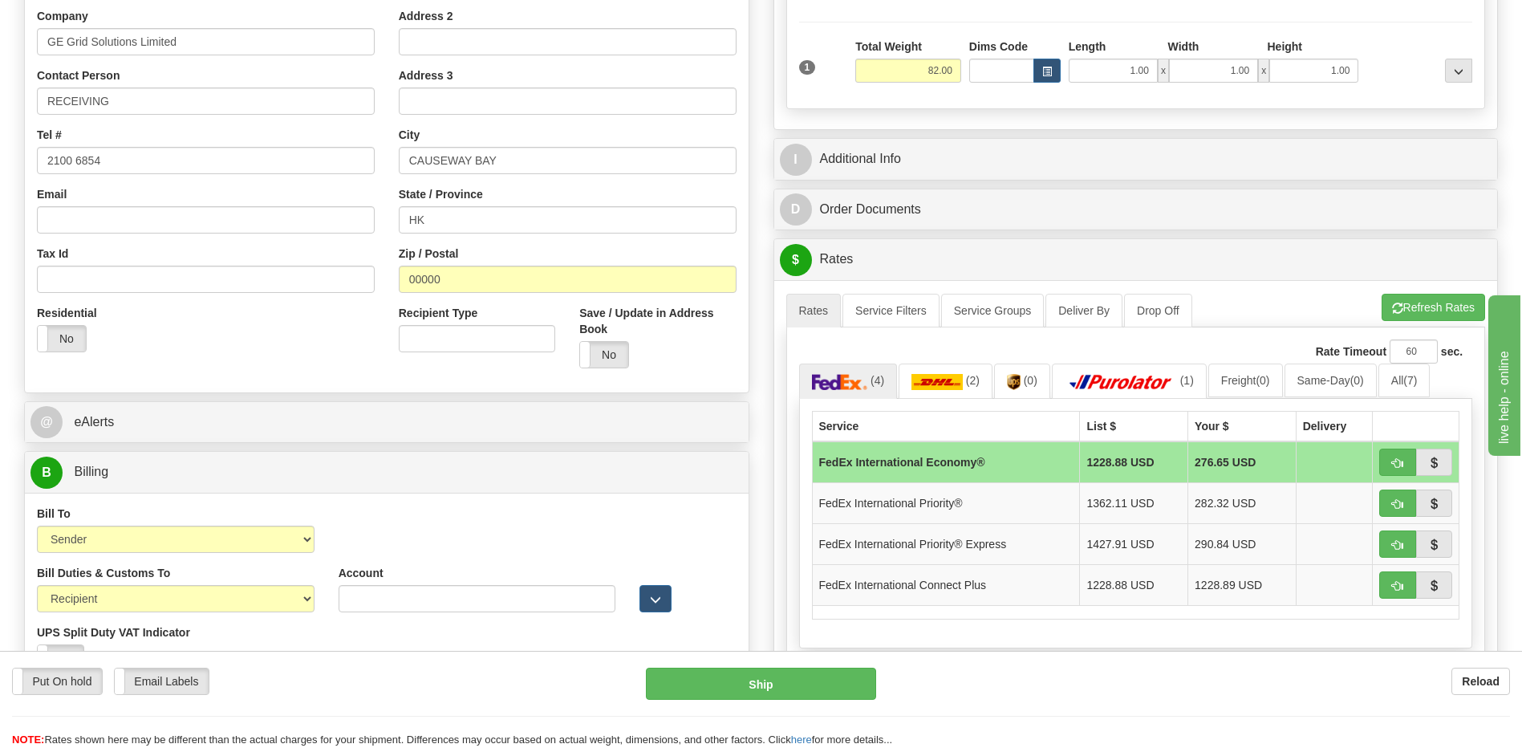
click at [586, 536] on div "Bill To Sender Recipient Third Party Collect Account 3rd Party Account List Ple…" at bounding box center [387, 534] width 724 height 59
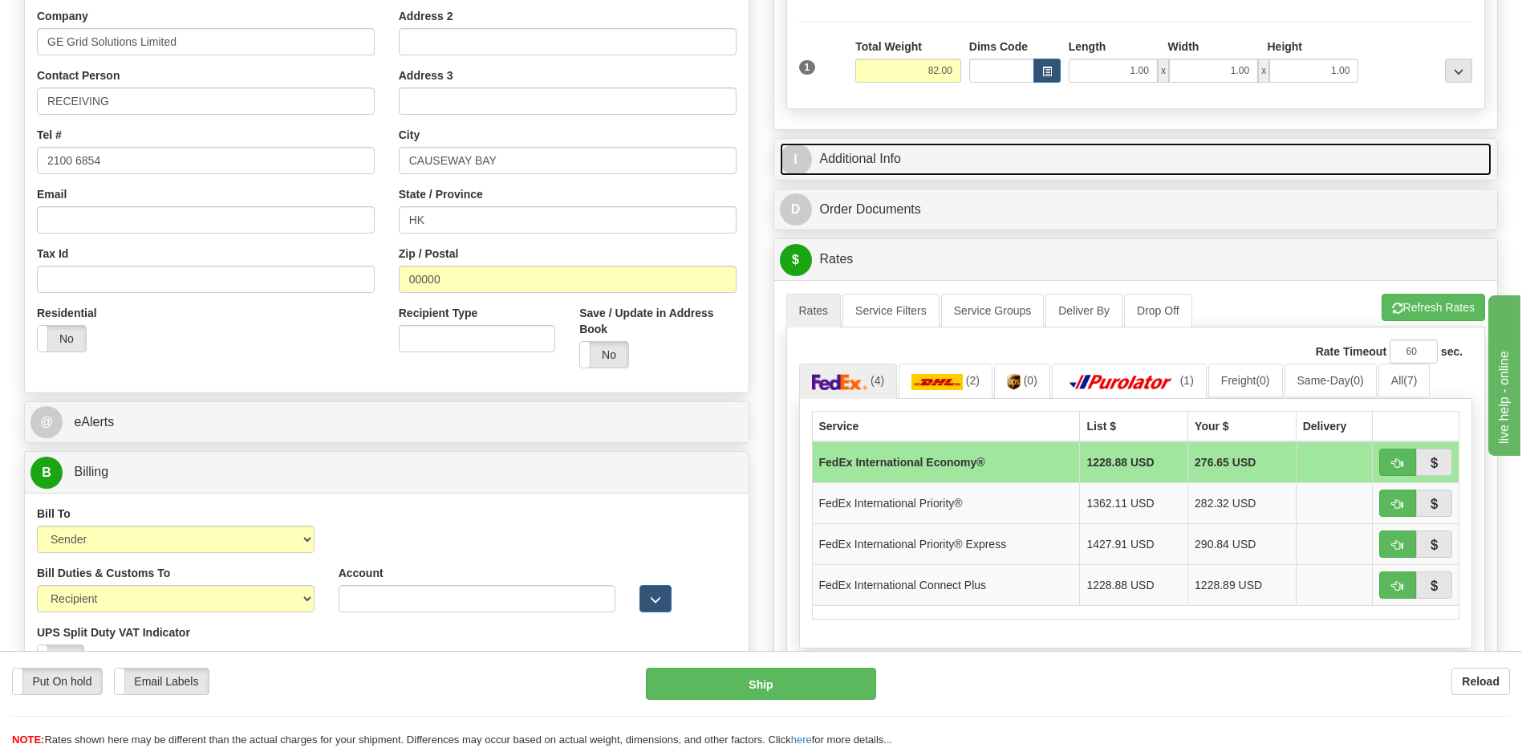
click at [914, 167] on link "I Additional Info" at bounding box center [1136, 159] width 712 height 33
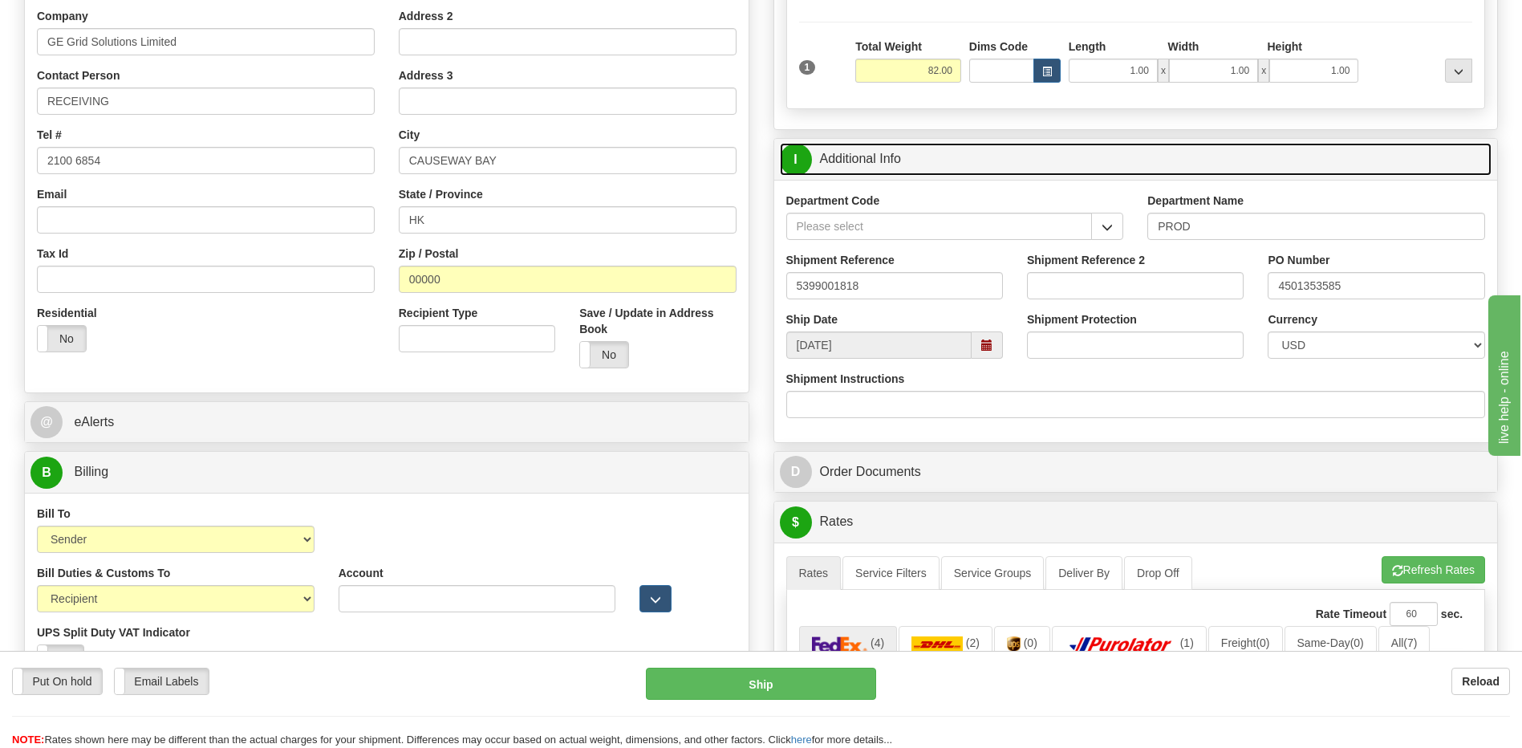
click at [914, 167] on link "I Additional Info" at bounding box center [1136, 159] width 712 height 33
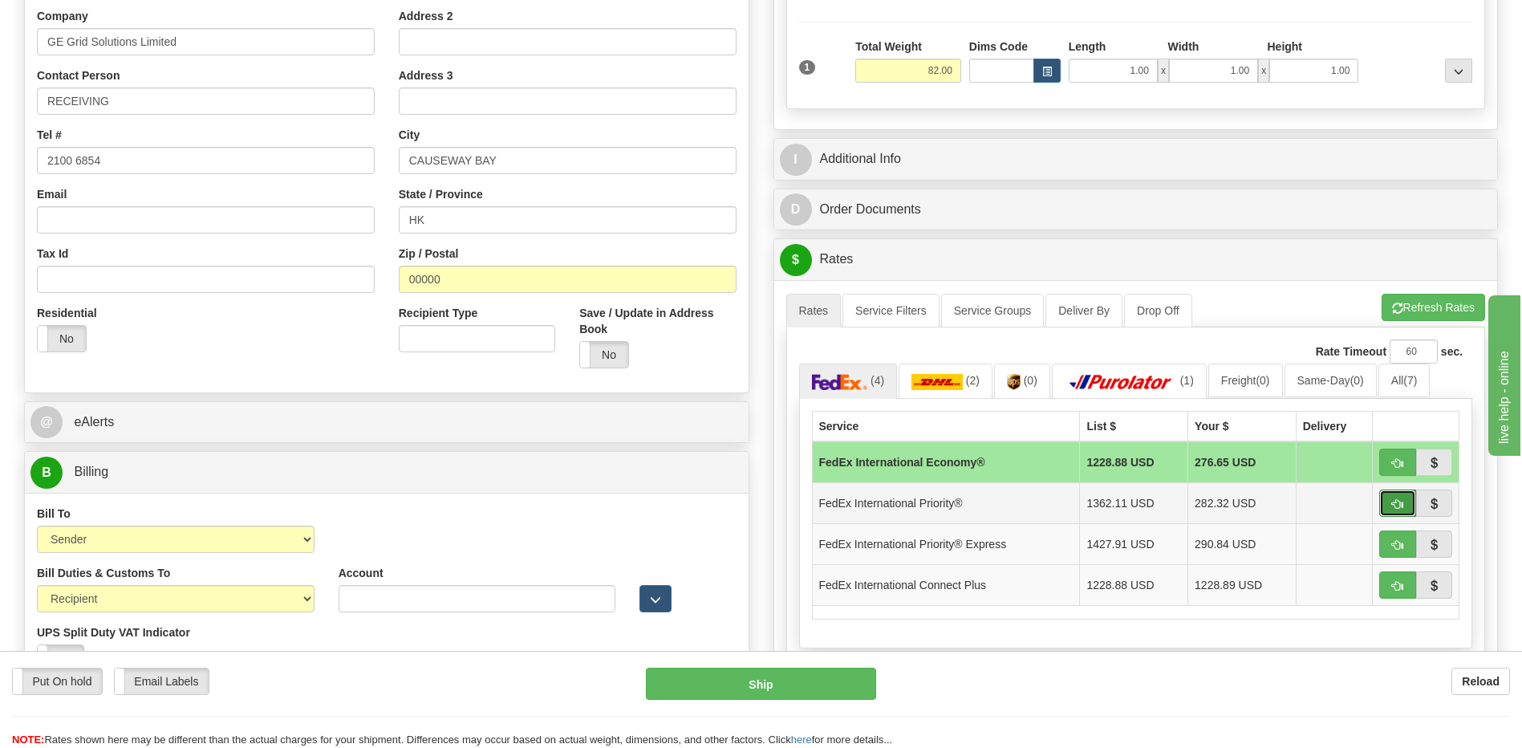
click at [1386, 506] on button "button" at bounding box center [1397, 502] width 37 height 27
type input "01"
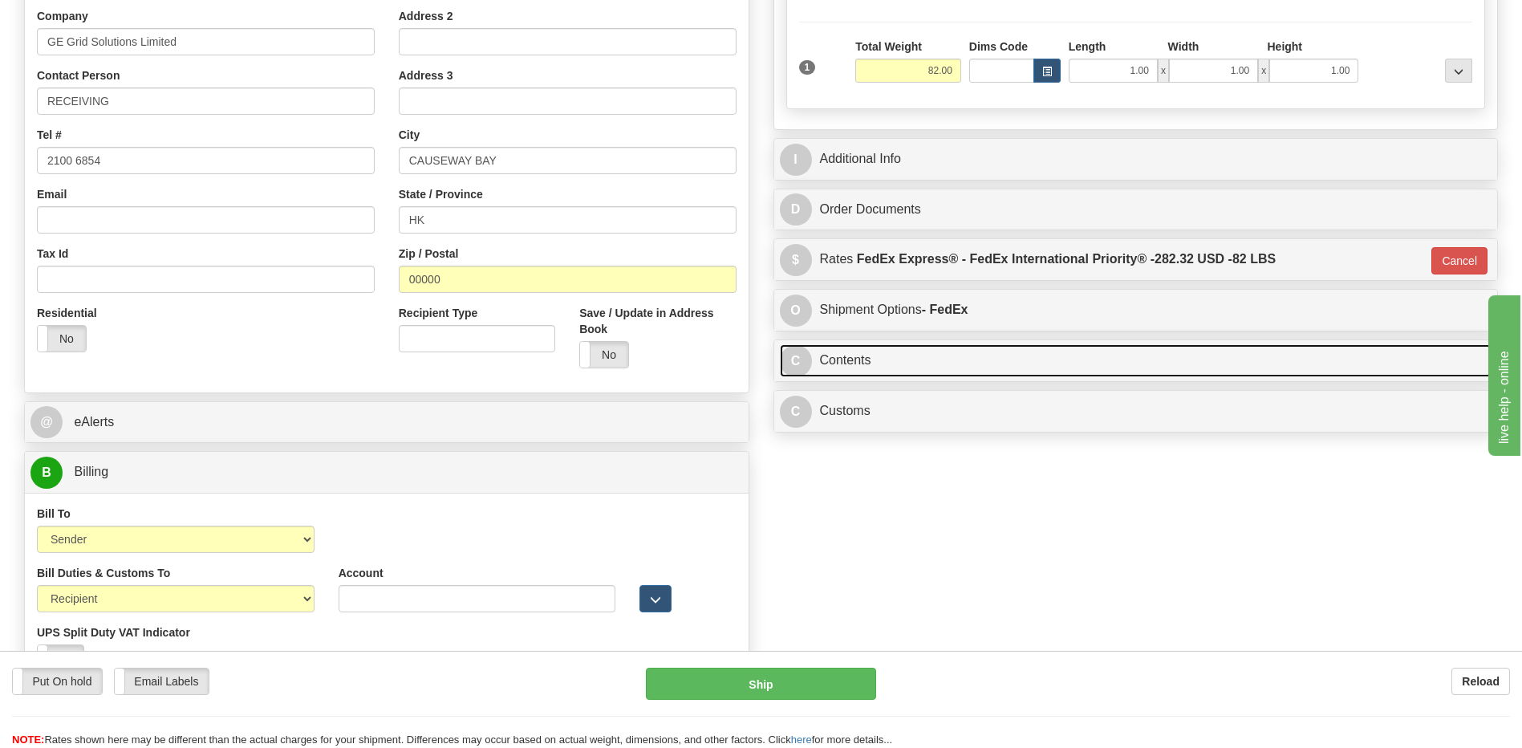
click at [938, 359] on link "C Contents" at bounding box center [1136, 360] width 712 height 33
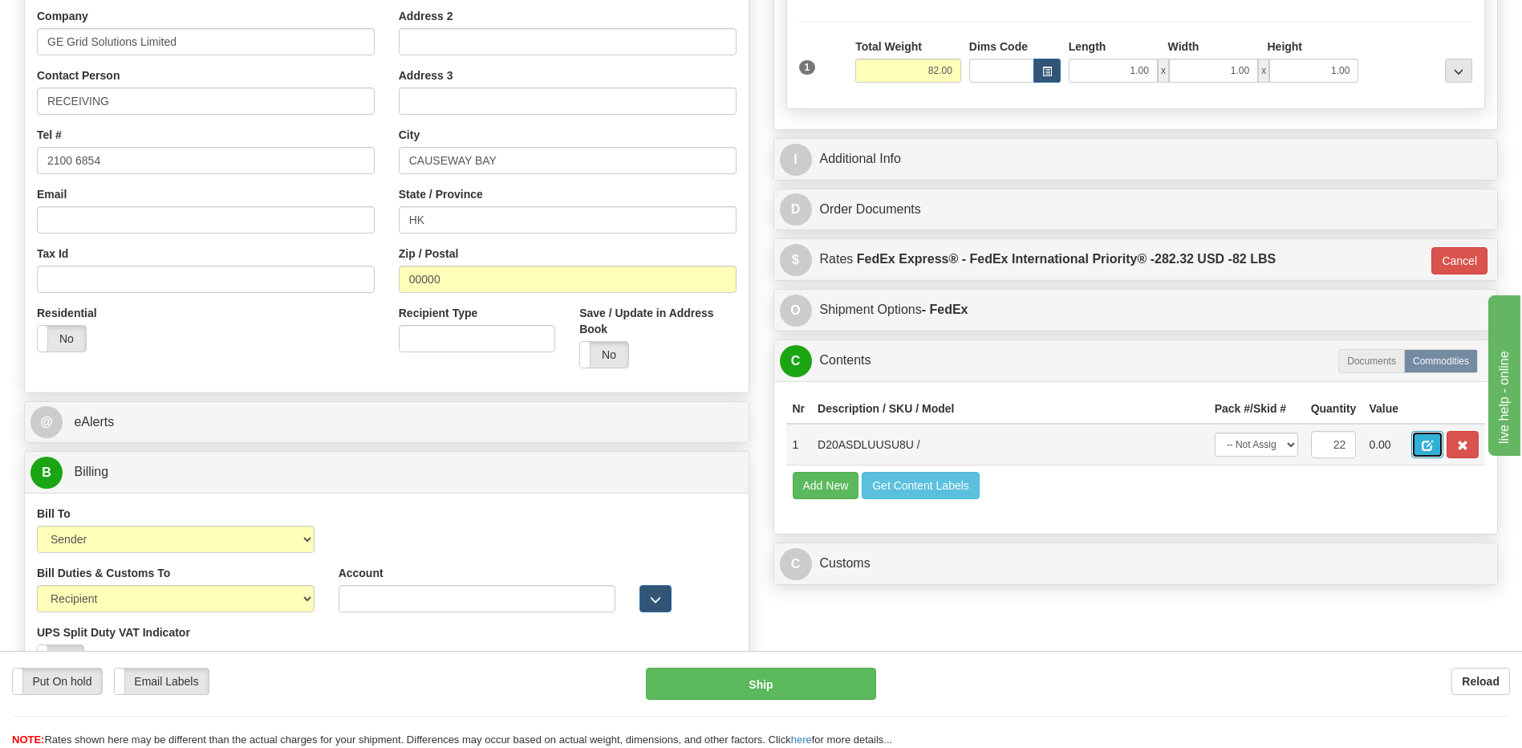
click at [1421, 450] on span "button" at bounding box center [1426, 445] width 11 height 10
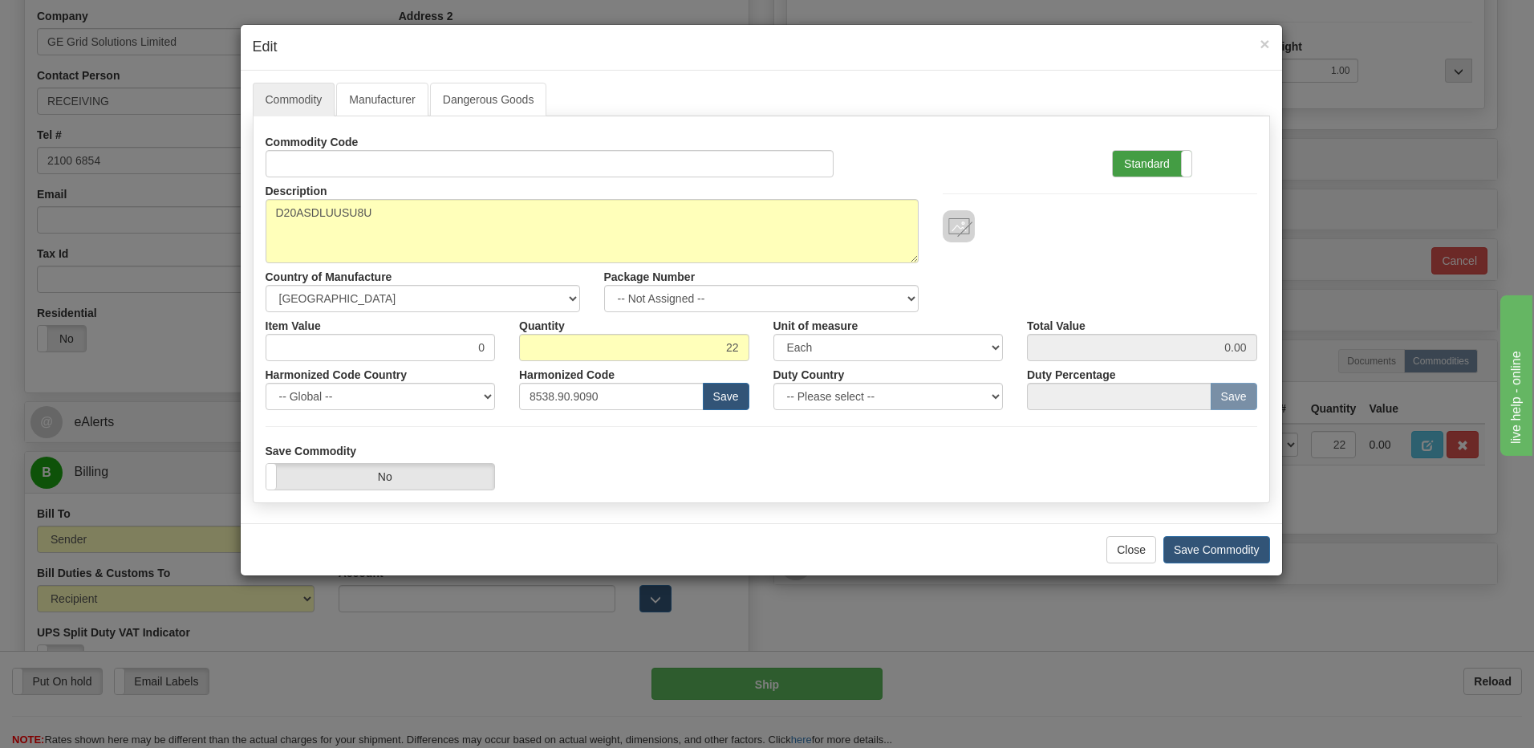
click at [1148, 167] on label "Standard" at bounding box center [1152, 164] width 79 height 26
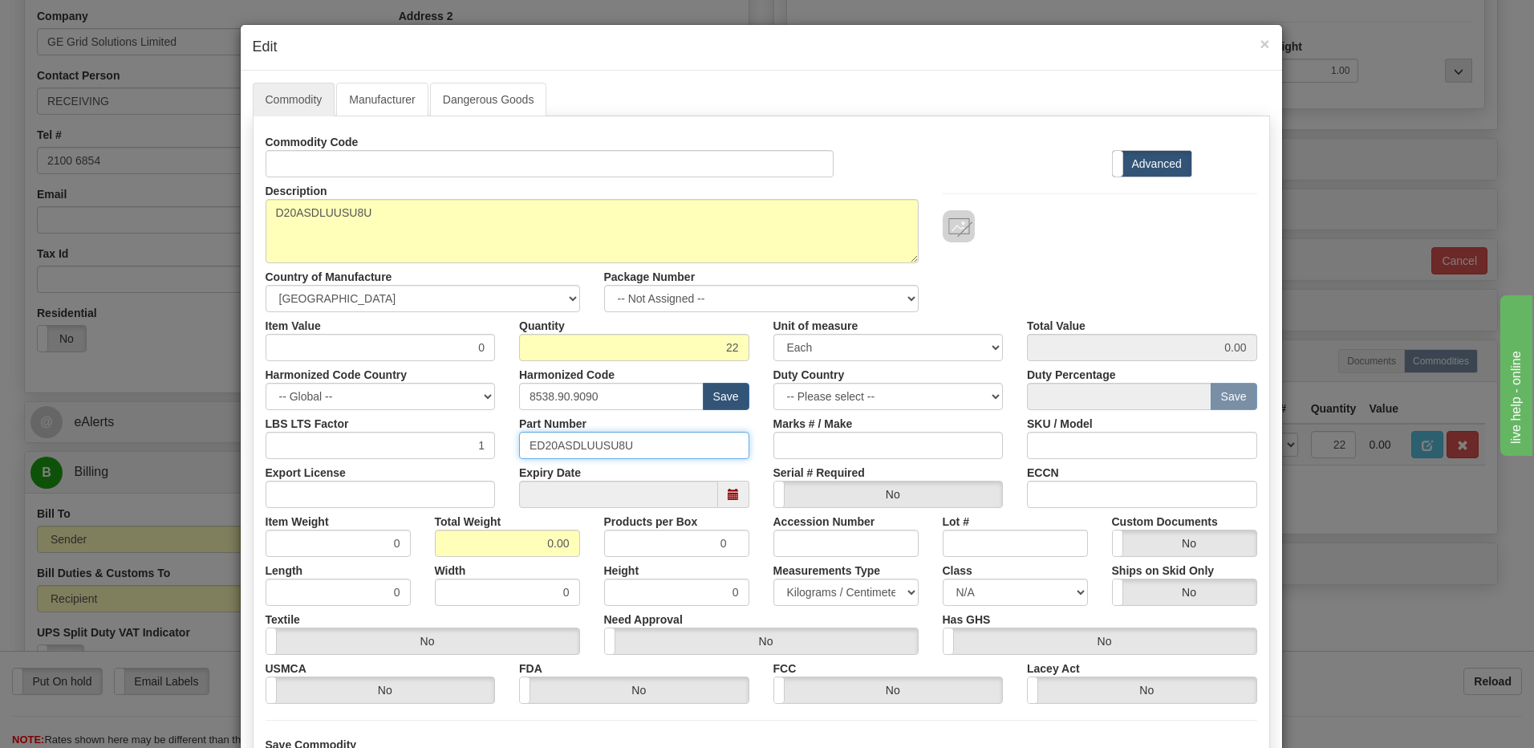
drag, startPoint x: 656, startPoint y: 446, endPoint x: 529, endPoint y: 450, distance: 126.8
click at [507, 441] on div "Part Number ED20ASDLUUSU8U" at bounding box center [634, 434] width 254 height 49
drag, startPoint x: 570, startPoint y: 442, endPoint x: 440, endPoint y: 468, distance: 131.8
click at [440, 468] on div "Export License" at bounding box center [380, 483] width 254 height 49
drag, startPoint x: 513, startPoint y: 548, endPoint x: 606, endPoint y: 545, distance: 93.1
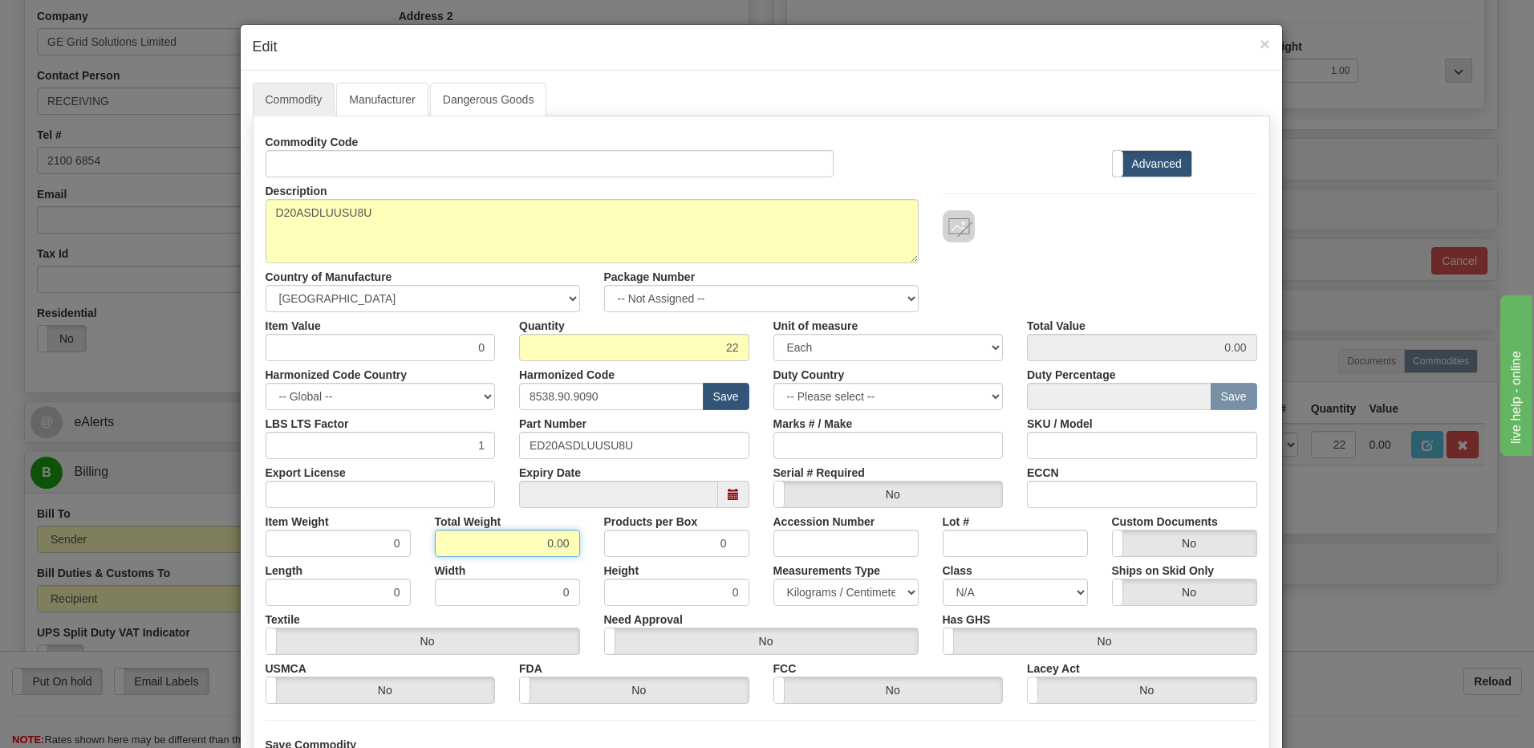
click at [606, 545] on div "Item Weight 0 Total Weight 0.00 Products per Box 0 Accession Number Lot # Custo…" at bounding box center [761, 532] width 1016 height 49
type input "22"
type input "1.0000"
click at [350, 551] on input "1.0000" at bounding box center [338, 542] width 145 height 27
drag, startPoint x: 462, startPoint y: 348, endPoint x: 537, endPoint y: 348, distance: 74.6
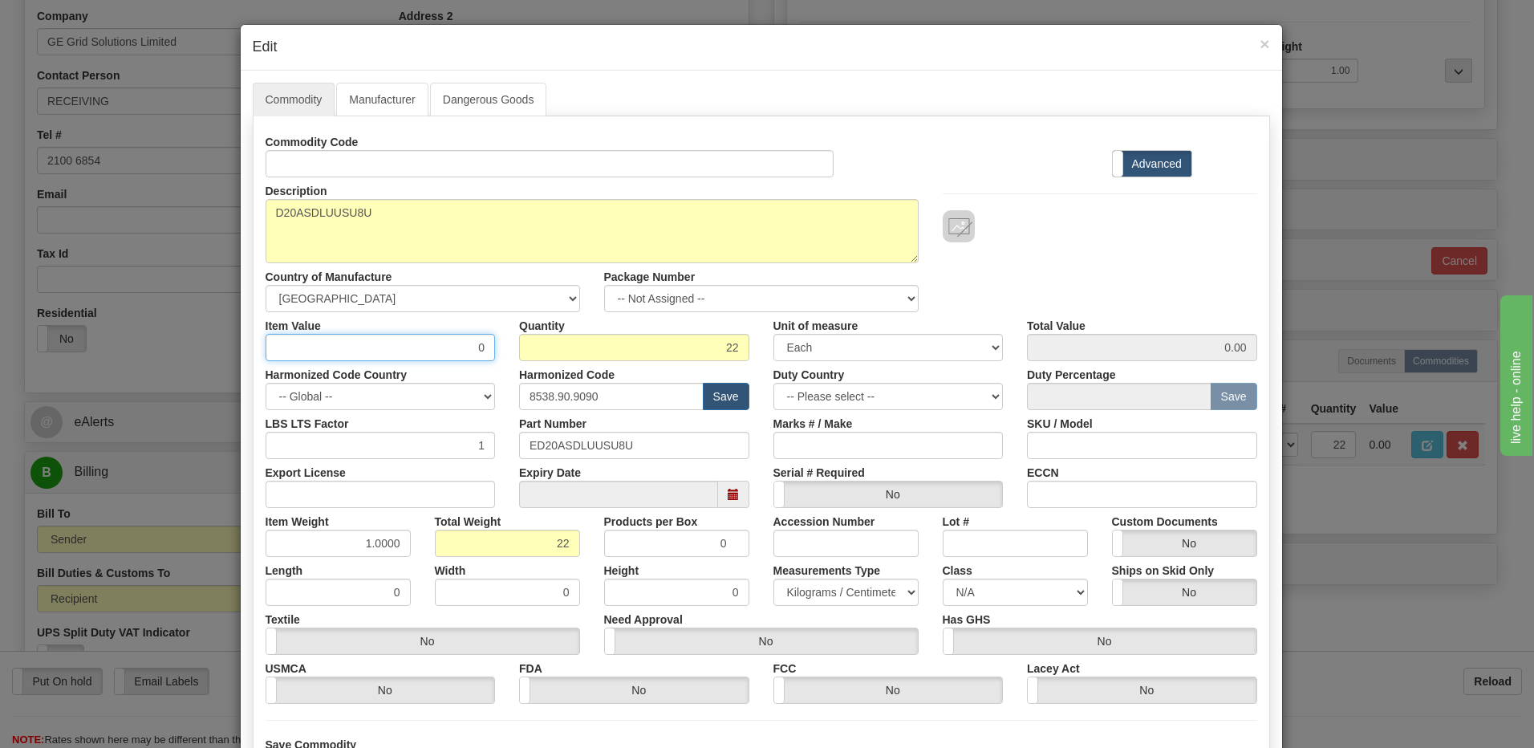
click at [537, 348] on div "Item Value 0 Quantity 22 Unit of measure 3 Thousand Square Inches Adjustments 5…" at bounding box center [761, 336] width 1016 height 49
type input "611.95"
type input "13462.90"
click at [537, 348] on input "22" at bounding box center [634, 347] width 230 height 27
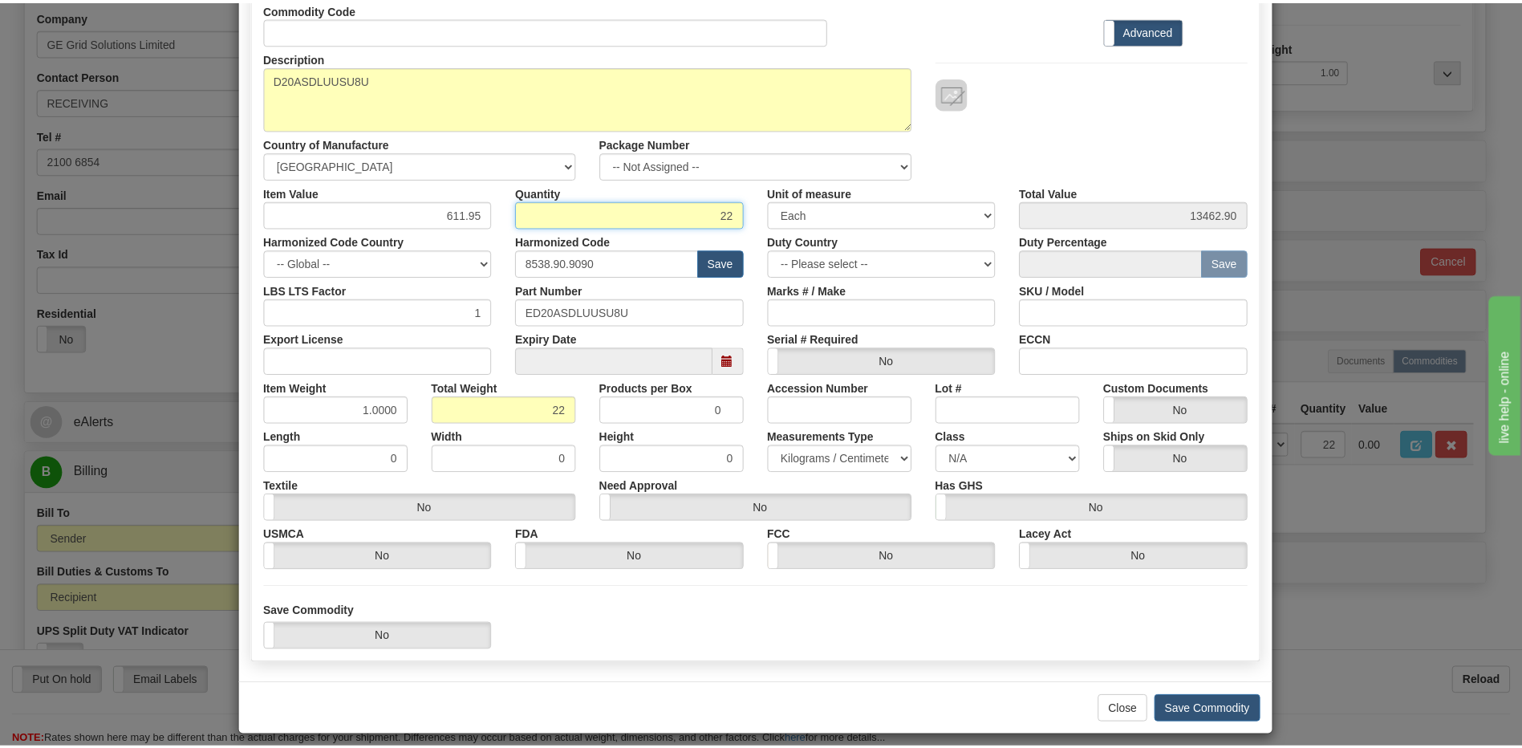
scroll to position [146, 0]
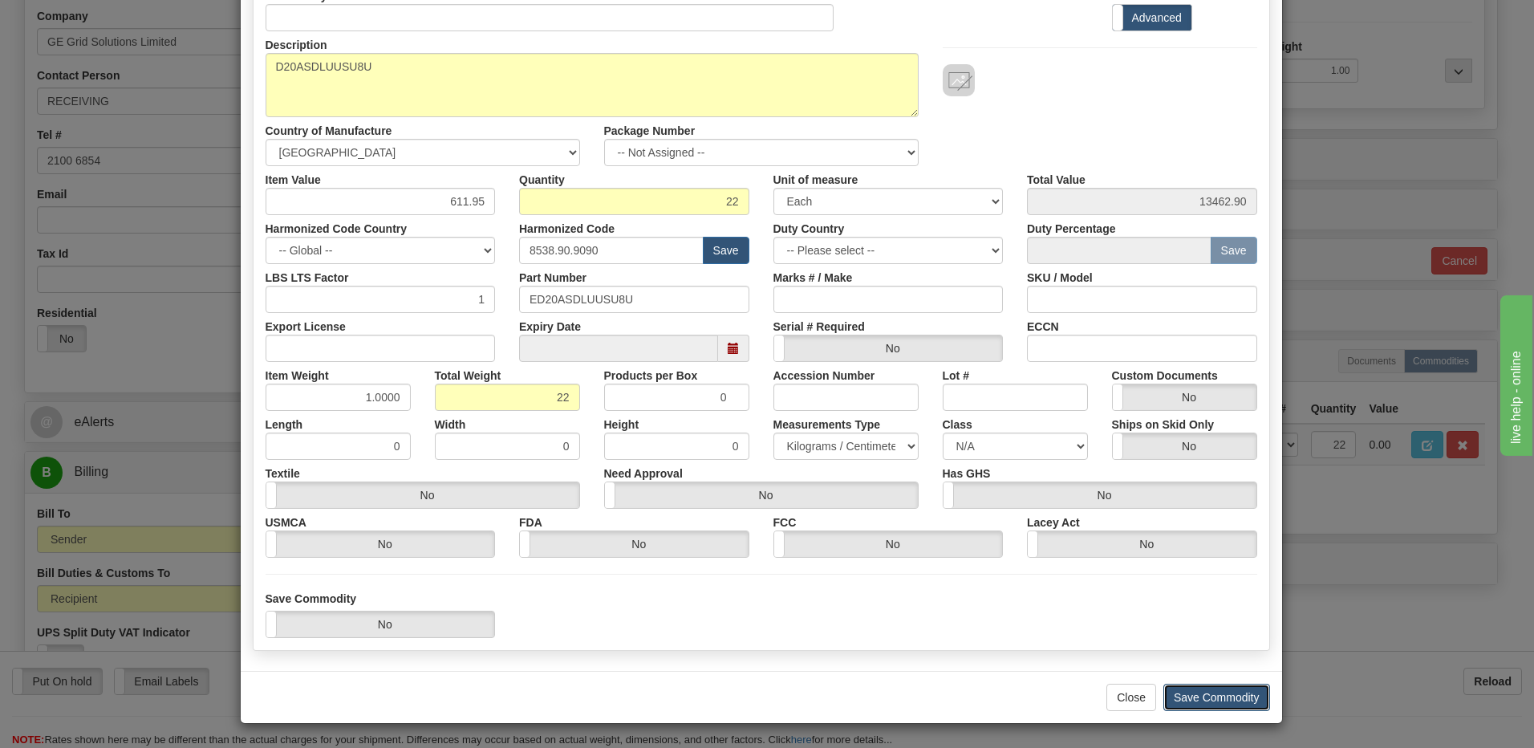
click at [1201, 696] on button "Save Commodity" at bounding box center [1216, 696] width 107 height 27
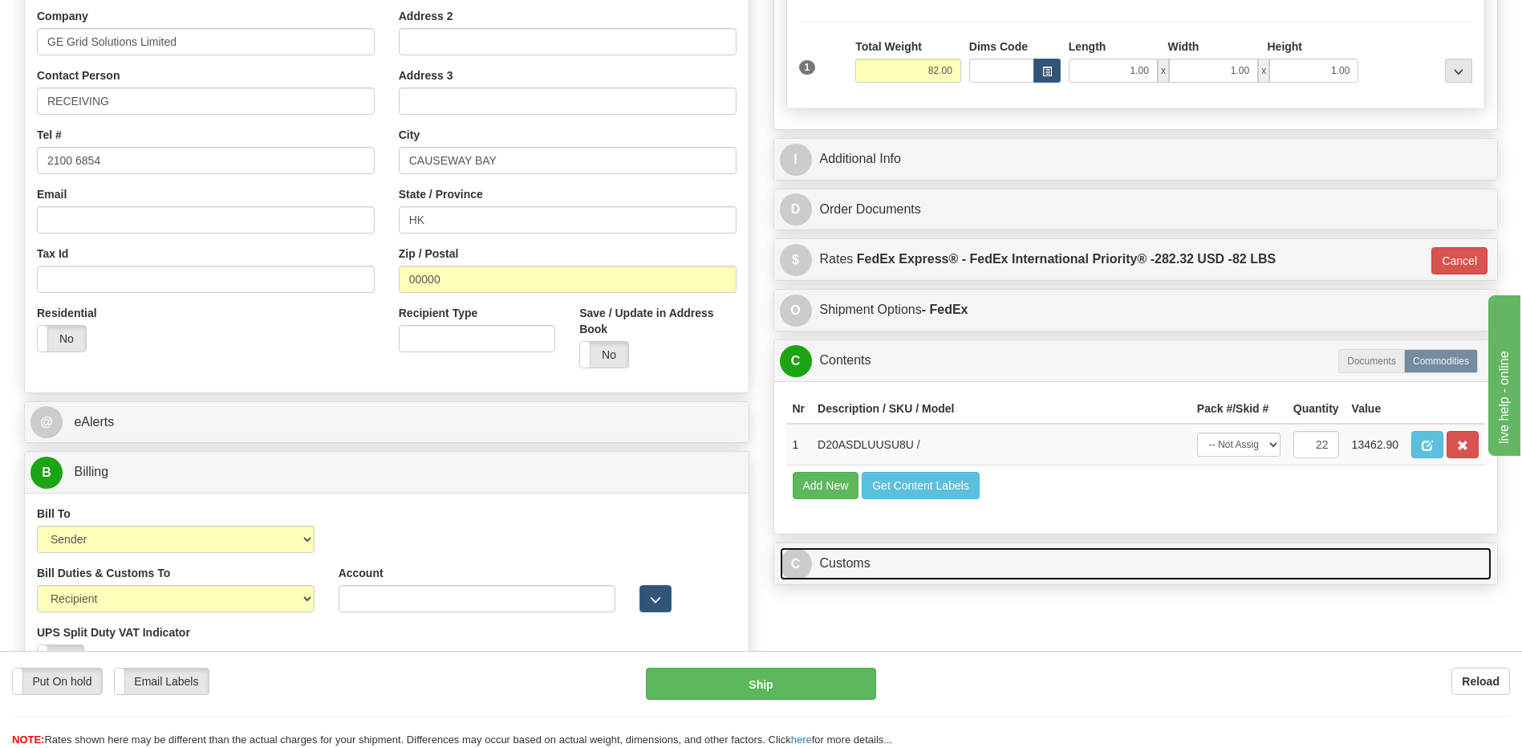
click at [931, 577] on link "C Customs" at bounding box center [1136, 563] width 712 height 33
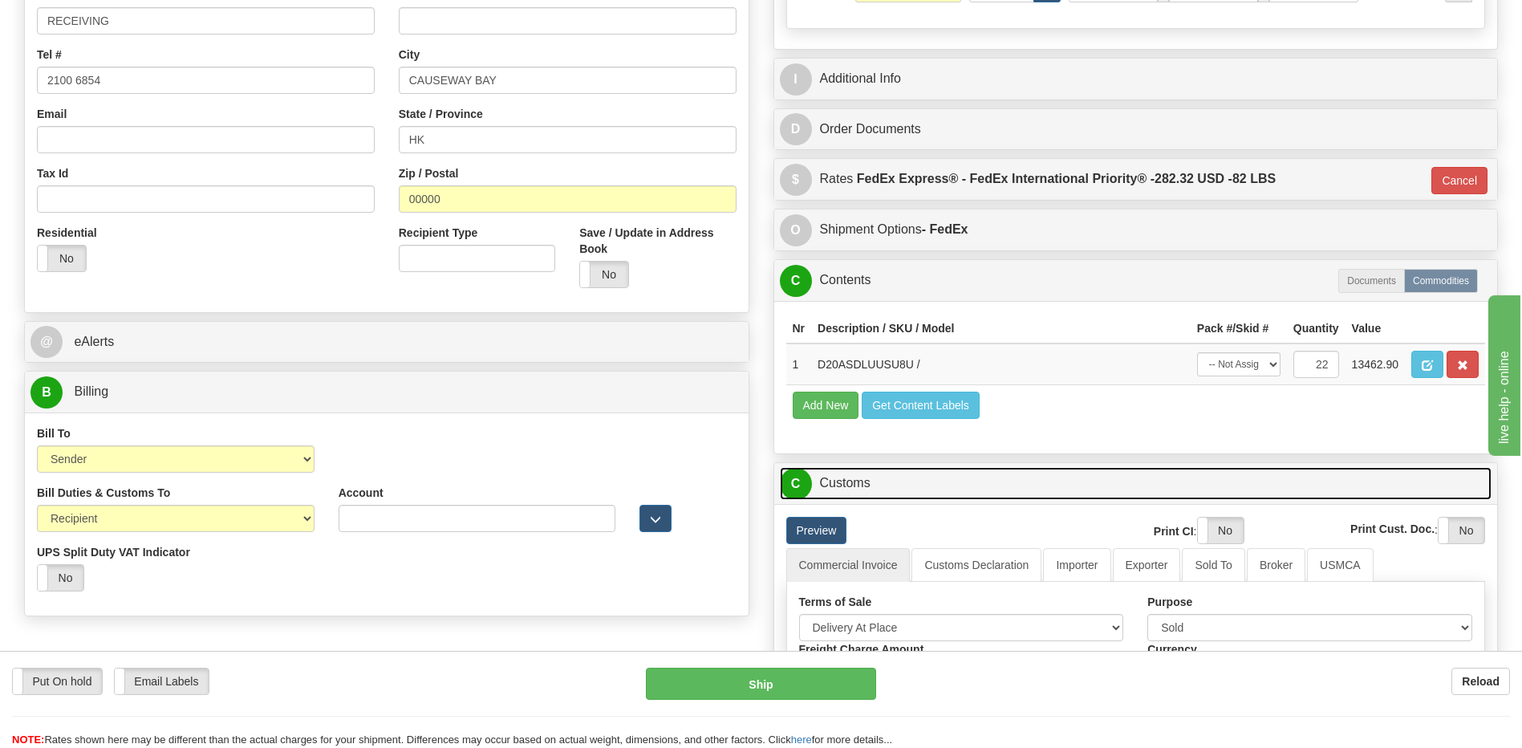
scroll to position [642, 0]
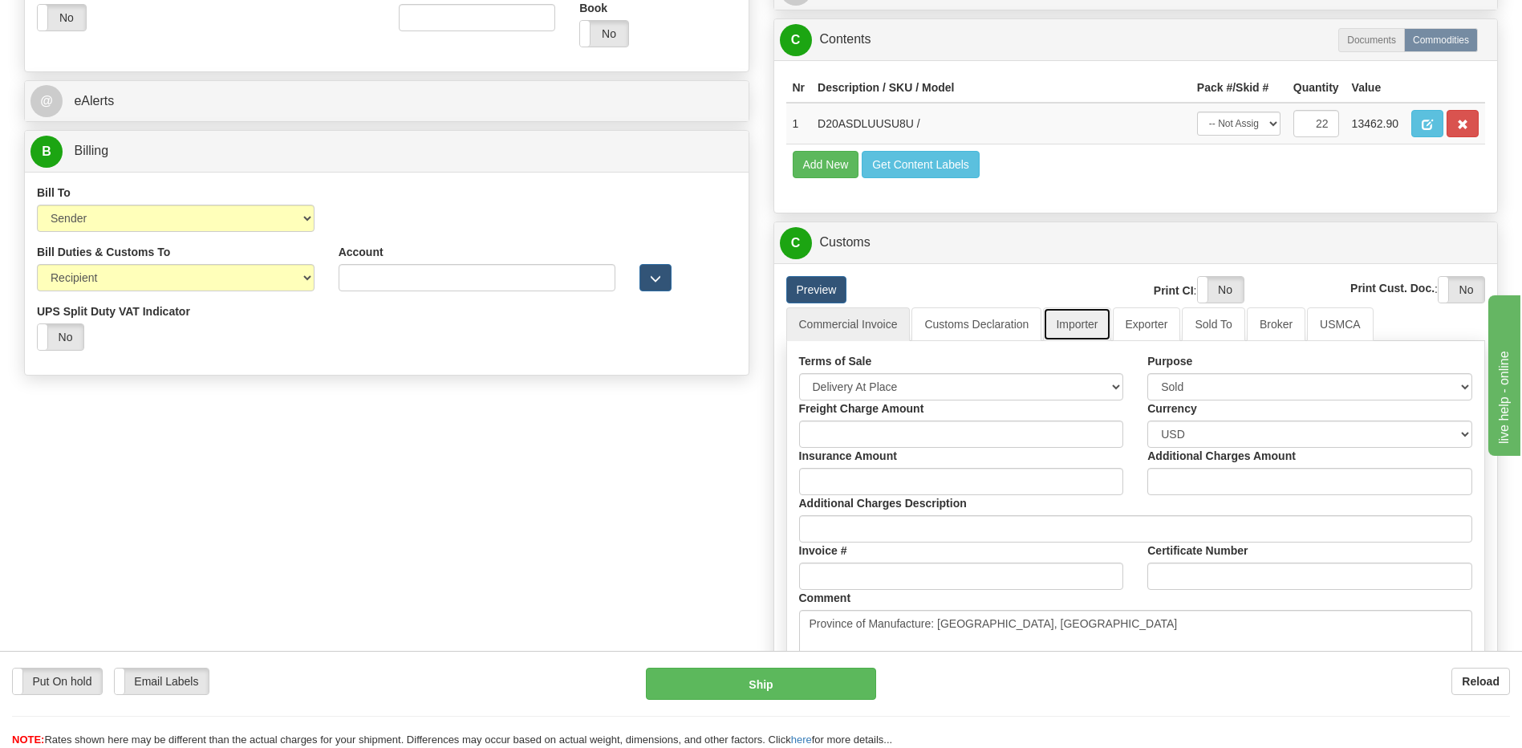
click at [1073, 318] on link "Importer" at bounding box center [1076, 324] width 67 height 34
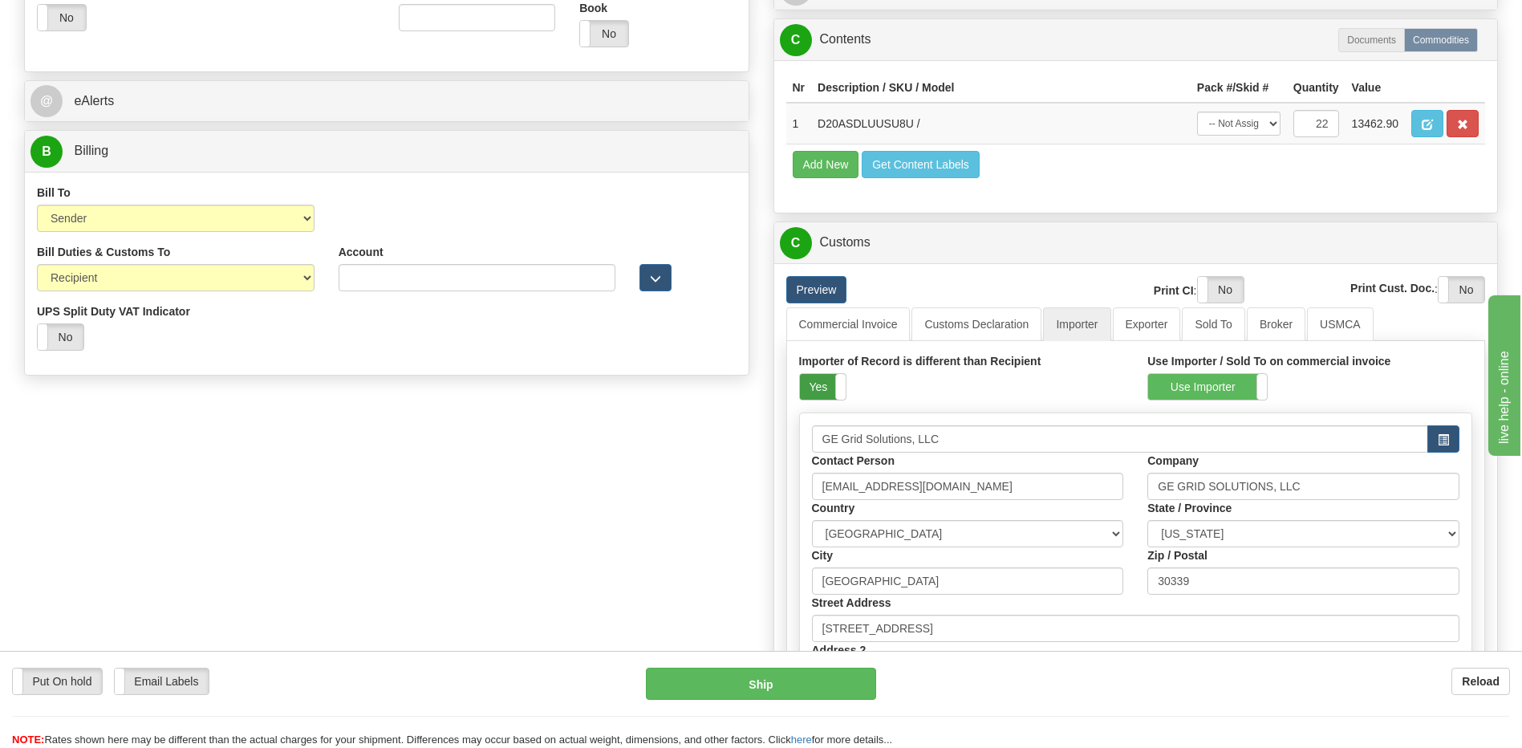
click at [821, 391] on label "Yes" at bounding box center [823, 387] width 46 height 26
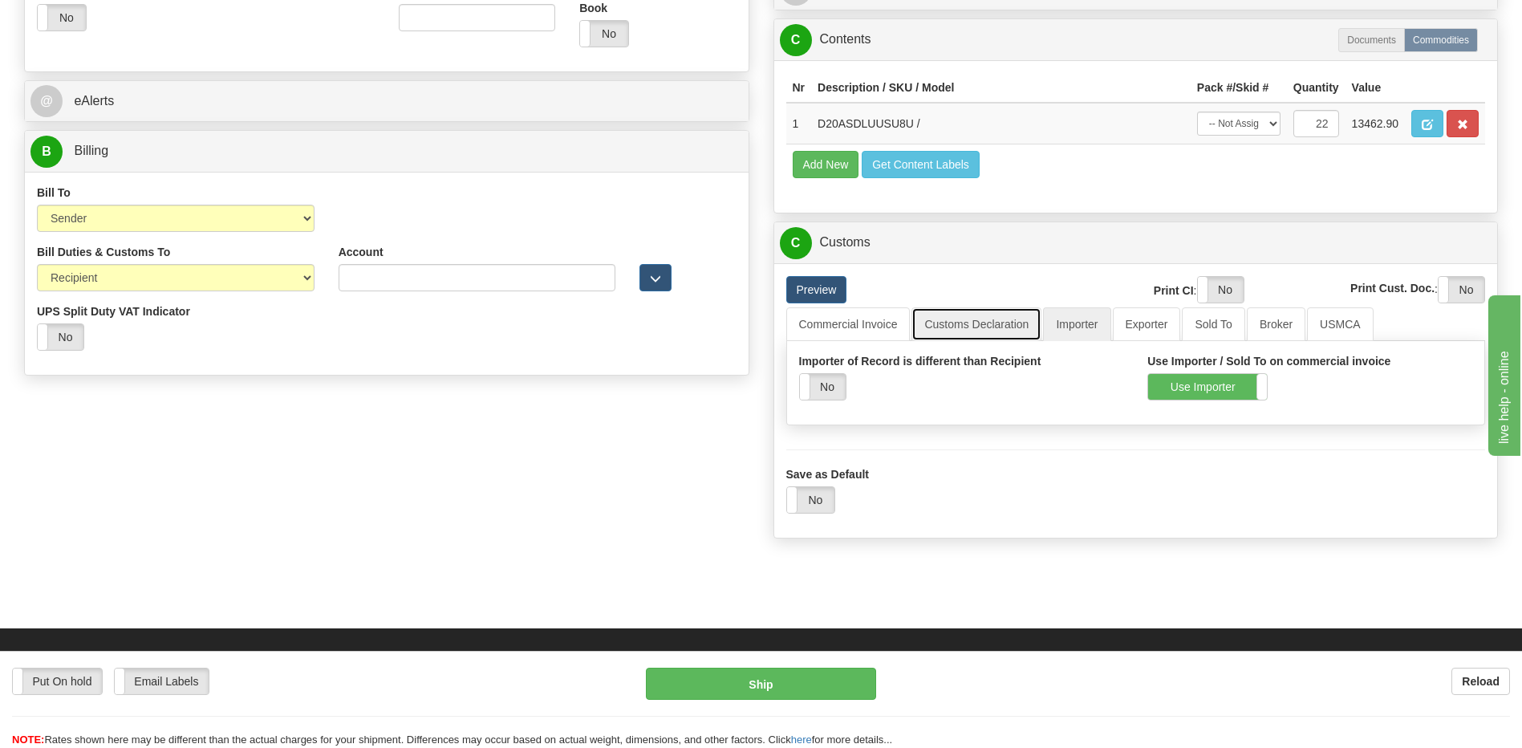
click at [971, 330] on link "Customs Declaration" at bounding box center [976, 324] width 130 height 34
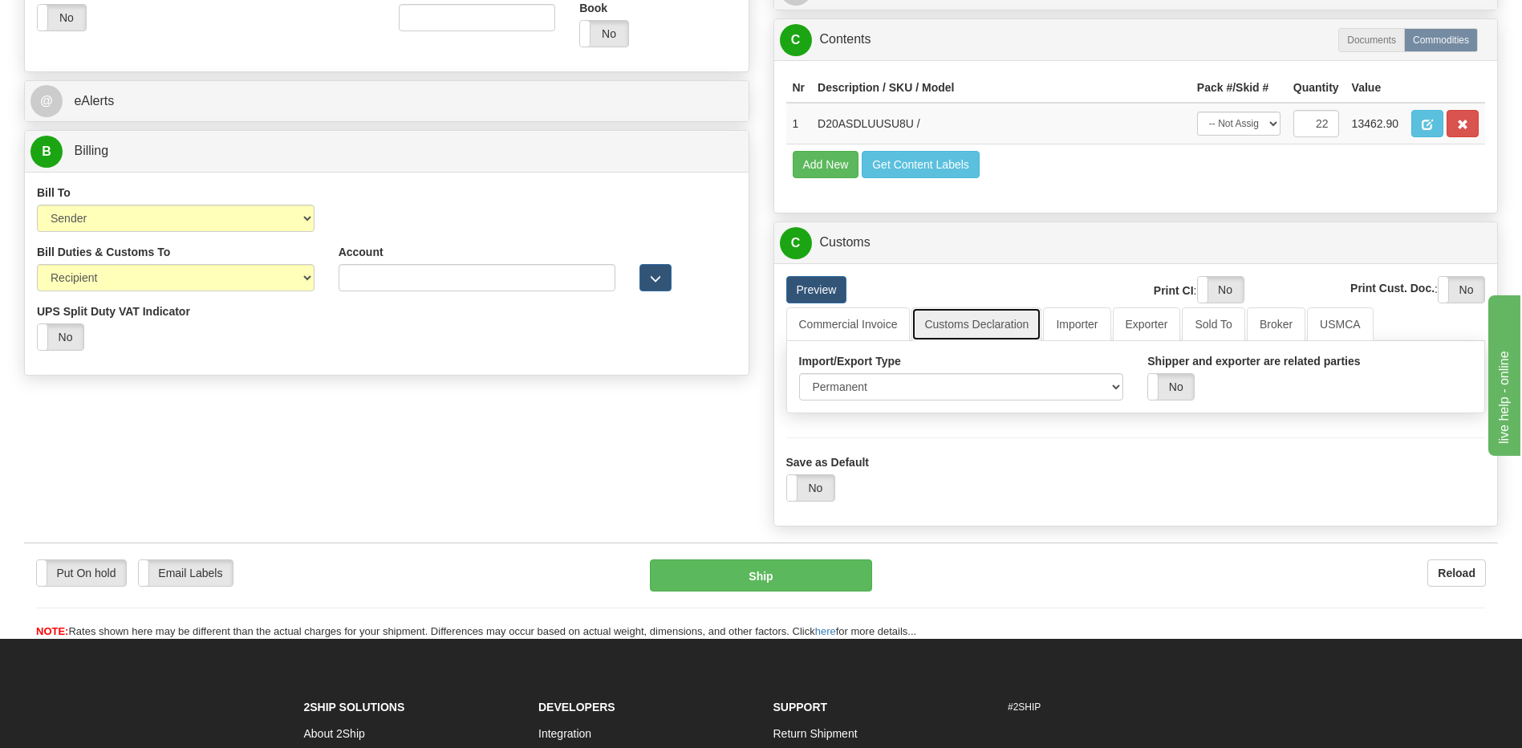
scroll to position [401, 0]
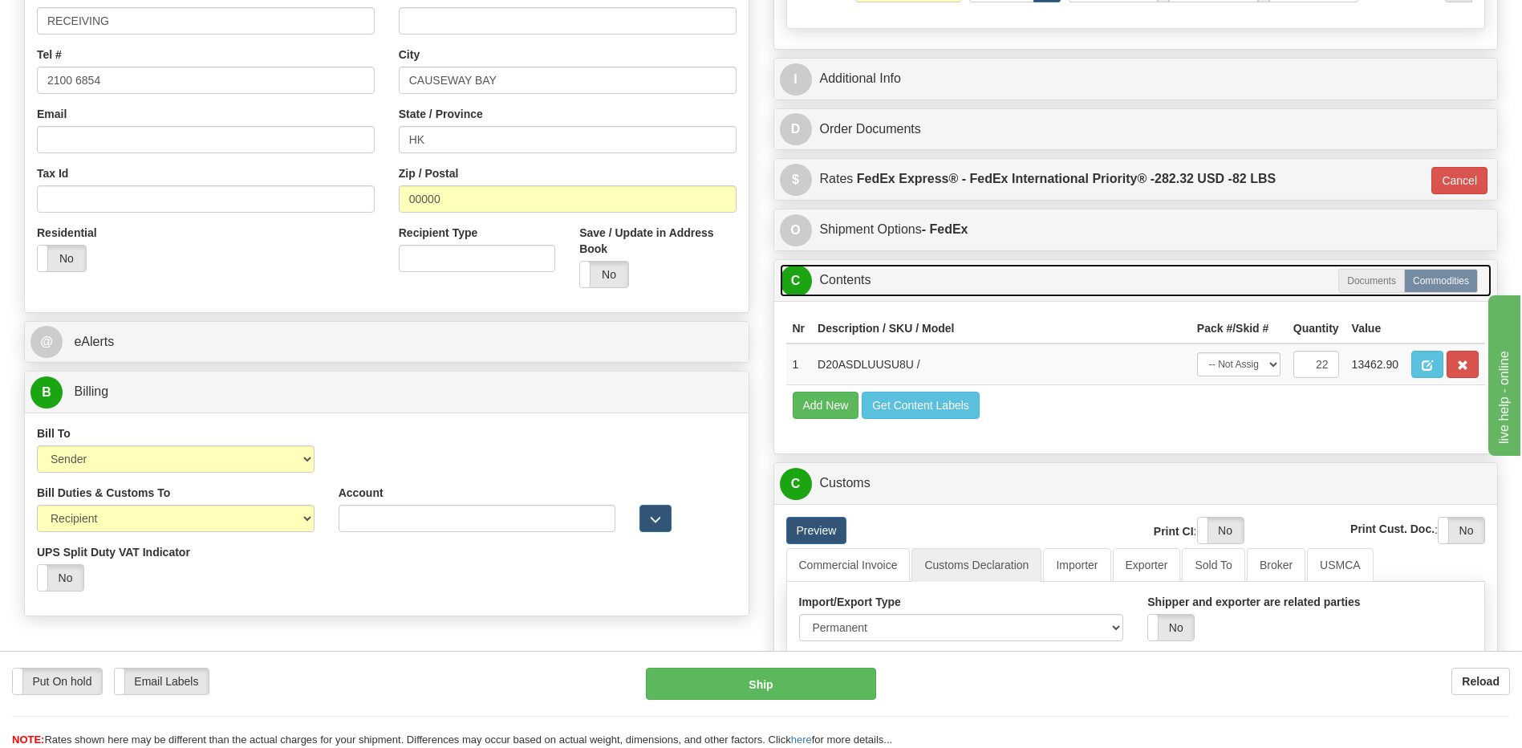
click at [876, 271] on link "C Contents" at bounding box center [1136, 280] width 712 height 33
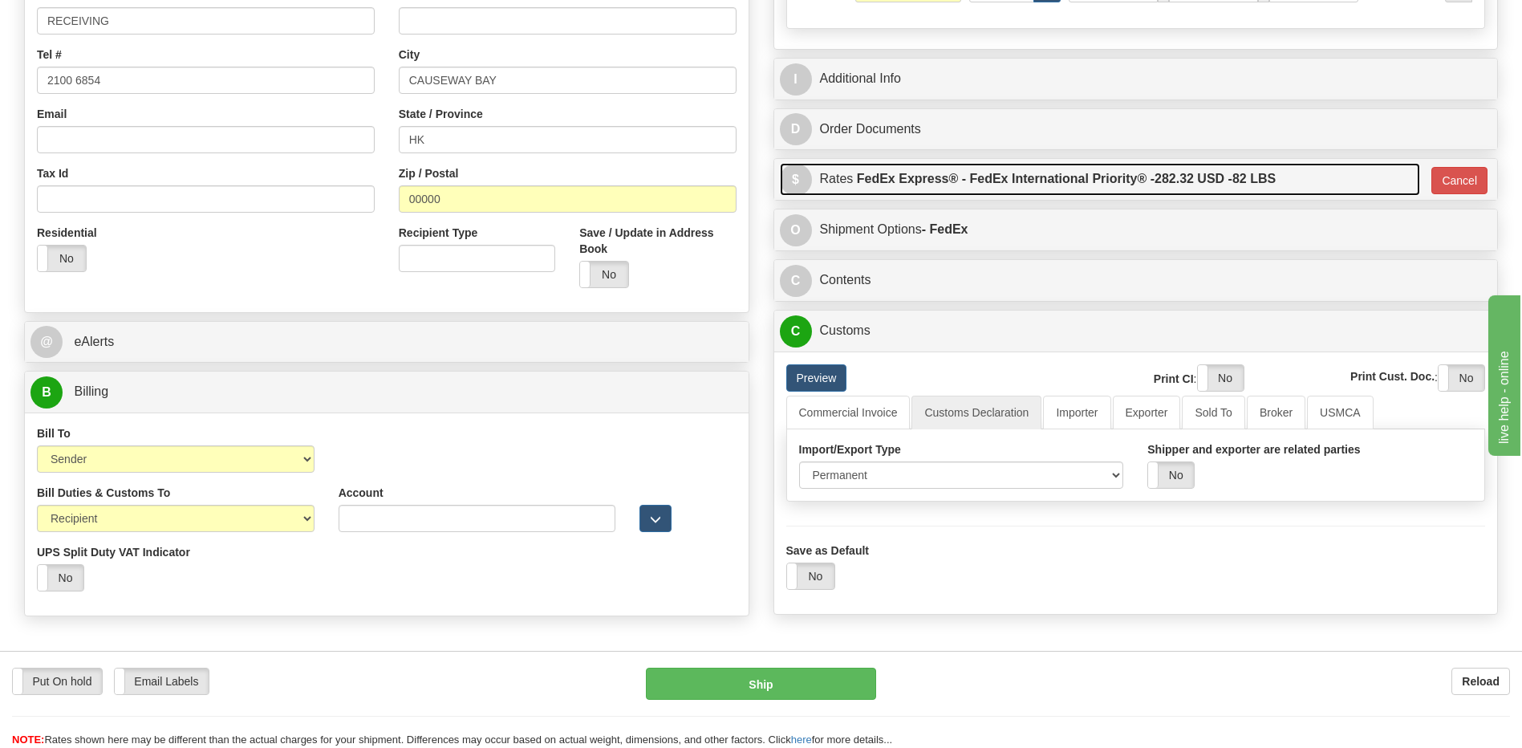
click at [952, 185] on label "FedEx Express® - FedEx International Priority® - 282.32 USD - 82 LBS" at bounding box center [1066, 179] width 419 height 32
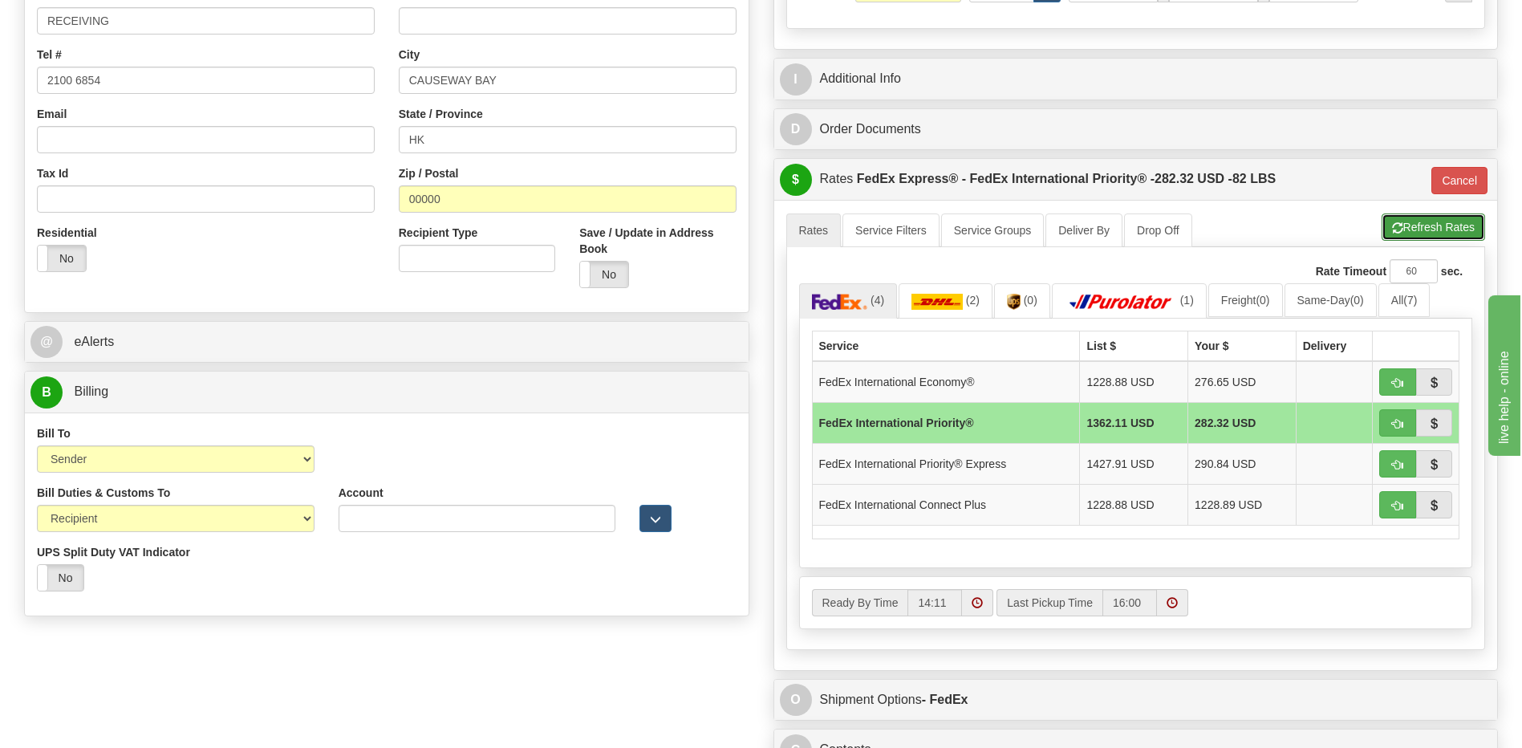
click at [1405, 236] on button "Refresh Rates" at bounding box center [1432, 226] width 103 height 27
type input "01"
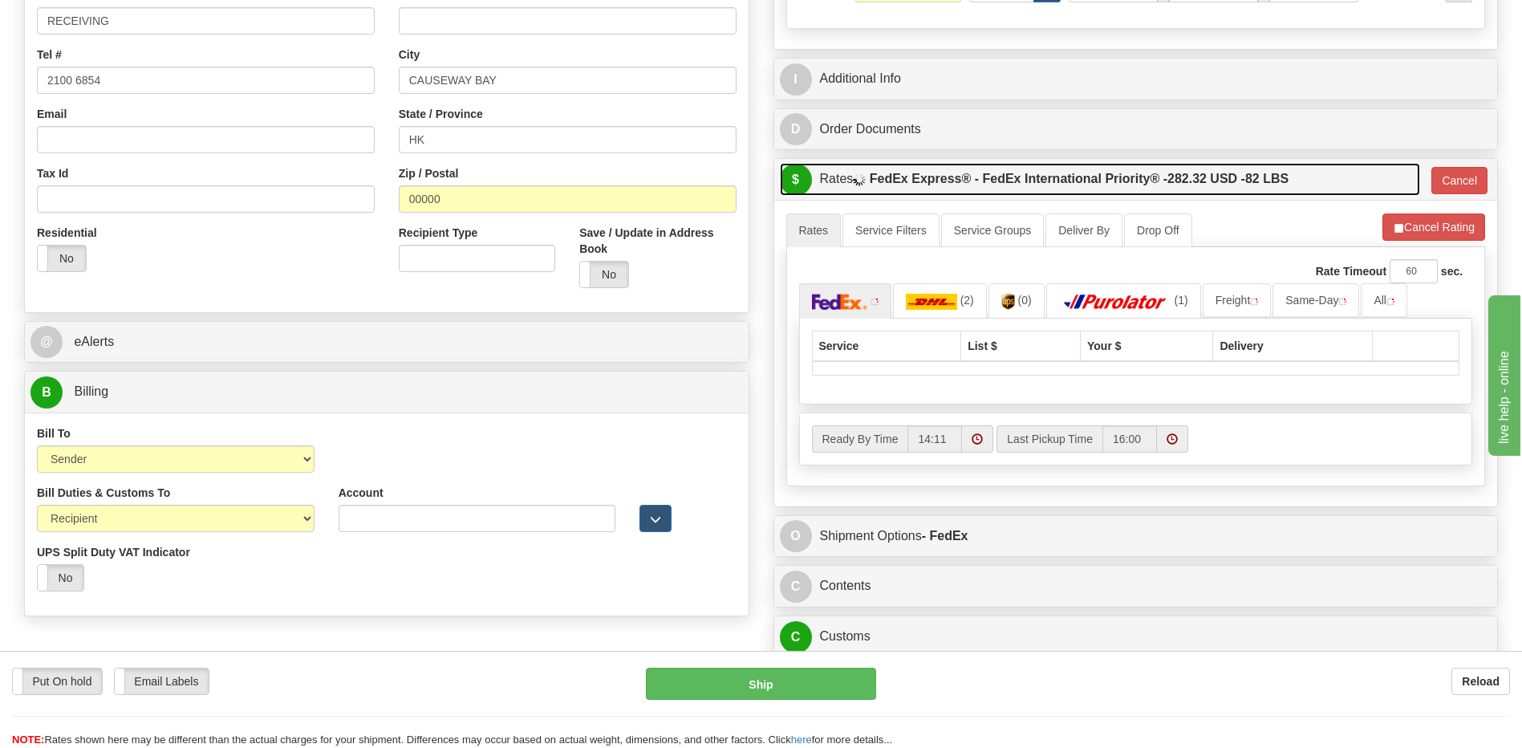
click at [1194, 176] on span "282.32 USD -" at bounding box center [1206, 179] width 78 height 14
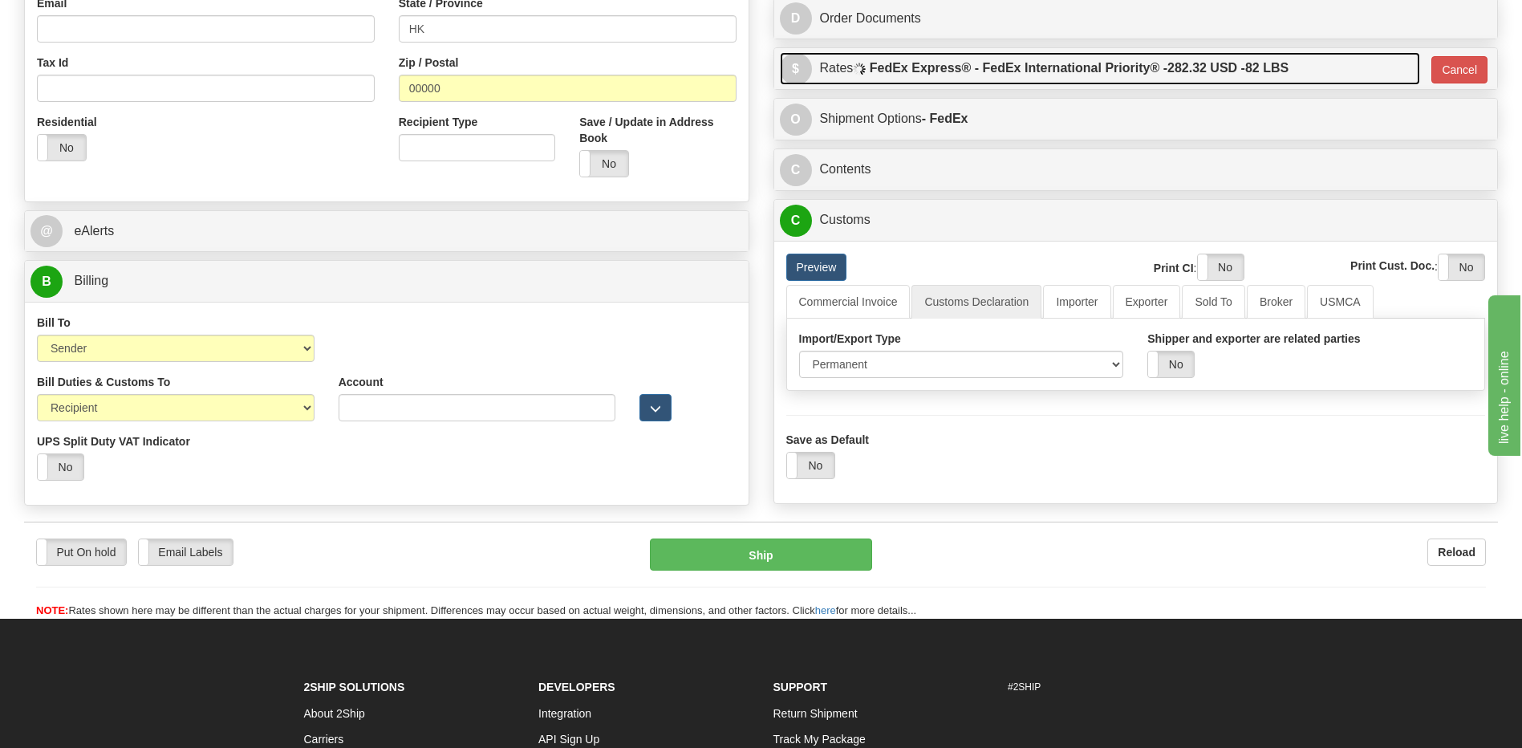
scroll to position [716, 0]
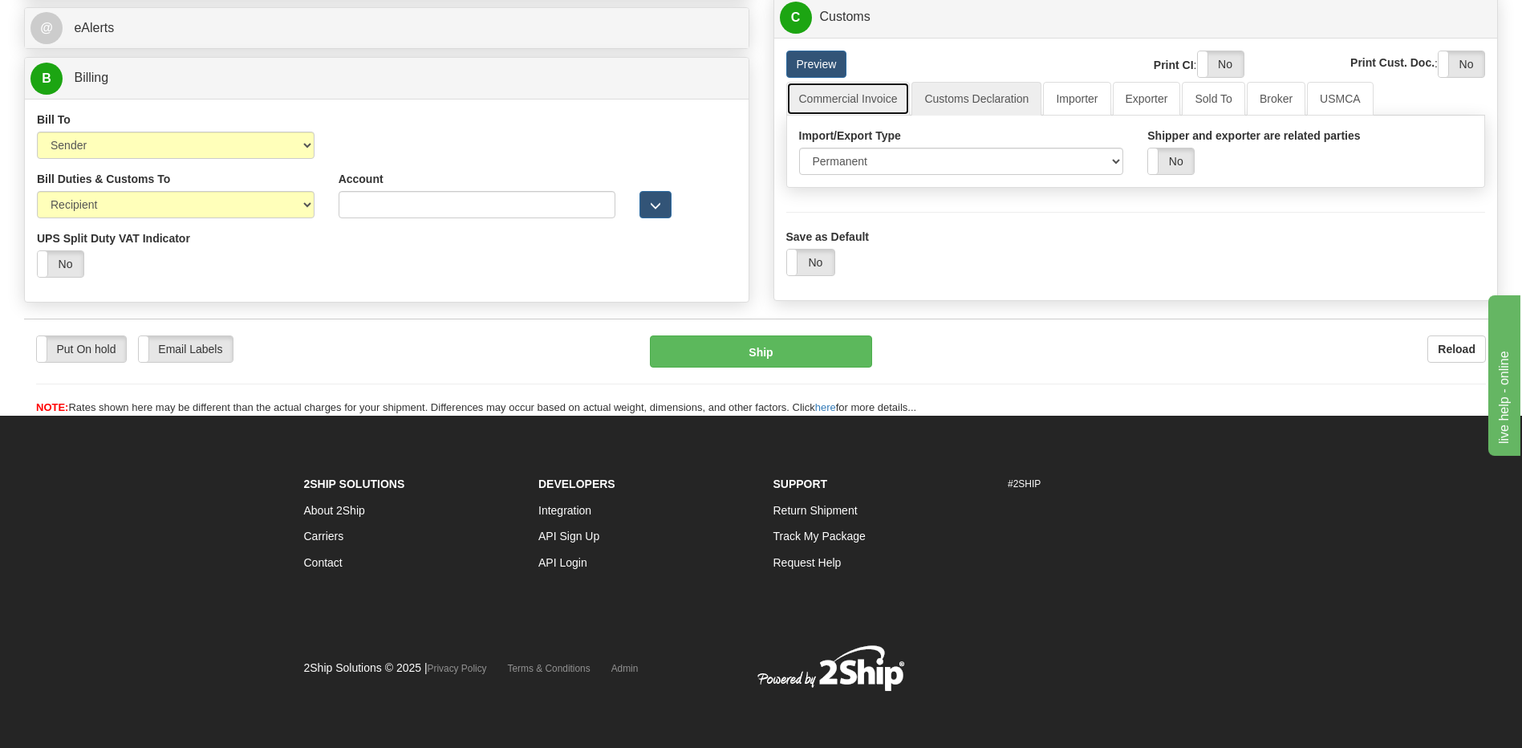
click at [873, 106] on link "Commercial Invoice" at bounding box center [848, 99] width 124 height 34
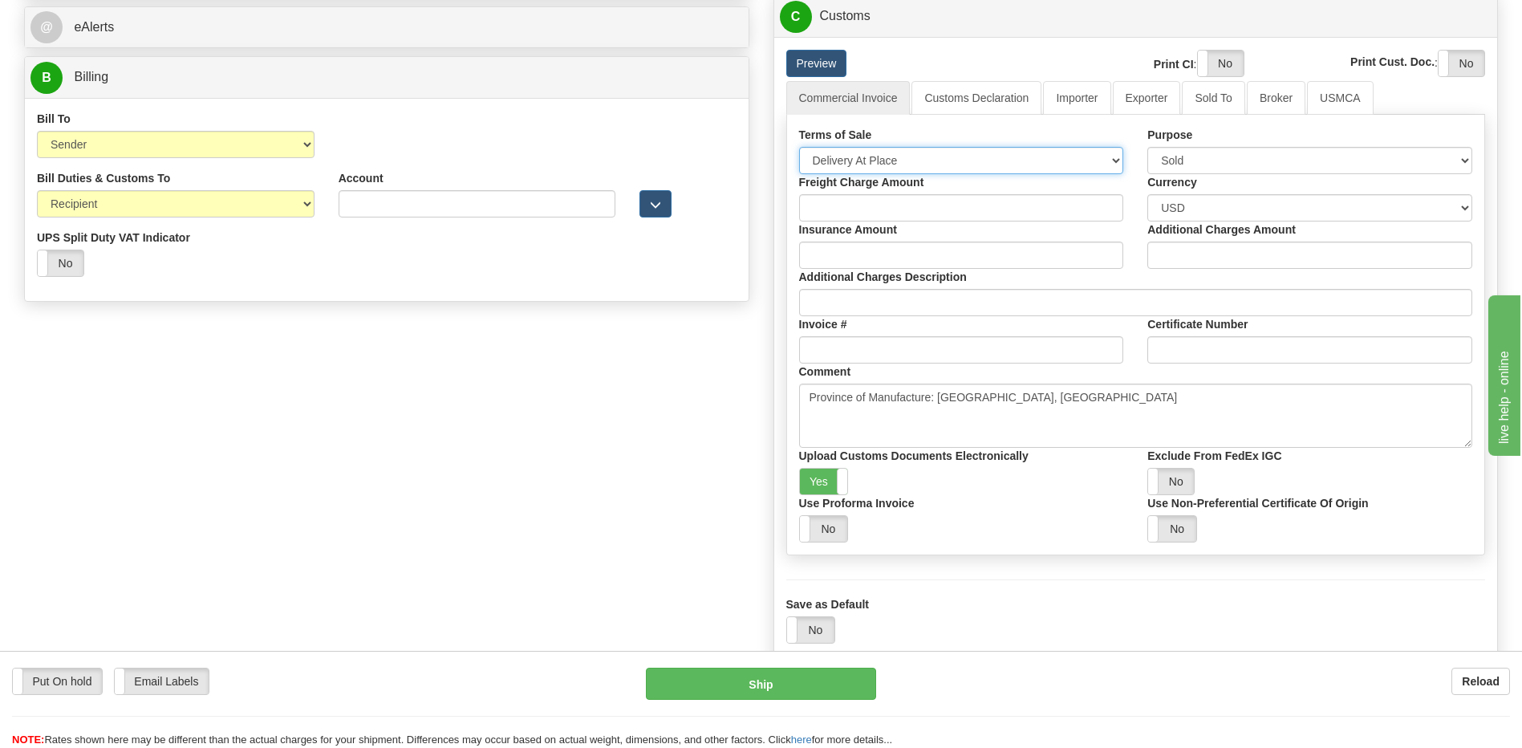
click at [866, 156] on select "Free Carrier Free On Board Ex Works Delivered Duty Unpaid Delivered Duty Paid C…" at bounding box center [961, 160] width 325 height 27
select select "7"
click at [799, 147] on select "Free Carrier Free On Board Ex Works Delivered Duty Unpaid Delivered Duty Paid C…" at bounding box center [961, 160] width 325 height 27
click at [1186, 202] on select "Please select CAD USD EUR ZAR RON ANG ARN AUD AUS AWG BBD BFR BGN BHD BMD BND B…" at bounding box center [1309, 207] width 325 height 27
select select "0"
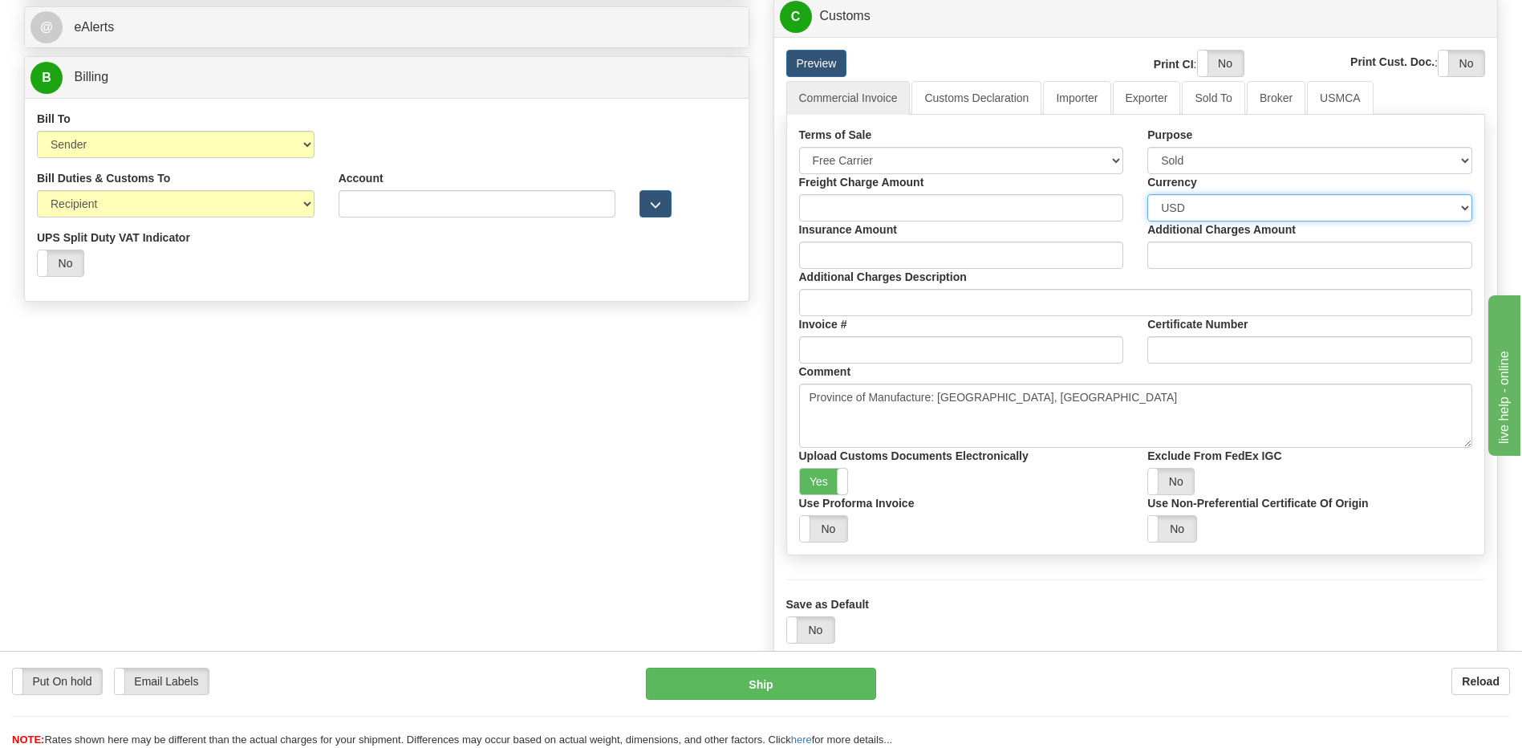
click at [1147, 194] on select "Please select CAD USD EUR ZAR RON ANG ARN AUD AUS AWG BBD BFR BGN BHD BMD BND B…" at bounding box center [1309, 207] width 325 height 27
click at [598, 474] on div "Order # 86666406 S Sender" at bounding box center [761, 36] width 1498 height 1277
click at [233, 482] on div "Order # 86666406 S Sender" at bounding box center [761, 36] width 1498 height 1277
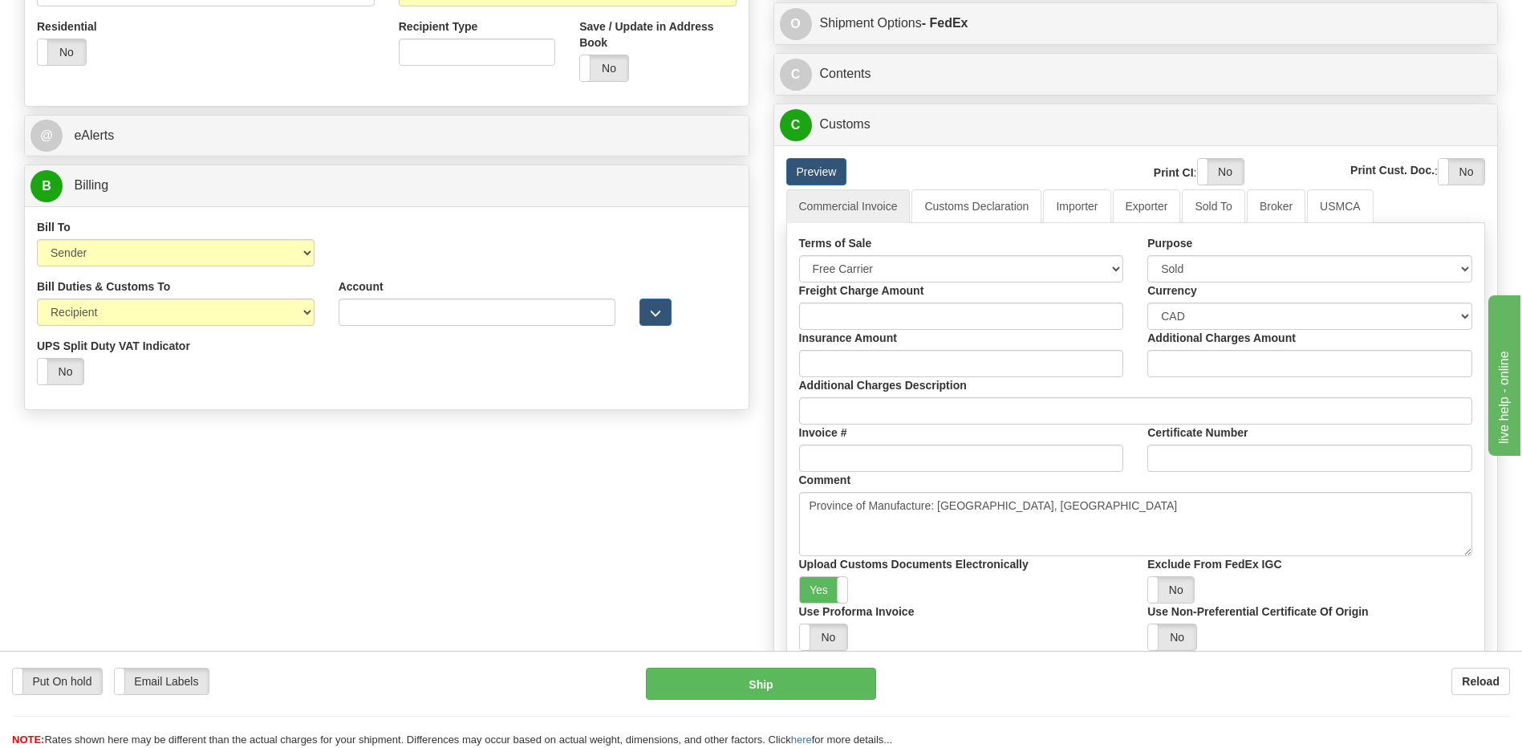
scroll to position [635, 0]
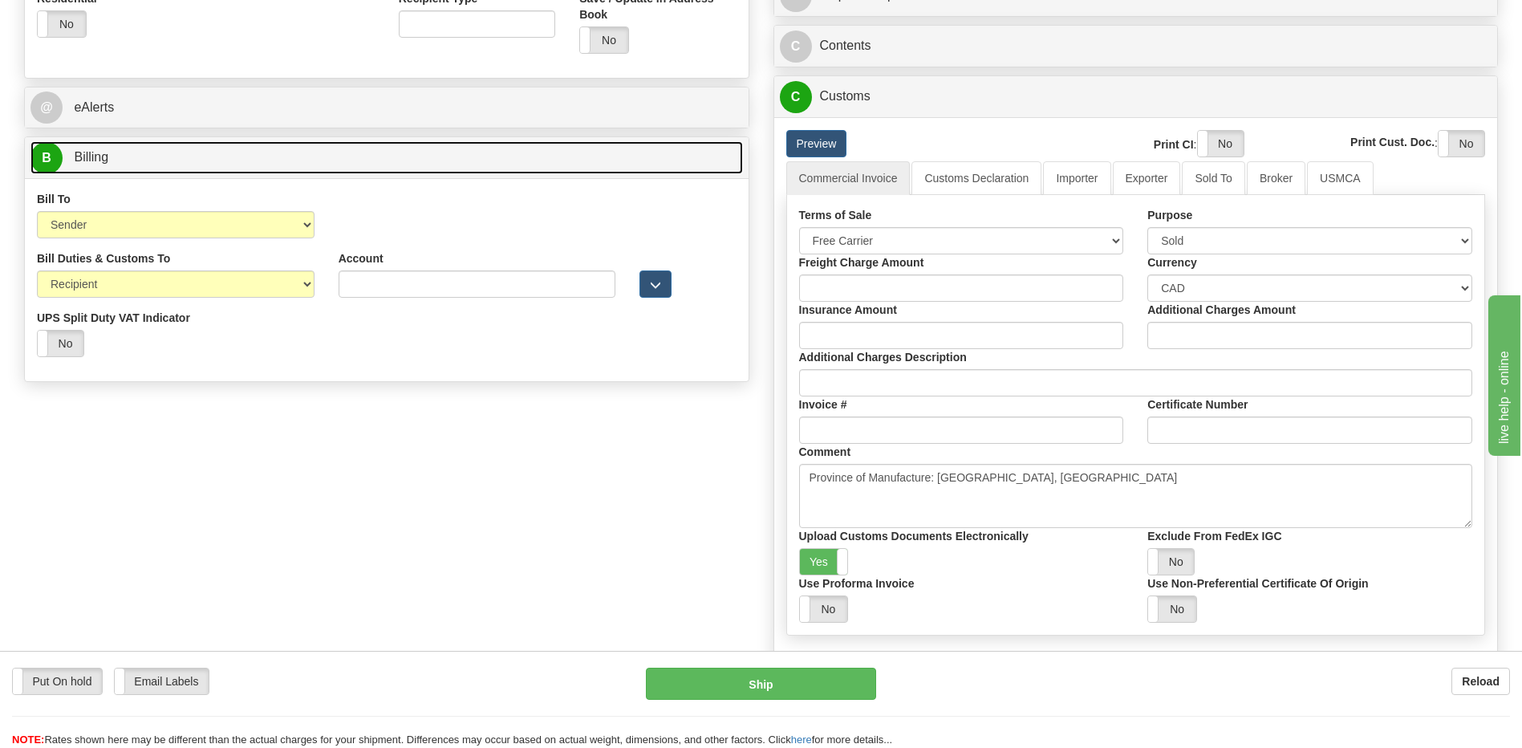
click at [167, 145] on link "B Billing" at bounding box center [386, 157] width 712 height 33
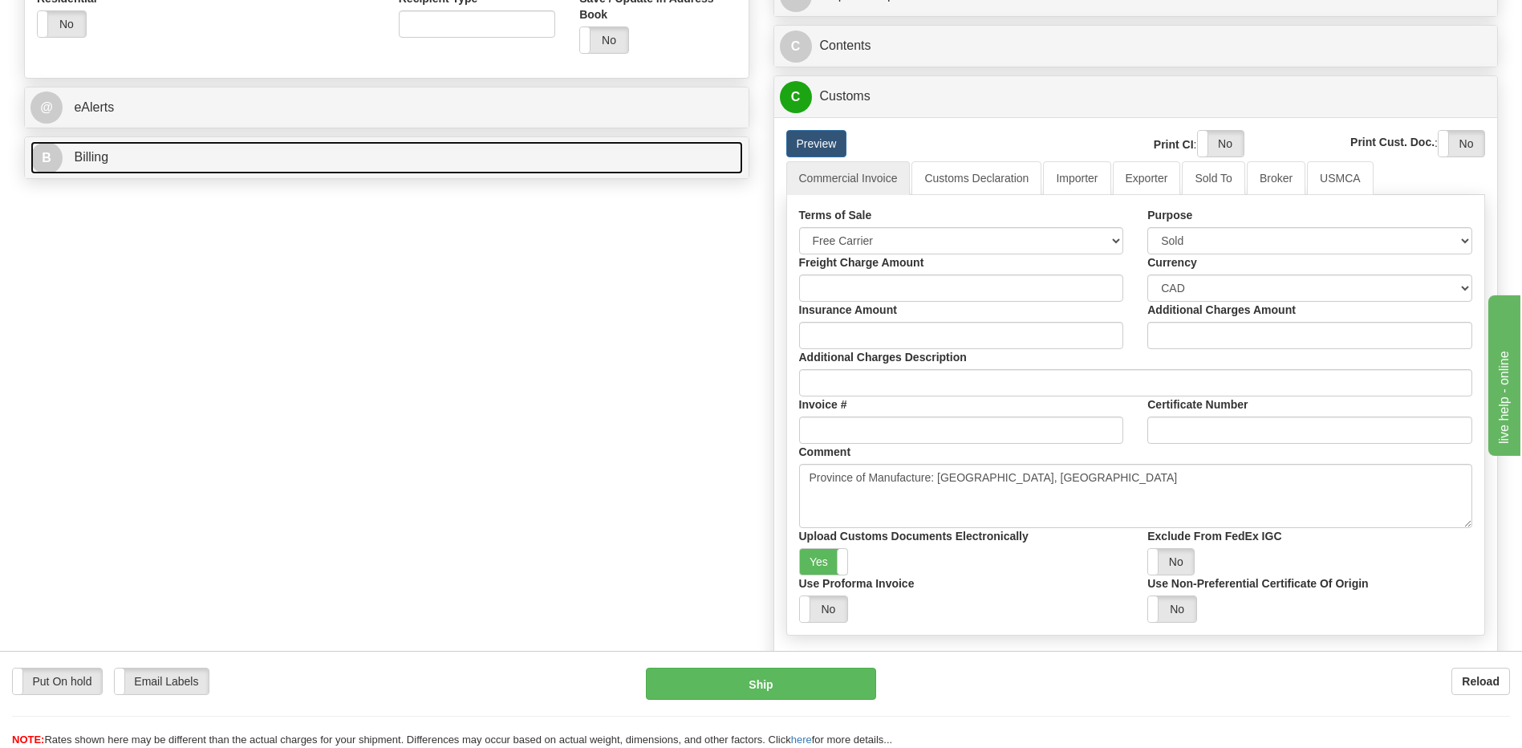
click at [167, 145] on link "B Billing" at bounding box center [386, 157] width 712 height 33
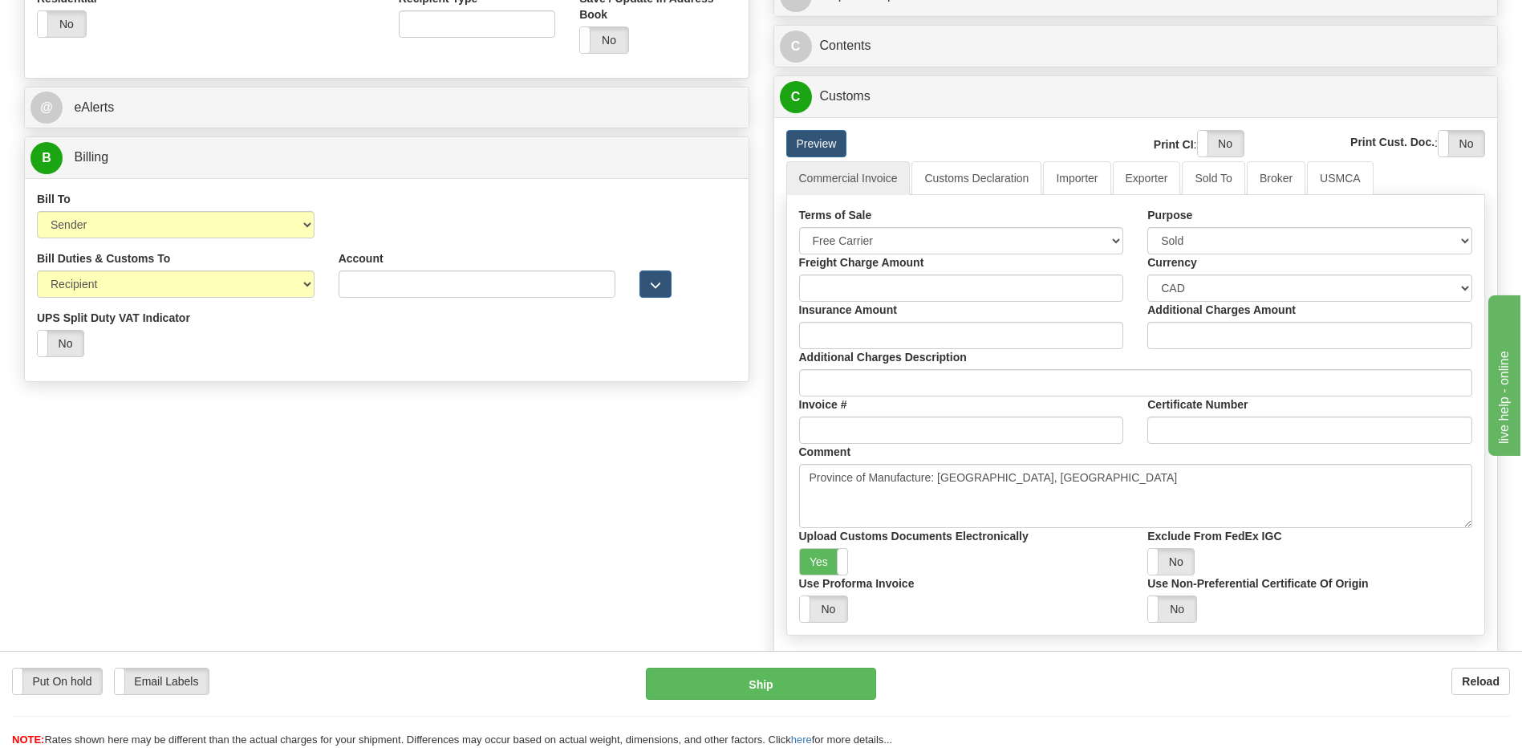
click at [432, 474] on div "Order # 86666406 S Sender" at bounding box center [761, 117] width 1498 height 1277
click at [1070, 177] on link "Importer" at bounding box center [1076, 178] width 67 height 34
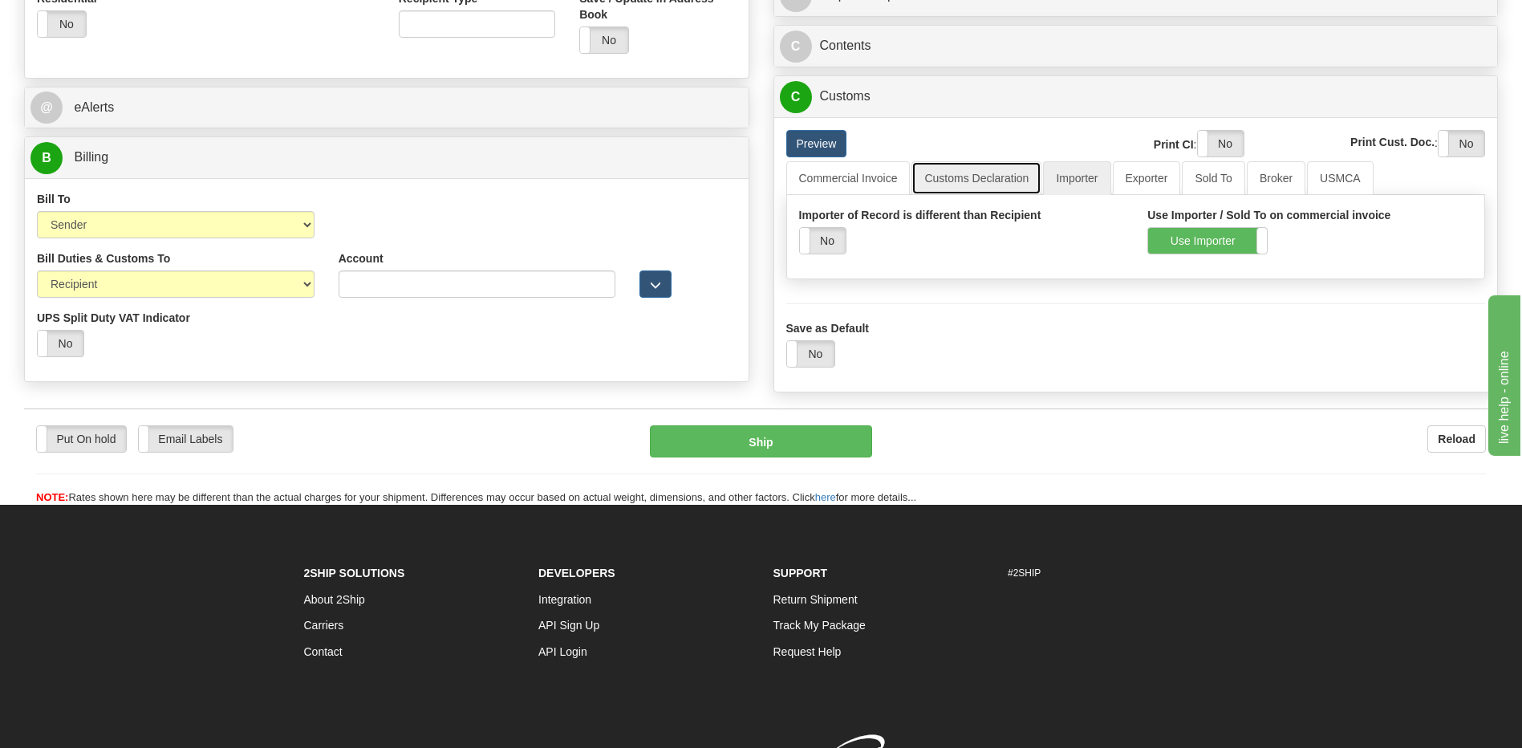
click at [947, 185] on link "Customs Declaration" at bounding box center [976, 178] width 130 height 34
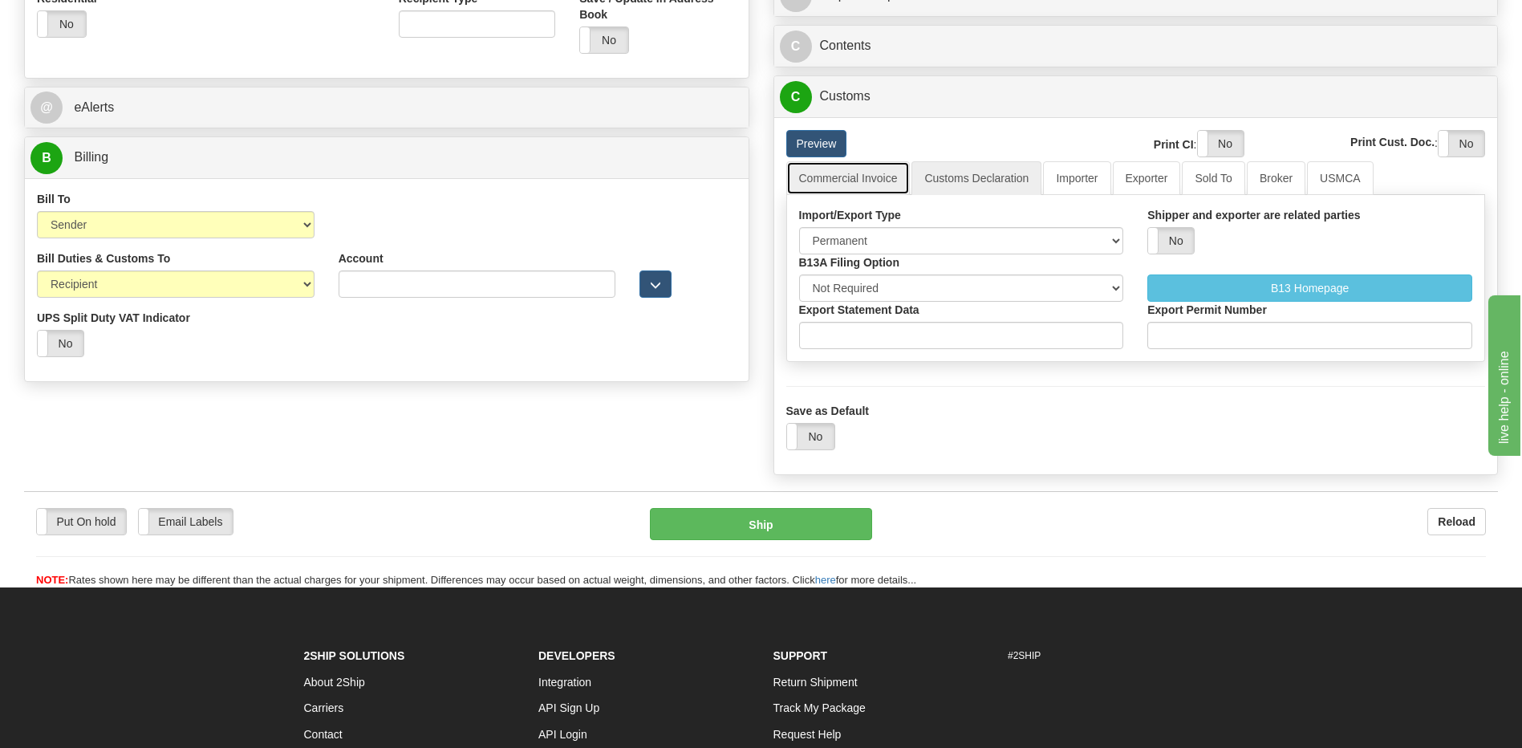
click at [865, 179] on link "Commercial Invoice" at bounding box center [848, 178] width 124 height 34
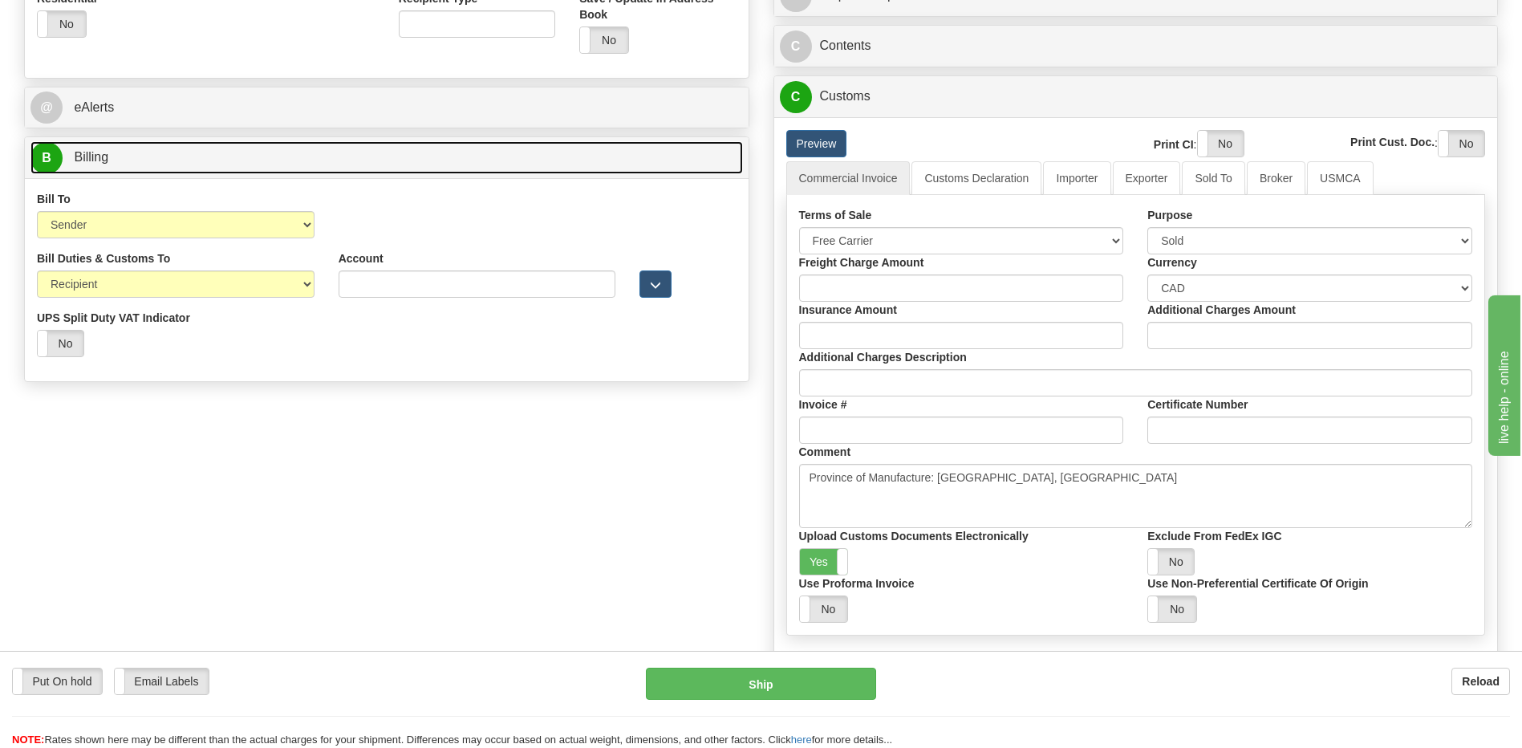
click at [236, 166] on link "B Billing" at bounding box center [386, 157] width 712 height 33
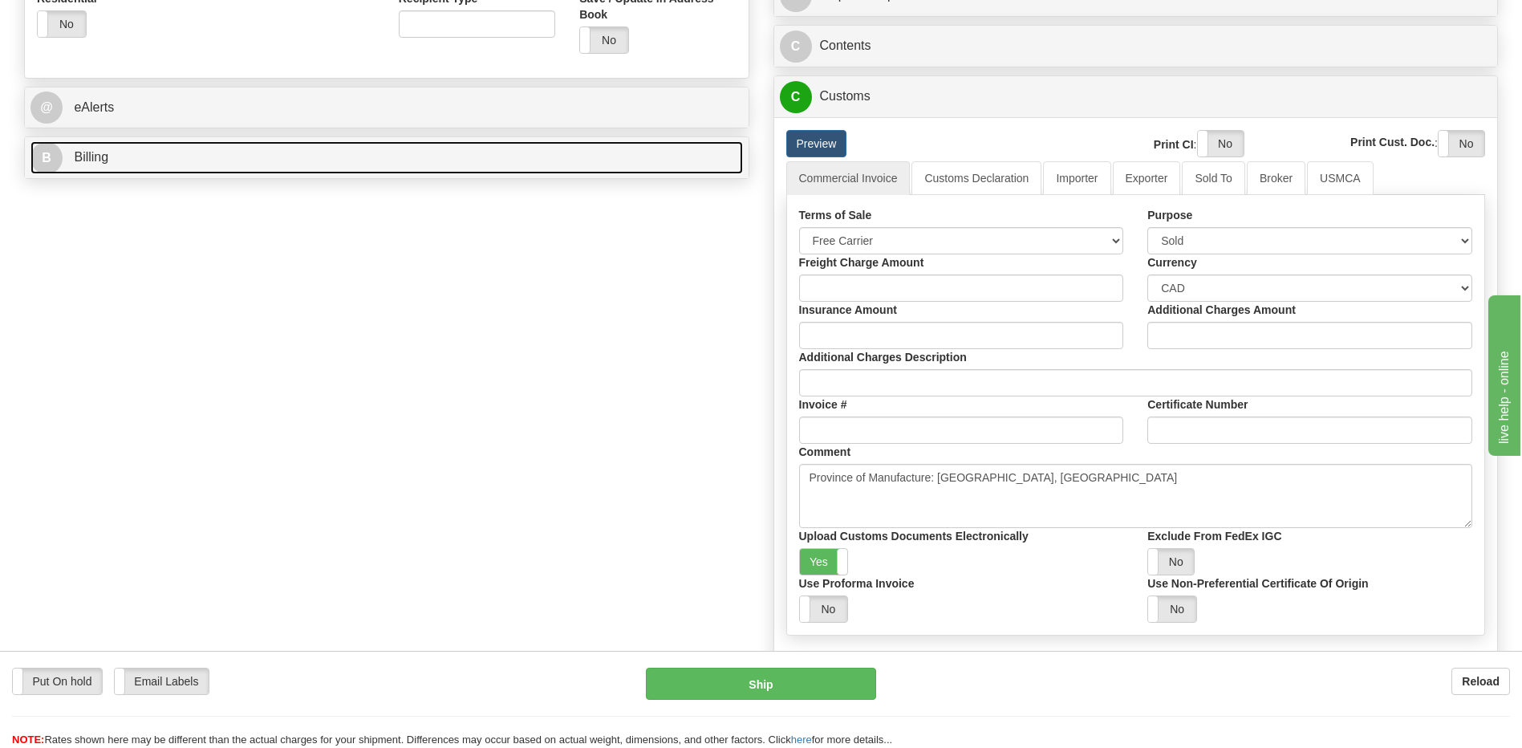
click at [236, 166] on link "B Billing" at bounding box center [386, 157] width 712 height 33
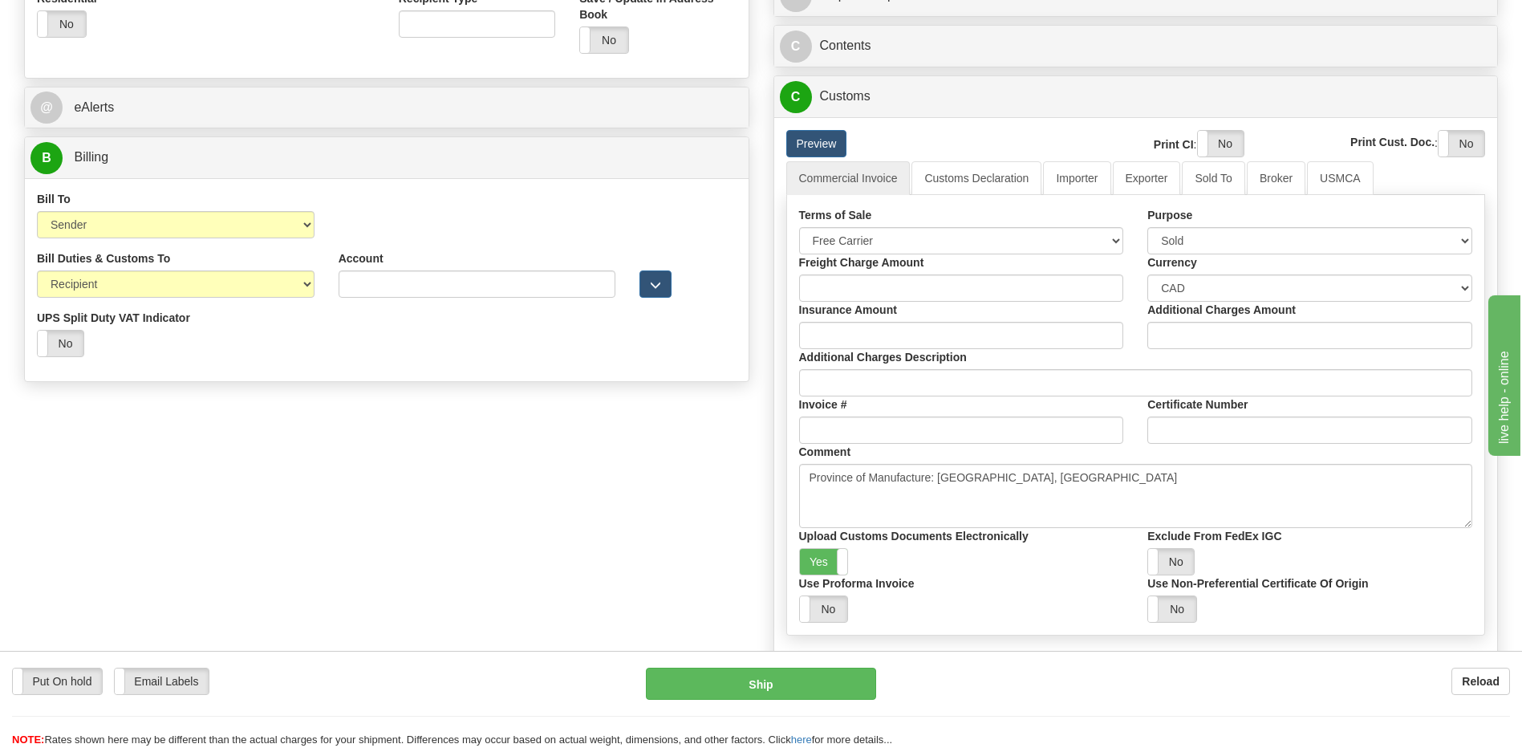
drag, startPoint x: 443, startPoint y: 457, endPoint x: 435, endPoint y: 448, distance: 11.9
click at [443, 457] on div "Order # 86666406 S Sender" at bounding box center [761, 117] width 1498 height 1277
click at [920, 568] on div "Yes No" at bounding box center [961, 561] width 325 height 27
click at [961, 169] on link "Customs Declaration" at bounding box center [976, 178] width 130 height 34
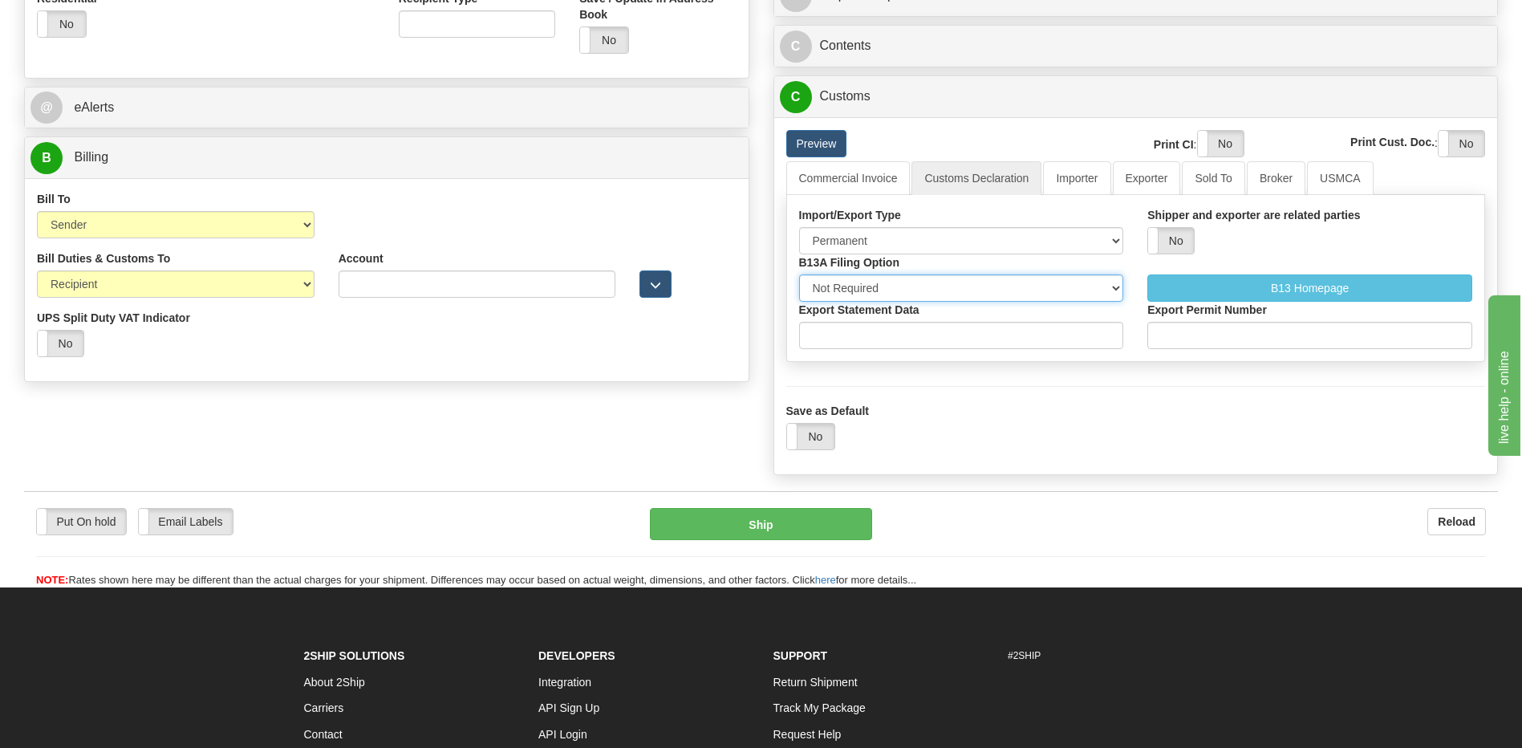
click at [947, 288] on select "Not Required Manual Electronic Summary Reporting" at bounding box center [961, 287] width 325 height 27
select select "3"
click at [799, 274] on select "Not Required Manual Electronic Summary Reporting" at bounding box center [961, 287] width 325 height 27
click at [850, 340] on input "Export Statement Data" at bounding box center [961, 335] width 325 height 27
type input "11111111111111111"
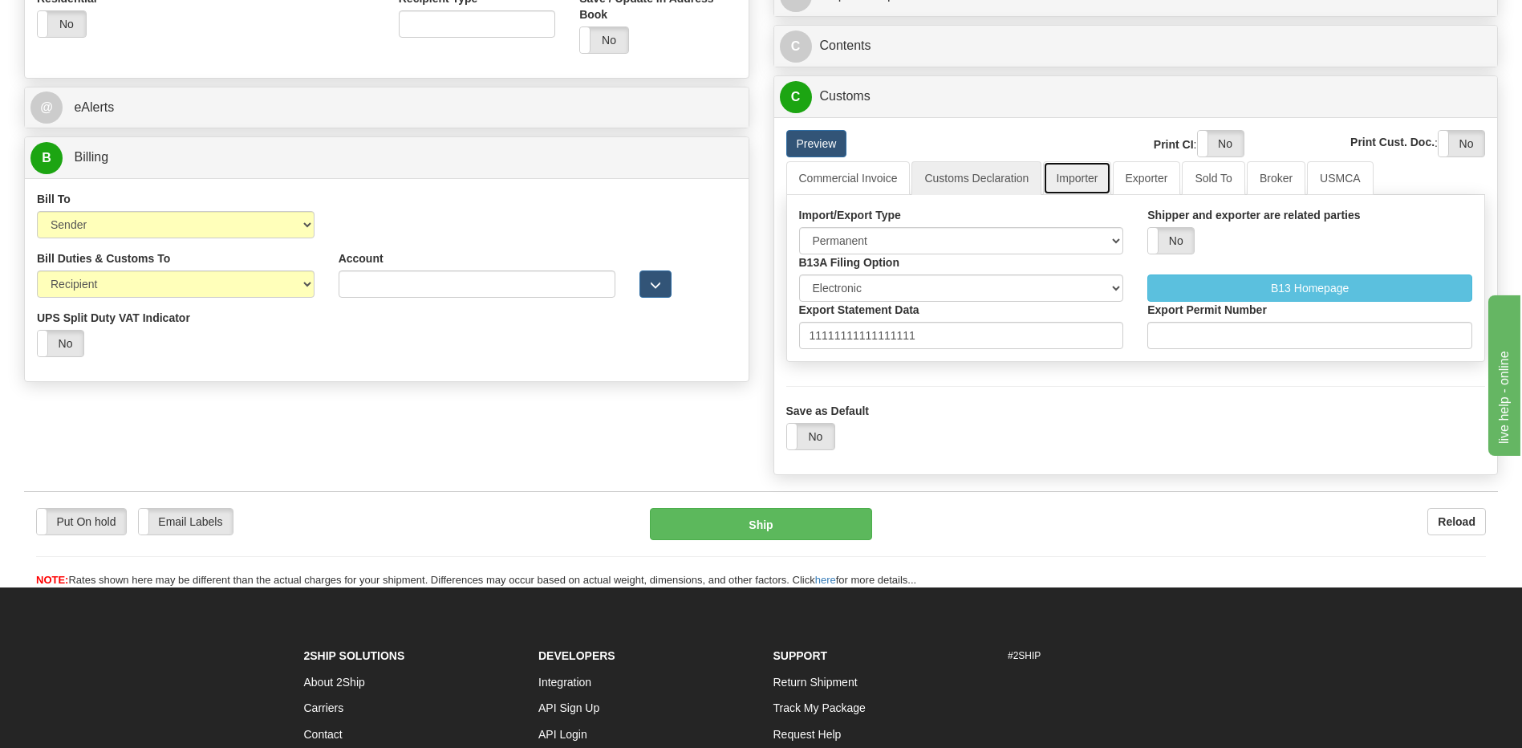
click at [1069, 176] on link "Importer" at bounding box center [1076, 178] width 67 height 34
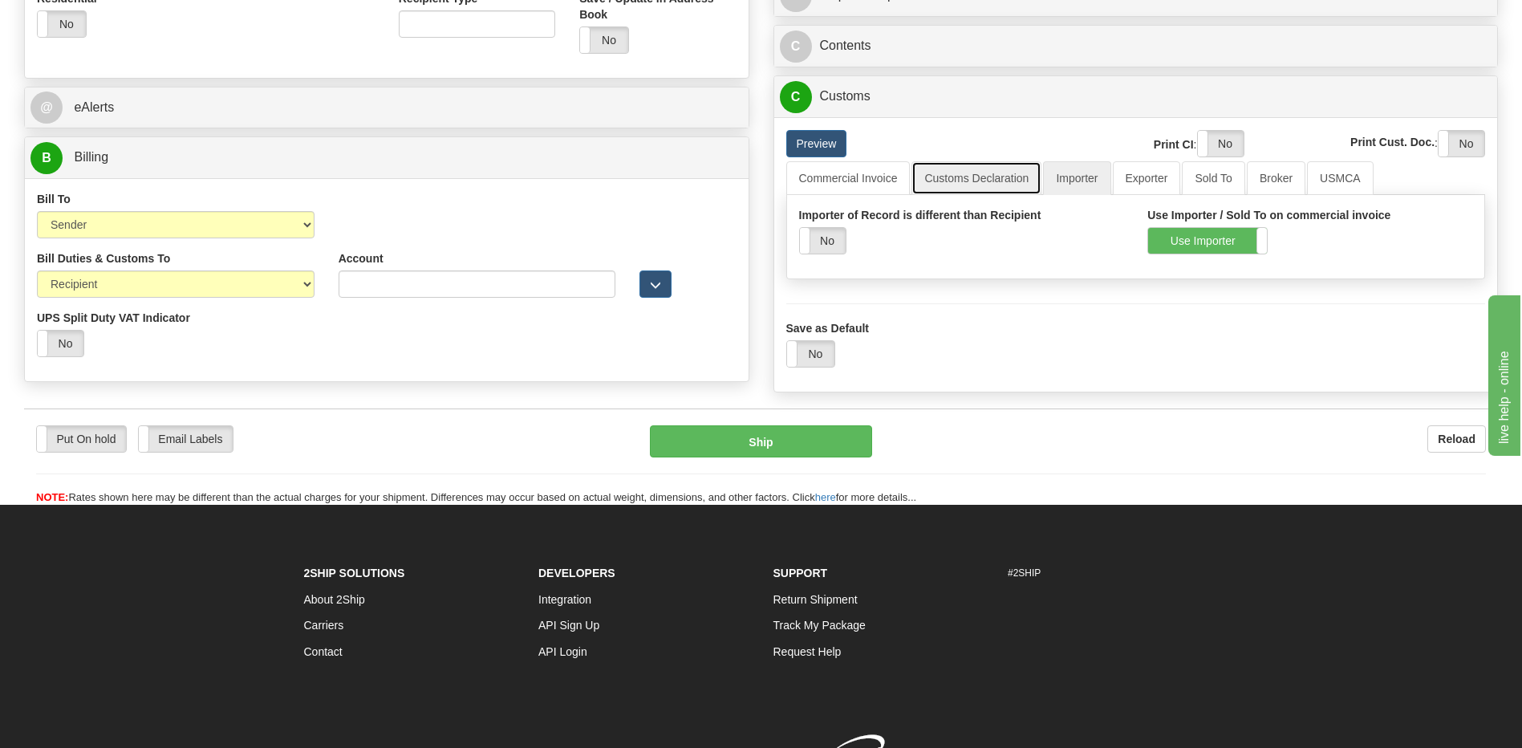
click at [994, 185] on link "Customs Declaration" at bounding box center [976, 178] width 130 height 34
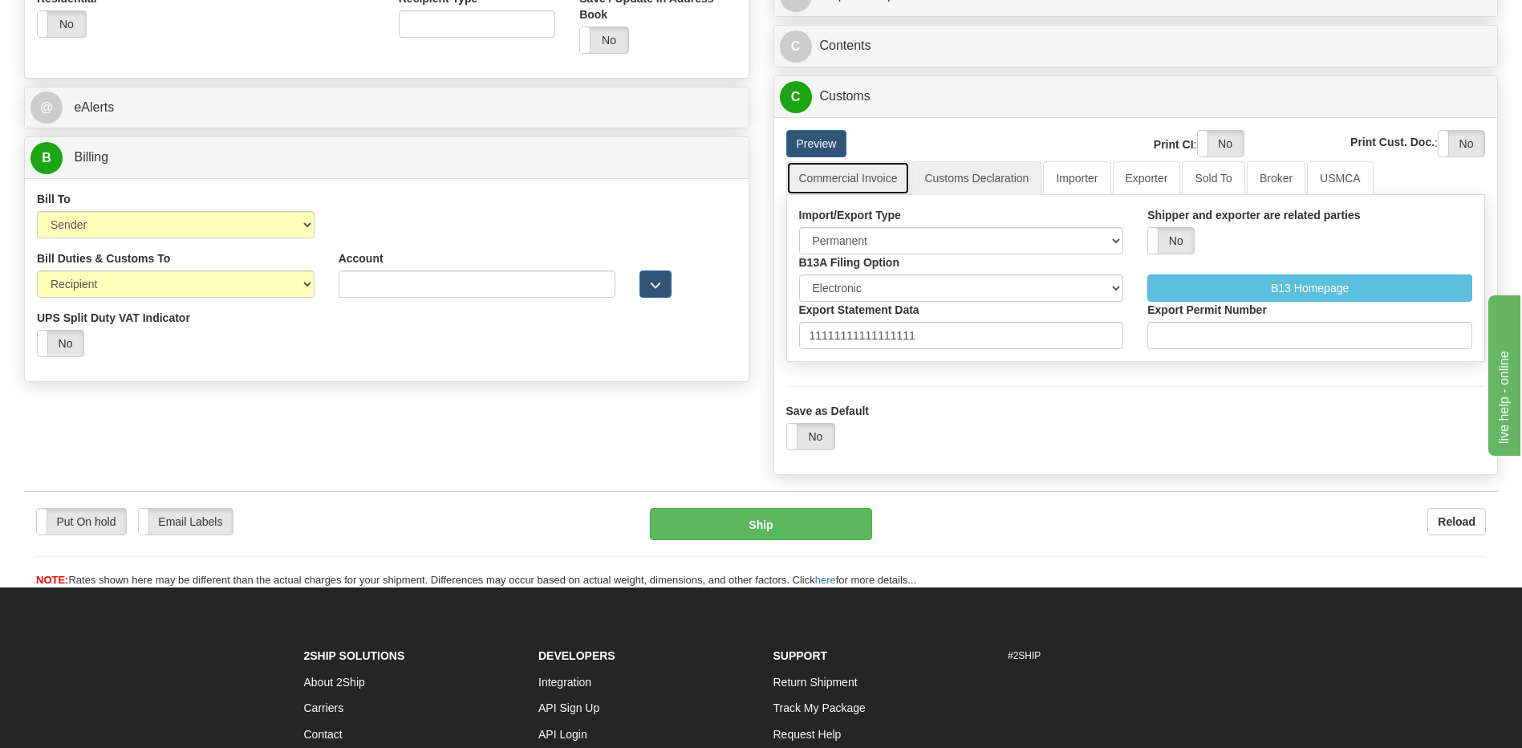
click at [874, 178] on link "Commercial Invoice" at bounding box center [848, 178] width 124 height 34
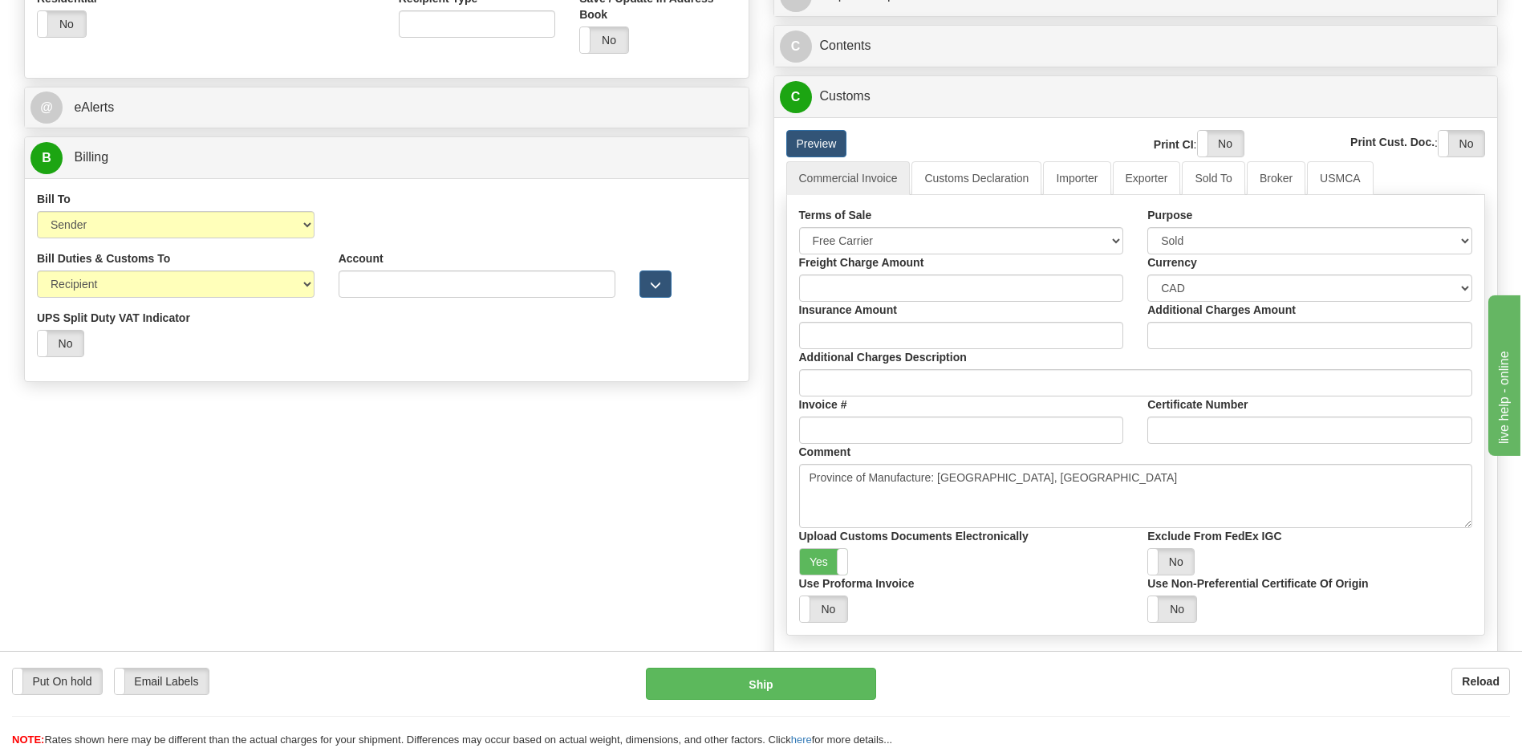
click at [617, 576] on div "Order # 86666406 S Sender" at bounding box center [761, 117] width 1498 height 1277
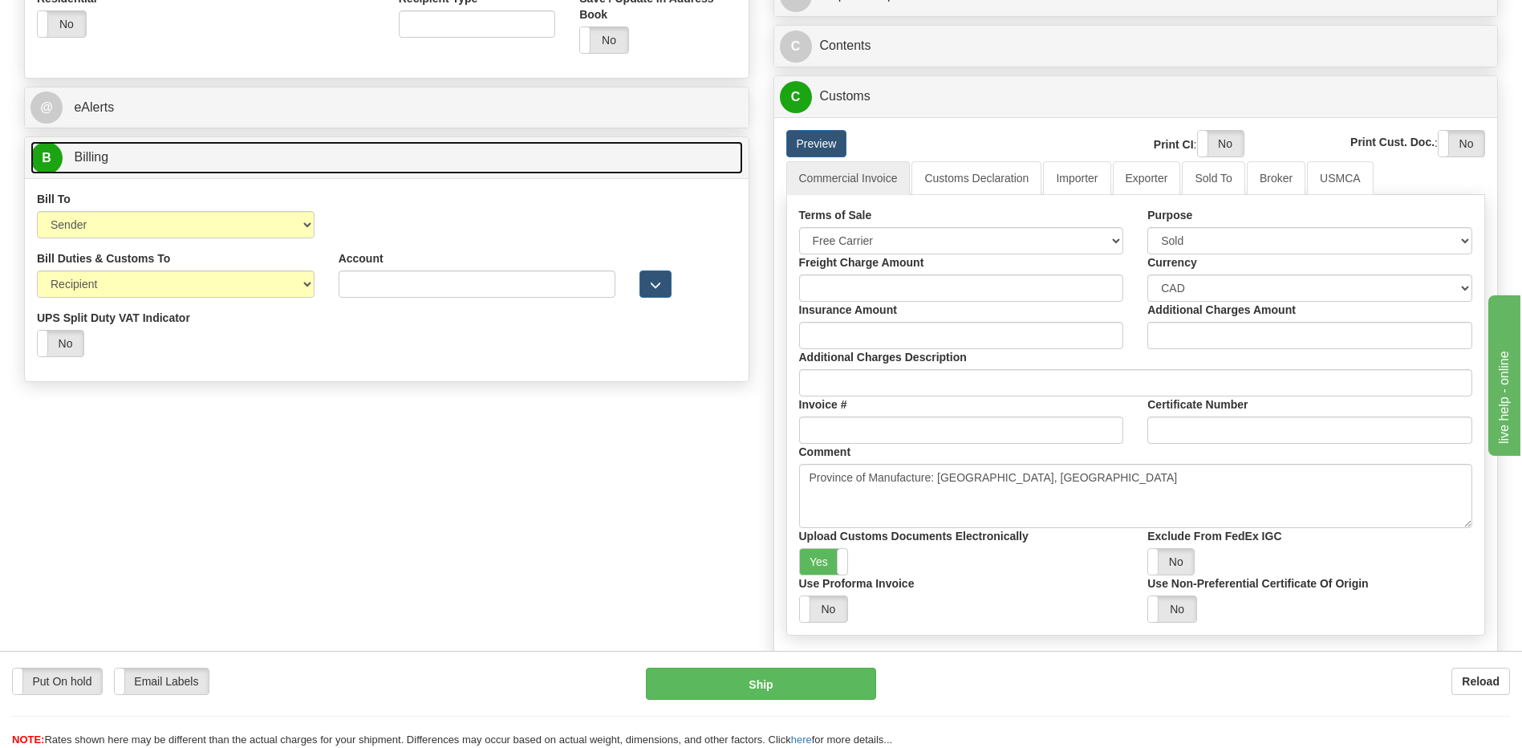
click at [157, 156] on link "B Billing" at bounding box center [386, 157] width 712 height 33
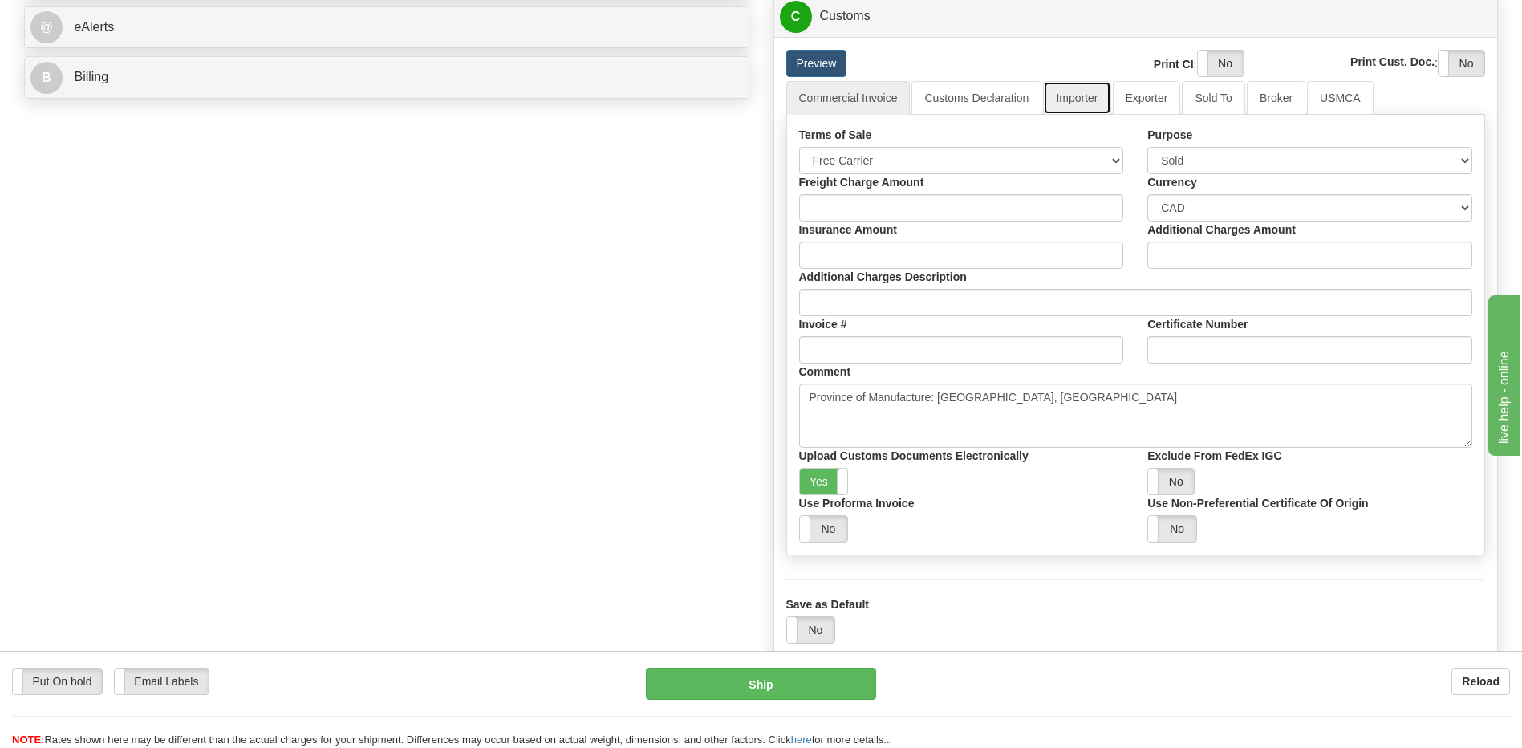
click at [1095, 95] on link "Importer" at bounding box center [1076, 98] width 67 height 34
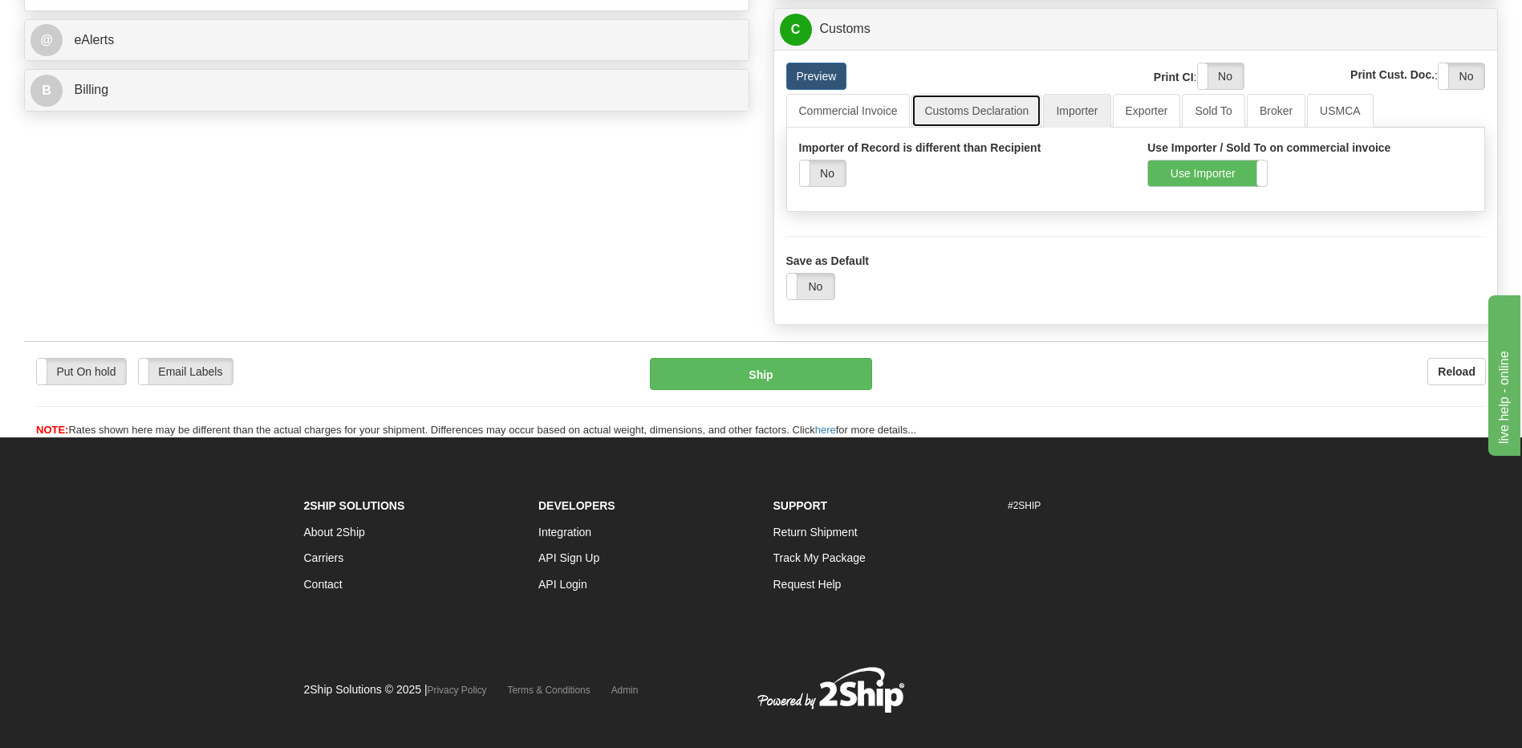
click at [1004, 116] on link "Customs Declaration" at bounding box center [976, 111] width 130 height 34
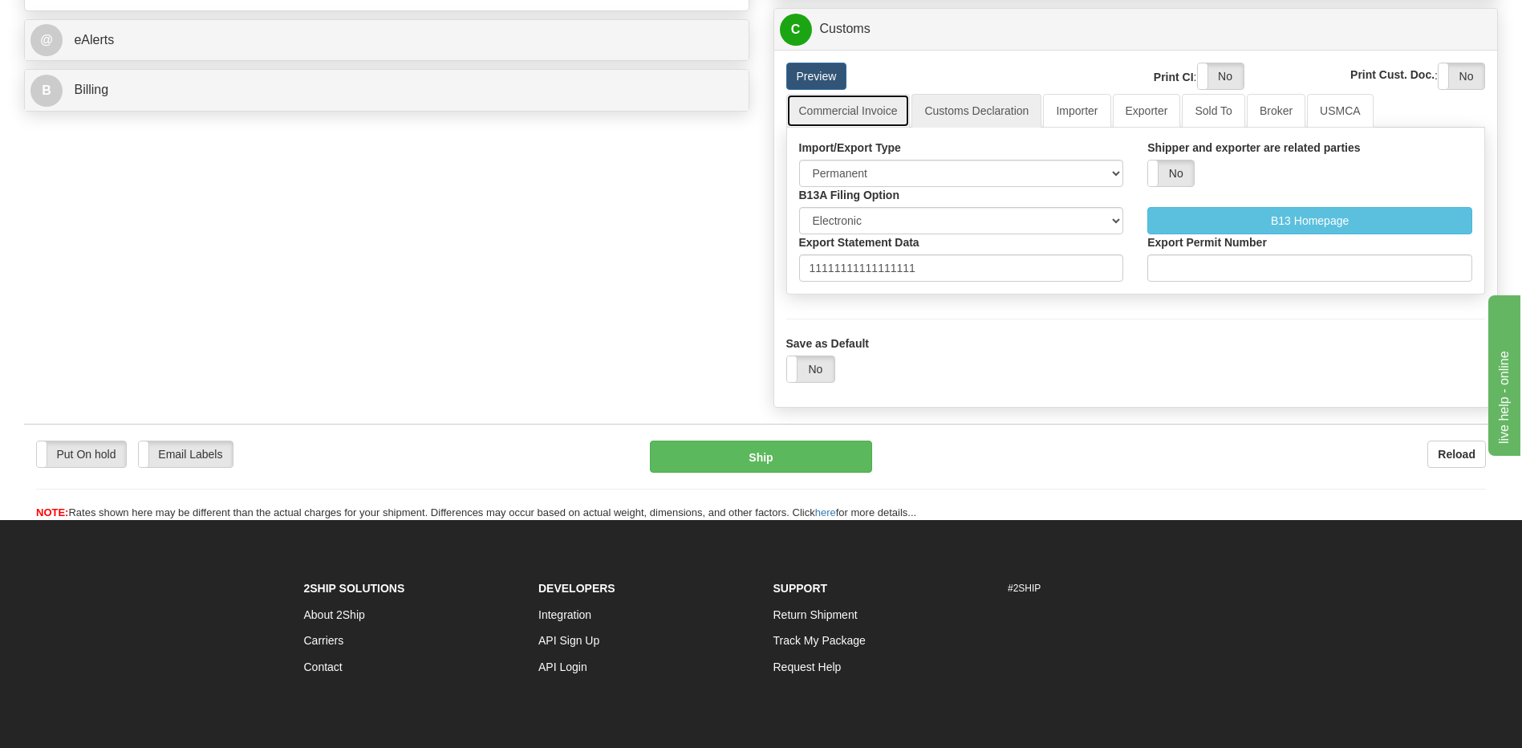
click at [871, 108] on link "Commercial Invoice" at bounding box center [848, 111] width 124 height 34
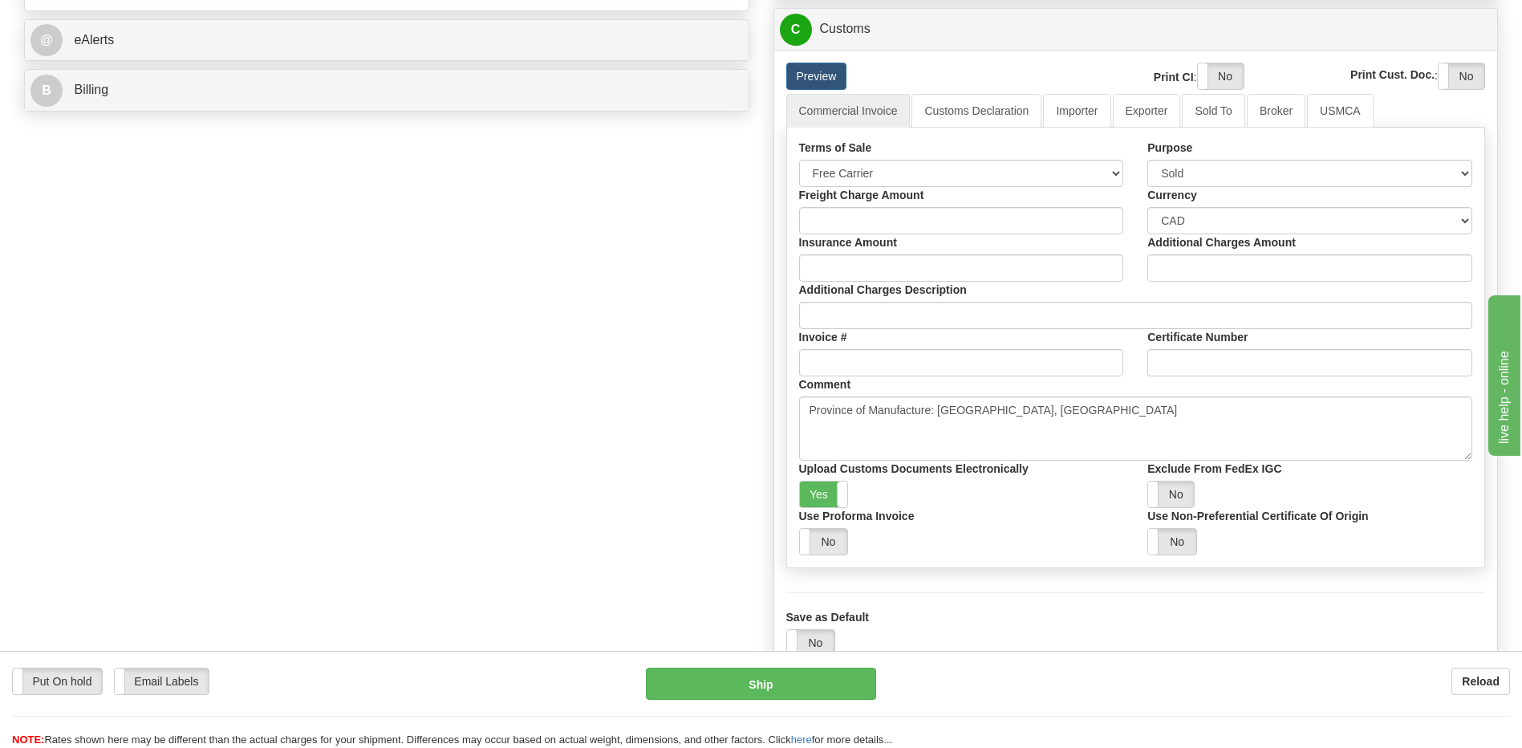
click at [954, 538] on div "Yes No" at bounding box center [961, 541] width 325 height 27
click at [946, 510] on div "Use Proforma Invoice Yes No" at bounding box center [961, 531] width 349 height 47
click at [937, 114] on link "Customs Declaration" at bounding box center [976, 111] width 130 height 34
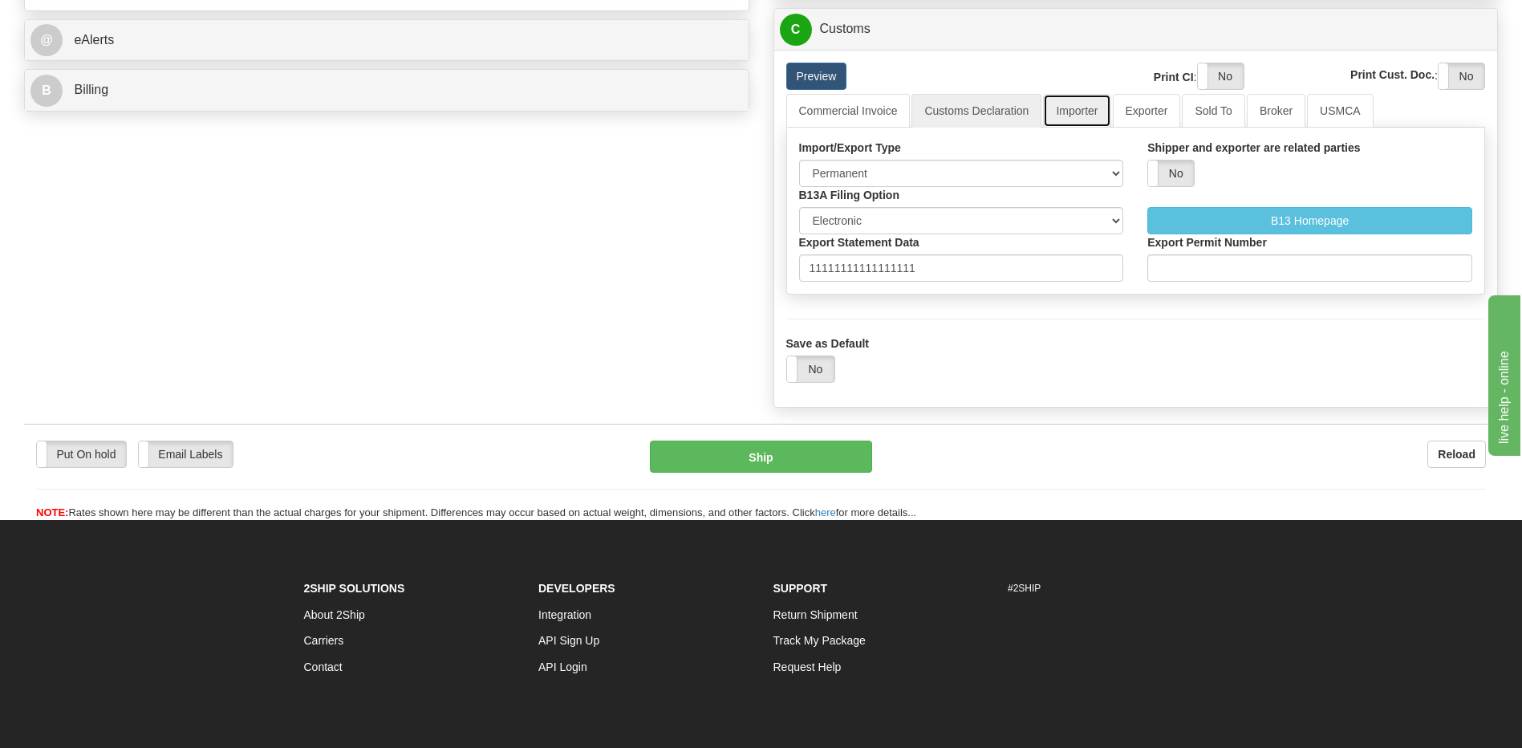
click at [1085, 112] on link "Importer" at bounding box center [1076, 111] width 67 height 34
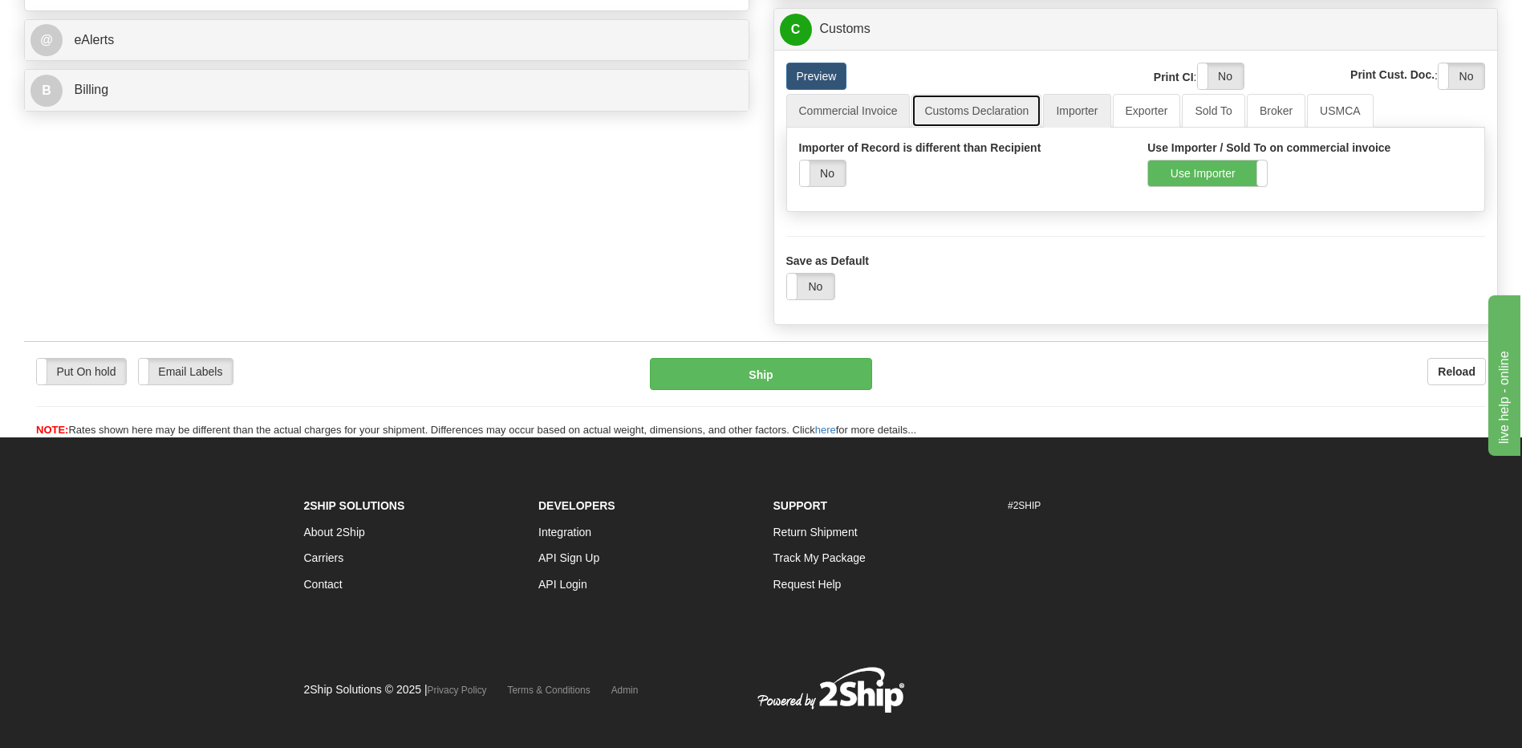
drag, startPoint x: 972, startPoint y: 110, endPoint x: 898, endPoint y: 113, distance: 73.9
click at [971, 110] on link "Customs Declaration" at bounding box center [976, 111] width 130 height 34
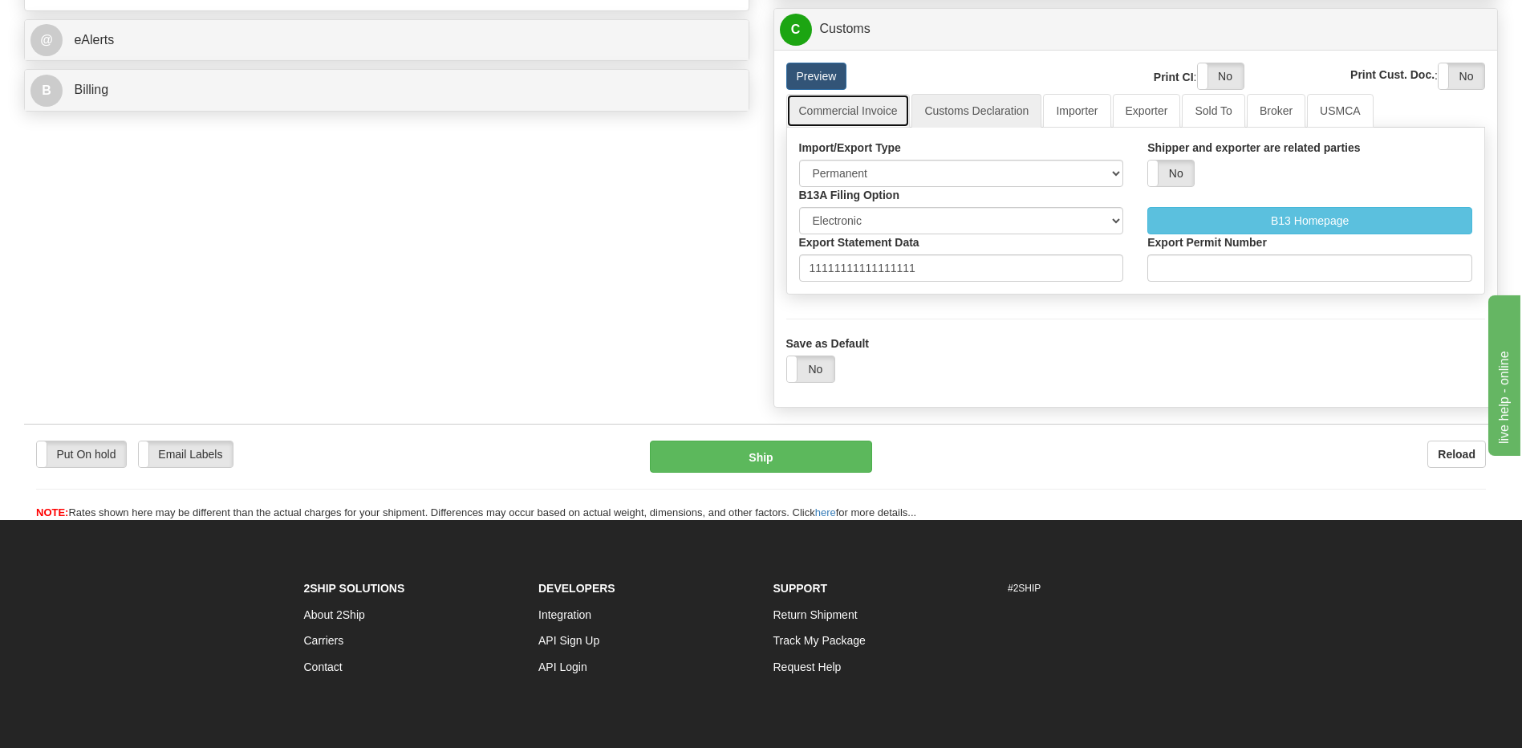
click at [861, 113] on link "Commercial Invoice" at bounding box center [848, 111] width 124 height 34
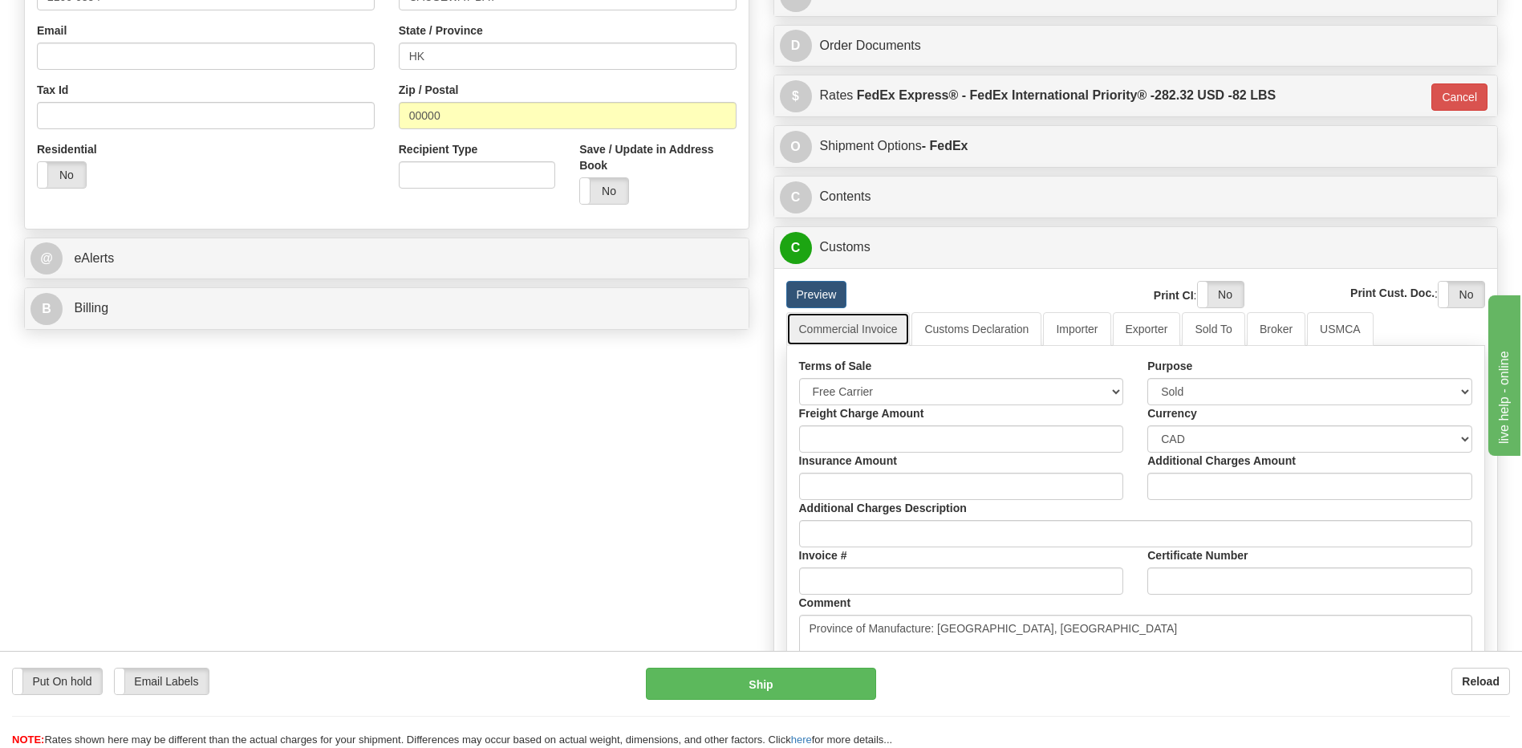
scroll to position [462, 0]
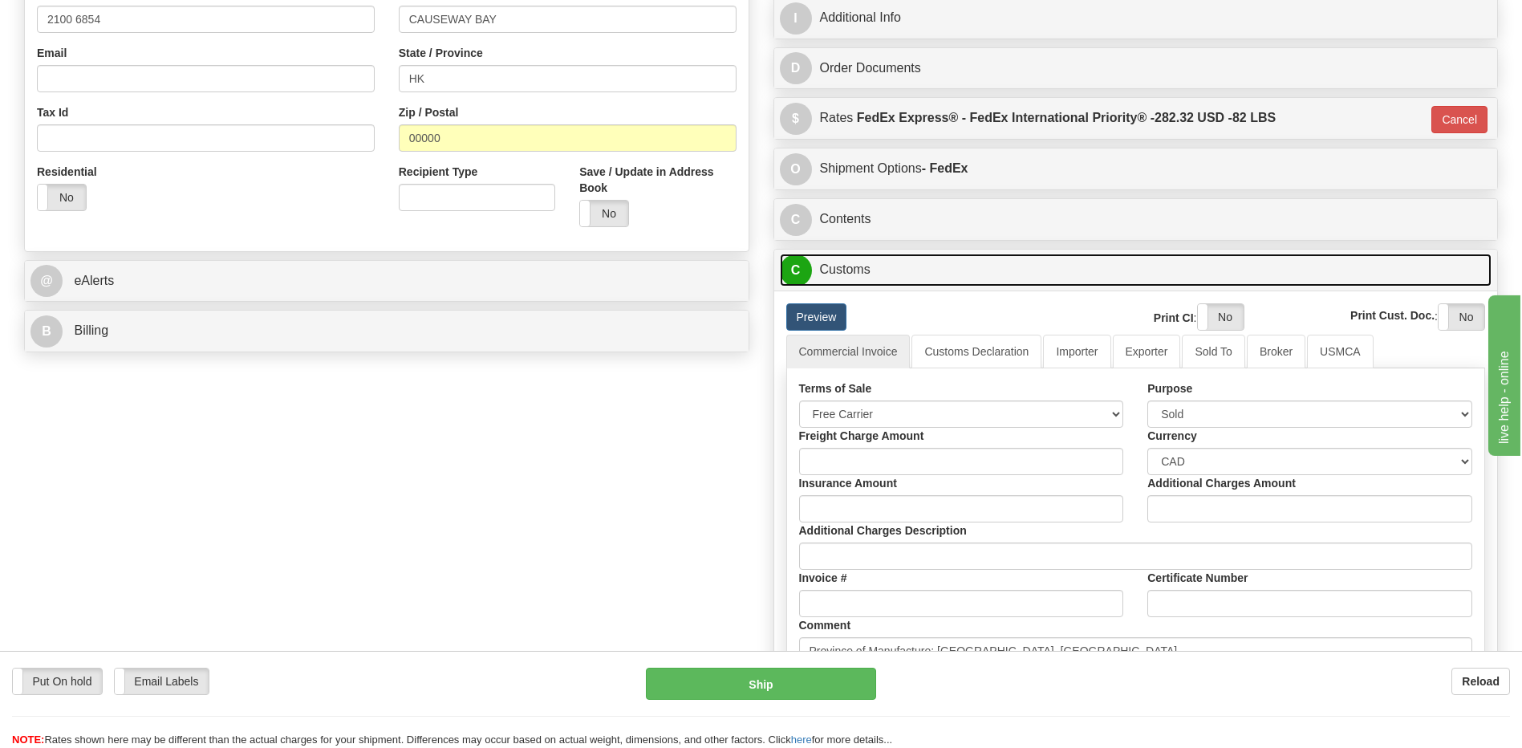
click at [862, 277] on link "C Customs" at bounding box center [1136, 269] width 712 height 33
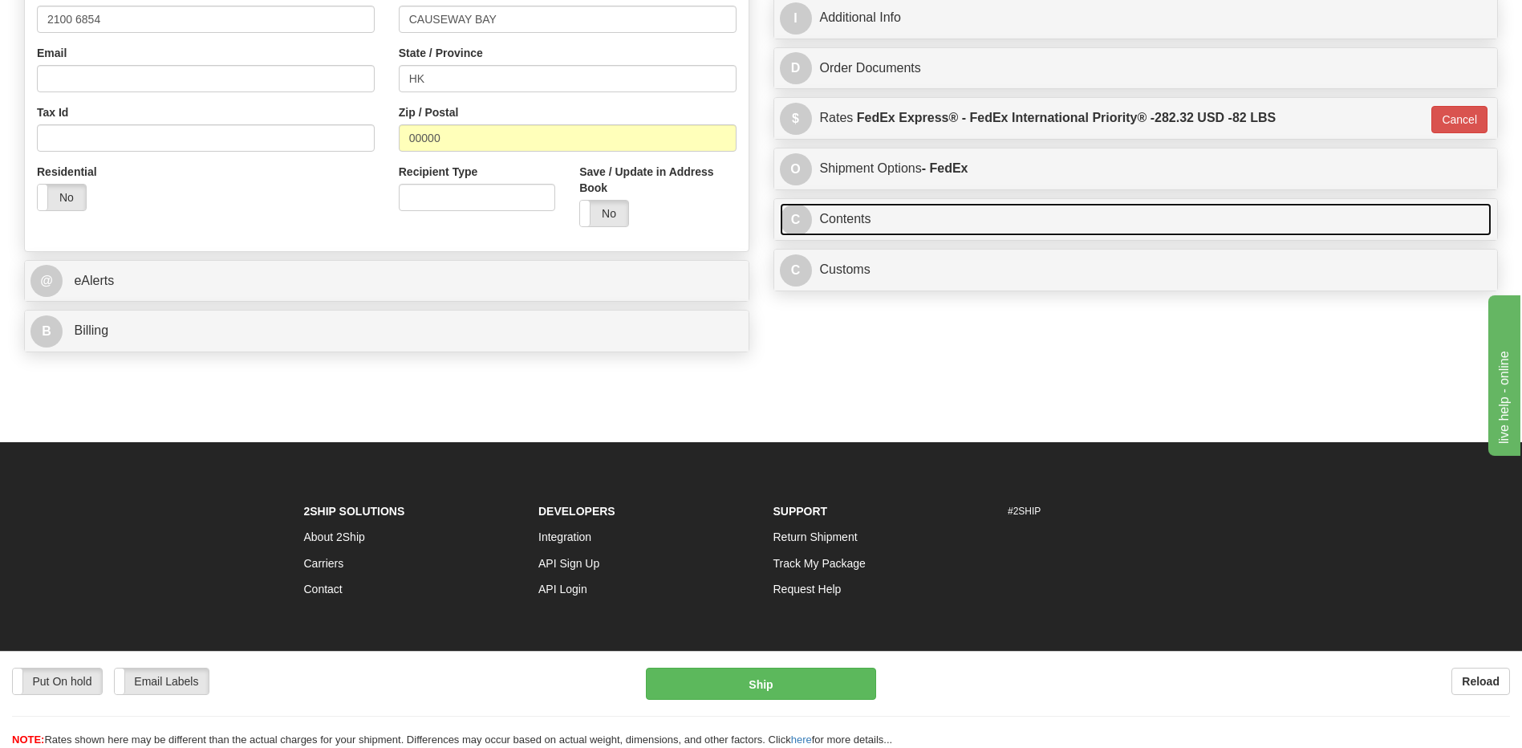
click at [858, 229] on link "C Contents" at bounding box center [1136, 219] width 712 height 33
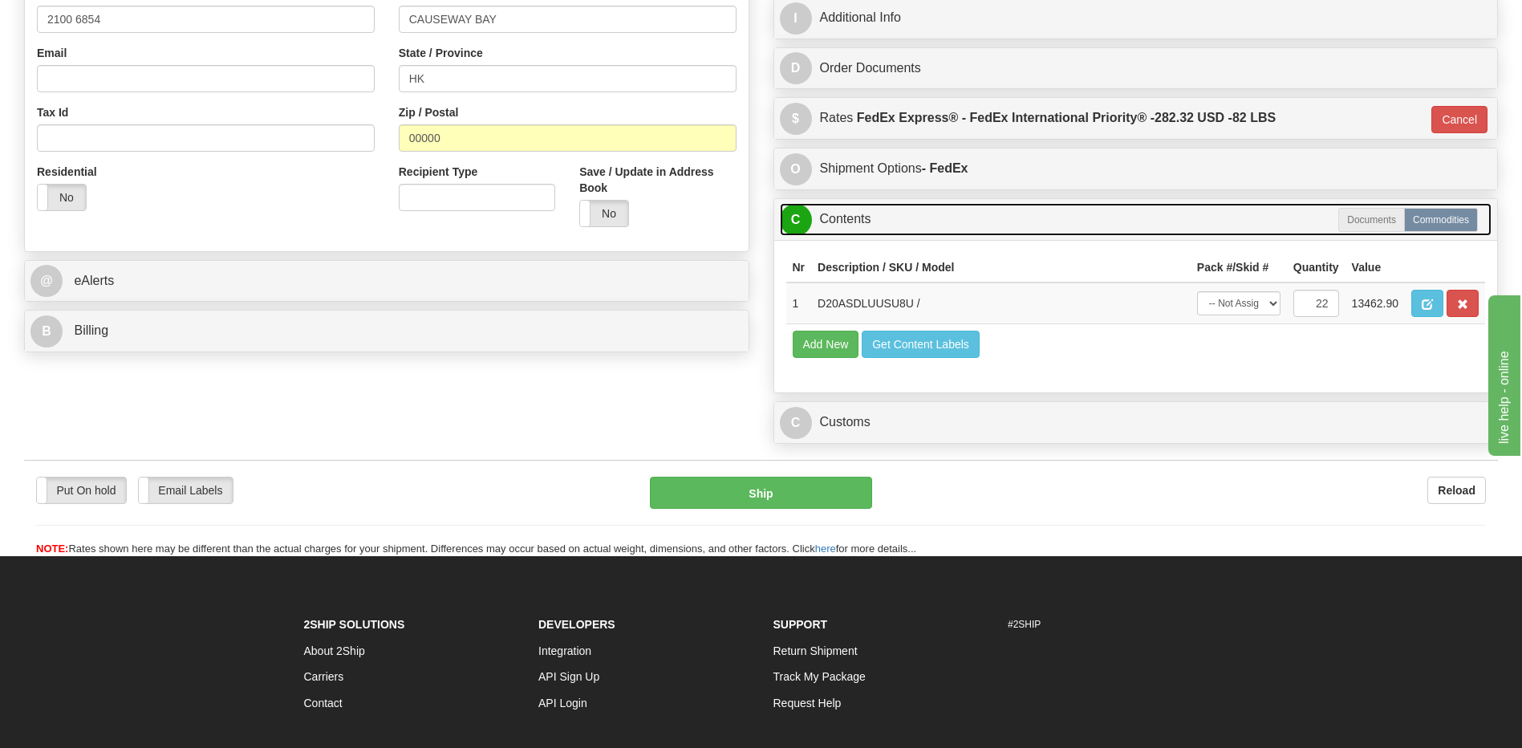
click at [858, 229] on link "C Contents" at bounding box center [1136, 219] width 712 height 33
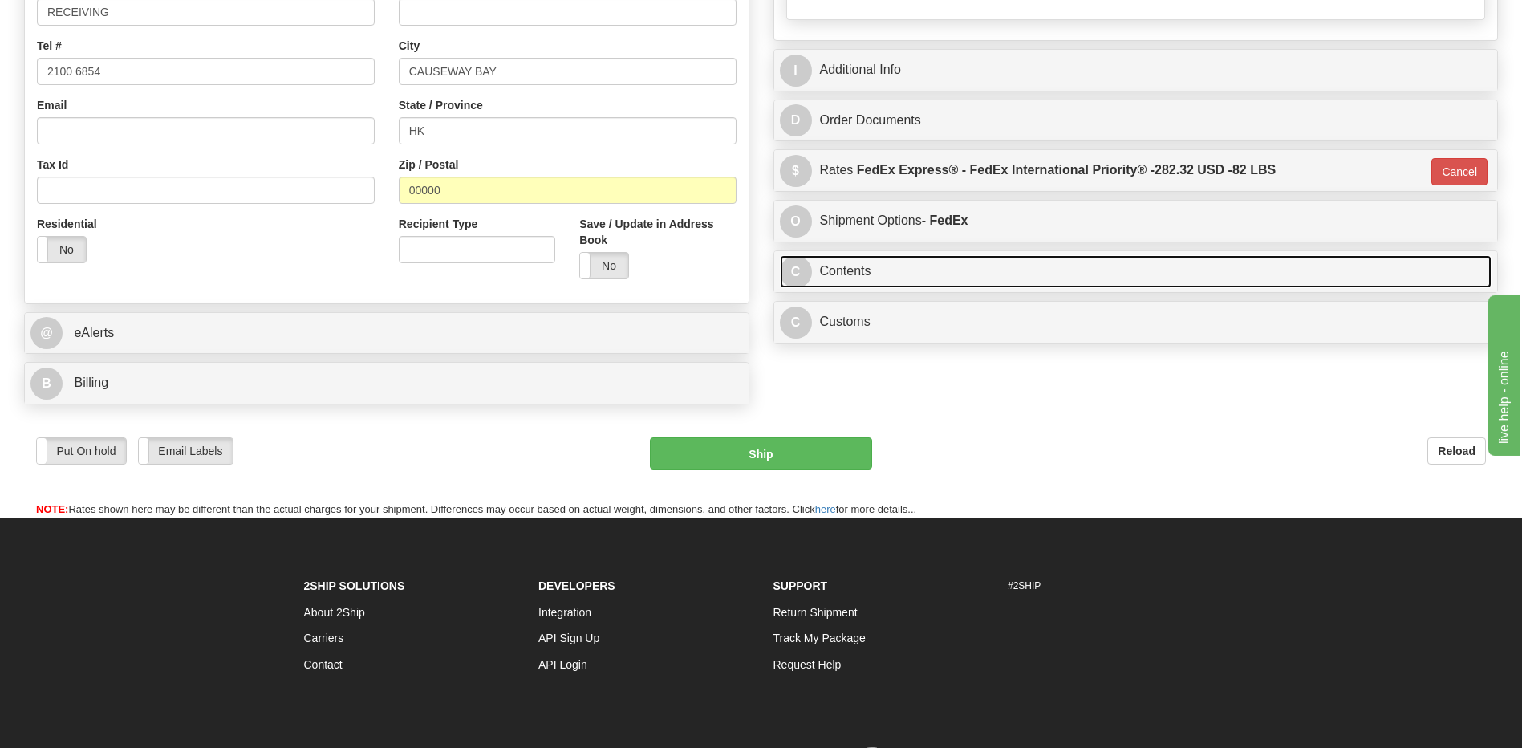
scroll to position [382, 0]
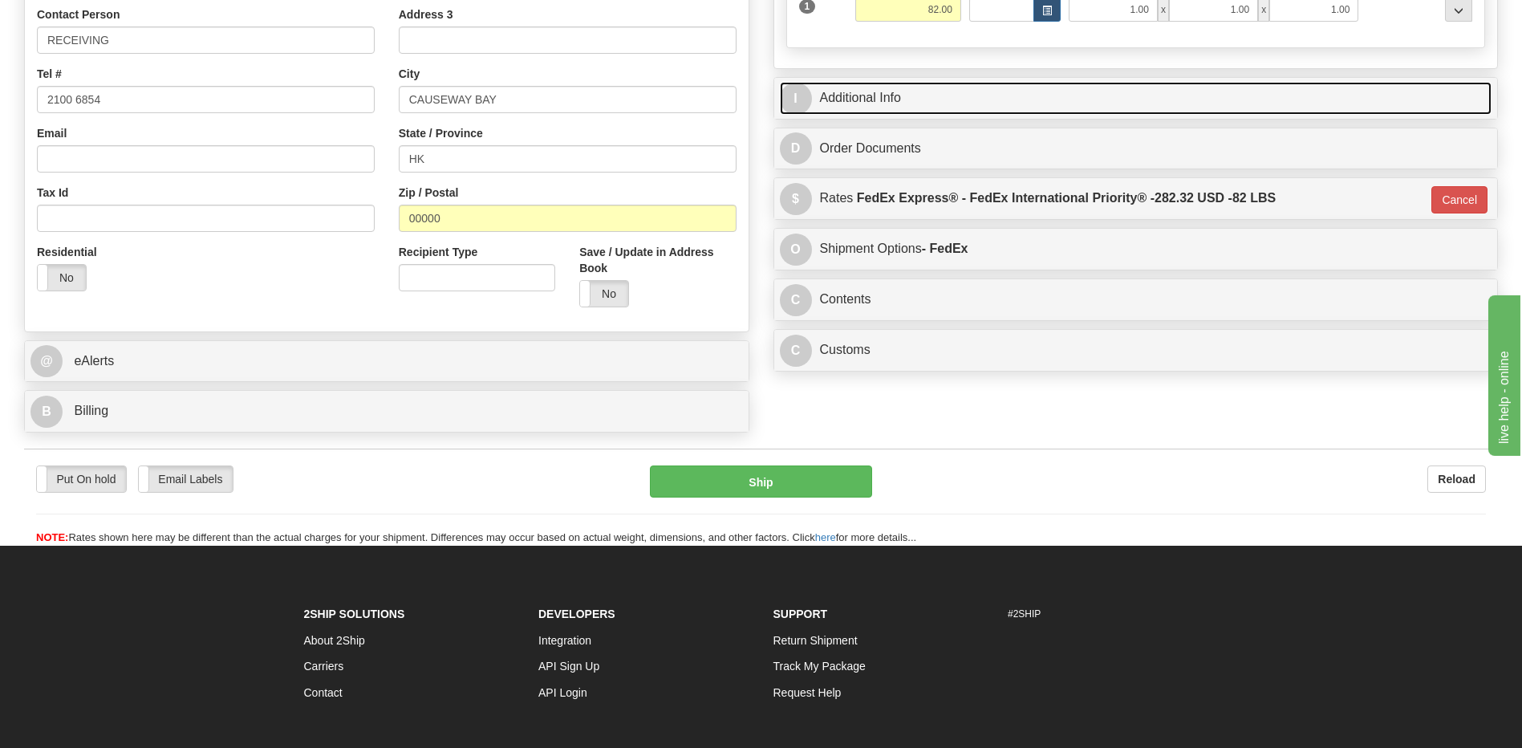
click at [934, 112] on link "I Additional Info" at bounding box center [1136, 98] width 712 height 33
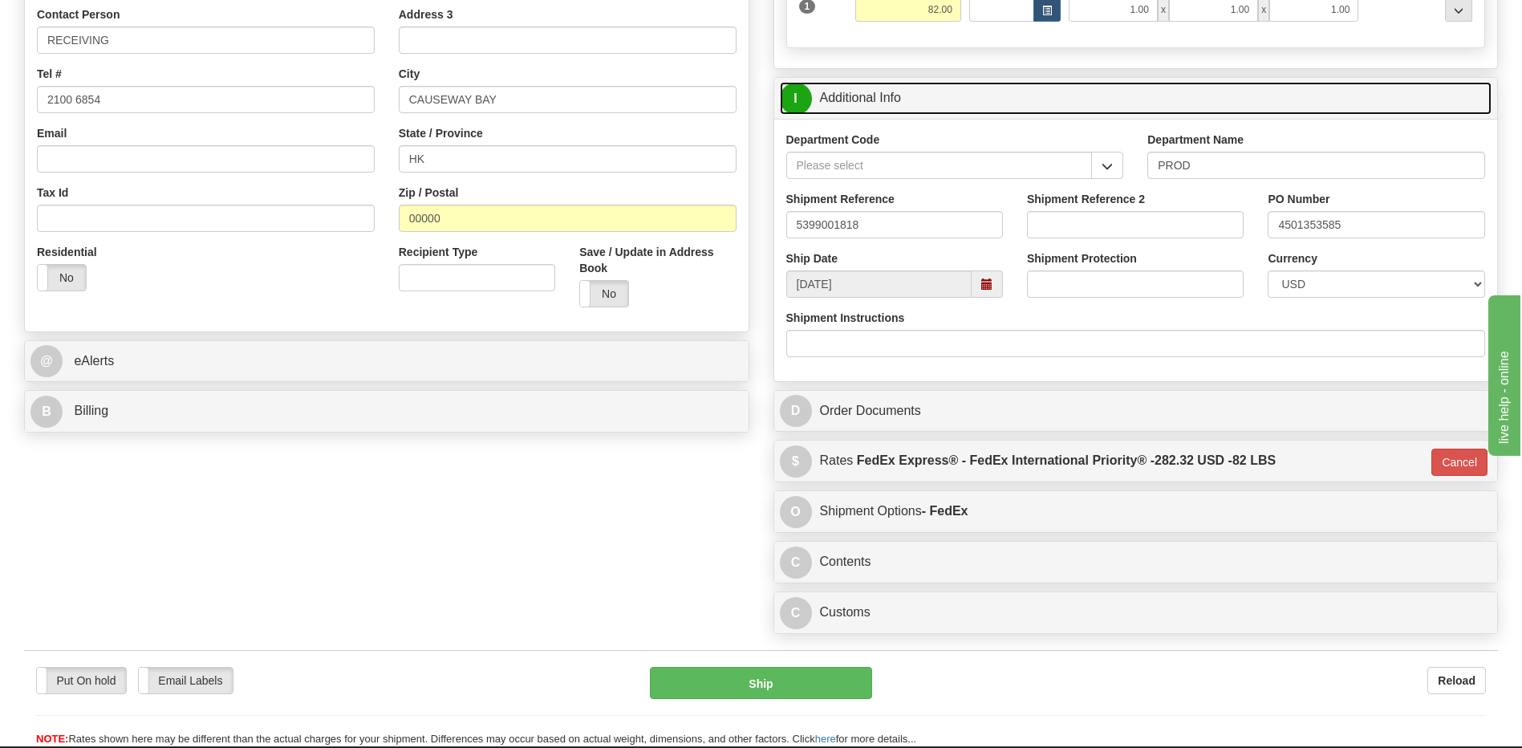
click at [934, 107] on link "I Additional Info" at bounding box center [1136, 98] width 712 height 33
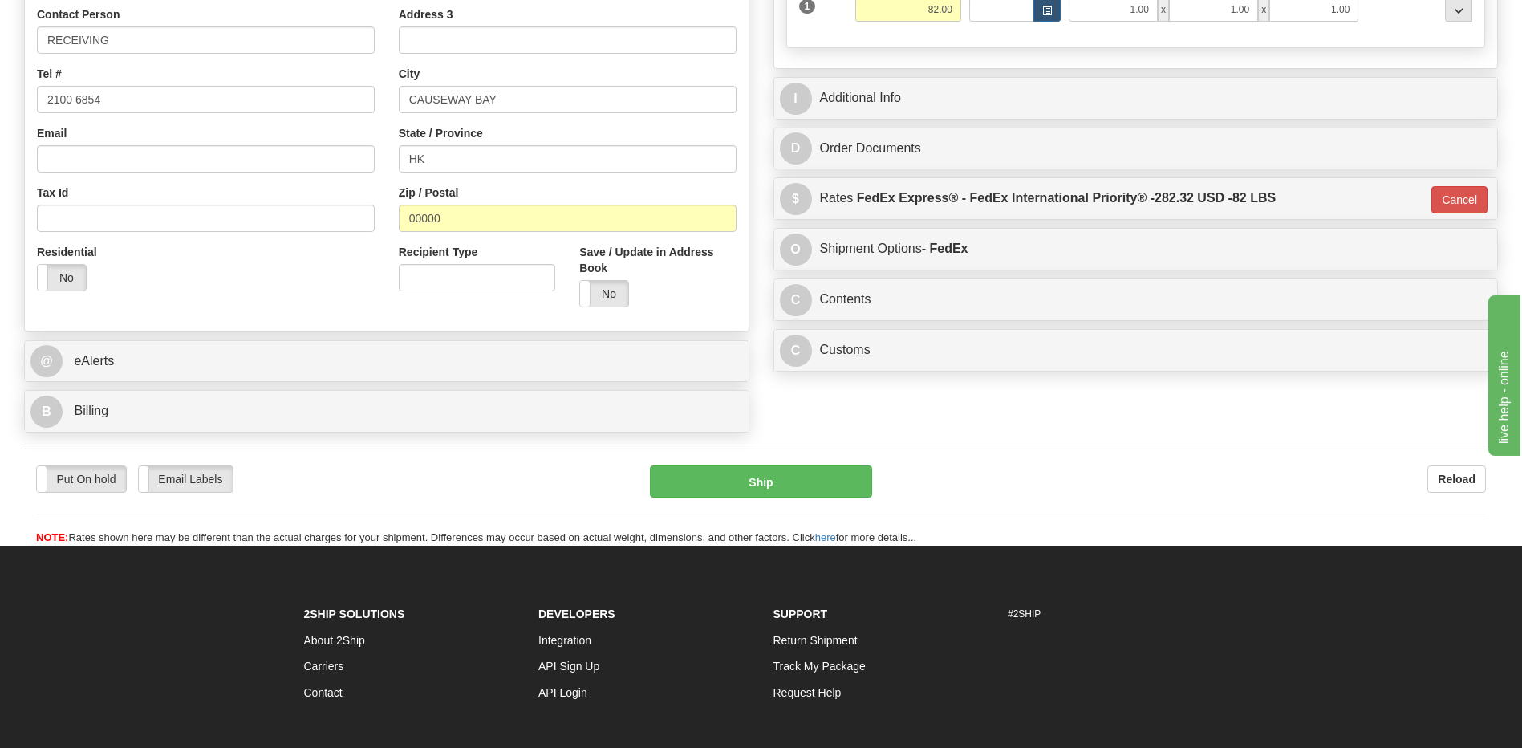
click at [300, 287] on div "Residential Yes No" at bounding box center [206, 273] width 362 height 59
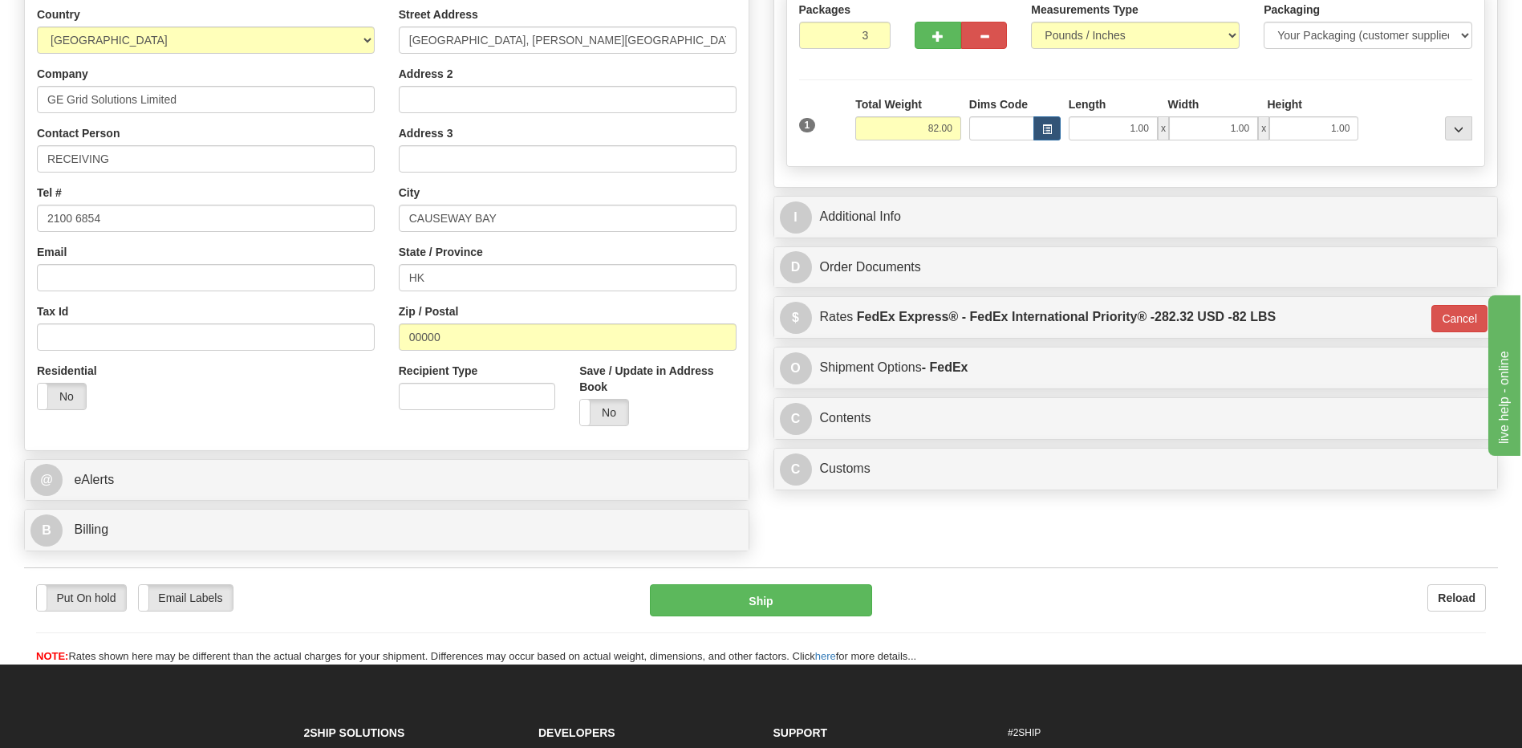
scroll to position [302, 0]
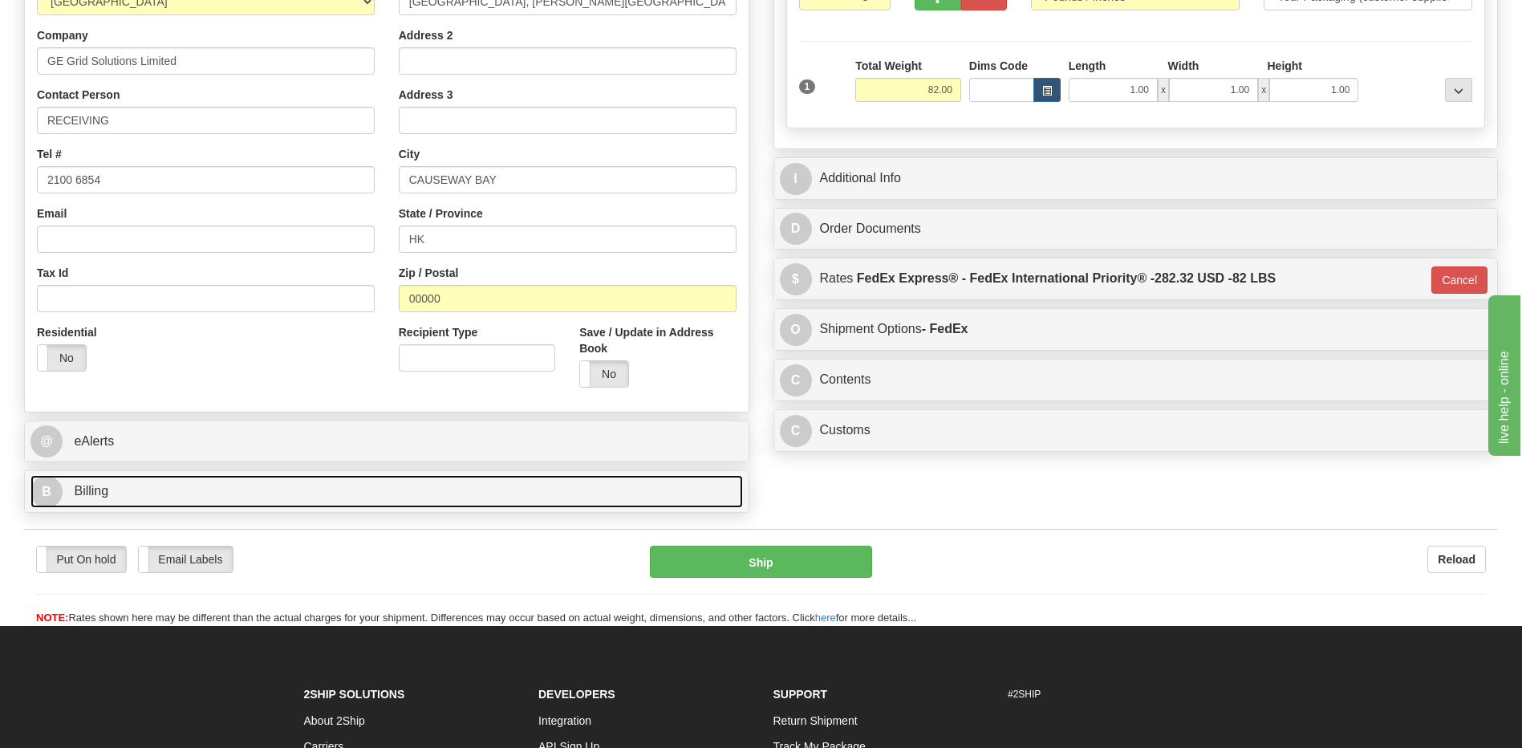
click at [147, 493] on link "B Billing" at bounding box center [386, 491] width 712 height 33
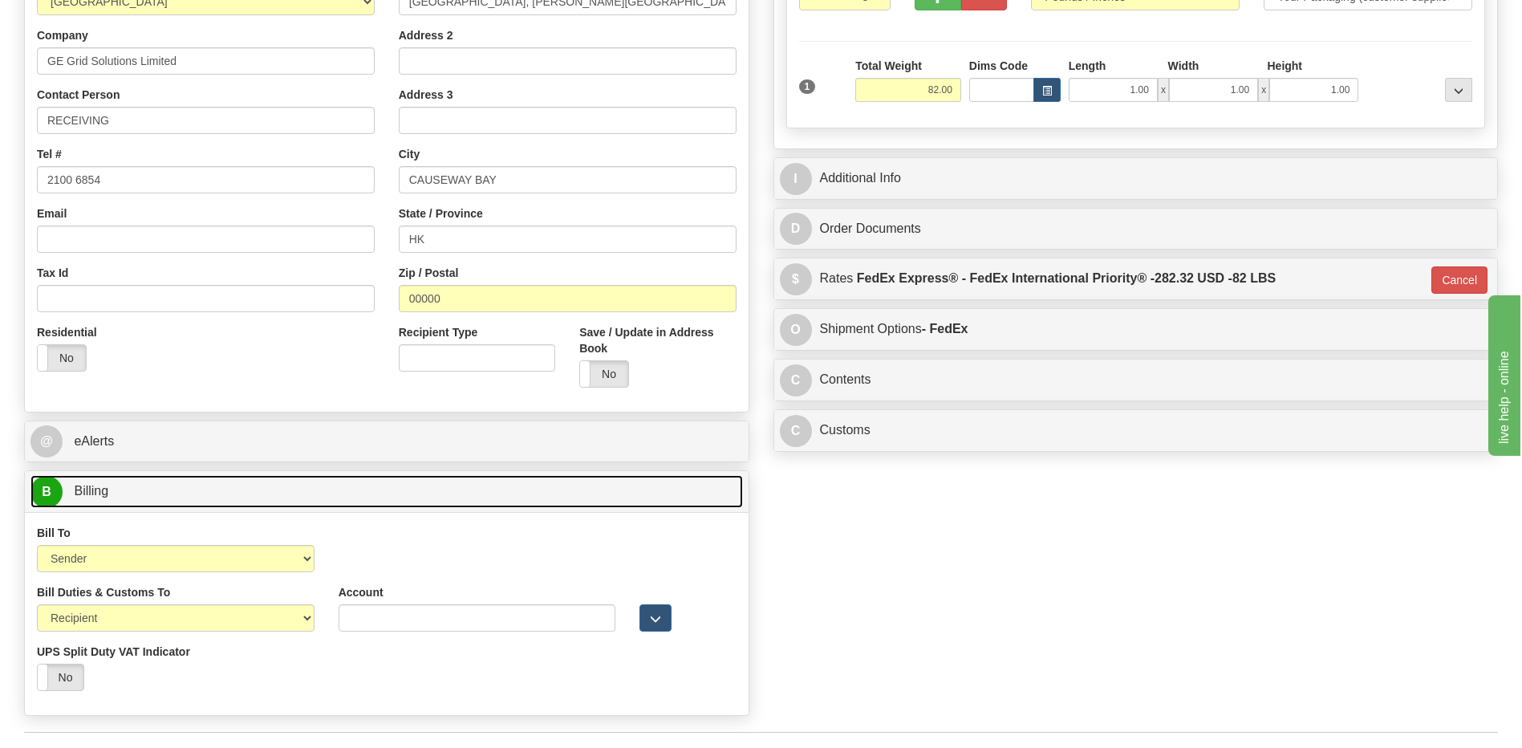
click at [147, 493] on link "B Billing" at bounding box center [386, 491] width 712 height 33
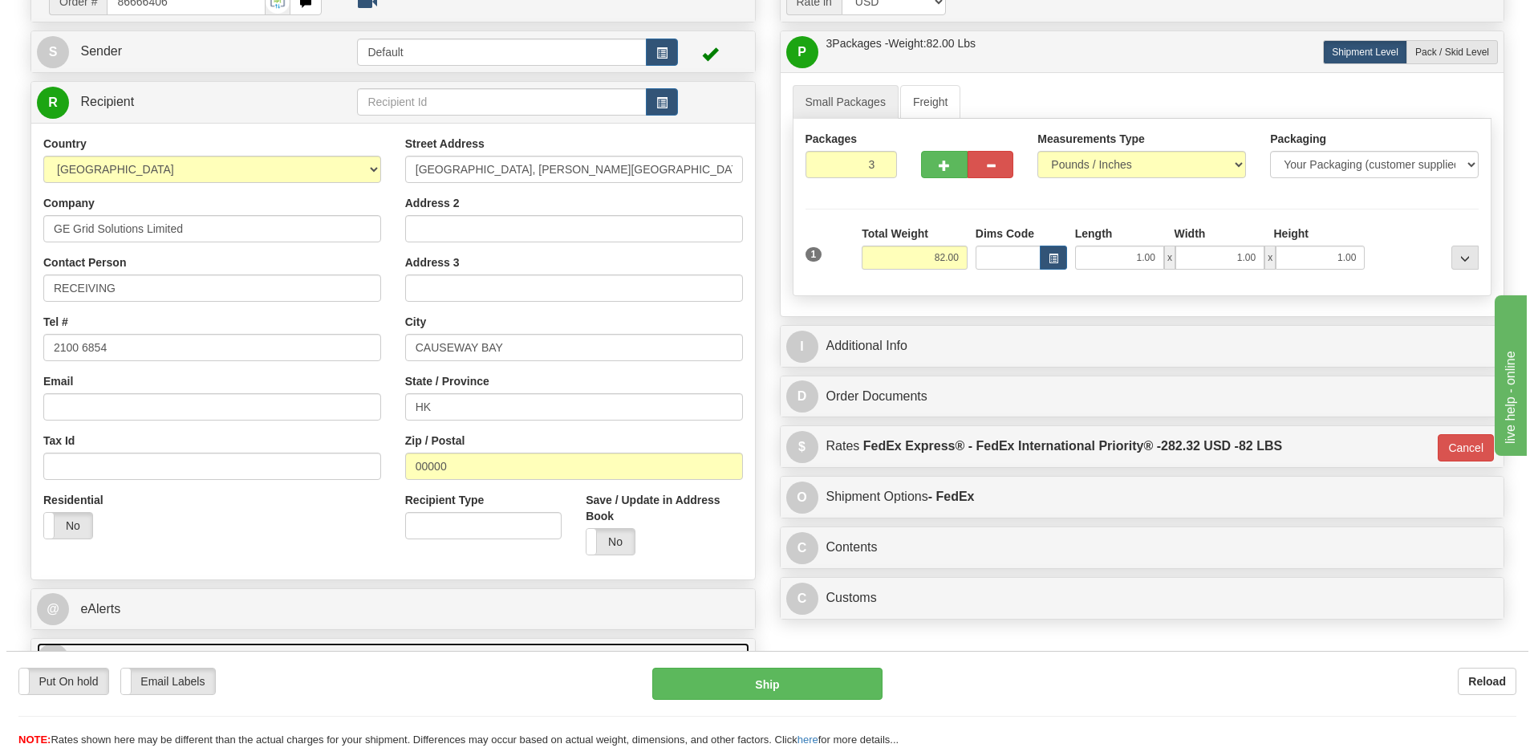
scroll to position [221, 0]
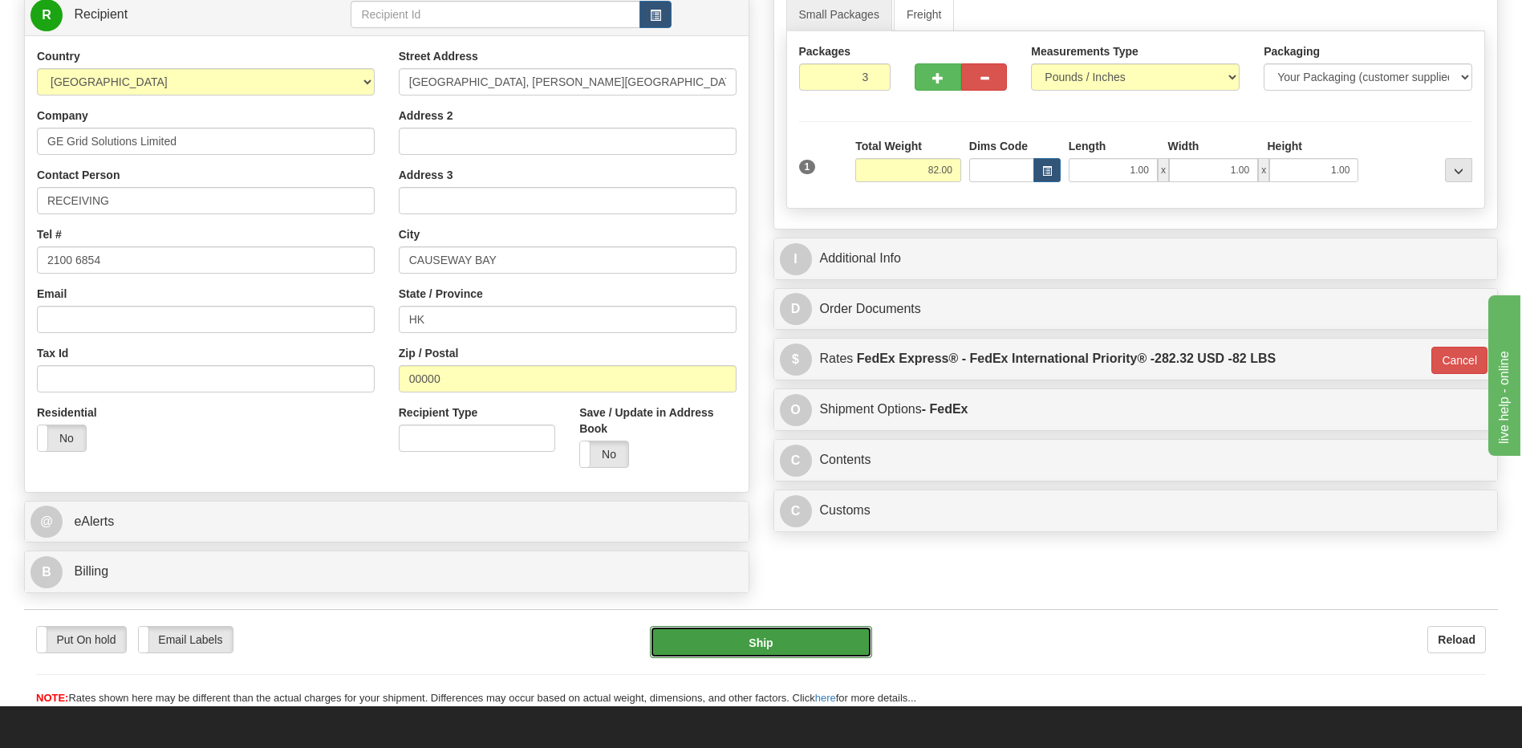
click at [785, 647] on button "Ship" at bounding box center [760, 642] width 221 height 32
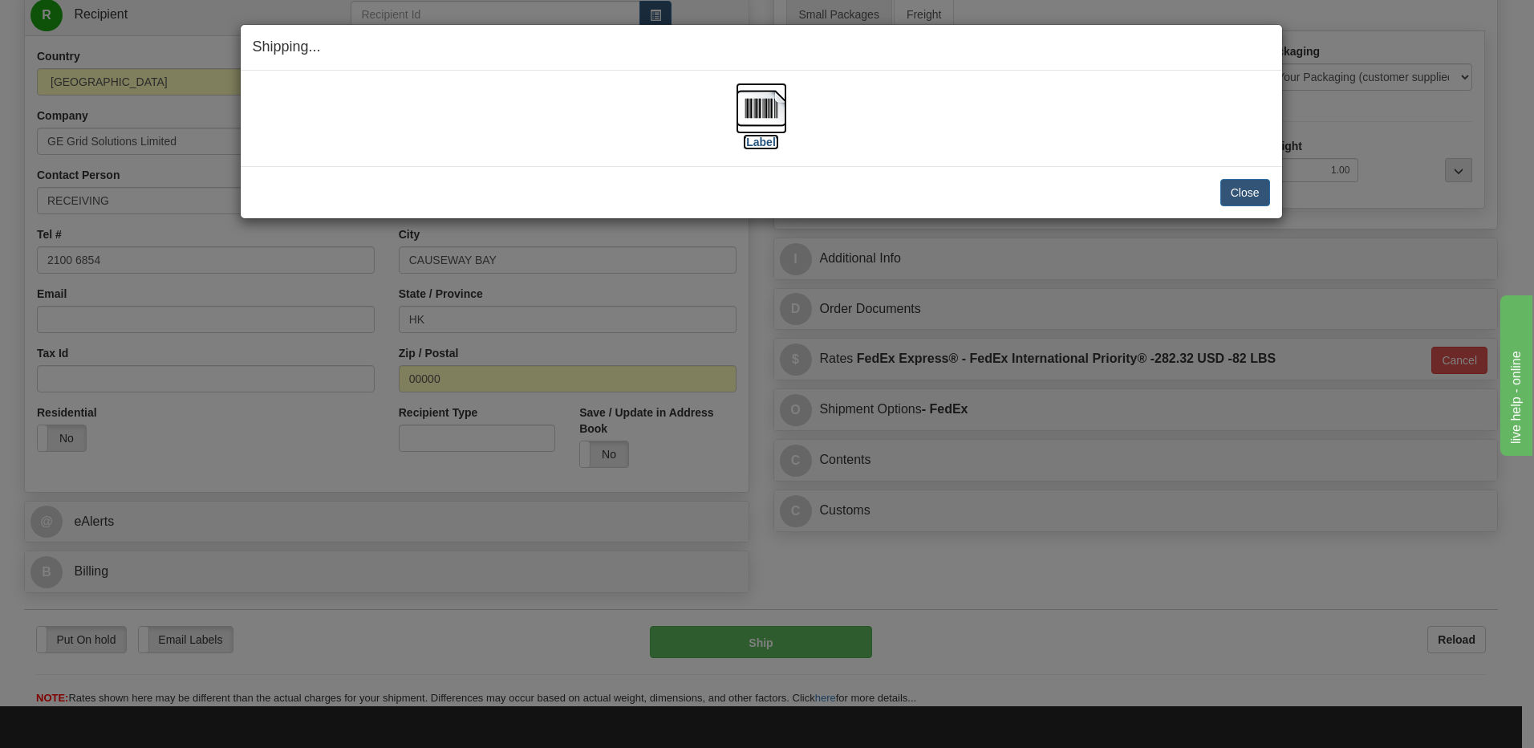
click at [762, 103] on img at bounding box center [761, 108] width 51 height 51
click at [1271, 188] on div "Close Cancel Cancel Shipment and Quit Pickup Quit Pickup ONLY" at bounding box center [761, 192] width 1041 height 52
click at [1259, 192] on button "Close" at bounding box center [1245, 192] width 50 height 27
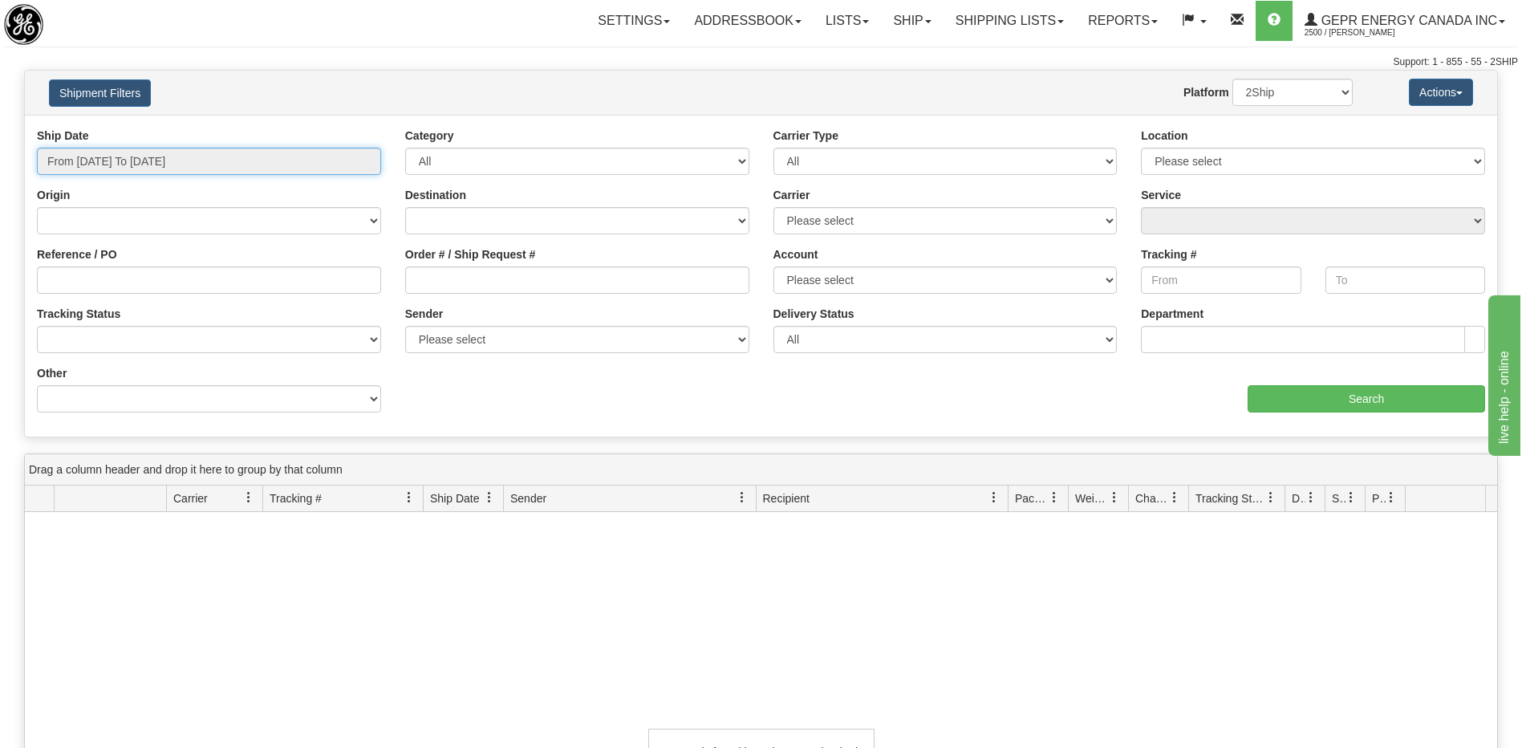
drag, startPoint x: 144, startPoint y: 160, endPoint x: 176, endPoint y: 302, distance: 146.5
click at [144, 160] on input "From 08/24/2025 To 08/25/2025" at bounding box center [209, 161] width 344 height 27
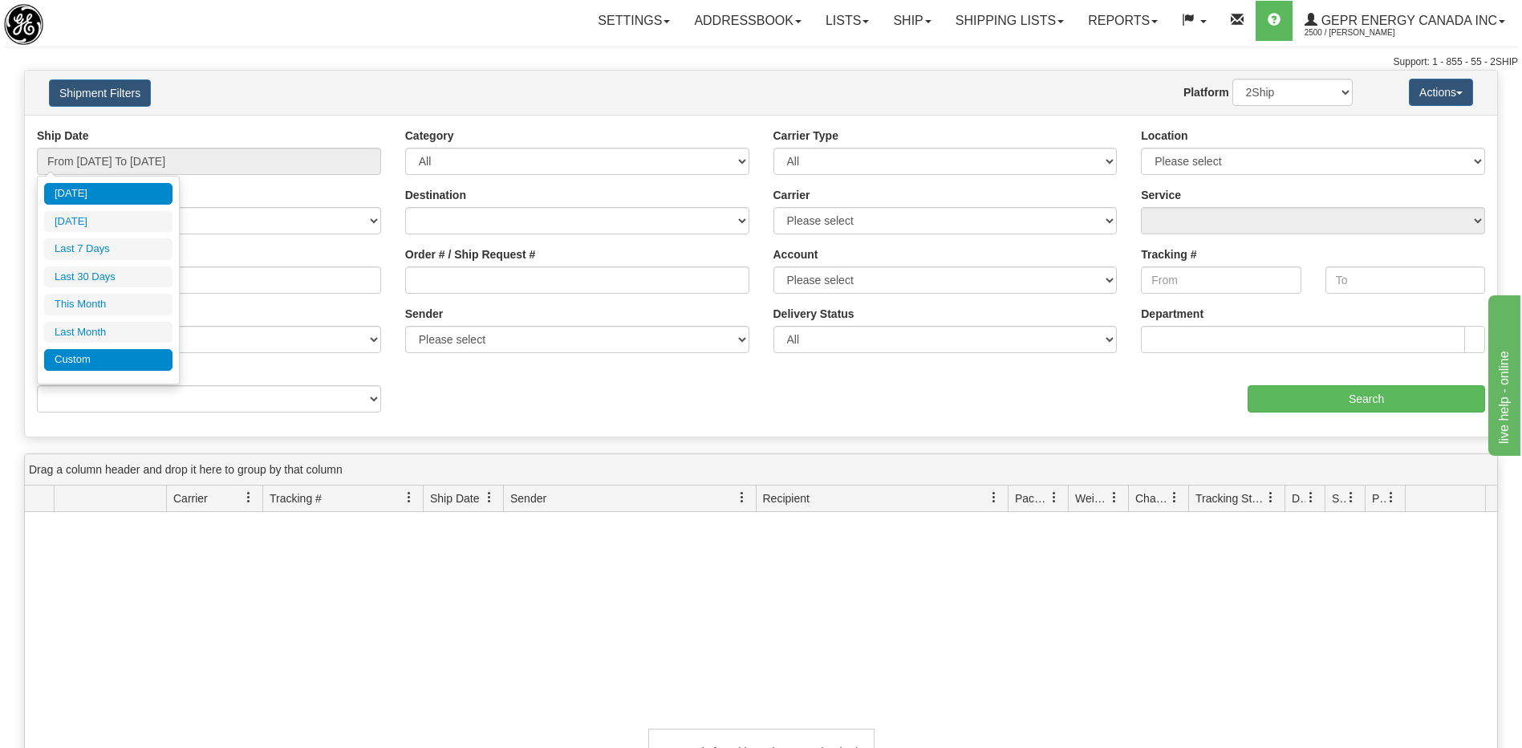
click at [133, 367] on li "Custom" at bounding box center [108, 360] width 128 height 22
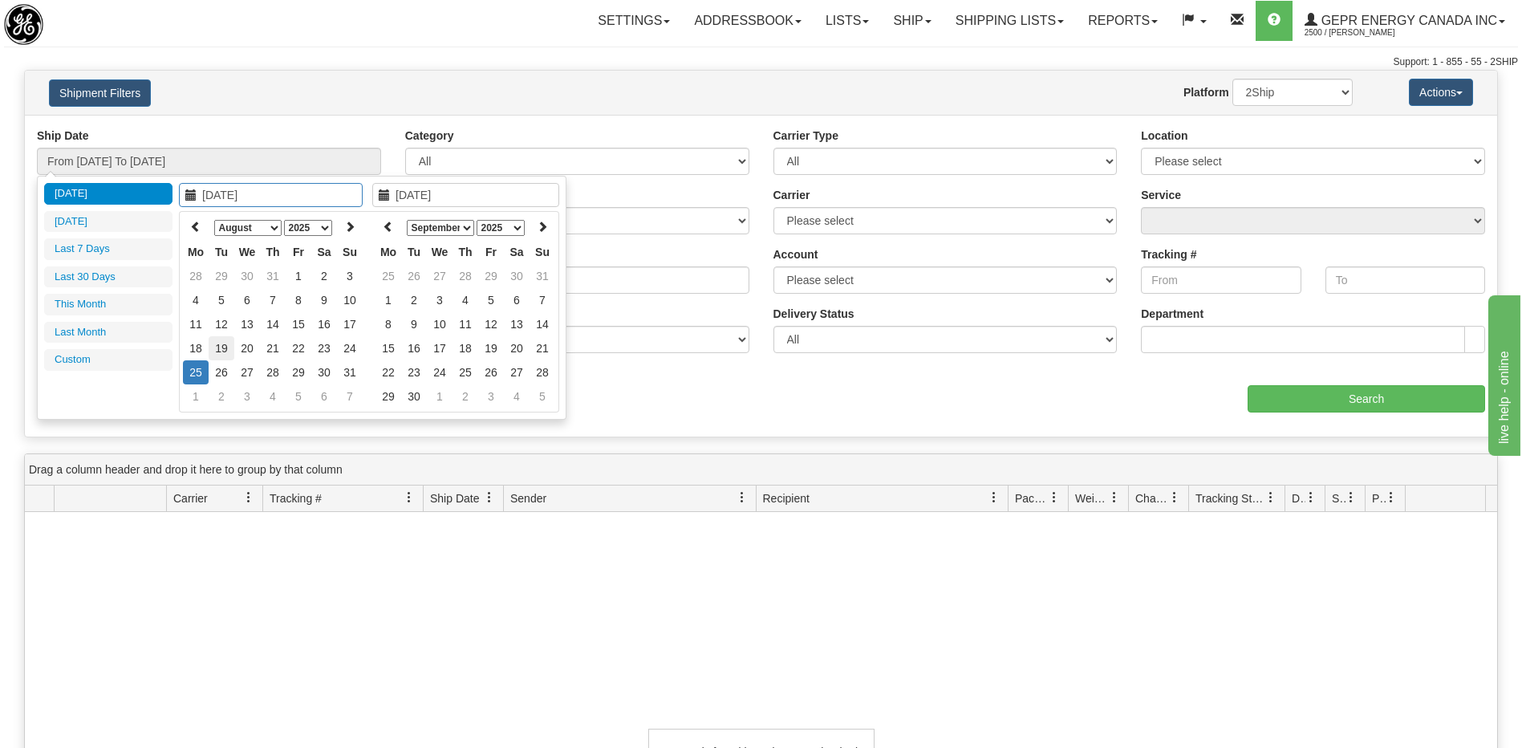
type input "08/19/2025"
click at [229, 351] on td "19" at bounding box center [222, 348] width 26 height 24
click at [194, 223] on icon at bounding box center [195, 226] width 11 height 11
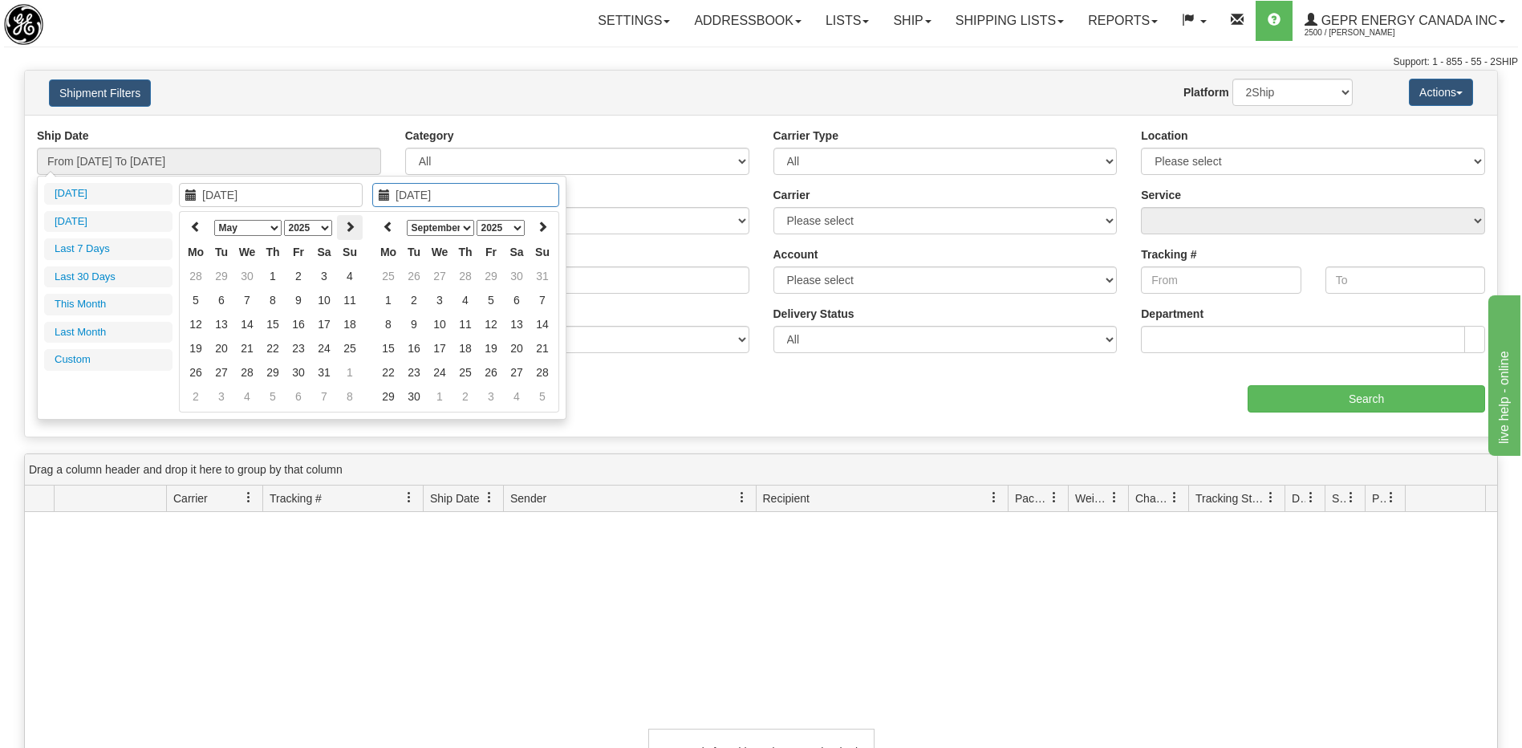
click at [341, 224] on th at bounding box center [350, 227] width 26 height 25
type input "06/19/2025"
click at [274, 349] on td "19" at bounding box center [273, 348] width 26 height 24
type input "06/19/2025"
click at [399, 230] on th at bounding box center [388, 227] width 26 height 25
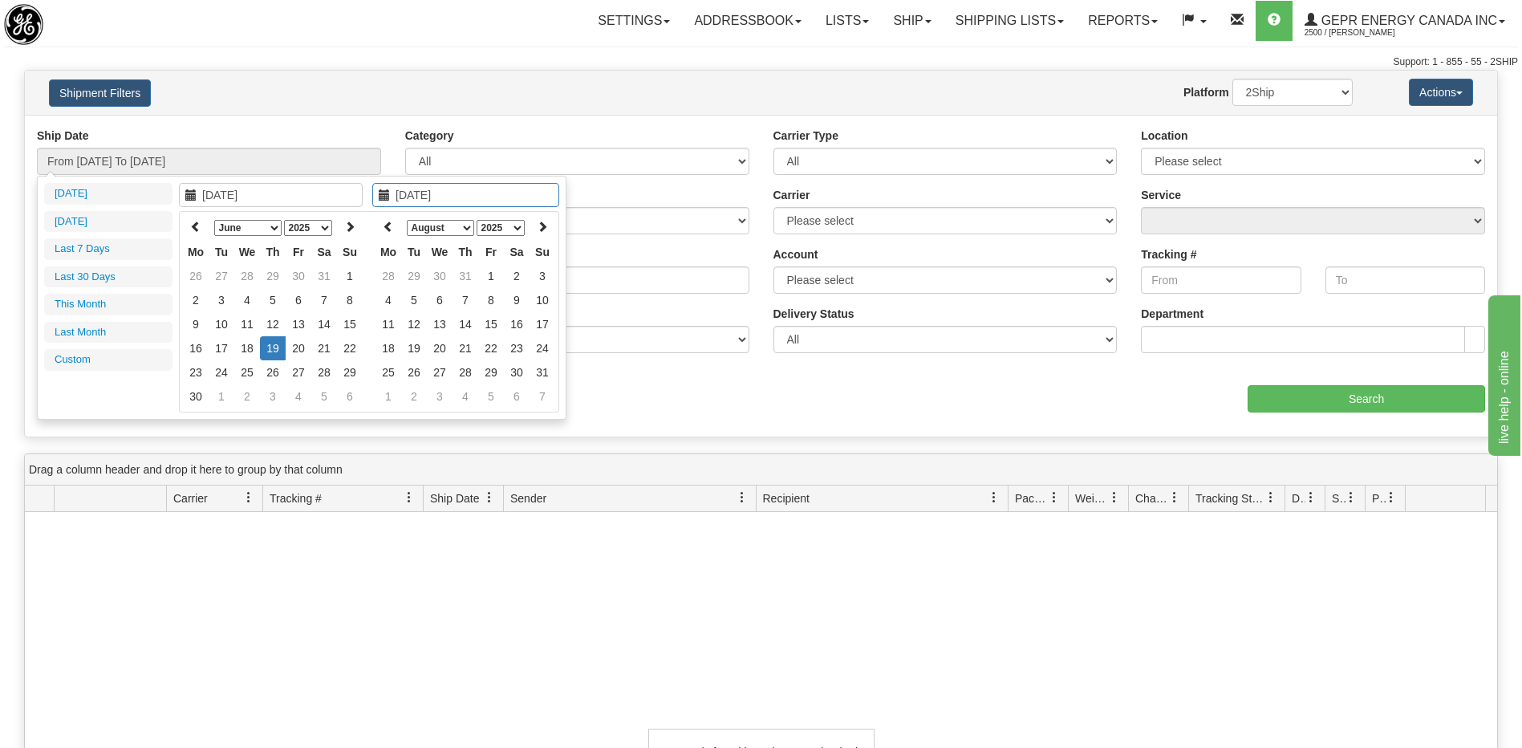
click at [399, 230] on th at bounding box center [388, 227] width 26 height 25
type input "06/19/2025"
click at [461, 349] on td "19" at bounding box center [465, 348] width 26 height 24
type input "From 06/19/2025 To 06/19/2025"
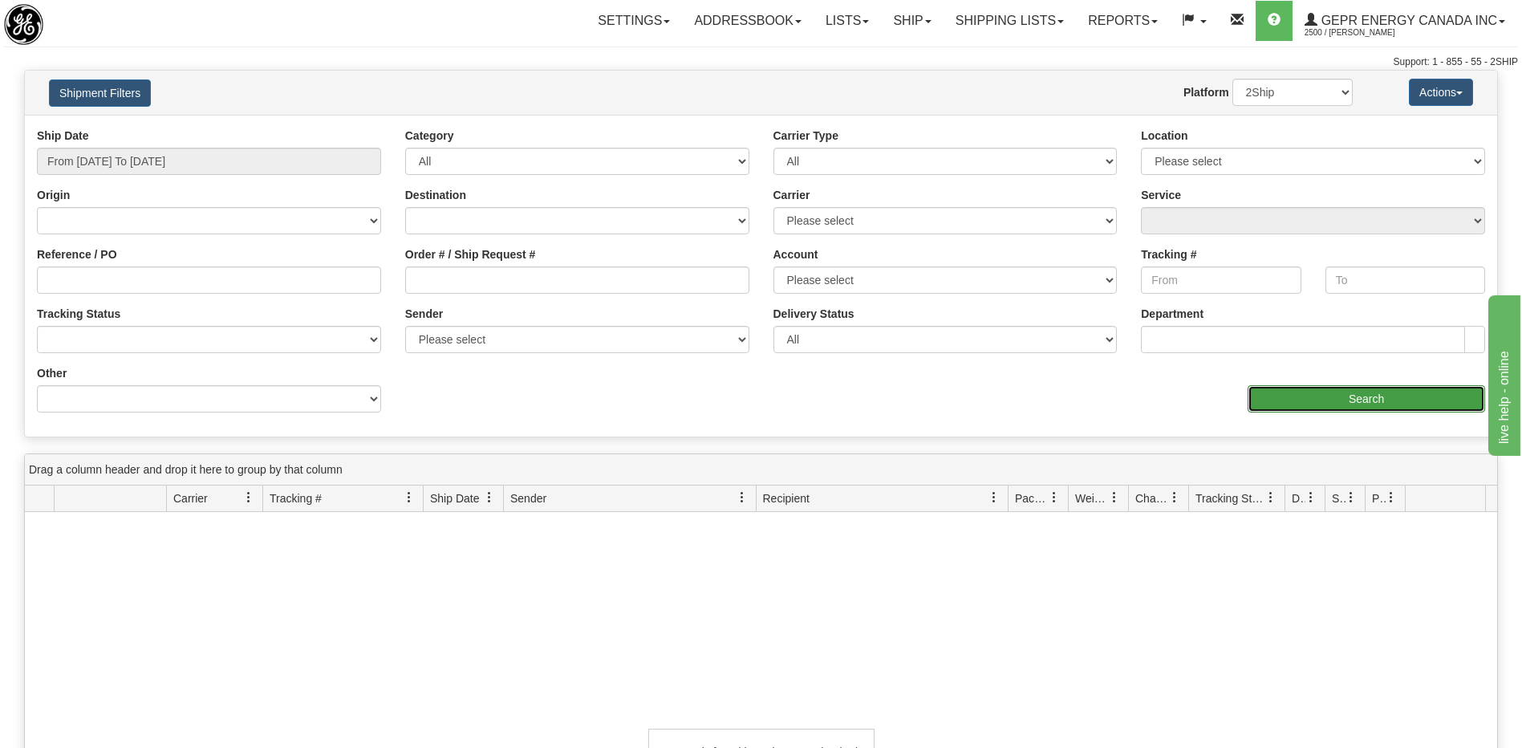
click at [1296, 407] on input "Search" at bounding box center [1365, 398] width 237 height 27
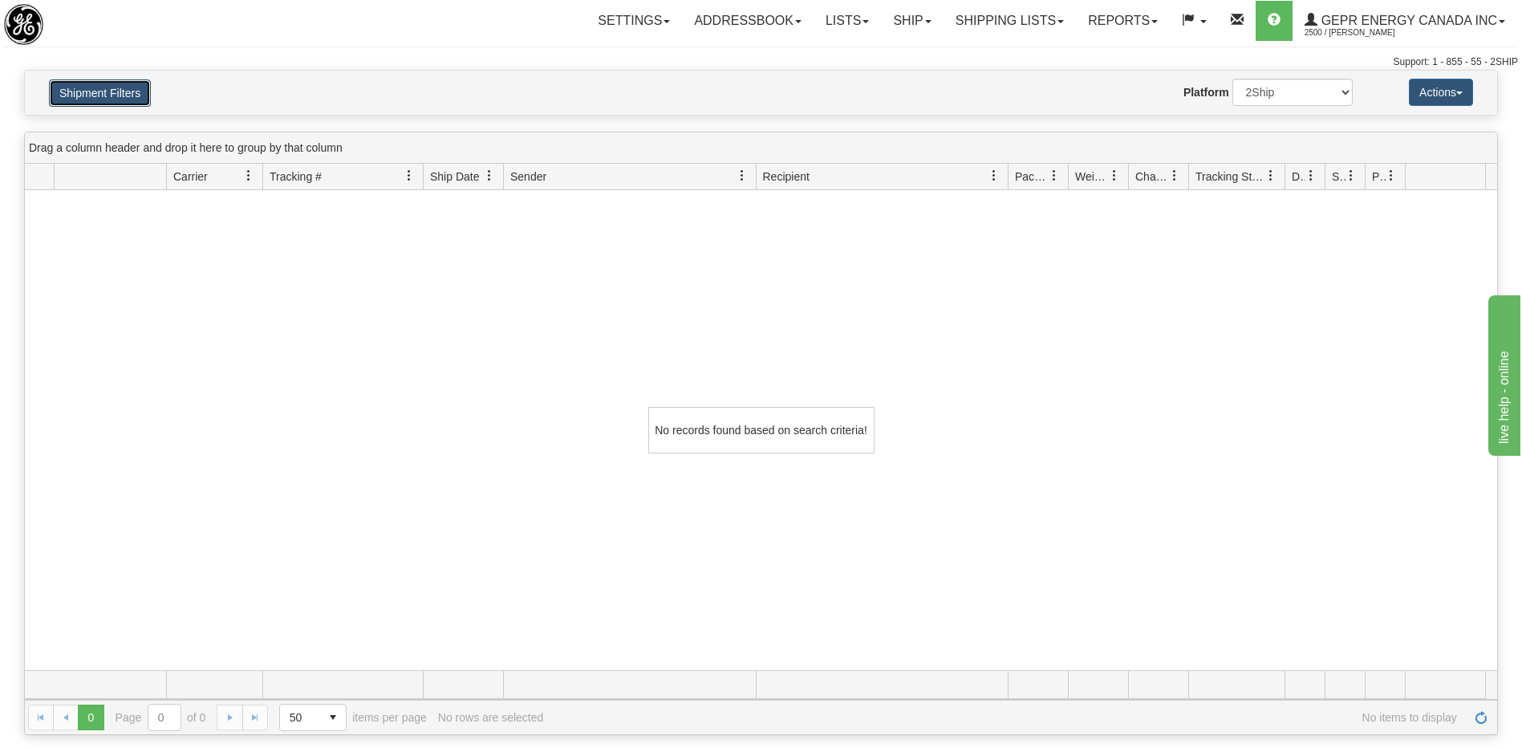
click at [117, 87] on button "Shipment Filters" at bounding box center [100, 92] width 102 height 27
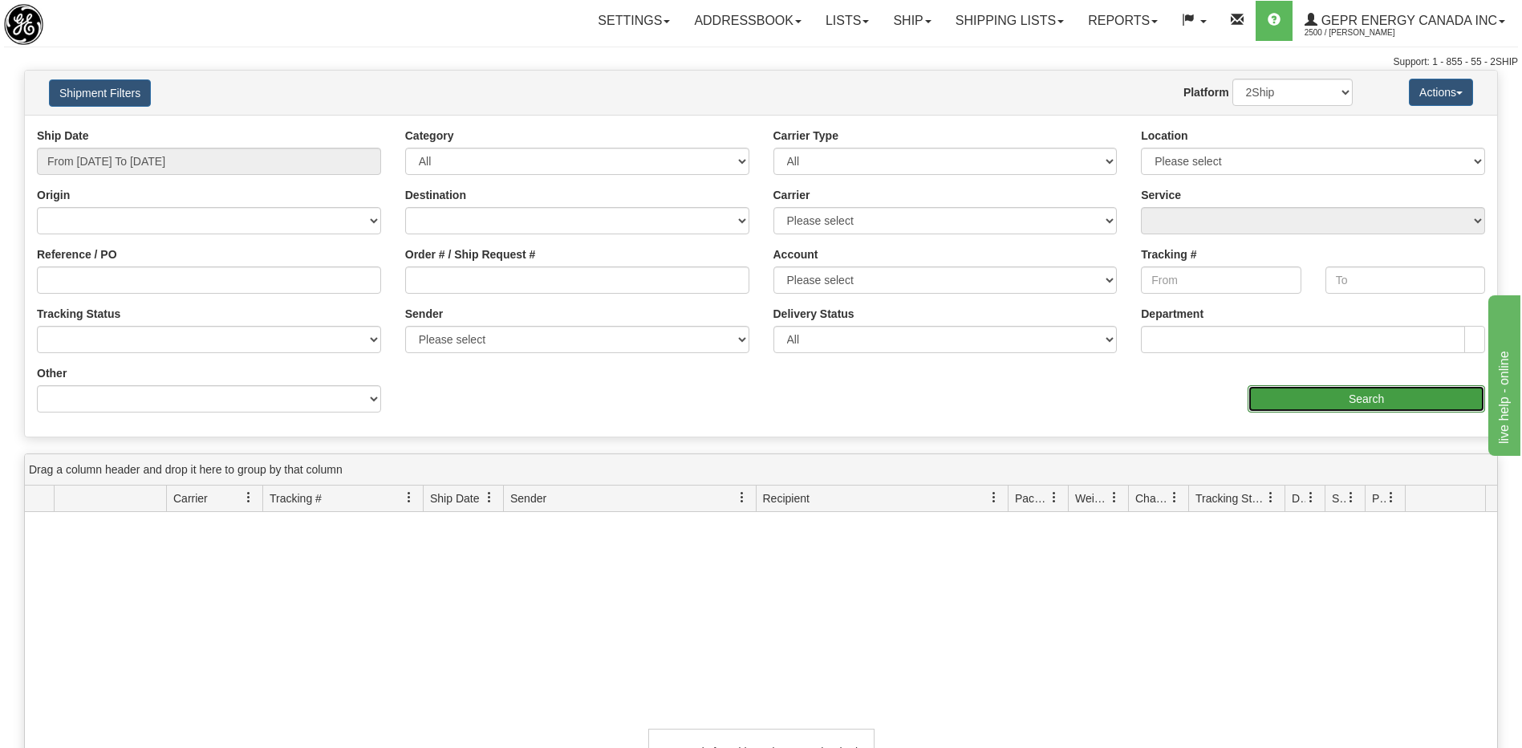
click at [1326, 408] on input "Search" at bounding box center [1365, 398] width 237 height 27
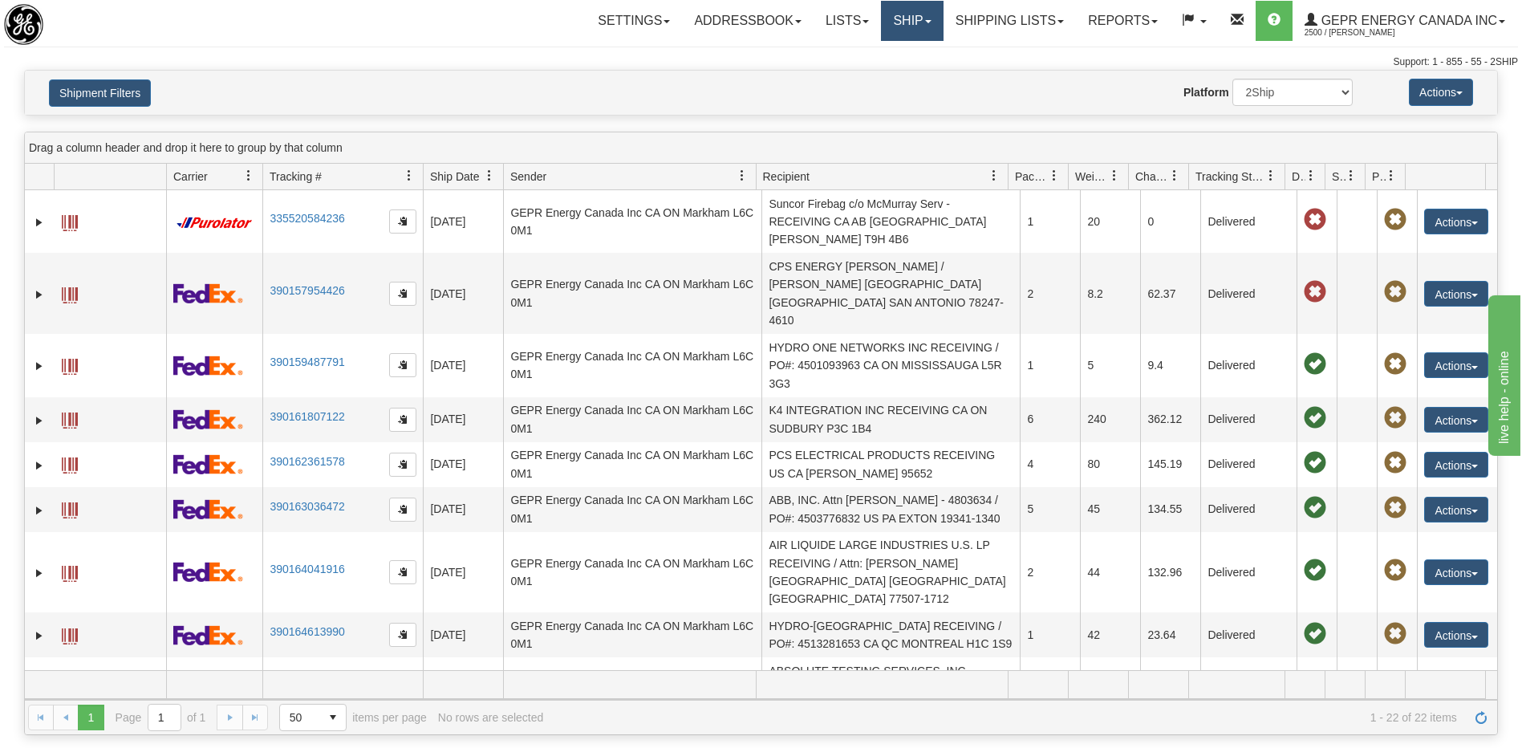
click at [881, 17] on link "Ship" at bounding box center [912, 21] width 62 height 40
click at [848, 57] on span "Ship Screen" at bounding box center [843, 56] width 61 height 13
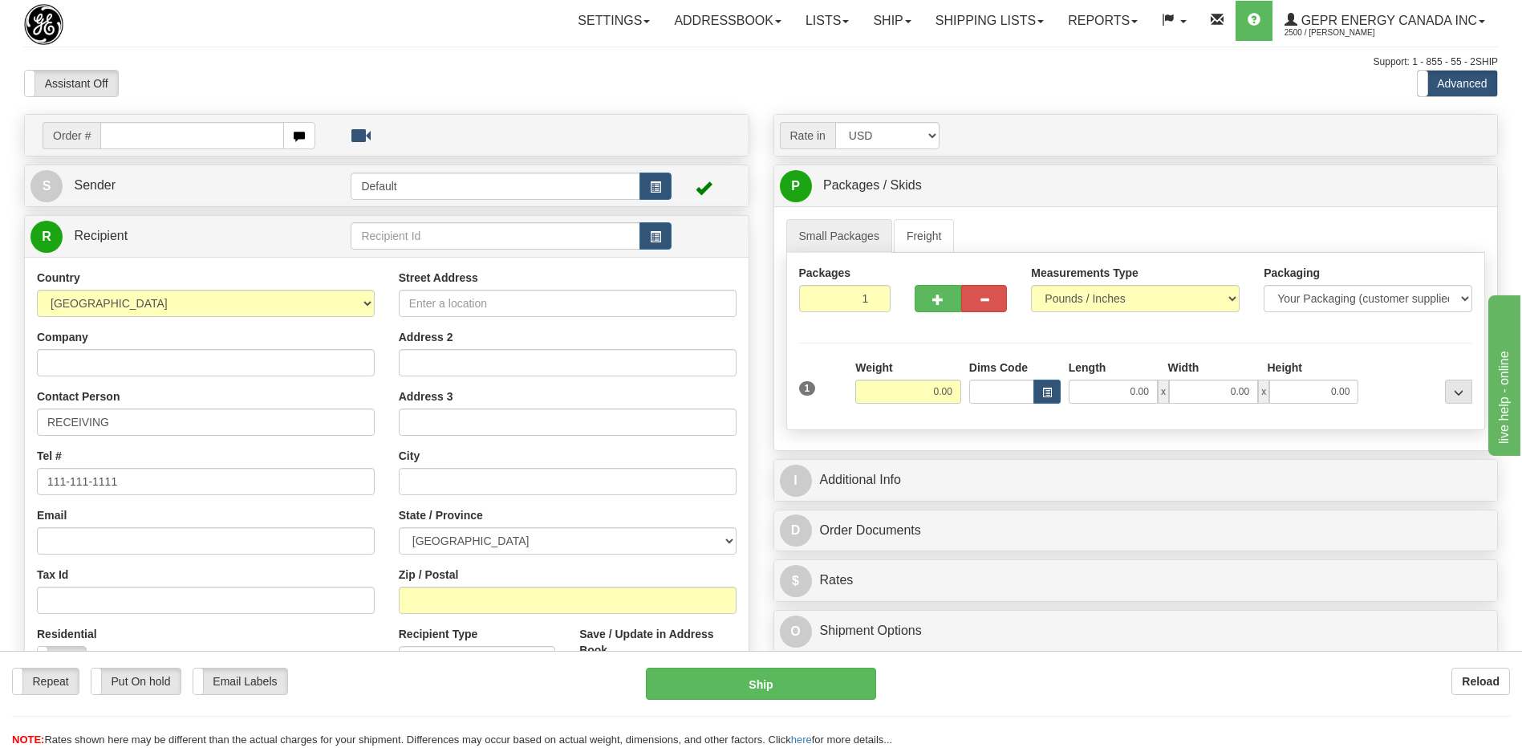
click at [521, 92] on div "Assistant On Assistant Off Do a return Do a return" at bounding box center [324, 83] width 624 height 27
click at [995, 22] on link "Shipping lists" at bounding box center [989, 21] width 132 height 40
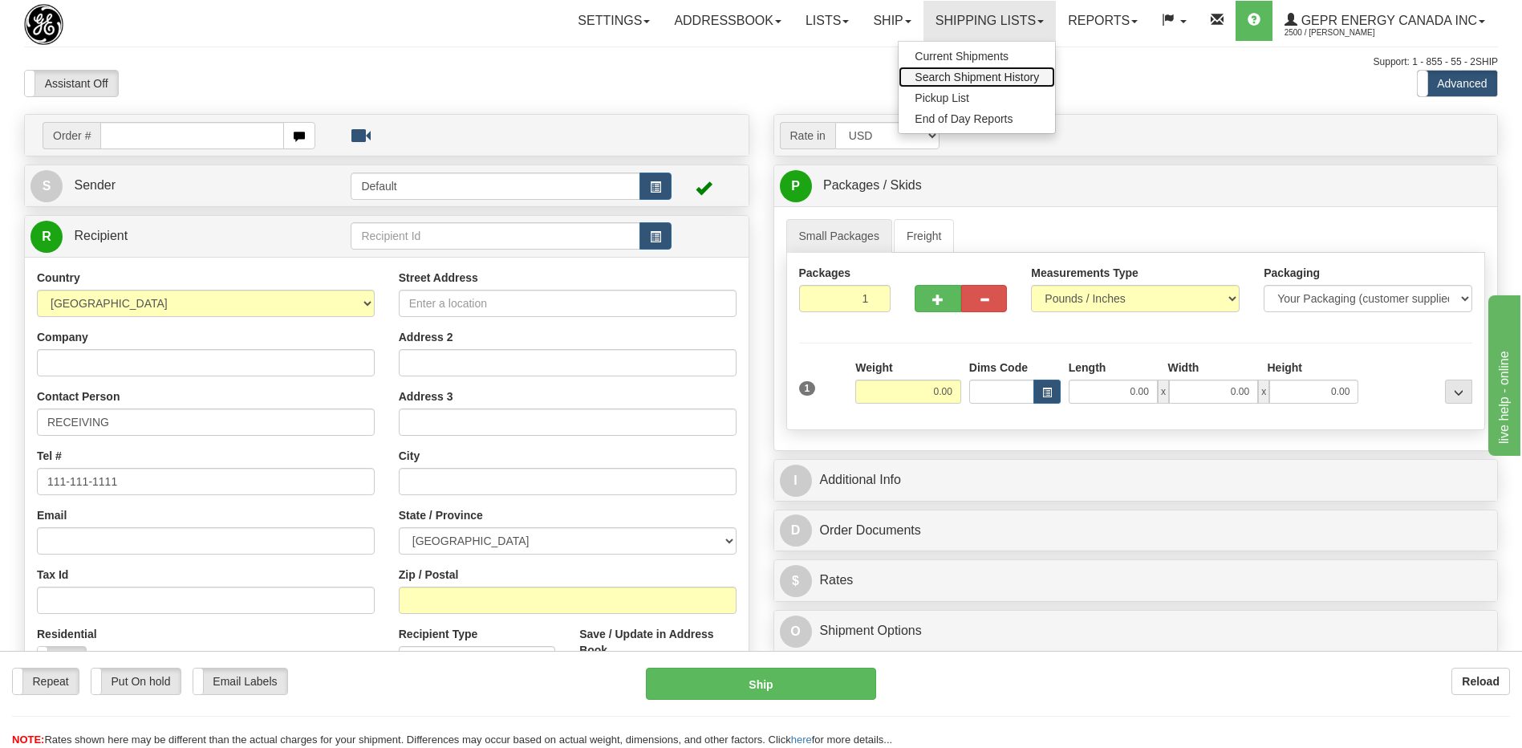
click at [963, 80] on span "Search Shipment History" at bounding box center [976, 77] width 124 height 13
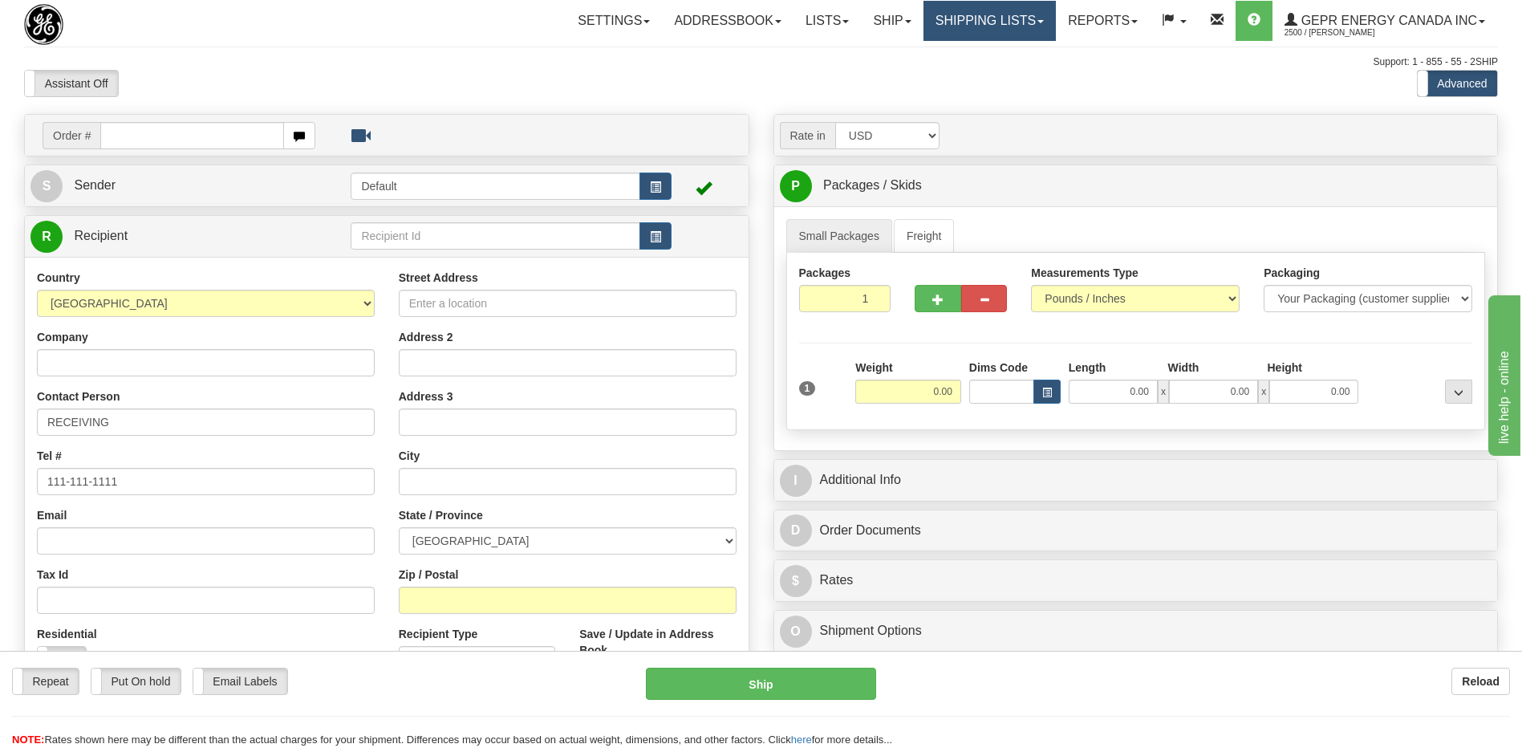
click at [993, 26] on link "Shipping lists" at bounding box center [989, 21] width 132 height 40
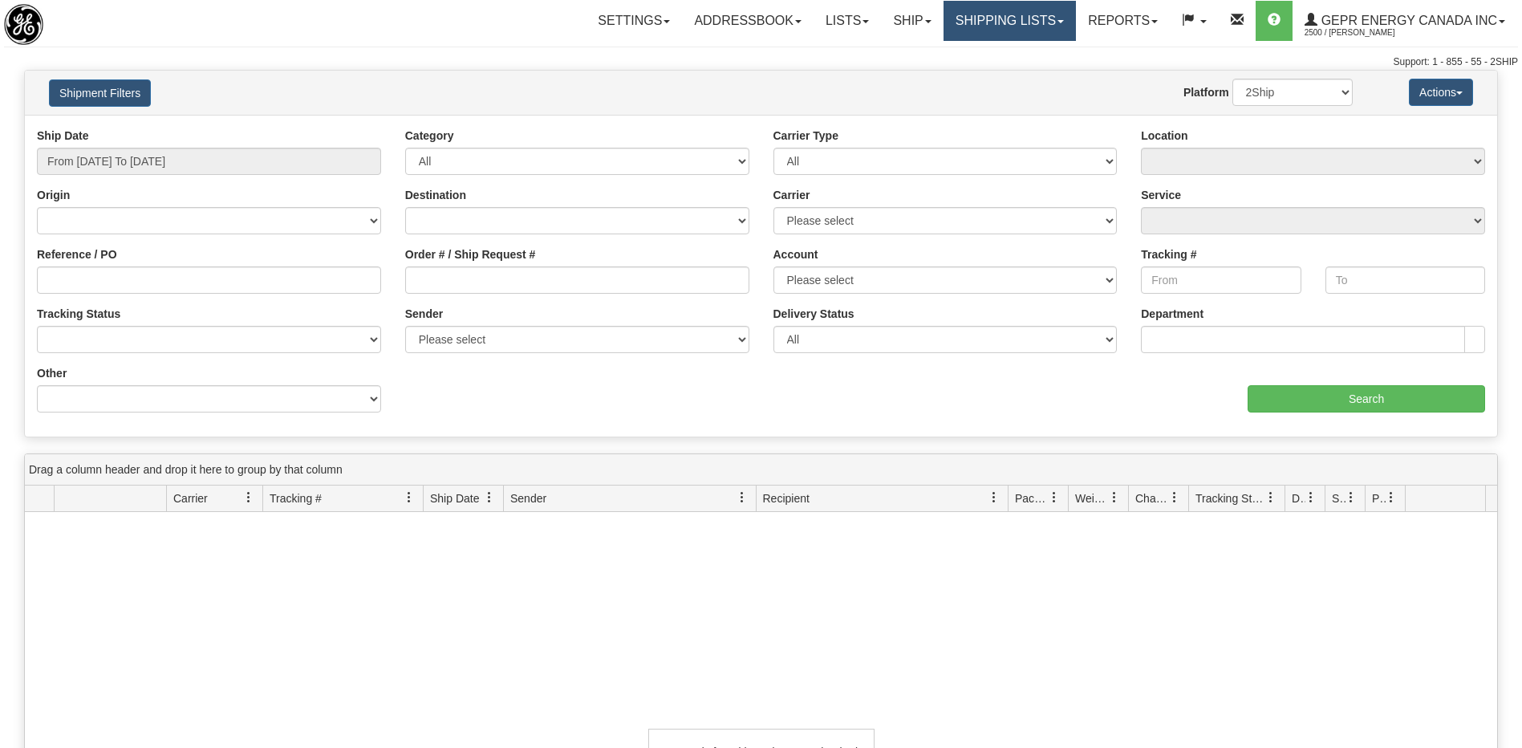
click at [983, 22] on link "Shipping lists" at bounding box center [1009, 21] width 132 height 40
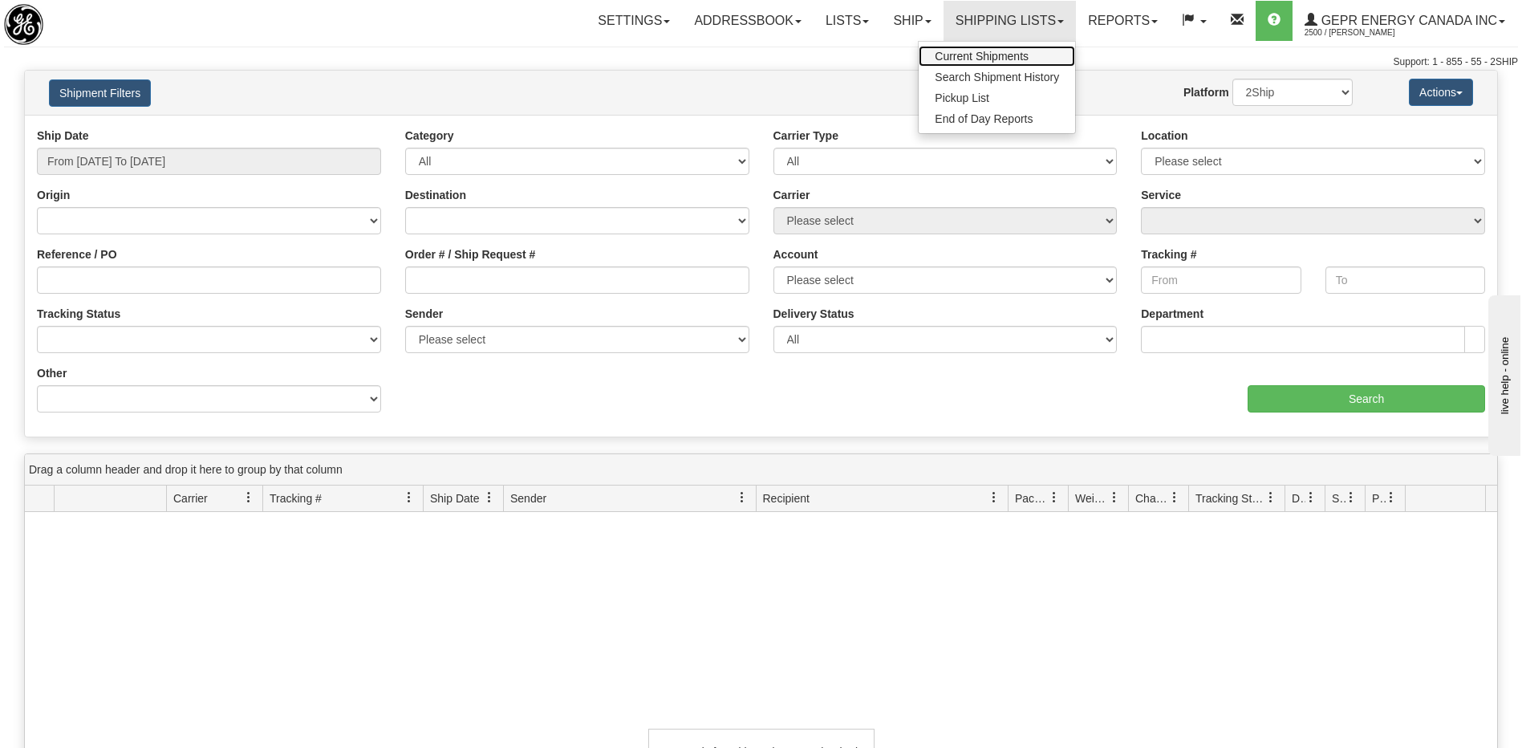
click at [972, 59] on span "Current Shipments" at bounding box center [982, 56] width 94 height 13
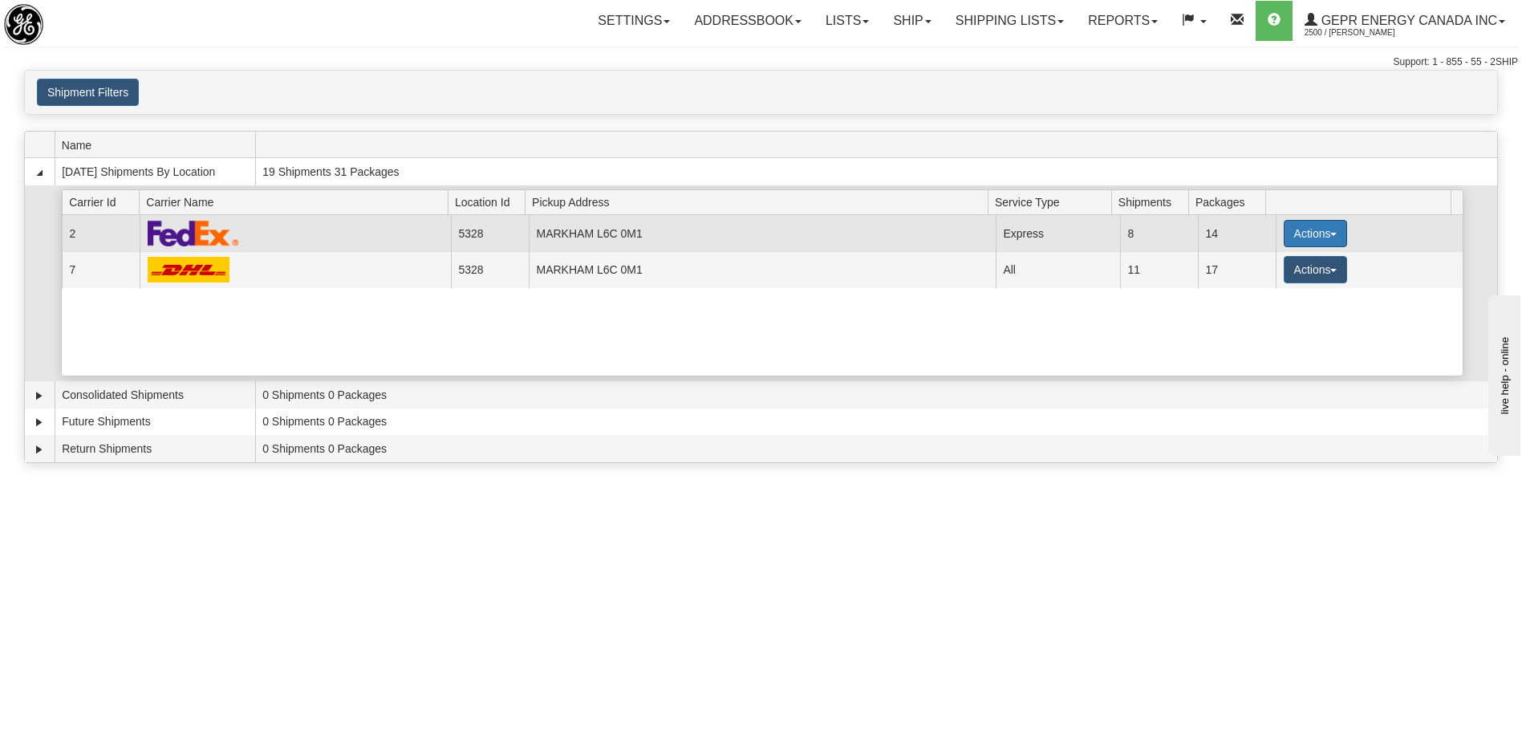
click at [1296, 229] on button "Actions" at bounding box center [1315, 233] width 64 height 27
click at [1263, 262] on span "Details" at bounding box center [1255, 263] width 43 height 11
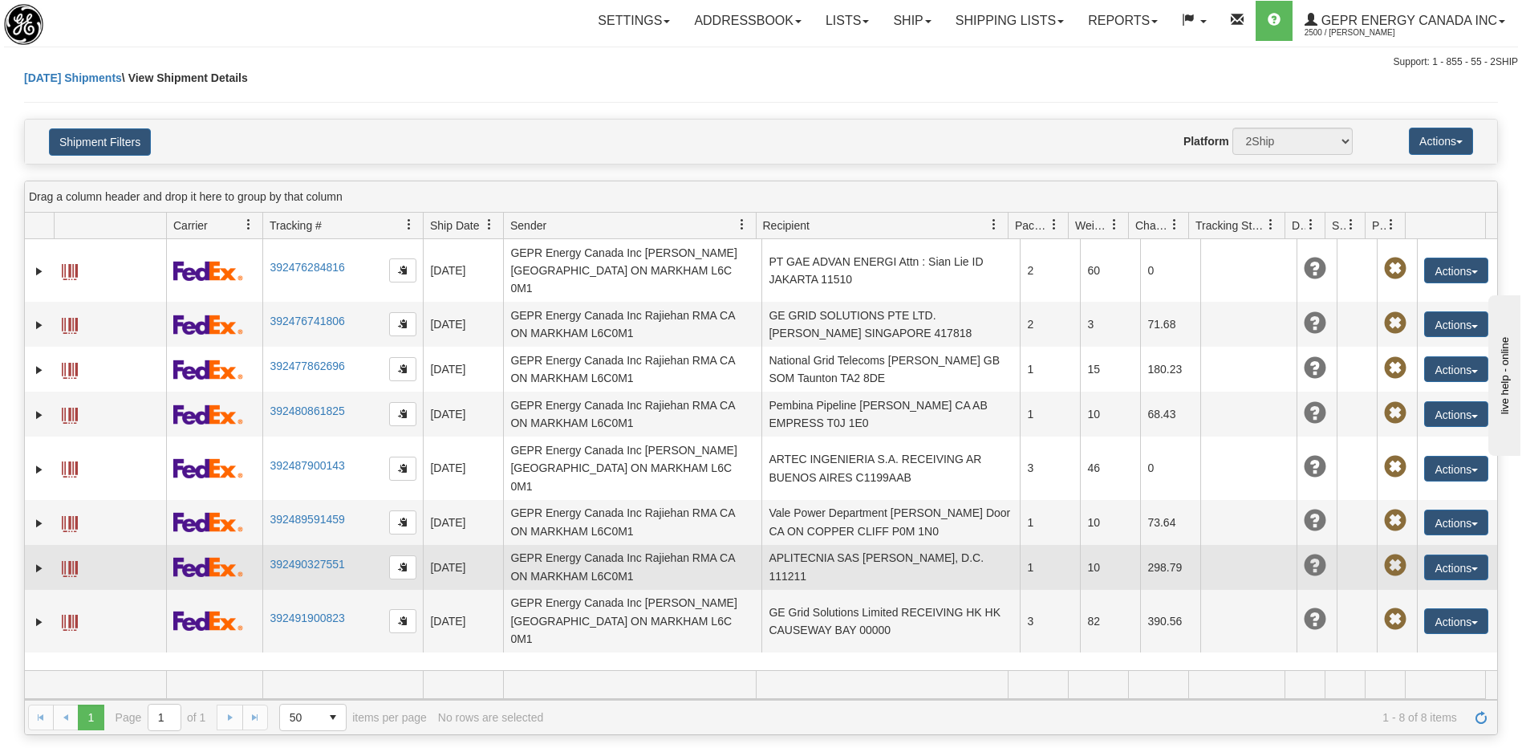
click at [834, 545] on td "APLITECNIA SAS [PERSON_NAME], D.C. 111211" at bounding box center [890, 567] width 258 height 45
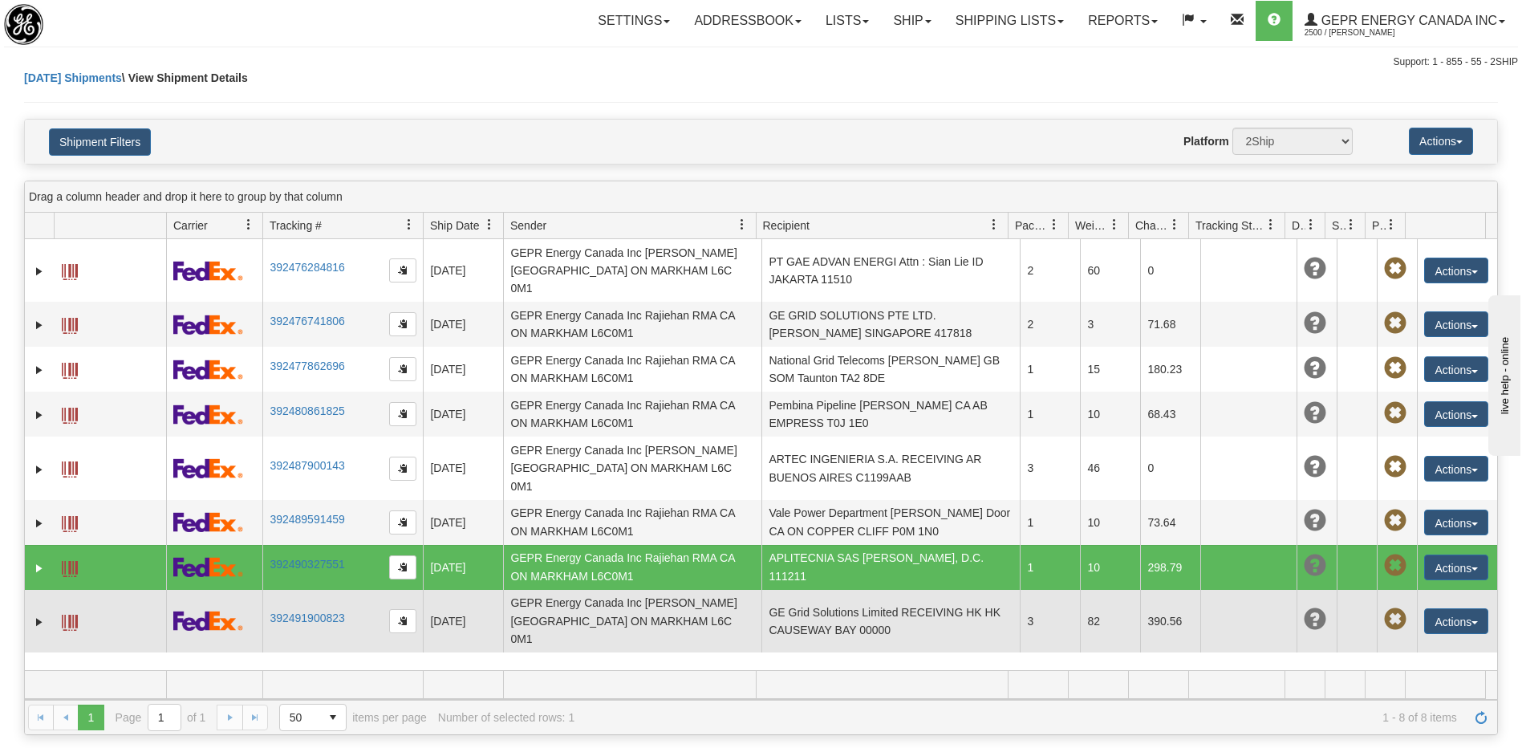
click at [832, 590] on td "GE Grid Solutions Limited RECEIVING HK HK CAUSEWAY BAY 00000" at bounding box center [890, 621] width 258 height 63
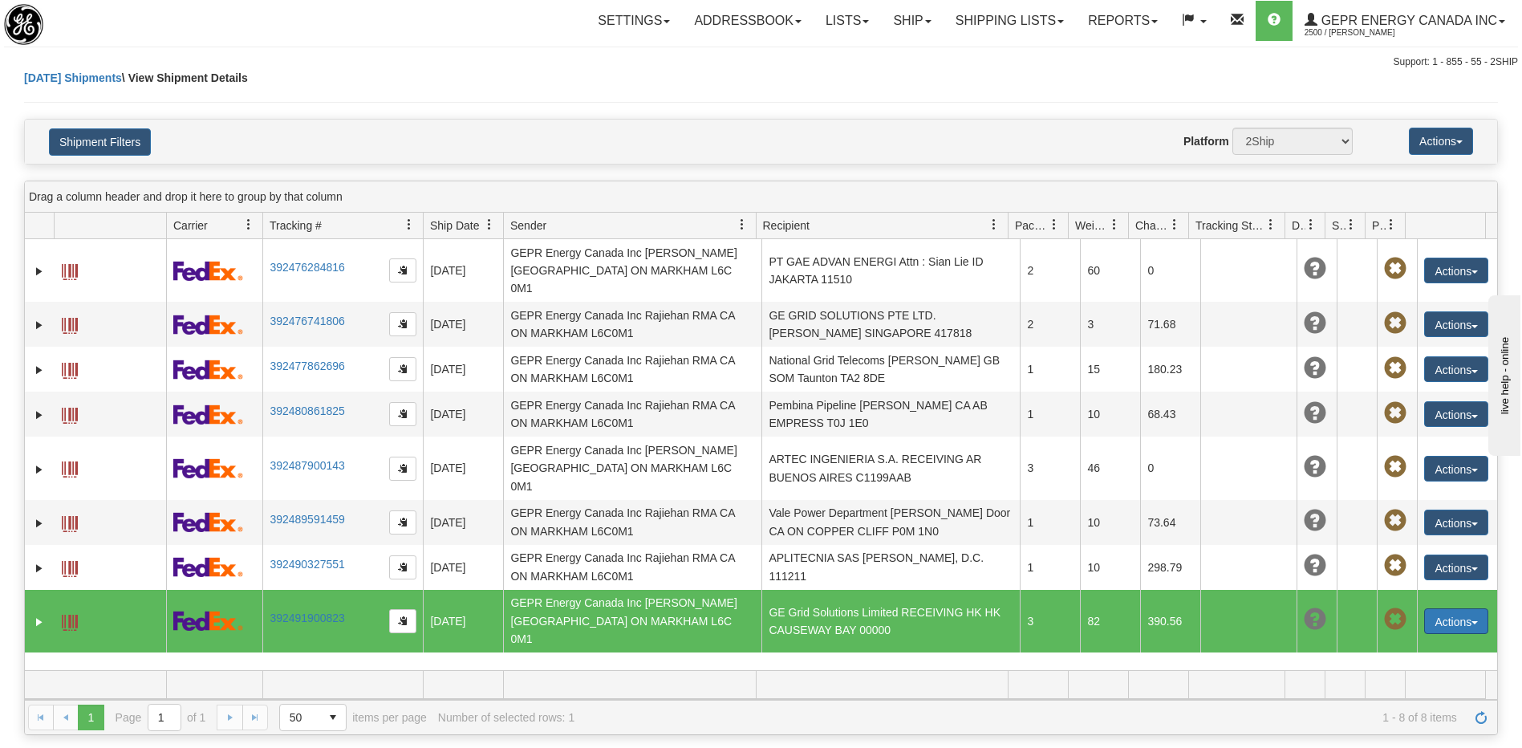
click at [1429, 608] on button "Actions" at bounding box center [1456, 621] width 64 height 26
click at [1390, 640] on link "Edit" at bounding box center [1423, 650] width 128 height 21
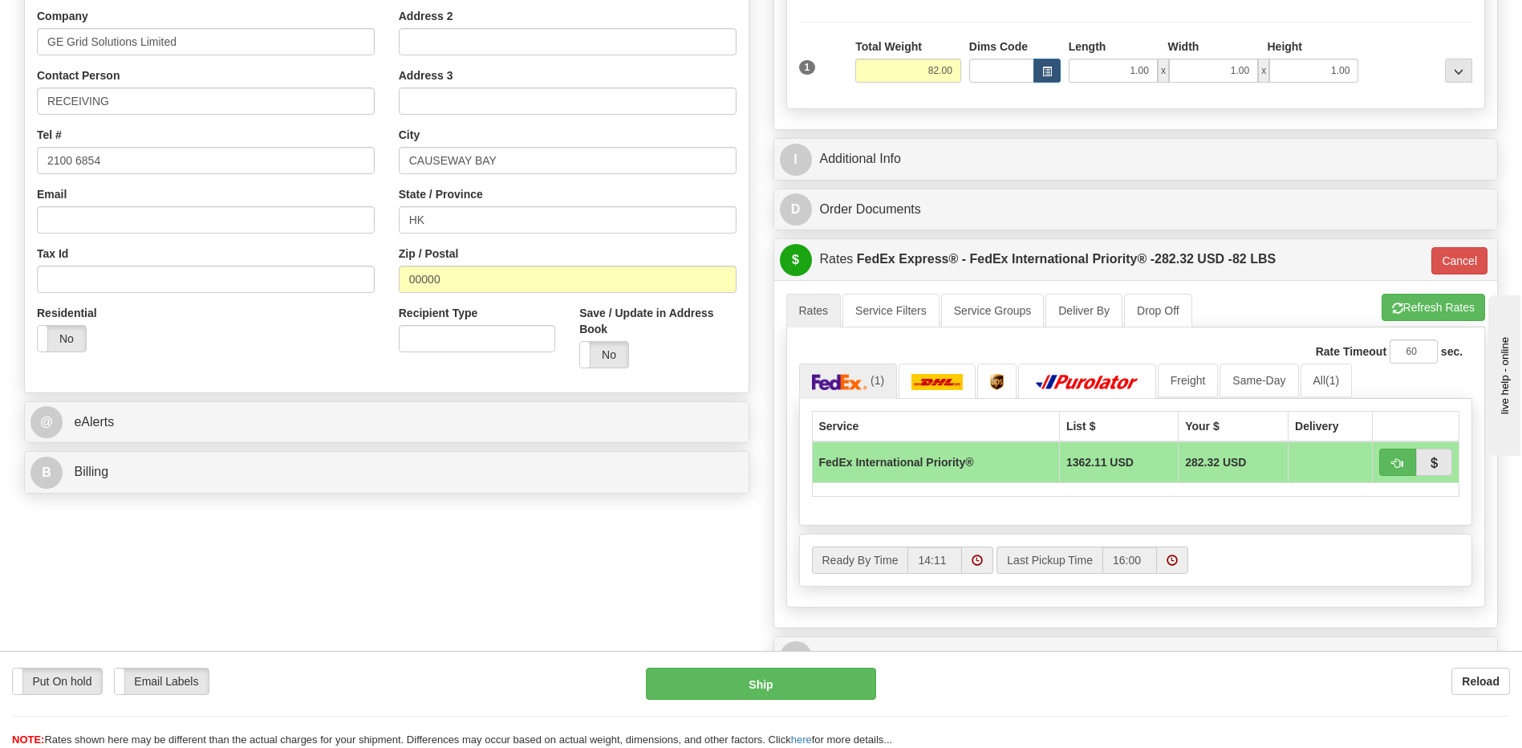
scroll to position [562, 0]
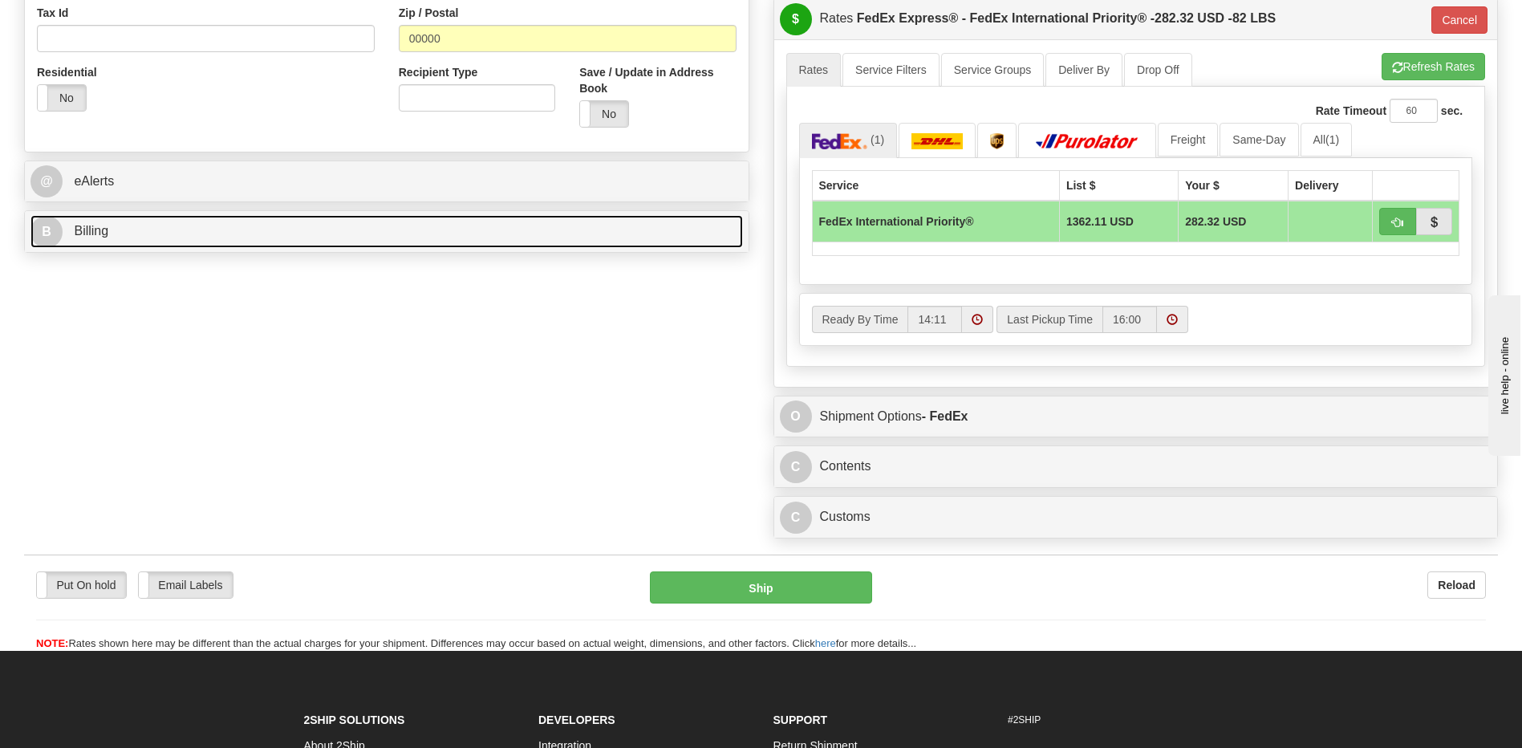
click at [183, 227] on link "B Billing" at bounding box center [386, 231] width 712 height 33
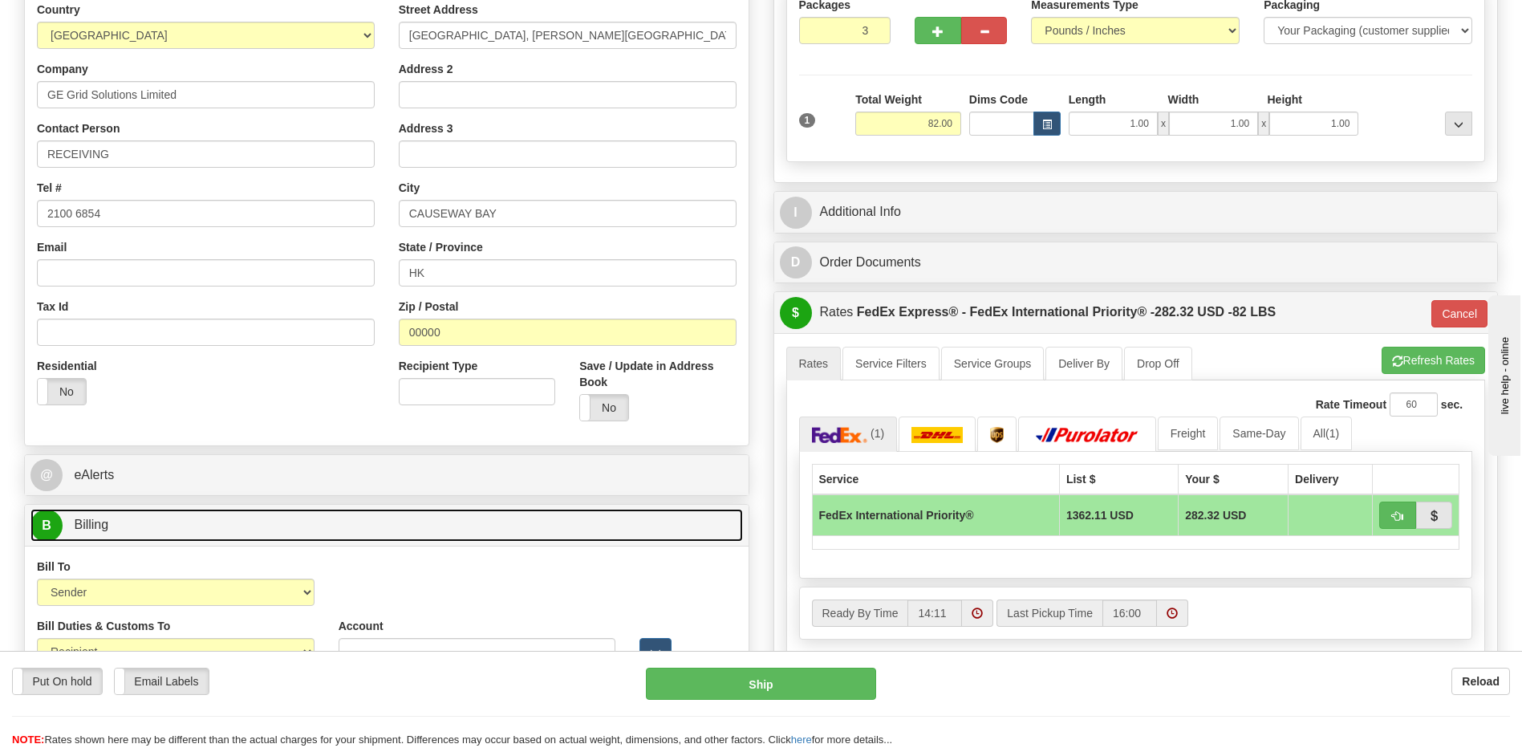
scroll to position [241, 0]
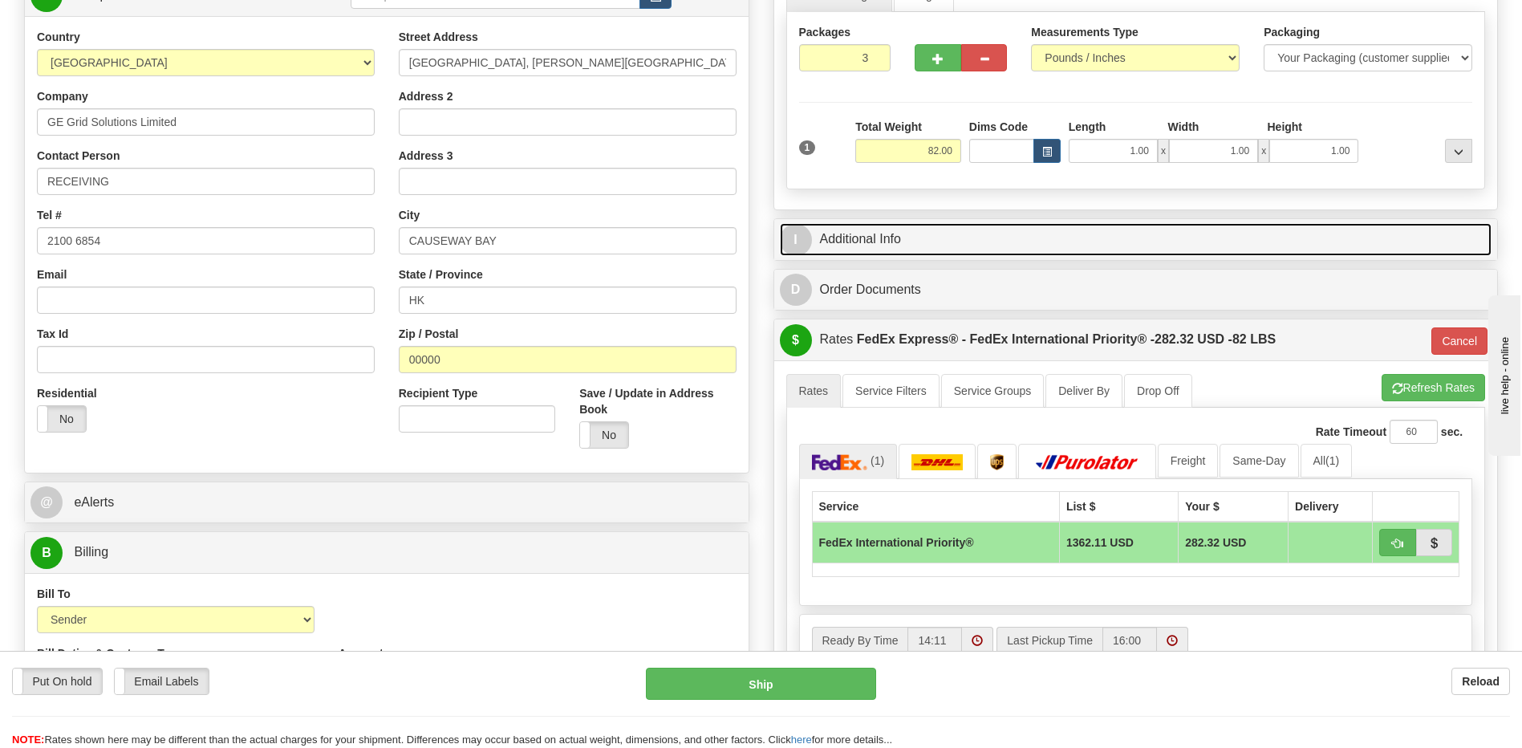
click at [916, 233] on link "I Additional Info" at bounding box center [1136, 239] width 712 height 33
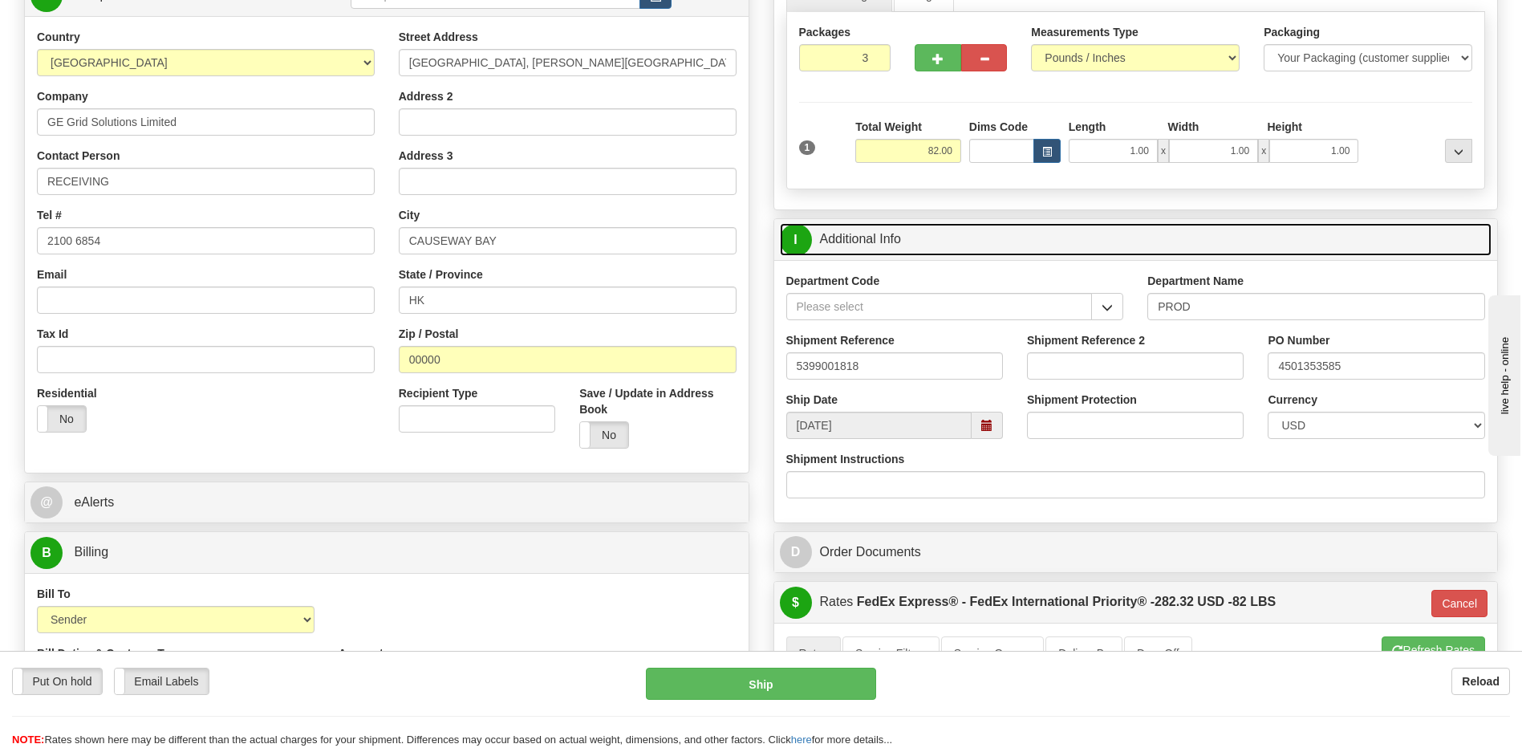
click at [916, 233] on link "I Additional Info" at bounding box center [1136, 239] width 712 height 33
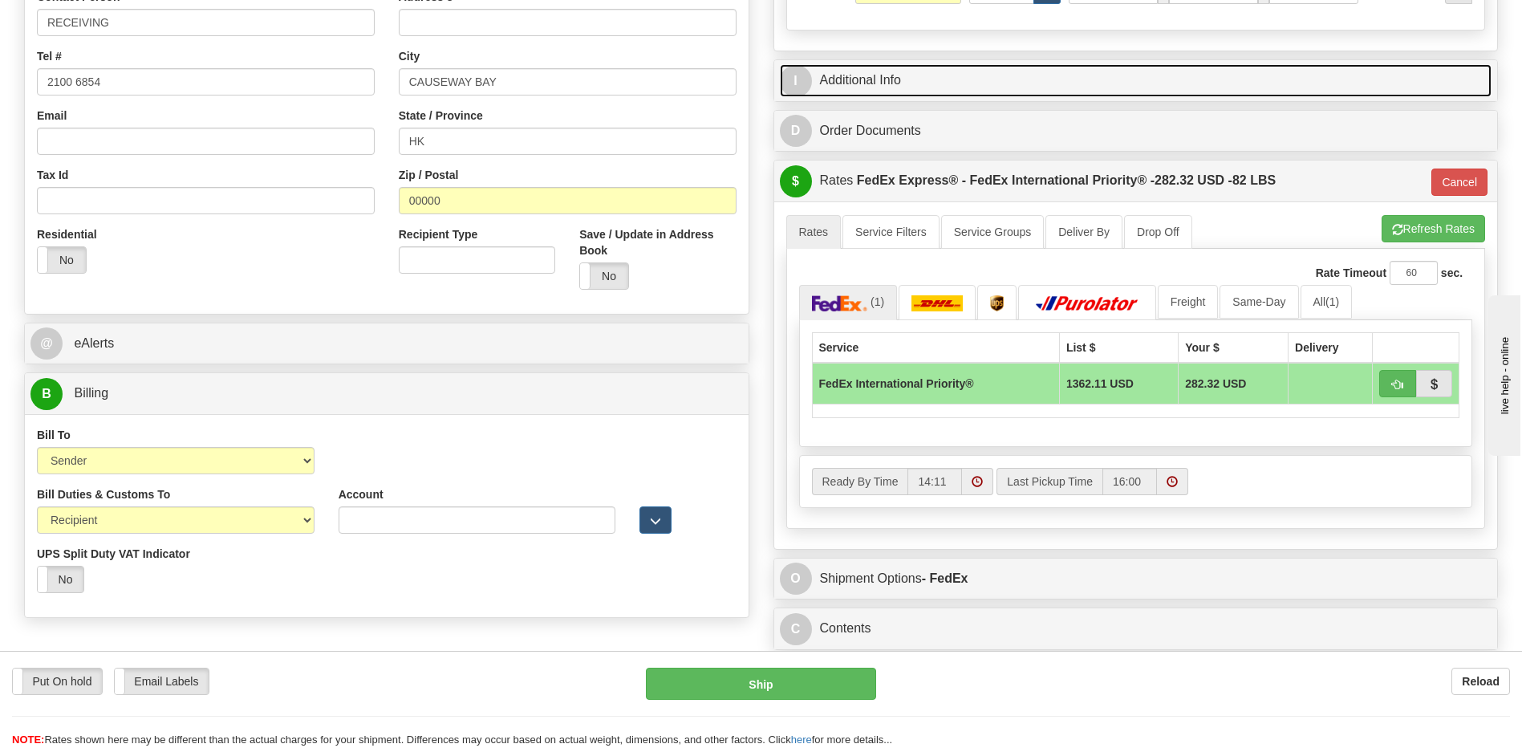
scroll to position [401, 0]
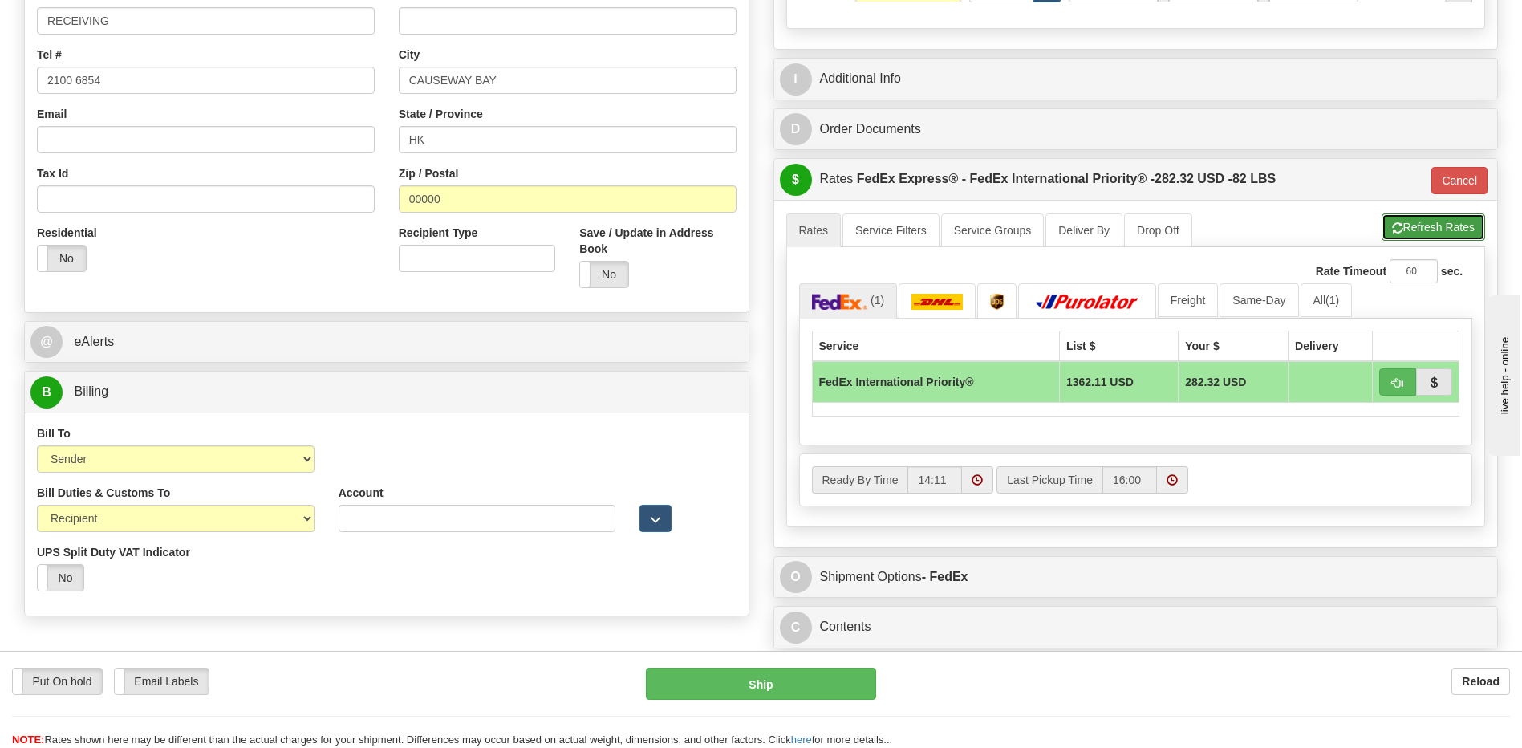
click at [1421, 230] on button "Refresh Rates" at bounding box center [1432, 226] width 103 height 27
type input "01"
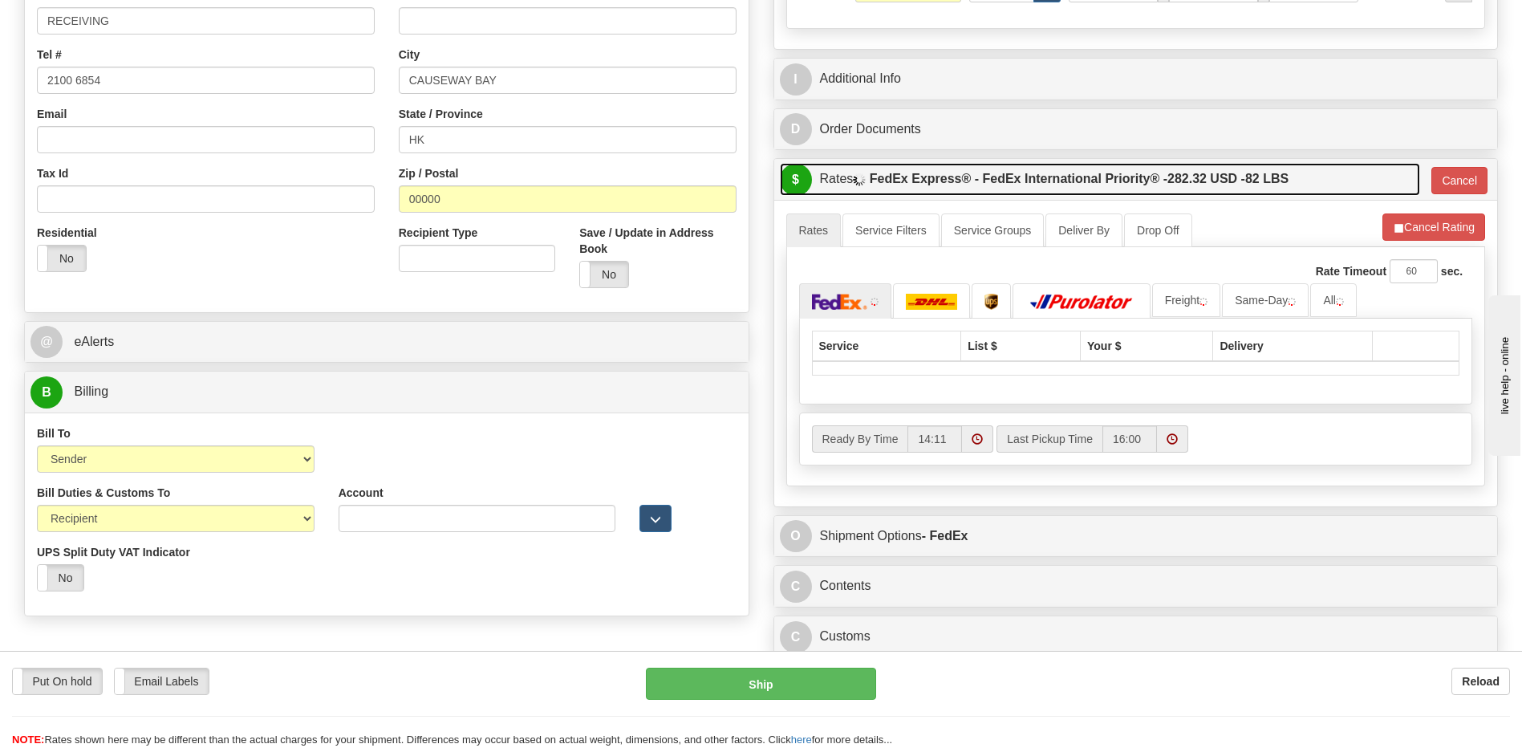
click at [1231, 186] on label "FedEx Express® - FedEx International Priority® - 282.32 USD - 82 LBS" at bounding box center [1079, 179] width 419 height 32
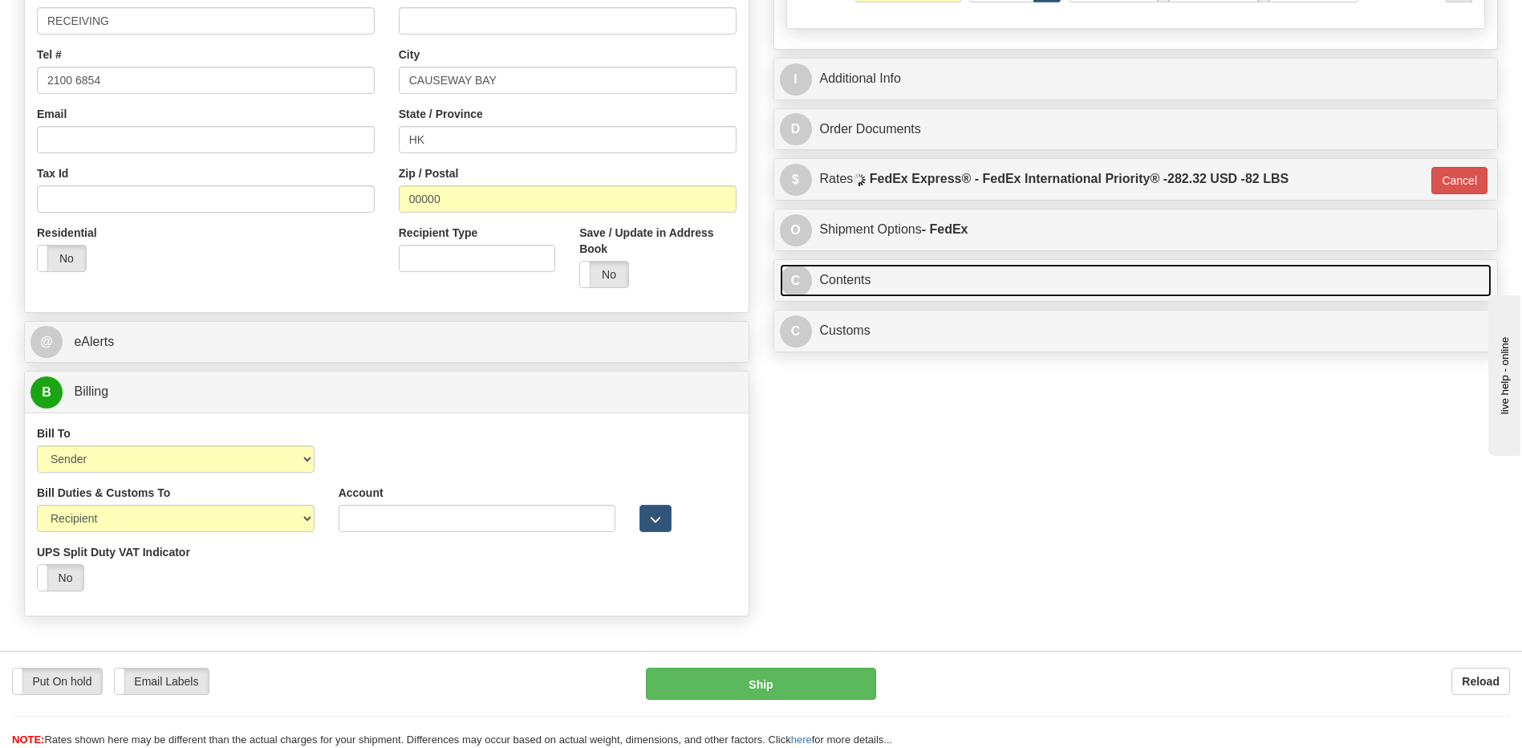
click at [972, 285] on link "C Contents" at bounding box center [1136, 280] width 712 height 33
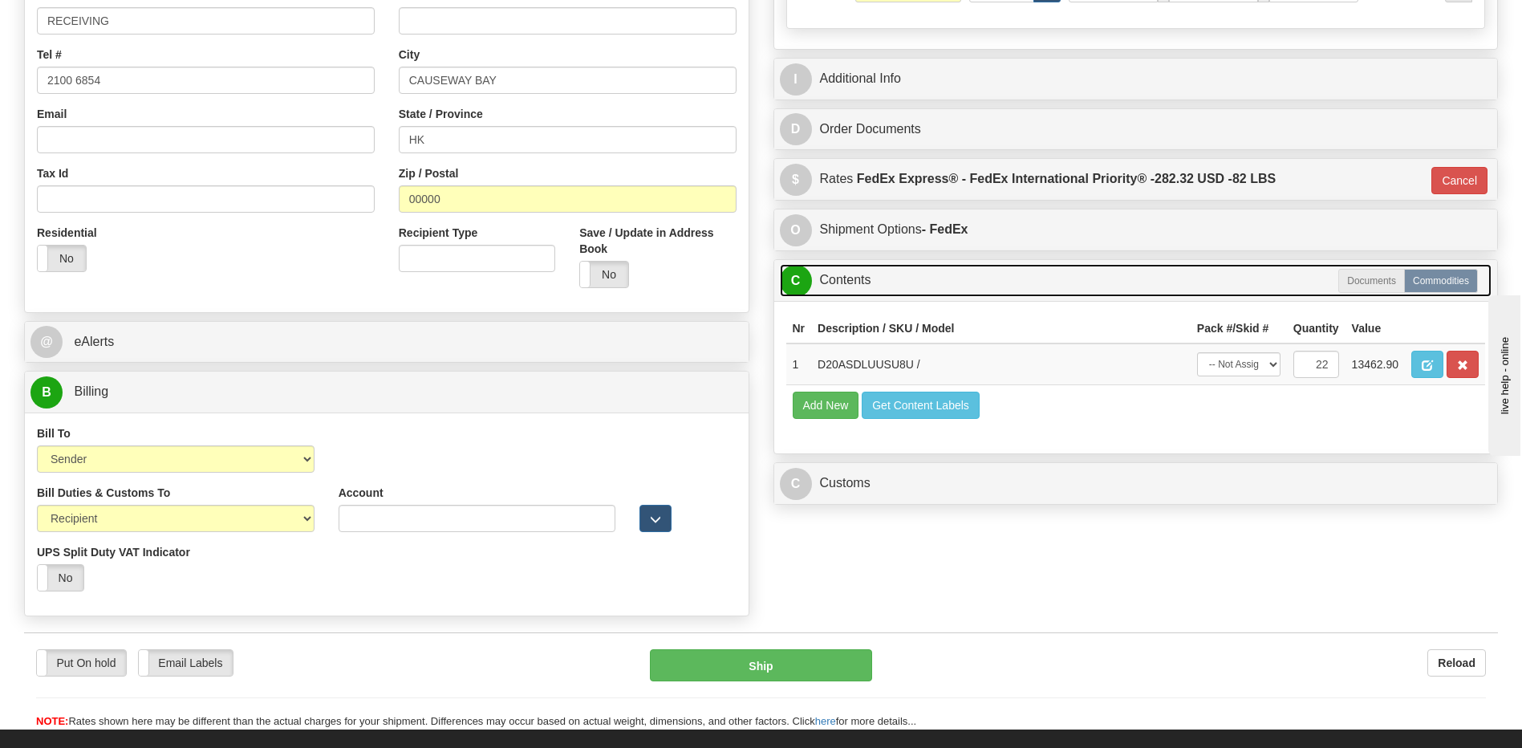
click at [953, 291] on link "C Contents" at bounding box center [1136, 280] width 712 height 33
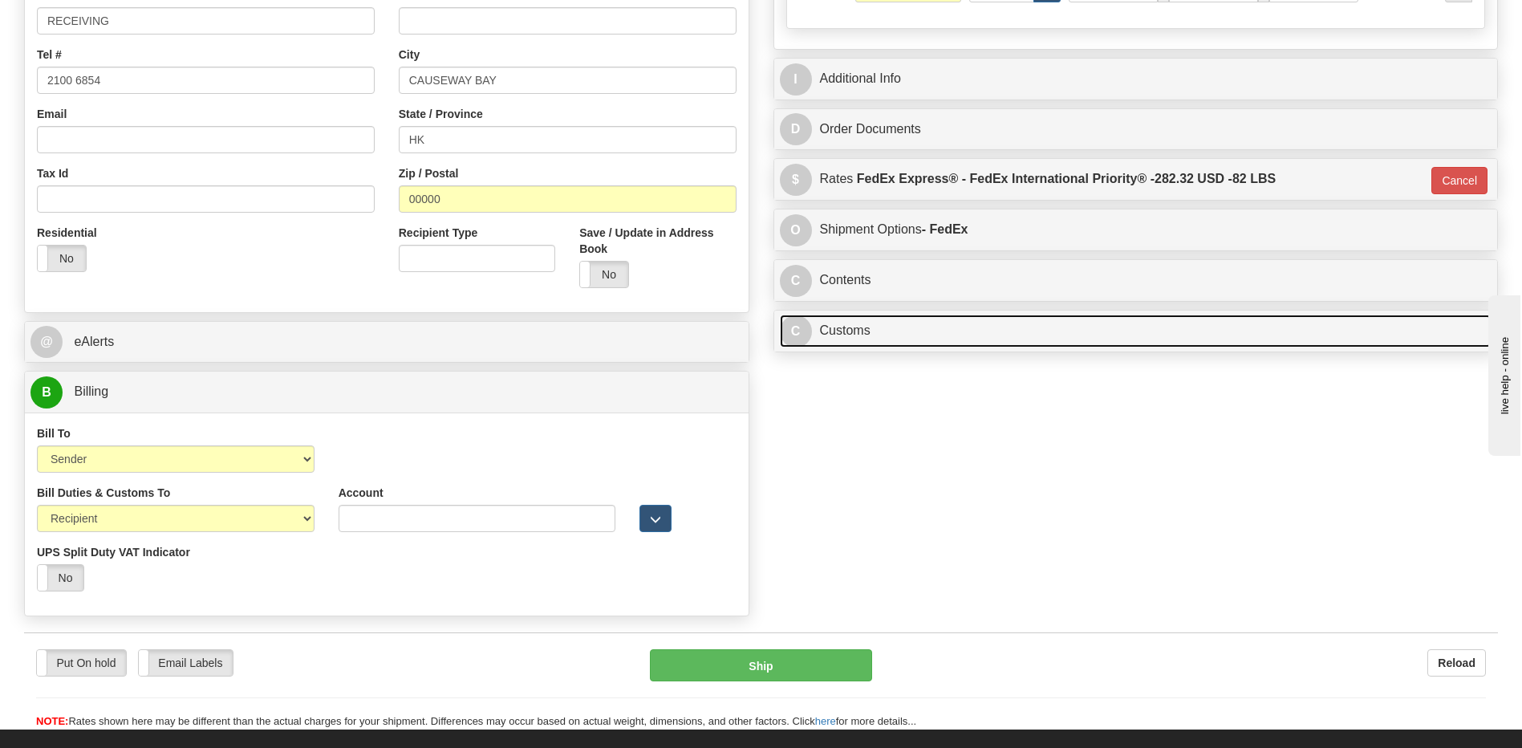
click at [915, 336] on link "C Customs" at bounding box center [1136, 330] width 712 height 33
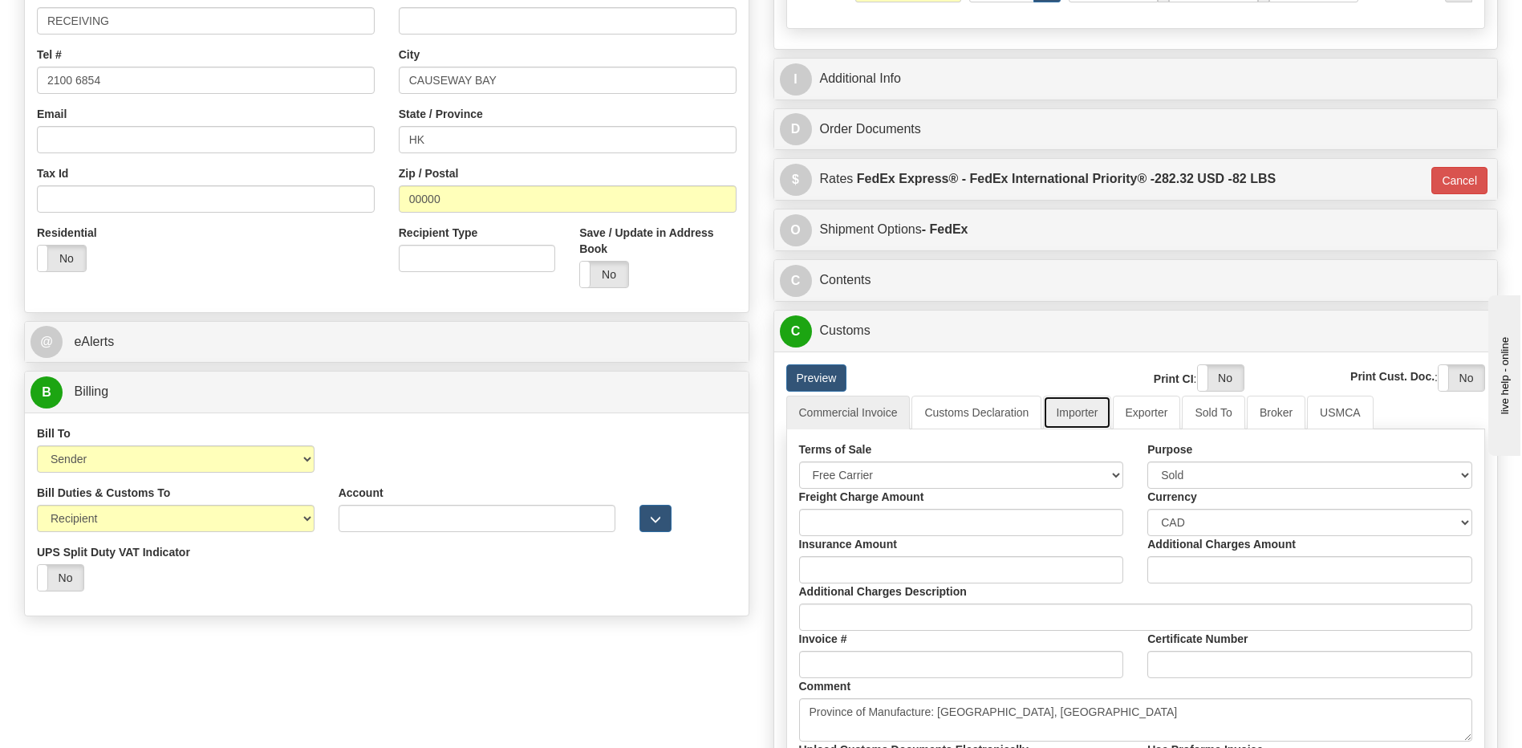
click at [1076, 413] on link "Importer" at bounding box center [1076, 412] width 67 height 34
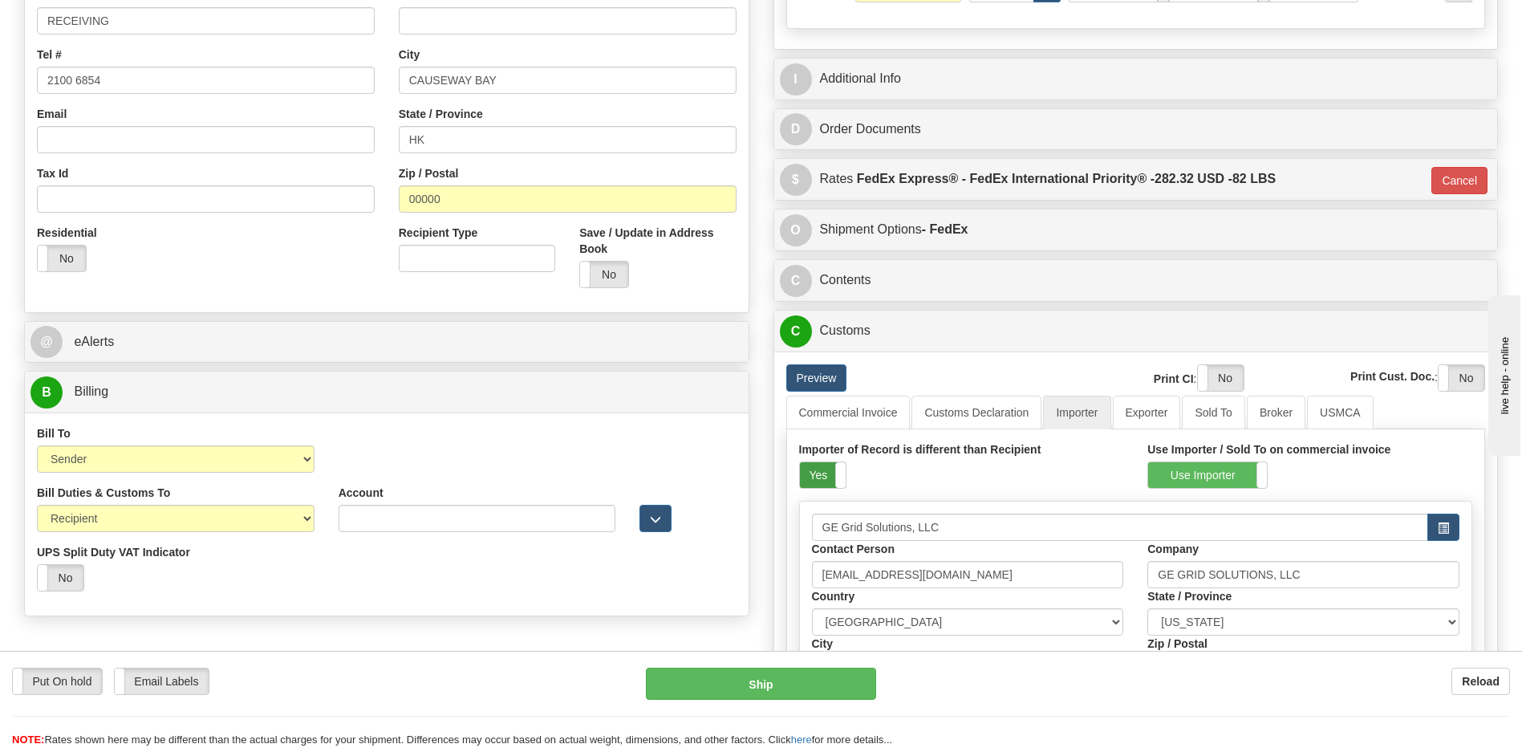
click at [817, 474] on label "Yes" at bounding box center [823, 475] width 46 height 26
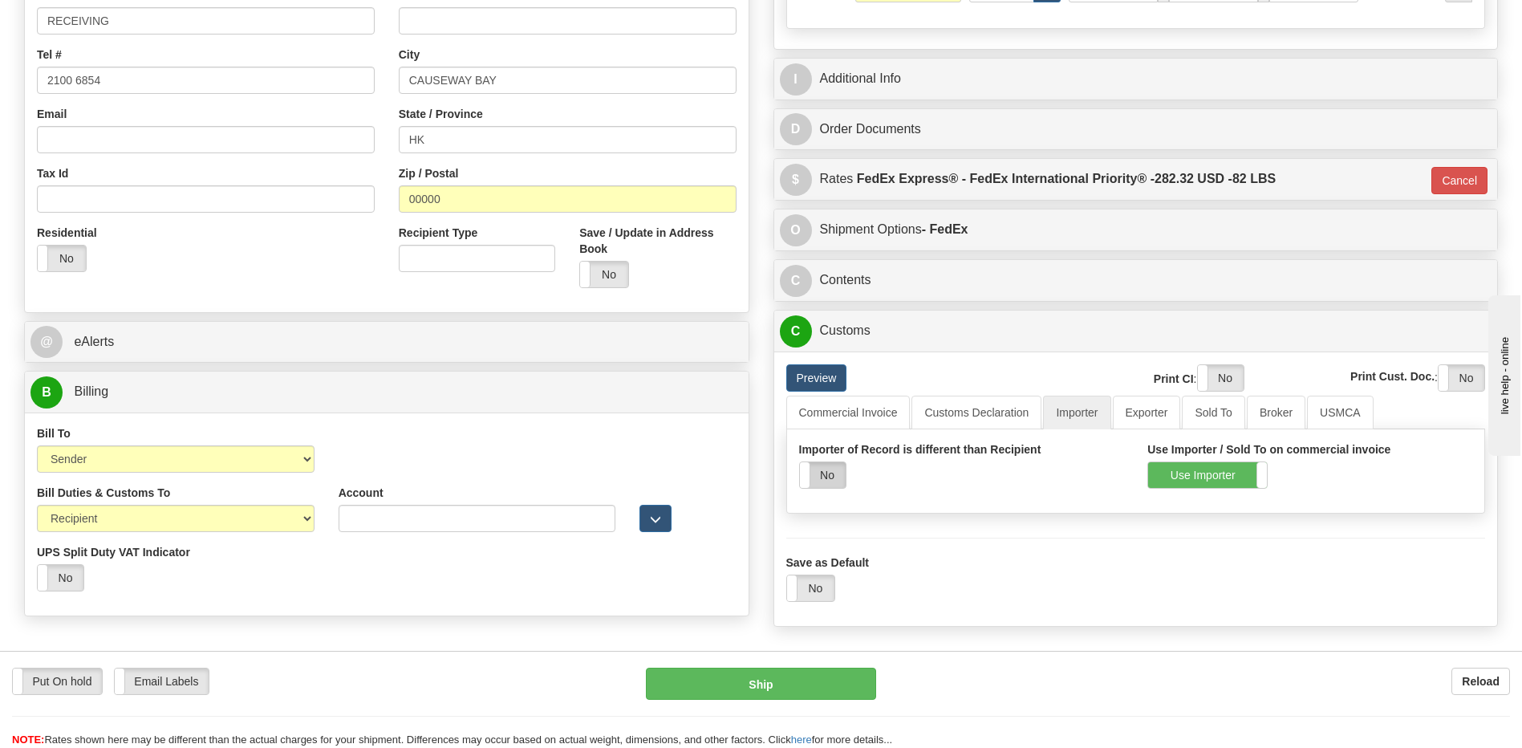
click at [827, 481] on label "No" at bounding box center [823, 475] width 46 height 26
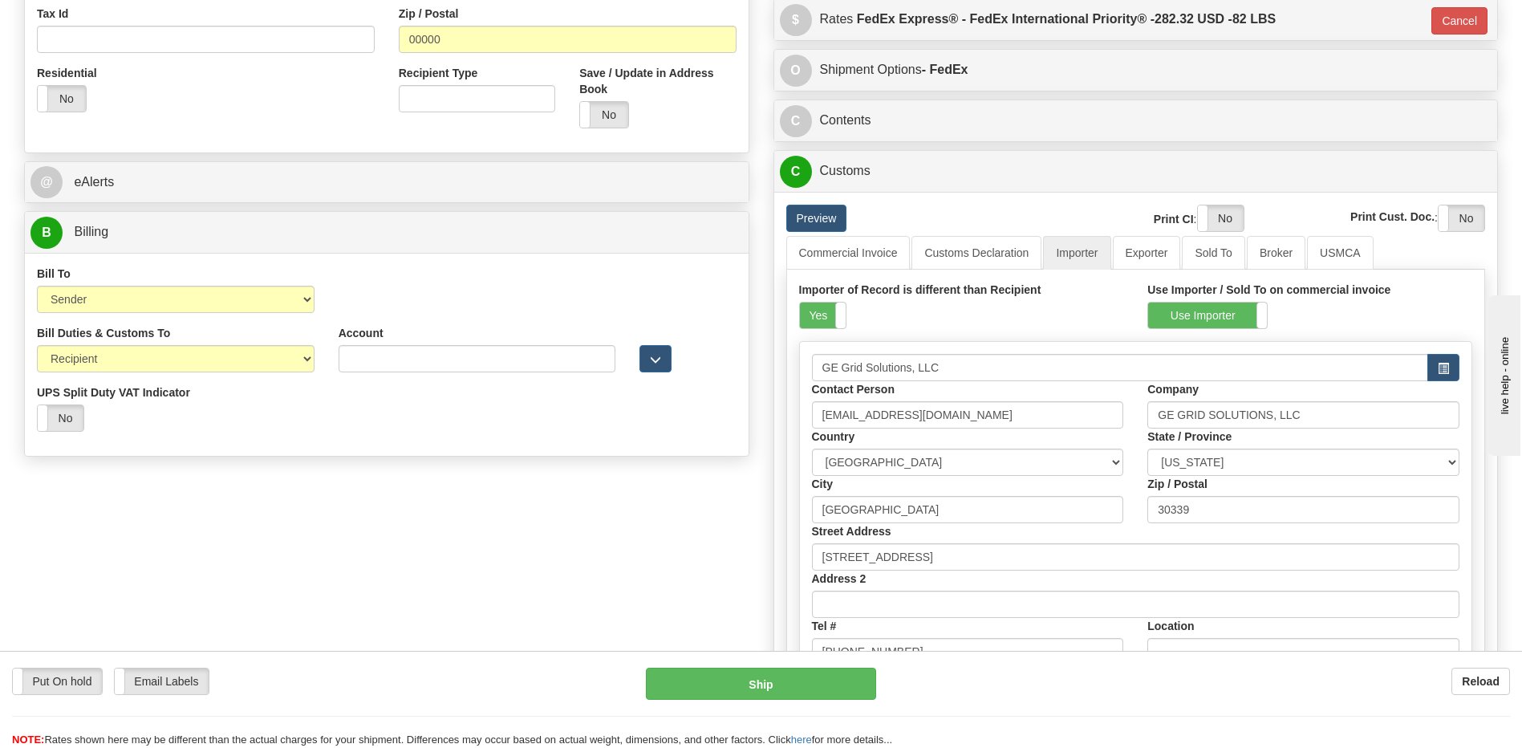
scroll to position [562, 0]
click at [821, 317] on label "Yes" at bounding box center [823, 315] width 46 height 26
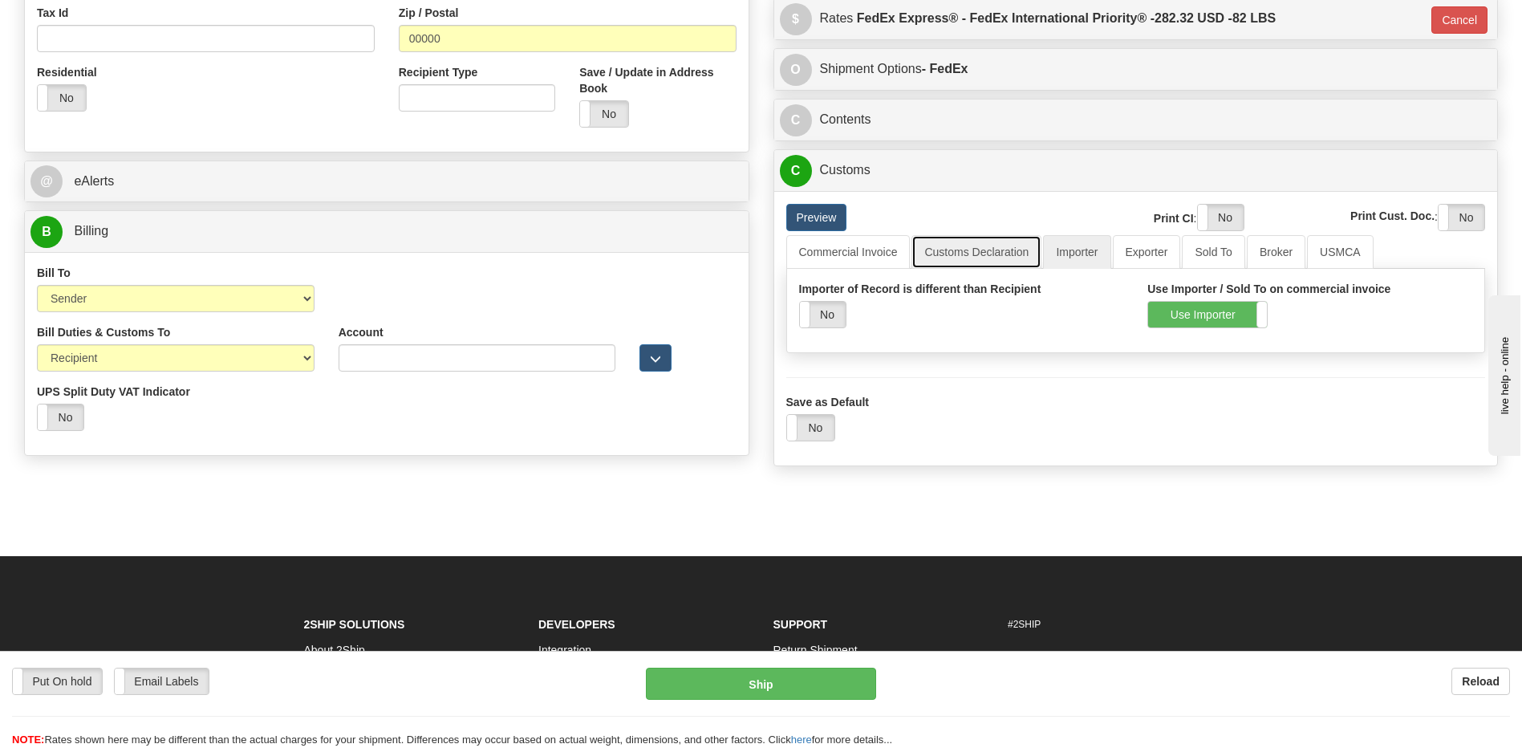
click at [971, 253] on link "Customs Declaration" at bounding box center [976, 252] width 130 height 34
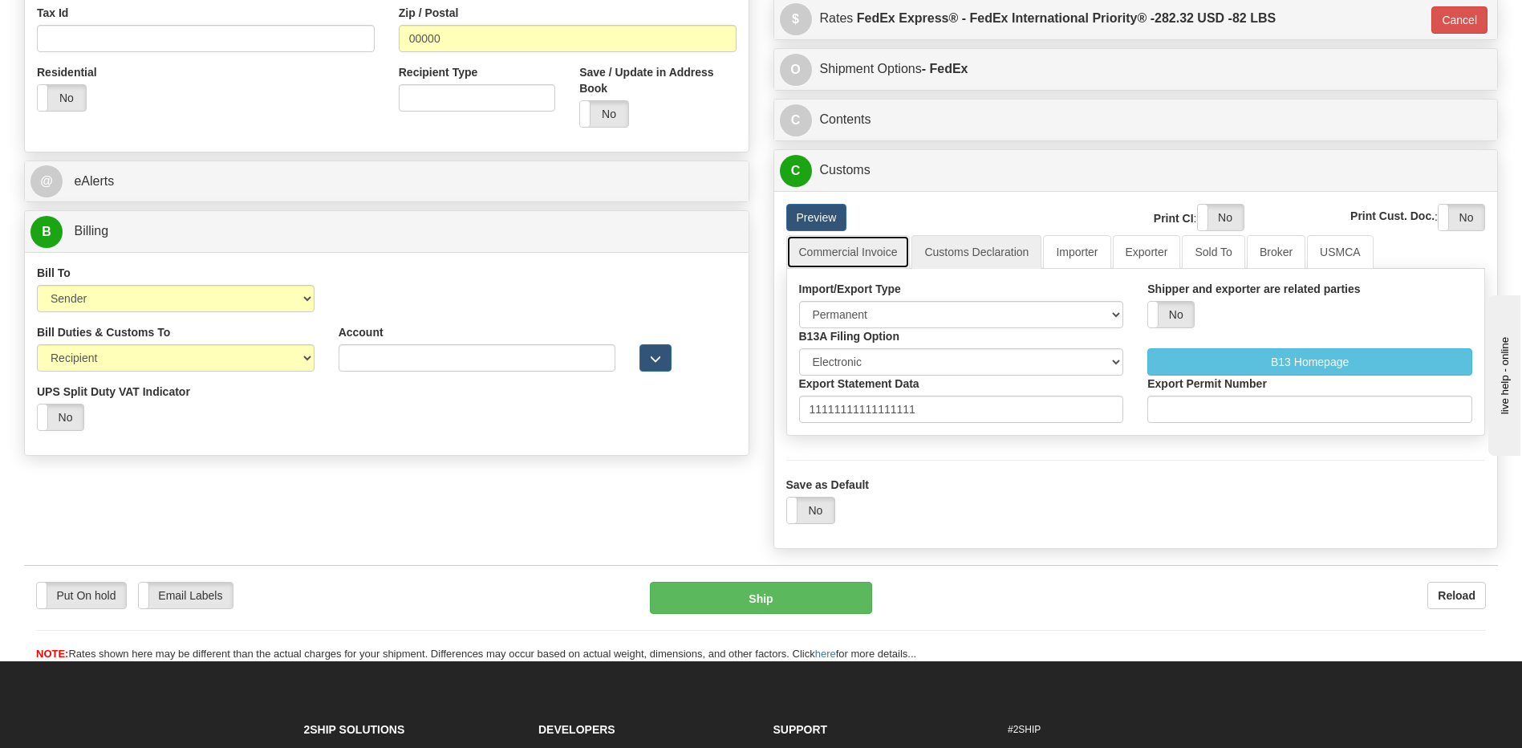
click at [840, 260] on link "Commercial Invoice" at bounding box center [848, 252] width 124 height 34
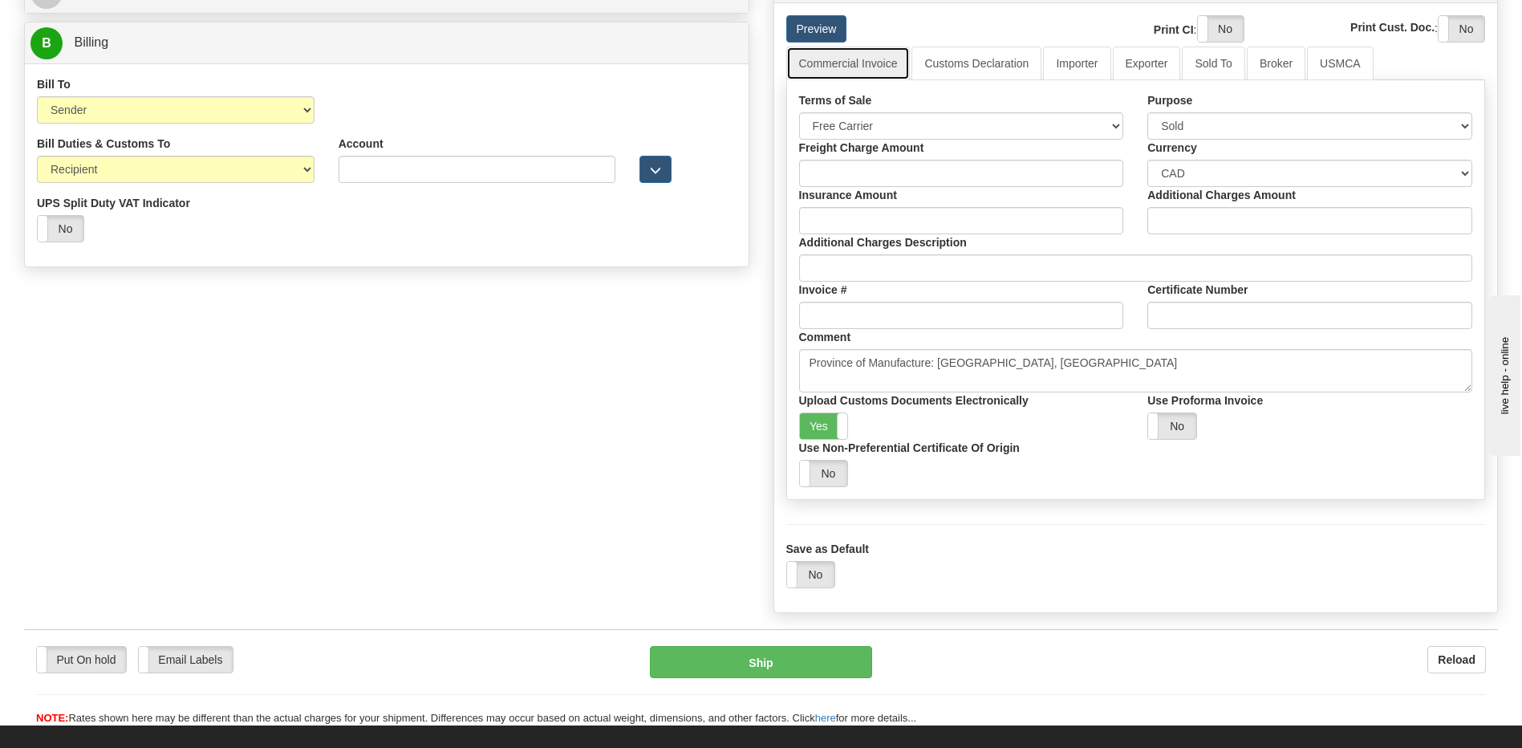
scroll to position [722, 0]
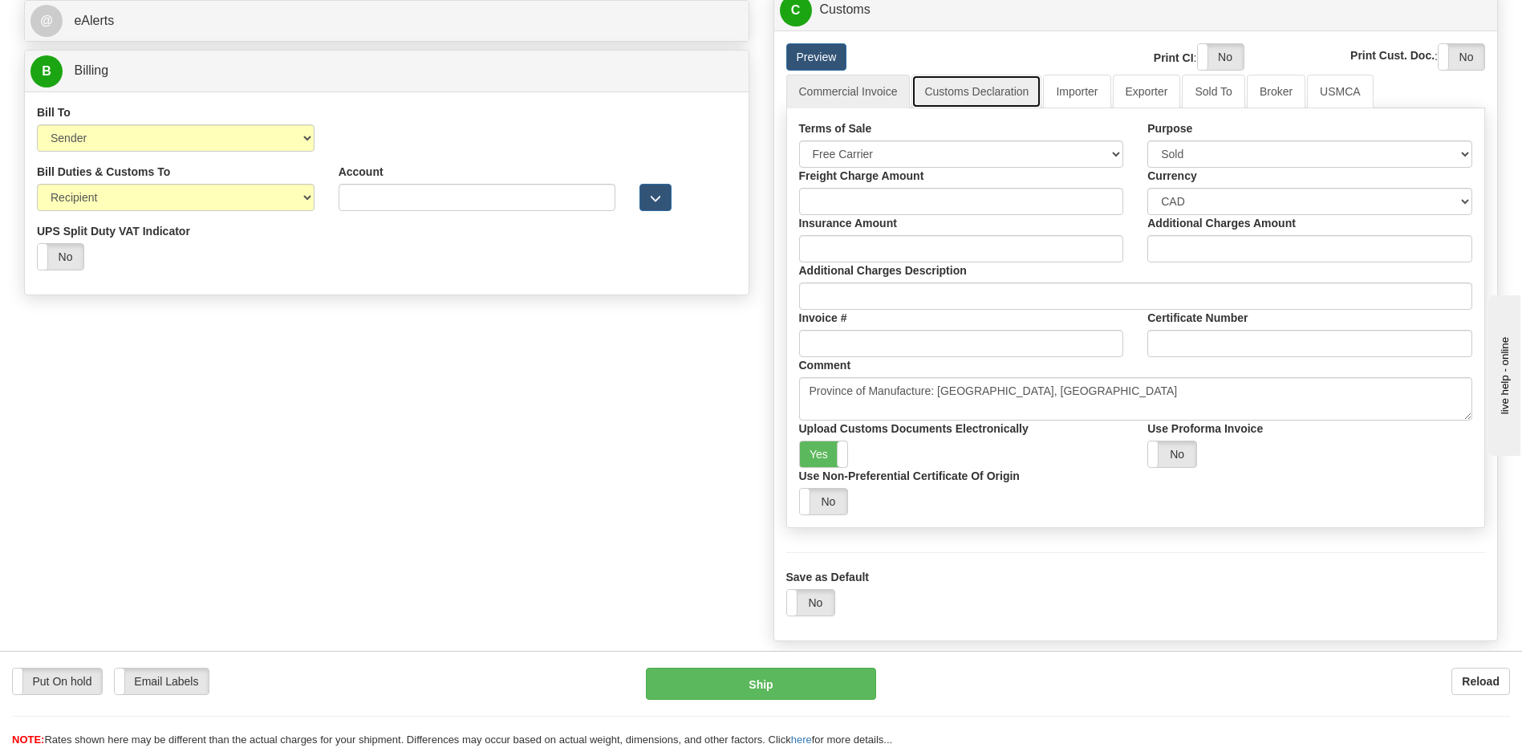
click at [951, 91] on link "Customs Declaration" at bounding box center [976, 92] width 130 height 34
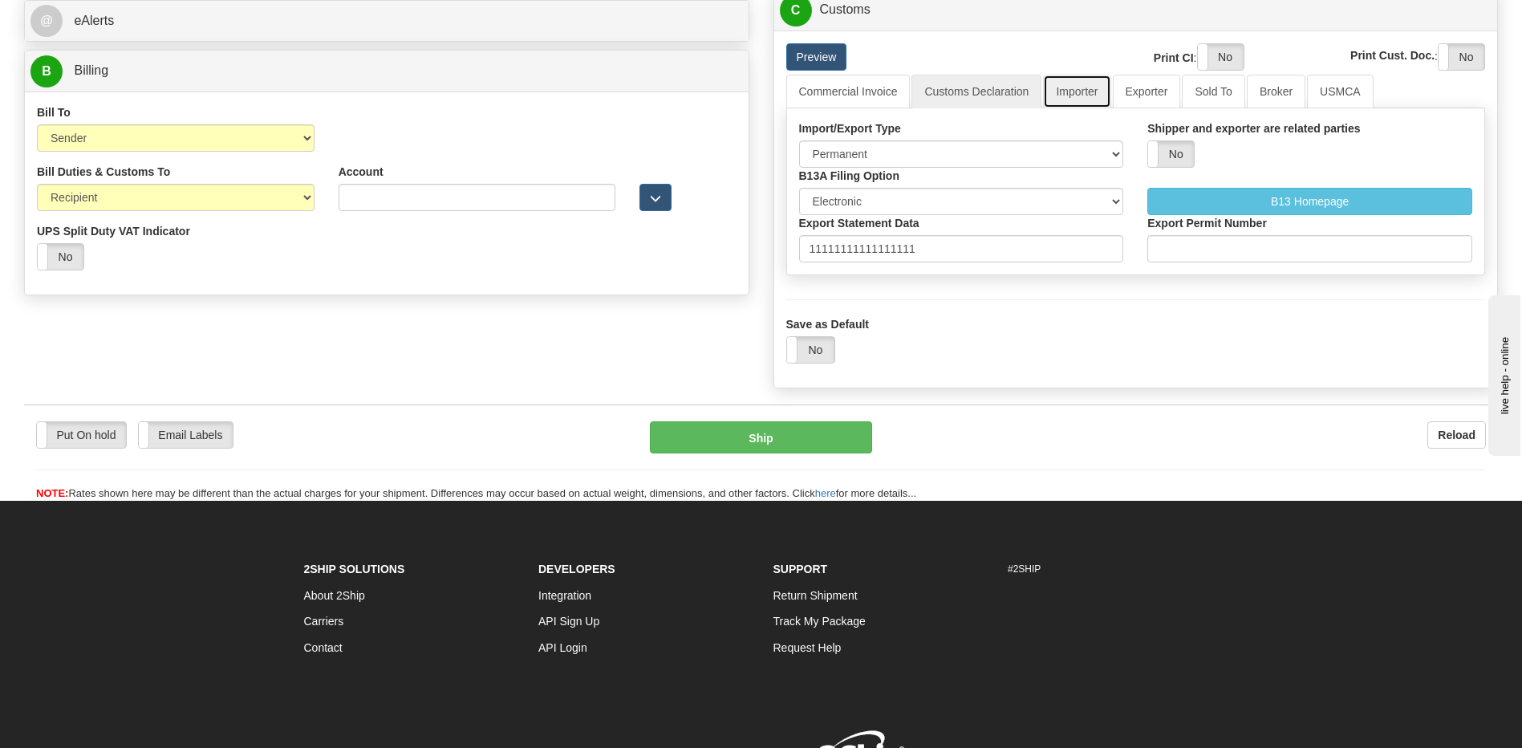
click at [1076, 96] on link "Importer" at bounding box center [1076, 92] width 67 height 34
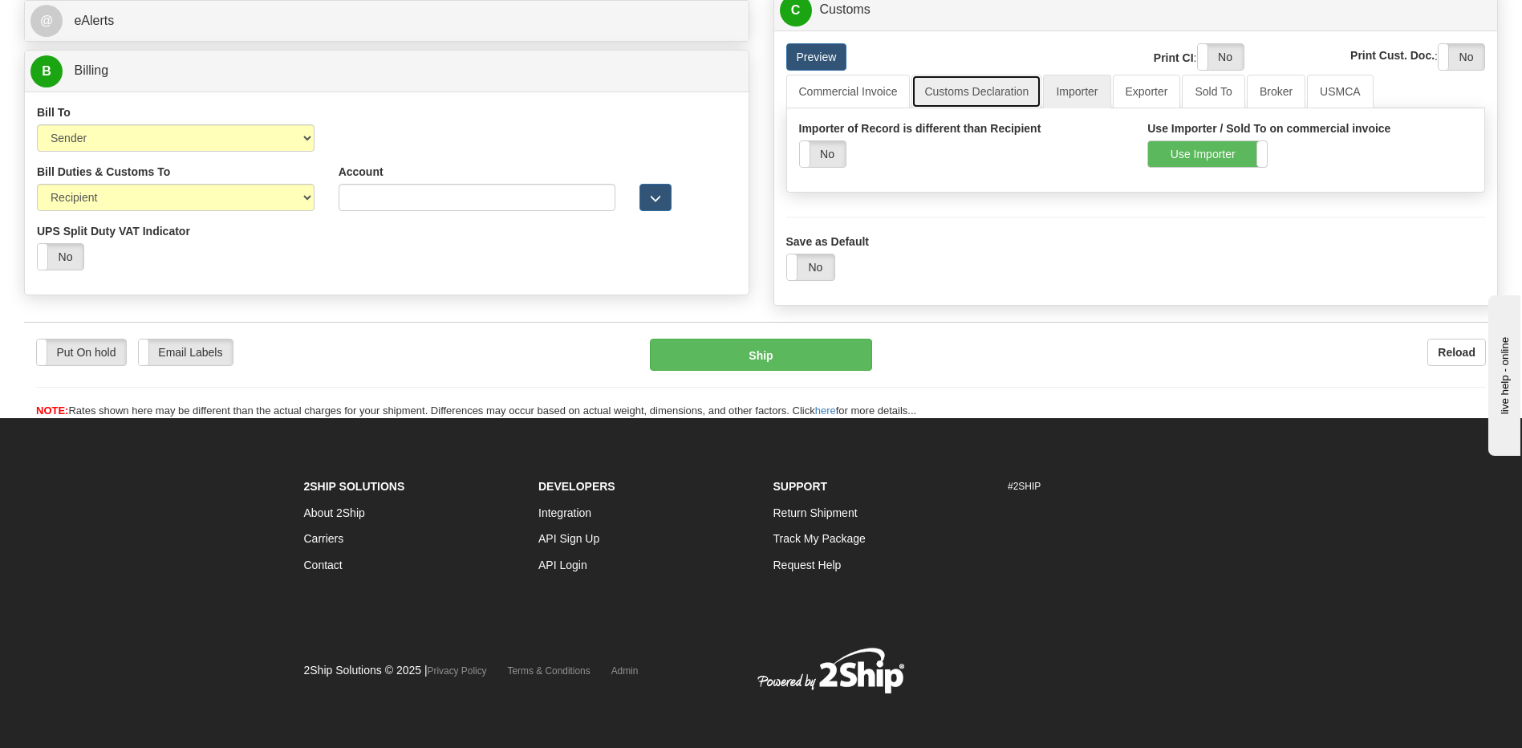
click at [980, 91] on link "Customs Declaration" at bounding box center [976, 92] width 130 height 34
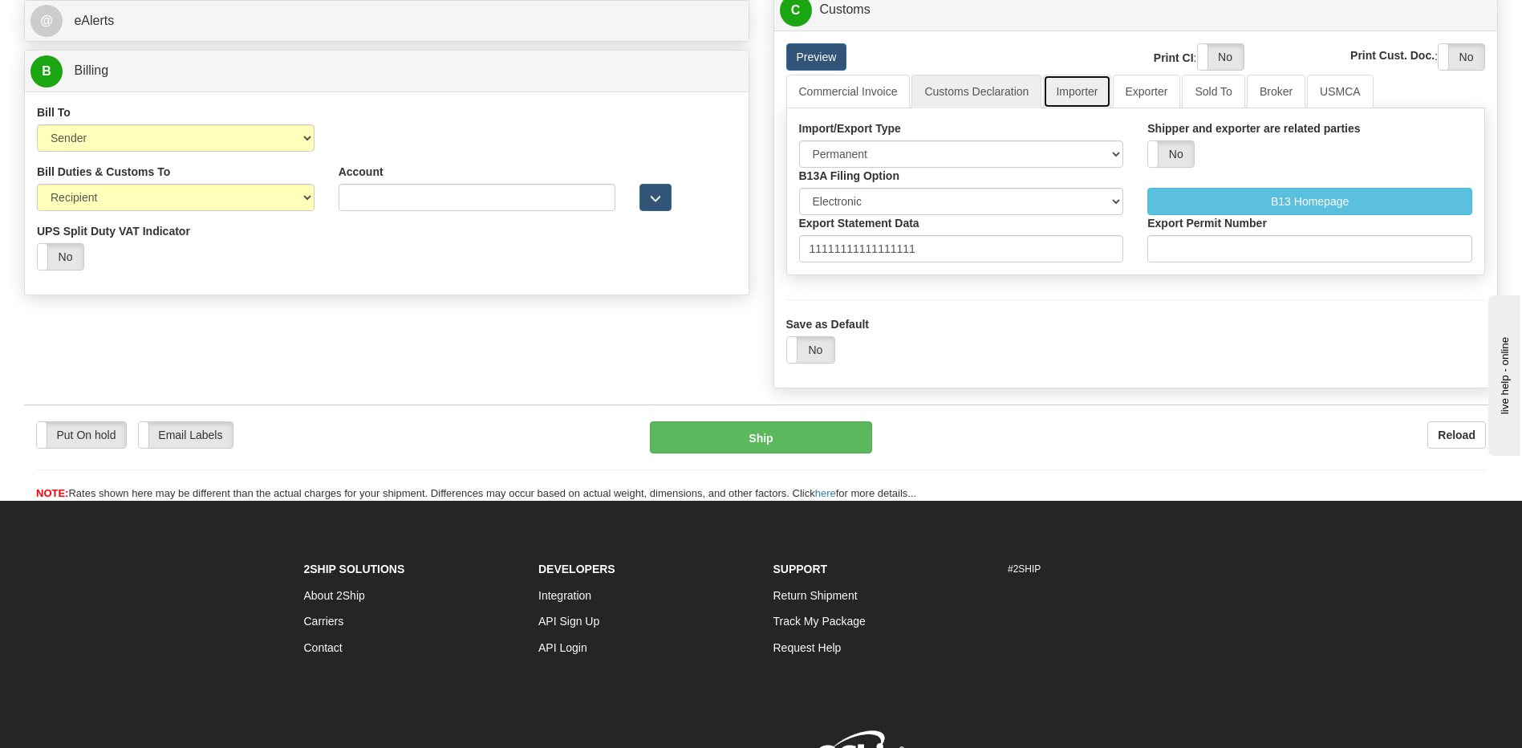
click at [1082, 97] on link "Importer" at bounding box center [1076, 92] width 67 height 34
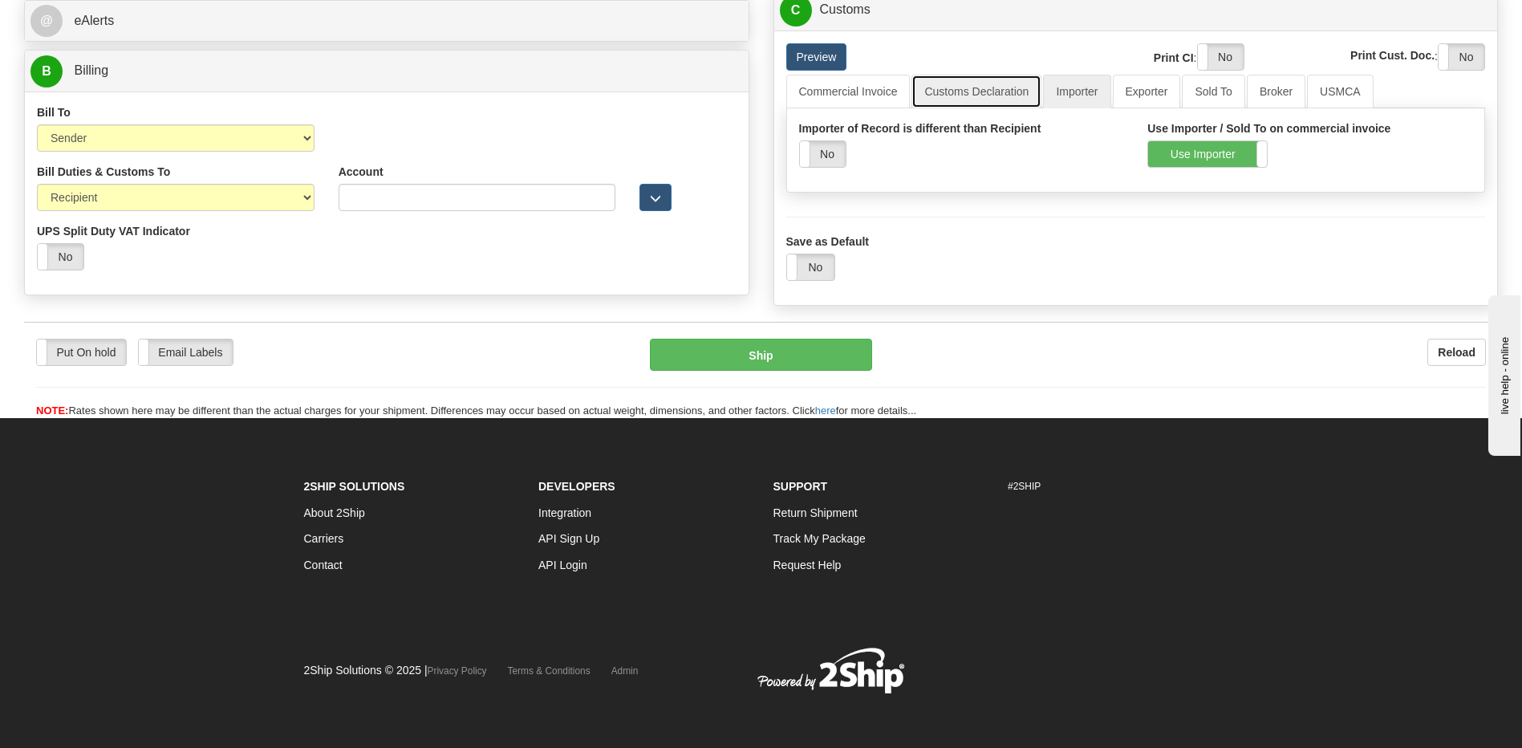
click at [1003, 94] on link "Customs Declaration" at bounding box center [976, 92] width 130 height 34
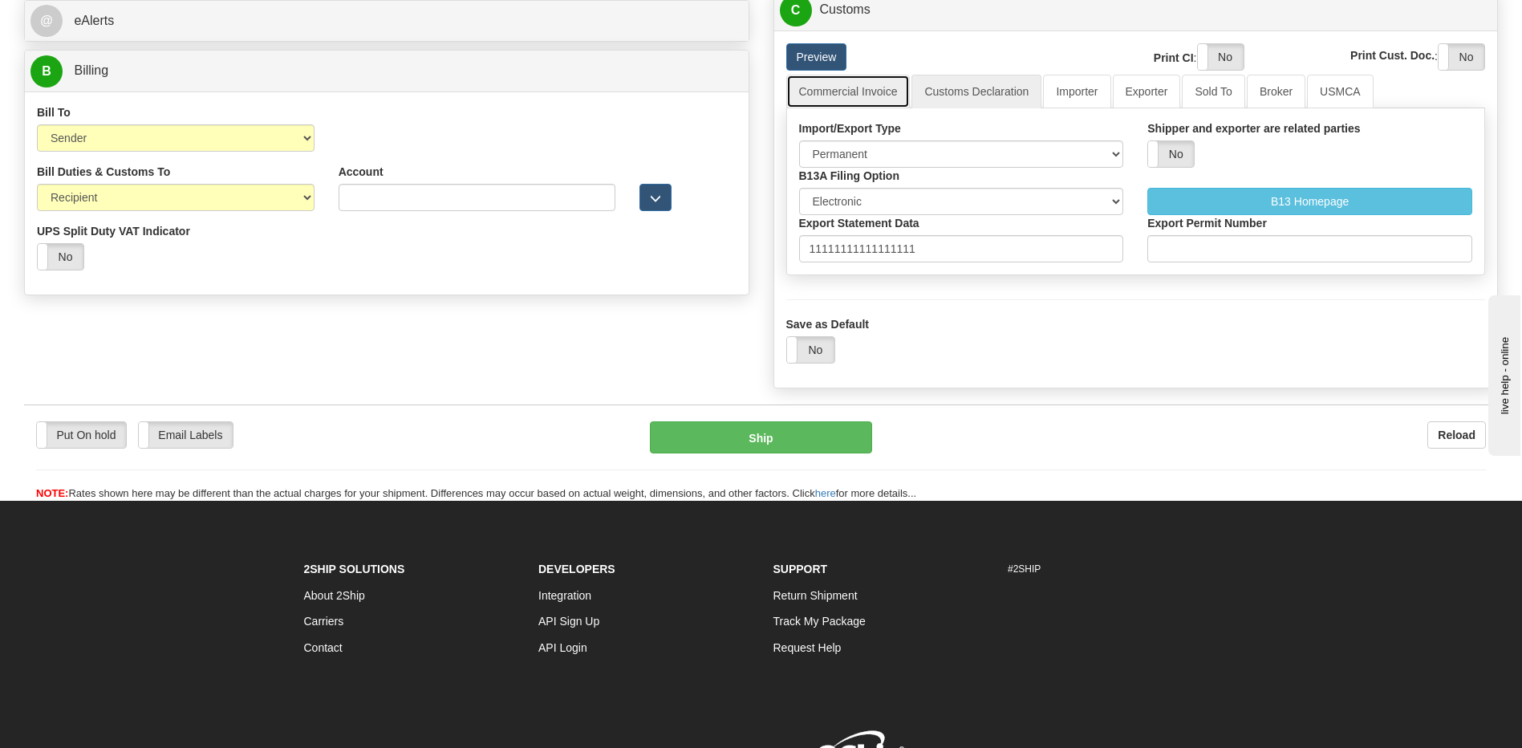
click at [862, 93] on link "Commercial Invoice" at bounding box center [848, 92] width 124 height 34
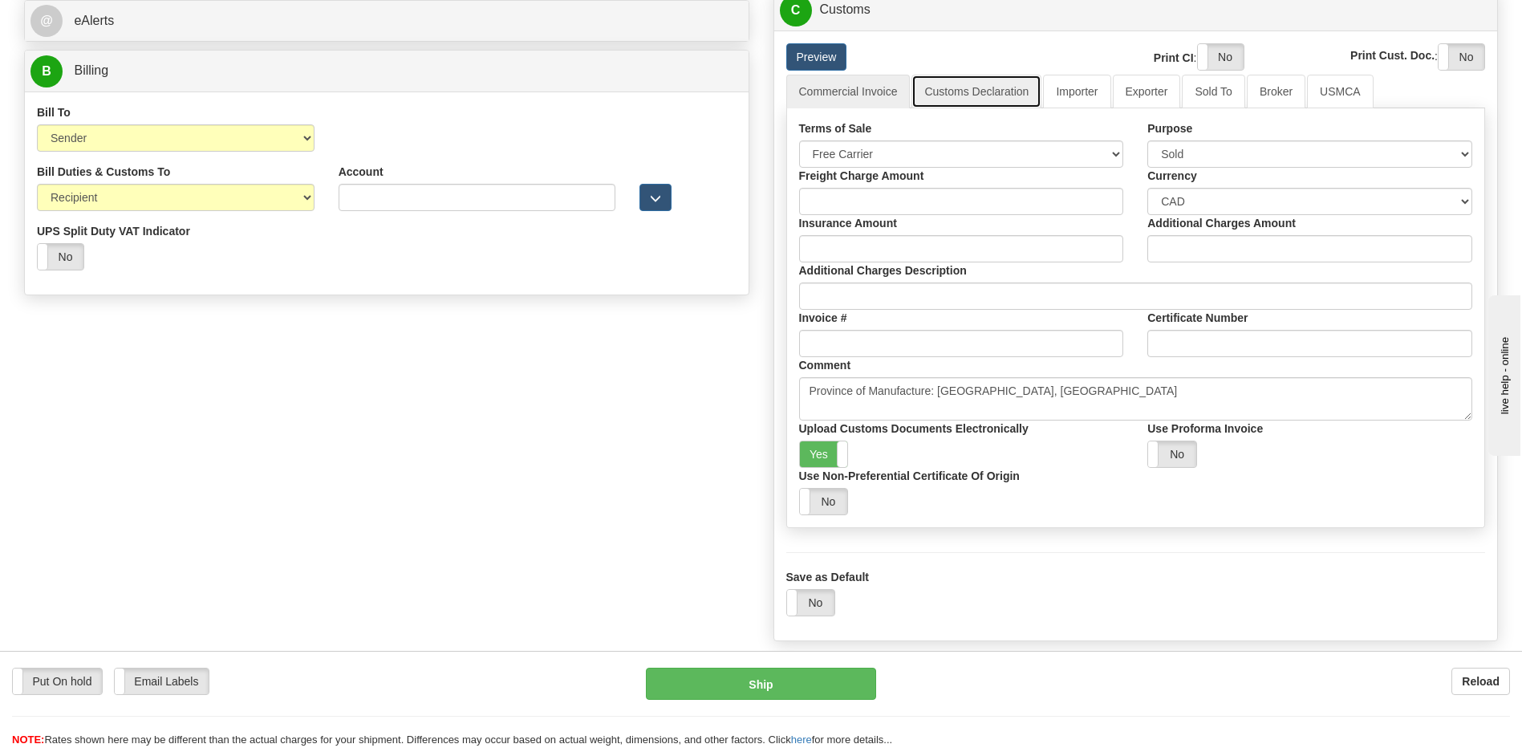
click at [1004, 84] on link "Customs Declaration" at bounding box center [976, 92] width 130 height 34
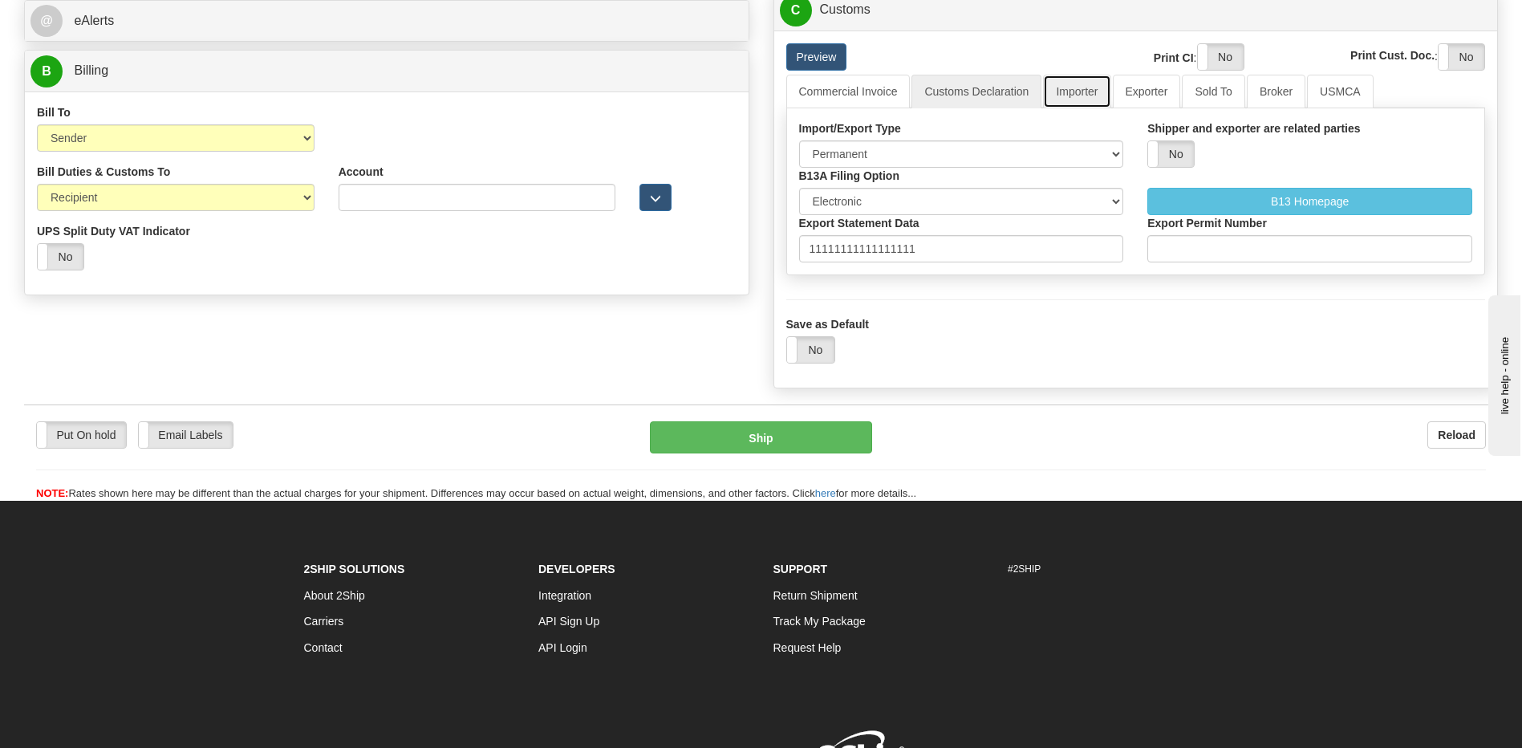
click at [1084, 85] on link "Importer" at bounding box center [1076, 92] width 67 height 34
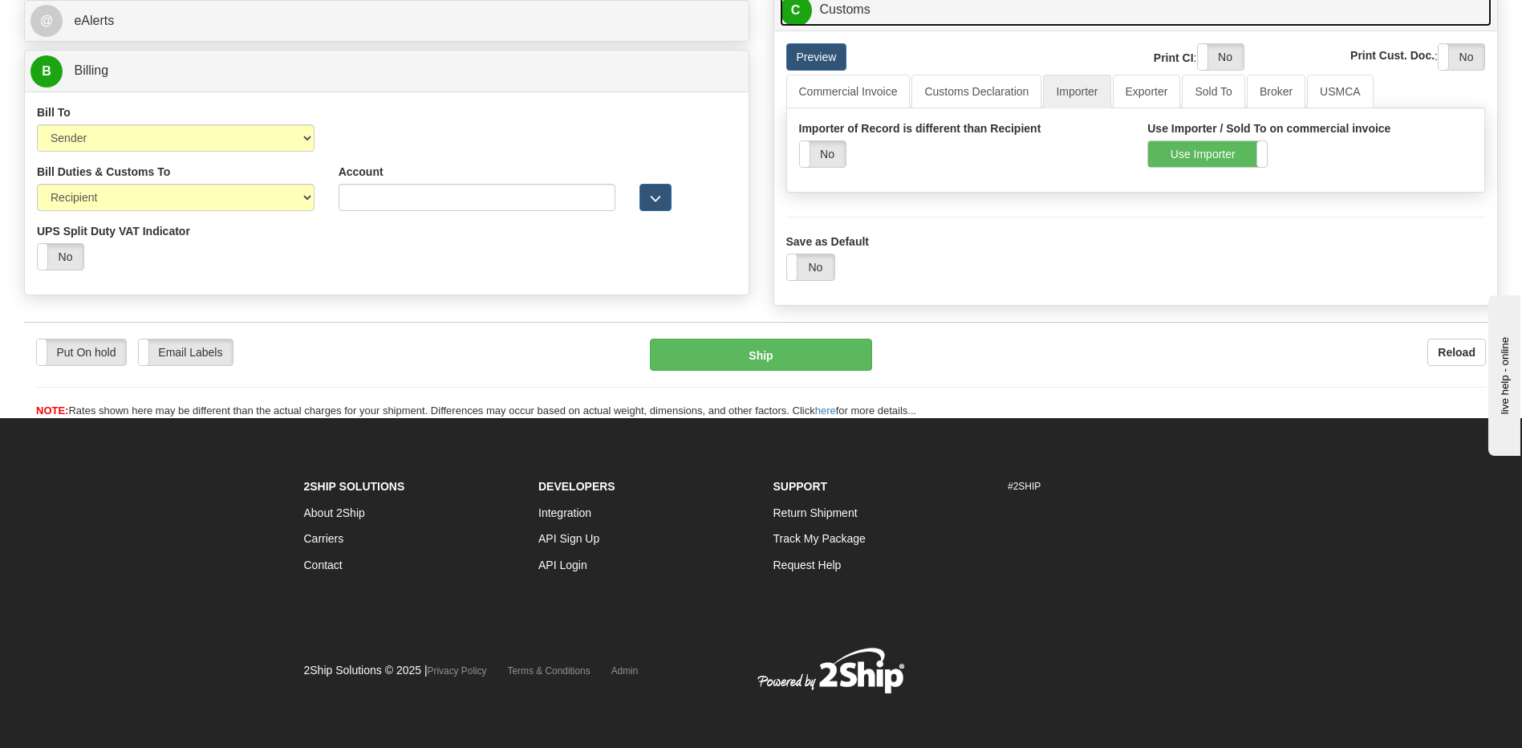
click at [923, 22] on link "C Customs" at bounding box center [1136, 10] width 712 height 33
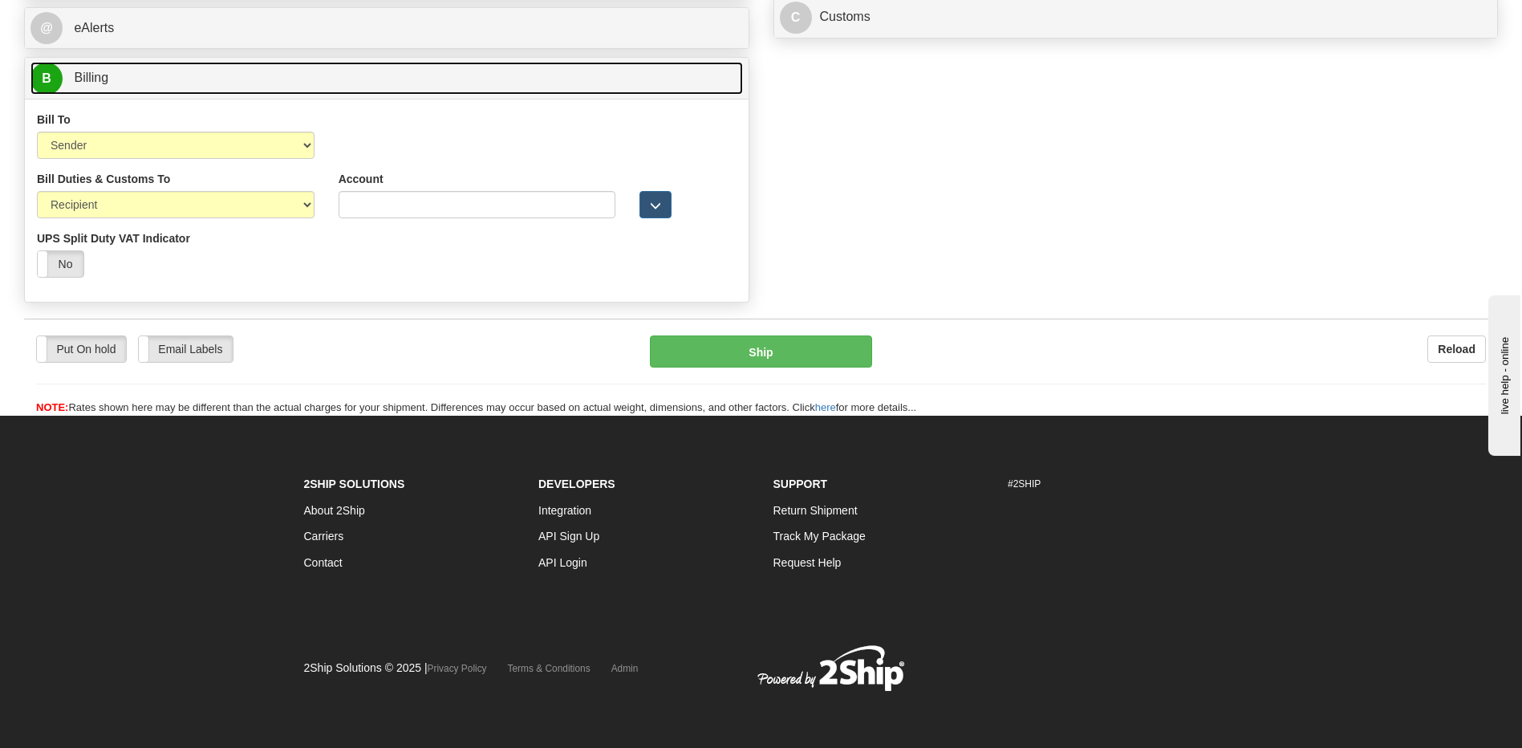
click at [286, 87] on link "B Billing" at bounding box center [386, 78] width 712 height 33
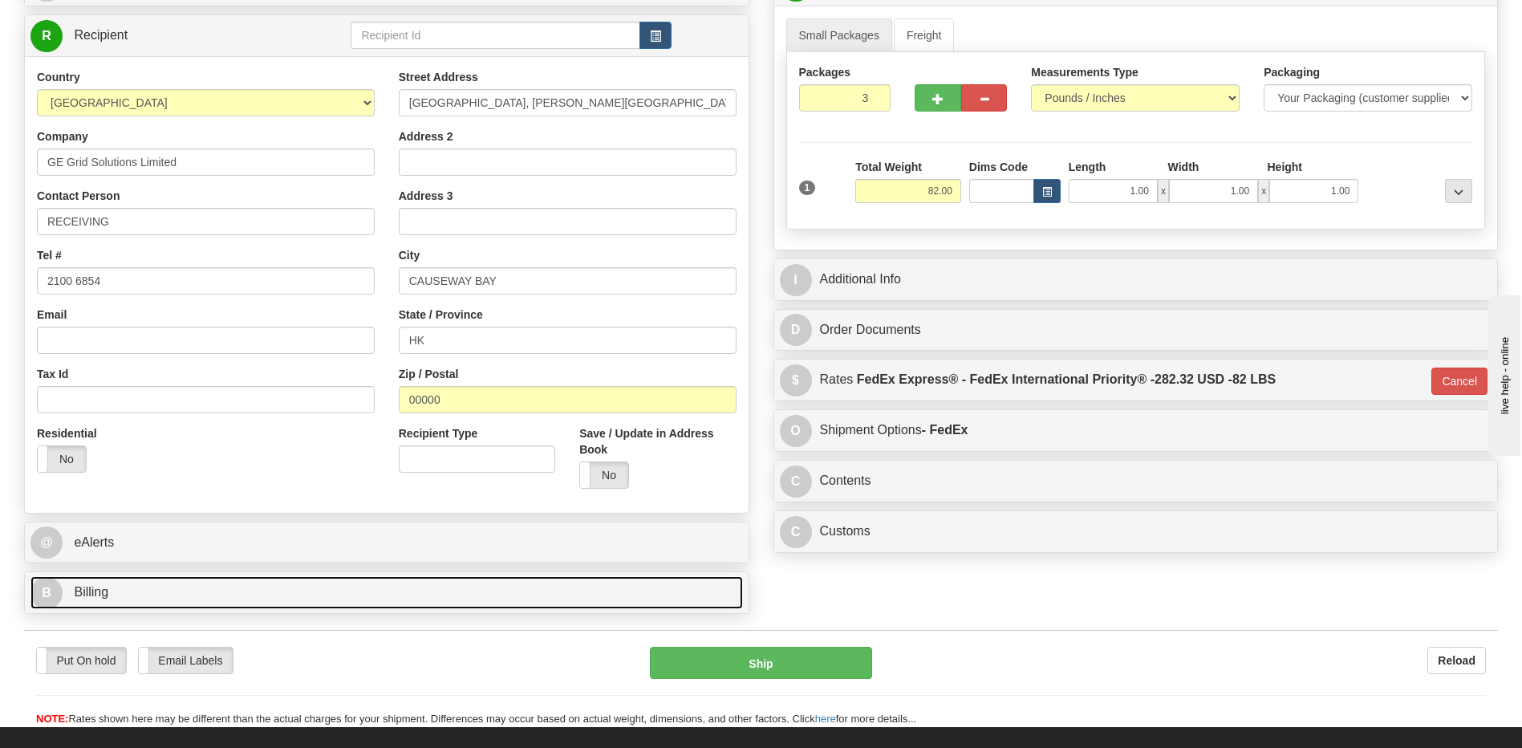
scroll to position [192, 0]
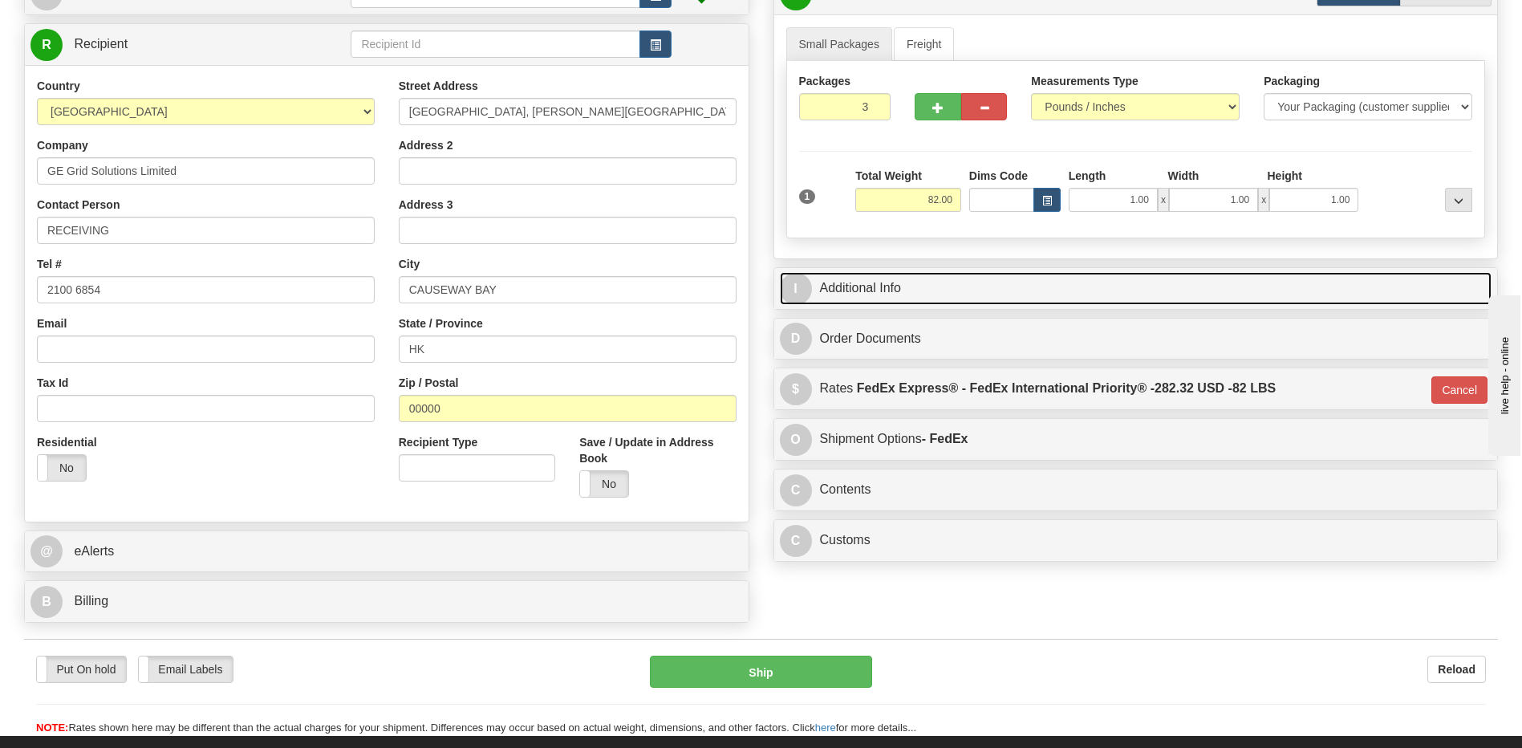
click at [913, 298] on link "I Additional Info" at bounding box center [1136, 288] width 712 height 33
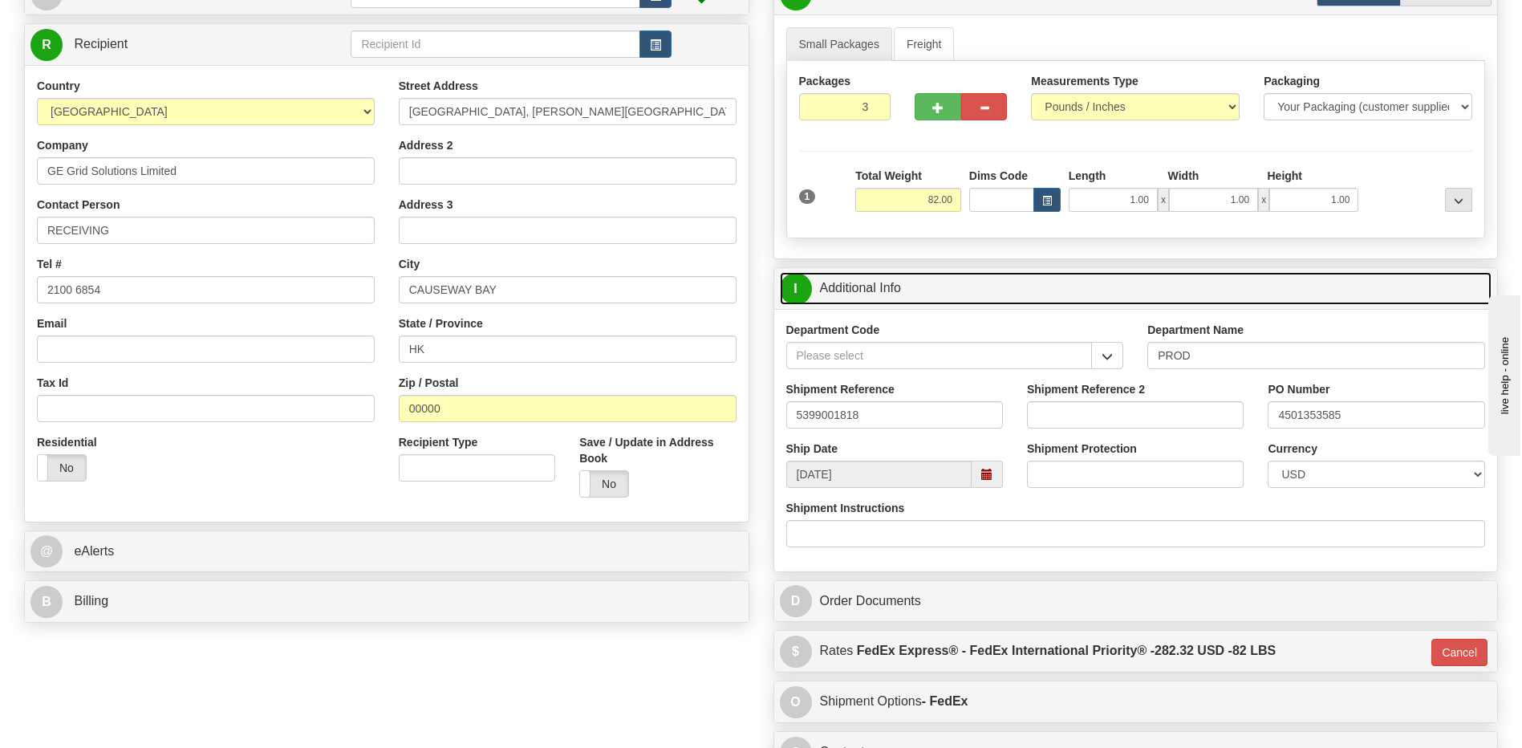
click at [913, 298] on link "I Additional Info" at bounding box center [1136, 288] width 712 height 33
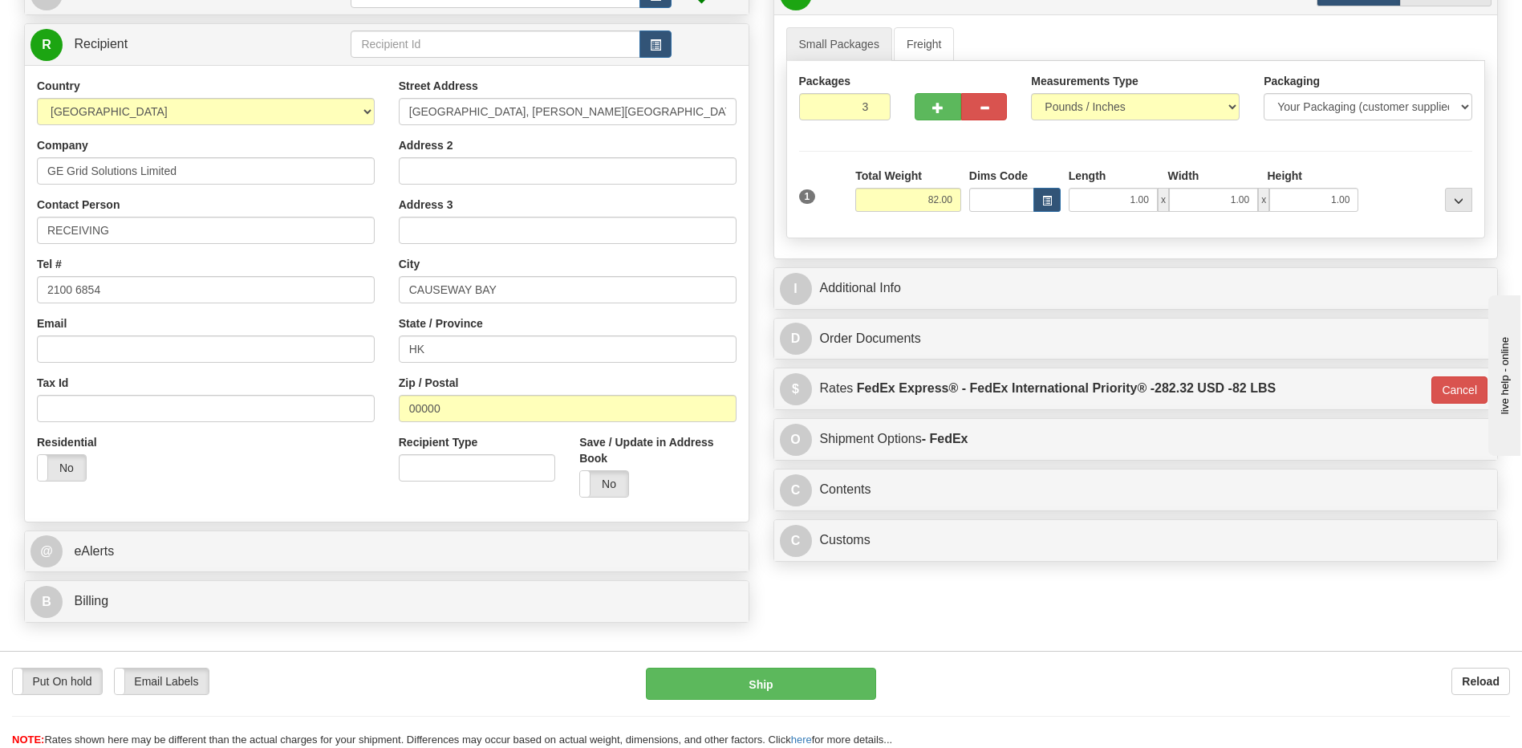
click at [304, 488] on div "Residential Yes No" at bounding box center [206, 463] width 362 height 59
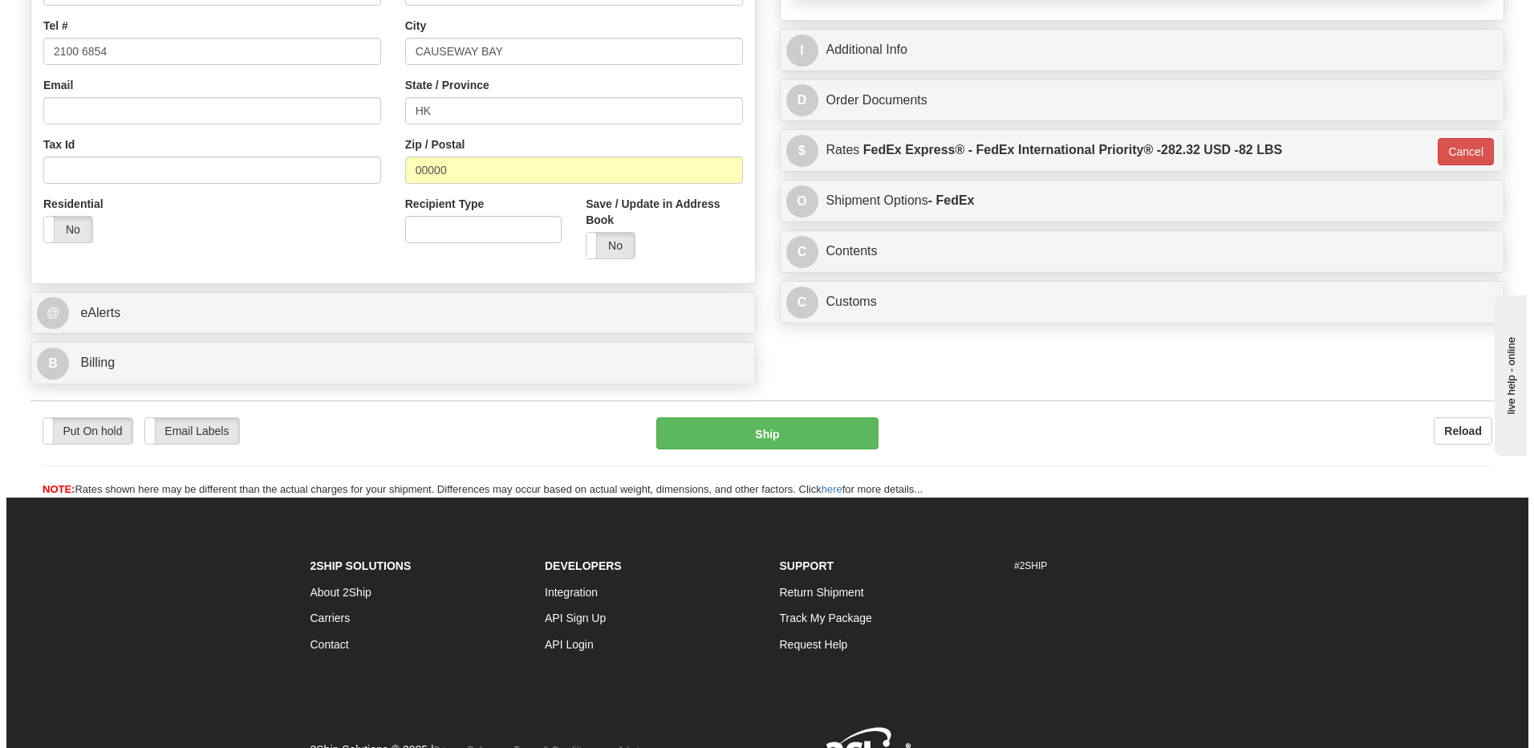
scroll to position [432, 0]
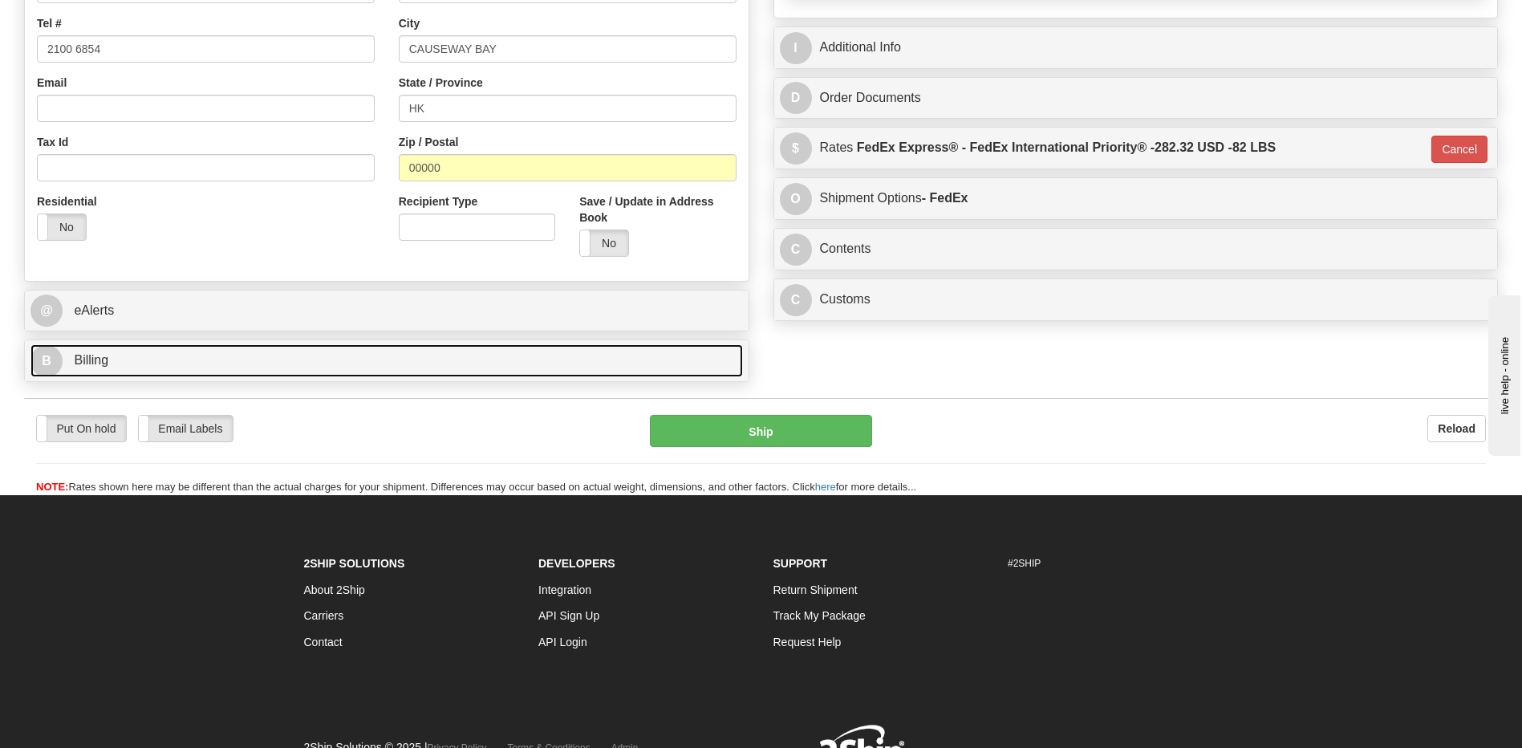
click at [188, 352] on link "B Billing" at bounding box center [386, 360] width 712 height 33
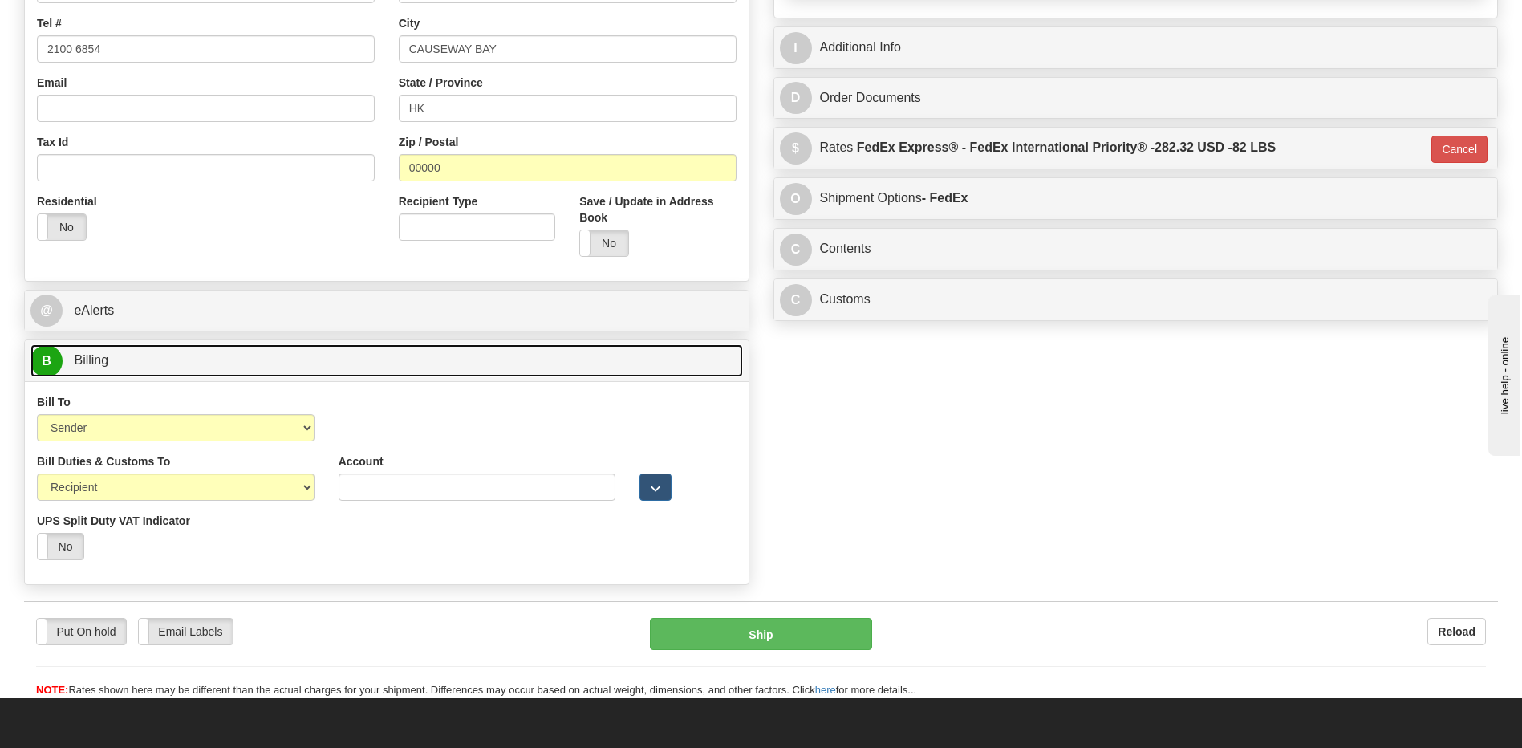
click at [188, 352] on link "B Billing" at bounding box center [386, 360] width 712 height 33
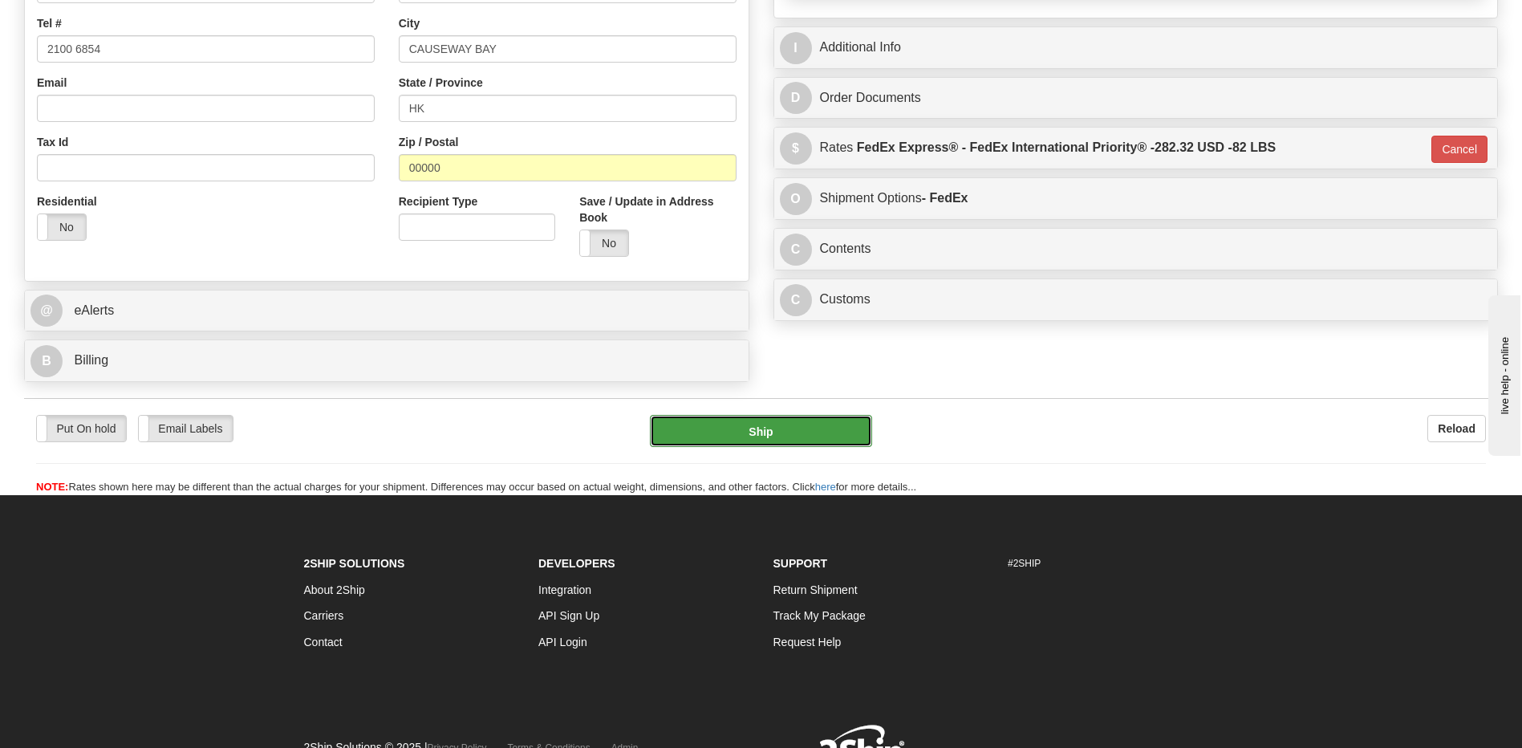
click at [756, 436] on button "Ship" at bounding box center [760, 431] width 221 height 32
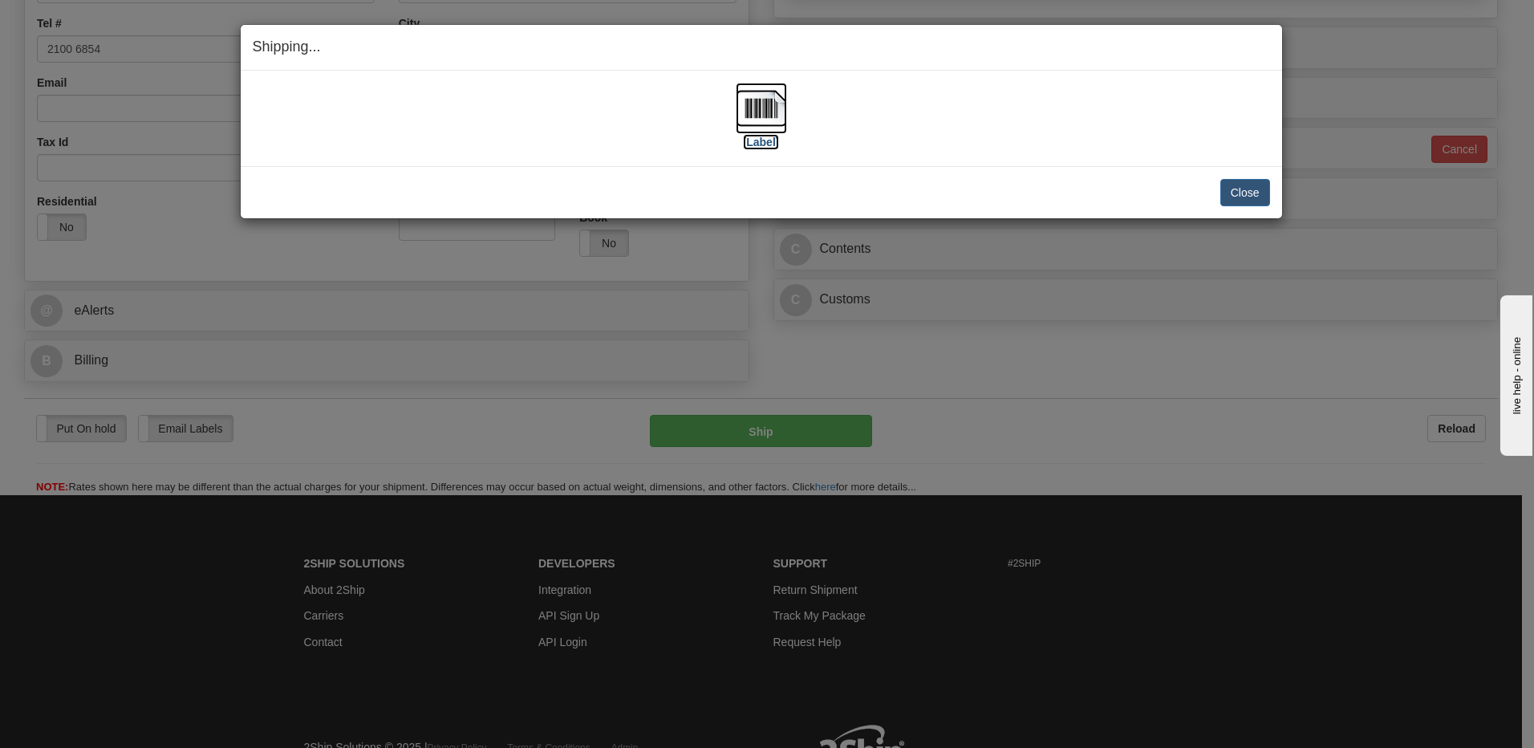
click at [755, 111] on img at bounding box center [761, 108] width 51 height 51
click at [1241, 187] on button "Close" at bounding box center [1245, 192] width 50 height 27
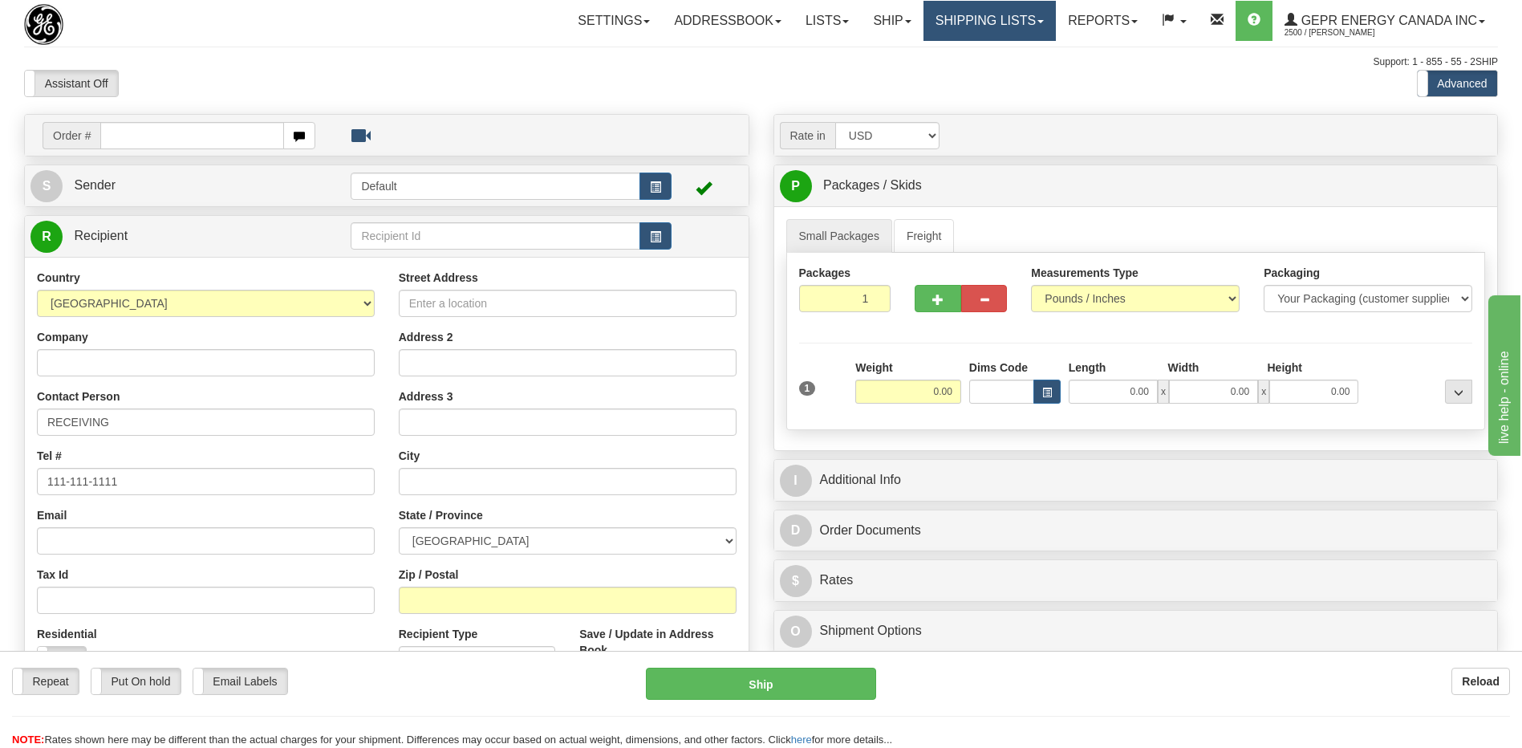
click at [930, 20] on link "Shipping lists" at bounding box center [989, 21] width 132 height 40
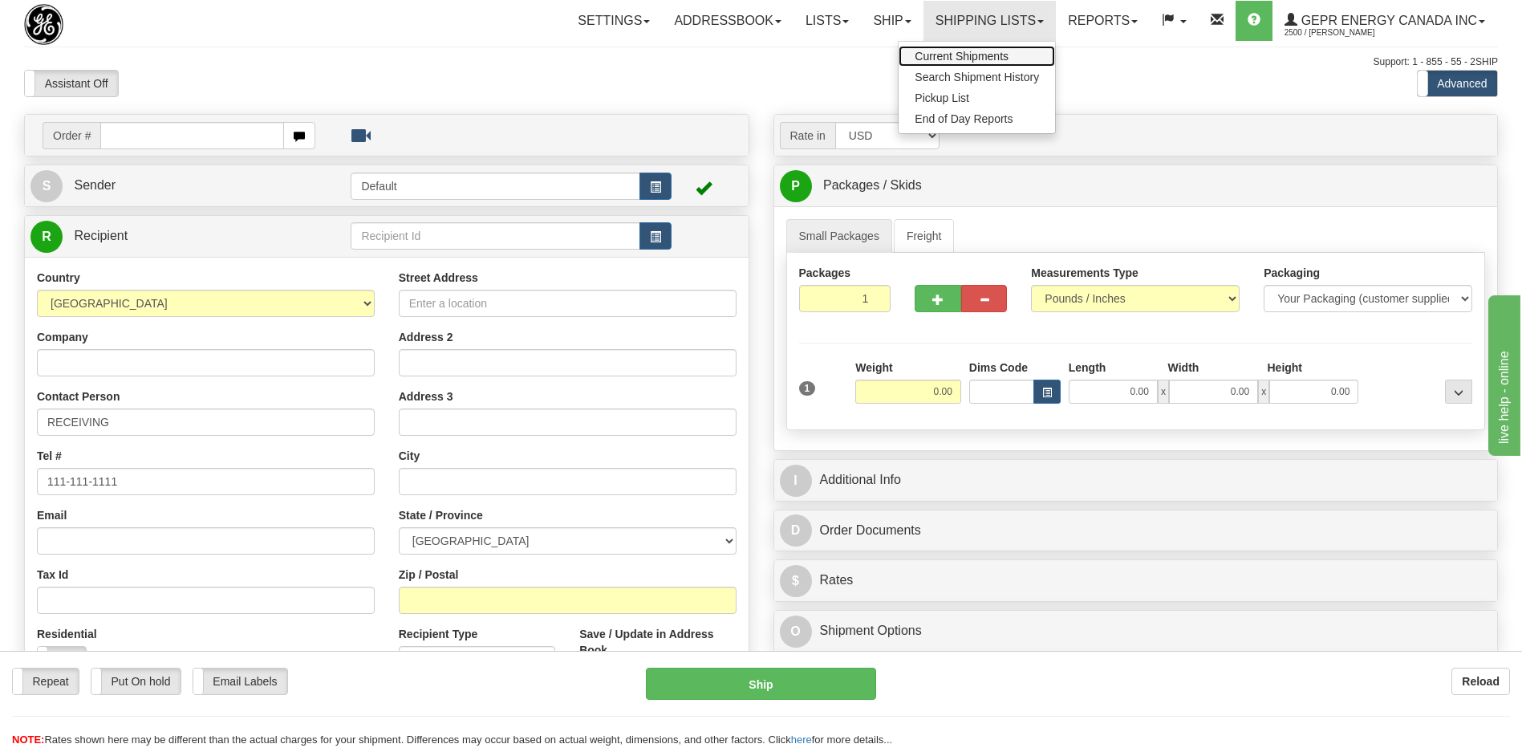
click at [931, 54] on span "Current Shipments" at bounding box center [961, 56] width 94 height 13
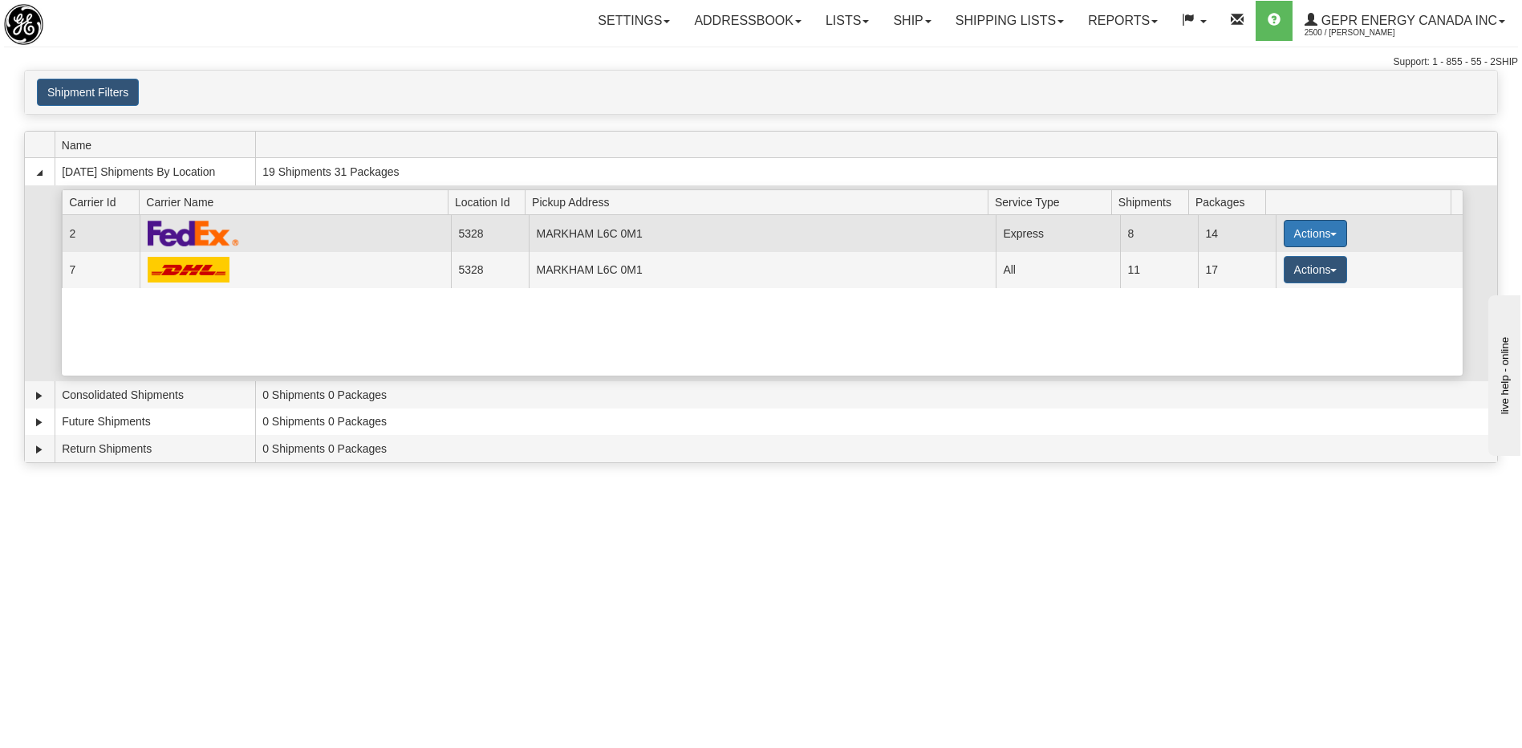
click at [1330, 236] on span "button" at bounding box center [1333, 234] width 6 height 3
click at [1261, 266] on span "Details" at bounding box center [1255, 263] width 43 height 11
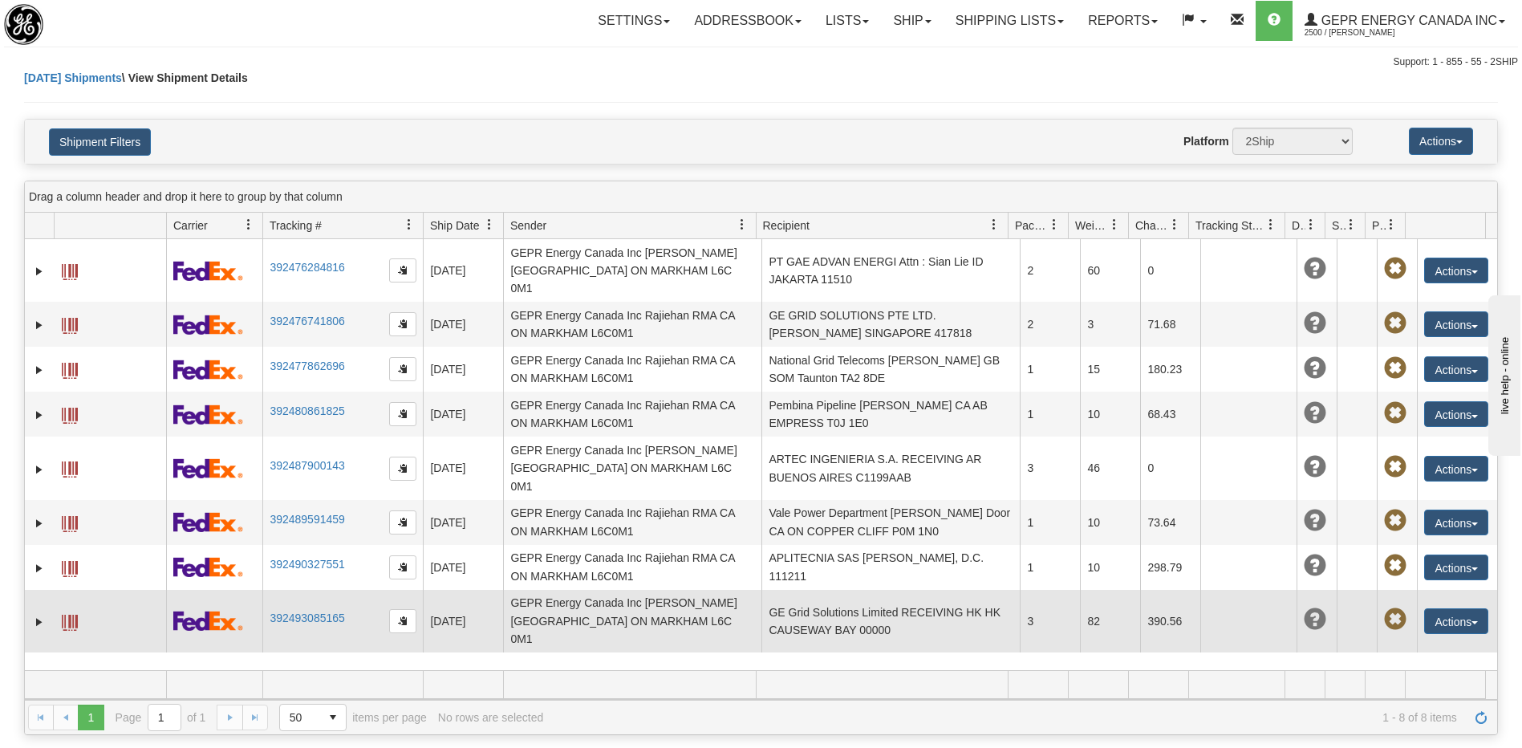
click at [897, 590] on td "GE Grid Solutions Limited RECEIVING HK HK CAUSEWAY BAY 00000" at bounding box center [890, 621] width 258 height 63
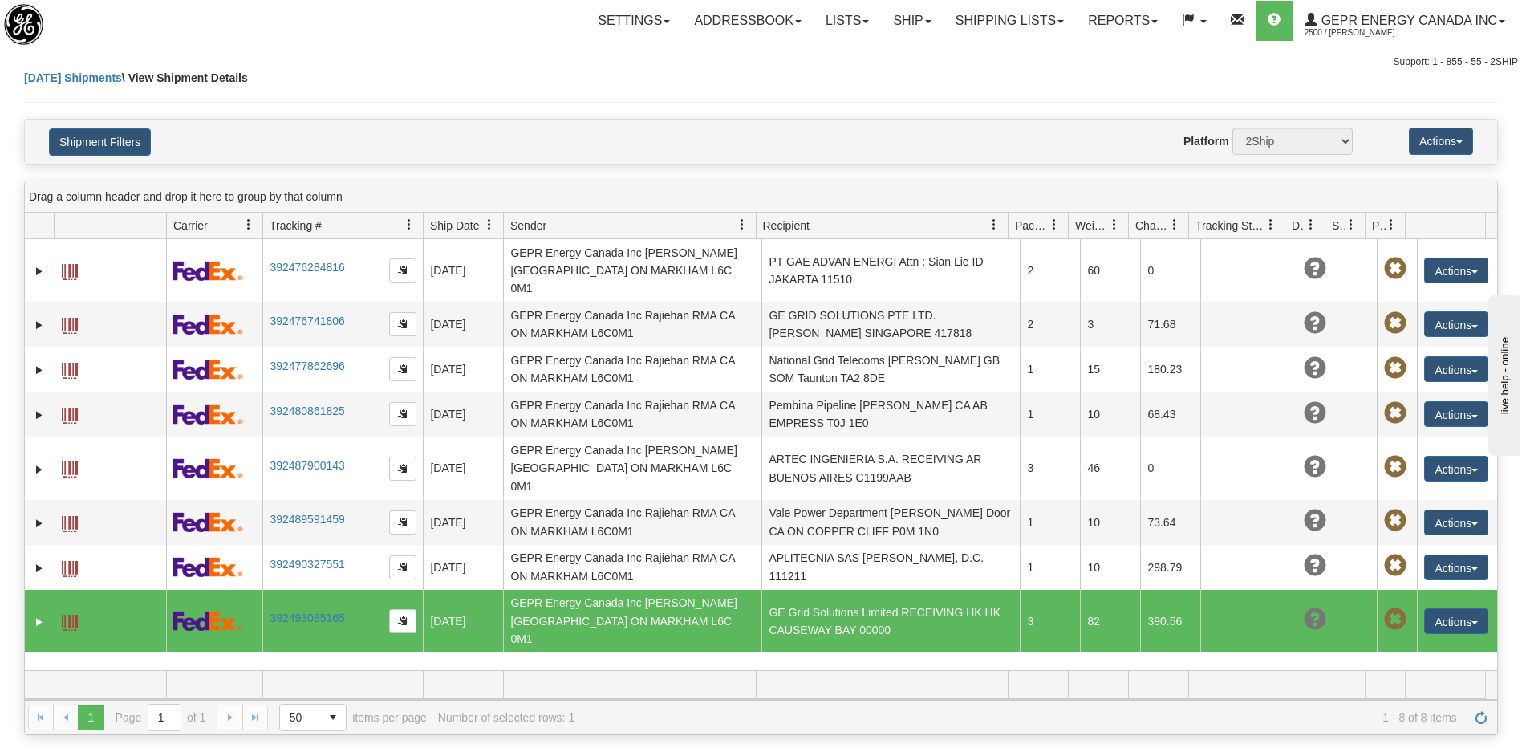
click at [67, 614] on span at bounding box center [70, 622] width 16 height 16
